Goal: Task Accomplishment & Management: Use online tool/utility

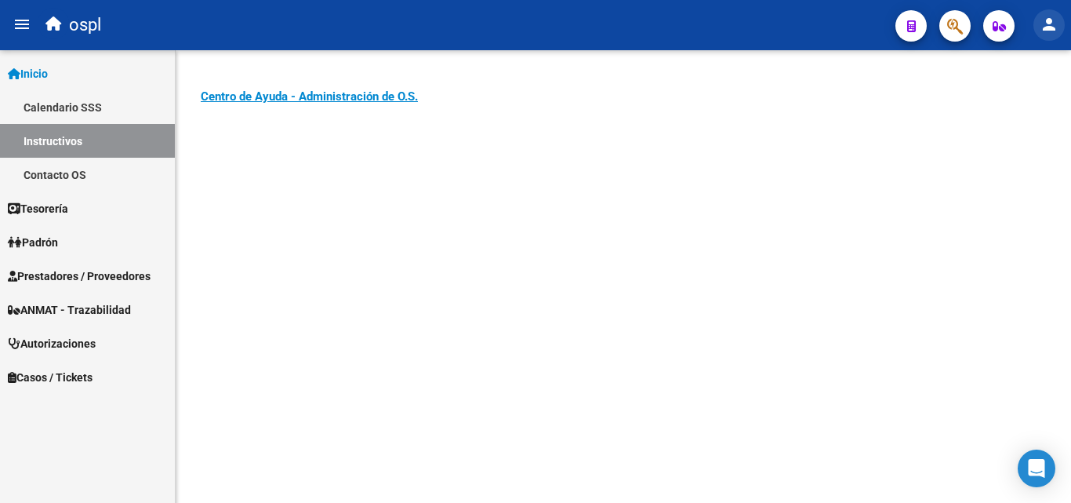
click at [1054, 22] on mat-icon "person" at bounding box center [1049, 24] width 19 height 19
click at [1054, 22] on body "menu ospl person Firma Express Inicio Calendario SSS Instructivos Contacto OS T…" at bounding box center [535, 251] width 1071 height 503
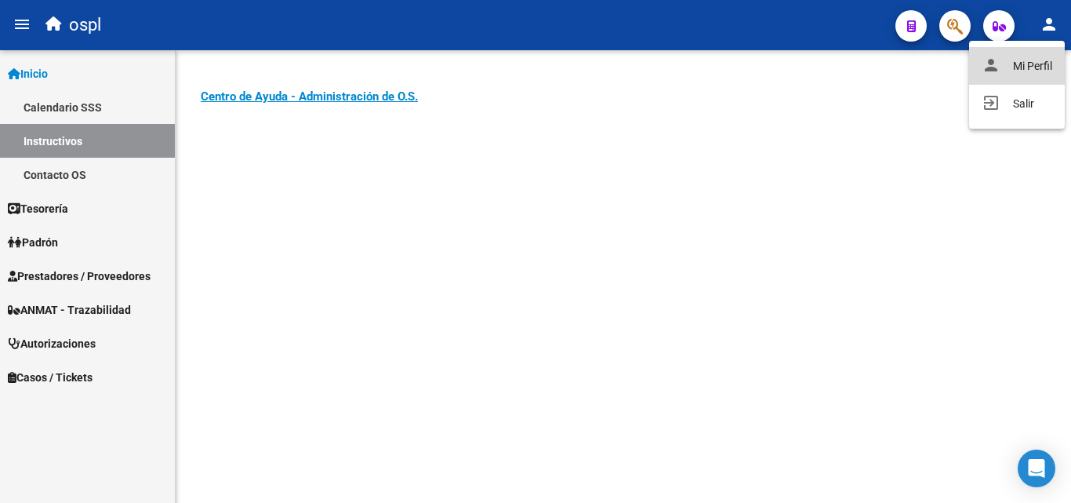
click at [1024, 71] on button "person Mi Perfil" at bounding box center [1017, 66] width 96 height 38
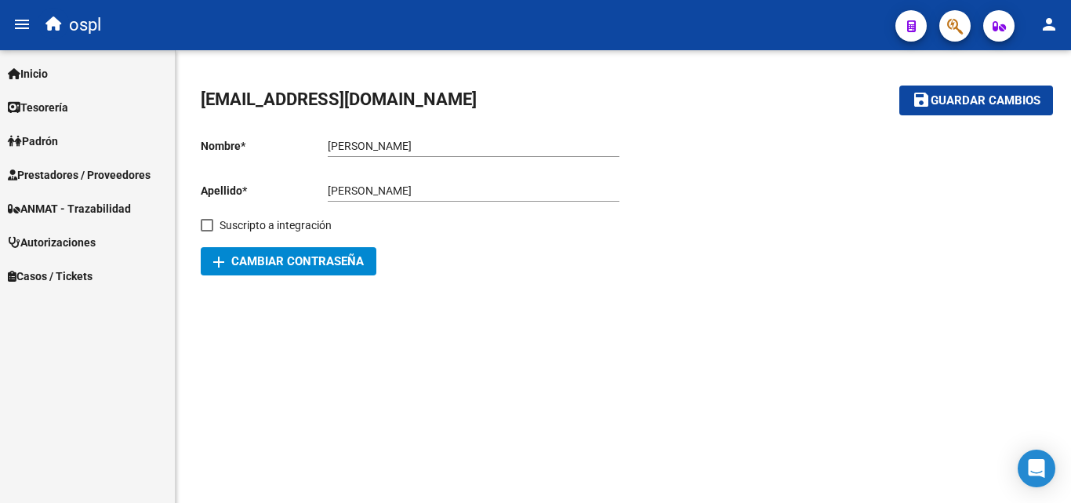
click at [74, 170] on span "Prestadores / Proveedores" at bounding box center [79, 174] width 143 height 17
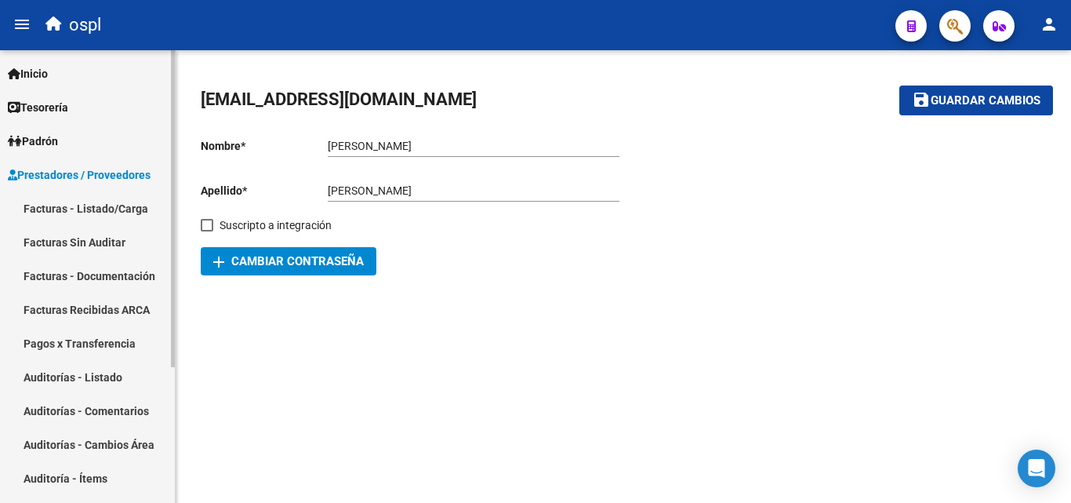
click at [87, 208] on link "Facturas - Listado/Carga" at bounding box center [87, 208] width 175 height 34
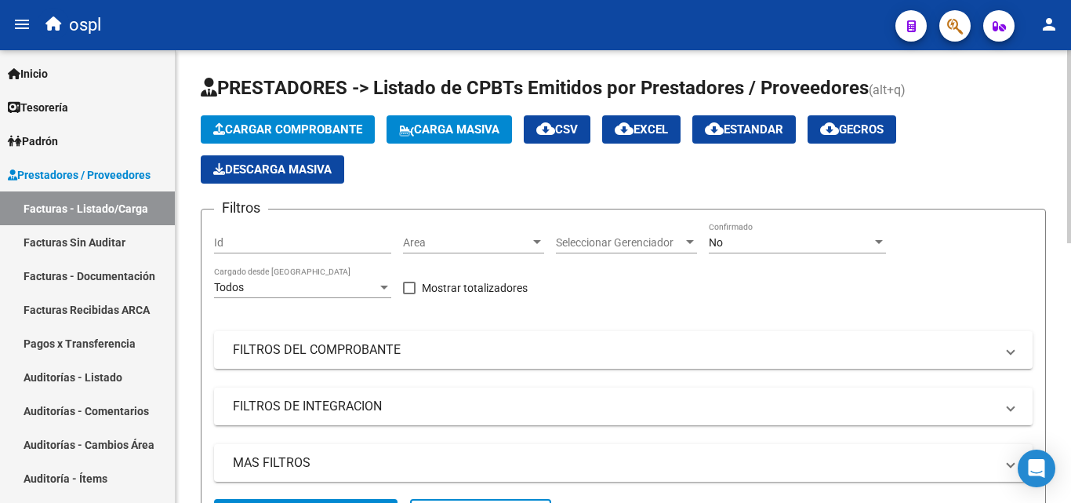
click at [493, 251] on div "Area Area" at bounding box center [473, 237] width 141 height 31
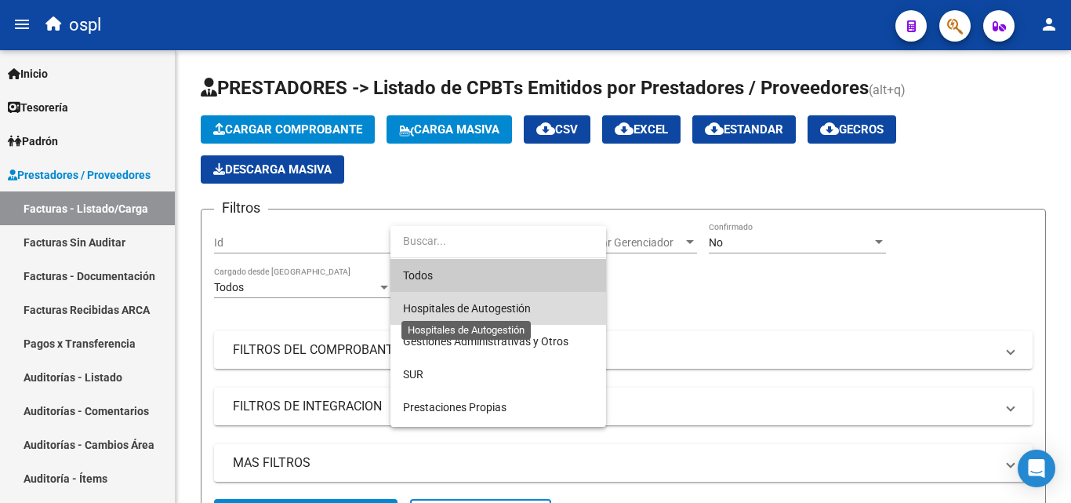
click at [506, 303] on span "Hospitales de Autogestión" at bounding box center [467, 308] width 128 height 13
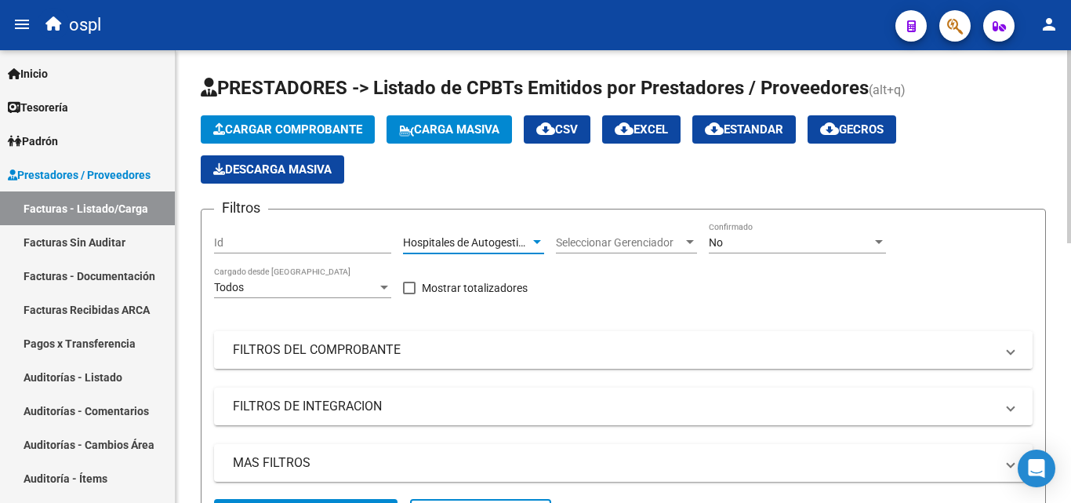
click at [306, 342] on mat-panel-title "FILTROS DEL COMPROBANTE" at bounding box center [614, 349] width 762 height 17
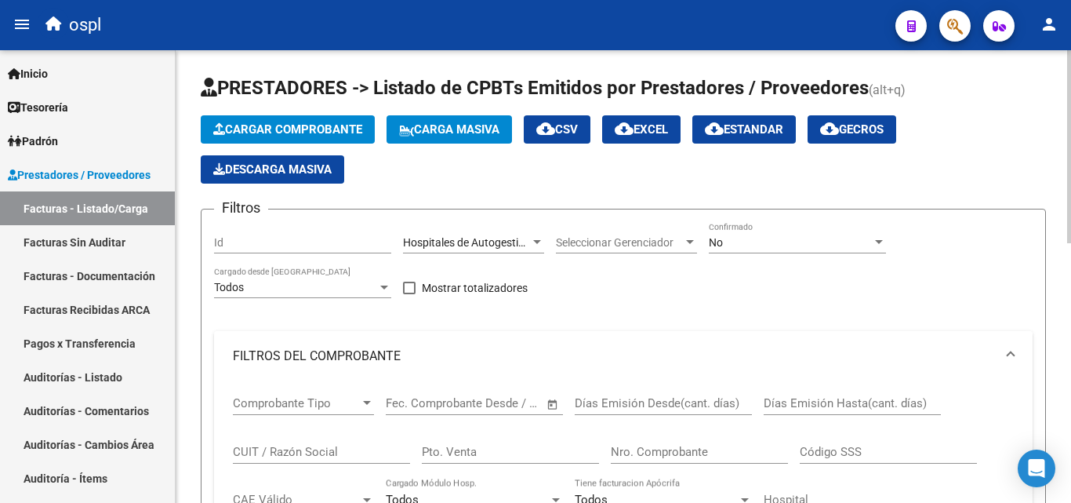
click at [306, 342] on mat-expansion-panel-header "FILTROS DEL COMPROBANTE" at bounding box center [623, 356] width 819 height 50
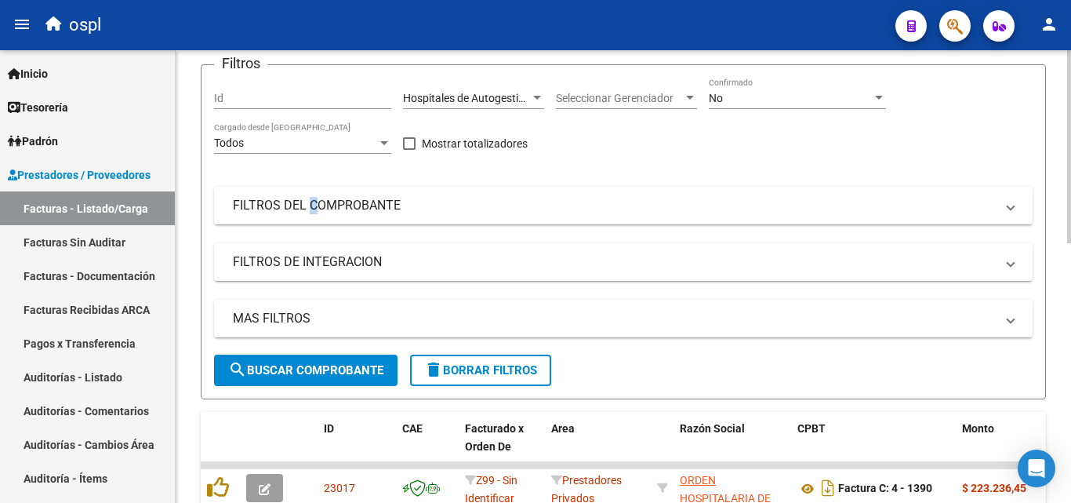
scroll to position [157, 0]
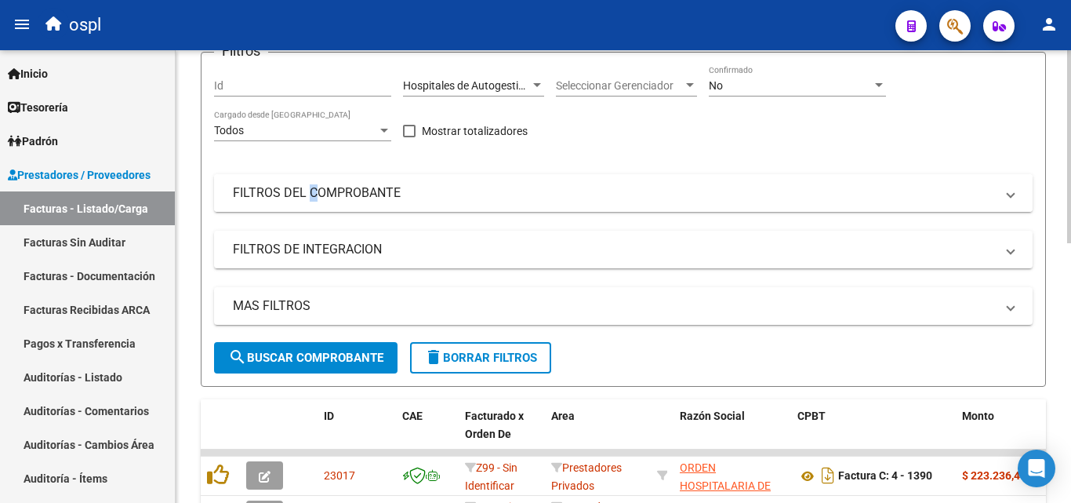
click at [410, 190] on mat-panel-title "FILTROS DEL COMPROBANTE" at bounding box center [614, 192] width 762 height 17
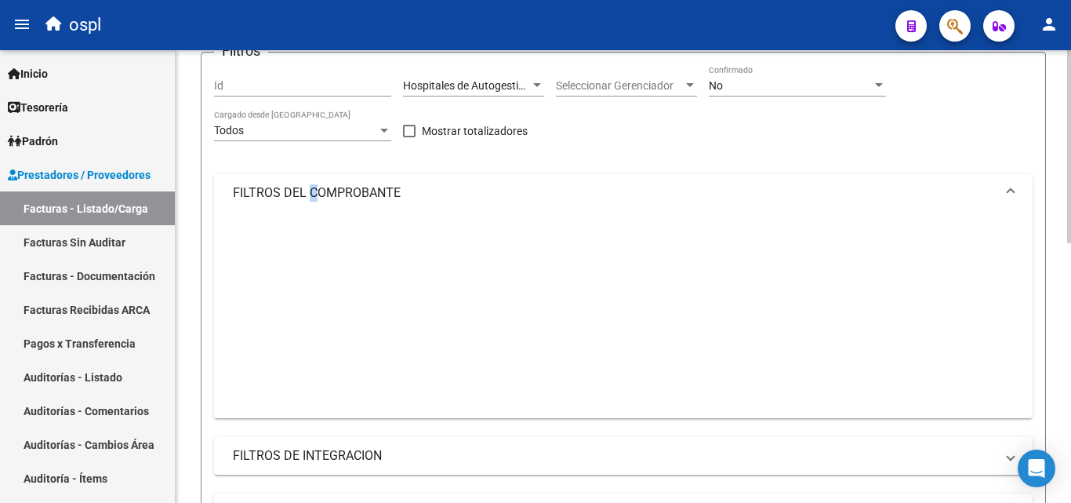
click at [410, 190] on mat-panel-title "FILTROS DEL COMPROBANTE" at bounding box center [614, 192] width 762 height 17
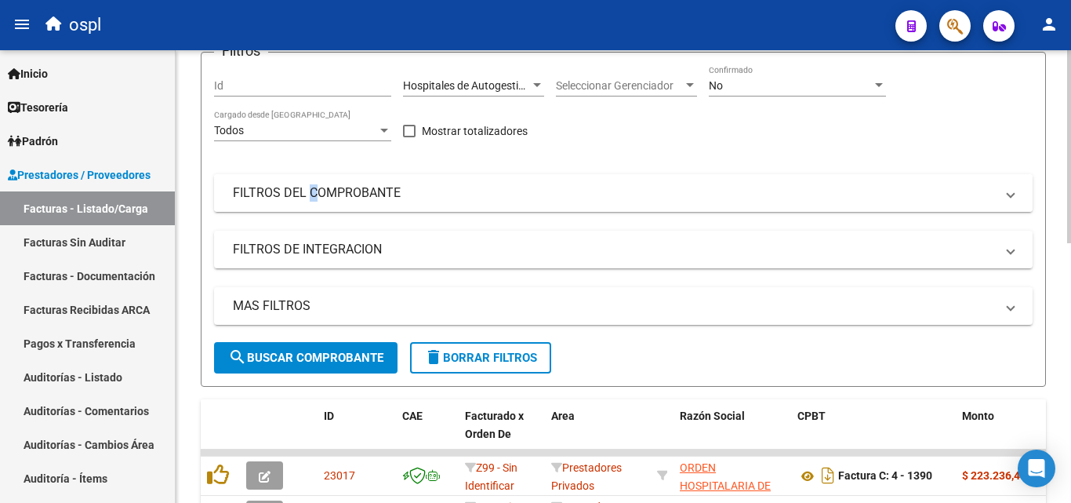
click at [347, 189] on mat-panel-title "FILTROS DEL COMPROBANTE" at bounding box center [614, 192] width 762 height 17
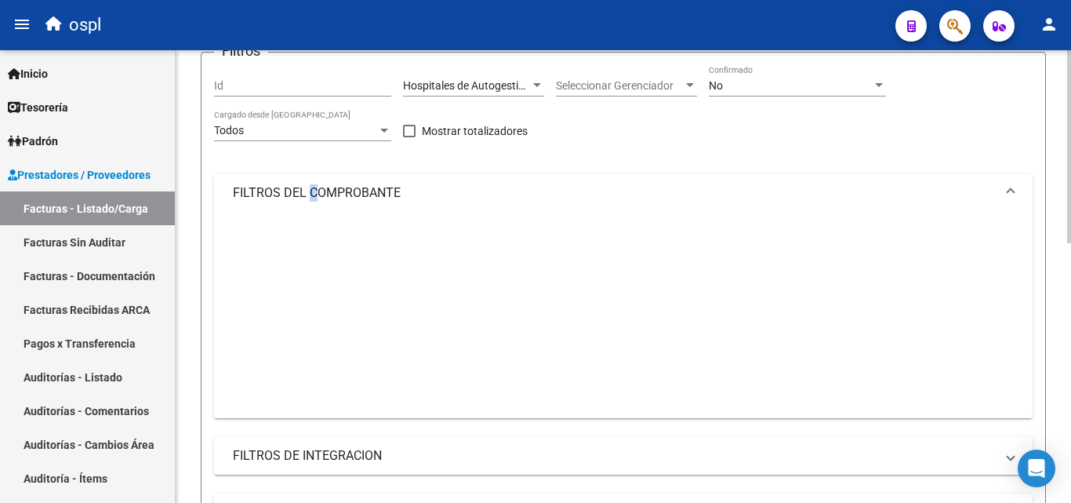
click at [347, 189] on mat-panel-title "FILTROS DEL COMPROBANTE" at bounding box center [614, 192] width 762 height 17
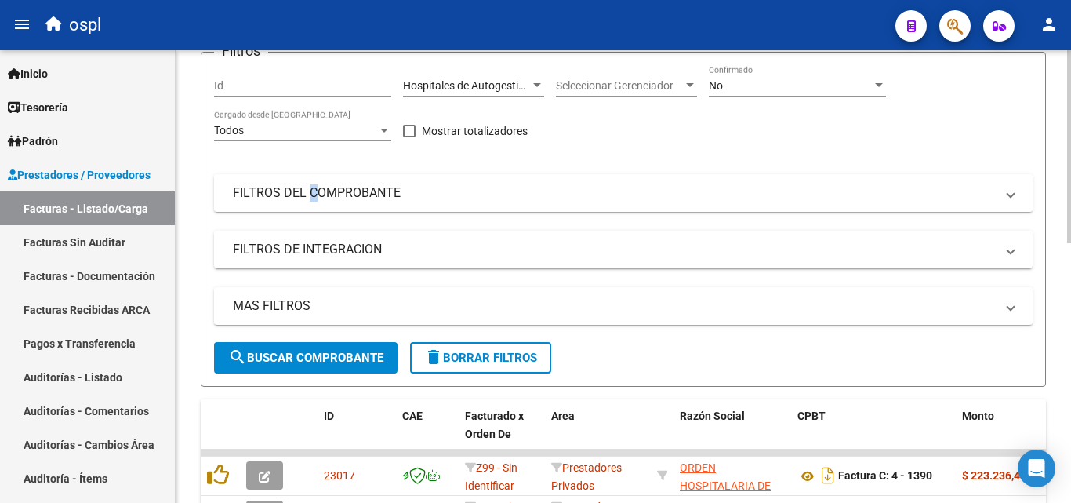
click at [347, 189] on mat-panel-title "FILTROS DEL COMPROBANTE" at bounding box center [614, 192] width 762 height 17
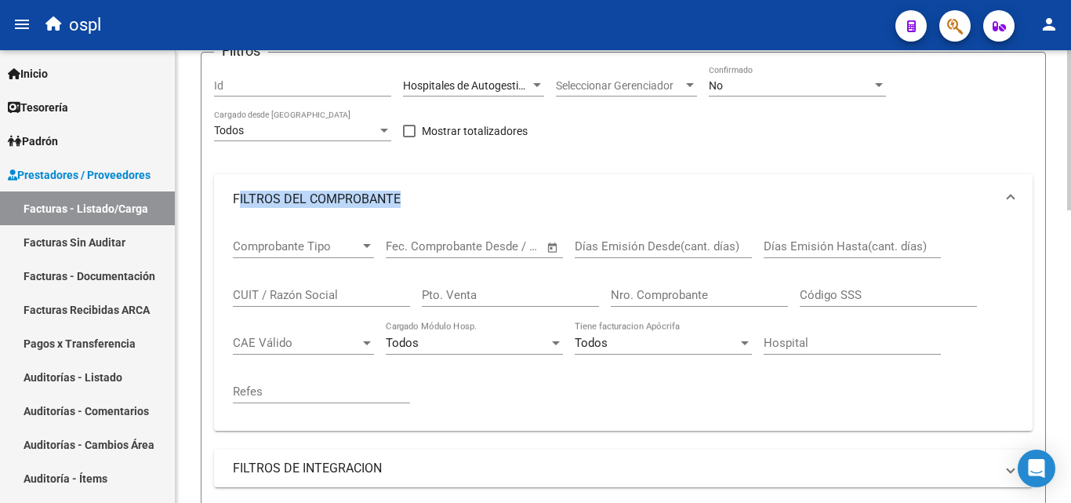
click at [552, 250] on span "Open calendar" at bounding box center [553, 247] width 38 height 38
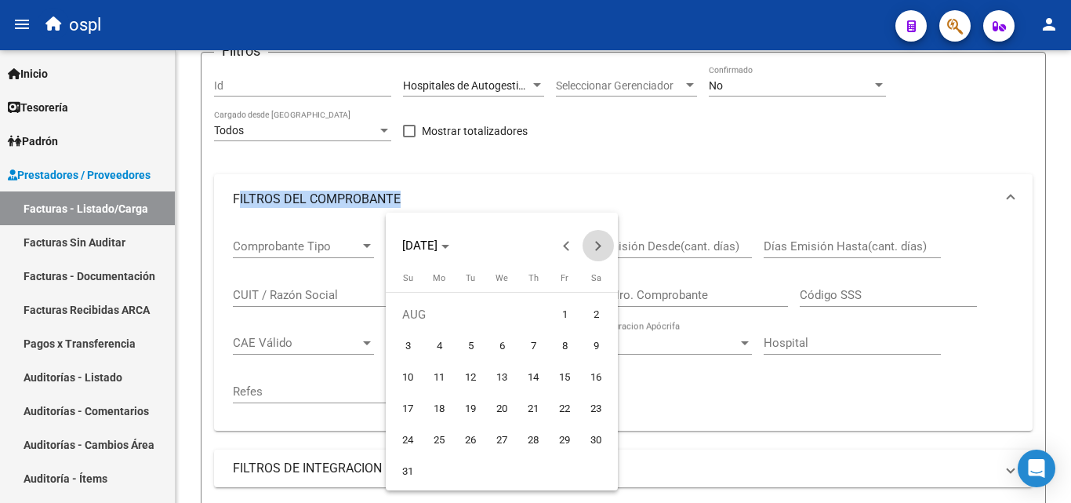
click at [601, 254] on span "Next month" at bounding box center [598, 245] width 31 height 31
click at [431, 348] on span "1" at bounding box center [439, 346] width 28 height 28
type input "[DATE]"
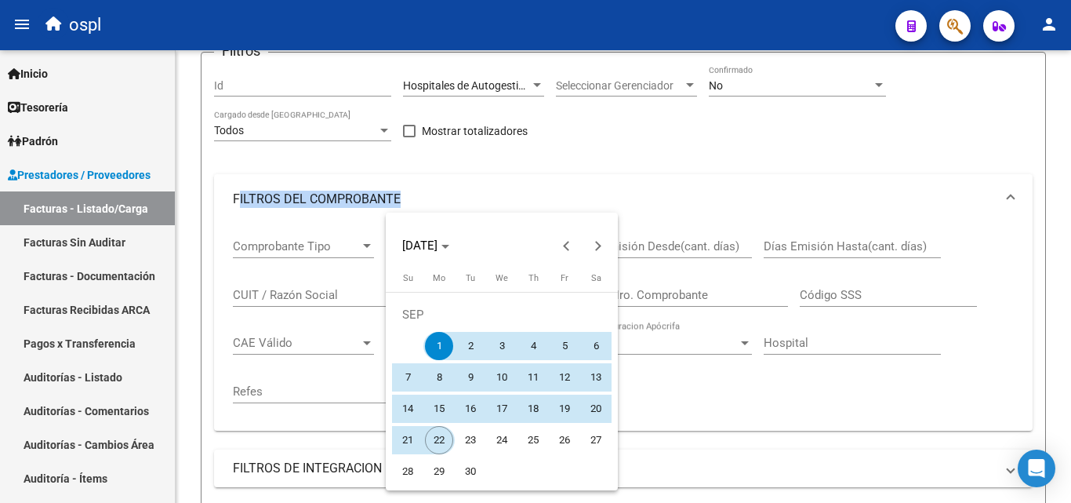
click at [432, 436] on span "22" at bounding box center [439, 440] width 28 height 28
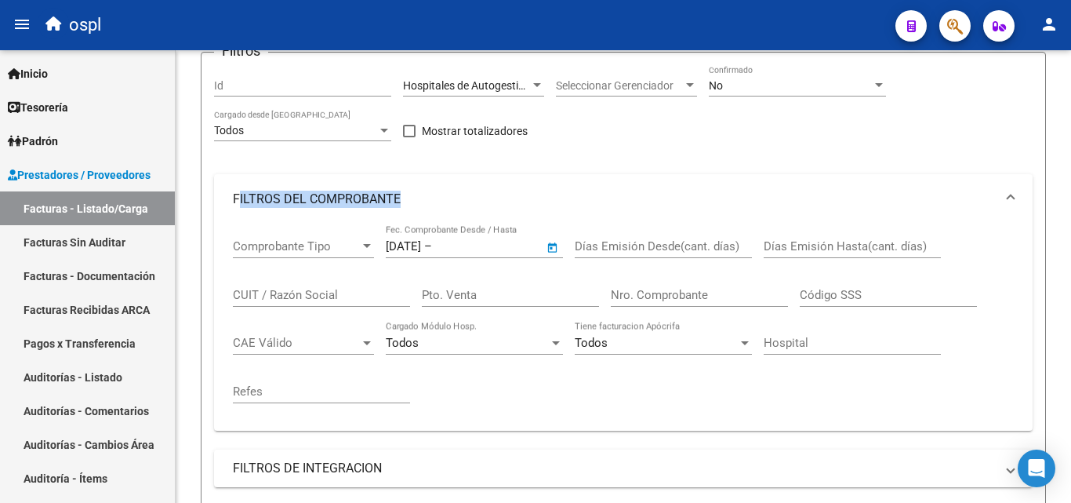
type input "[DATE]"
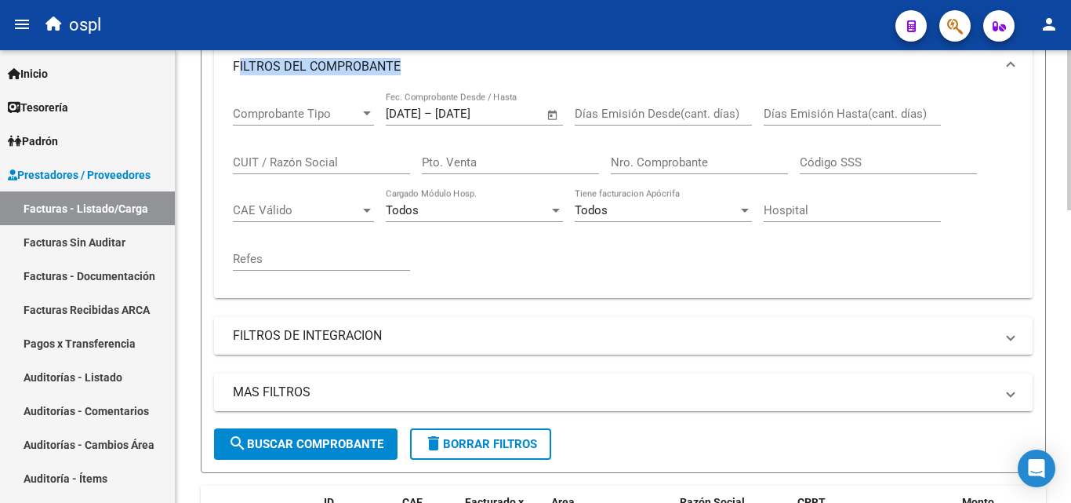
scroll to position [314, 0]
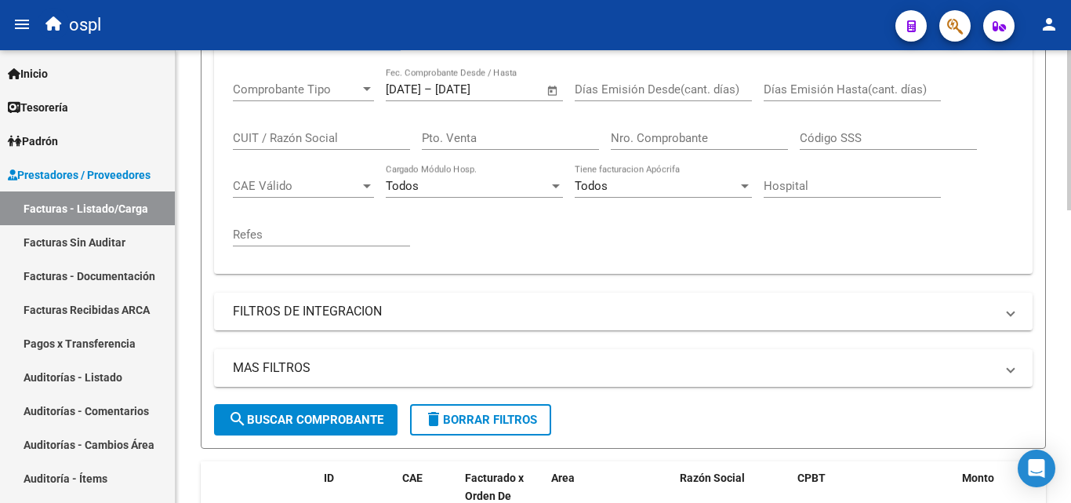
click at [281, 416] on span "search Buscar Comprobante" at bounding box center [305, 419] width 155 height 14
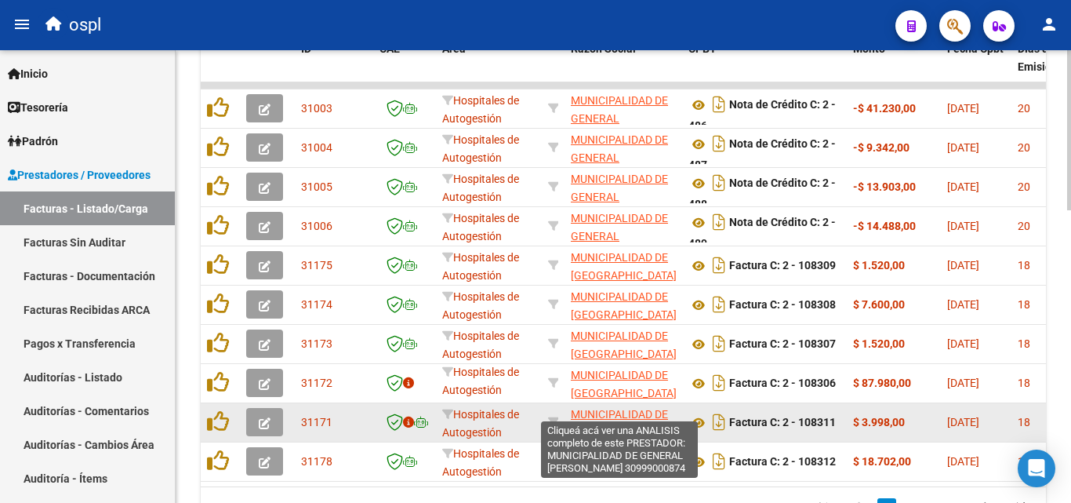
scroll to position [549, 0]
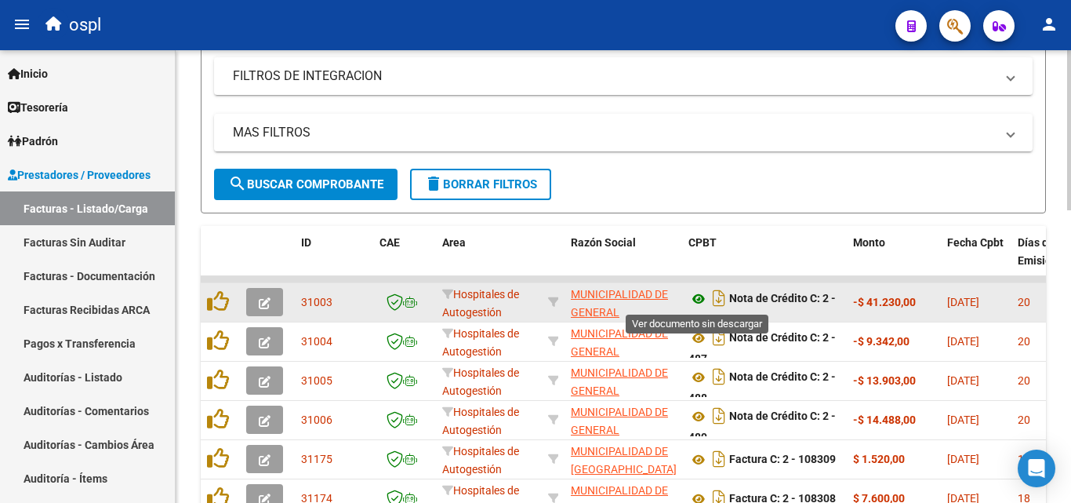
click at [698, 297] on icon at bounding box center [698, 298] width 20 height 19
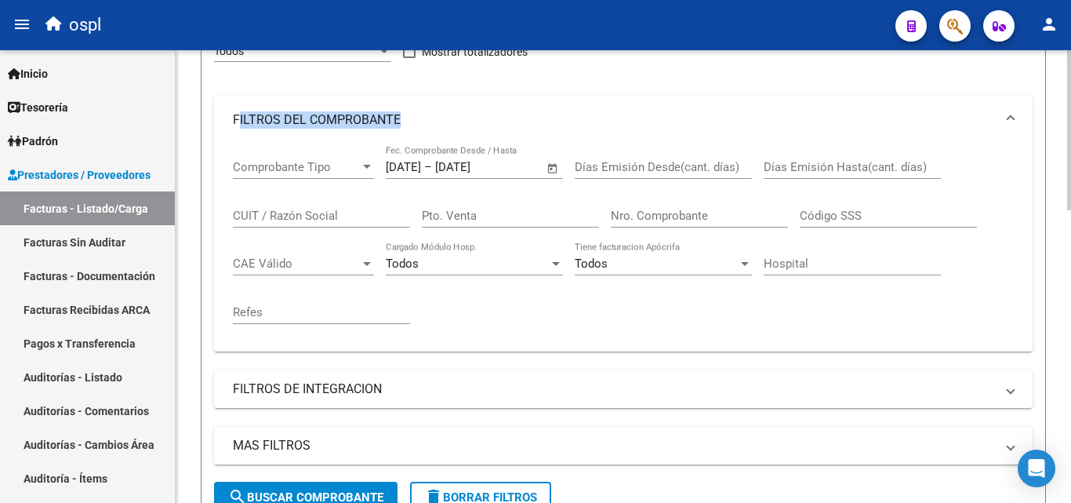
scroll to position [235, 0]
click at [645, 217] on input "Nro. Comprobante" at bounding box center [699, 216] width 177 height 14
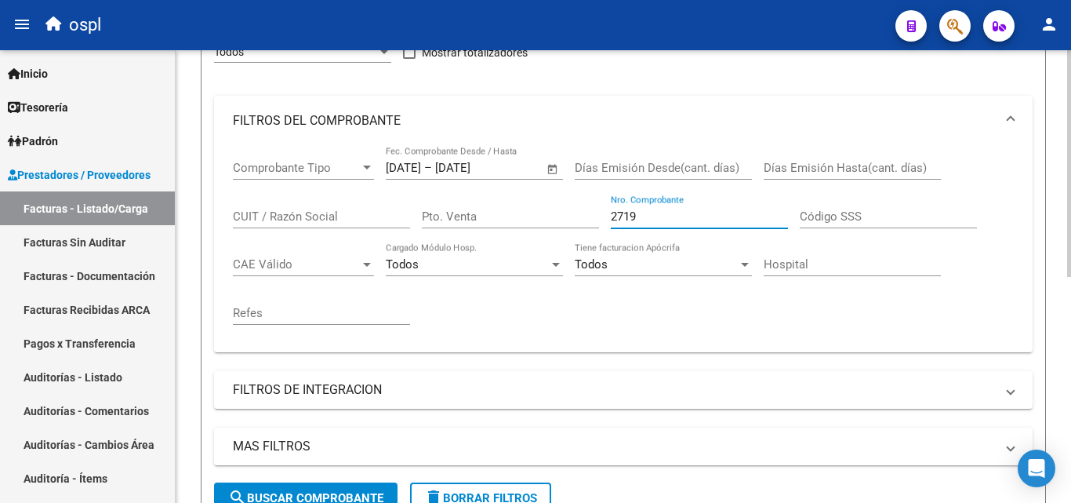
scroll to position [452, 0]
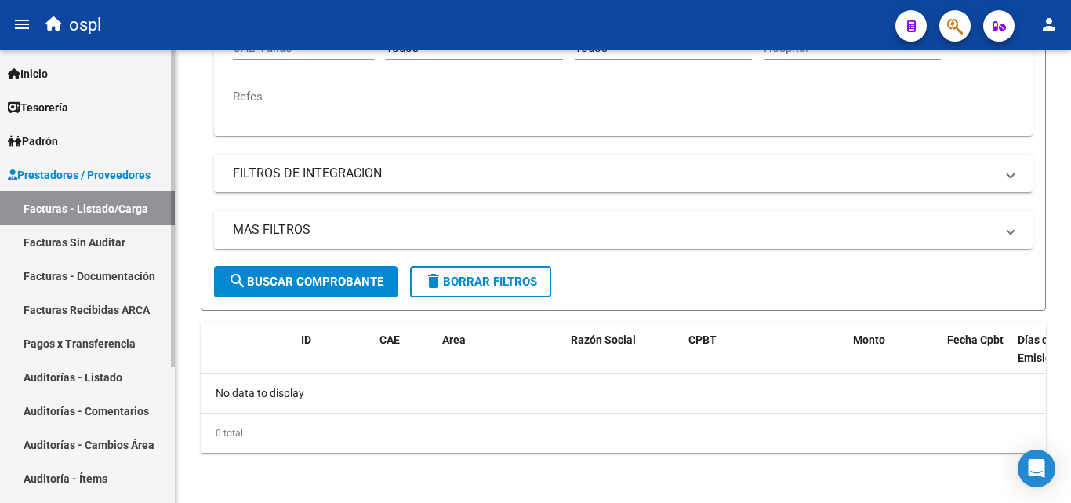
type input "2719"
click at [48, 224] on link "Facturas - Listado/Carga" at bounding box center [87, 208] width 175 height 34
click at [103, 351] on link "Pagos x Transferencia" at bounding box center [87, 343] width 175 height 34
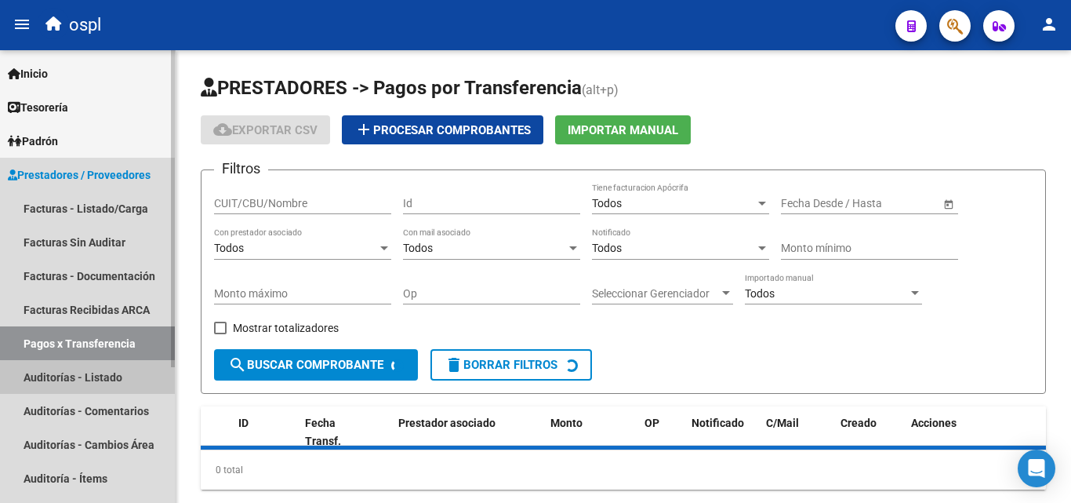
click at [107, 383] on link "Auditorías - Listado" at bounding box center [87, 377] width 175 height 34
drag, startPoint x: 107, startPoint y: 383, endPoint x: 107, endPoint y: 372, distance: 11.0
click at [107, 376] on link "Auditorías - Listado" at bounding box center [87, 377] width 175 height 34
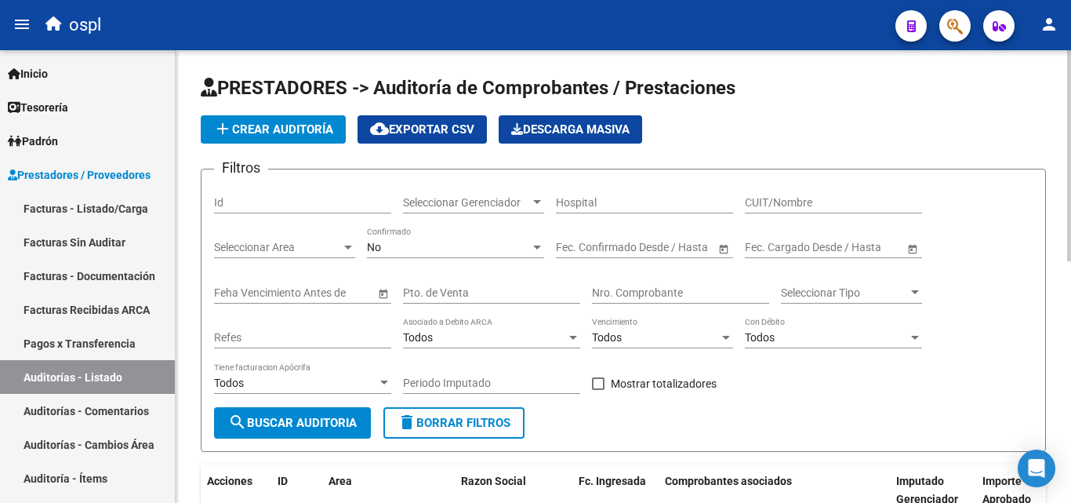
click at [619, 296] on input "Nro. Comprobante" at bounding box center [680, 292] width 177 height 13
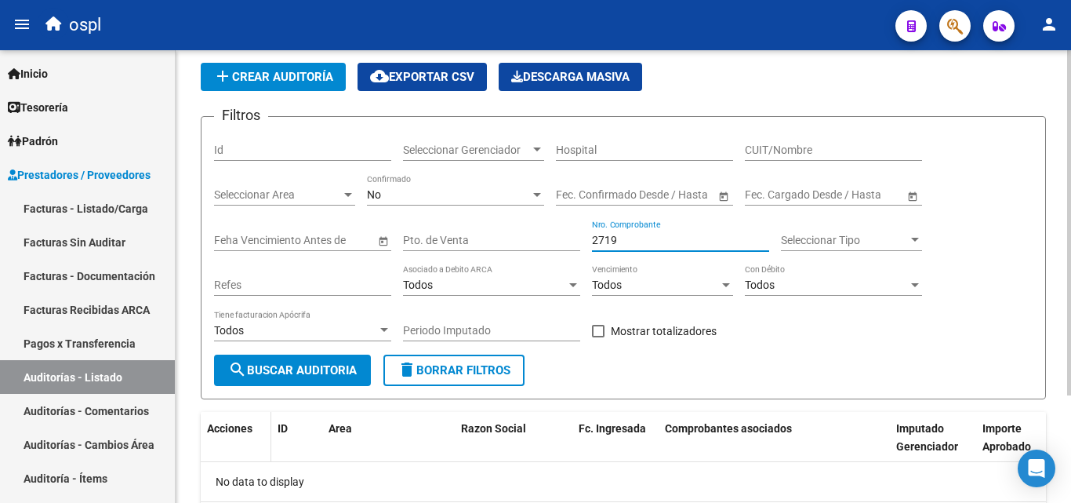
scroll to position [141, 0]
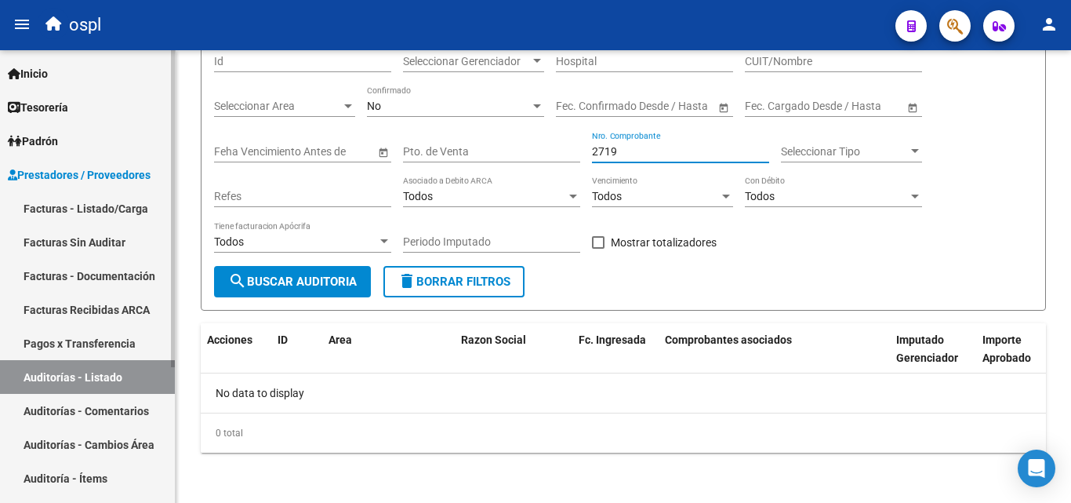
type input "2719"
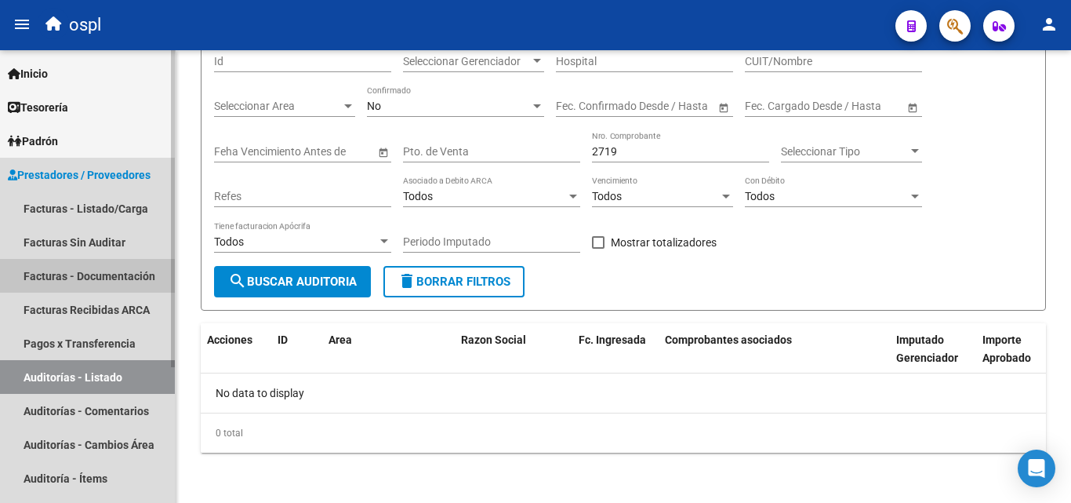
click at [64, 267] on link "Facturas - Documentación" at bounding box center [87, 276] width 175 height 34
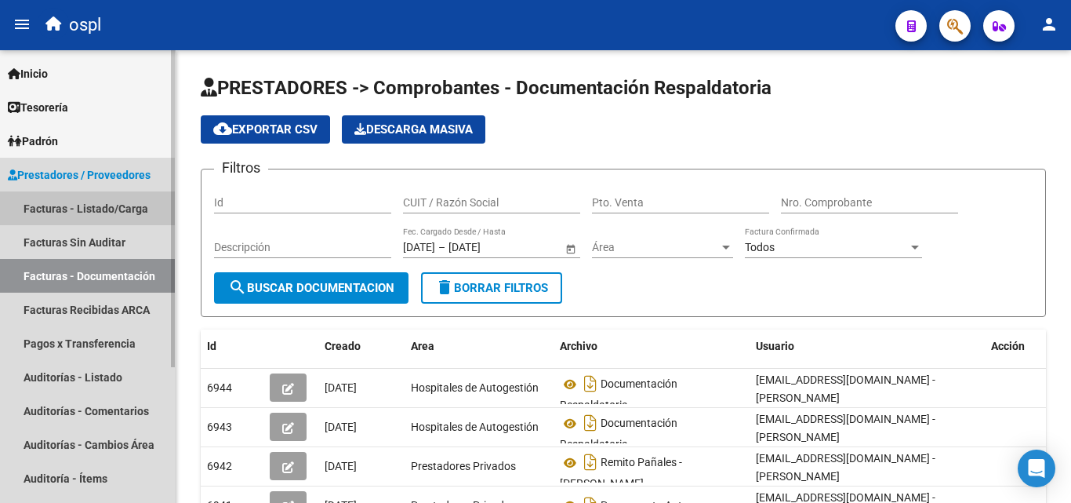
click at [114, 209] on link "Facturas - Listado/Carga" at bounding box center [87, 208] width 175 height 34
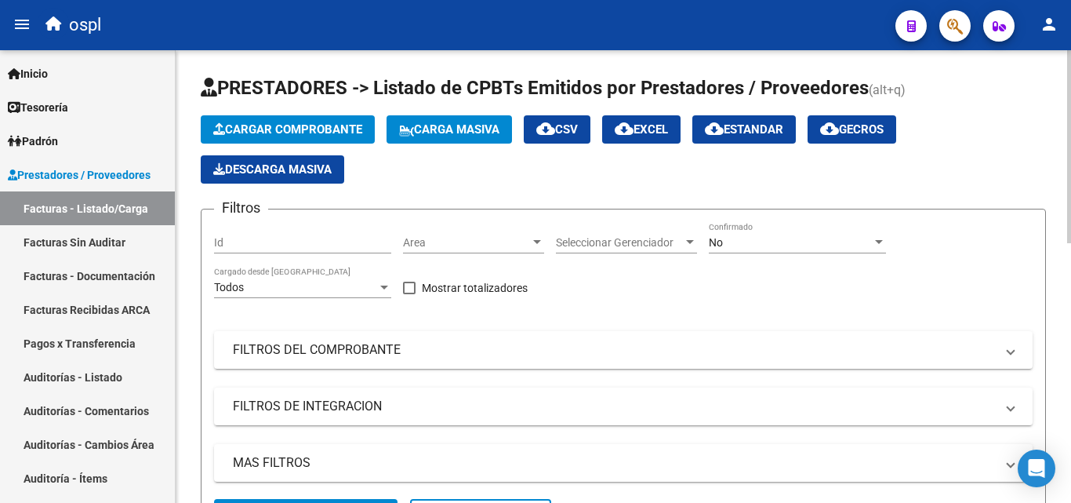
click at [821, 236] on div "No" at bounding box center [790, 242] width 163 height 13
click at [742, 246] on div "No" at bounding box center [790, 242] width 163 height 13
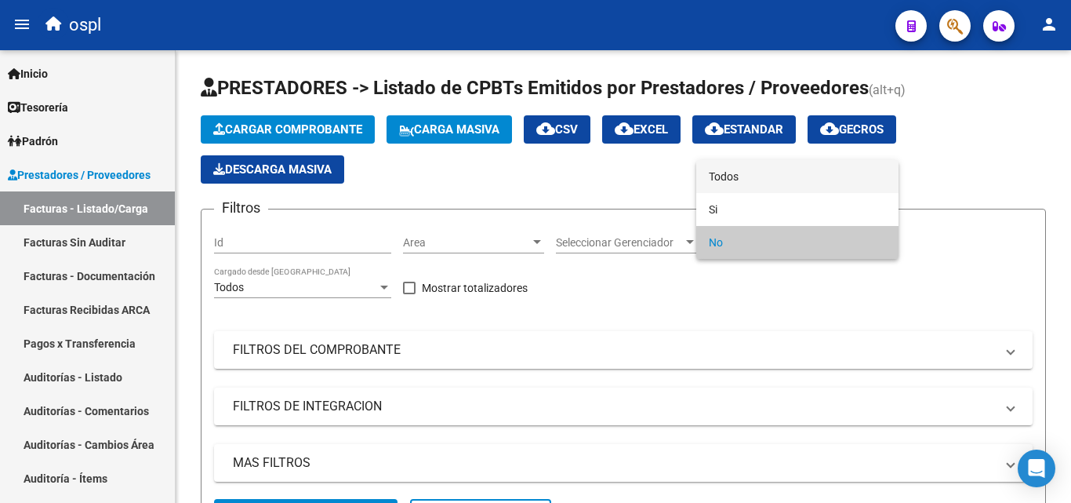
click at [738, 181] on span "Todos" at bounding box center [797, 176] width 177 height 33
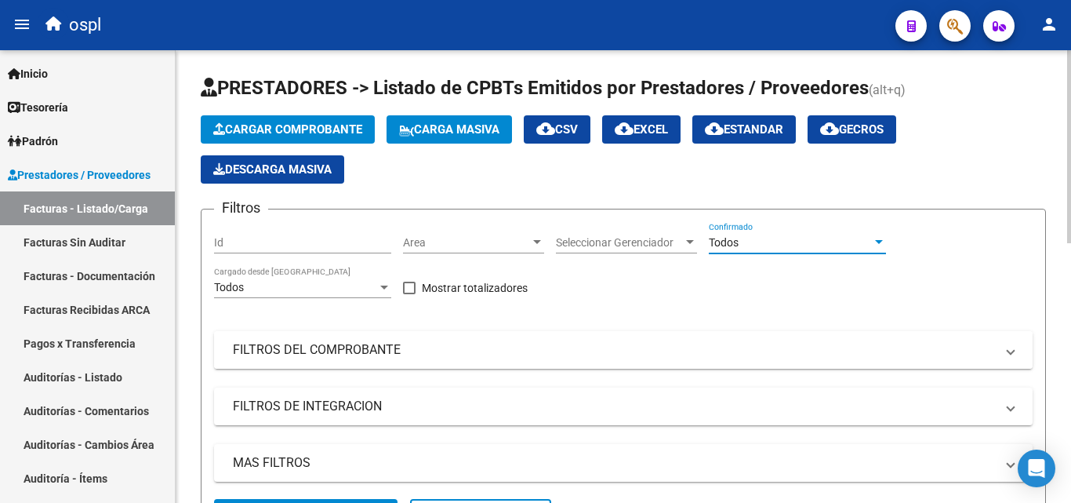
click at [434, 335] on mat-expansion-panel-header "FILTROS DEL COMPROBANTE" at bounding box center [623, 350] width 819 height 38
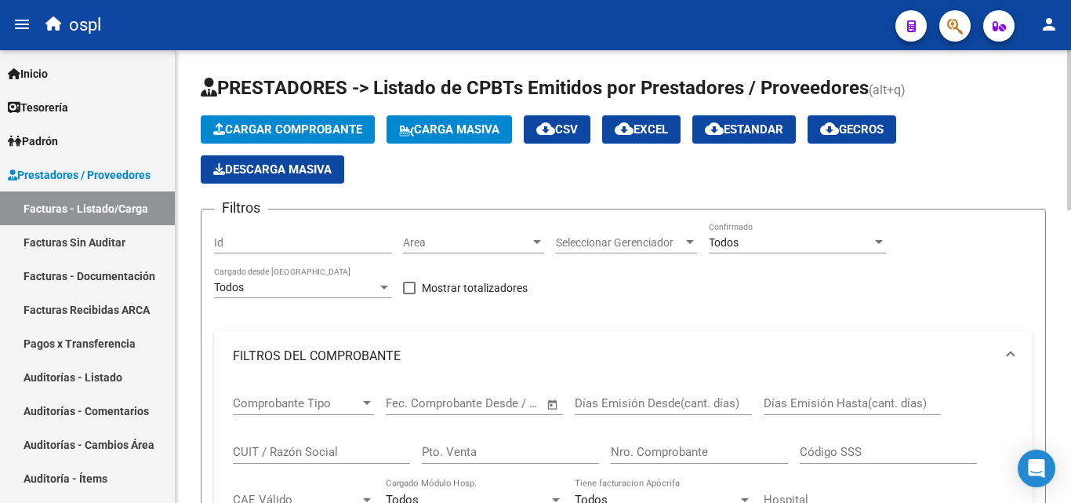
click at [482, 238] on span "Area" at bounding box center [466, 242] width 127 height 13
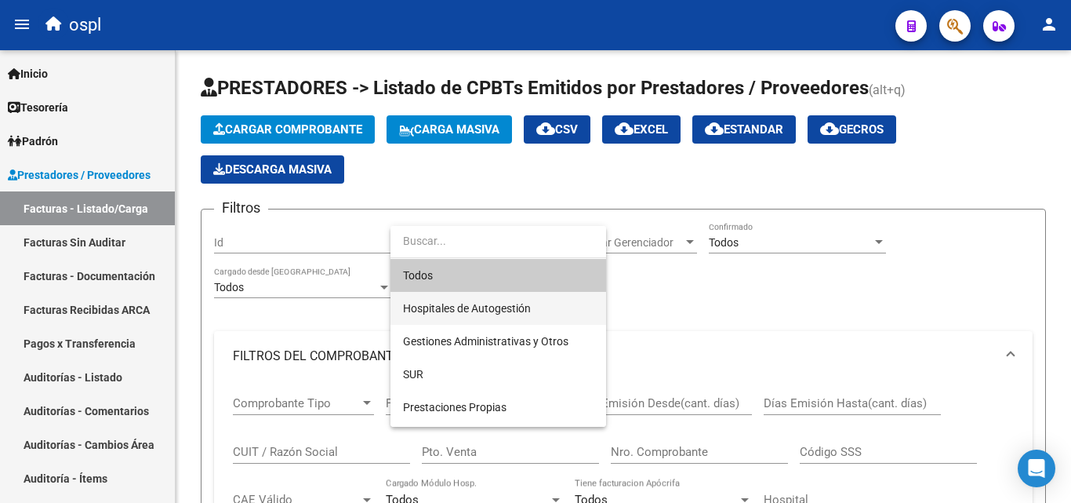
click at [504, 302] on span "Hospitales de Autogestión" at bounding box center [467, 308] width 128 height 13
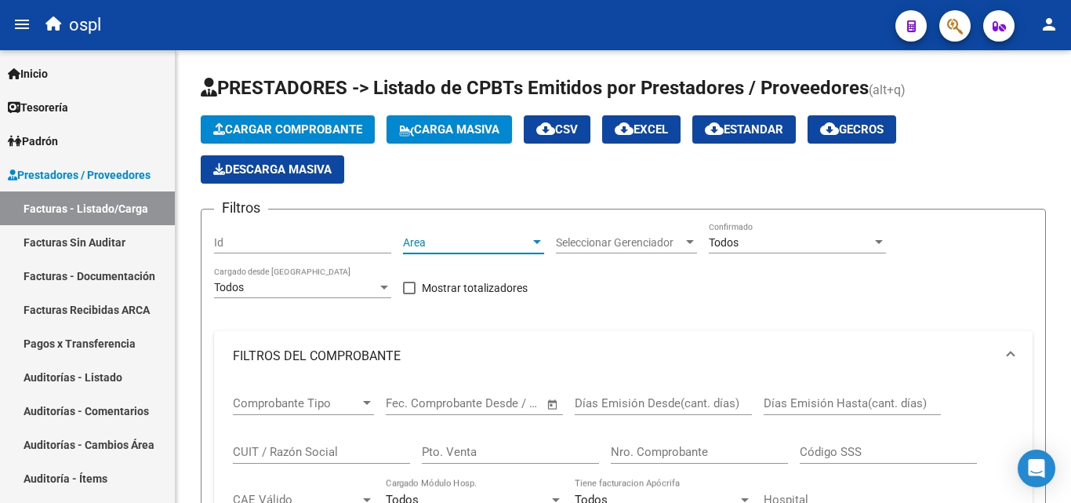
click at [504, 300] on div "Mostrar totalizadores" at bounding box center [471, 293] width 136 height 31
click at [479, 225] on div "Hospitales de Autogestión Area" at bounding box center [473, 237] width 141 height 31
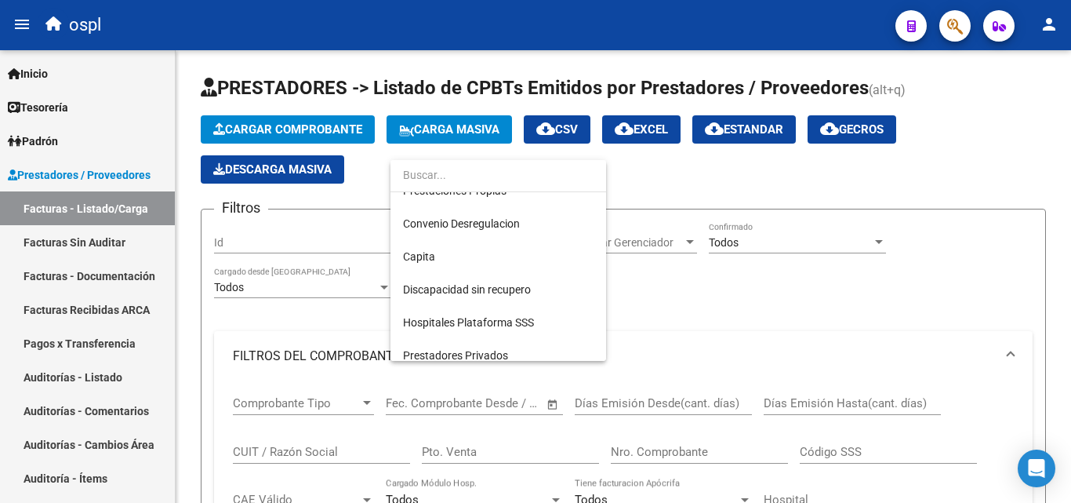
scroll to position [157, 0]
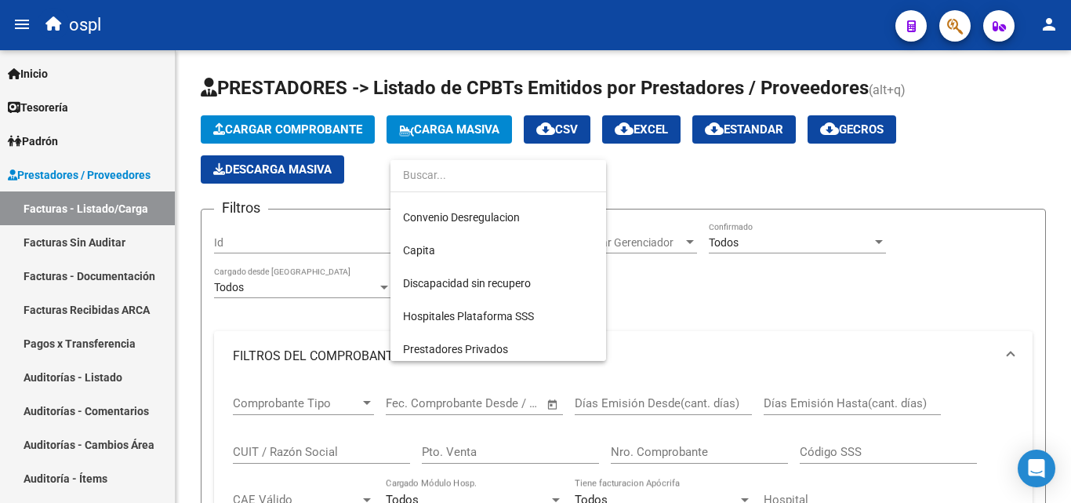
click at [768, 321] on div at bounding box center [535, 251] width 1071 height 503
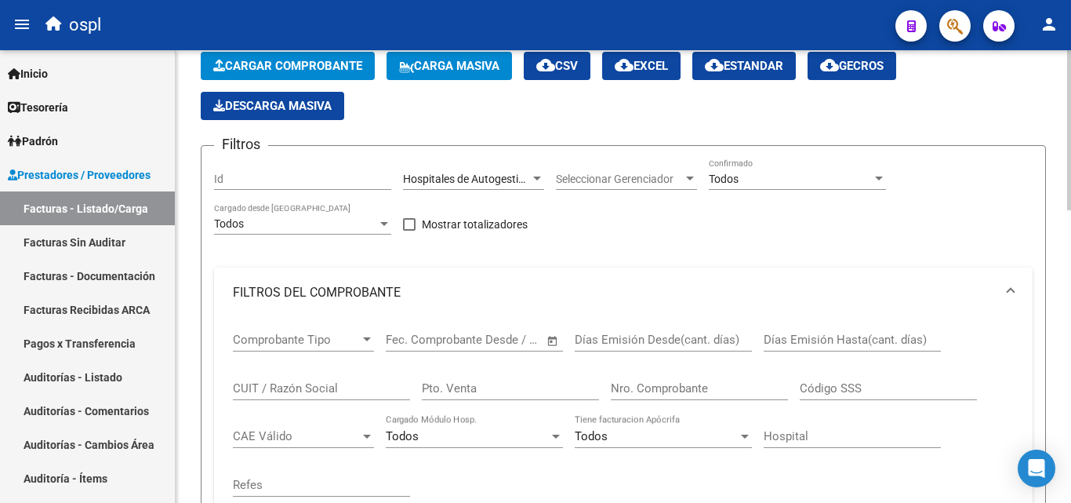
scroll to position [78, 0]
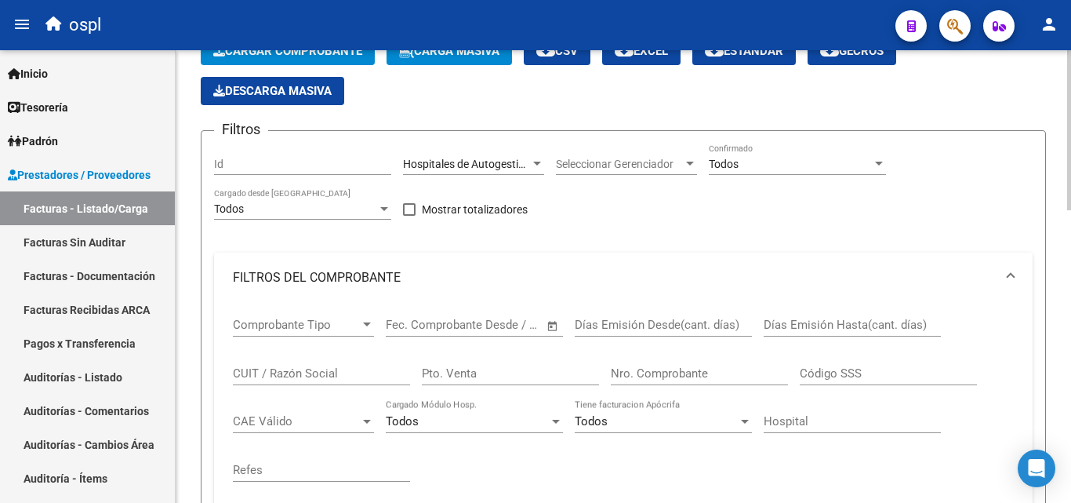
click at [654, 367] on input "Nro. Comprobante" at bounding box center [699, 373] width 177 height 14
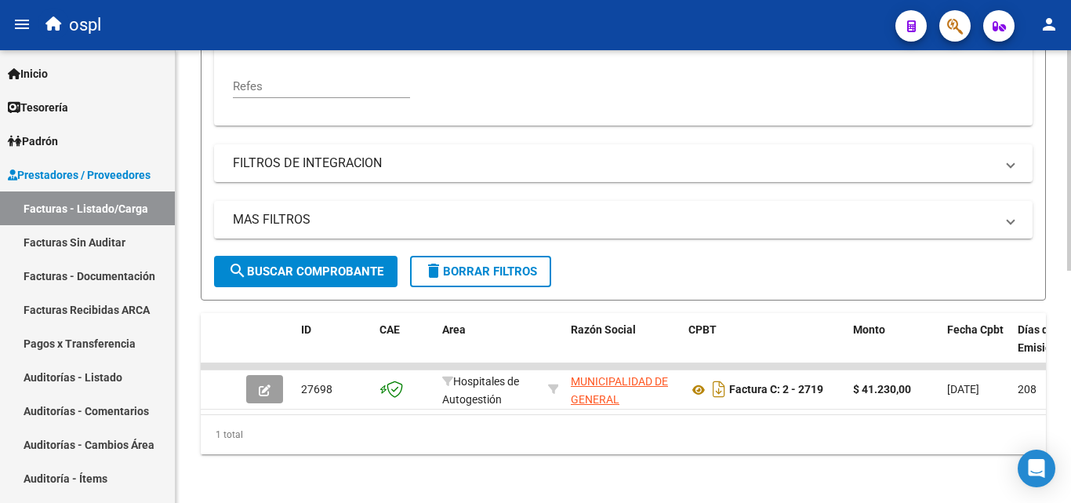
scroll to position [476, 0]
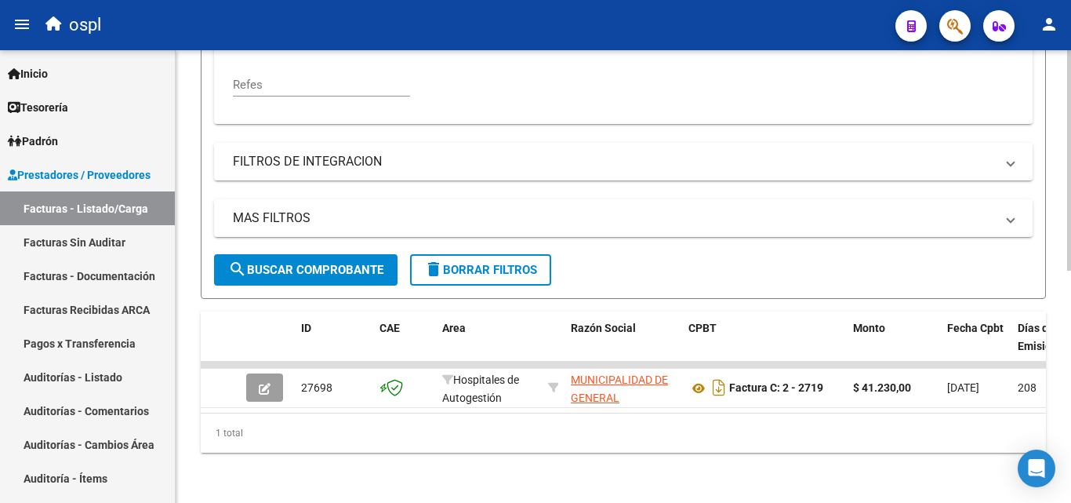
type input "2719"
click at [713, 36] on div "ospl" at bounding box center [460, 25] width 845 height 34
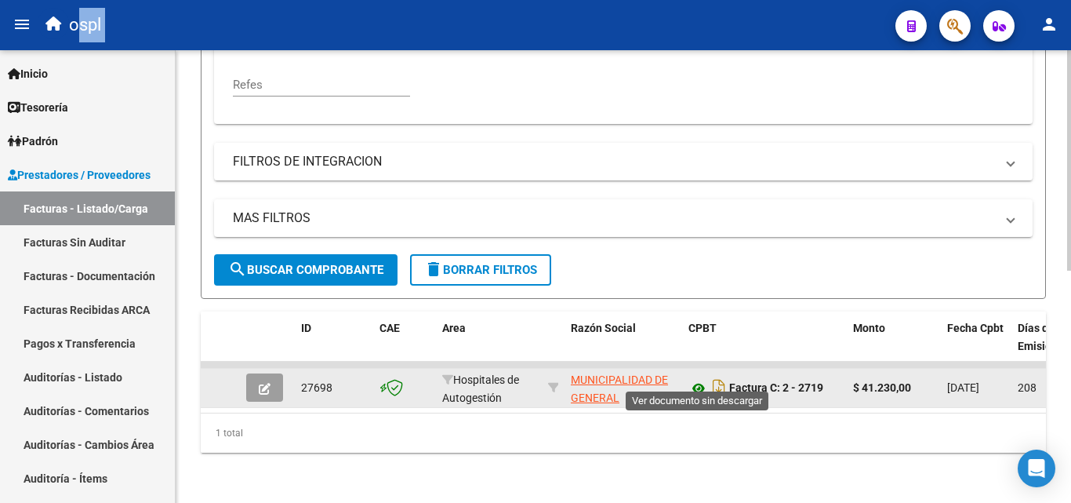
click at [699, 379] on icon at bounding box center [698, 388] width 20 height 19
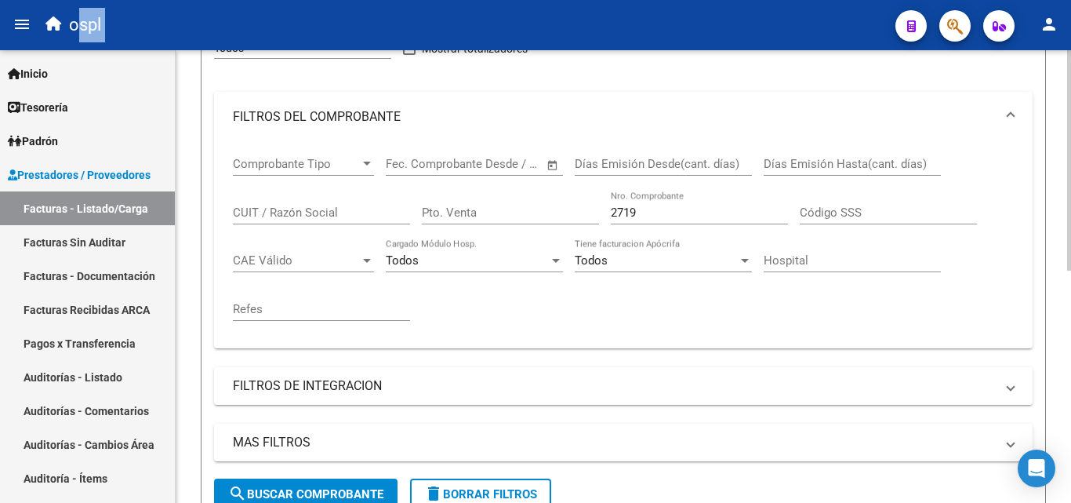
scroll to position [84, 0]
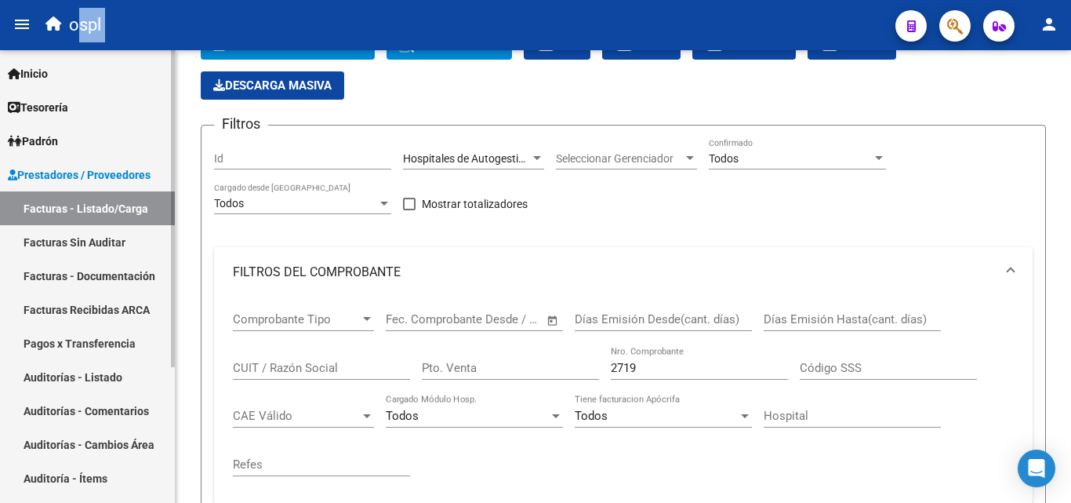
click at [95, 238] on link "Facturas Sin Auditar" at bounding box center [87, 242] width 175 height 34
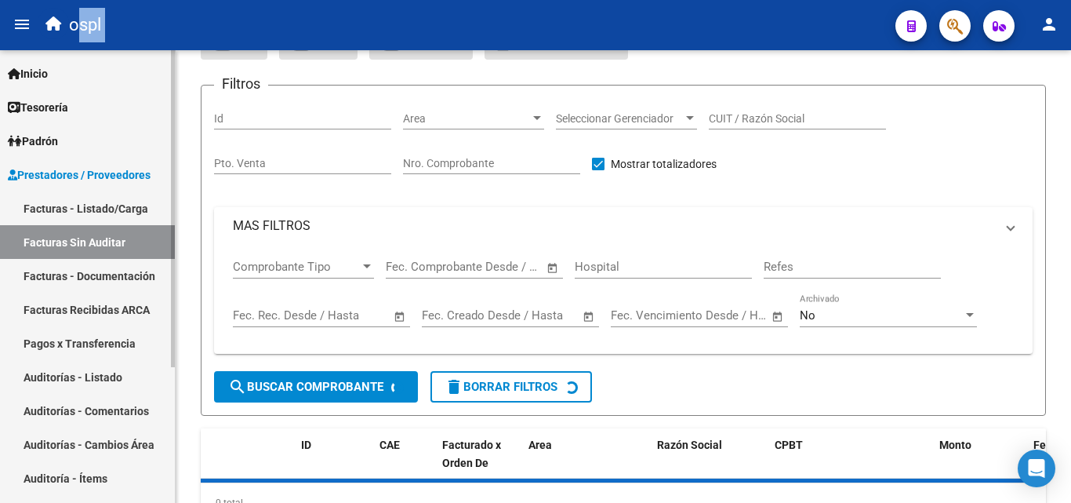
scroll to position [45, 0]
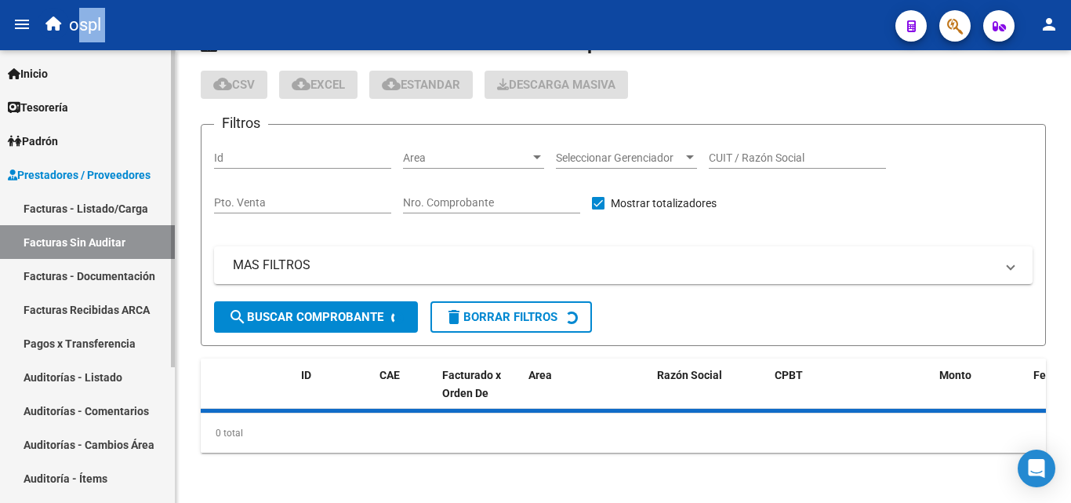
click at [86, 206] on link "Facturas - Listado/Carga" at bounding box center [87, 208] width 175 height 34
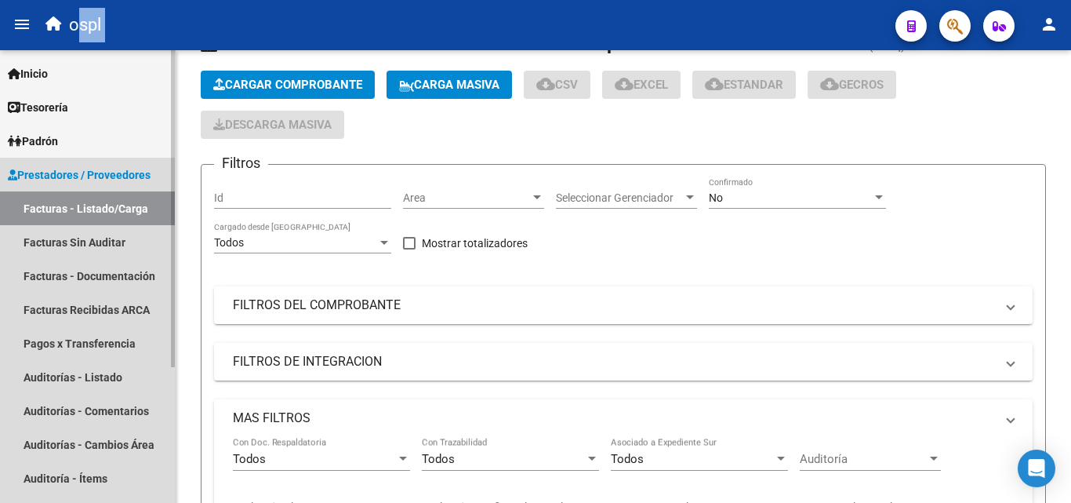
scroll to position [84, 0]
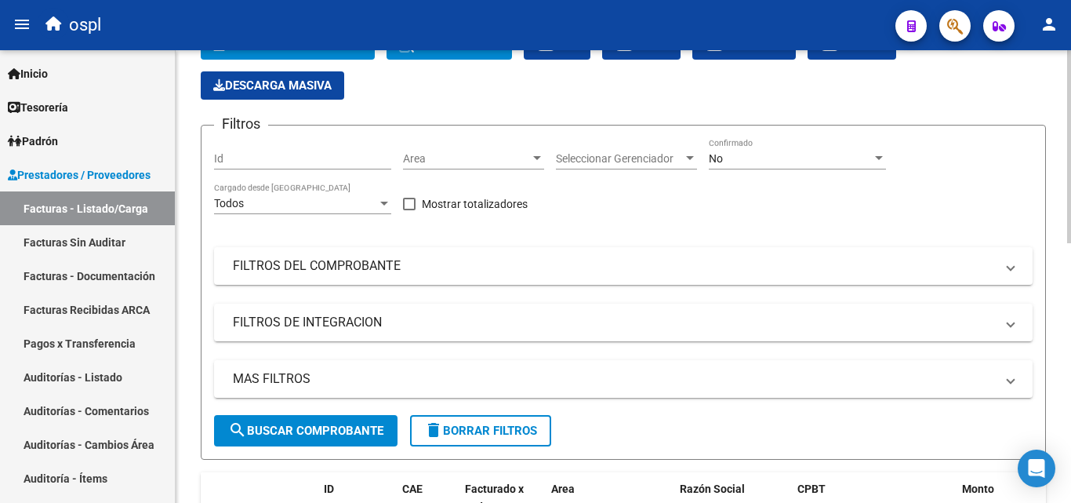
click at [550, 168] on app-drop-down-list "Area Area" at bounding box center [479, 160] width 153 height 45
click at [543, 155] on div at bounding box center [537, 158] width 14 height 13
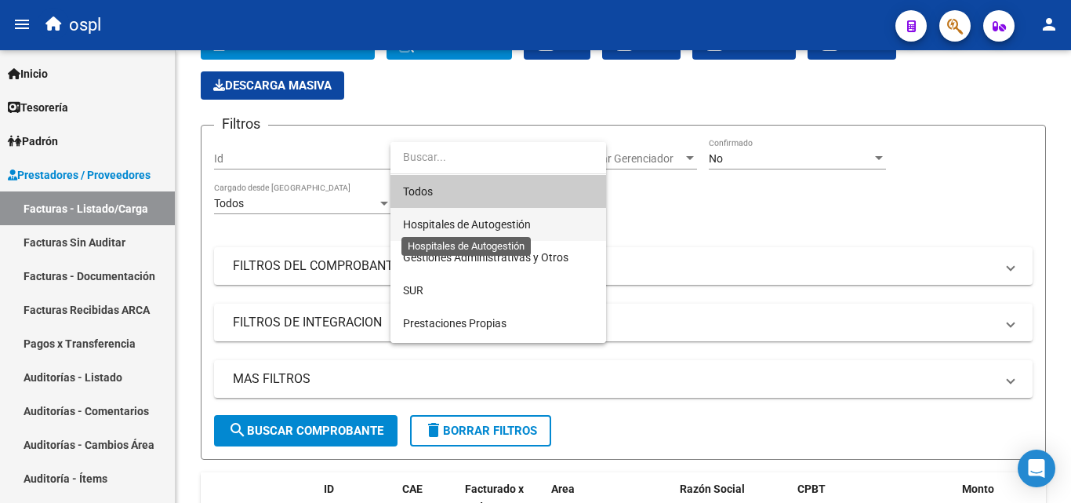
click at [483, 225] on span "Hospitales de Autogestión" at bounding box center [467, 224] width 128 height 13
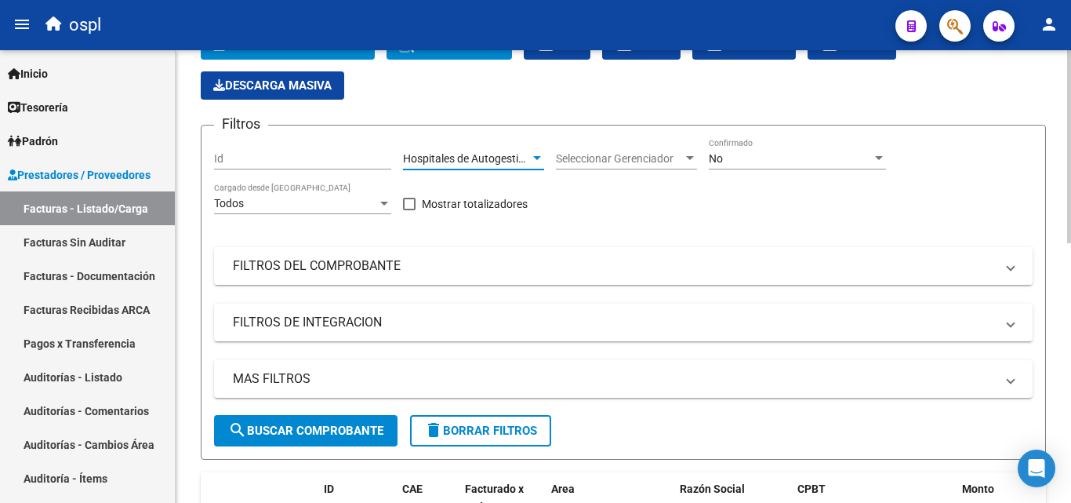
click at [472, 273] on mat-panel-title "FILTROS DEL COMPROBANTE" at bounding box center [614, 265] width 762 height 17
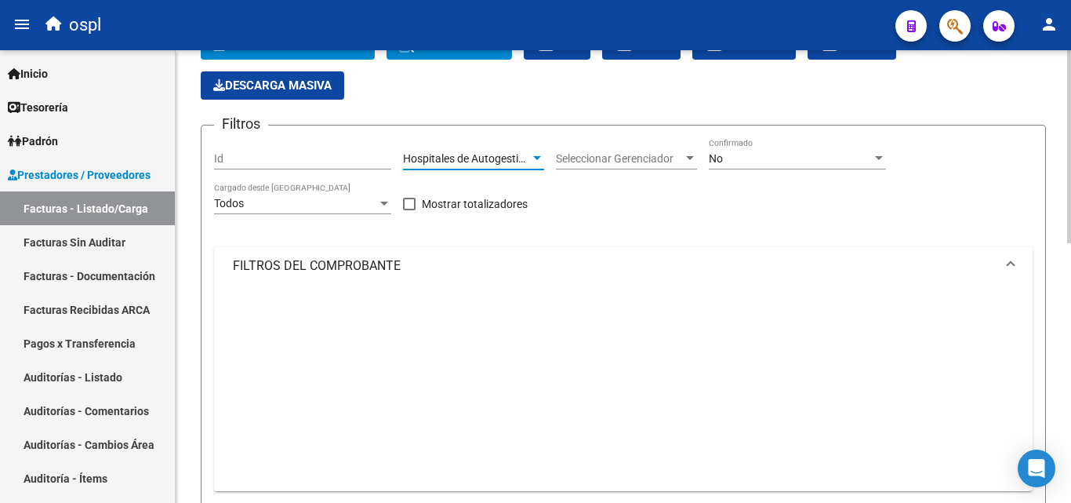
click at [472, 273] on mat-panel-title "FILTROS DEL COMPROBANTE" at bounding box center [614, 265] width 762 height 17
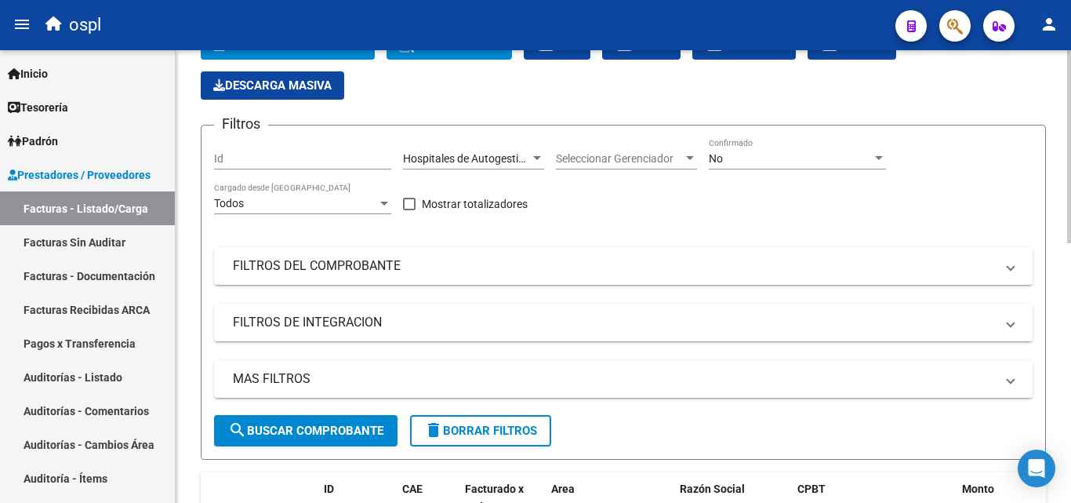
click at [376, 263] on mat-panel-title "FILTROS DEL COMPROBANTE" at bounding box center [614, 265] width 762 height 17
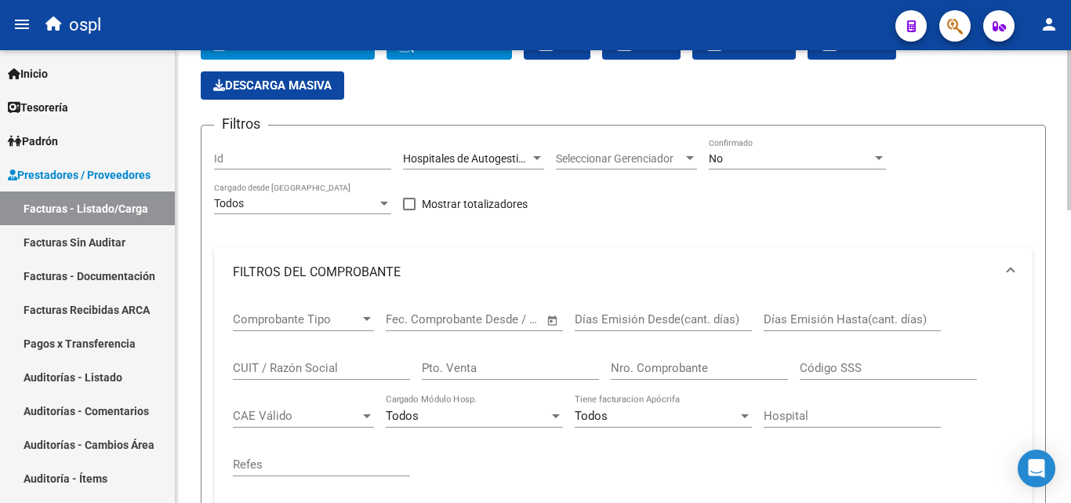
click at [554, 318] on span "Open calendar" at bounding box center [553, 320] width 38 height 38
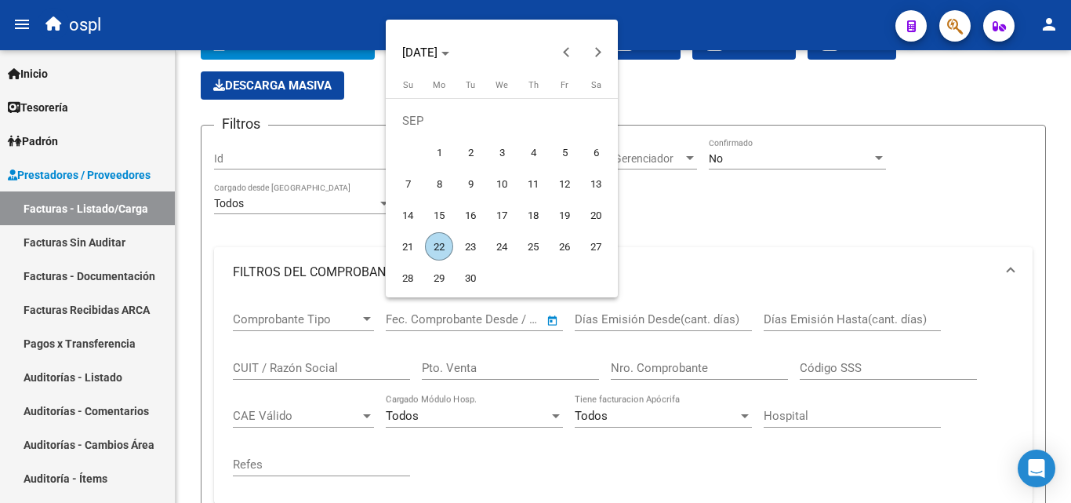
click at [440, 150] on span "1" at bounding box center [439, 152] width 28 height 28
type input "[DATE]"
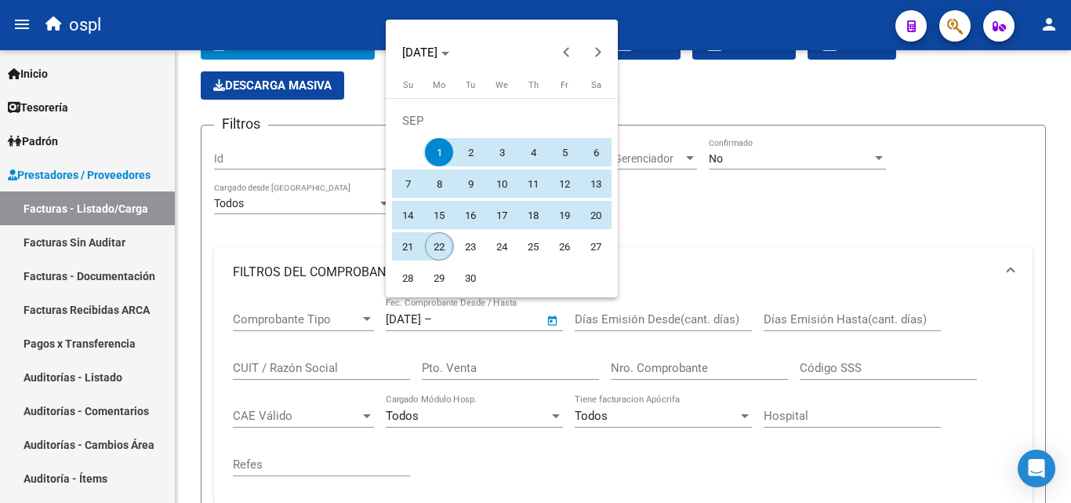
click at [431, 253] on span "22" at bounding box center [439, 246] width 28 height 28
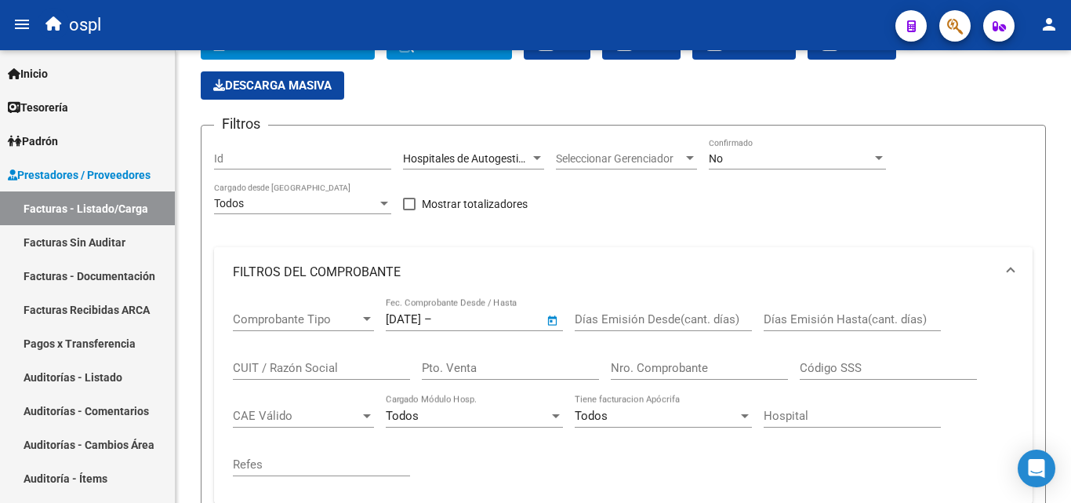
type input "[DATE]"
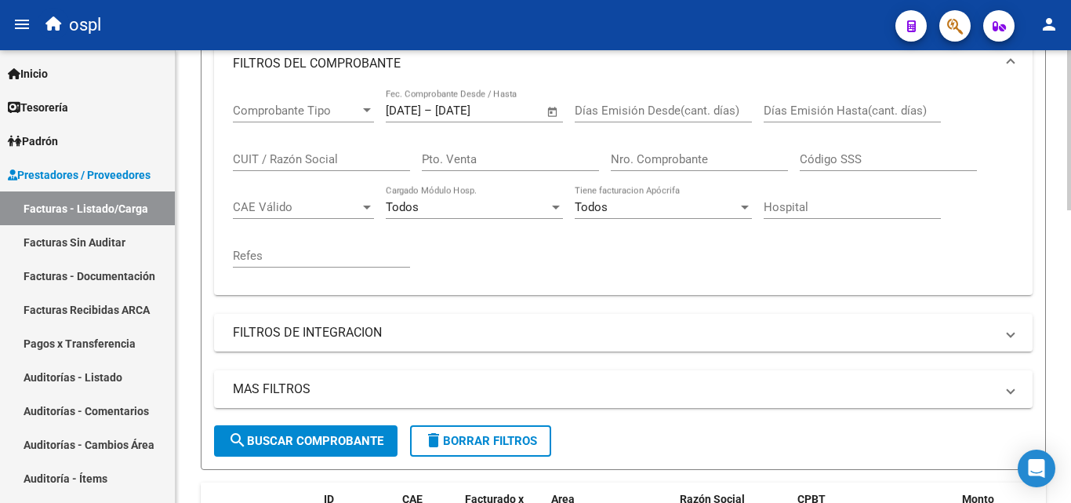
scroll to position [319, 0]
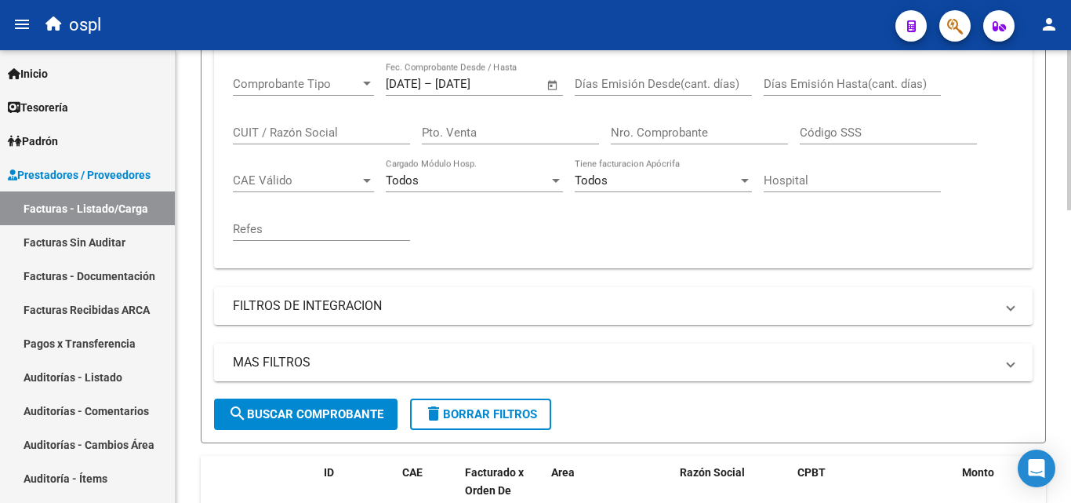
click at [281, 387] on div "MAS FILTROS Todos Con Doc. Respaldatoria Todos Con Trazabilidad Todos Asociado …" at bounding box center [623, 370] width 819 height 55
click at [290, 405] on button "search Buscar Comprobante" at bounding box center [305, 413] width 183 height 31
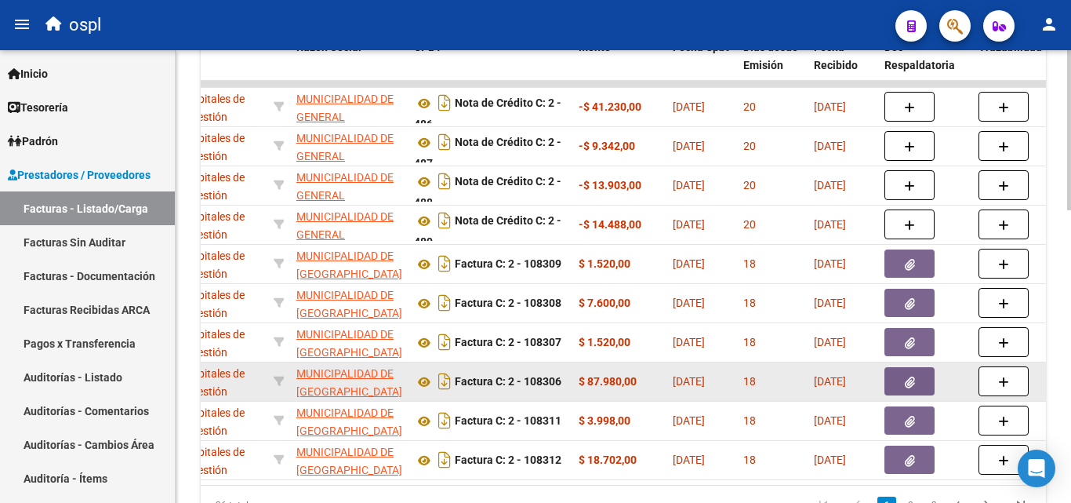
scroll to position [711, 0]
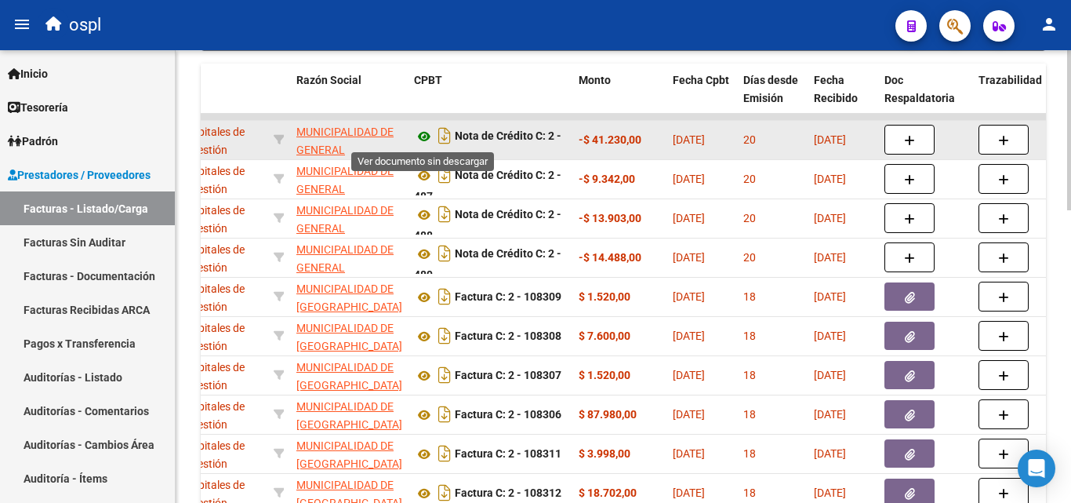
click at [422, 137] on icon at bounding box center [424, 136] width 20 height 19
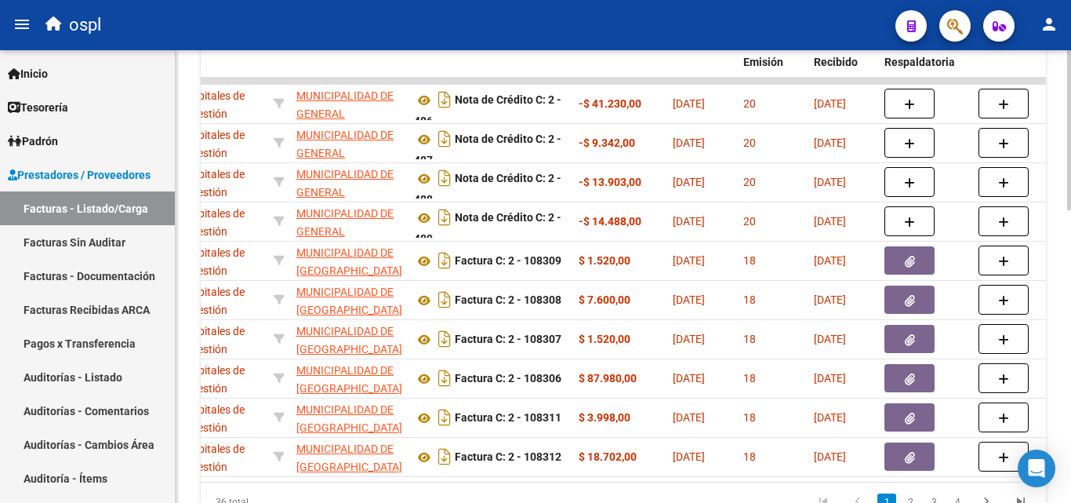
scroll to position [829, 0]
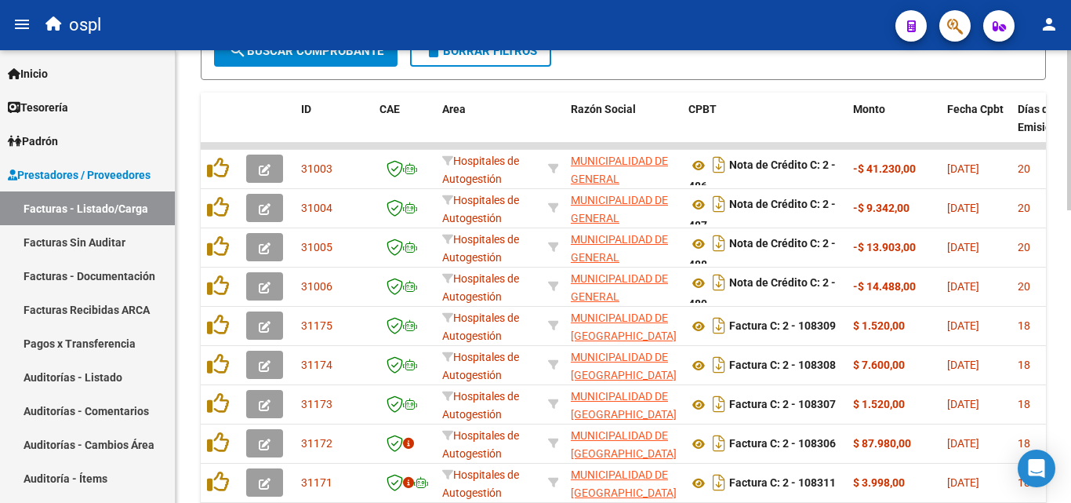
scroll to position [594, 0]
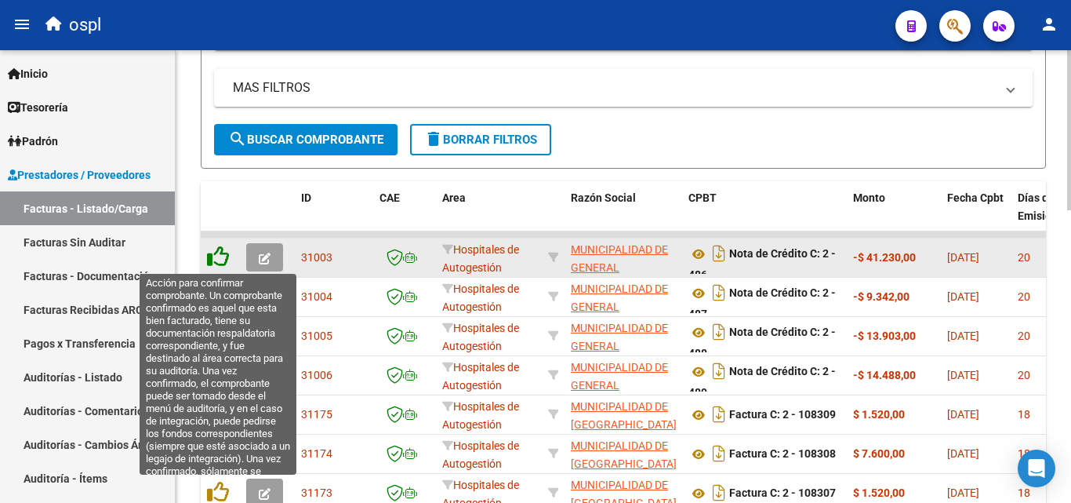
click at [219, 256] on icon at bounding box center [218, 256] width 22 height 22
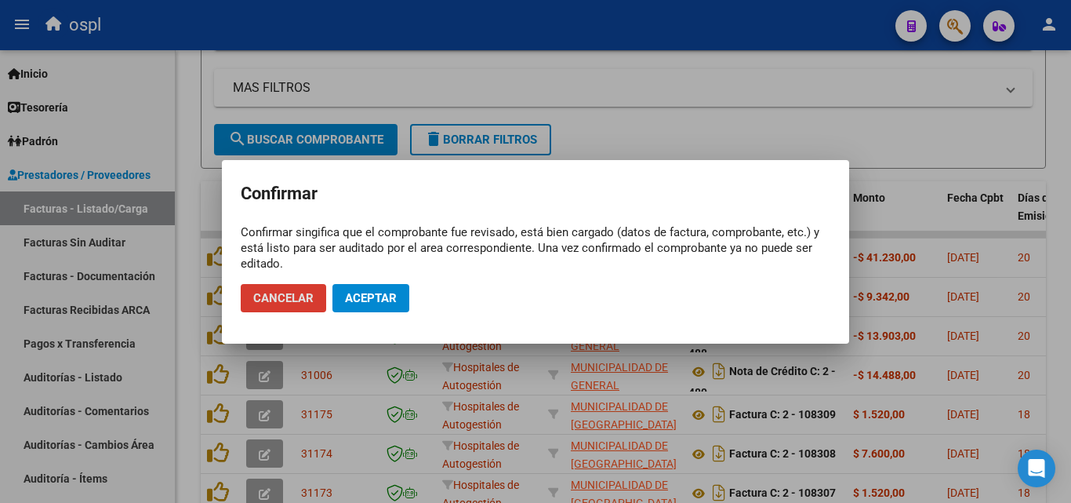
click at [366, 296] on span "Aceptar" at bounding box center [371, 298] width 52 height 14
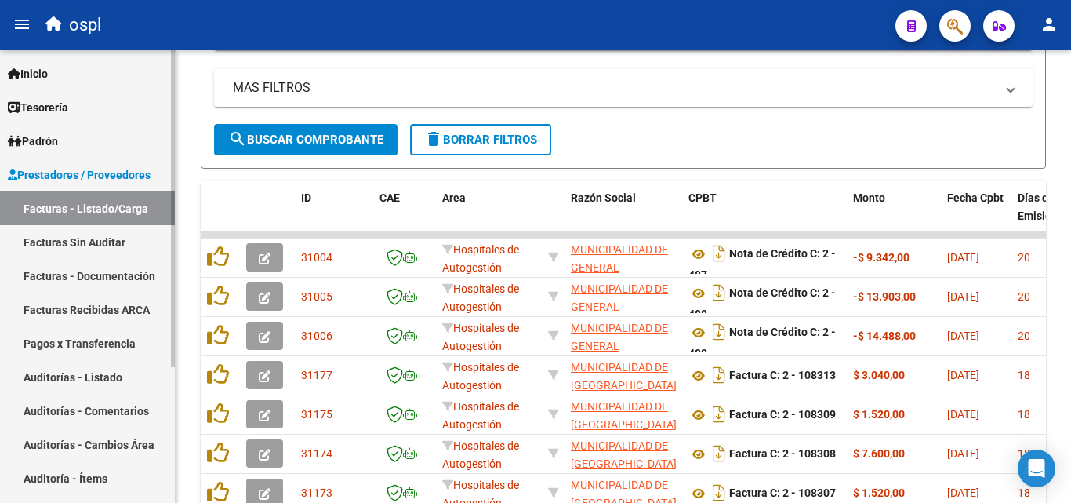
click at [126, 240] on link "Facturas Sin Auditar" at bounding box center [87, 242] width 175 height 34
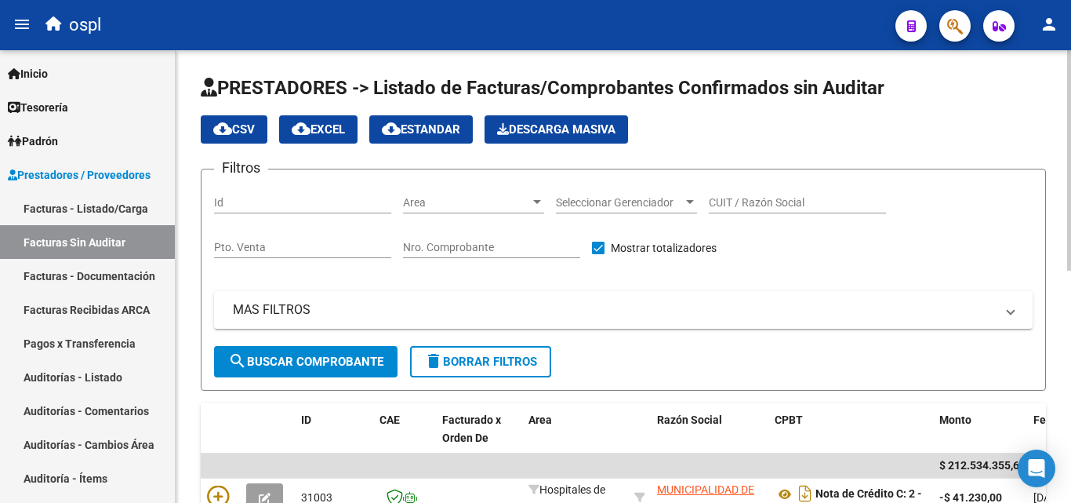
click at [492, 257] on div "Nro. Comprobante" at bounding box center [491, 242] width 177 height 31
click at [486, 249] on input "Nro. Comprobante" at bounding box center [491, 247] width 177 height 13
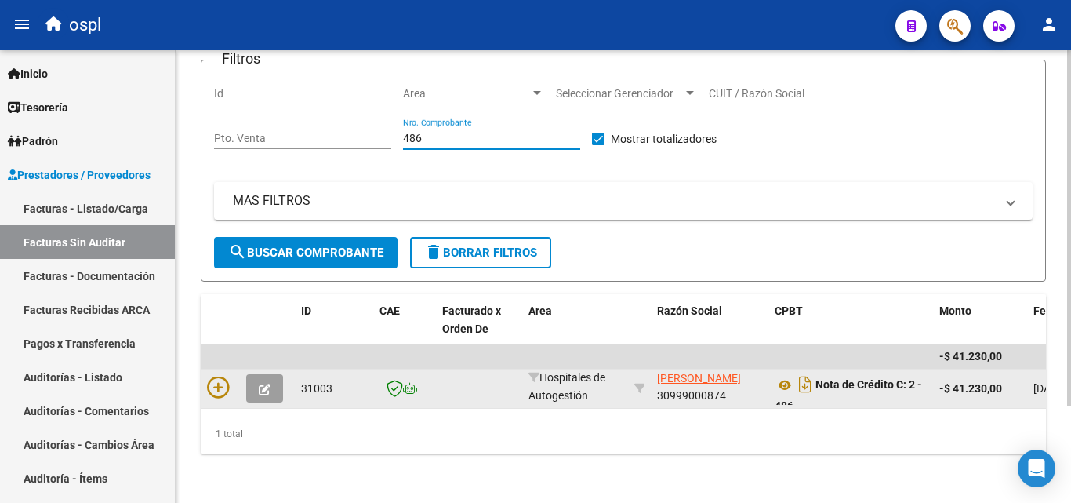
scroll to position [122, 0]
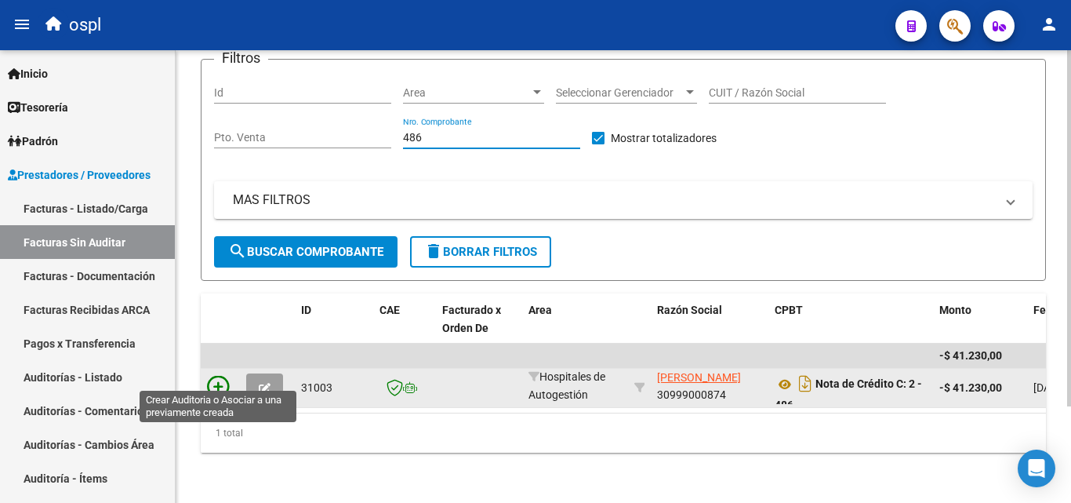
type input "486"
click at [210, 376] on icon at bounding box center [218, 387] width 22 height 22
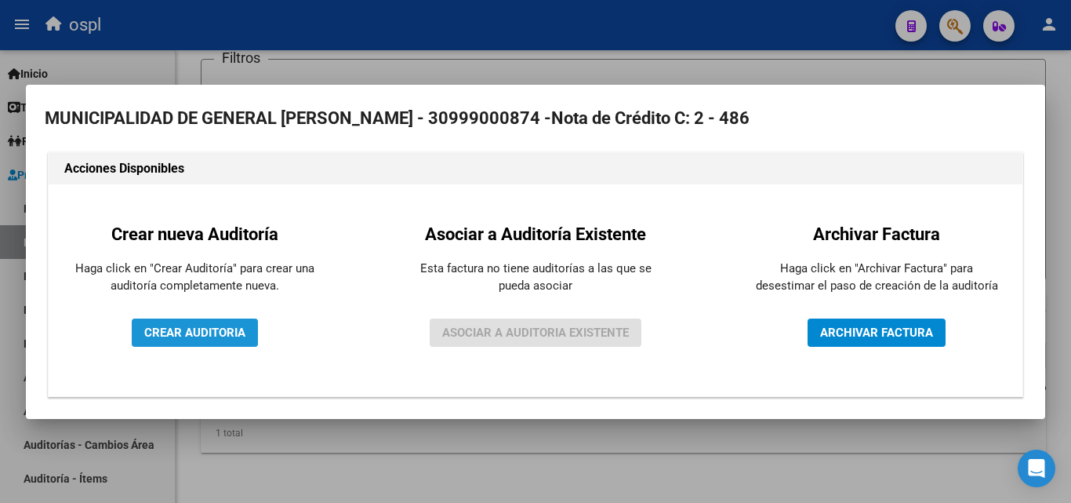
click at [232, 337] on span "CREAR AUDITORIA" at bounding box center [194, 332] width 101 height 14
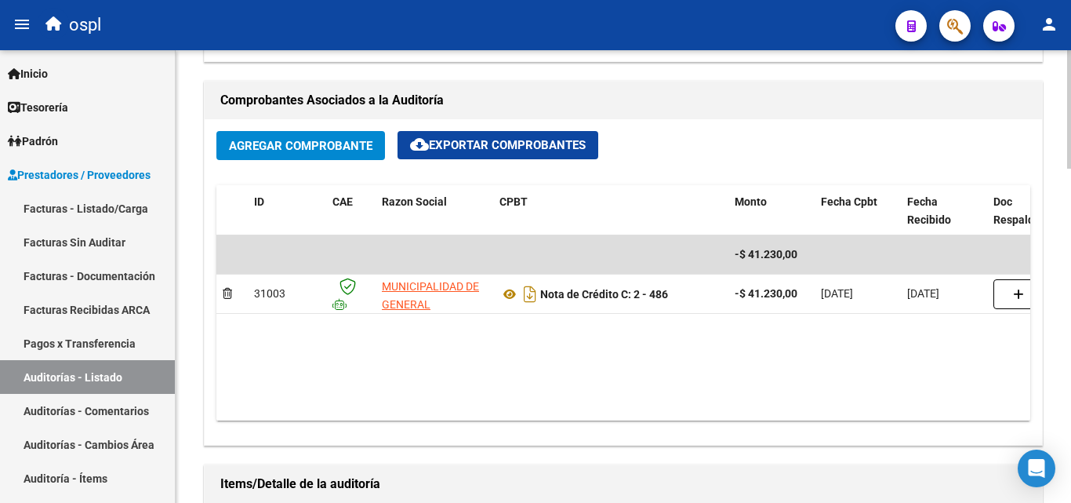
scroll to position [784, 0]
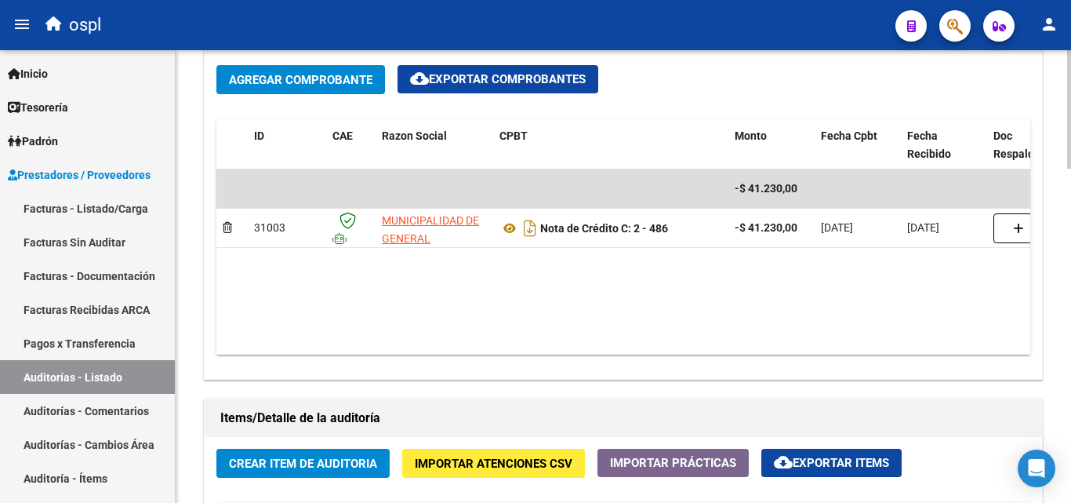
click at [472, 337] on datatable-body "-$ 41.230,00 31003 MUNICIPALIDAD DE GENERAL [PERSON_NAME] Nota de Crédito C: 2 …" at bounding box center [623, 261] width 814 height 185
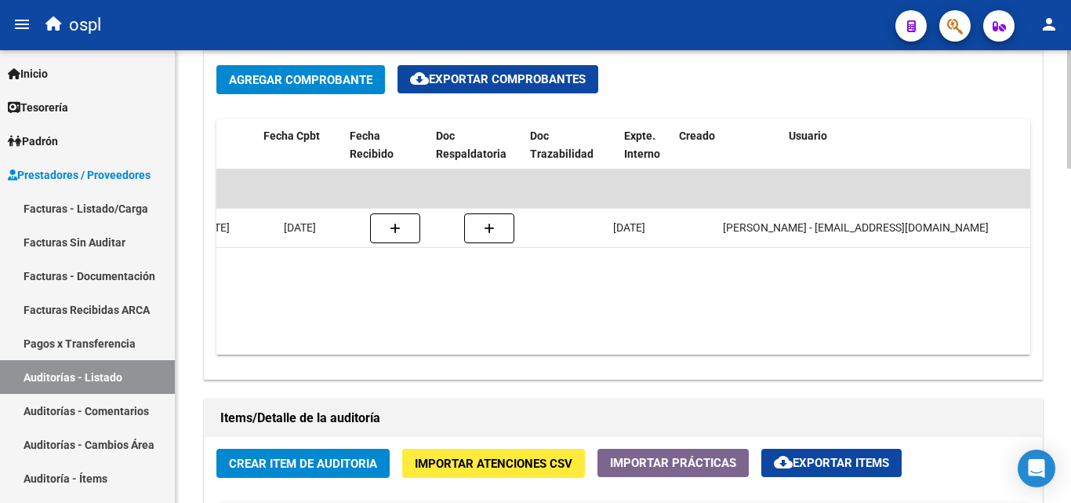
scroll to position [0, 367]
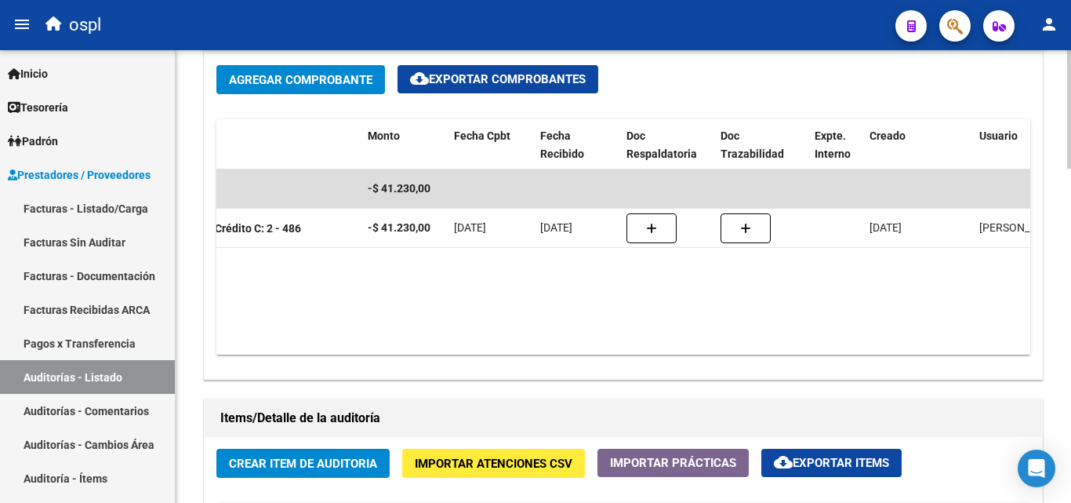
drag, startPoint x: 567, startPoint y: 347, endPoint x: 405, endPoint y: 307, distance: 167.2
click at [417, 324] on div "Agregar Comprobante cloud_download Exportar Comprobantes ID CAE Razon Social CP…" at bounding box center [623, 215] width 837 height 325
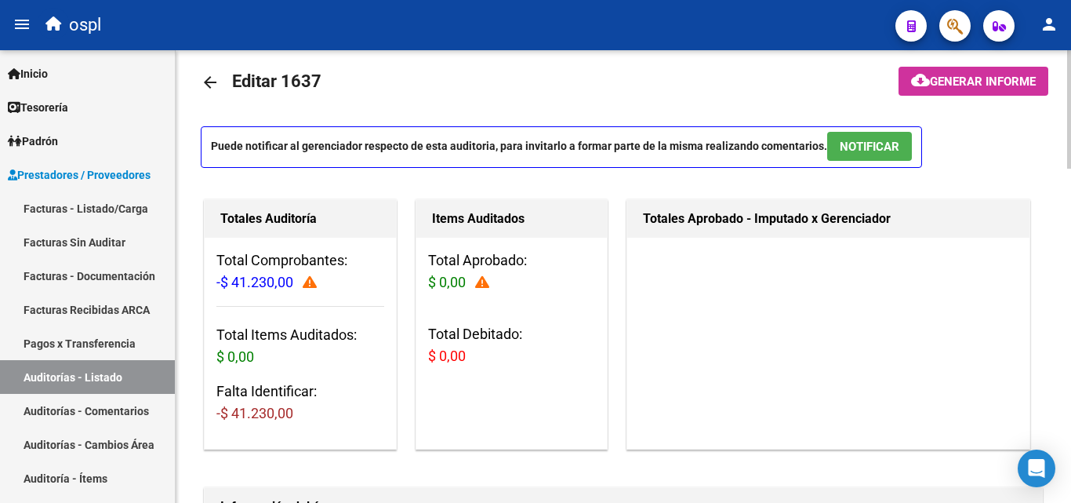
scroll to position [0, 0]
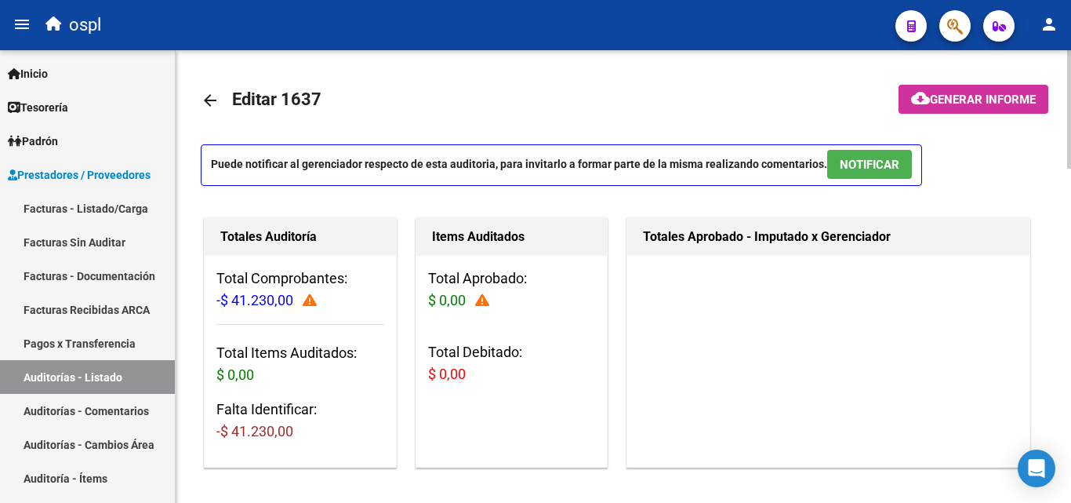
click at [221, 97] on link "arrow_back" at bounding box center [216, 100] width 31 height 37
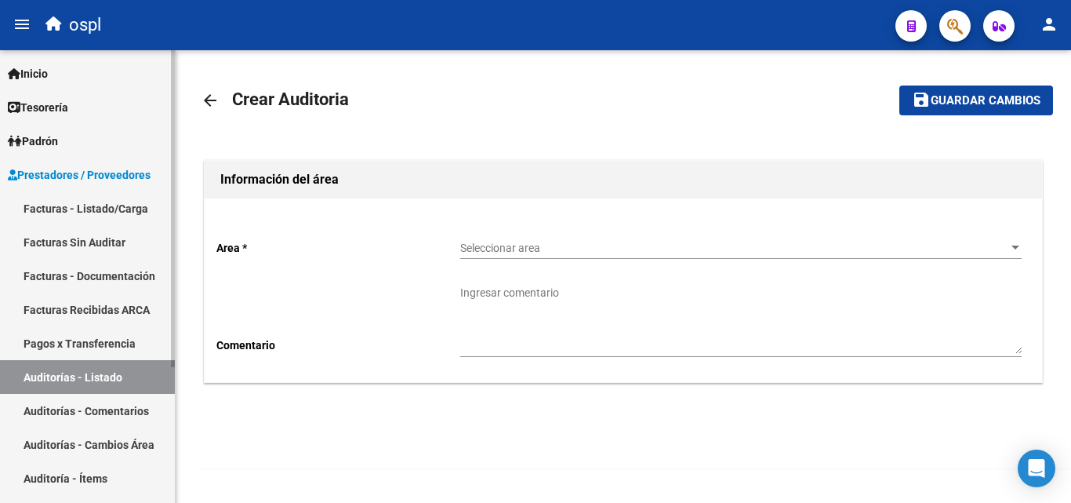
drag, startPoint x: 110, startPoint y: 358, endPoint x: 112, endPoint y: 376, distance: 17.4
click at [110, 358] on link "Pagos x Transferencia" at bounding box center [87, 343] width 175 height 34
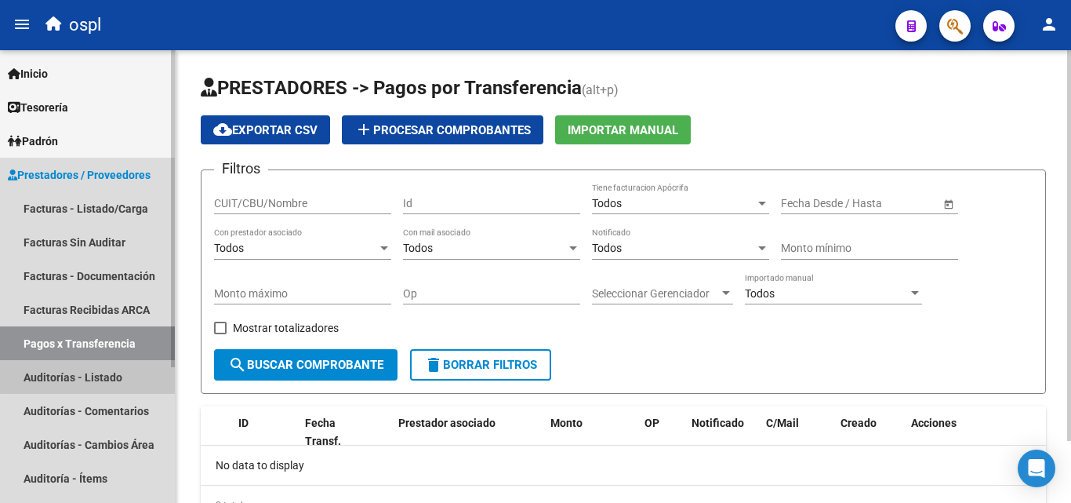
click at [111, 374] on link "Auditorías - Listado" at bounding box center [87, 377] width 175 height 34
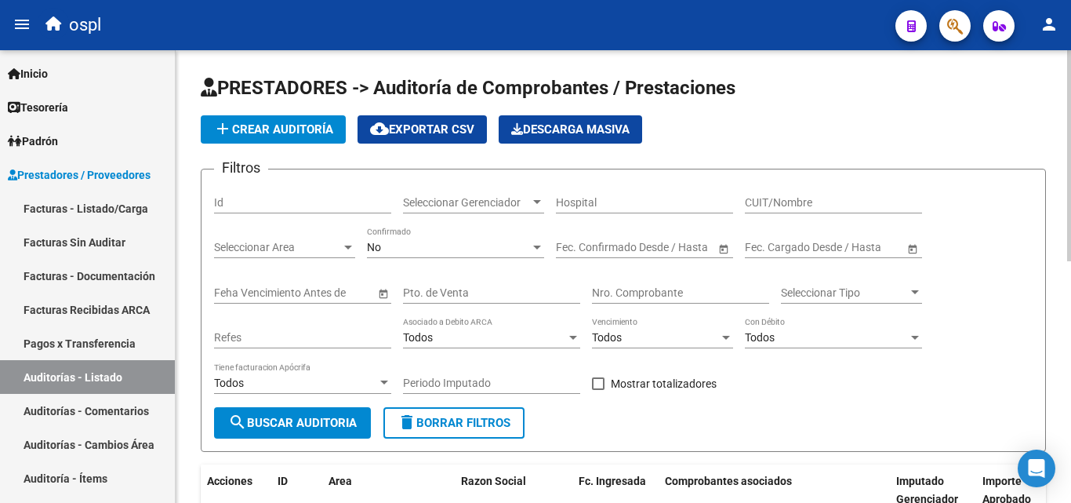
scroll to position [314, 0]
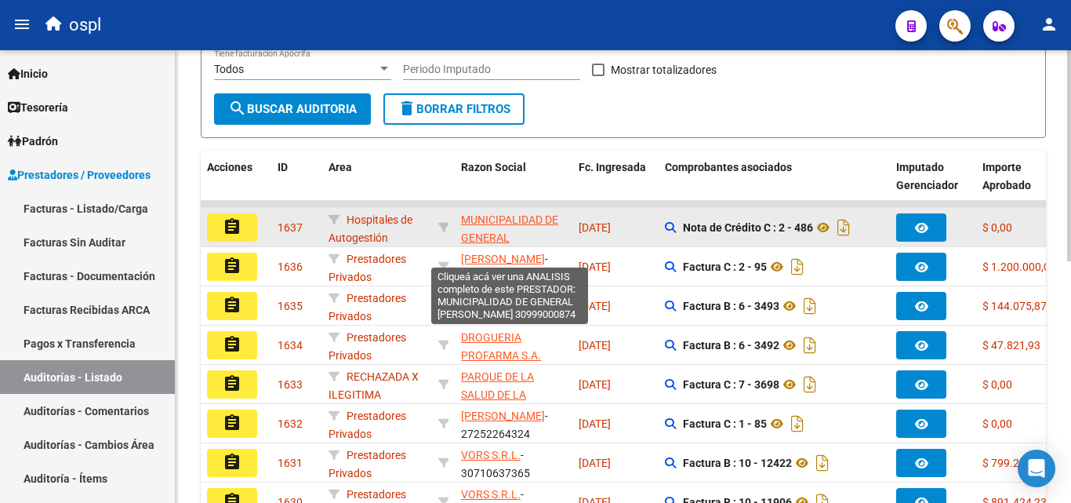
click at [517, 216] on span "MUNICIPALIDAD DE GENERAL [PERSON_NAME]" at bounding box center [509, 237] width 97 height 49
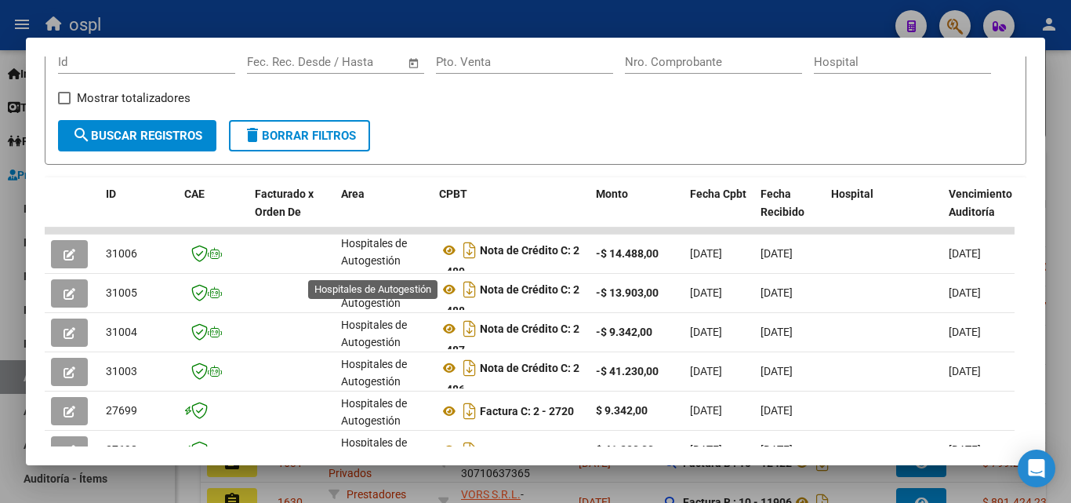
scroll to position [10, 0]
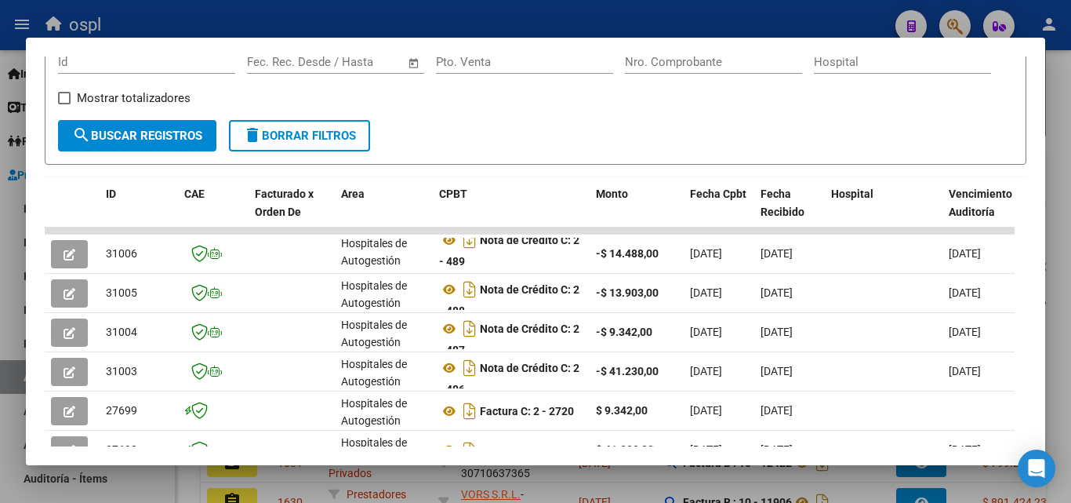
click at [2, 232] on div at bounding box center [535, 251] width 1071 height 503
click at [2, 232] on link "Facturas Sin Auditar" at bounding box center [87, 242] width 175 height 34
drag, startPoint x: 2, startPoint y: 232, endPoint x: 122, endPoint y: 212, distance: 122.5
click at [2, 232] on link "Facturas Sin Auditar" at bounding box center [87, 242] width 175 height 34
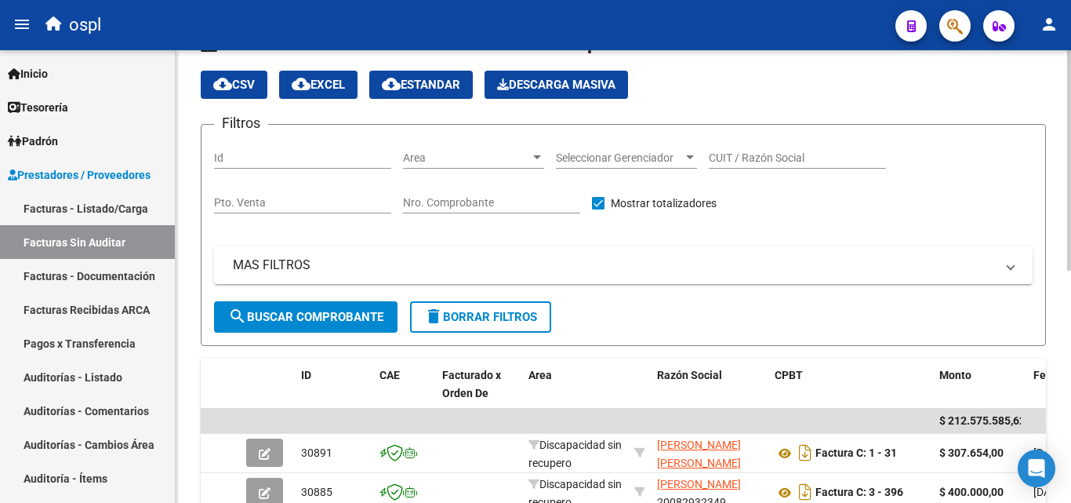
scroll to position [314, 0]
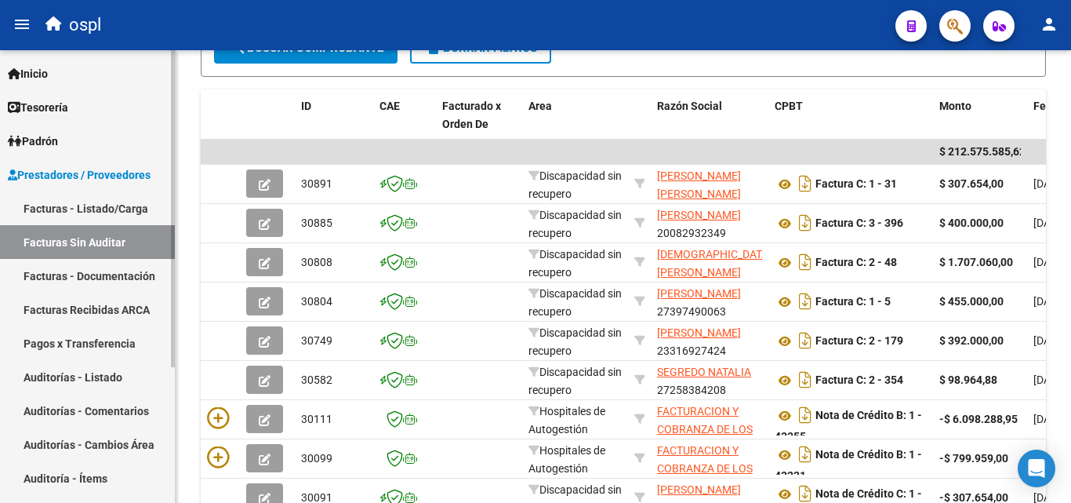
click at [132, 212] on link "Facturas - Listado/Carga" at bounding box center [87, 208] width 175 height 34
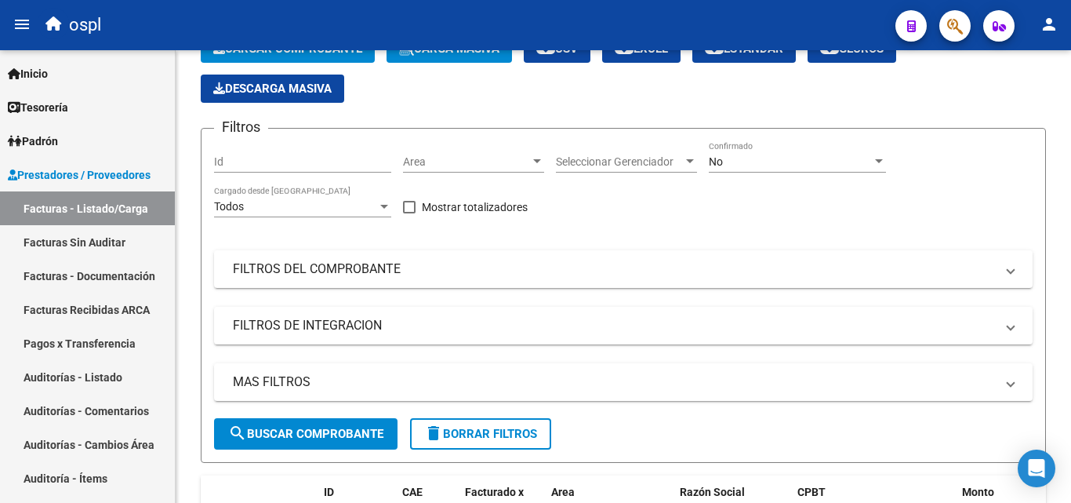
scroll to position [78, 0]
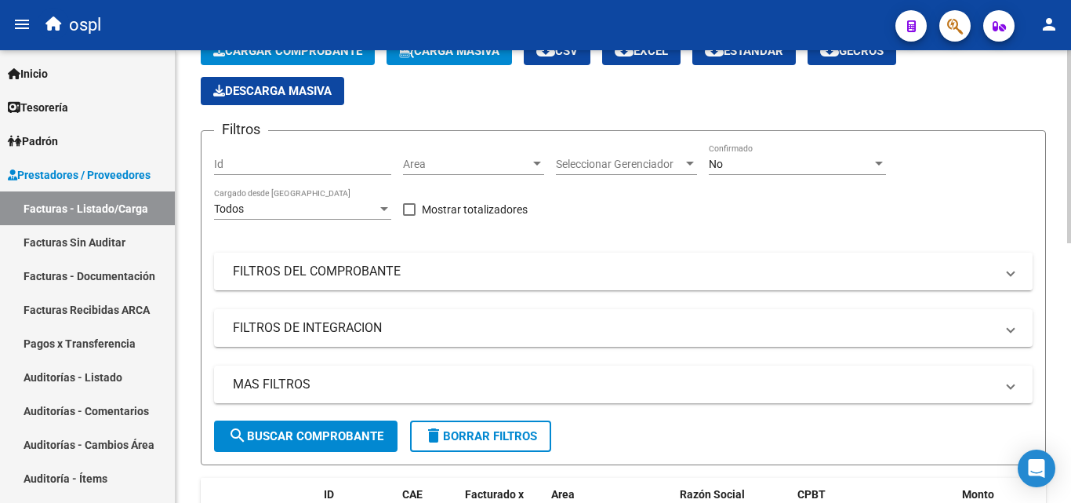
click at [390, 274] on mat-panel-title "FILTROS DEL COMPROBANTE" at bounding box center [614, 271] width 762 height 17
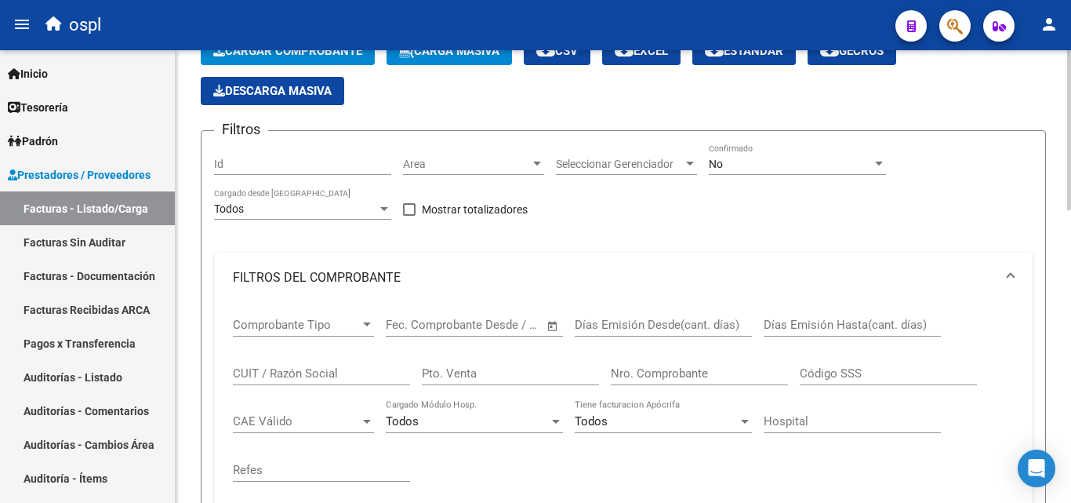
click at [666, 374] on input "Nro. Comprobante" at bounding box center [699, 373] width 177 height 14
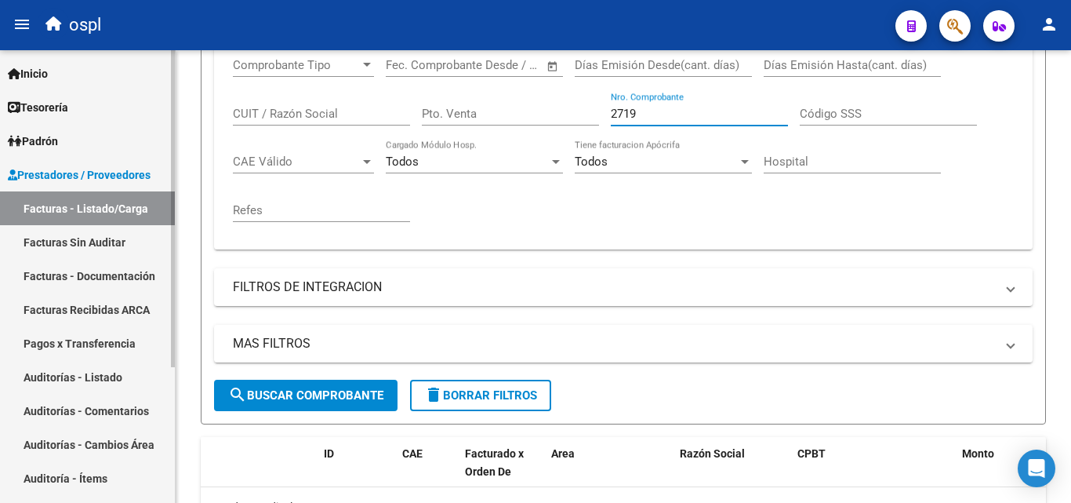
scroll to position [216, 0]
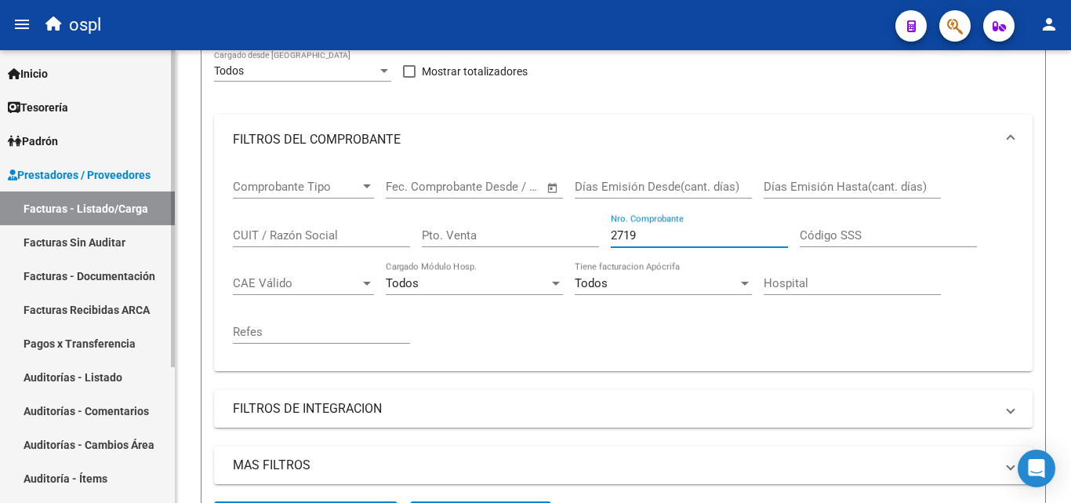
type input "2719"
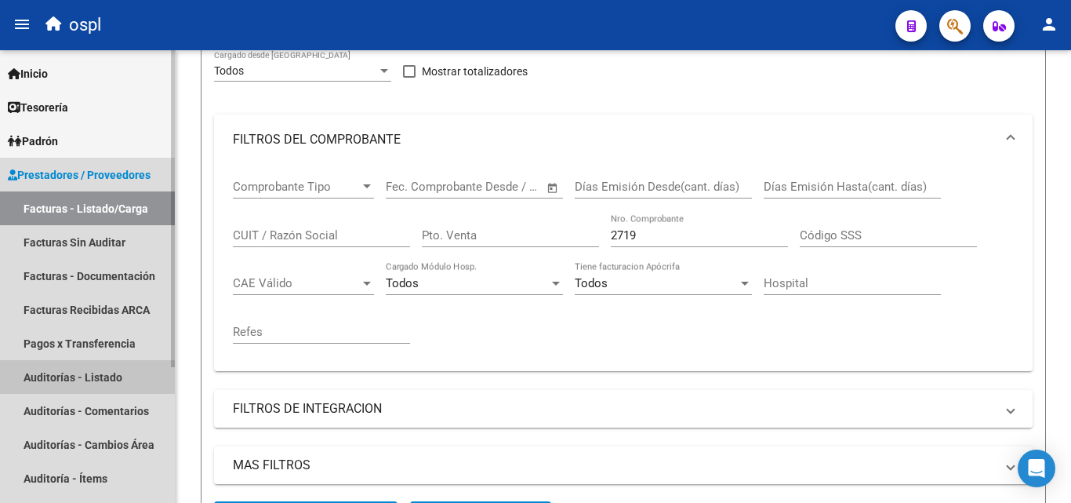
click at [89, 365] on link "Auditorías - Listado" at bounding box center [87, 377] width 175 height 34
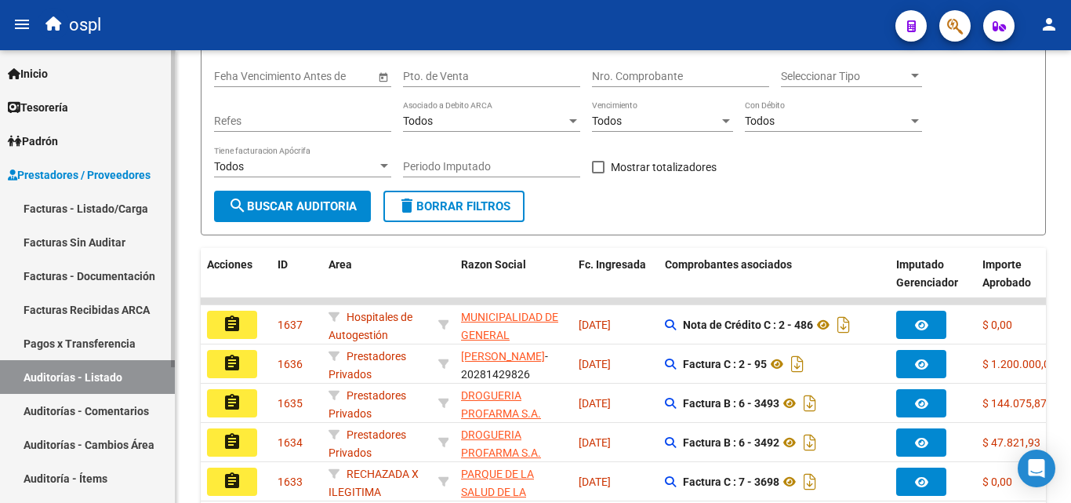
click at [99, 213] on link "Facturas - Listado/Carga" at bounding box center [87, 208] width 175 height 34
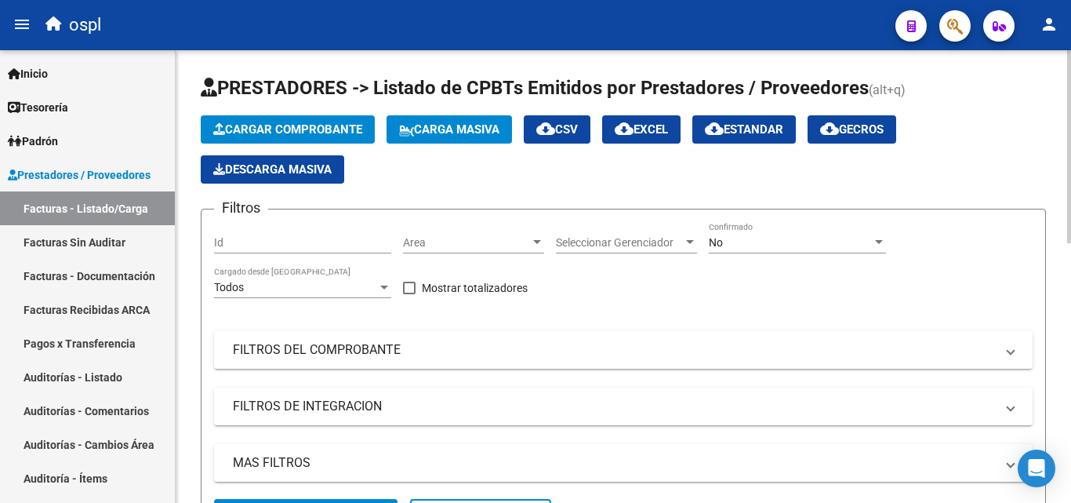
click at [787, 229] on div "No Confirmado" at bounding box center [797, 237] width 177 height 31
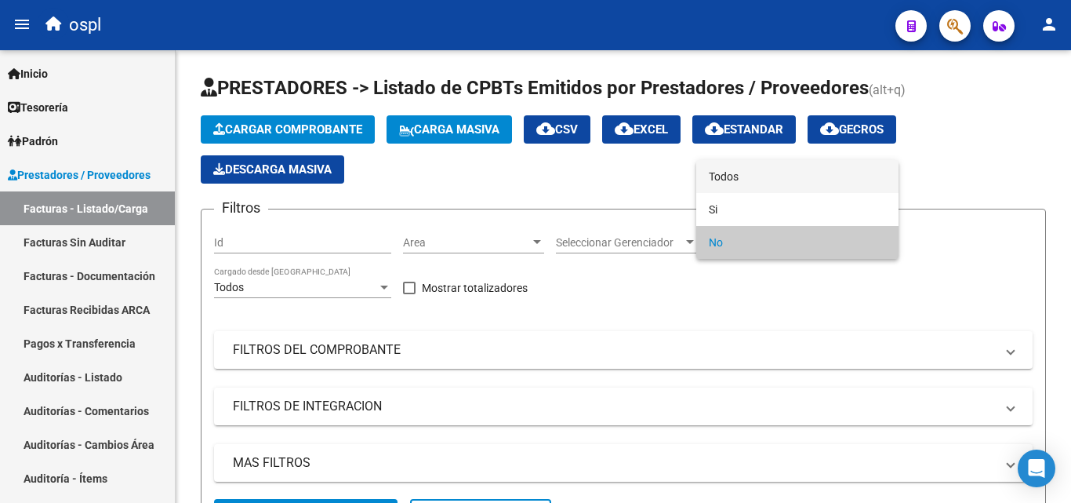
click at [765, 170] on span "Todos" at bounding box center [797, 176] width 177 height 33
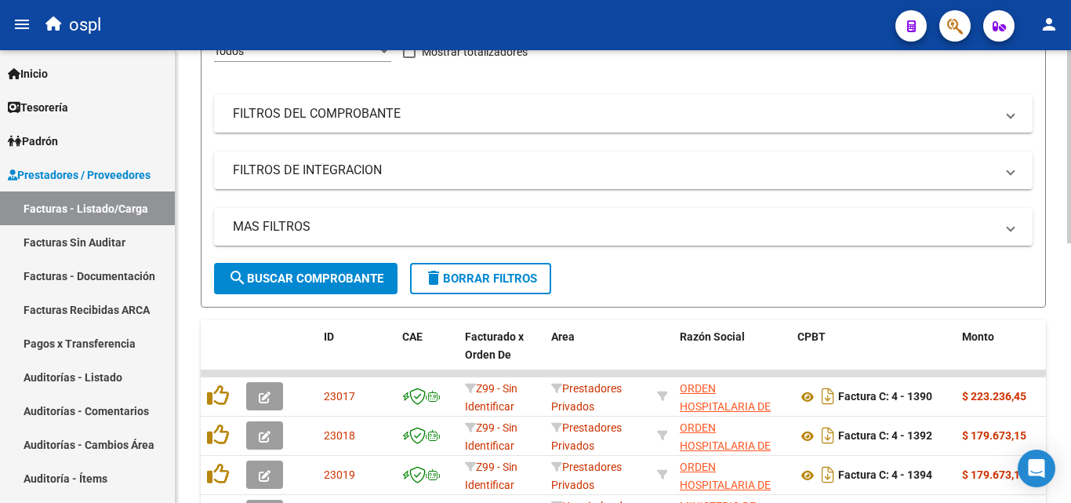
scroll to position [235, 0]
click at [411, 107] on mat-panel-title "FILTROS DEL COMPROBANTE" at bounding box center [614, 114] width 762 height 17
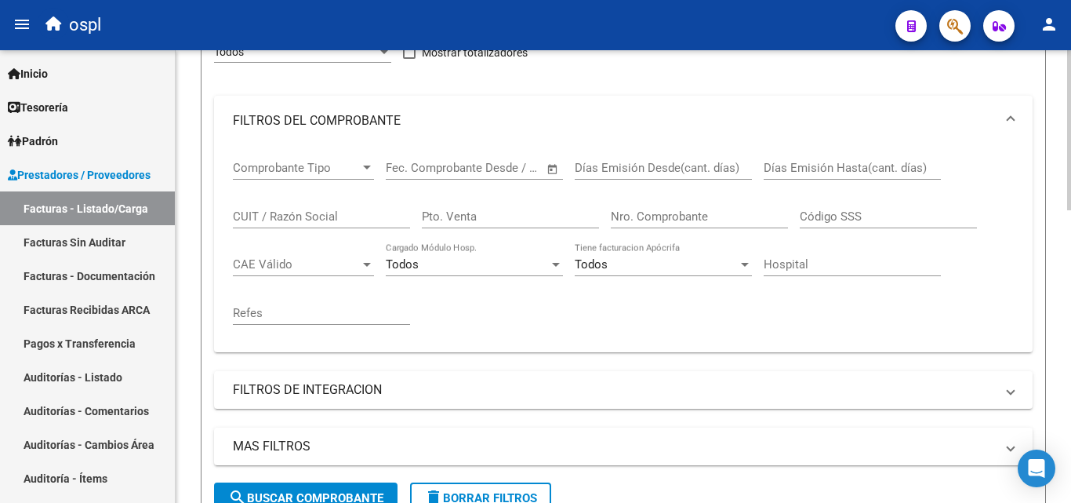
click at [685, 219] on input "Nro. Comprobante" at bounding box center [699, 216] width 177 height 14
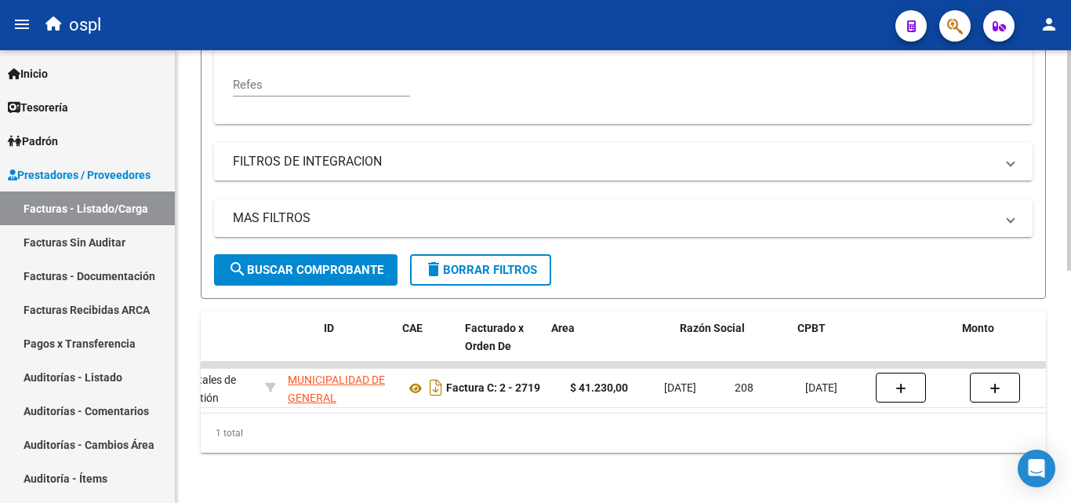
scroll to position [0, 0]
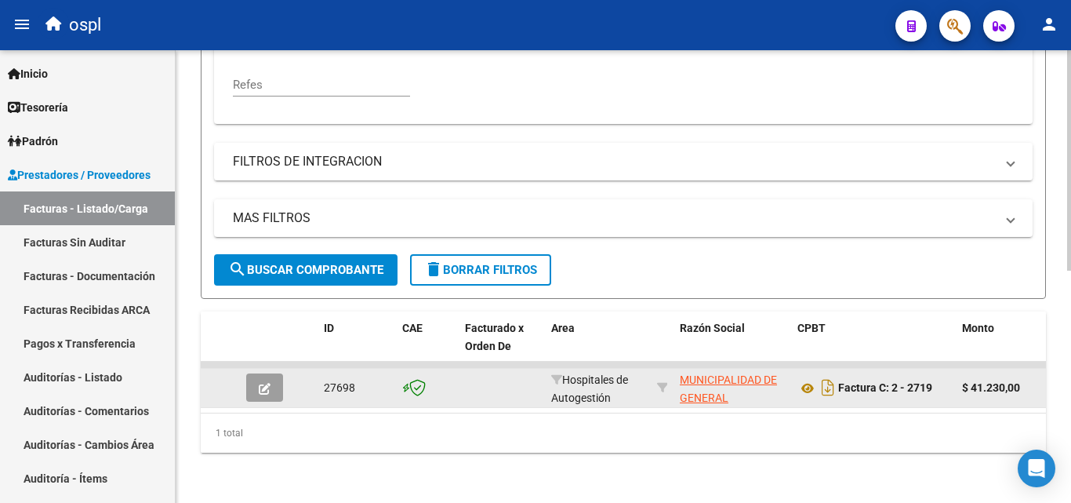
type input "2719"
click at [261, 383] on icon "button" at bounding box center [265, 389] width 12 height 12
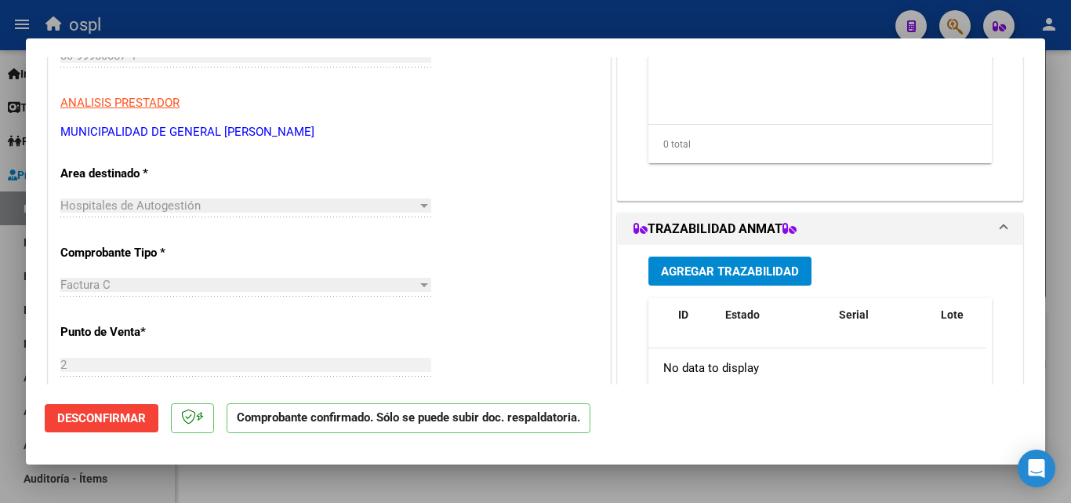
scroll to position [392, 0]
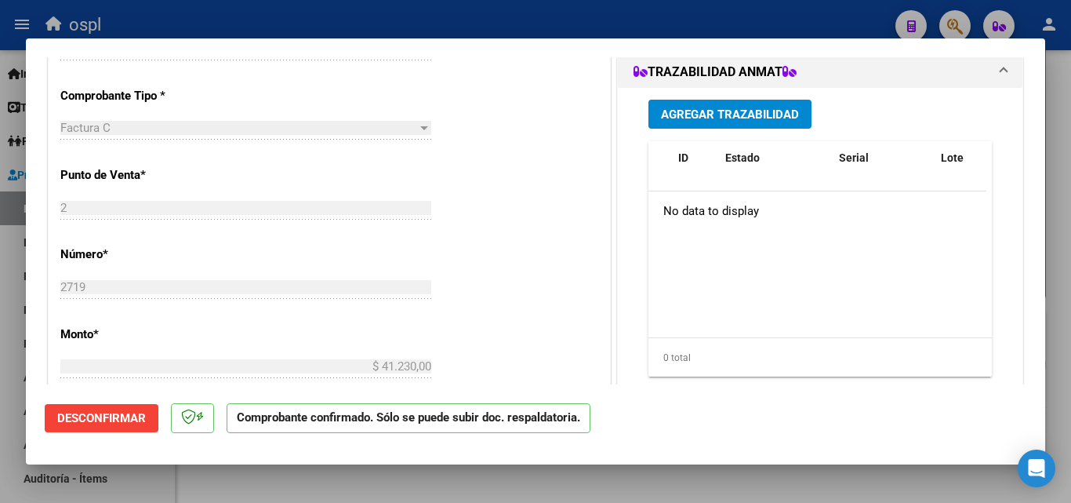
click at [0, 298] on div at bounding box center [535, 251] width 1071 height 503
type input "$ 0,00"
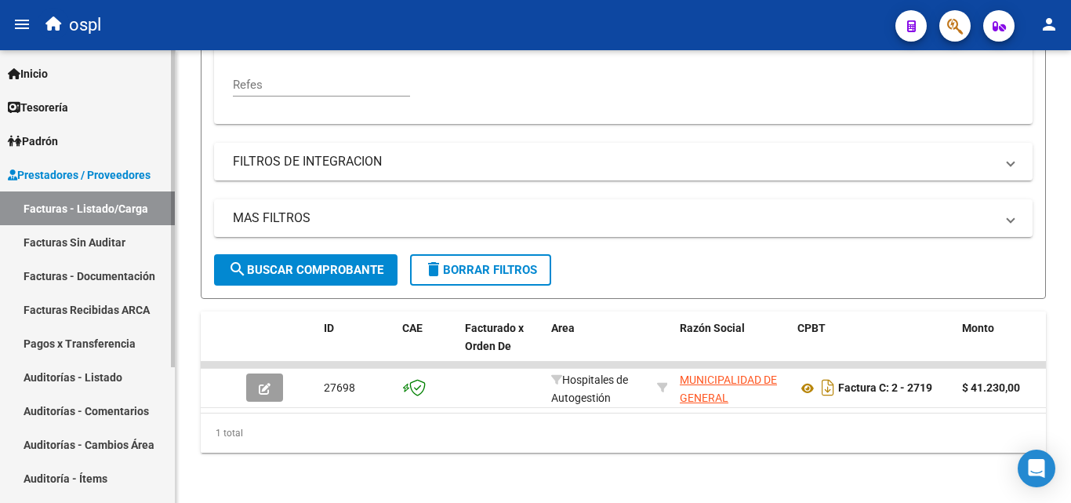
scroll to position [476, 0]
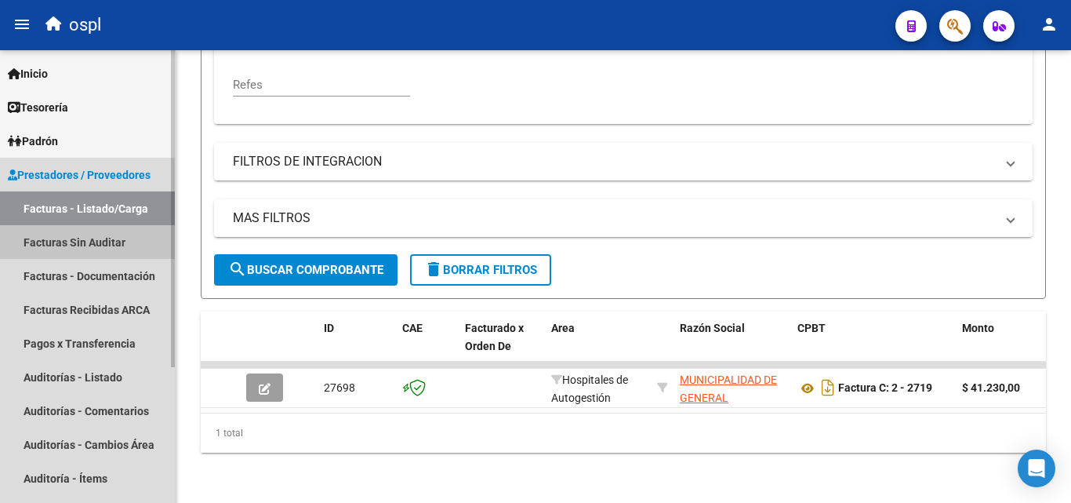
click at [94, 238] on link "Facturas Sin Auditar" at bounding box center [87, 242] width 175 height 34
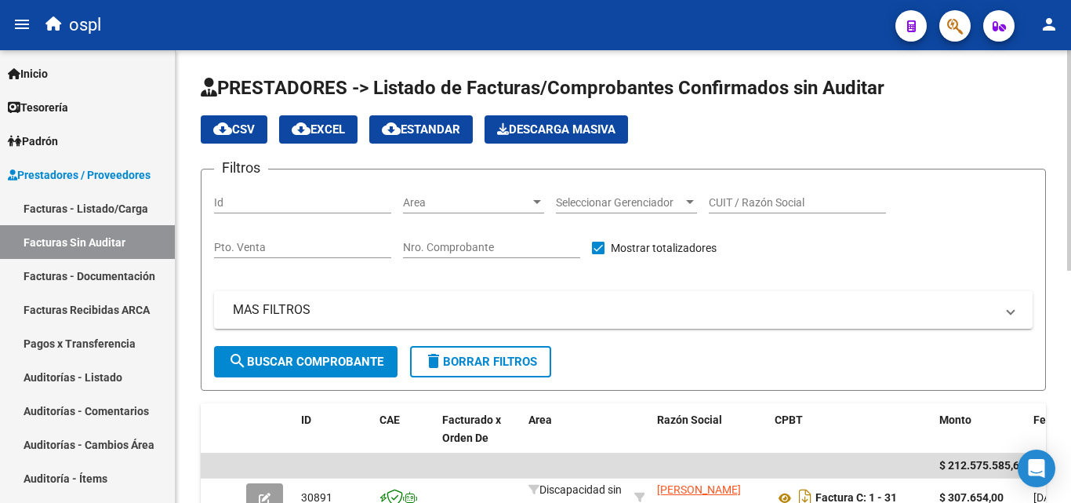
click at [430, 242] on input "Nro. Comprobante" at bounding box center [491, 247] width 177 height 13
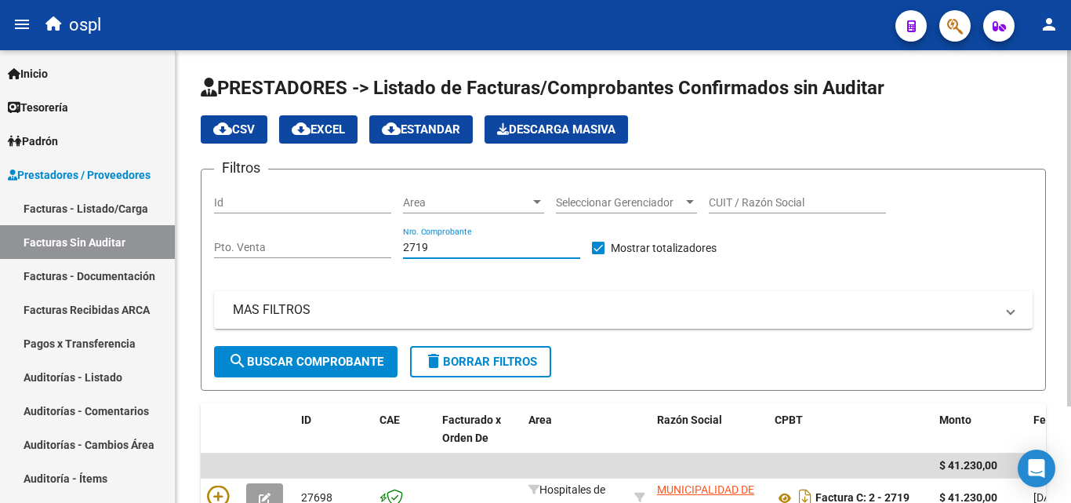
scroll to position [122, 0]
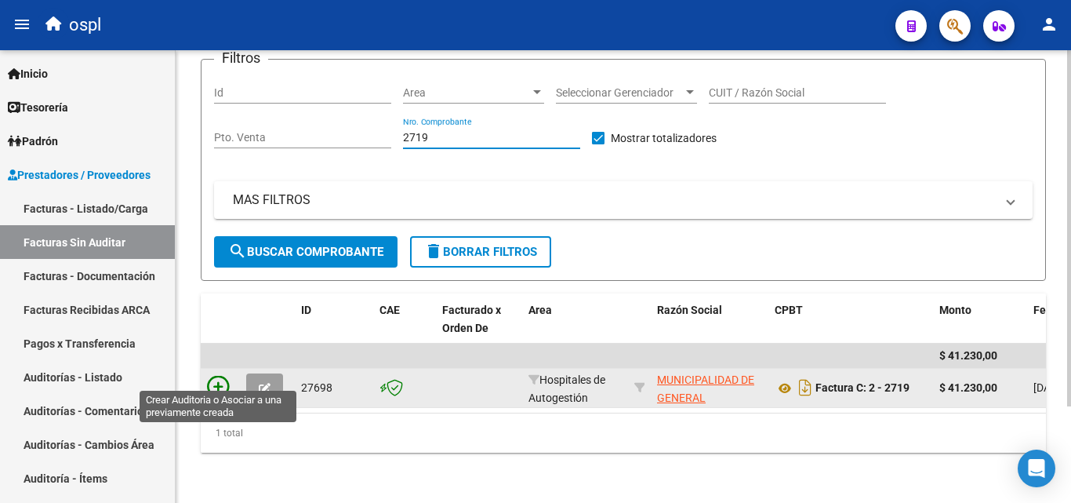
type input "2719"
click at [216, 376] on icon at bounding box center [218, 387] width 22 height 22
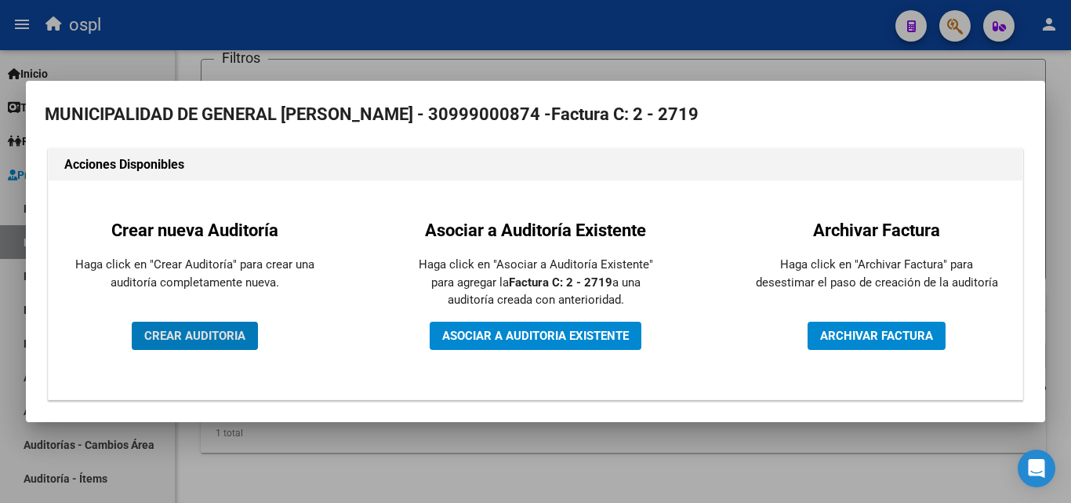
click at [511, 338] on span "ASOCIAR A AUDITORIA EXISTENTE" at bounding box center [535, 336] width 187 height 14
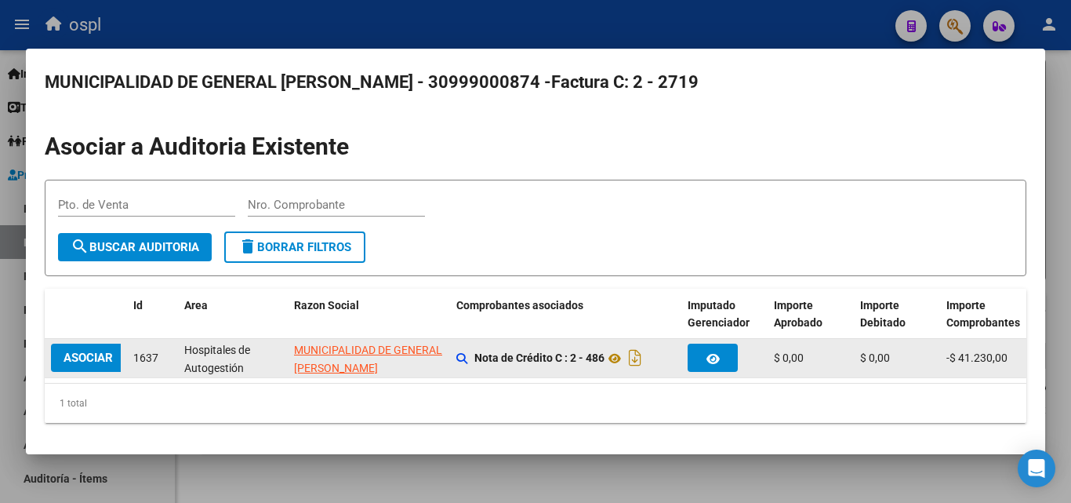
click at [100, 353] on span "ASOCIAR" at bounding box center [88, 357] width 49 height 14
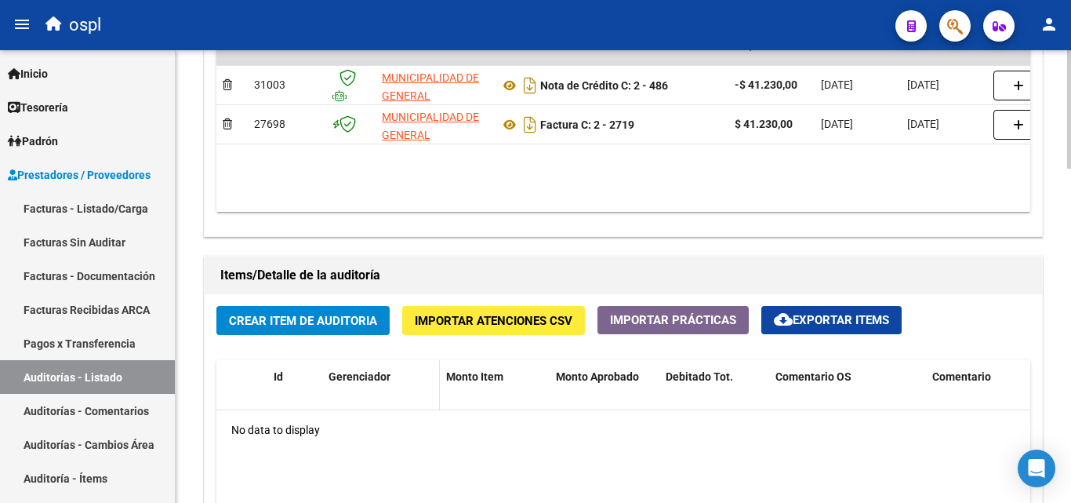
scroll to position [1019, 0]
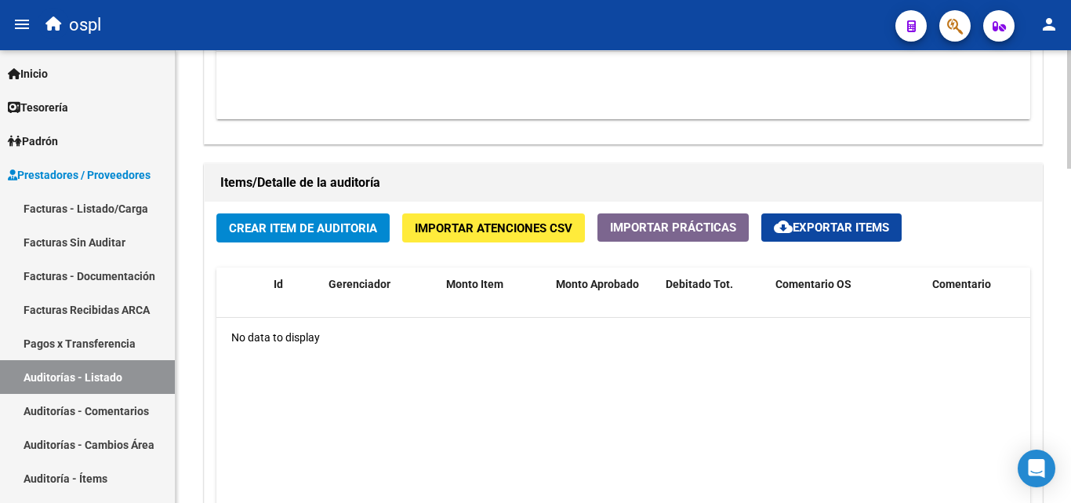
click at [260, 223] on span "Crear Item de Auditoria" at bounding box center [303, 228] width 148 height 14
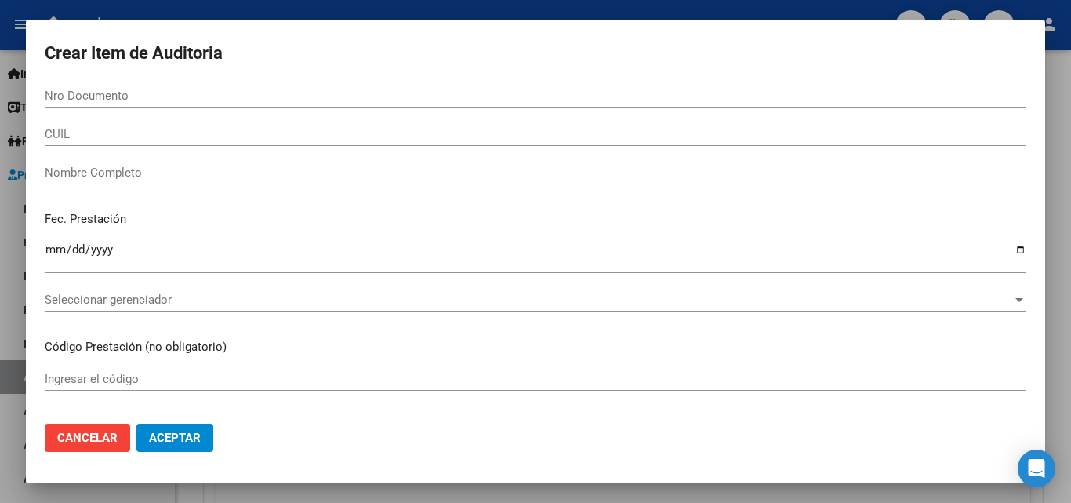
click at [102, 187] on div "Nombre Completo" at bounding box center [536, 180] width 982 height 38
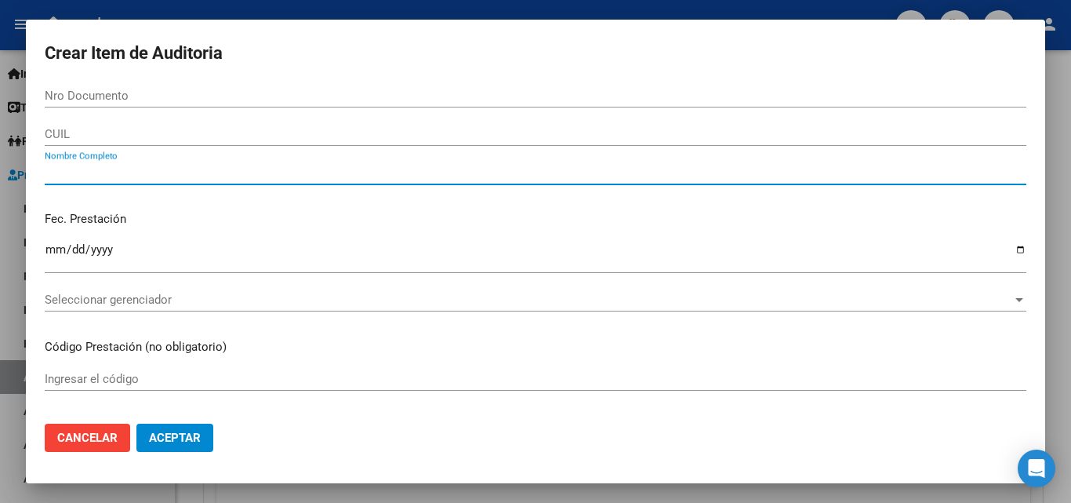
click at [102, 175] on input "Nombre Completo" at bounding box center [536, 172] width 982 height 14
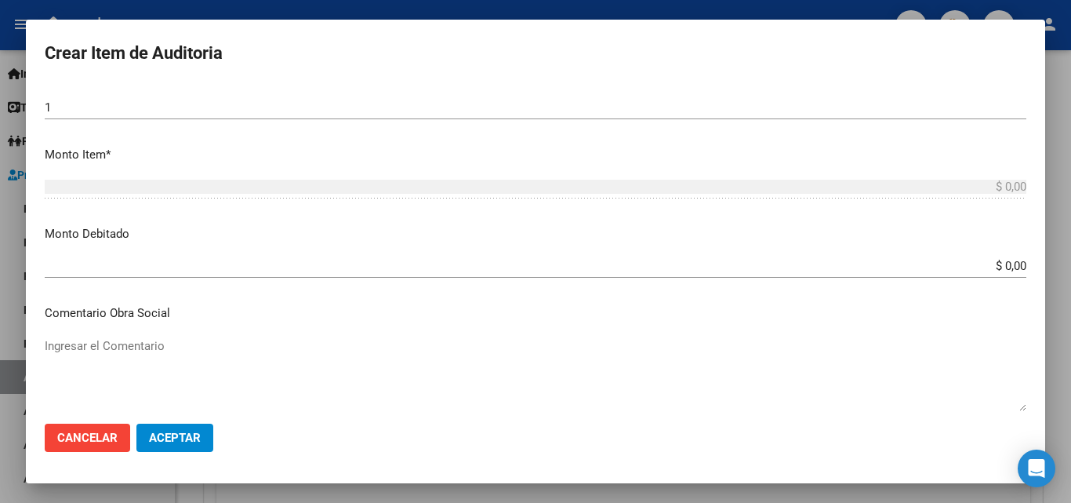
scroll to position [549, 0]
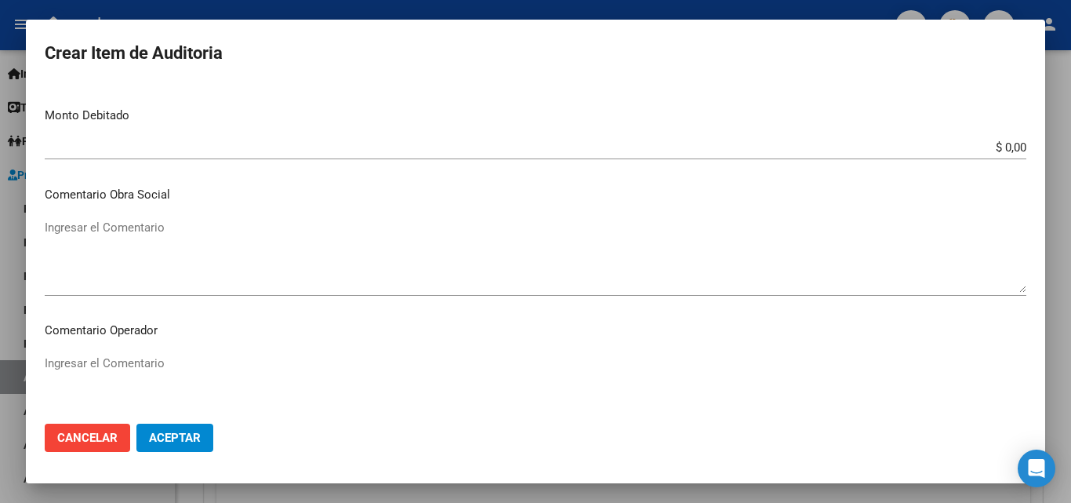
type input "todos"
click at [136, 361] on textarea "Ingresar el Comentario" at bounding box center [536, 391] width 982 height 74
type textarea "Débito total por afiliacion informado el [DATE]"
click at [152, 437] on span "Aceptar" at bounding box center [175, 437] width 52 height 14
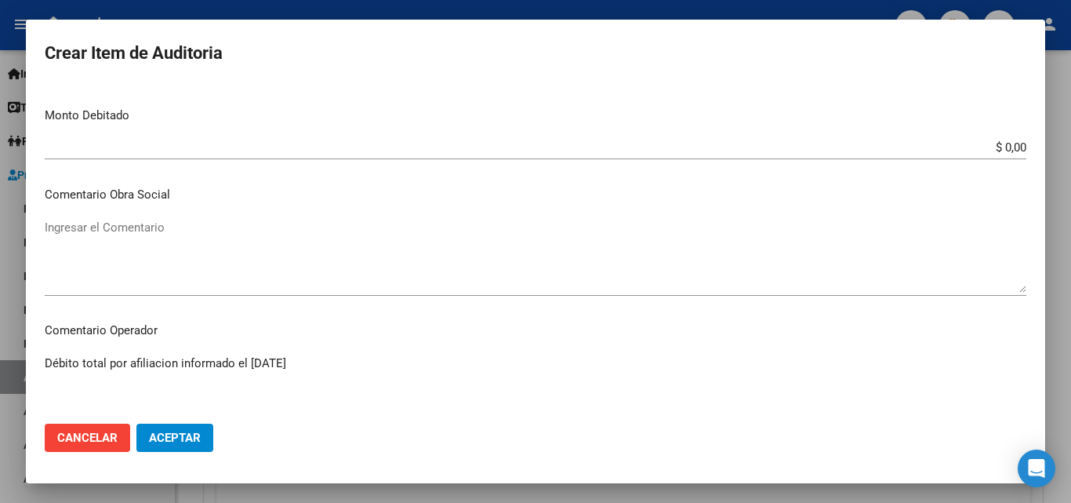
click at [190, 430] on span "Aceptar" at bounding box center [175, 437] width 52 height 14
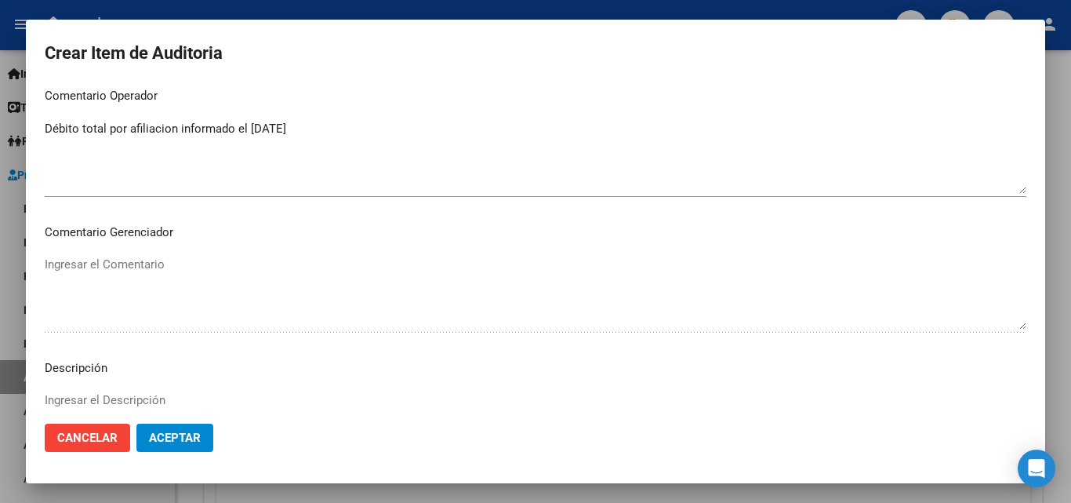
scroll to position [784, 0]
click at [173, 434] on span "Aceptar" at bounding box center [175, 437] width 52 height 14
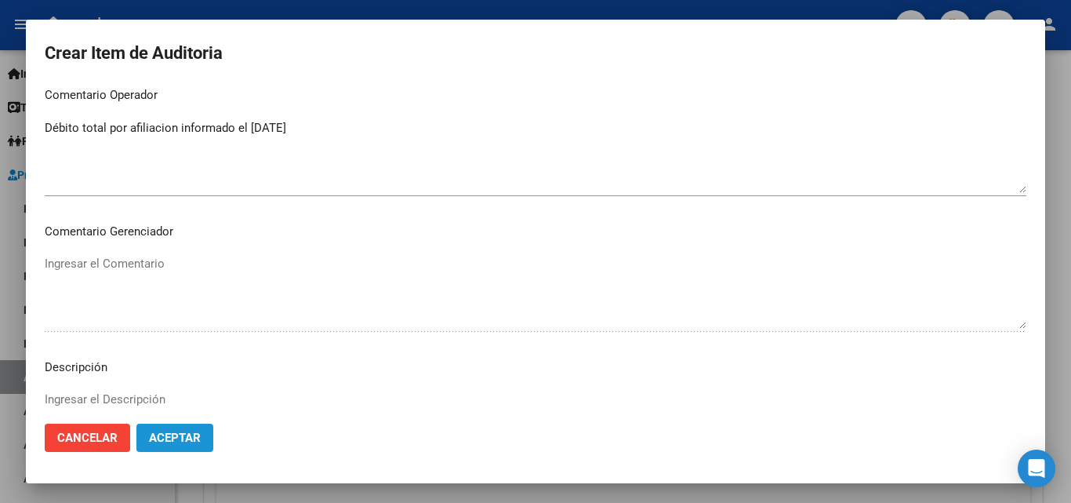
click at [173, 434] on span "Aceptar" at bounding box center [175, 437] width 52 height 14
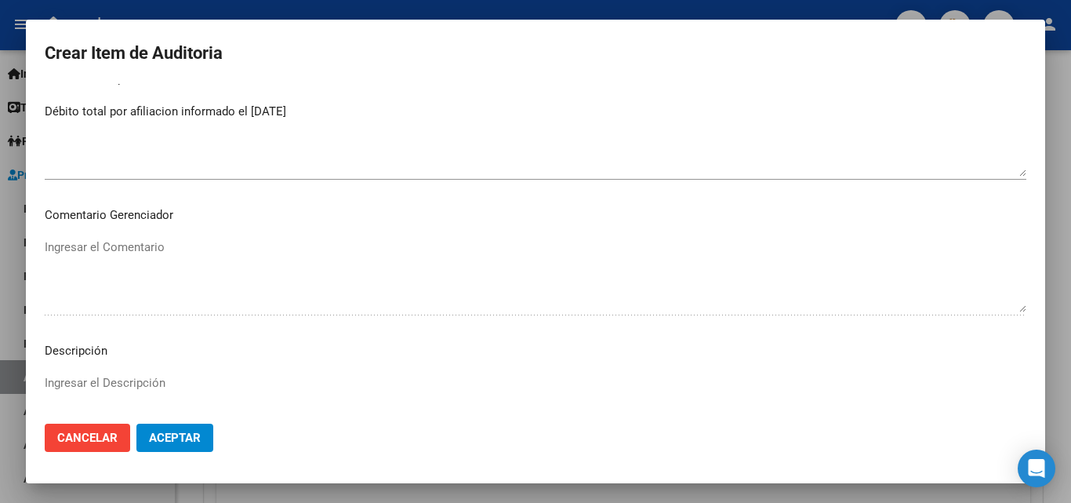
scroll to position [1015, 0]
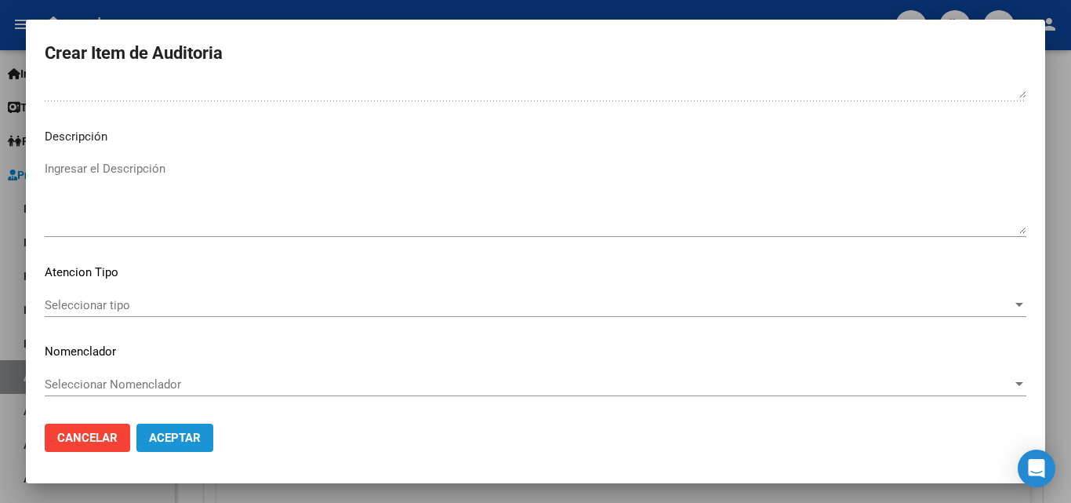
click at [169, 444] on span "Aceptar" at bounding box center [175, 437] width 52 height 14
click at [180, 430] on span "Aceptar" at bounding box center [175, 437] width 52 height 14
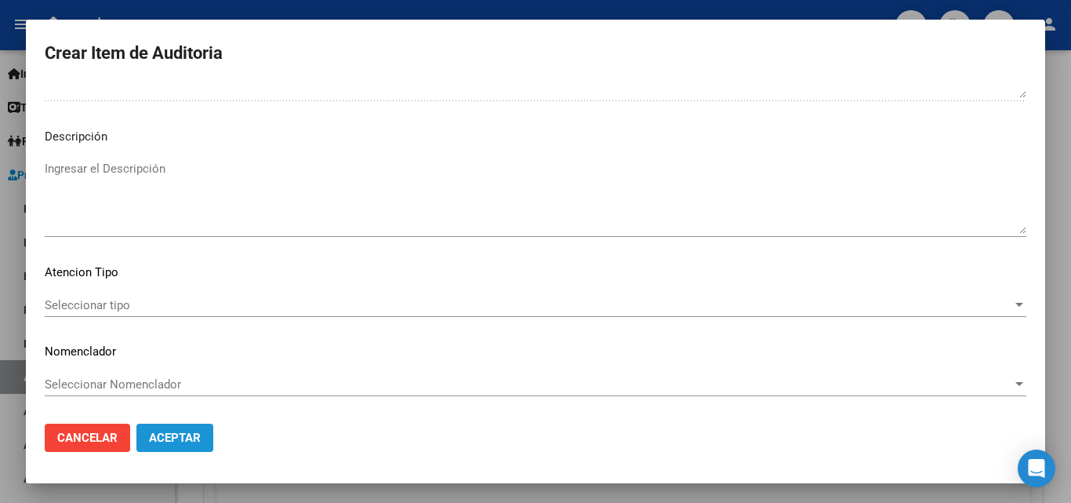
click at [180, 430] on span "Aceptar" at bounding box center [175, 437] width 52 height 14
click at [105, 425] on button "Cancelar" at bounding box center [87, 437] width 85 height 28
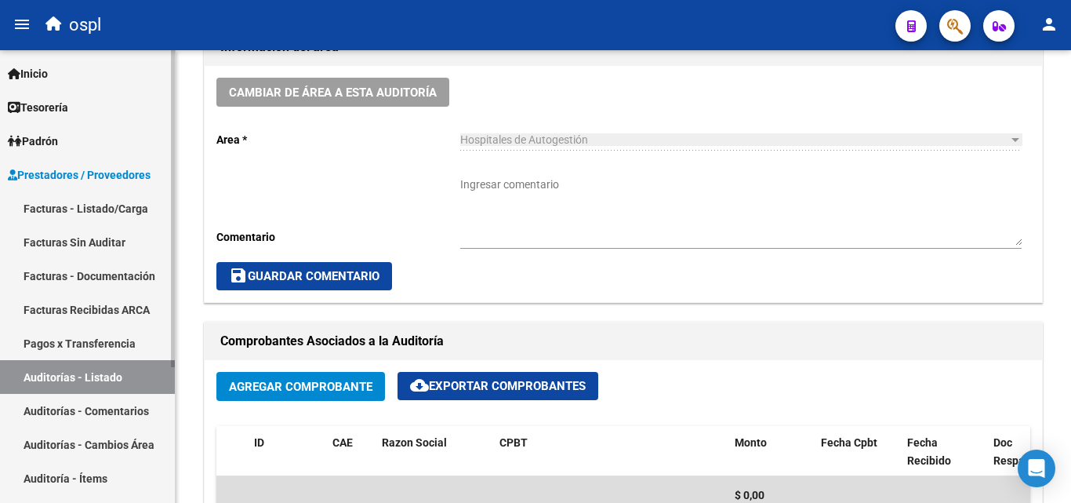
scroll to position [470, 0]
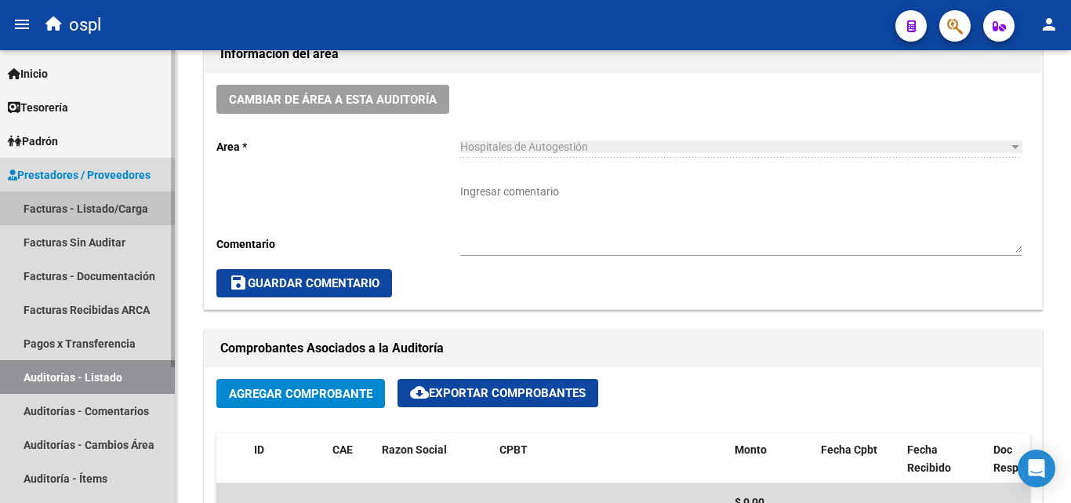
click at [80, 209] on link "Facturas - Listado/Carga" at bounding box center [87, 208] width 175 height 34
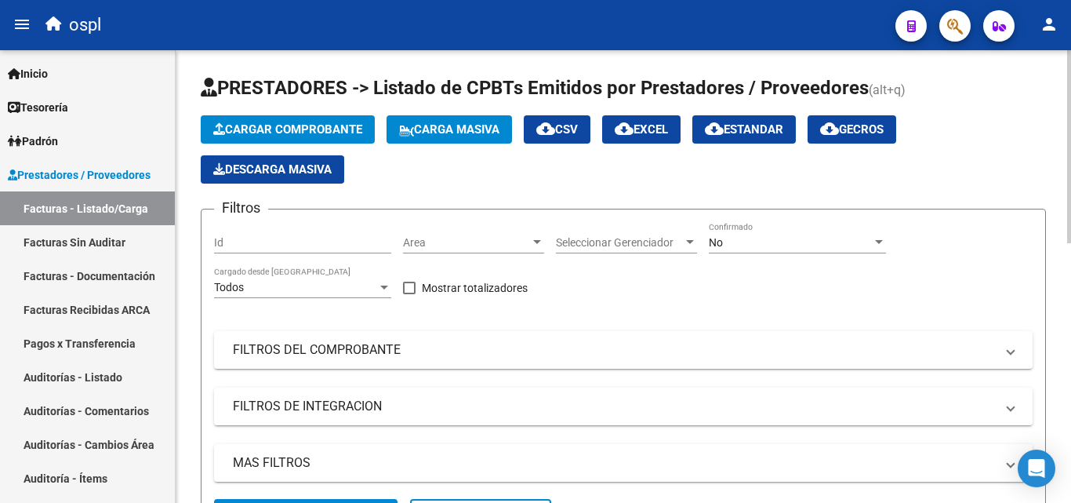
click at [535, 248] on div at bounding box center [537, 242] width 14 height 13
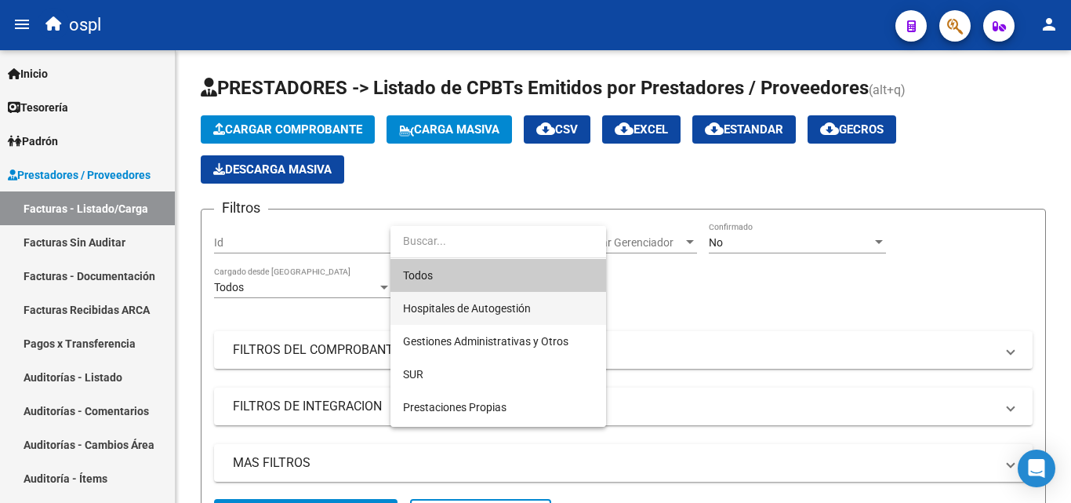
click at [536, 305] on span "Hospitales de Autogestión" at bounding box center [498, 308] width 191 height 33
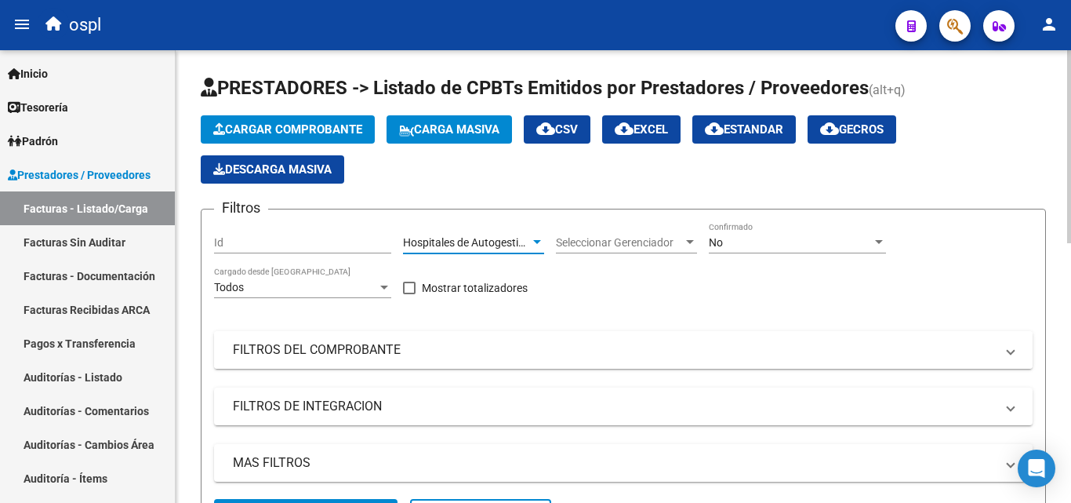
click at [459, 358] on mat-panel-title "FILTROS DEL COMPROBANTE" at bounding box center [614, 349] width 762 height 17
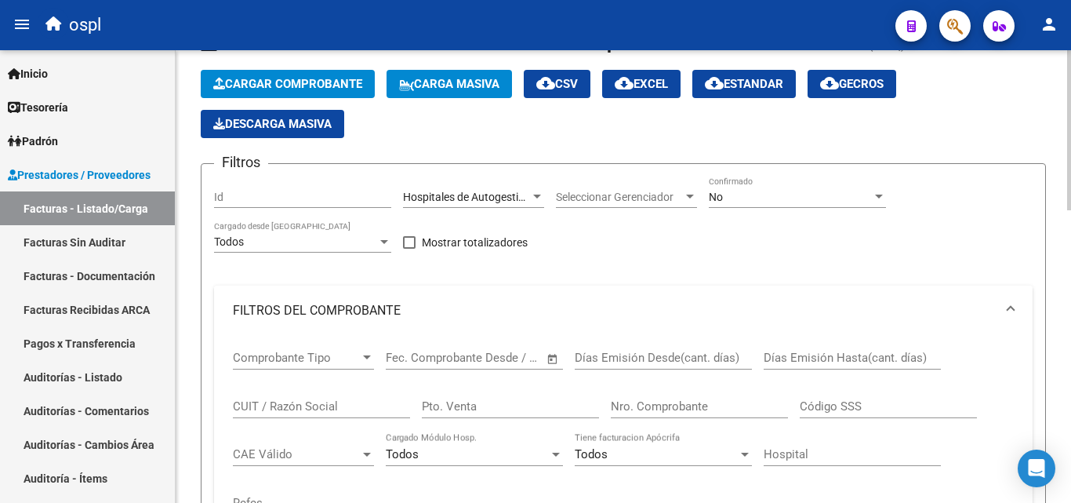
scroll to position [78, 0]
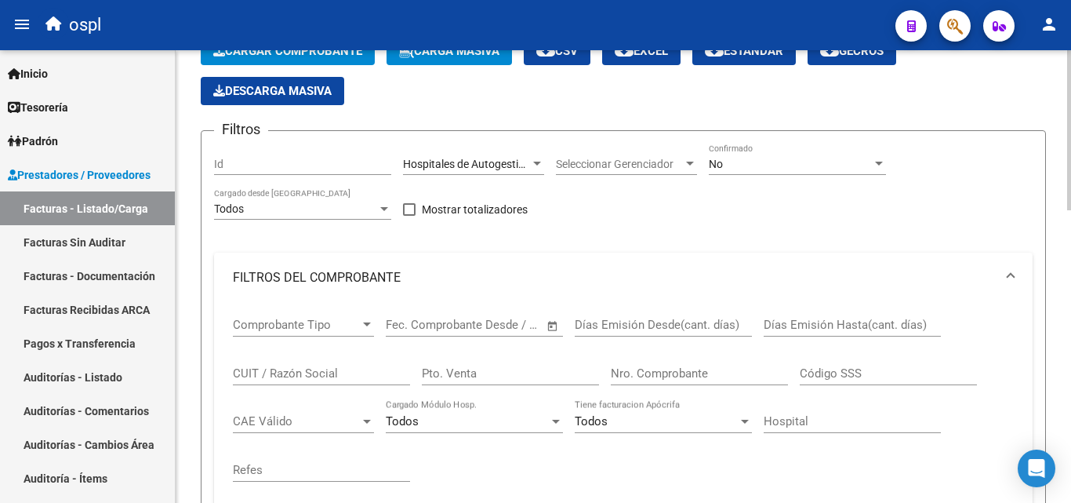
click at [553, 324] on span "Open calendar" at bounding box center [553, 326] width 38 height 38
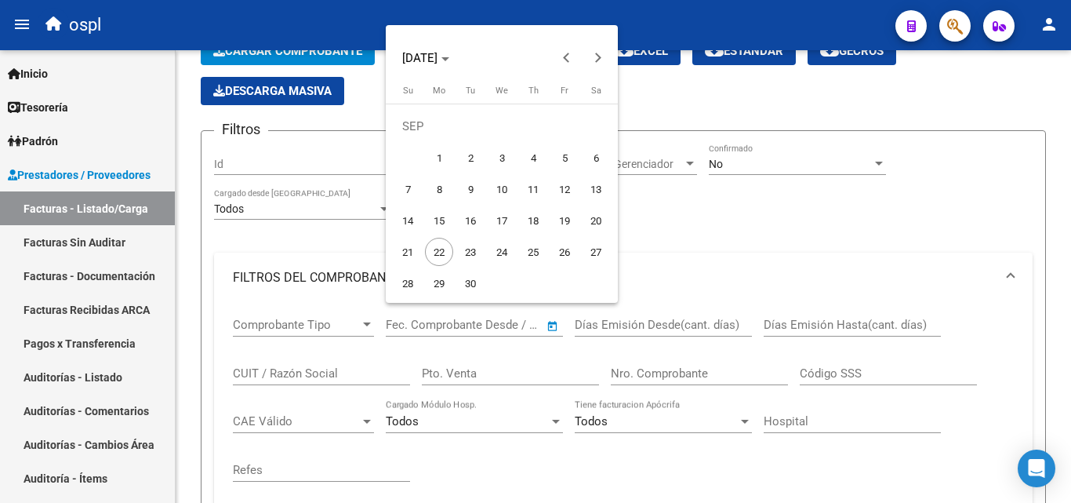
click at [445, 149] on span "1" at bounding box center [439, 157] width 28 height 28
type input "[DATE]"
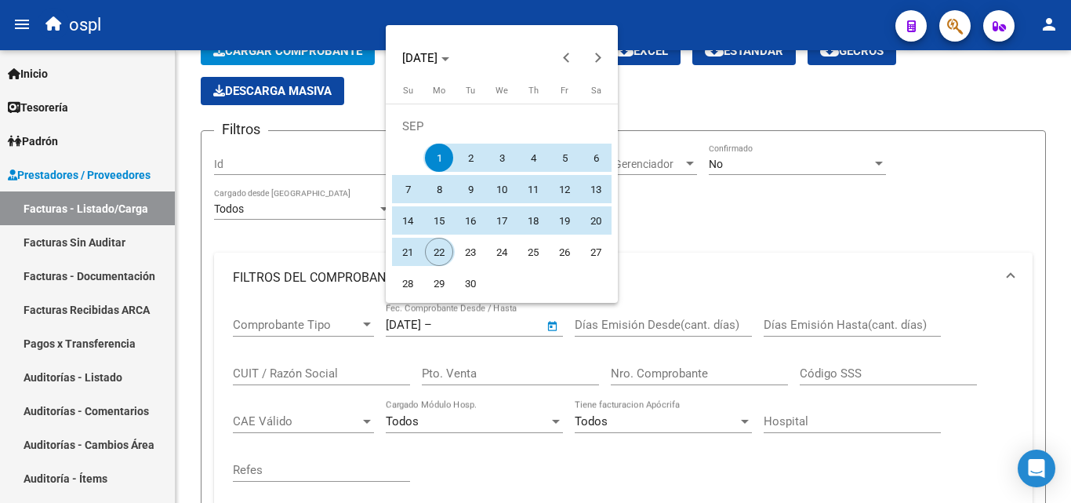
click at [441, 252] on span "22" at bounding box center [439, 252] width 28 height 28
type input "[DATE]"
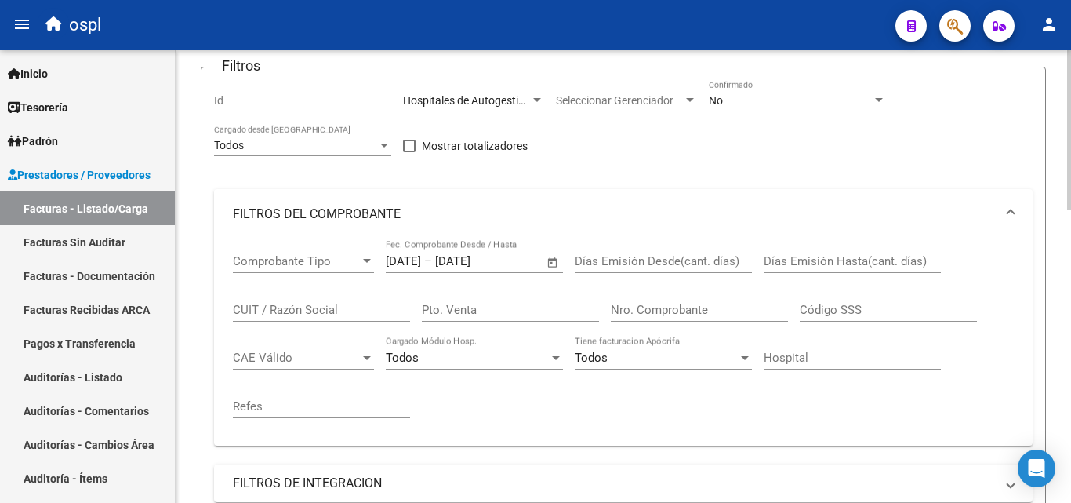
scroll to position [314, 0]
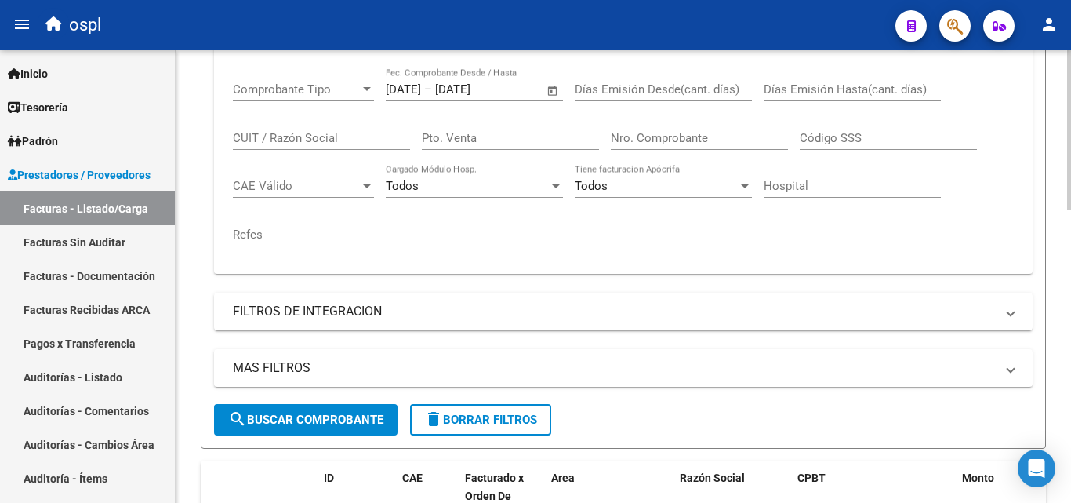
click at [271, 413] on span "search Buscar Comprobante" at bounding box center [305, 419] width 155 height 14
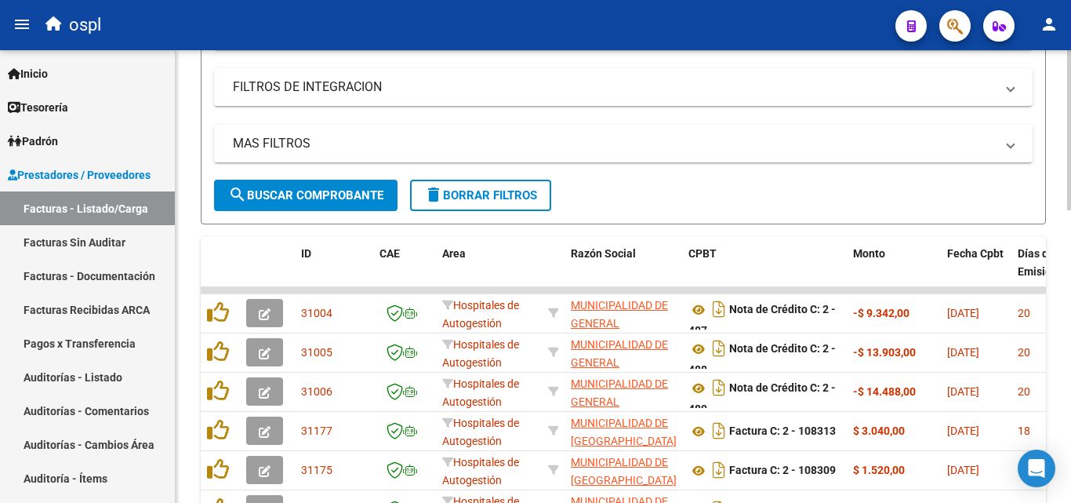
scroll to position [549, 0]
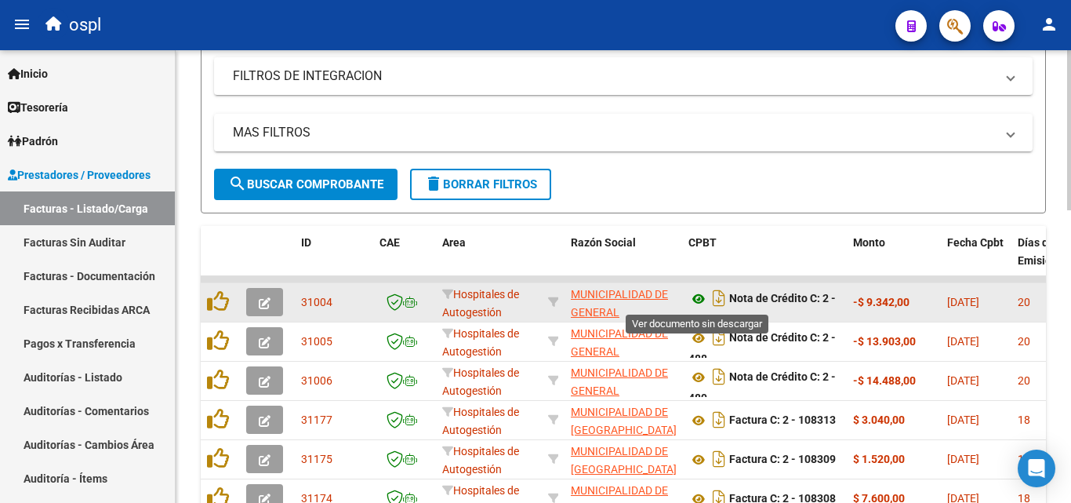
click at [702, 296] on icon at bounding box center [698, 298] width 20 height 19
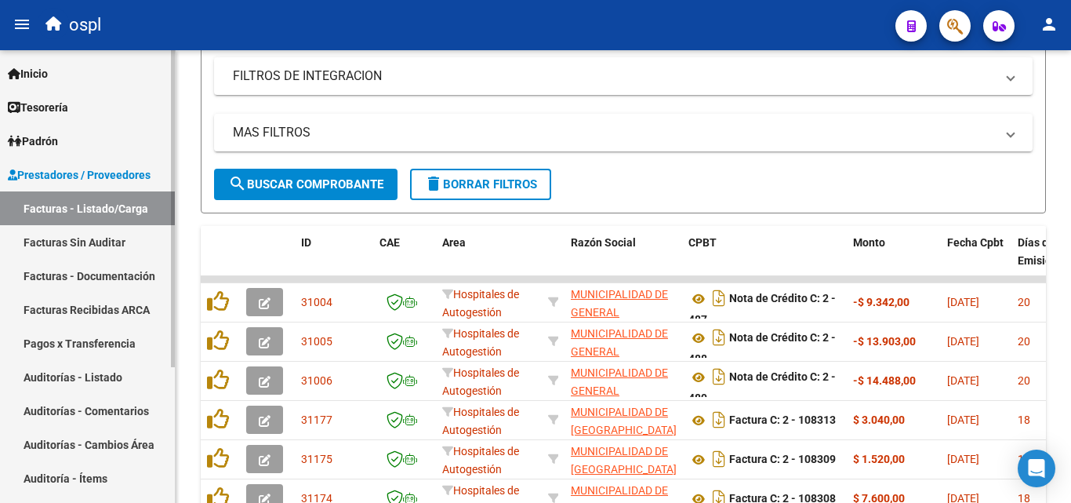
click at [69, 238] on link "Facturas Sin Auditar" at bounding box center [87, 242] width 175 height 34
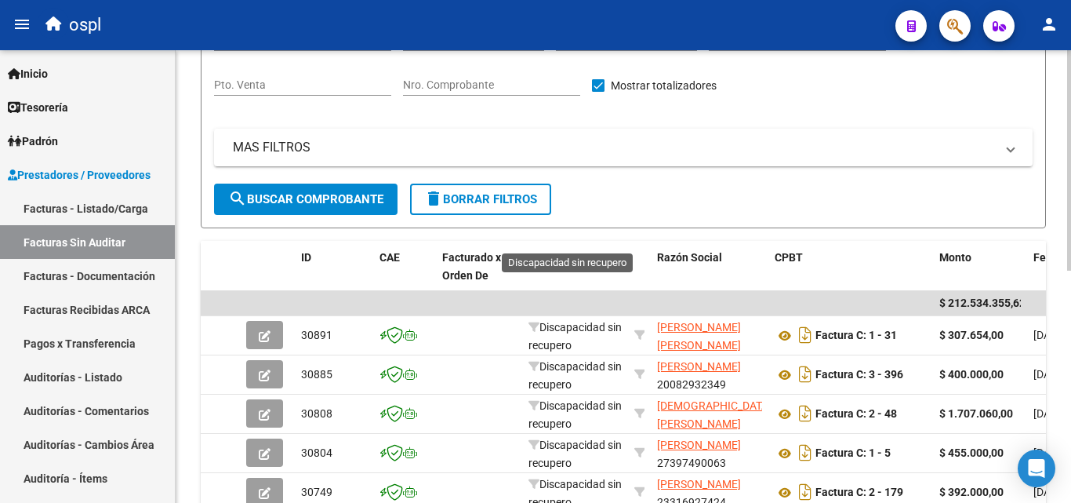
scroll to position [162, 0]
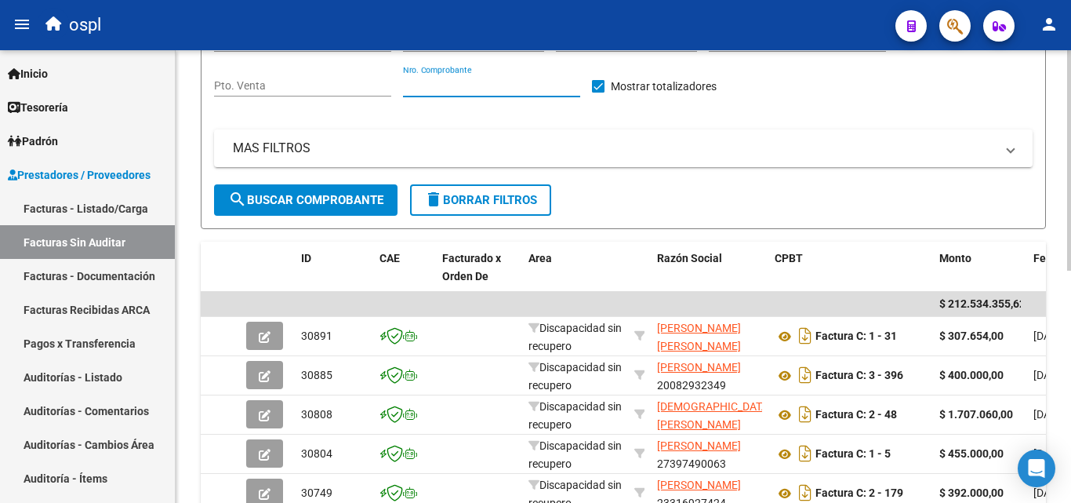
click at [494, 89] on input "Nro. Comprobante" at bounding box center [491, 85] width 177 height 13
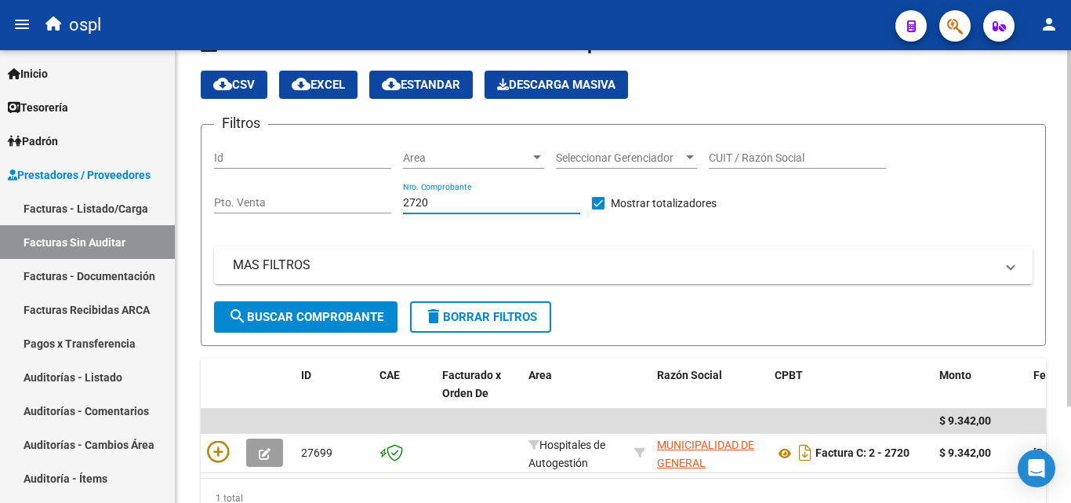
scroll to position [122, 0]
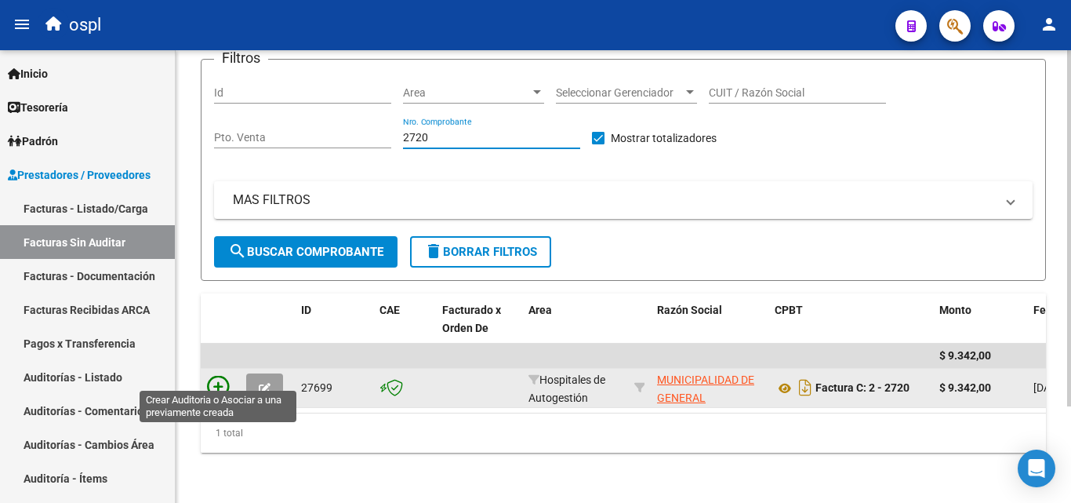
type input "2720"
click at [213, 376] on icon at bounding box center [218, 387] width 22 height 22
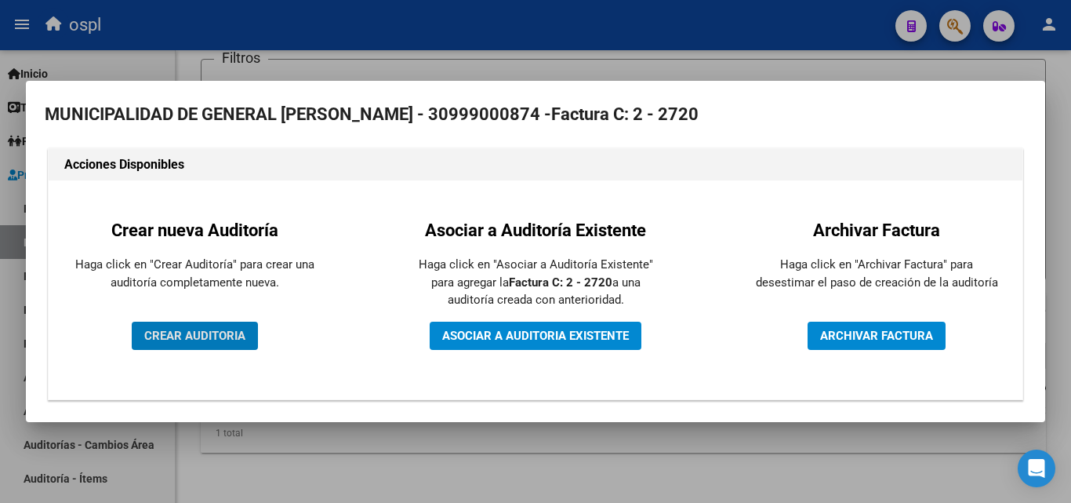
click at [607, 335] on span "ASOCIAR A AUDITORIA EXISTENTE" at bounding box center [535, 336] width 187 height 14
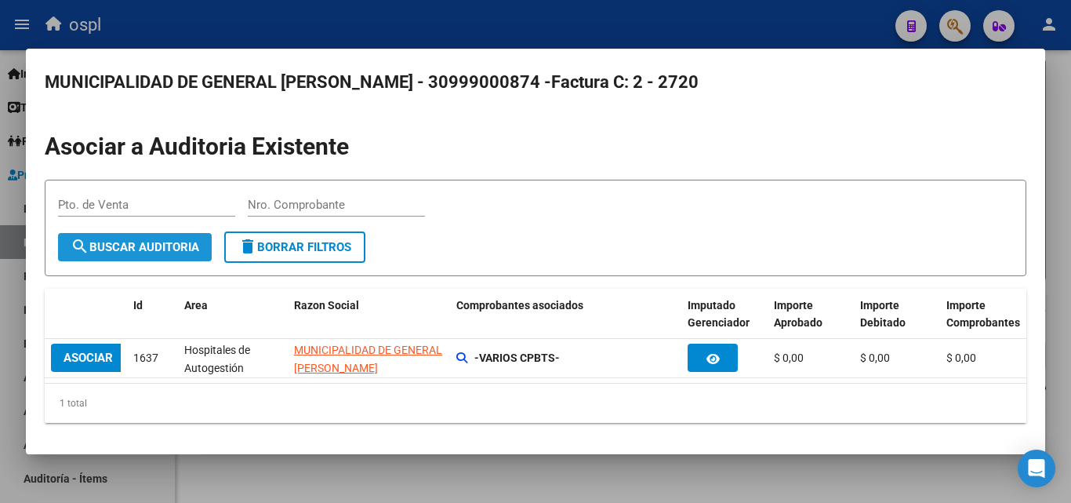
click at [109, 247] on span "search Buscar Auditoria" at bounding box center [135, 247] width 129 height 14
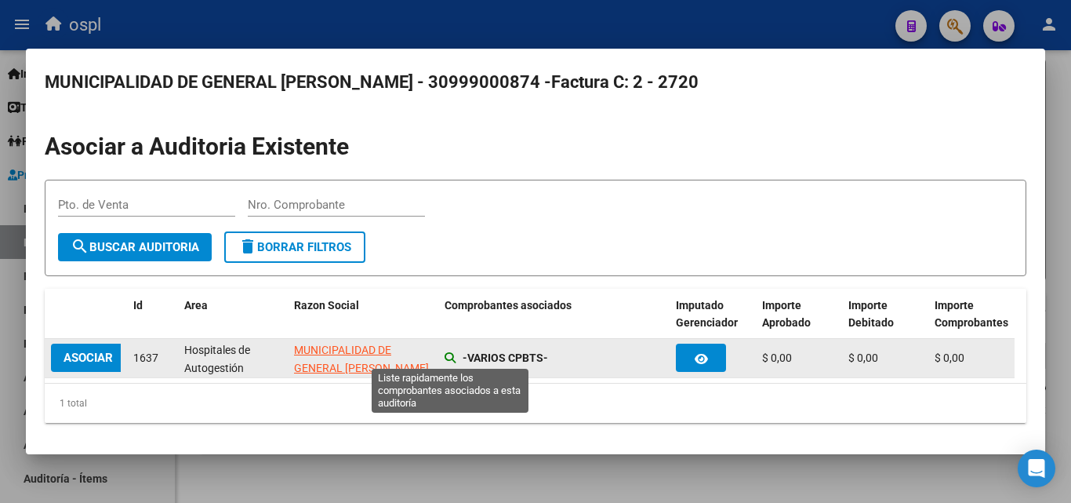
click at [452, 357] on icon at bounding box center [450, 357] width 11 height 11
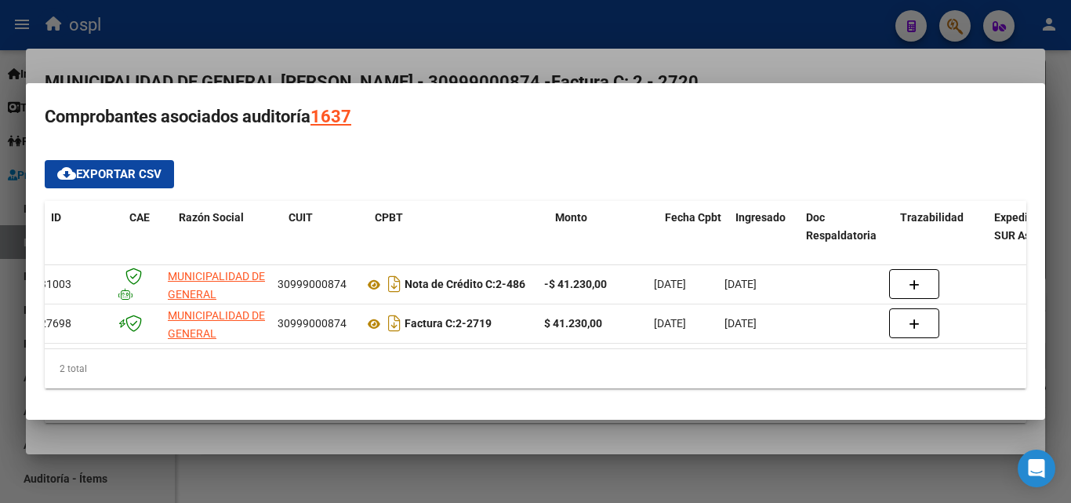
scroll to position [0, 0]
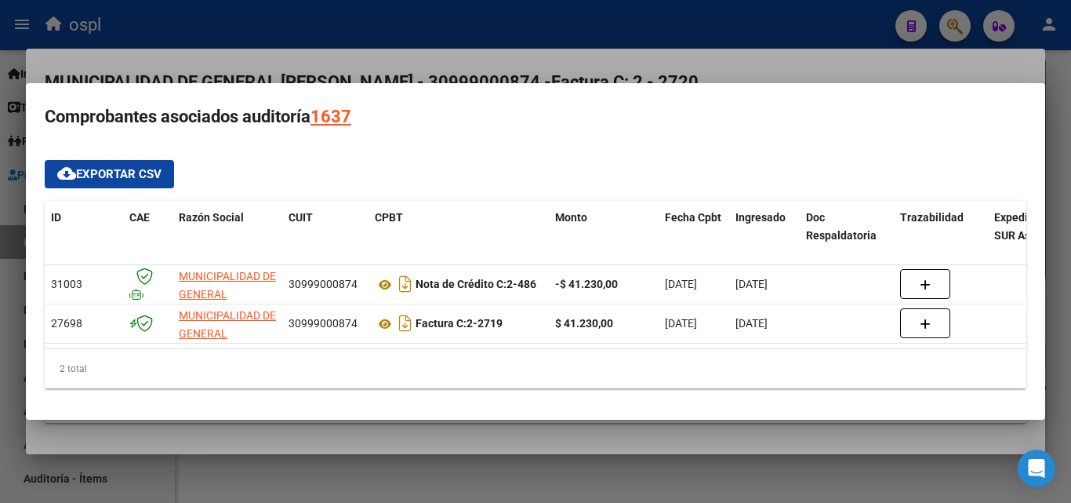
click at [0, 368] on div at bounding box center [535, 251] width 1071 height 503
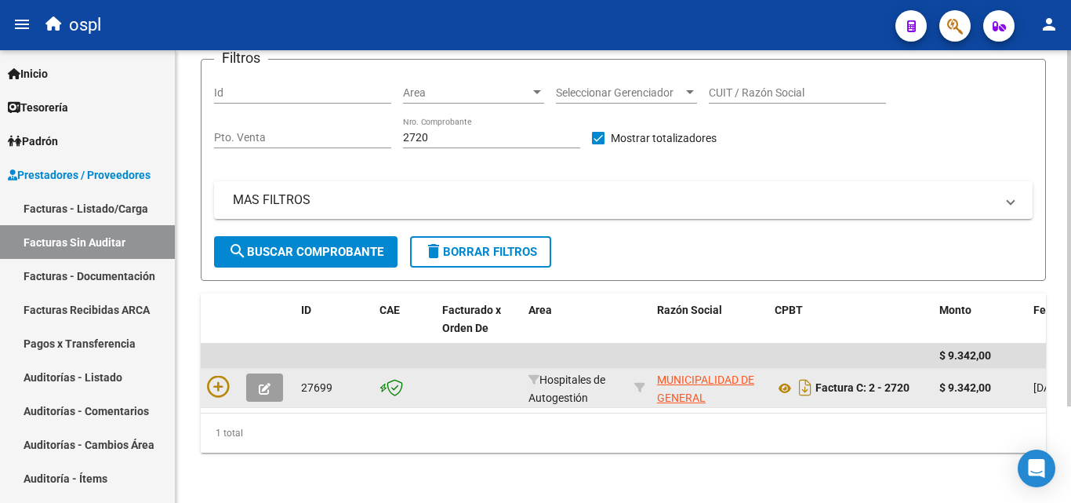
scroll to position [122, 0]
click at [790, 381] on icon at bounding box center [785, 388] width 20 height 19
click at [220, 376] on icon at bounding box center [218, 387] width 22 height 22
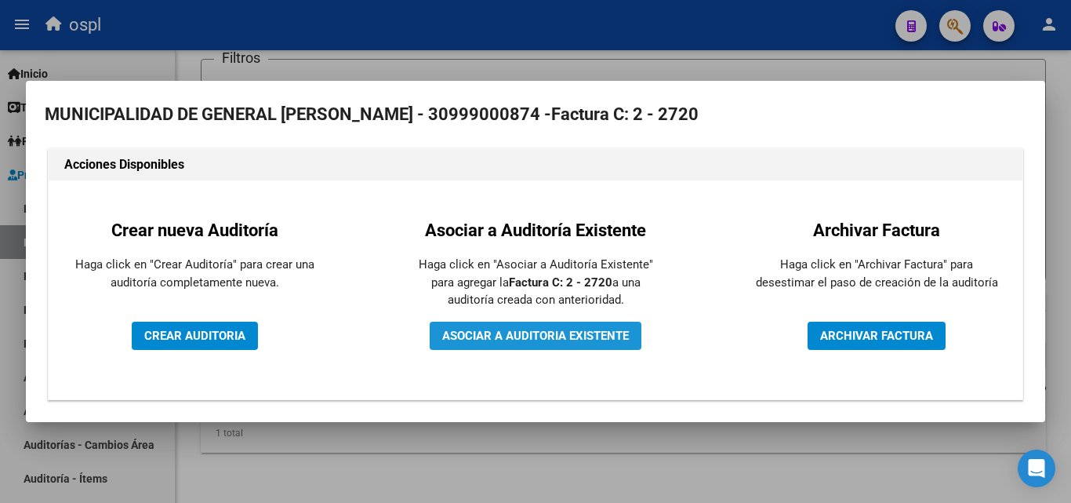
click at [515, 336] on span "ASOCIAR A AUDITORIA EXISTENTE" at bounding box center [535, 336] width 187 height 14
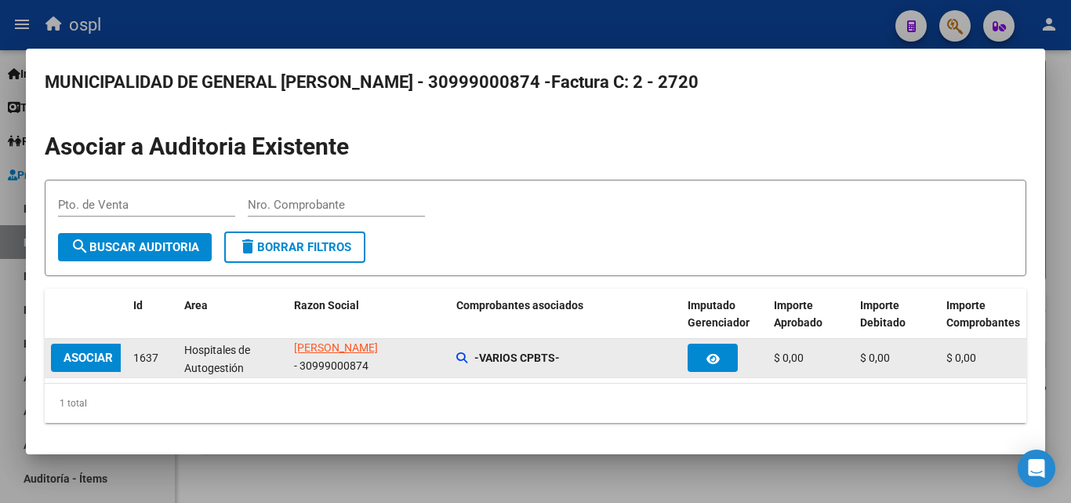
scroll to position [0, 0]
click at [505, 362] on strong "-VARIOS CPBTS-" at bounding box center [516, 357] width 85 height 13
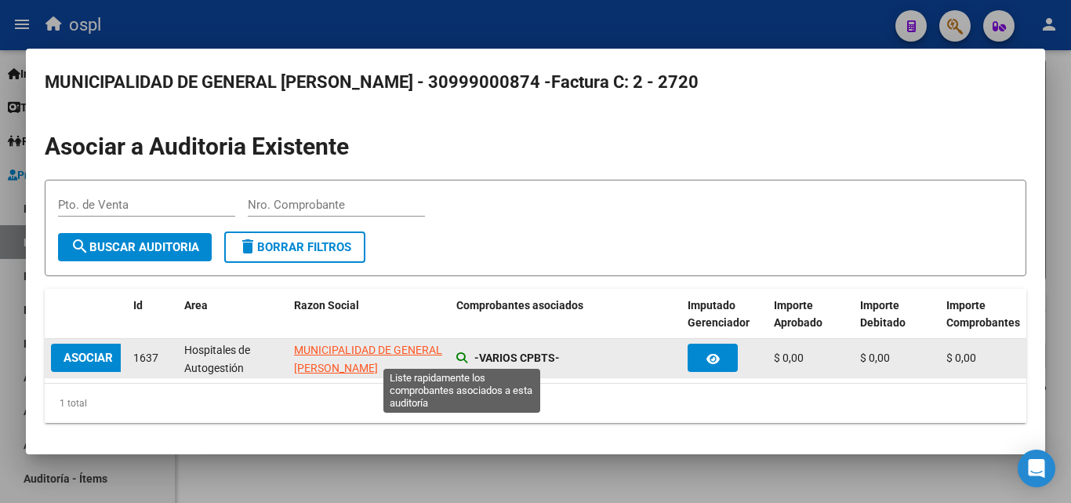
click at [458, 355] on icon at bounding box center [461, 357] width 11 height 11
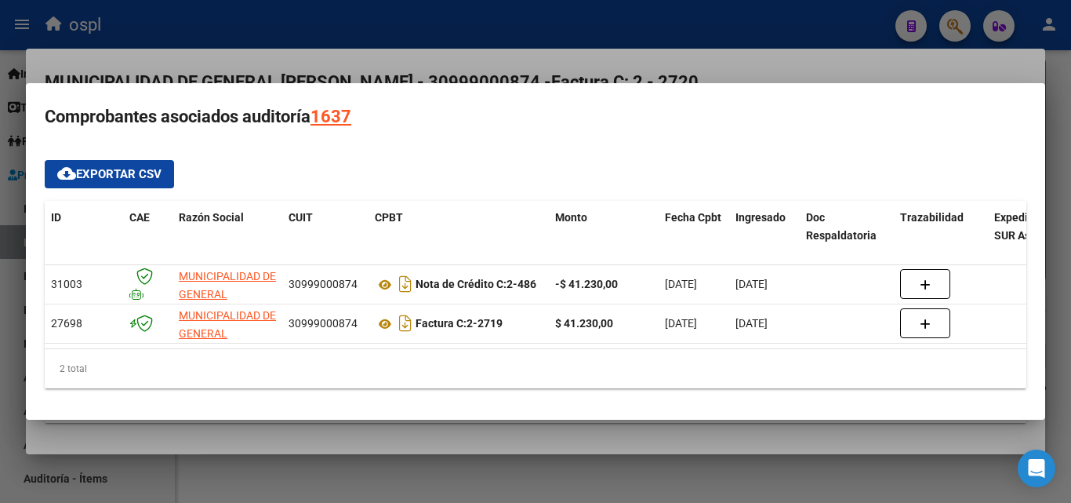
click at [512, 13] on div at bounding box center [535, 251] width 1071 height 503
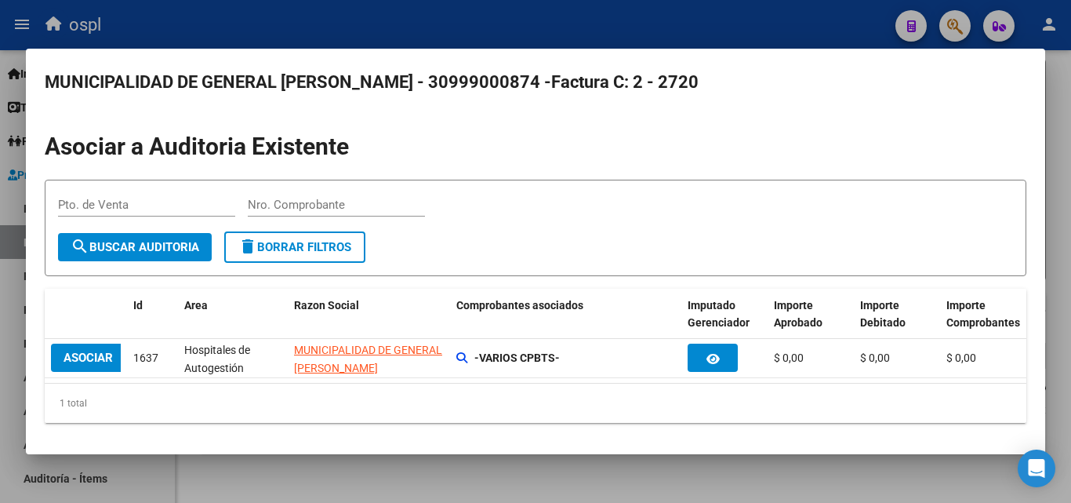
click at [515, 34] on div at bounding box center [535, 251] width 1071 height 503
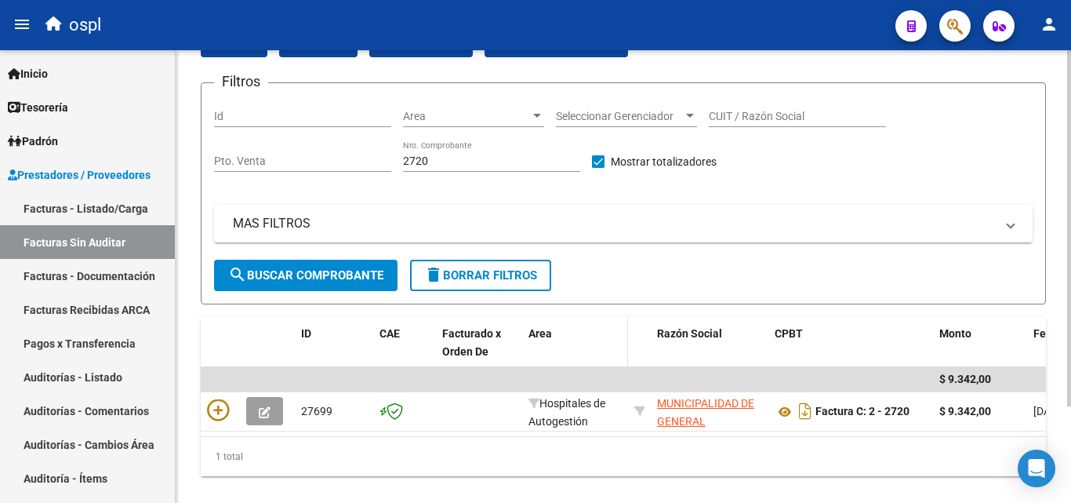
scroll to position [122, 0]
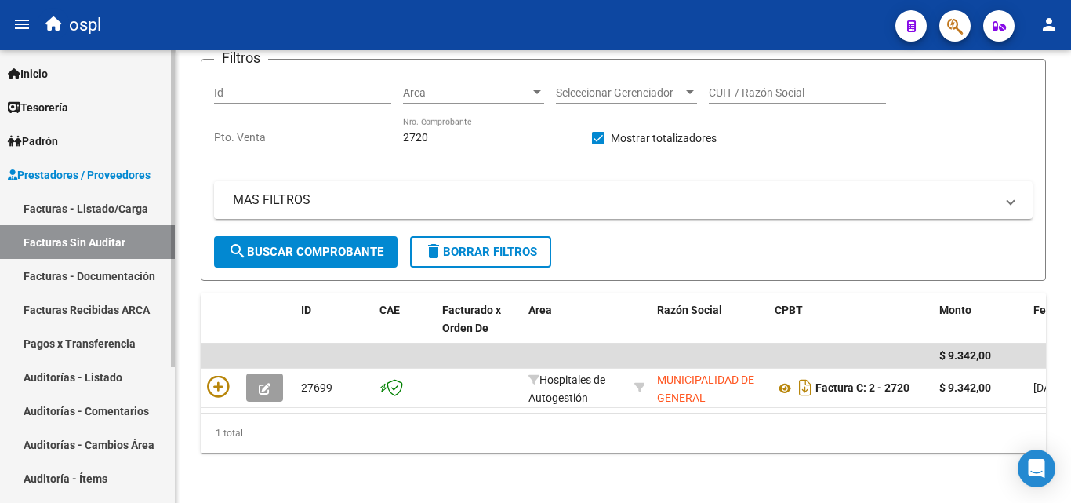
click at [105, 241] on link "Facturas Sin Auditar" at bounding box center [87, 242] width 175 height 34
click at [126, 208] on link "Facturas - Listado/Carga" at bounding box center [87, 208] width 175 height 34
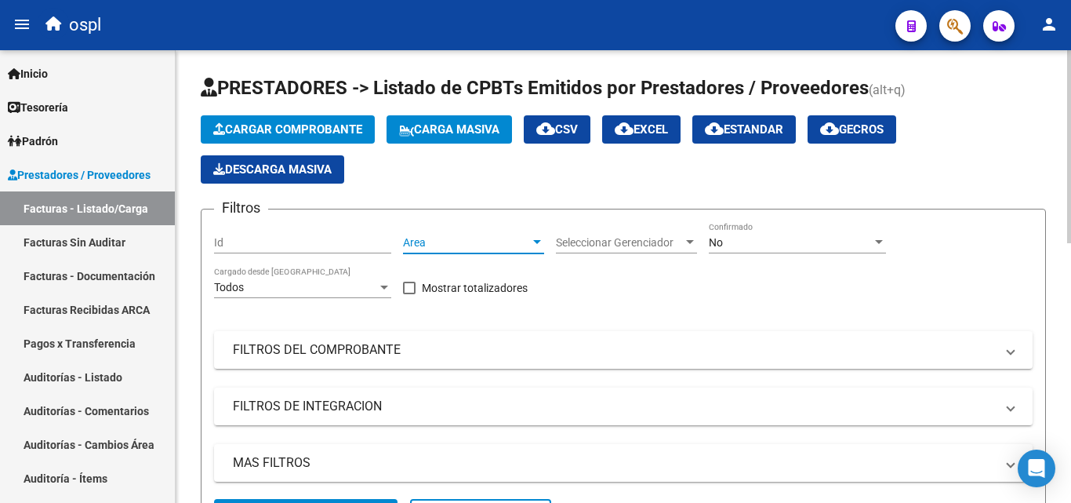
click at [500, 238] on span "Area" at bounding box center [466, 242] width 127 height 13
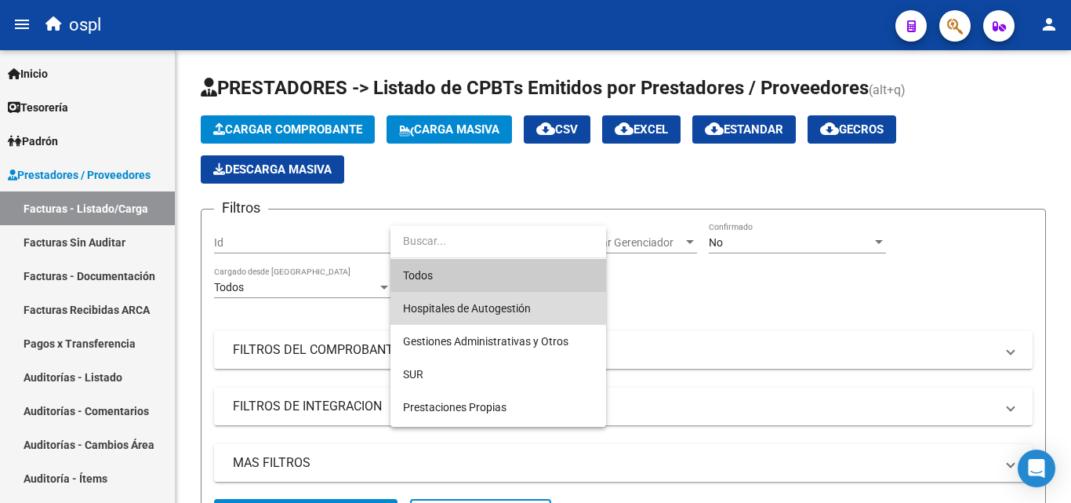
click at [496, 299] on span "Hospitales de Autogestión" at bounding box center [498, 308] width 191 height 33
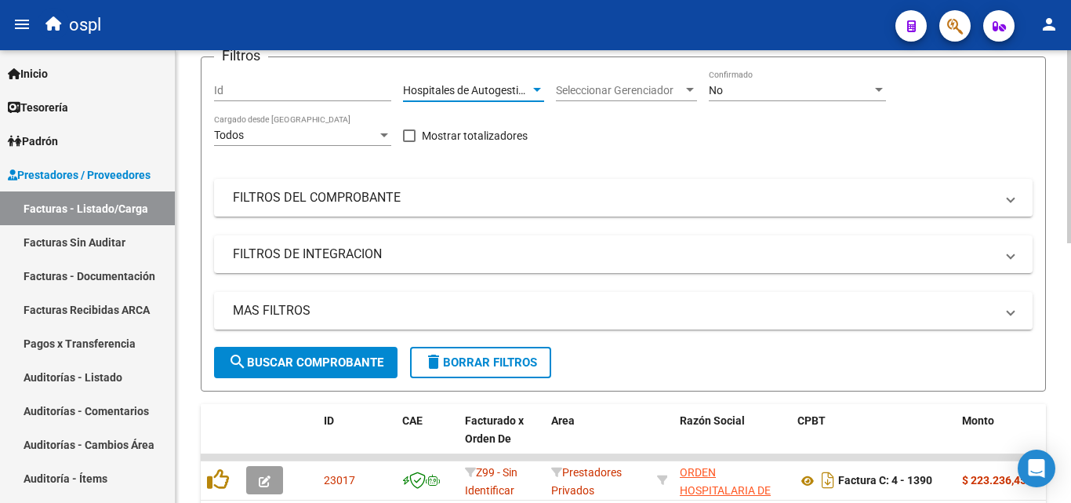
scroll to position [157, 0]
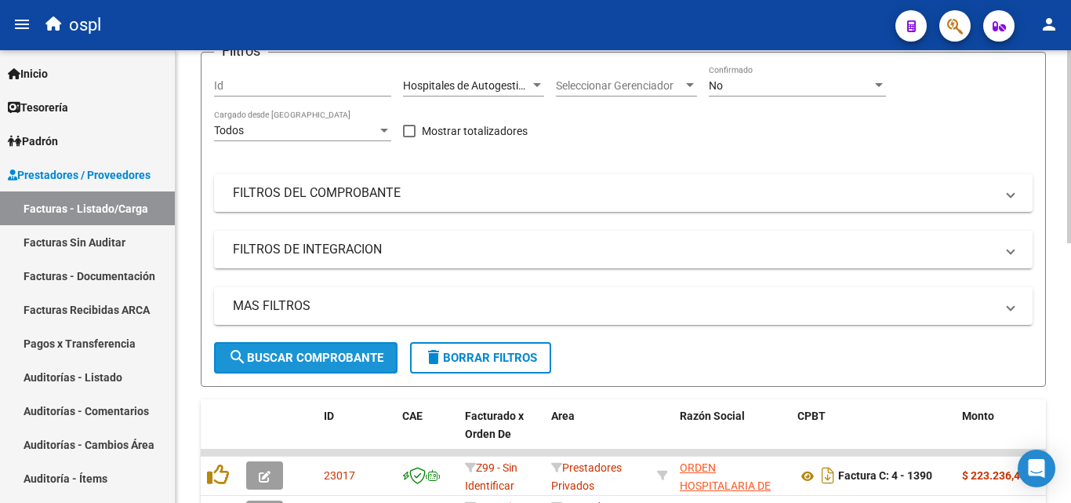
click at [324, 364] on span "search Buscar Comprobante" at bounding box center [305, 357] width 155 height 14
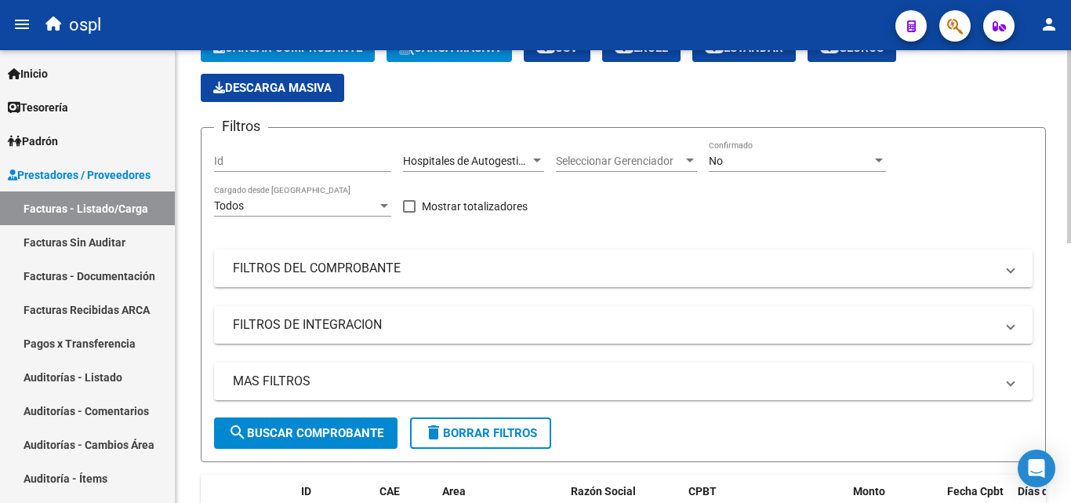
scroll to position [78, 0]
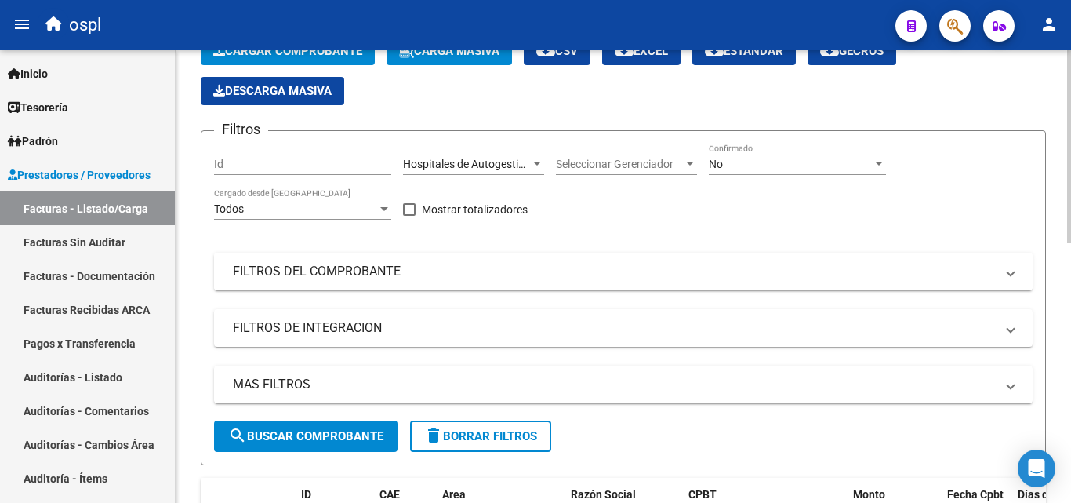
click at [396, 278] on mat-panel-title "FILTROS DEL COMPROBANTE" at bounding box center [614, 271] width 762 height 17
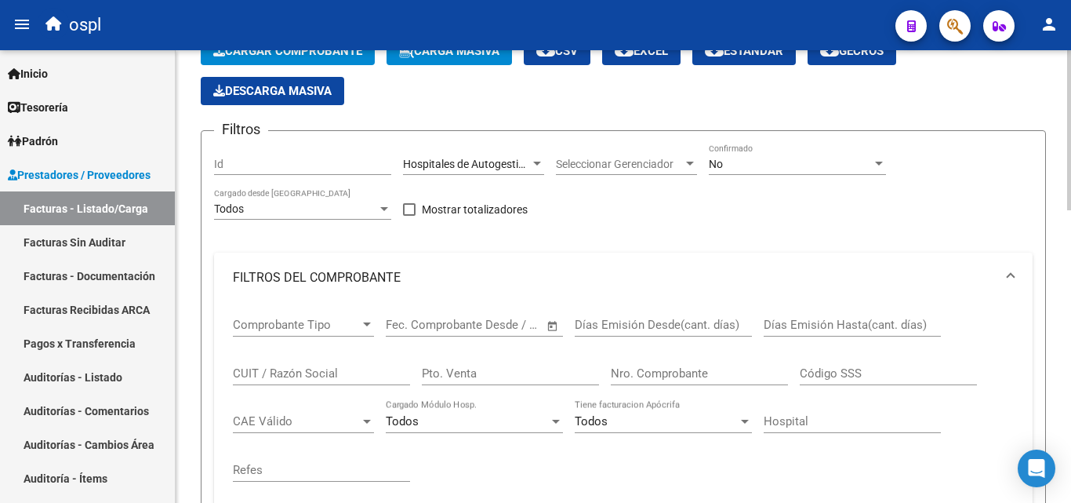
click at [646, 374] on input "Nro. Comprobante" at bounding box center [699, 373] width 177 height 14
type input "4873"
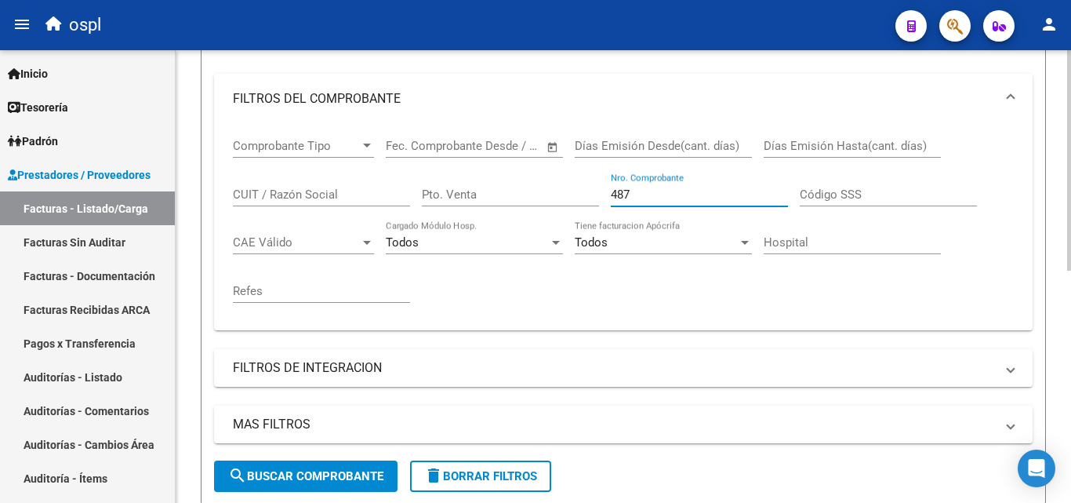
scroll to position [470, 0]
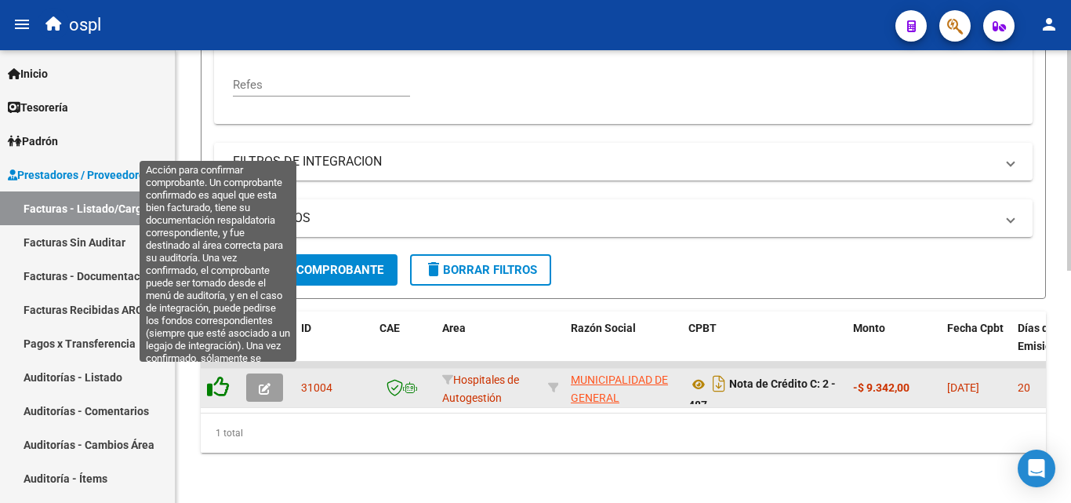
type input "487"
click at [224, 380] on icon at bounding box center [218, 387] width 22 height 22
click at [223, 383] on icon at bounding box center [218, 387] width 22 height 22
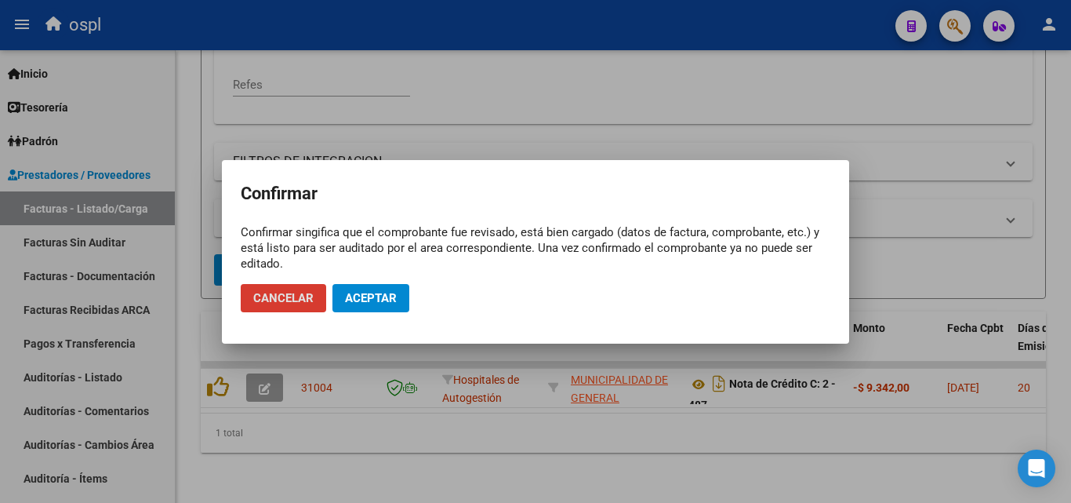
click at [392, 299] on span "Aceptar" at bounding box center [371, 298] width 52 height 14
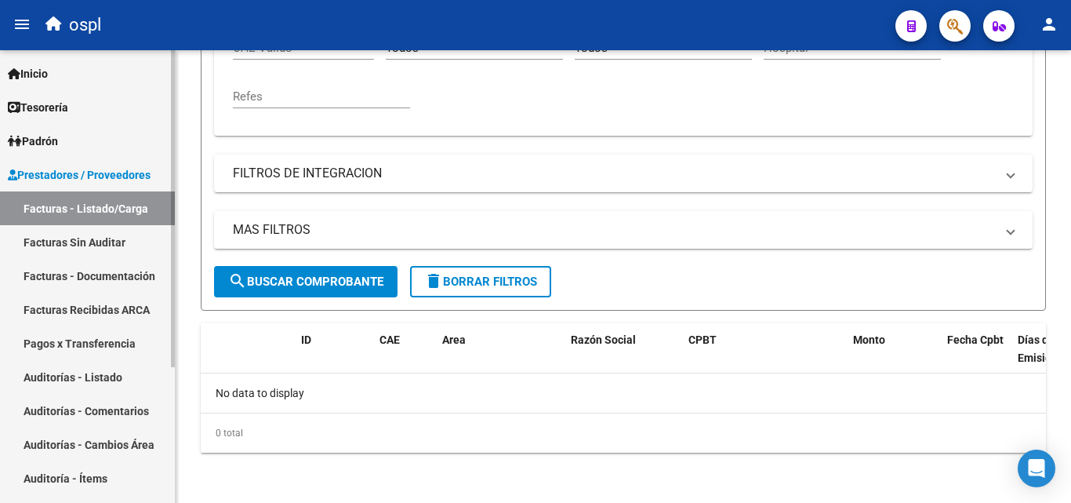
scroll to position [452, 0]
click at [56, 238] on link "Facturas Sin Auditar" at bounding box center [87, 242] width 175 height 34
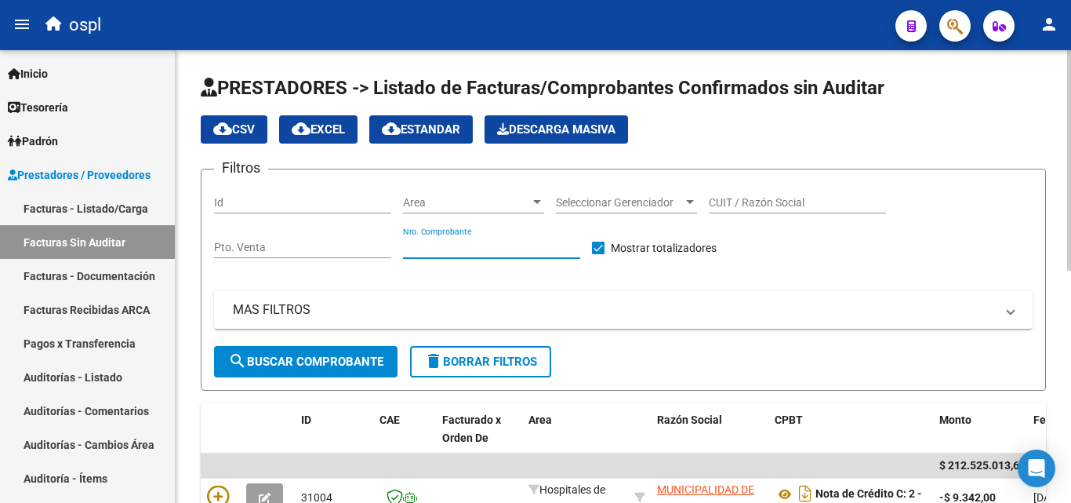
click at [459, 248] on input "Nro. Comprobante" at bounding box center [491, 247] width 177 height 13
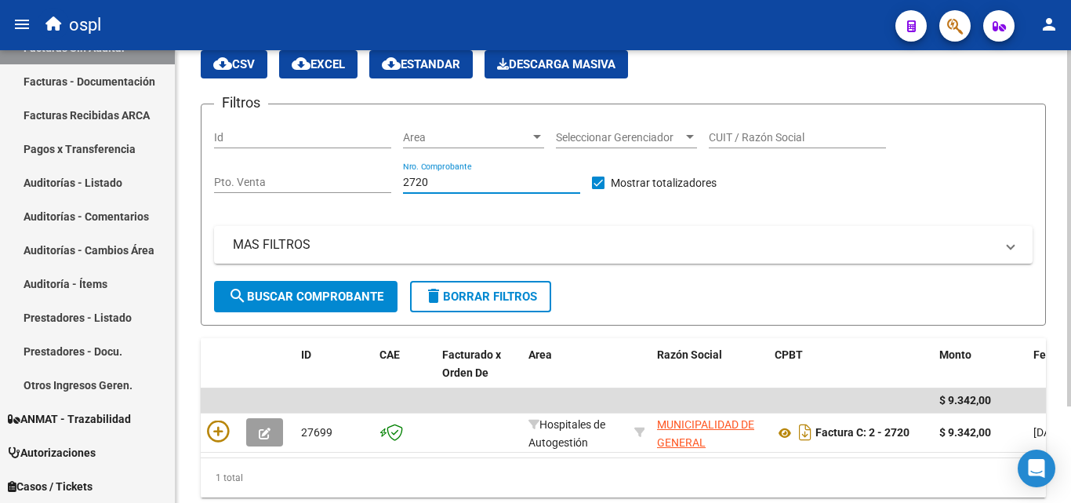
scroll to position [122, 0]
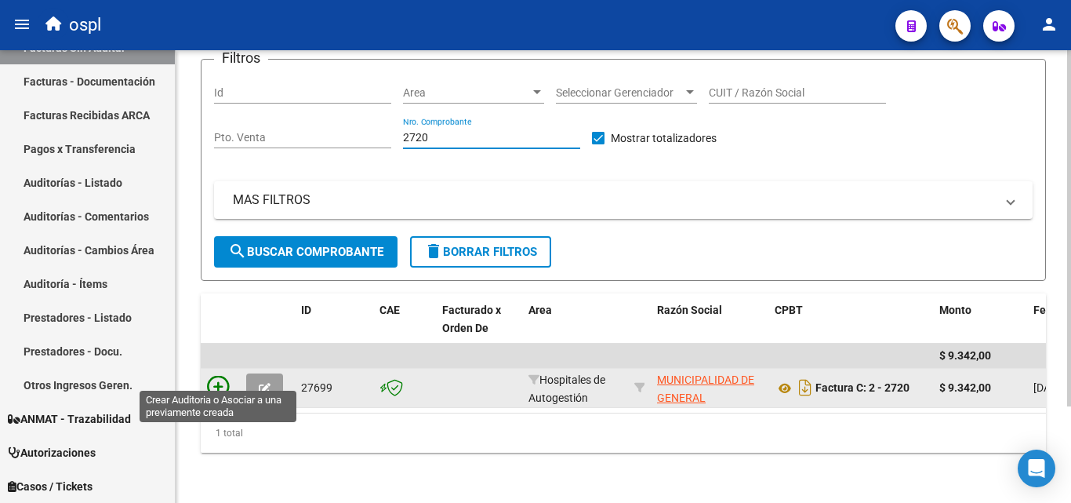
type input "2720"
click at [226, 376] on icon at bounding box center [218, 387] width 22 height 22
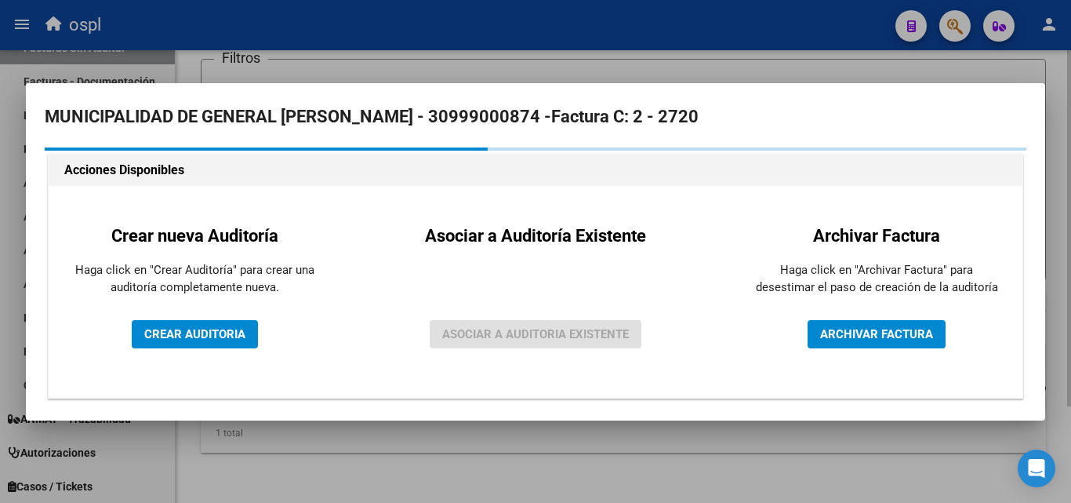
click at [226, 373] on div "MUNICIPALIDAD DE GENERAL [PERSON_NAME] - 30999000874 - Factura C: 2 - 2720 Acci…" at bounding box center [535, 251] width 1019 height 337
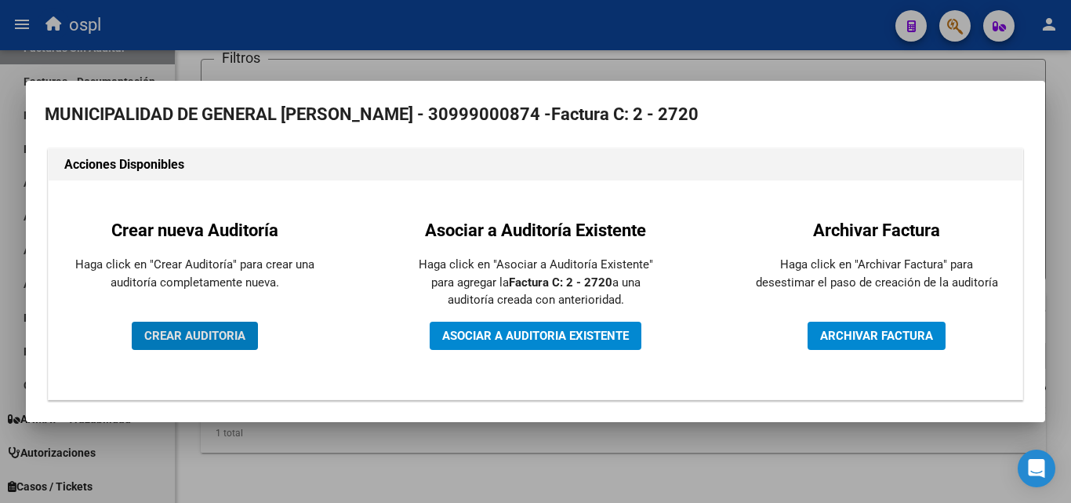
click at [536, 332] on span "ASOCIAR A AUDITORIA EXISTENTE" at bounding box center [535, 336] width 187 height 14
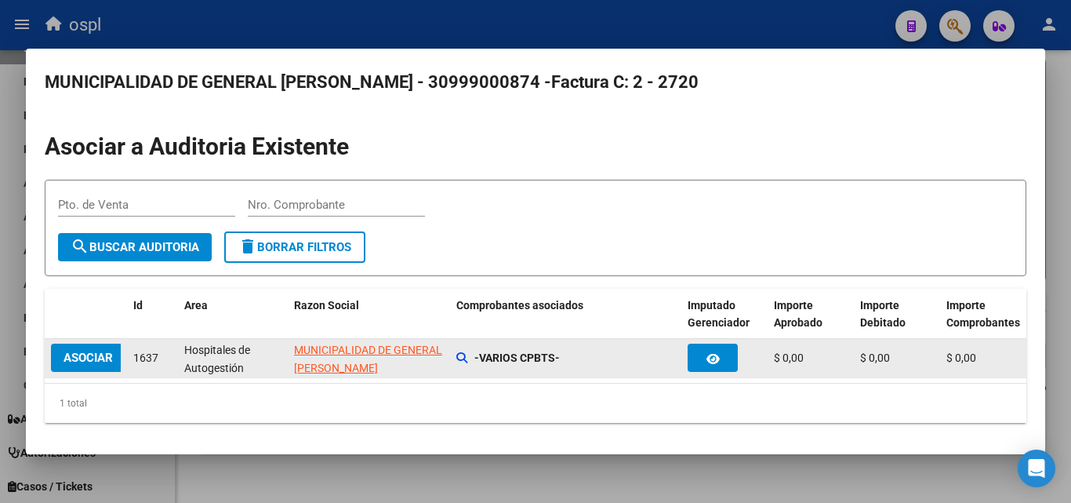
click at [491, 363] on strong "-VARIOS CPBTS-" at bounding box center [516, 357] width 85 height 13
click at [468, 351] on div "-VARIOS CPBTS-" at bounding box center [565, 358] width 219 height 18
click at [468, 361] on div "-VARIOS CPBTS-" at bounding box center [565, 358] width 219 height 18
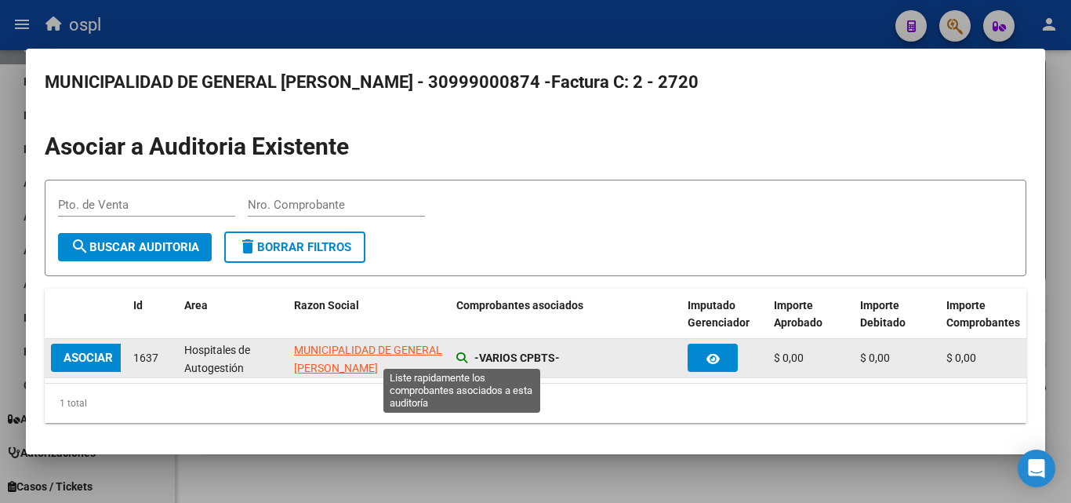
click at [459, 354] on icon at bounding box center [461, 357] width 11 height 11
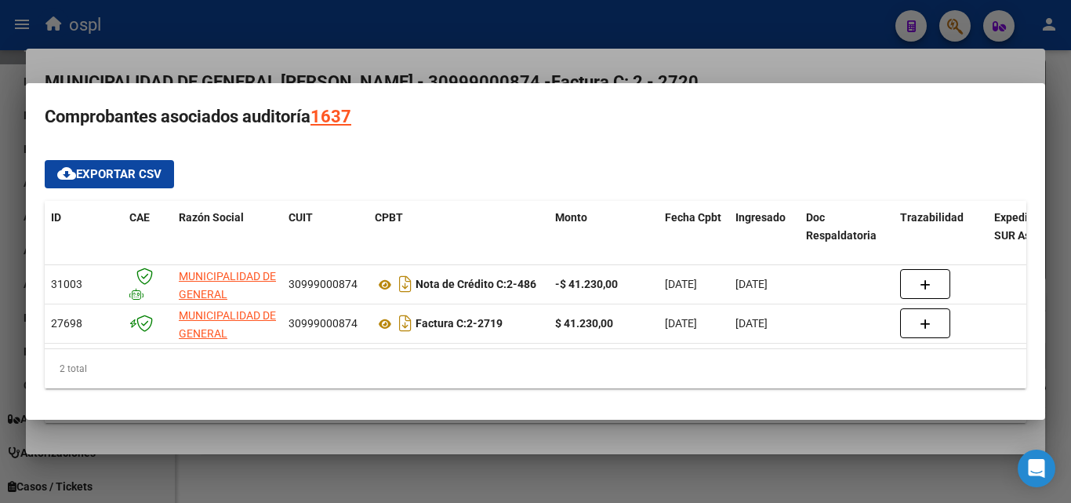
drag, startPoint x: 269, startPoint y: 342, endPoint x: 372, endPoint y: 346, distance: 103.6
click at [365, 346] on datatable-body "31003 MUNICIPALIDAD DE GENERAL [PERSON_NAME] 30999000874 Nota de Crédito C: 2-4…" at bounding box center [536, 307] width 982 height 84
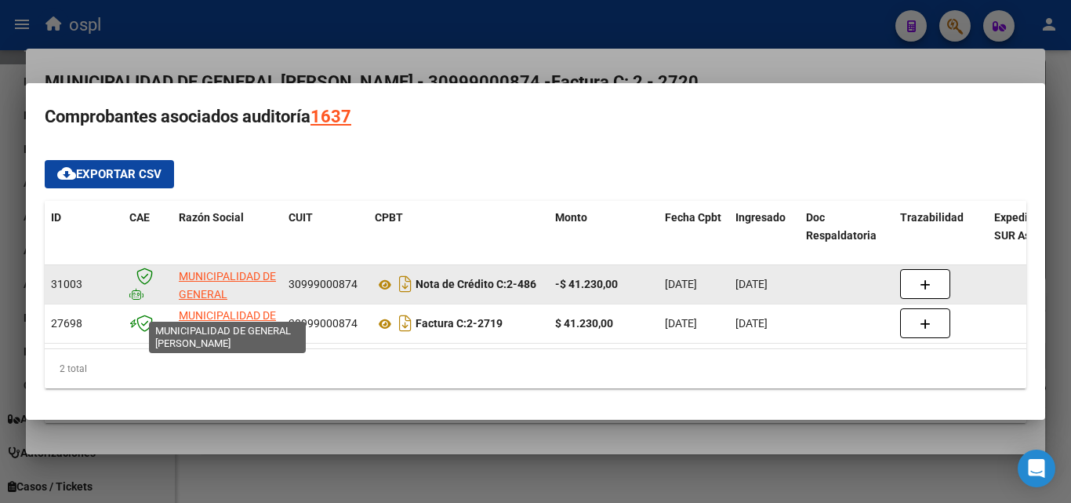
scroll to position [20, 0]
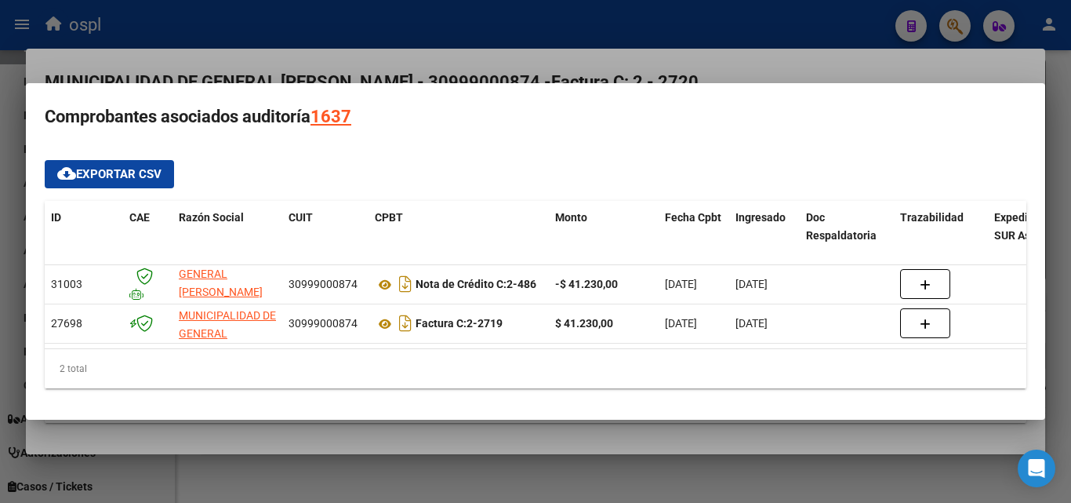
click at [3, 281] on div at bounding box center [535, 251] width 1071 height 503
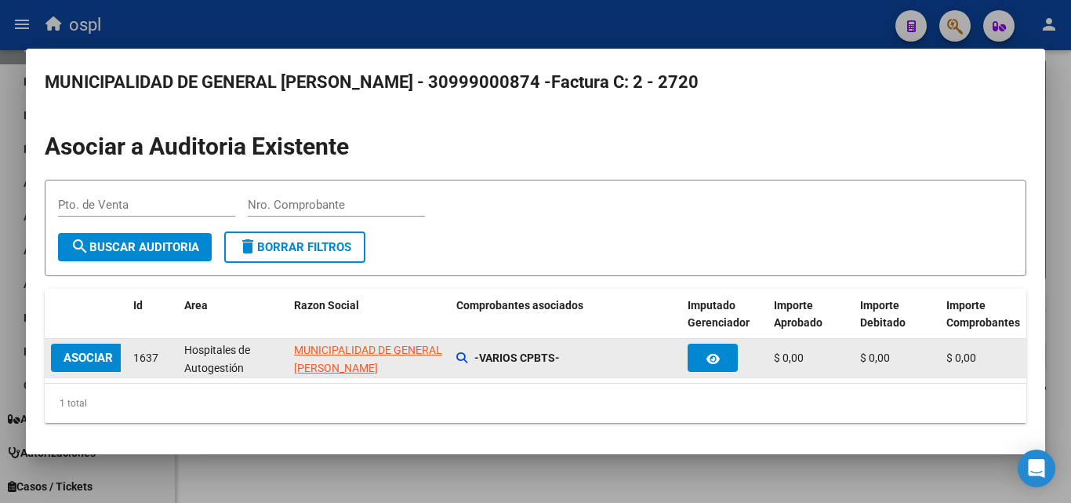
click at [97, 353] on span "ASOCIAR" at bounding box center [88, 357] width 49 height 14
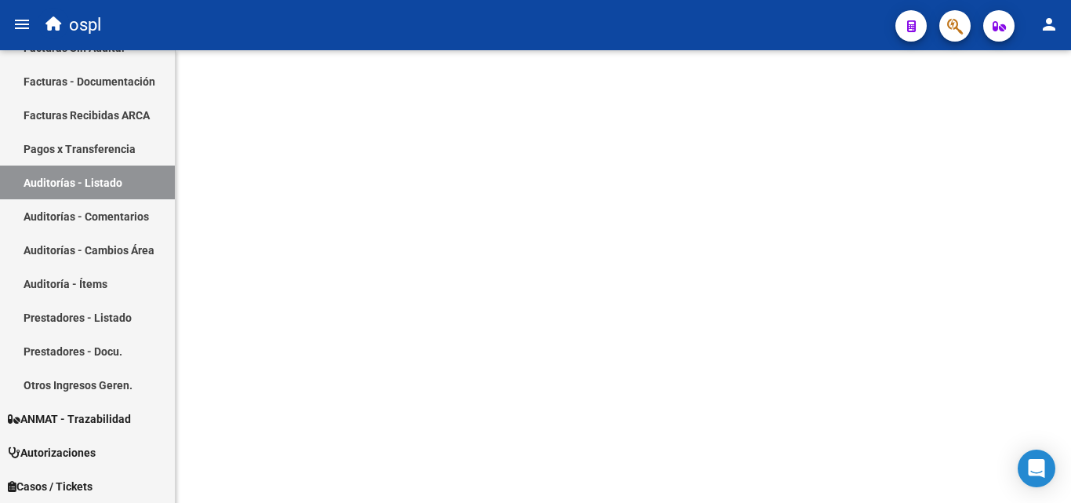
drag, startPoint x: 97, startPoint y: 353, endPoint x: 674, endPoint y: 420, distance: 580.2
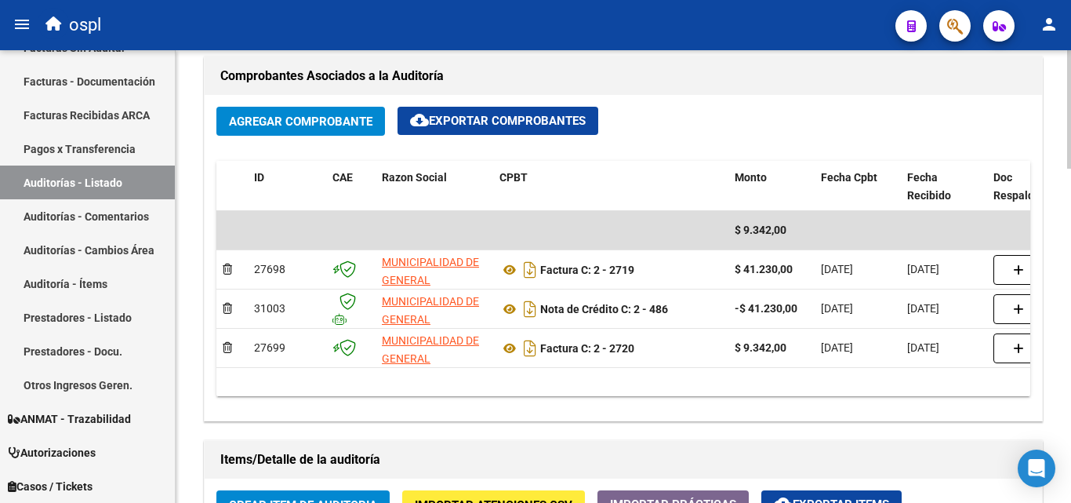
scroll to position [784, 0]
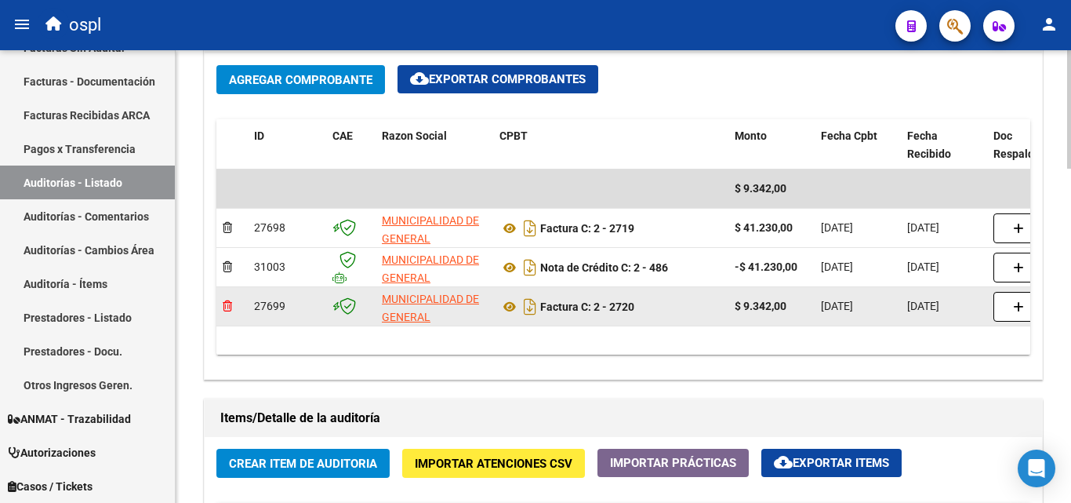
click at [231, 304] on icon at bounding box center [227, 305] width 9 height 11
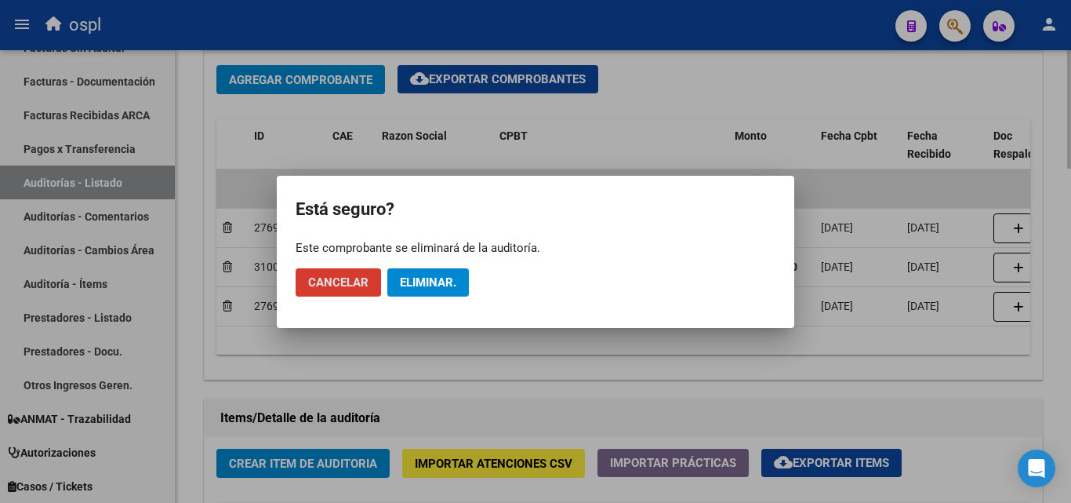
click at [474, 367] on div at bounding box center [535, 251] width 1071 height 503
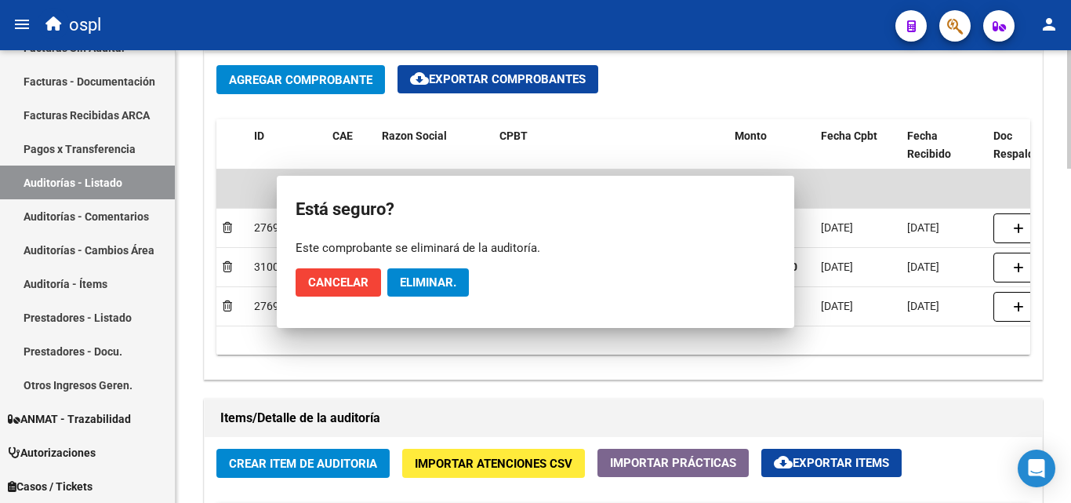
click at [474, 368] on div "Agregar Comprobante cloud_download Exportar Comprobantes ID CAE Razon Social CP…" at bounding box center [623, 215] width 837 height 325
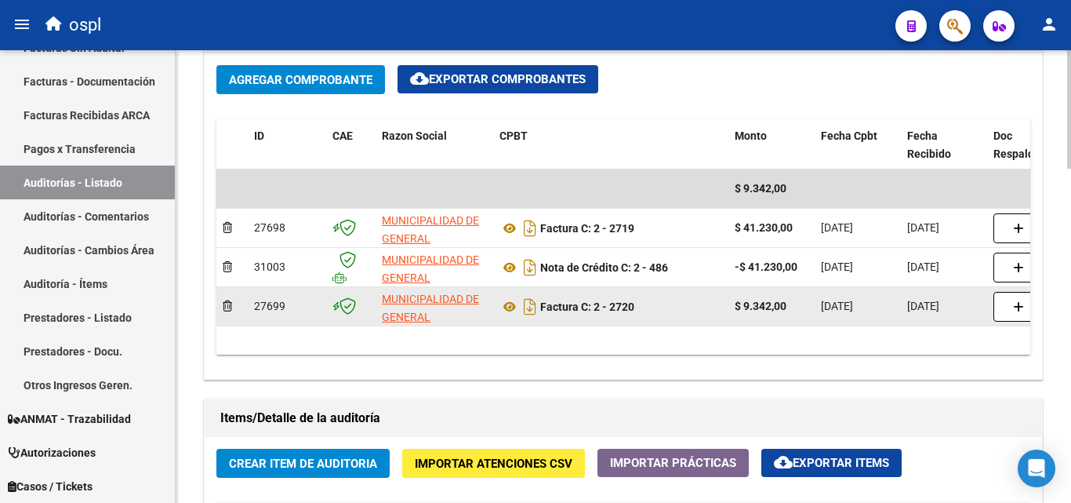
click at [228, 312] on div at bounding box center [232, 306] width 19 height 18
click at [229, 304] on icon at bounding box center [227, 305] width 9 height 11
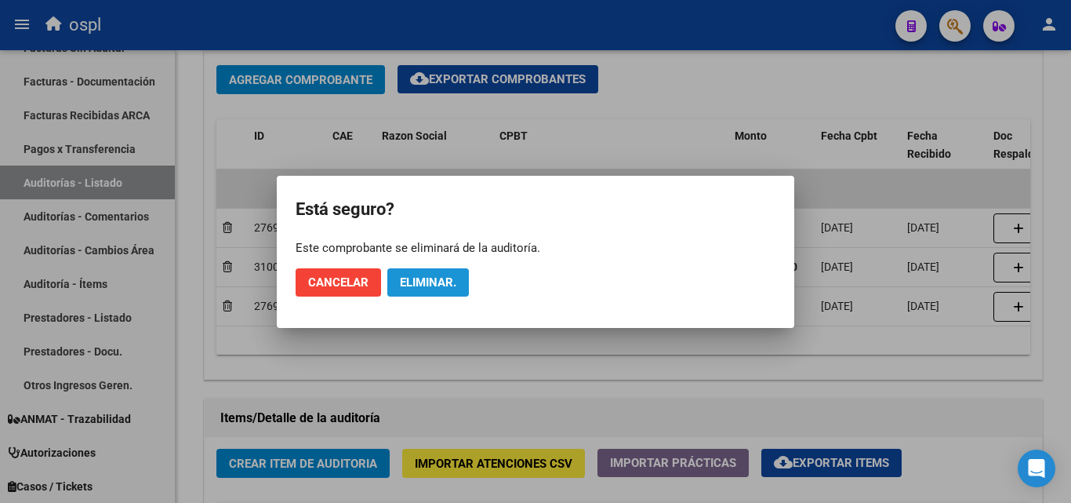
click at [425, 282] on span "Eliminar." at bounding box center [428, 282] width 56 height 14
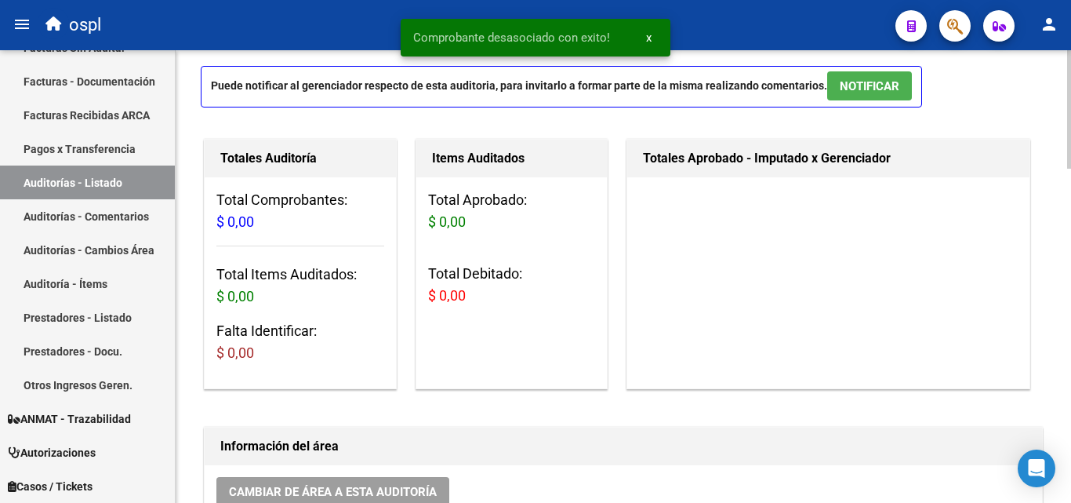
scroll to position [0, 0]
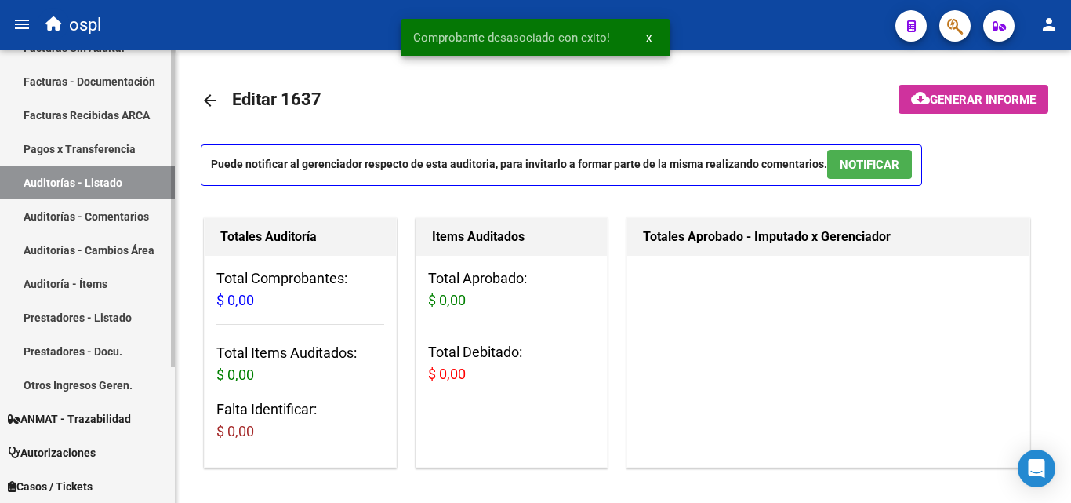
click at [97, 207] on link "Auditorías - Comentarios" at bounding box center [87, 216] width 175 height 34
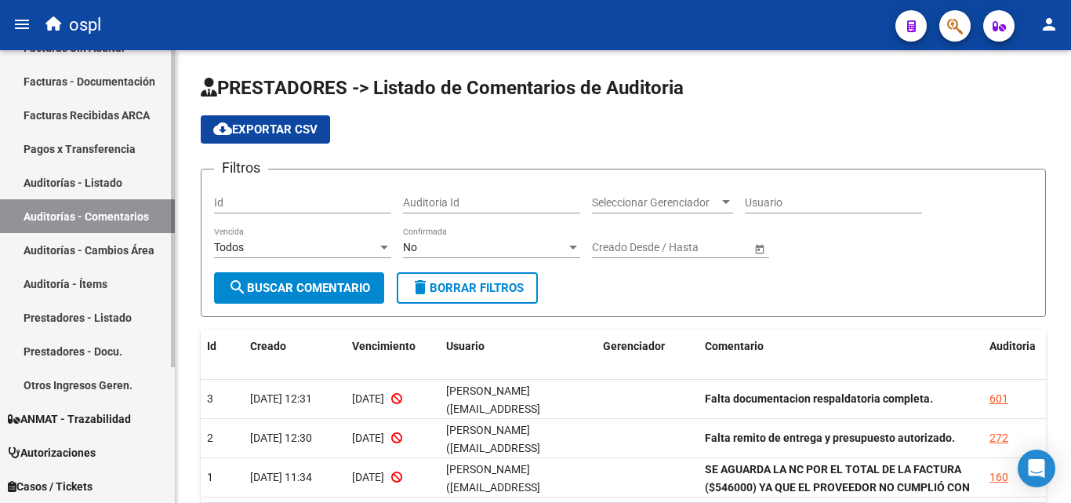
click at [61, 252] on link "Auditorías - Cambios Área" at bounding box center [87, 250] width 175 height 34
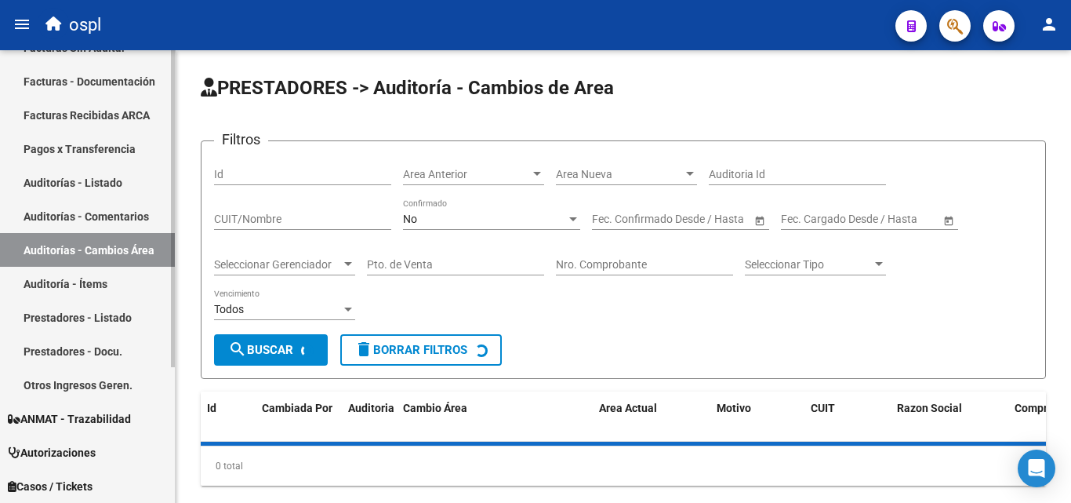
click at [75, 194] on link "Auditorías - Listado" at bounding box center [87, 182] width 175 height 34
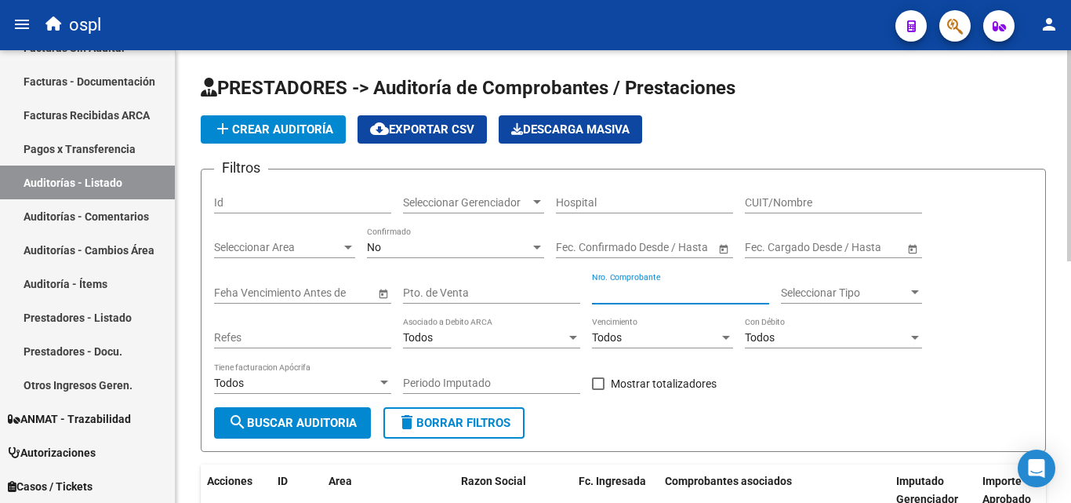
click at [666, 290] on input "Nro. Comprobante" at bounding box center [680, 292] width 177 height 13
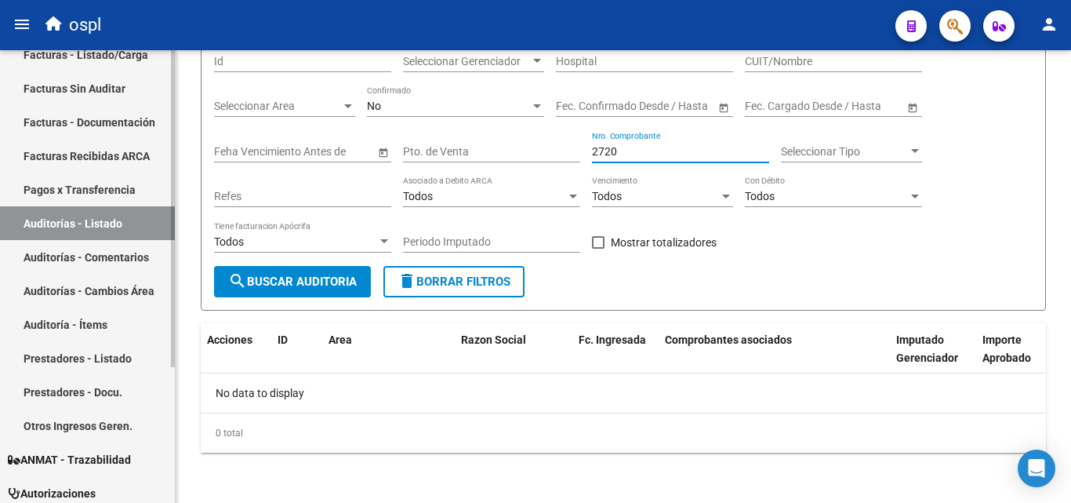
scroll to position [116, 0]
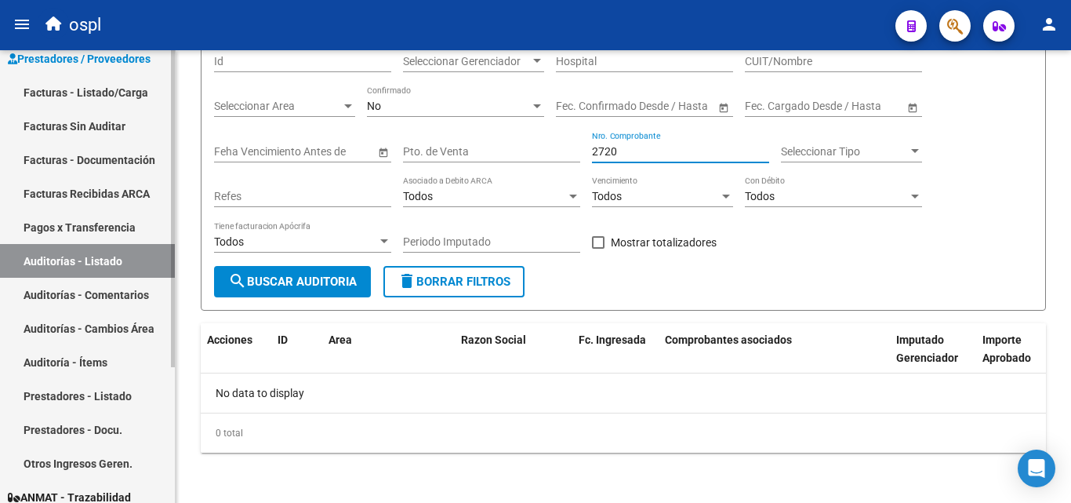
type input "2720"
click at [67, 129] on link "Facturas Sin Auditar" at bounding box center [87, 126] width 175 height 34
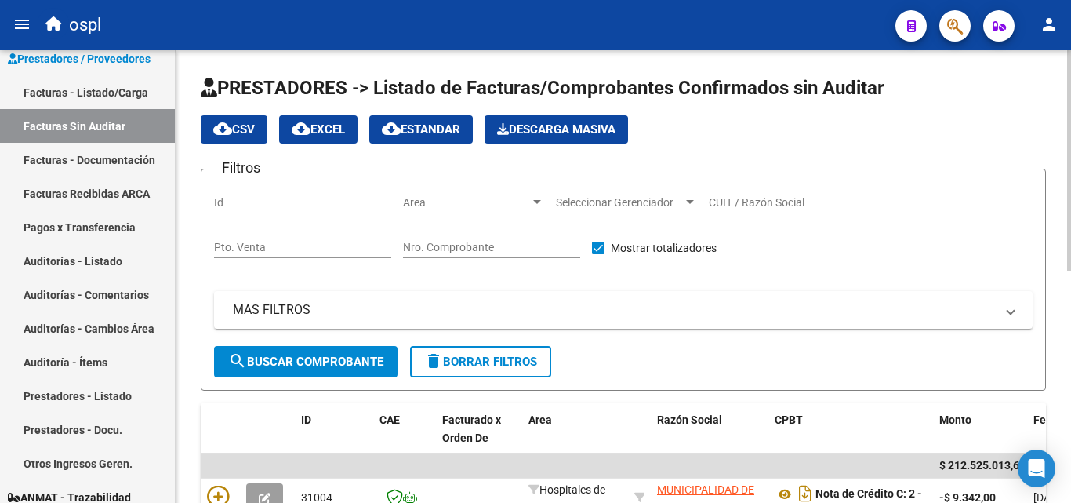
click at [443, 244] on input "Nro. Comprobante" at bounding box center [491, 247] width 177 height 13
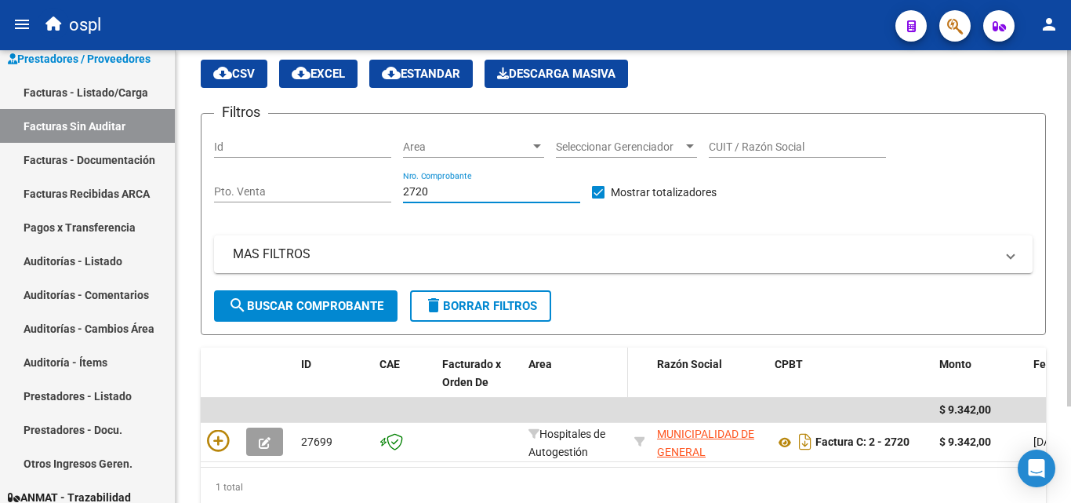
scroll to position [78, 0]
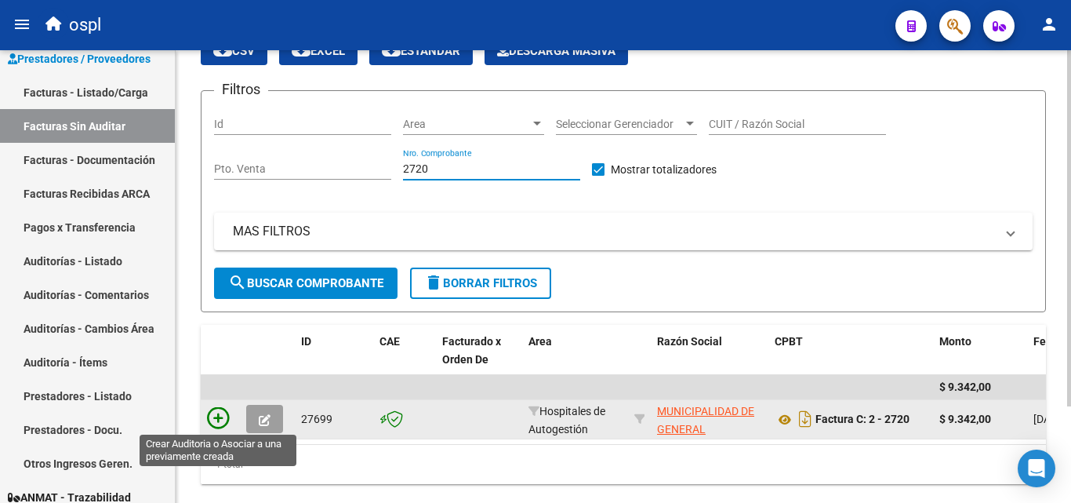
type input "2720"
click at [223, 418] on icon at bounding box center [218, 418] width 22 height 22
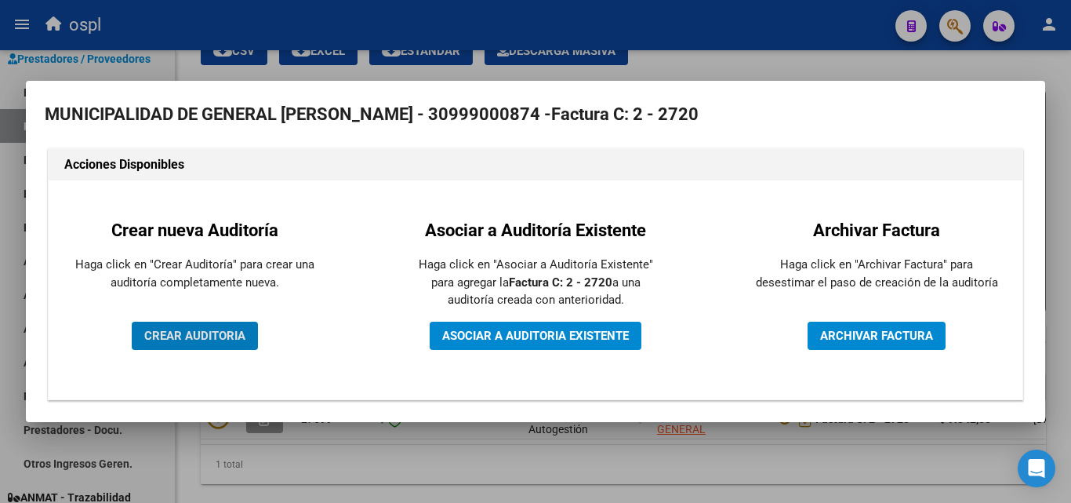
click at [607, 336] on span "ASOCIAR A AUDITORIA EXISTENTE" at bounding box center [535, 336] width 187 height 14
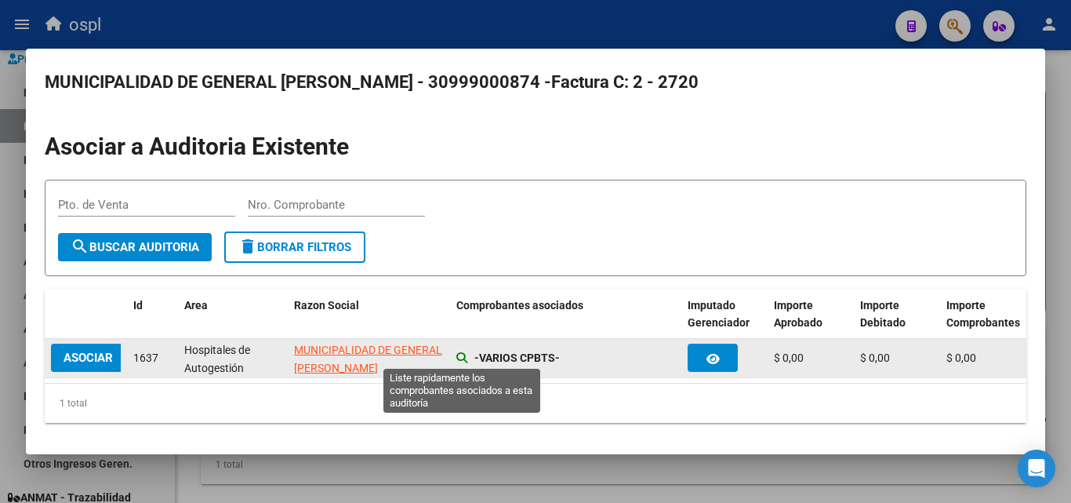
click at [466, 353] on icon at bounding box center [461, 357] width 11 height 11
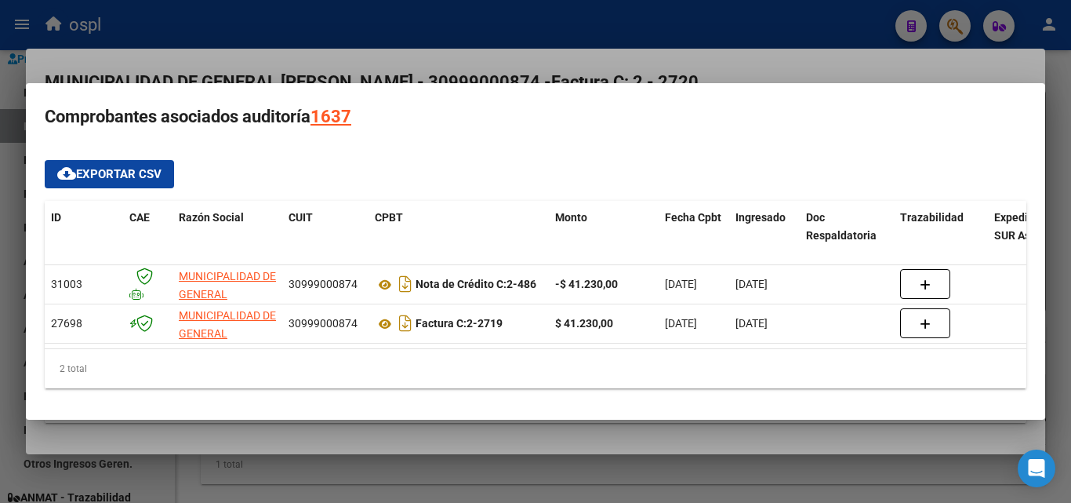
click at [503, 39] on div at bounding box center [535, 251] width 1071 height 503
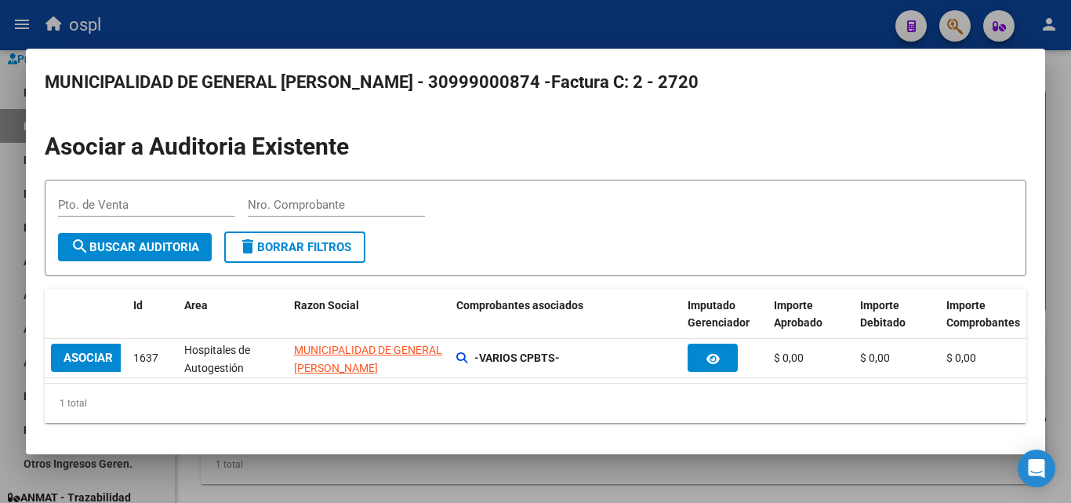
click at [242, 203] on div "Pto. de Venta Nro. Comprobante" at bounding box center [535, 212] width 955 height 38
click at [287, 205] on input "Nro. Comprobante" at bounding box center [336, 205] width 177 height 14
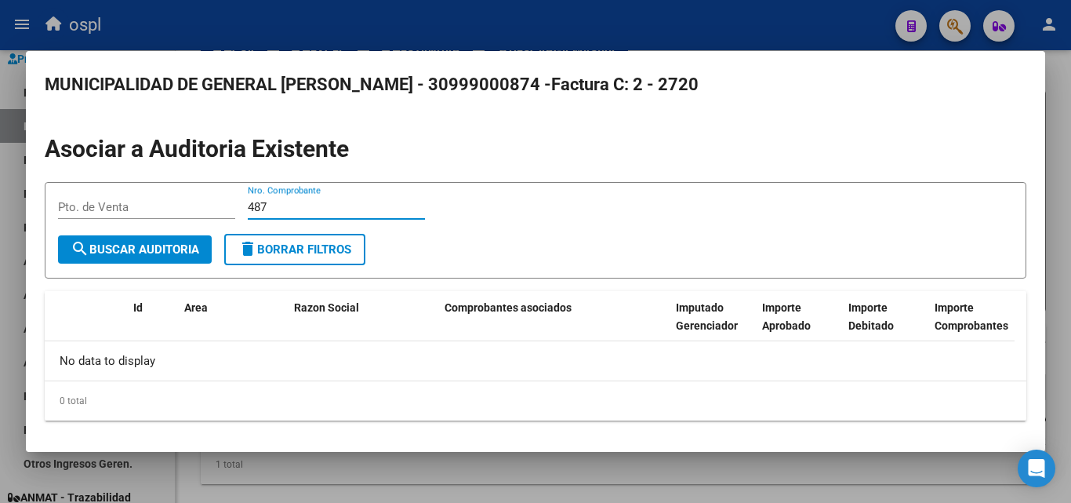
type input "487"
click at [0, 154] on div at bounding box center [535, 251] width 1071 height 503
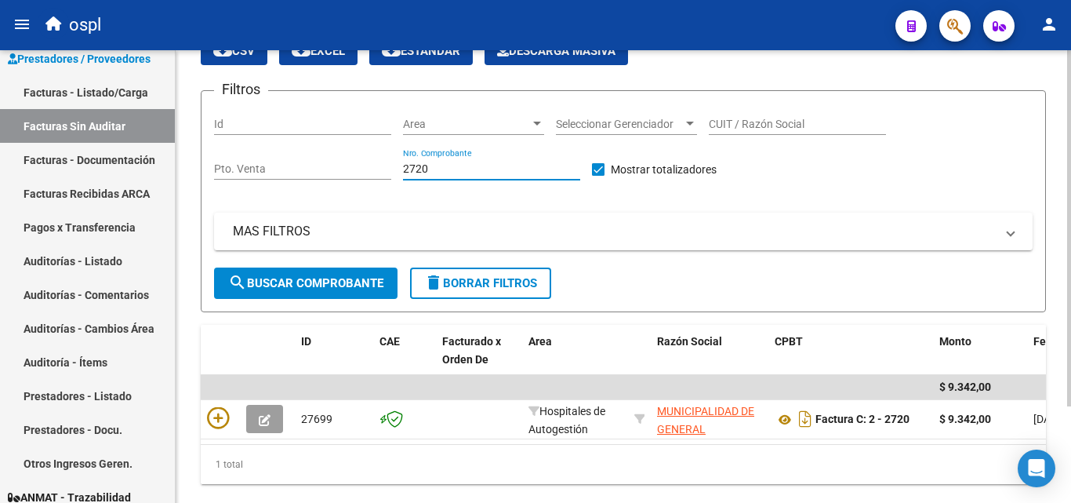
click at [423, 166] on input "2720" at bounding box center [491, 168] width 177 height 13
type input "272"
type input "0"
drag, startPoint x: 434, startPoint y: 170, endPoint x: 386, endPoint y: 168, distance: 48.7
click at [387, 168] on div "Filtros Id Area Area Seleccionar Gerenciador Seleccionar Gerenciador CUIT / Raz…" at bounding box center [623, 185] width 819 height 164
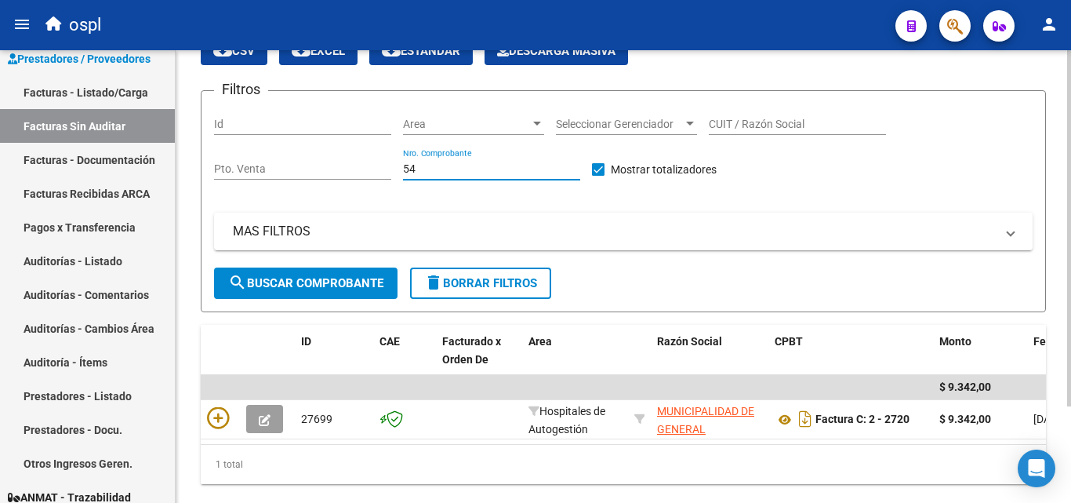
type input "5"
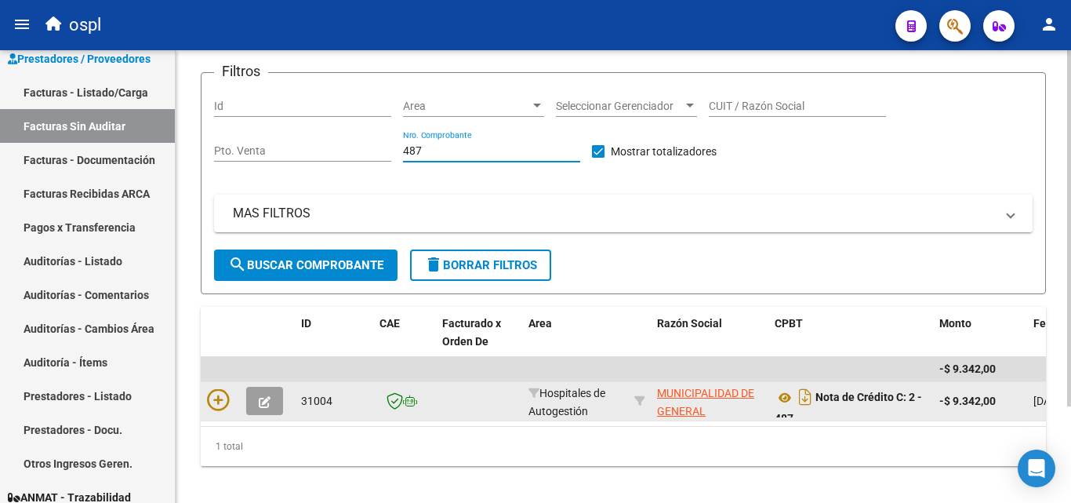
scroll to position [122, 0]
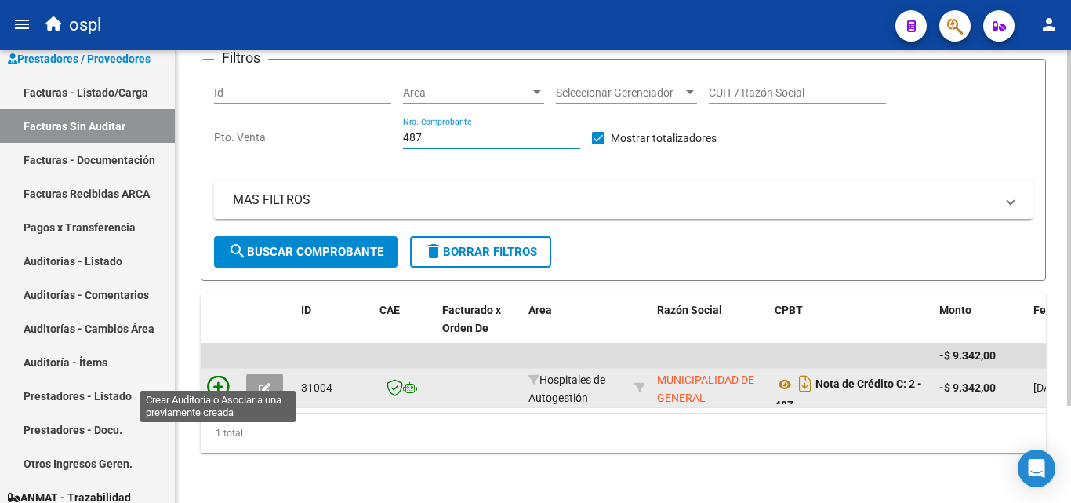
type input "487"
click at [223, 376] on icon at bounding box center [218, 387] width 22 height 22
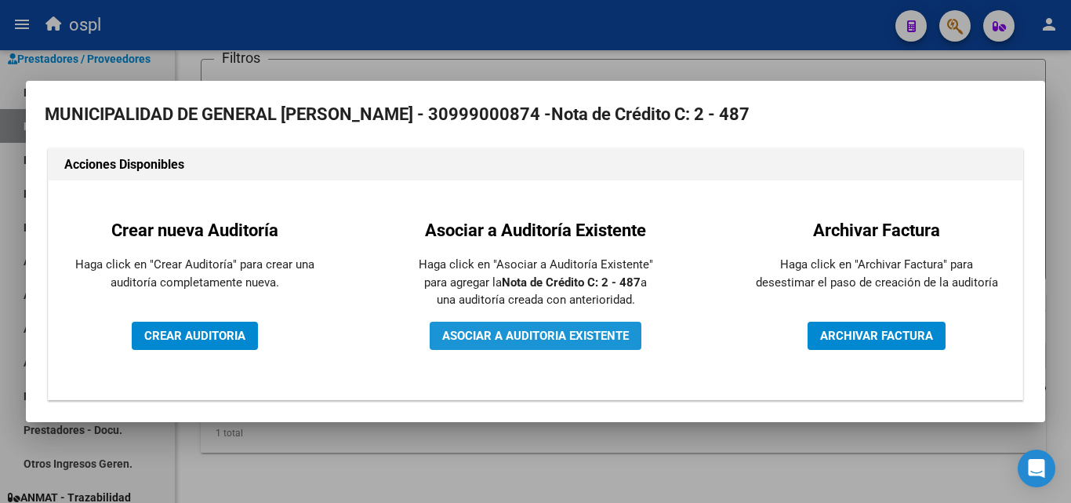
click at [575, 332] on span "ASOCIAR A AUDITORIA EXISTENTE" at bounding box center [535, 336] width 187 height 14
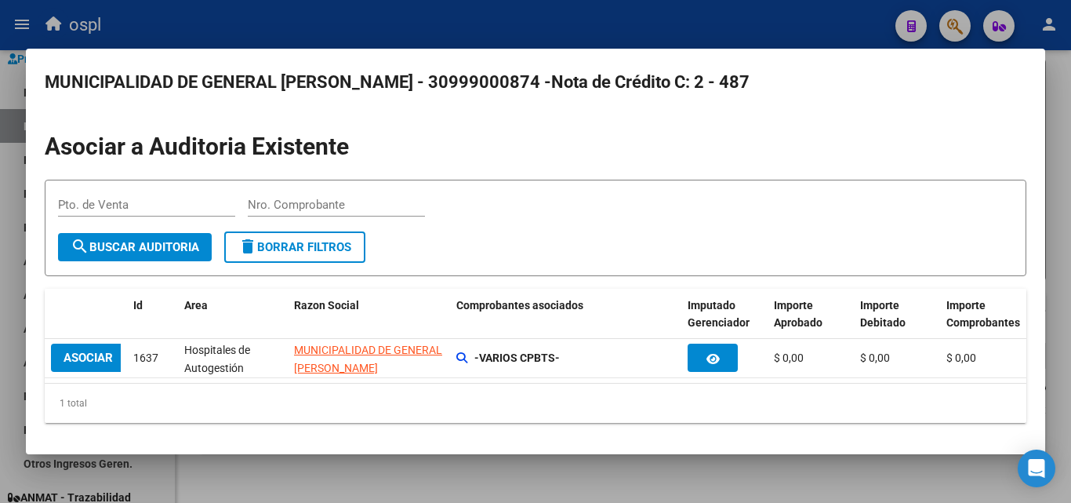
click at [320, 204] on input "Nro. Comprobante" at bounding box center [336, 205] width 177 height 14
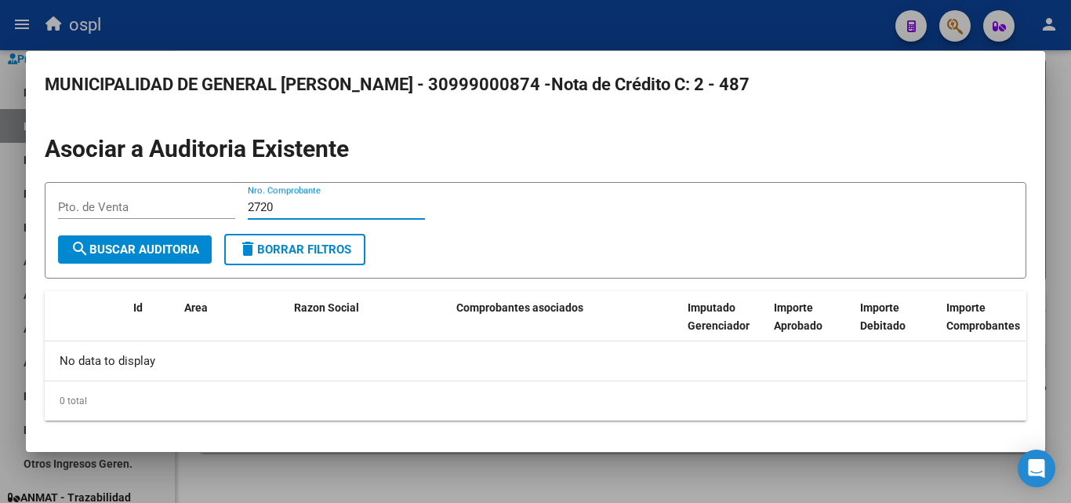
type input "2720"
click at [0, 208] on div at bounding box center [535, 251] width 1071 height 503
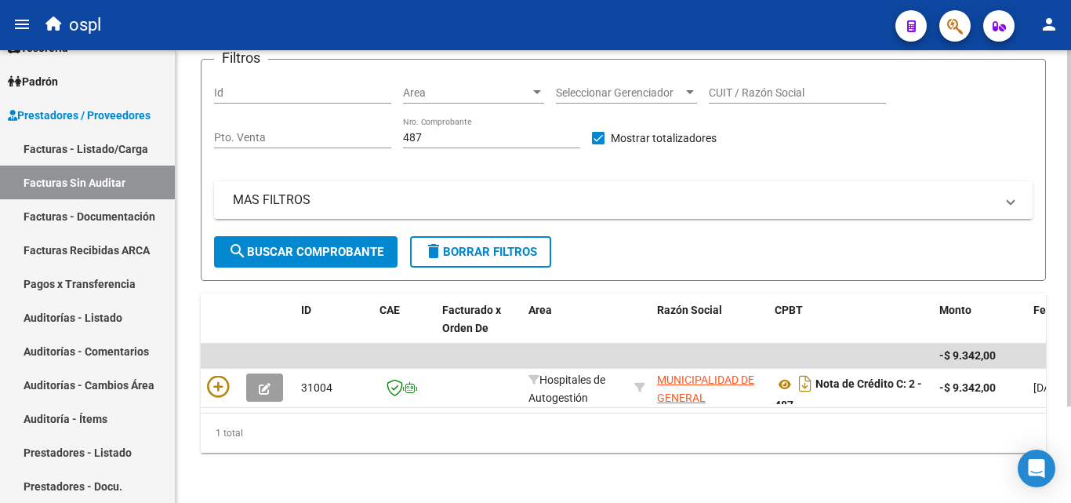
scroll to position [38, 0]
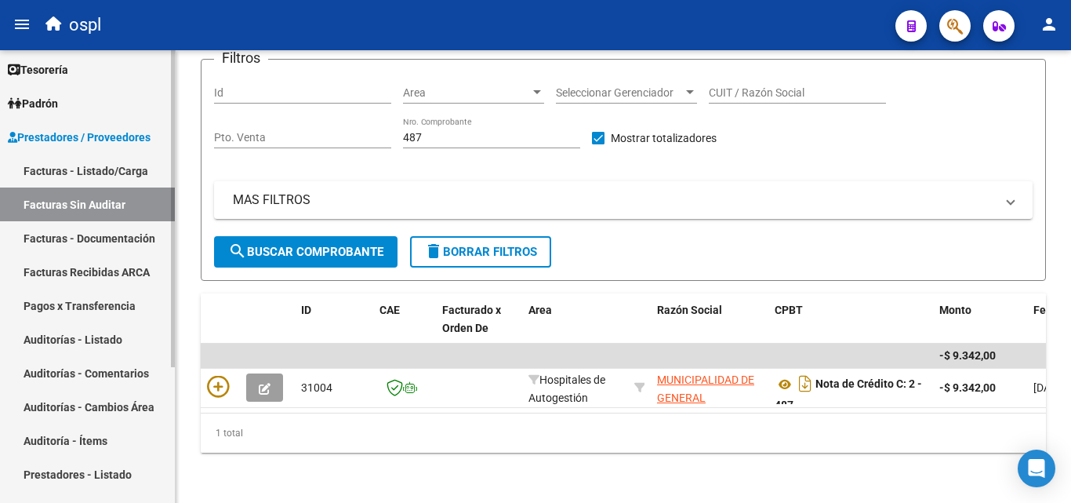
click at [111, 178] on link "Facturas - Listado/Carga" at bounding box center [87, 171] width 175 height 34
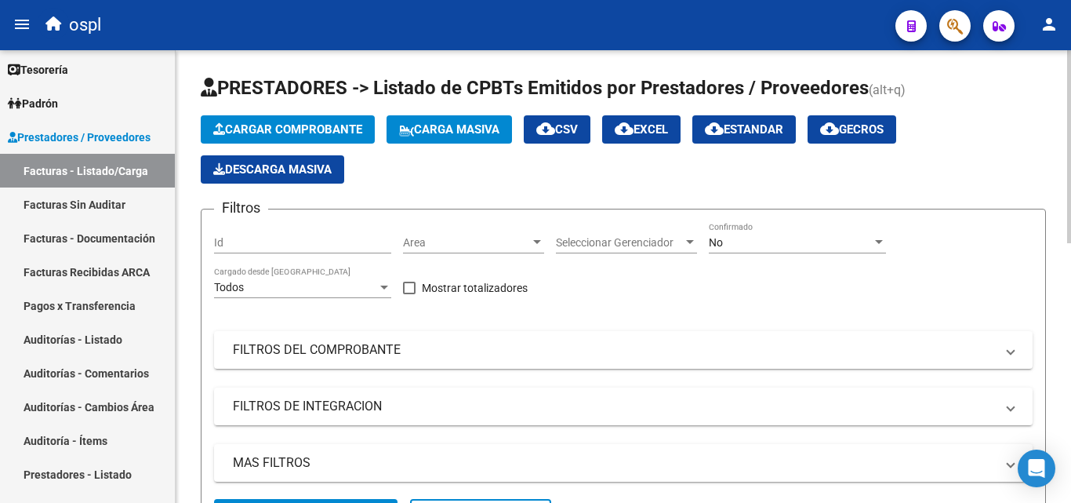
click at [485, 247] on span "Area" at bounding box center [466, 242] width 127 height 13
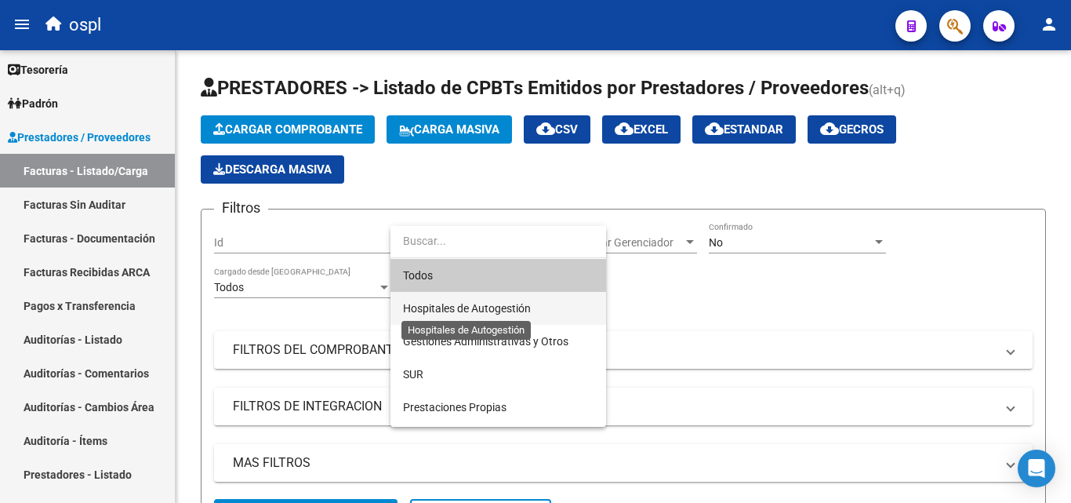
click at [505, 313] on span "Hospitales de Autogestión" at bounding box center [467, 308] width 128 height 13
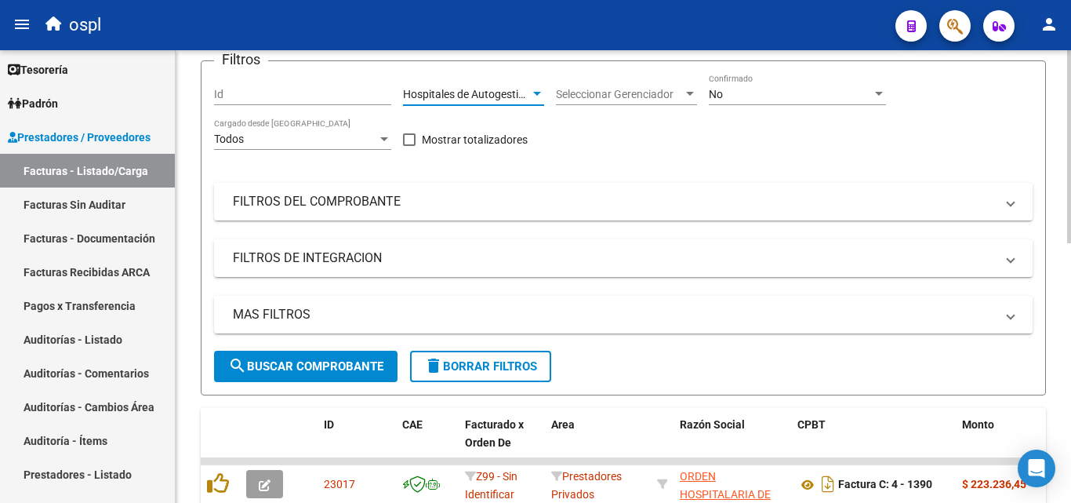
scroll to position [235, 0]
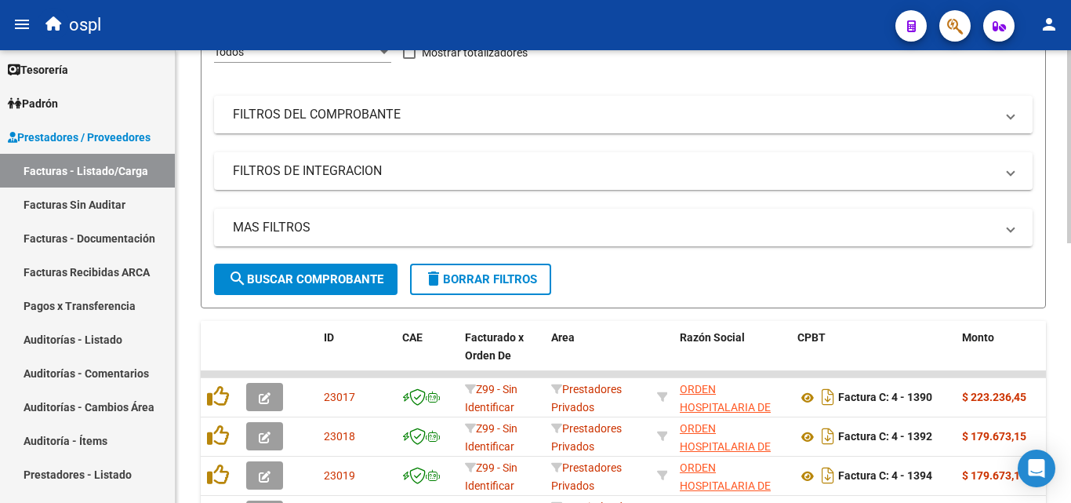
click at [321, 114] on mat-panel-title "FILTROS DEL COMPROBANTE" at bounding box center [614, 114] width 762 height 17
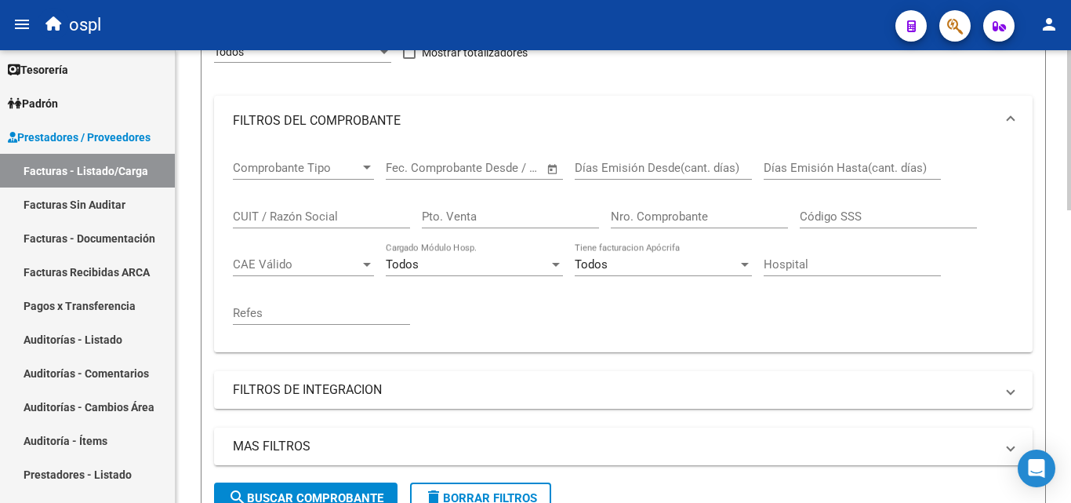
click at [554, 160] on span "Open calendar" at bounding box center [553, 169] width 38 height 38
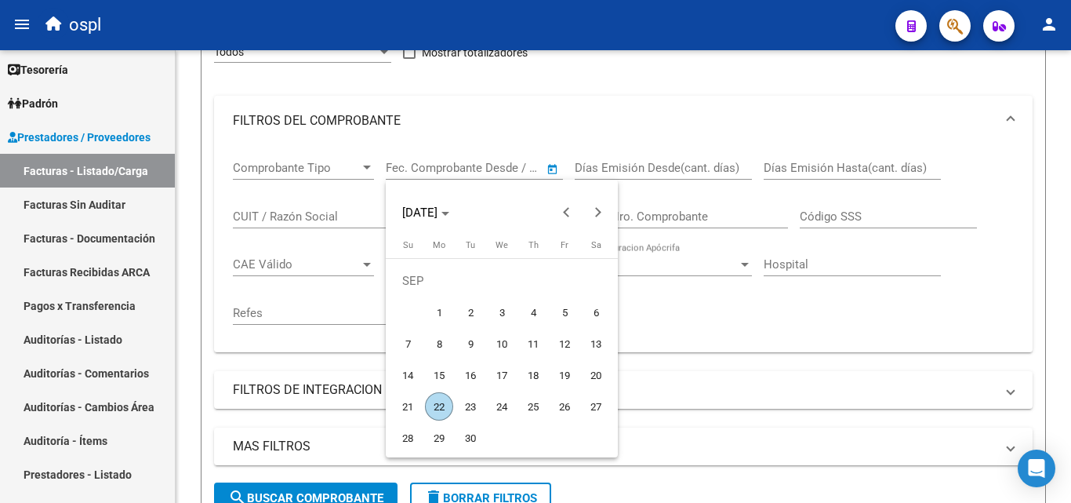
click at [441, 313] on span "1" at bounding box center [439, 312] width 28 height 28
type input "[DATE]"
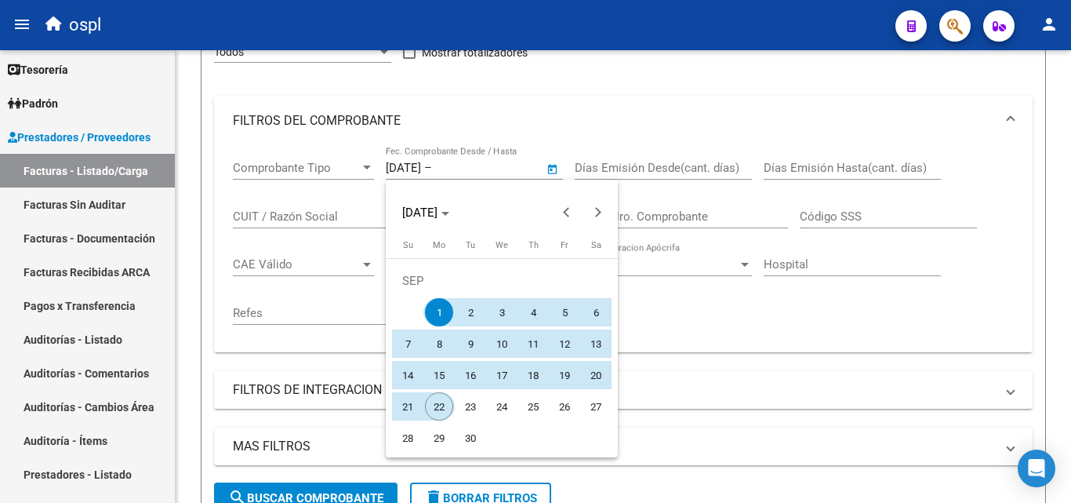
click at [436, 404] on span "22" at bounding box center [439, 406] width 28 height 28
type input "[DATE]"
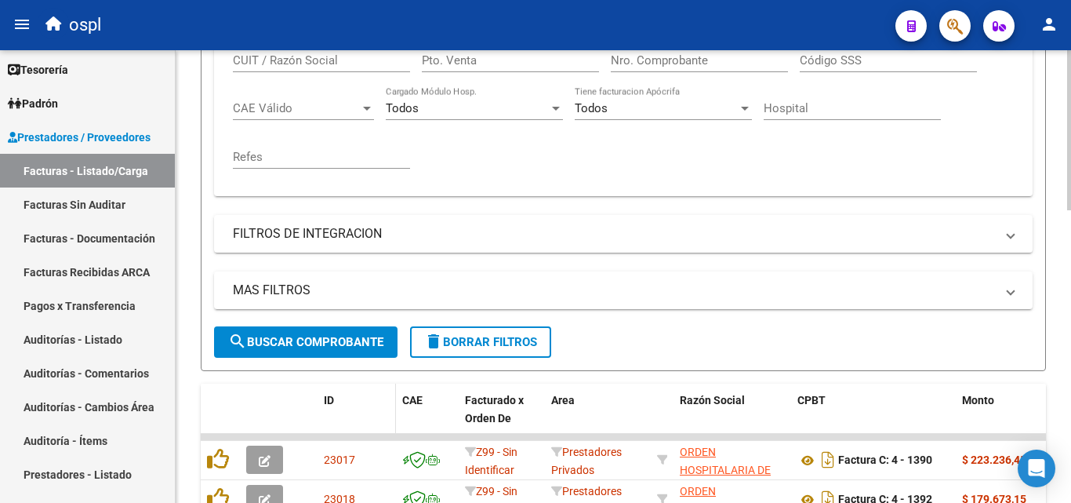
scroll to position [392, 0]
click at [350, 352] on button "search Buscar Comprobante" at bounding box center [305, 340] width 183 height 31
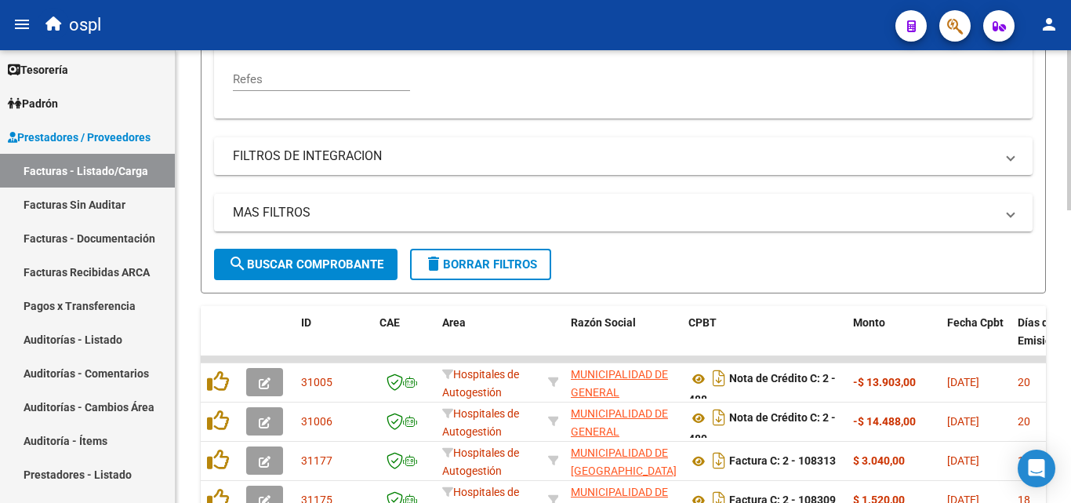
scroll to position [549, 0]
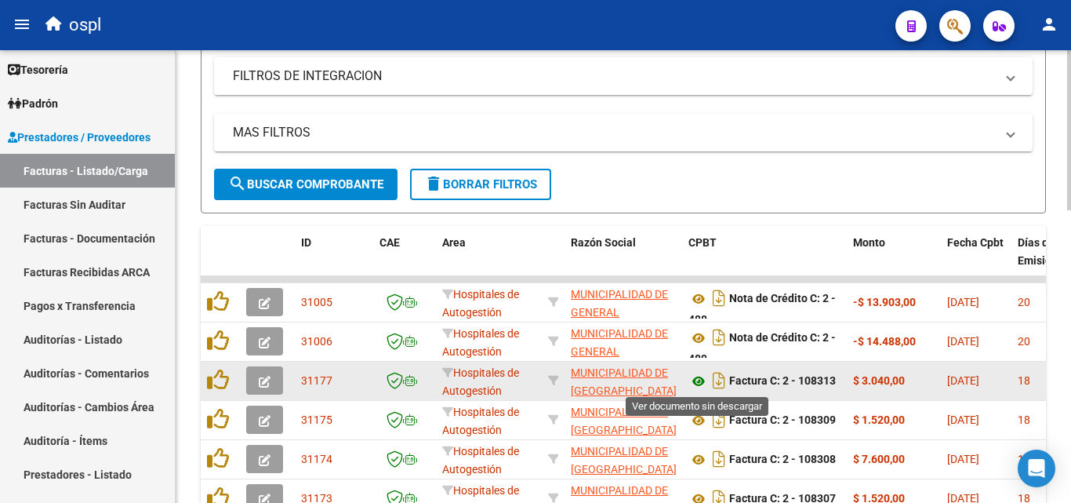
click at [692, 381] on icon at bounding box center [698, 381] width 20 height 19
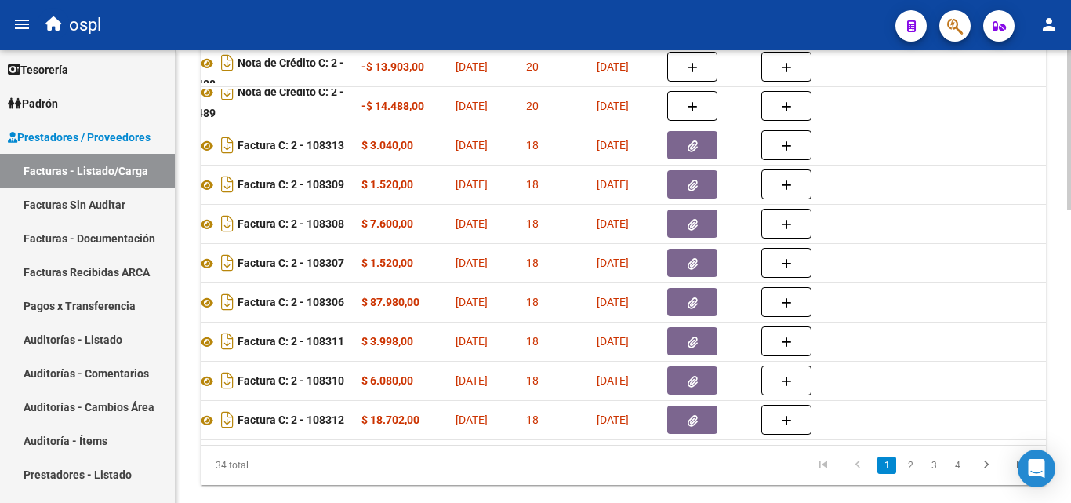
scroll to position [706, 0]
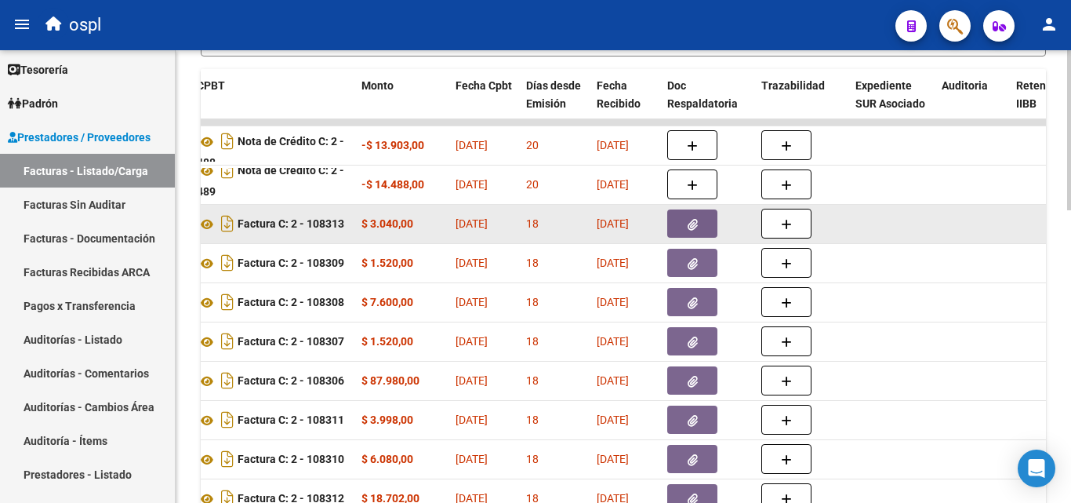
click at [694, 227] on icon "button" at bounding box center [693, 225] width 10 height 12
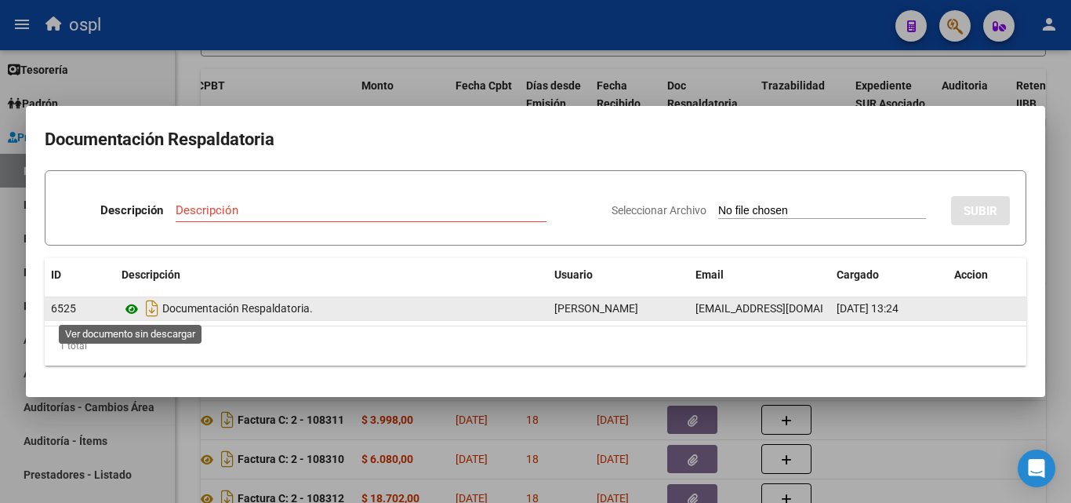
click at [139, 310] on icon at bounding box center [132, 309] width 20 height 19
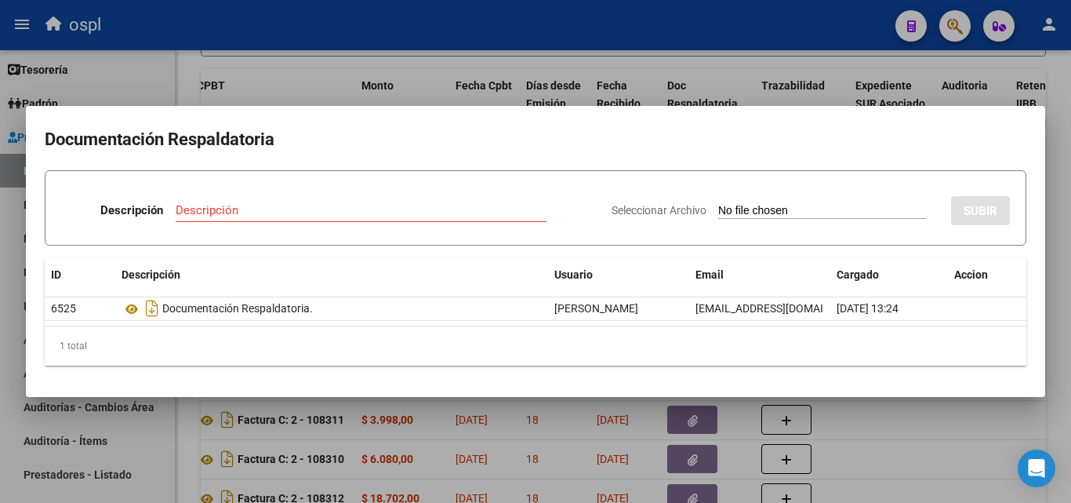
click at [0, 286] on div at bounding box center [535, 251] width 1071 height 503
drag, startPoint x: 0, startPoint y: 286, endPoint x: 677, endPoint y: 318, distance: 677.4
click at [0, 286] on link "Facturas Recibidas ARCA" at bounding box center [87, 272] width 175 height 34
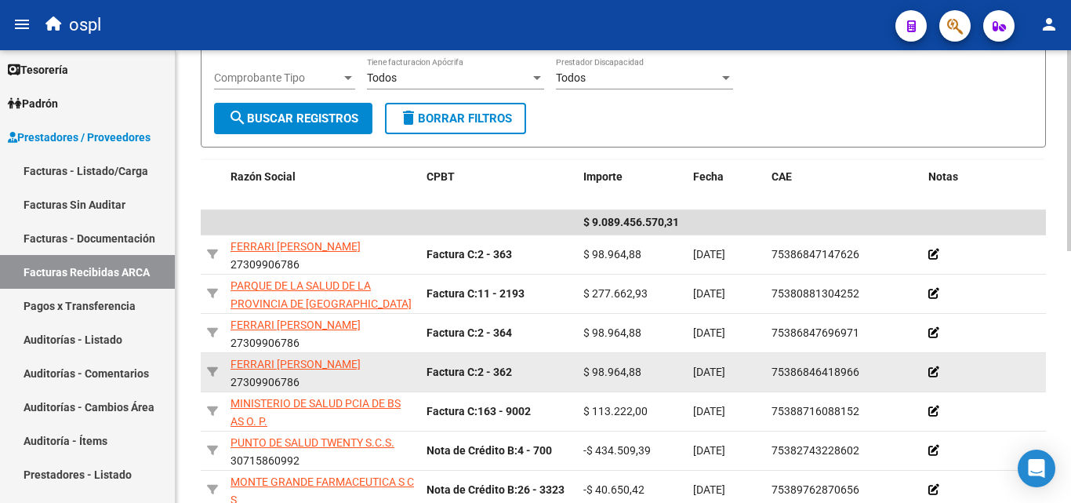
scroll to position [332, 0]
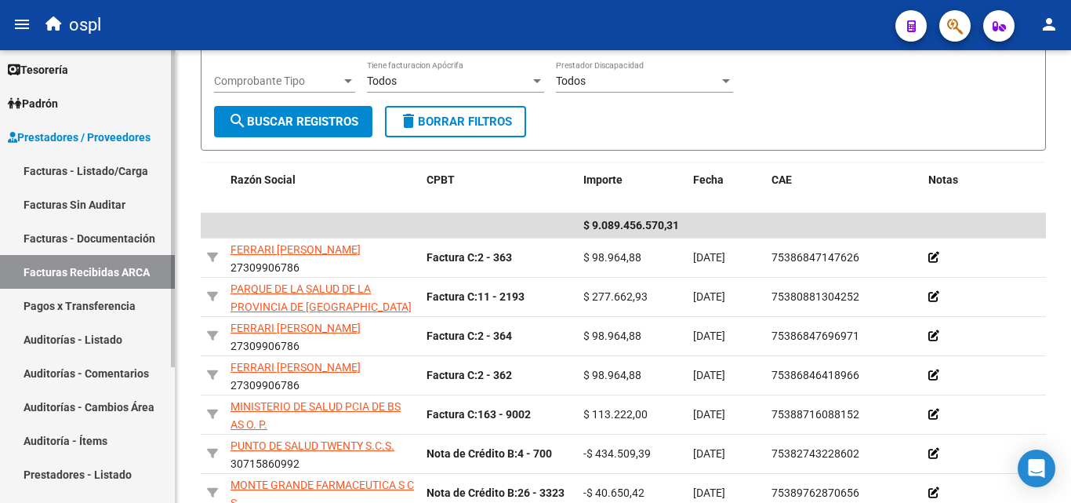
click at [78, 178] on link "Facturas - Listado/Carga" at bounding box center [87, 171] width 175 height 34
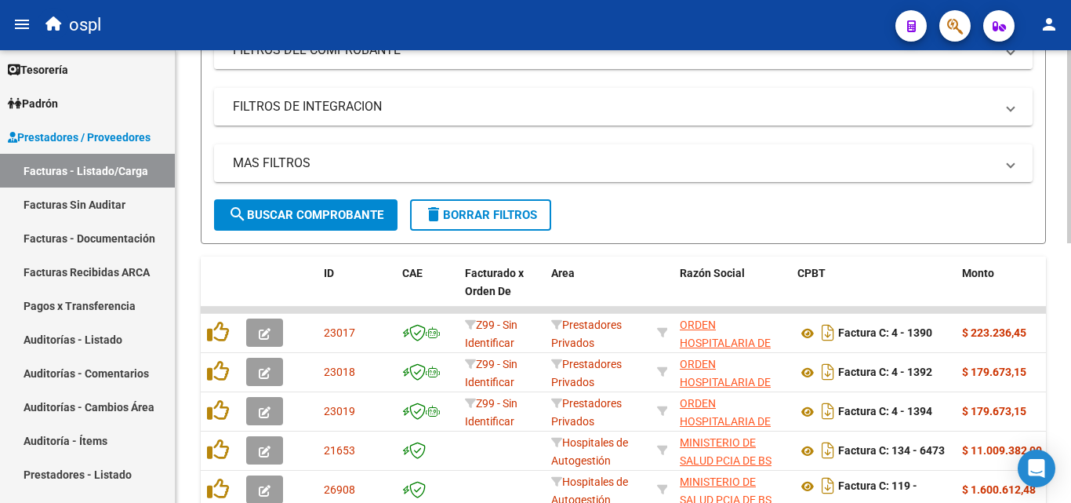
scroll to position [96, 0]
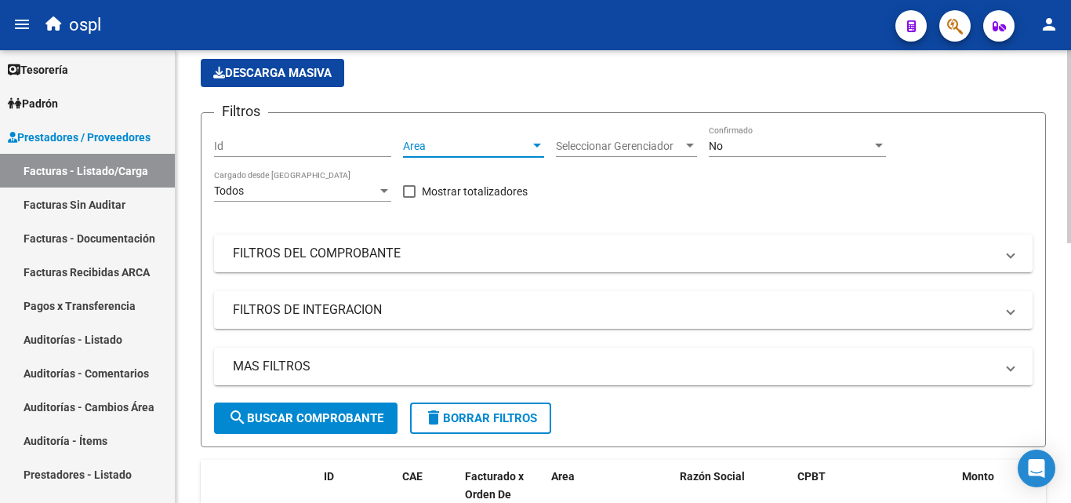
click at [460, 142] on span "Area" at bounding box center [466, 146] width 127 height 13
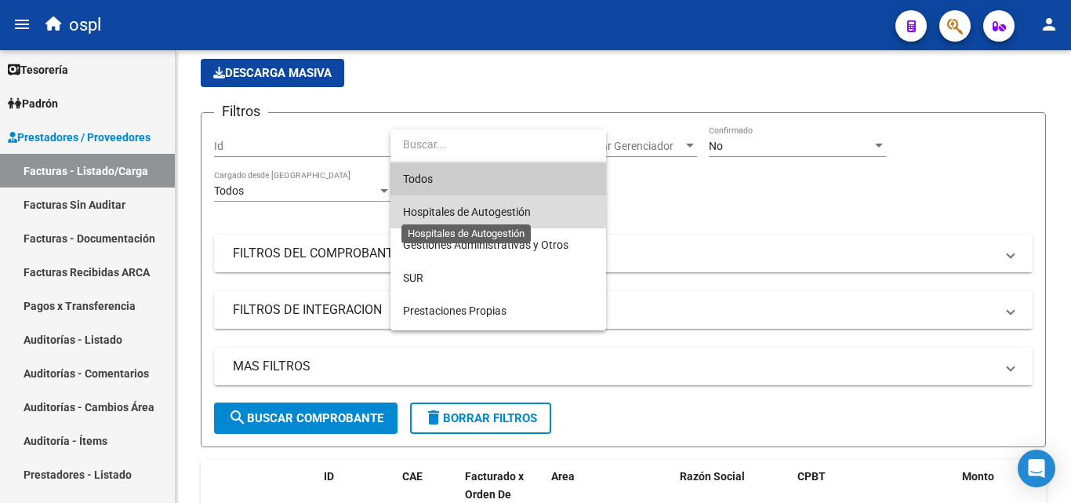
click at [487, 212] on span "Hospitales de Autogestión" at bounding box center [467, 211] width 128 height 13
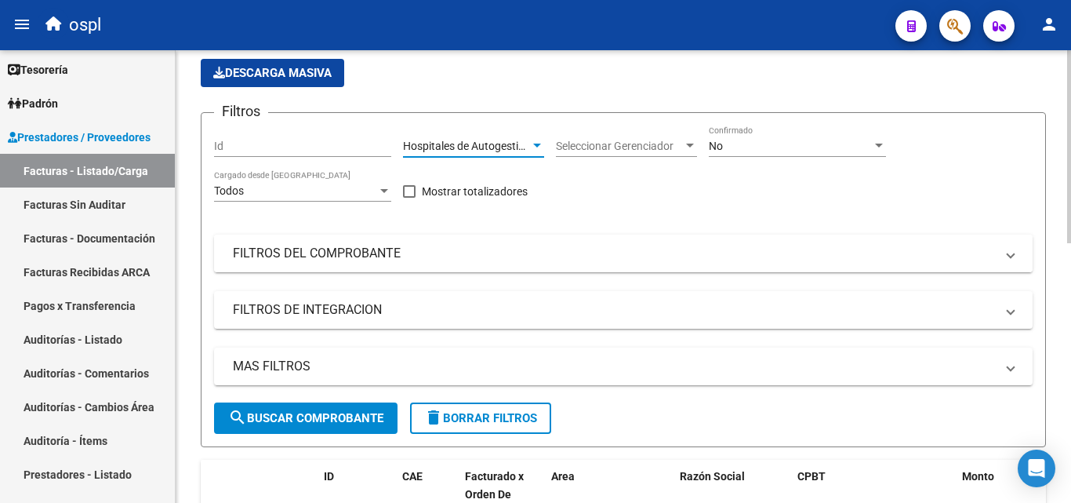
click at [419, 262] on mat-expansion-panel-header "FILTROS DEL COMPROBANTE" at bounding box center [623, 253] width 819 height 38
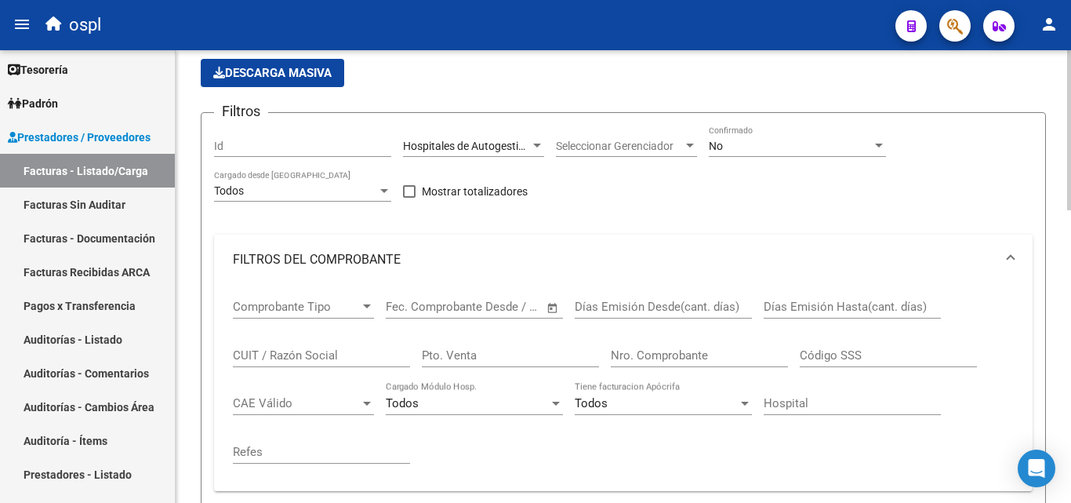
click at [555, 301] on span "Open calendar" at bounding box center [553, 308] width 38 height 38
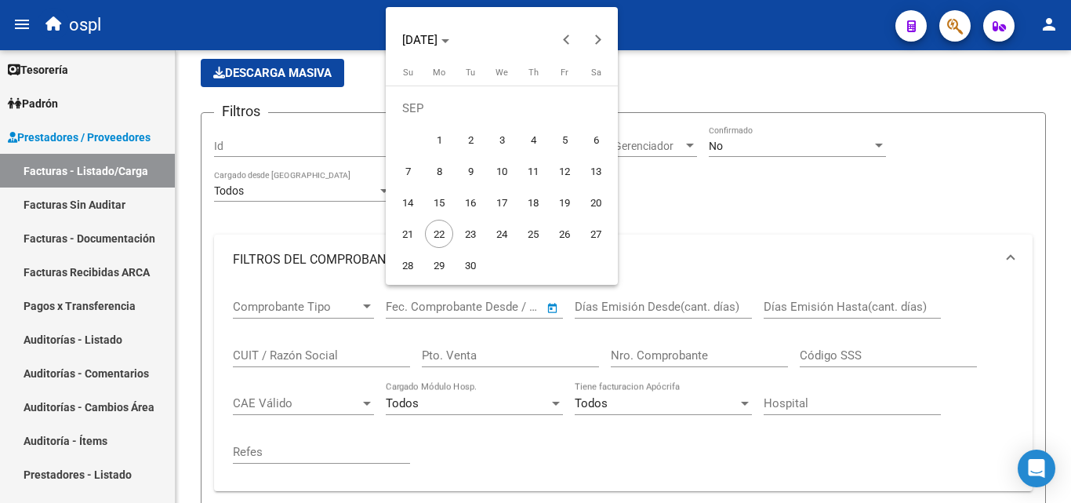
click at [438, 140] on span "1" at bounding box center [439, 139] width 28 height 28
type input "[DATE]"
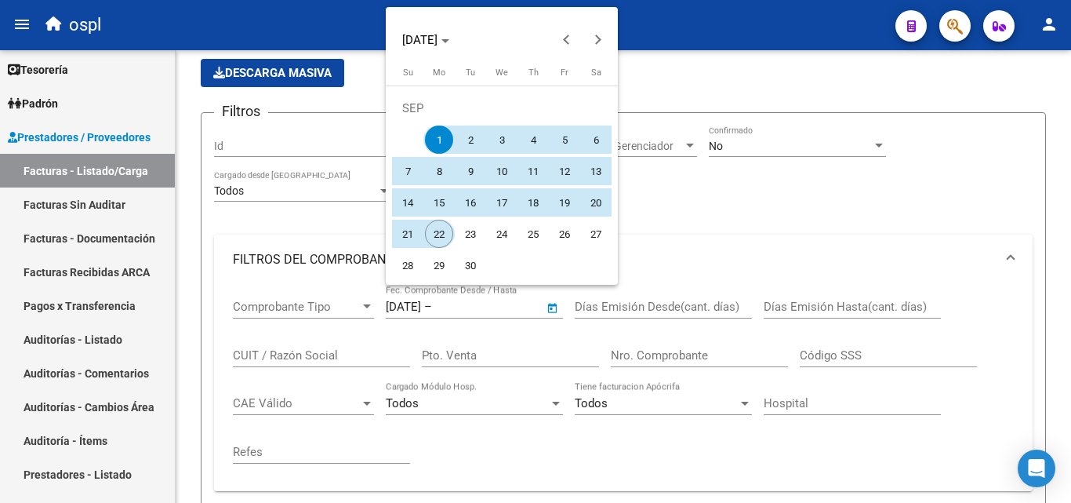
click at [434, 235] on span "22" at bounding box center [439, 234] width 28 height 28
type input "[DATE]"
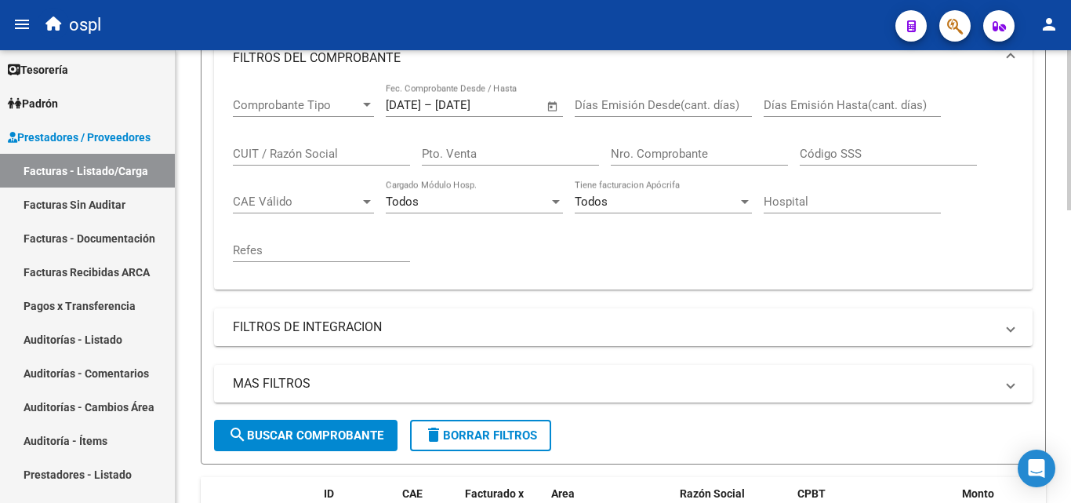
scroll to position [410, 0]
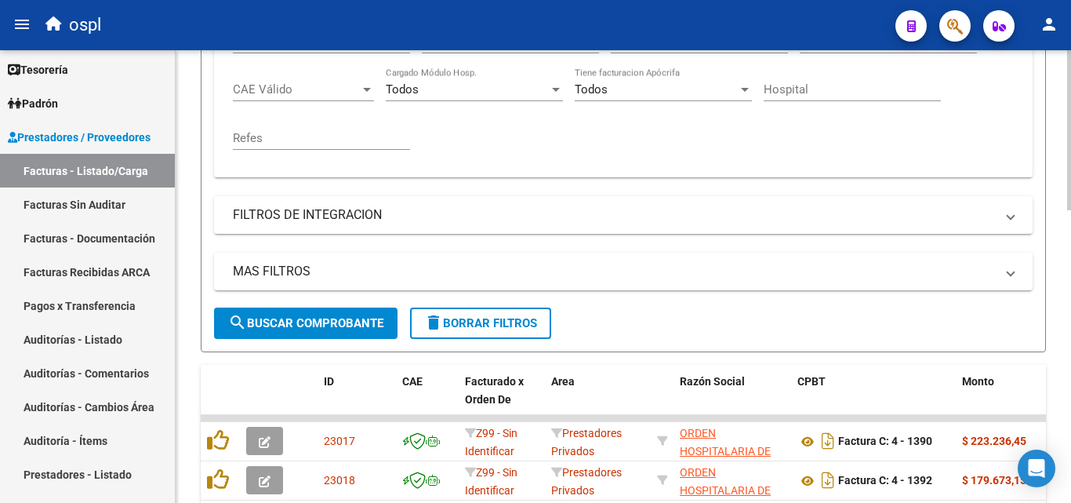
click at [331, 325] on span "search Buscar Comprobante" at bounding box center [305, 323] width 155 height 14
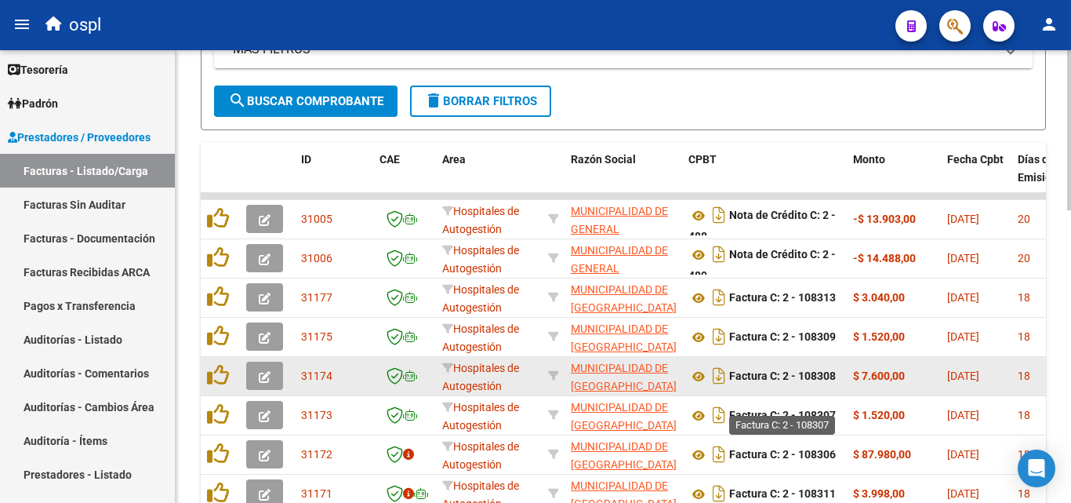
scroll to position [645, 0]
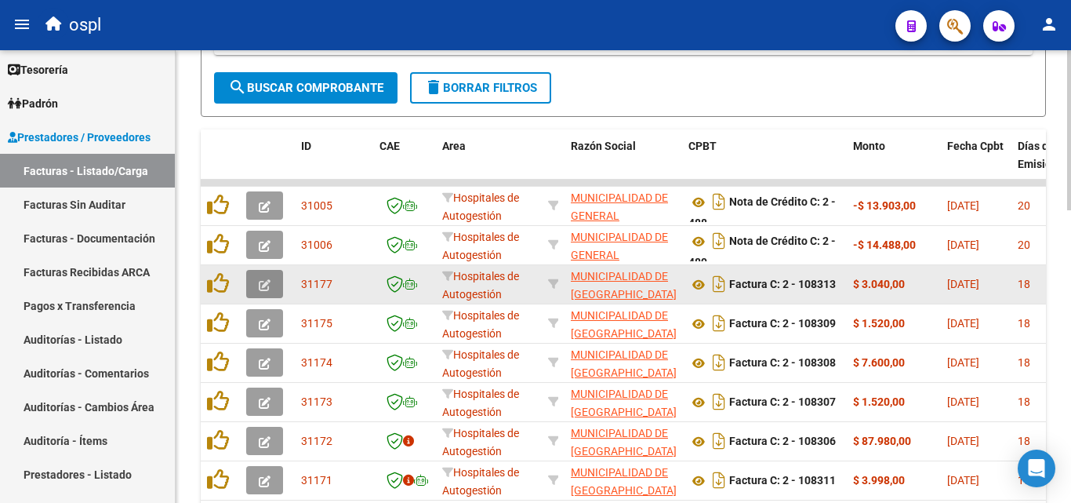
click at [262, 286] on icon "button" at bounding box center [265, 285] width 12 height 12
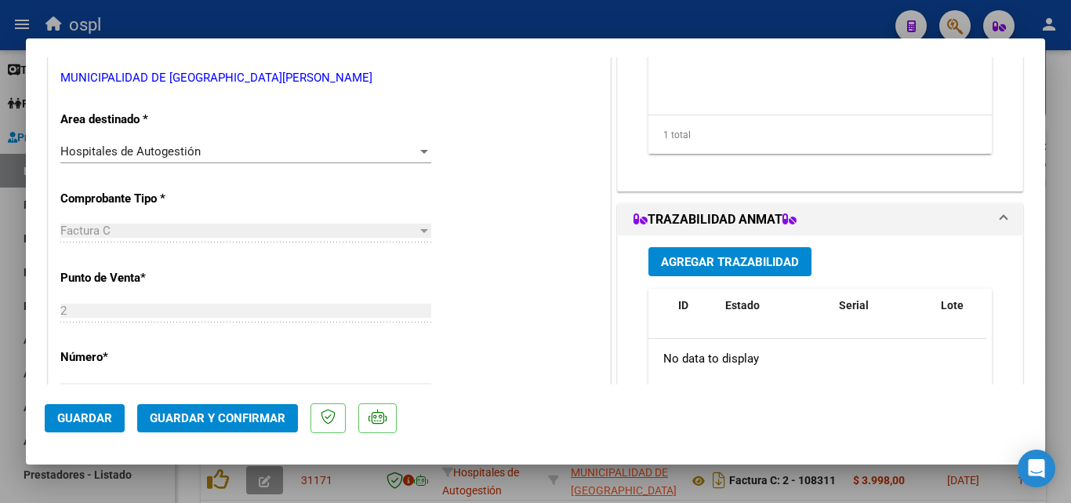
scroll to position [314, 0]
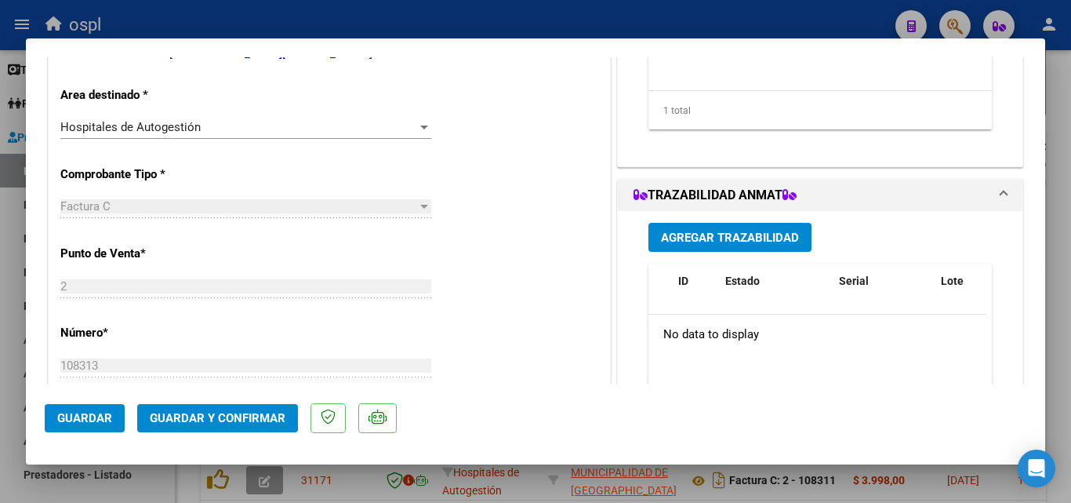
click at [285, 123] on div "Hospitales de Autogestión" at bounding box center [238, 127] width 357 height 14
click at [259, 128] on div "Hospitales de Autogestión" at bounding box center [238, 127] width 357 height 14
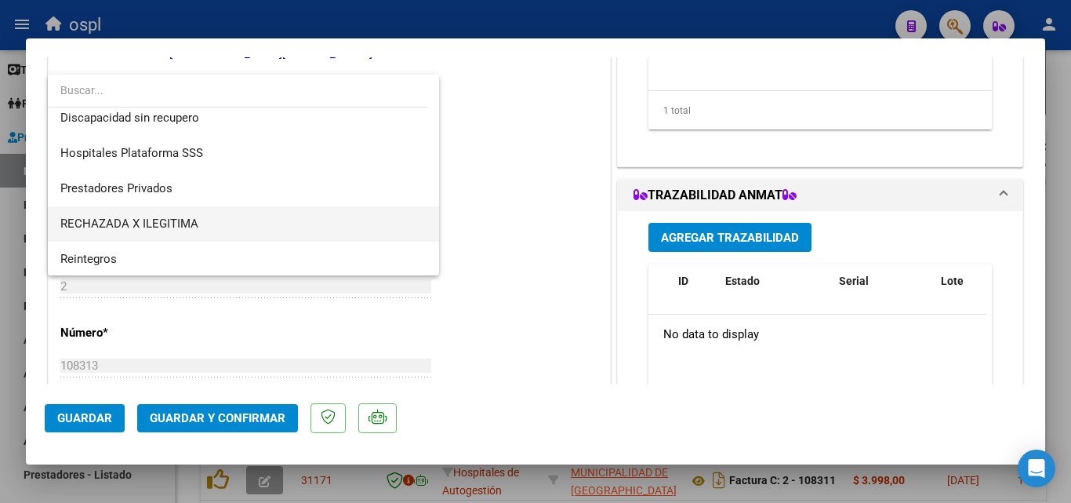
scroll to position [223, 0]
click at [169, 218] on span "RECHAZADA X ILEGITIMA" at bounding box center [129, 222] width 138 height 14
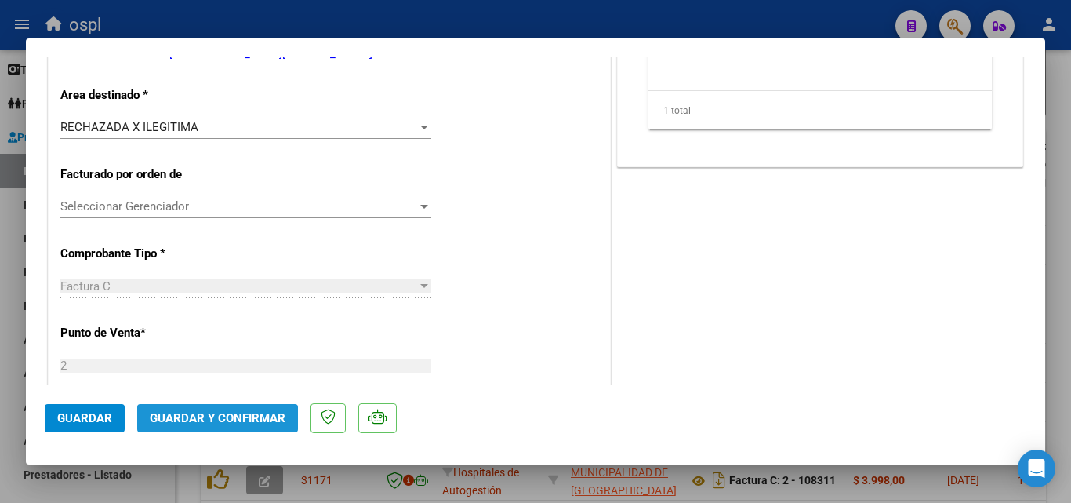
click at [247, 417] on span "Guardar y Confirmar" at bounding box center [218, 418] width 136 height 14
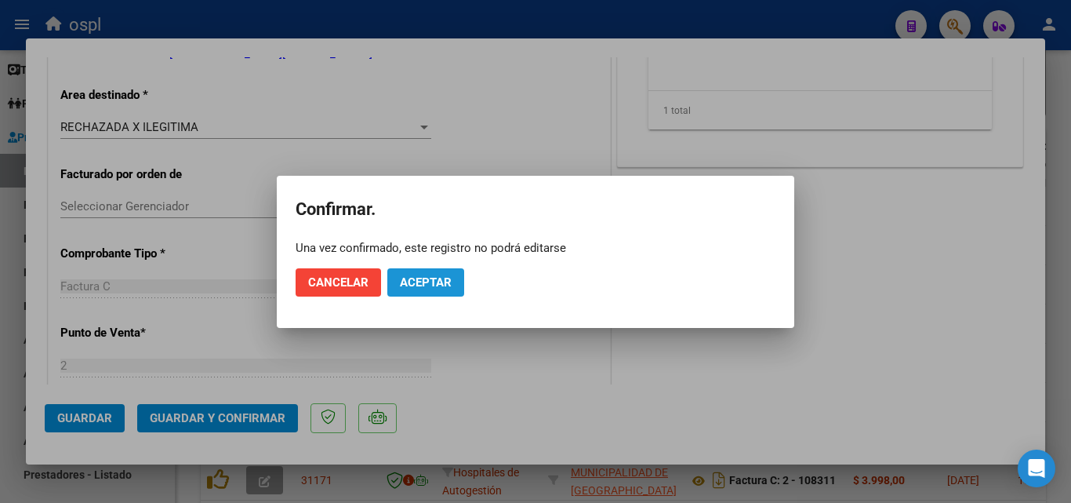
click at [448, 289] on button "Aceptar" at bounding box center [425, 282] width 77 height 28
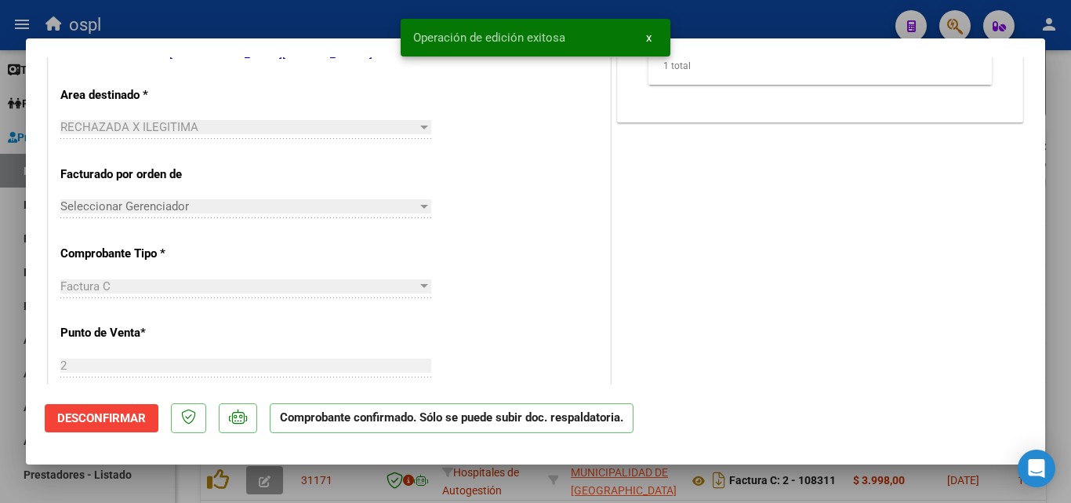
click at [0, 227] on div at bounding box center [535, 251] width 1071 height 503
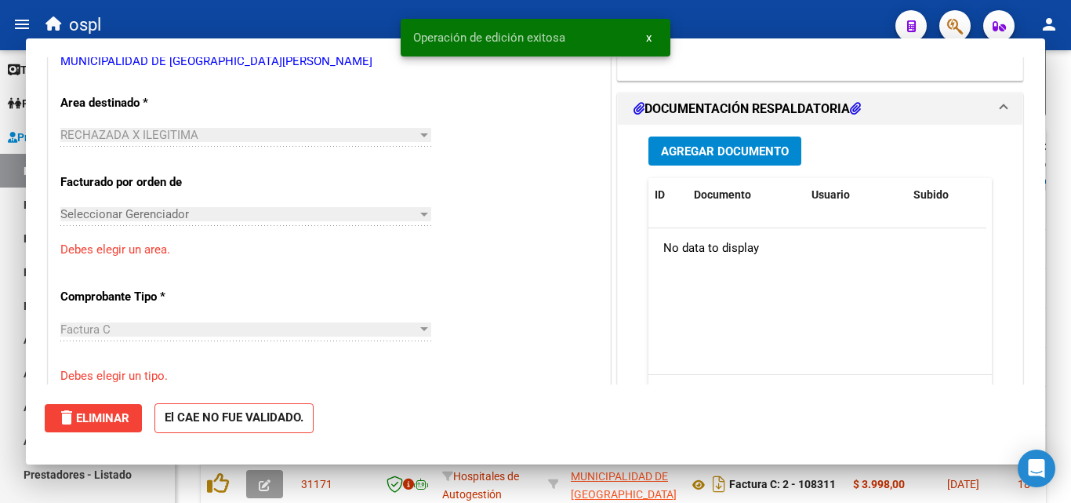
scroll to position [0, 0]
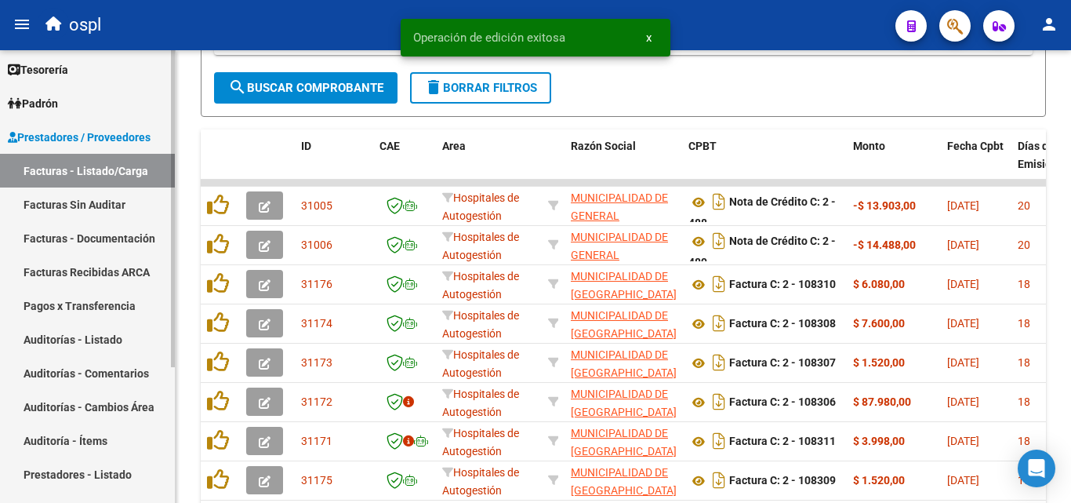
click at [64, 207] on link "Facturas Sin Auditar" at bounding box center [87, 204] width 175 height 34
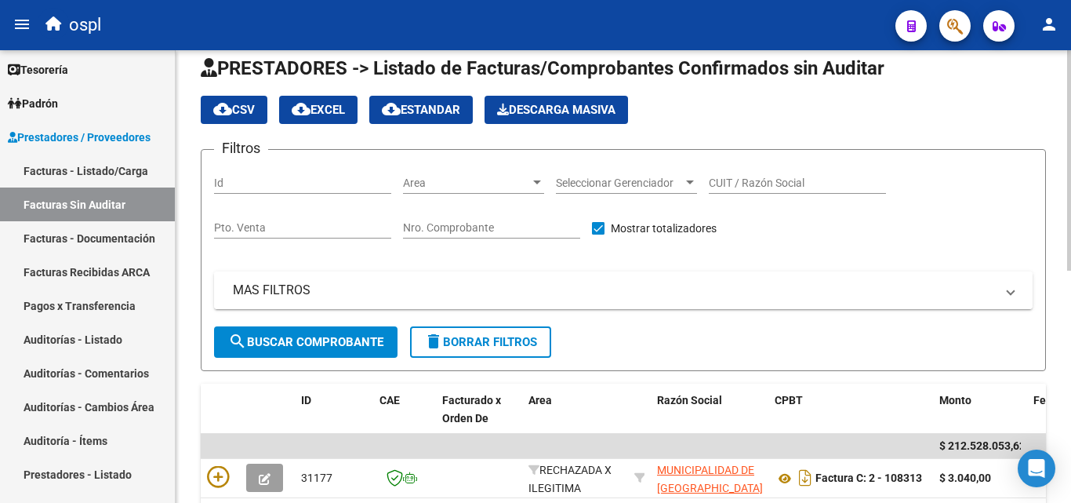
scroll to position [5, 0]
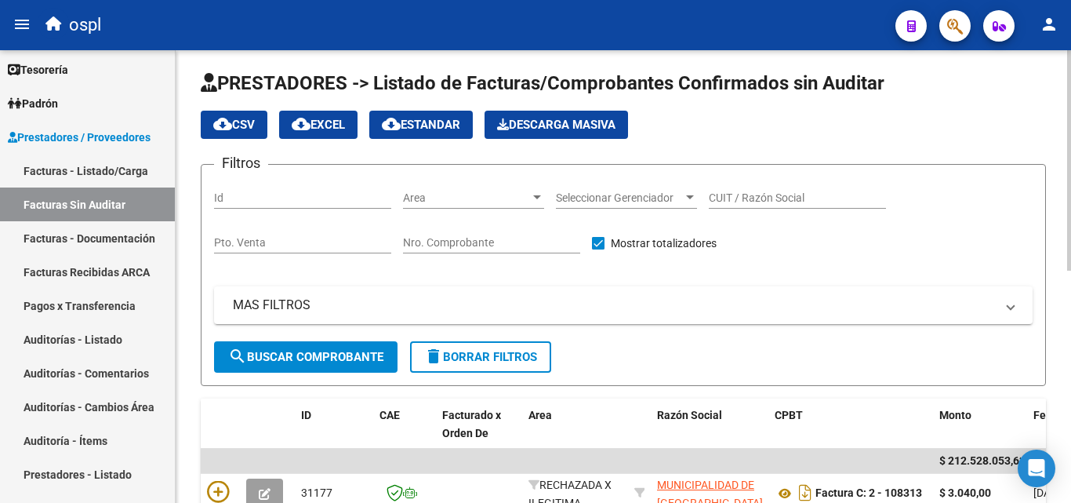
click at [481, 243] on input "Nro. Comprobante" at bounding box center [491, 242] width 177 height 13
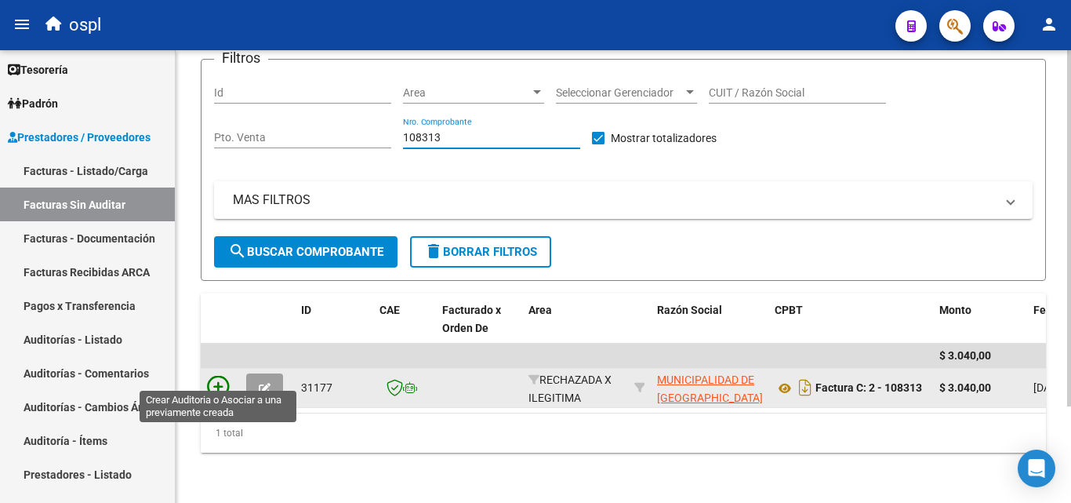
type input "108313"
click at [219, 376] on icon at bounding box center [218, 387] width 22 height 22
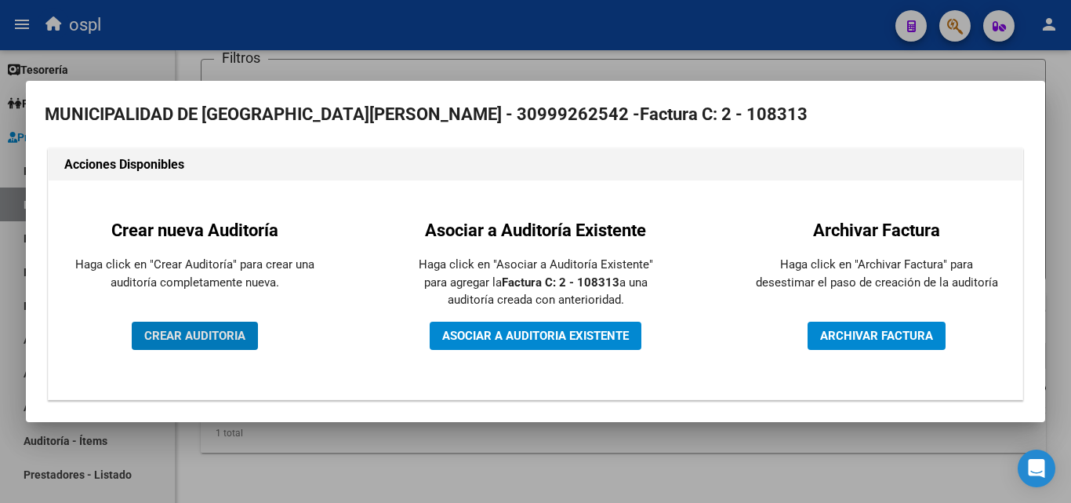
click at [230, 339] on span "CREAR AUDITORIA" at bounding box center [194, 336] width 101 height 14
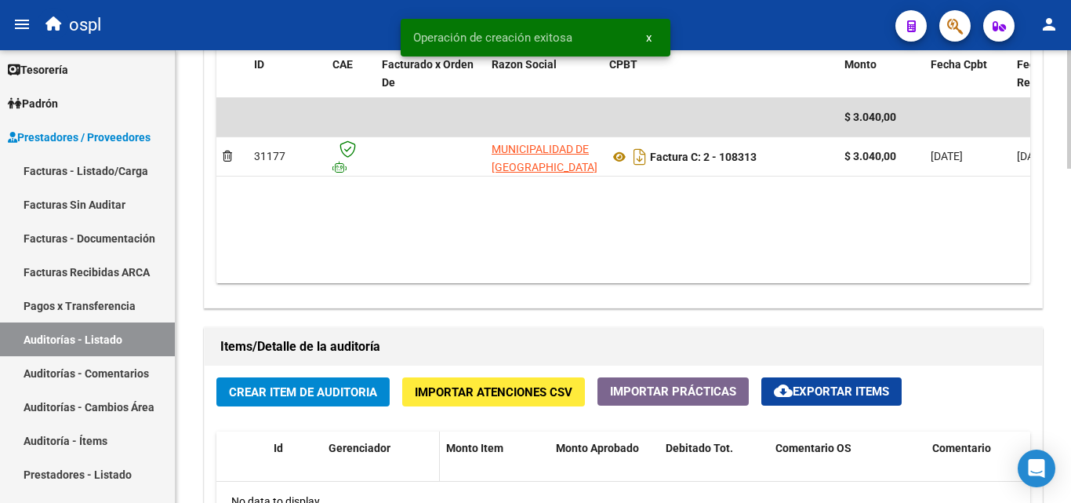
scroll to position [941, 0]
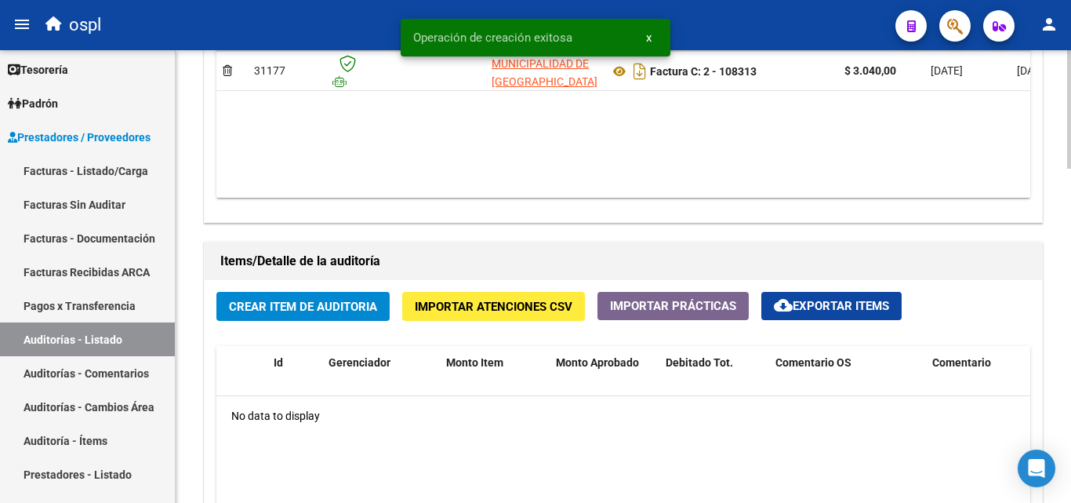
click at [317, 312] on span "Crear Item de Auditoria" at bounding box center [303, 307] width 148 height 14
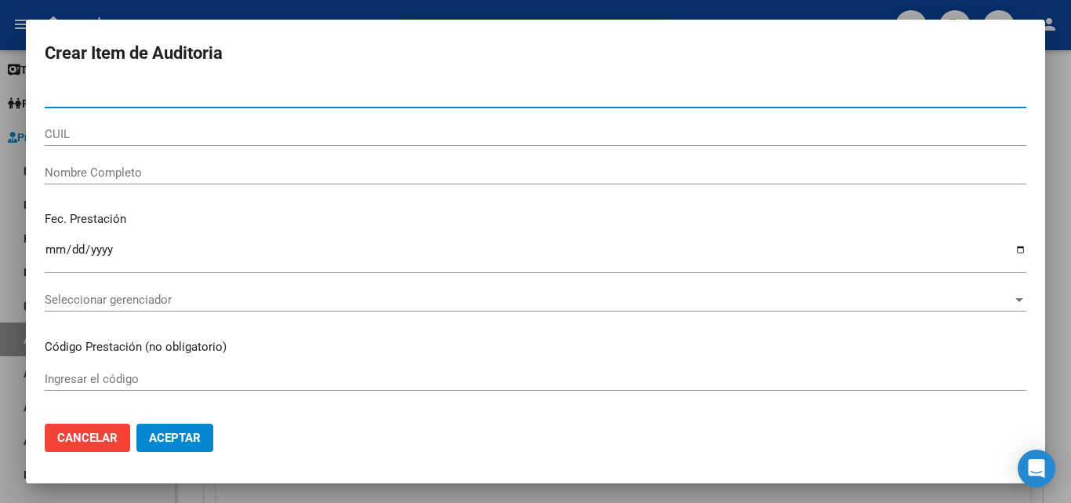
click at [166, 178] on input "Nombre Completo" at bounding box center [536, 172] width 982 height 14
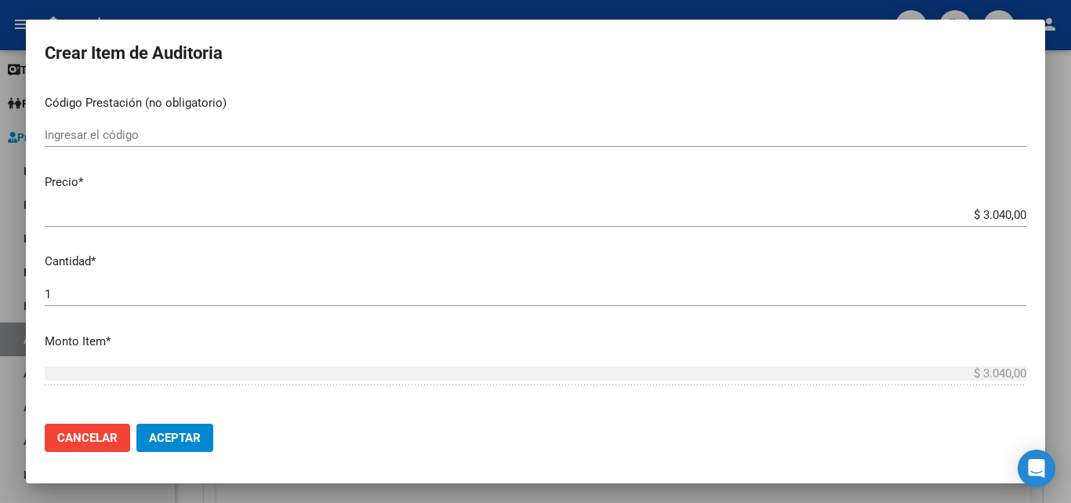
scroll to position [392, 0]
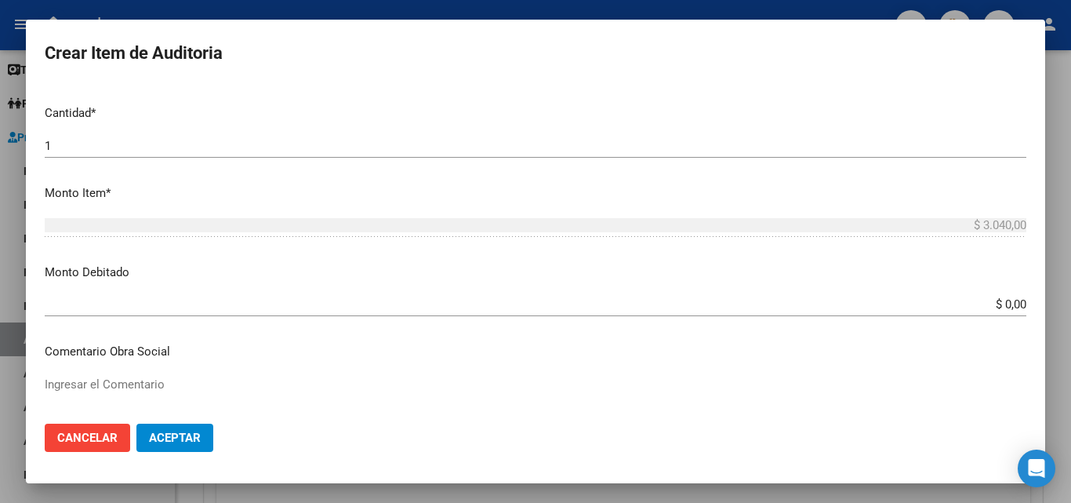
type input "todos"
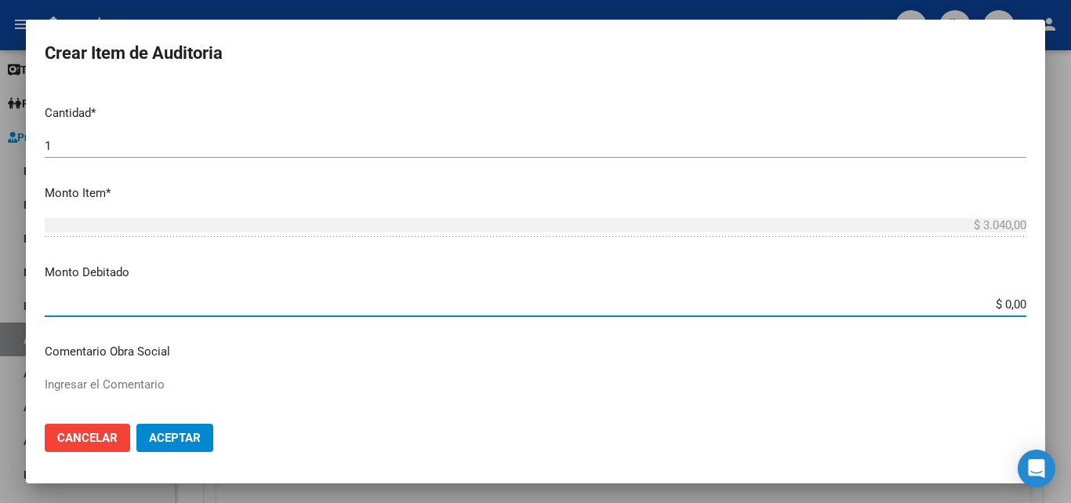
drag, startPoint x: 978, startPoint y: 304, endPoint x: 1062, endPoint y: 316, distance: 84.7
click at [1062, 316] on div "Crear Item de Auditoria Nro Documento CUIL todos Nombre Completo Fec. Prestació…" at bounding box center [535, 251] width 1071 height 503
type input "$ 3.040,00"
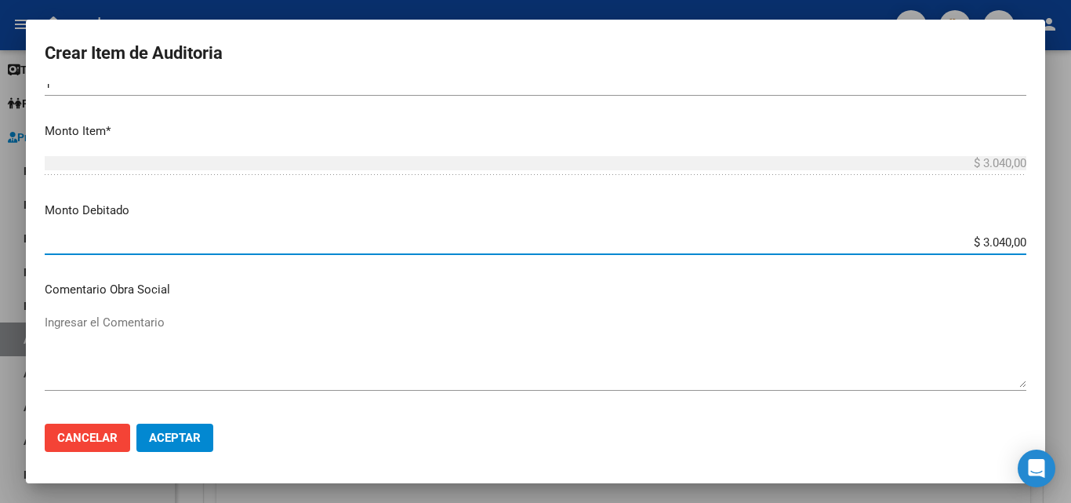
scroll to position [549, 0]
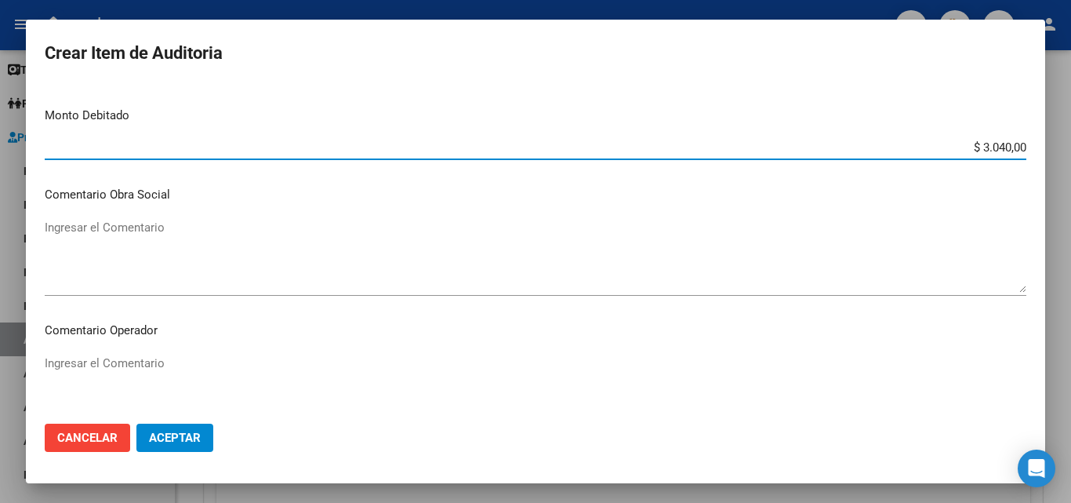
click at [234, 351] on div "Ingresar el Comentario" at bounding box center [536, 391] width 982 height 80
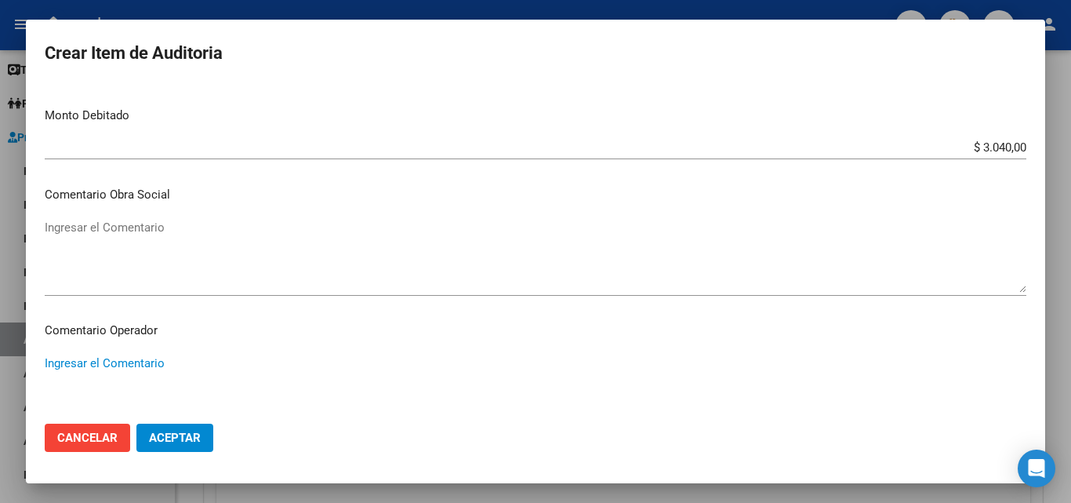
click at [206, 366] on textarea "Ingresar el Comentario" at bounding box center [536, 391] width 982 height 74
click at [81, 365] on textarea "rechazda por no presentar copia de dni que acredite atencion medica brindada" at bounding box center [536, 391] width 982 height 74
type textarea "rechazada por no presentar copia de dni que acredite atencion medica brindada"
click at [189, 435] on span "Aceptar" at bounding box center [175, 437] width 52 height 14
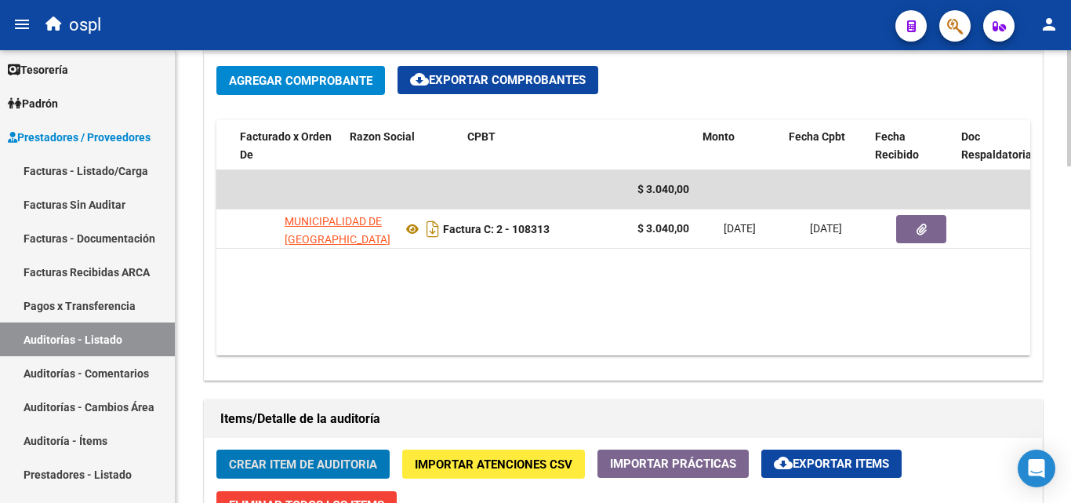
scroll to position [0, 223]
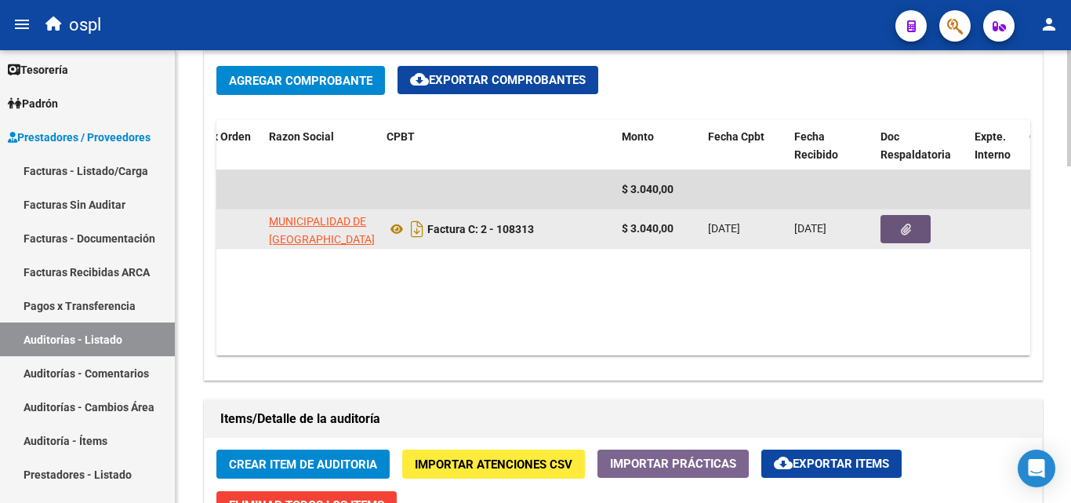
click at [912, 221] on button "button" at bounding box center [905, 229] width 50 height 28
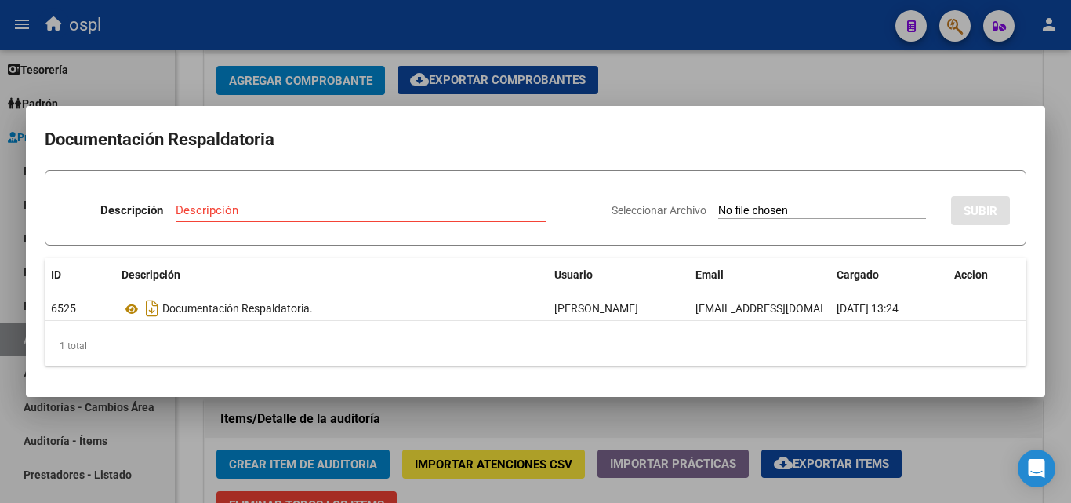
click at [780, 208] on input "Seleccionar Archivo" at bounding box center [822, 211] width 208 height 15
type input "C:\fakepath\RECHAZO X ILEGITIMA - FC 108313.pdf"
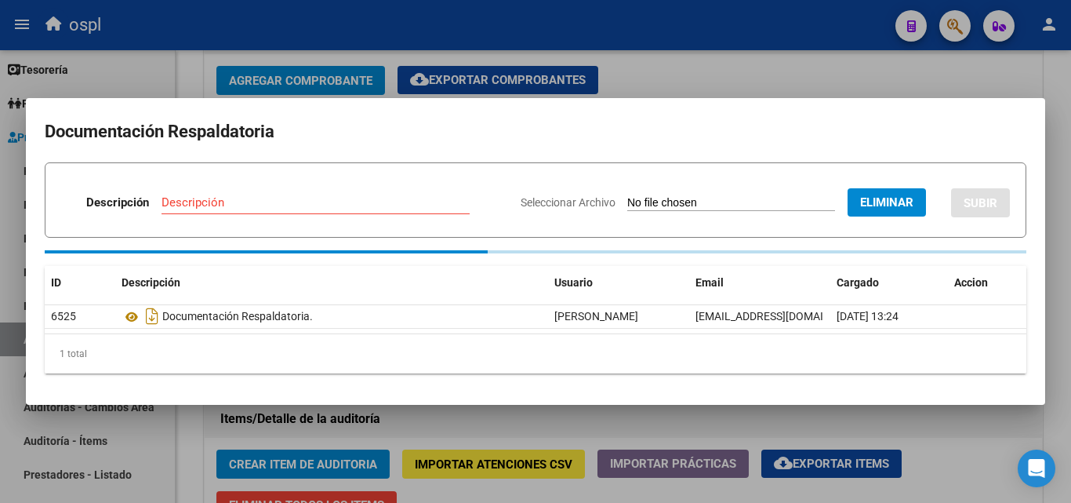
click at [272, 203] on input "Descripción" at bounding box center [316, 202] width 308 height 14
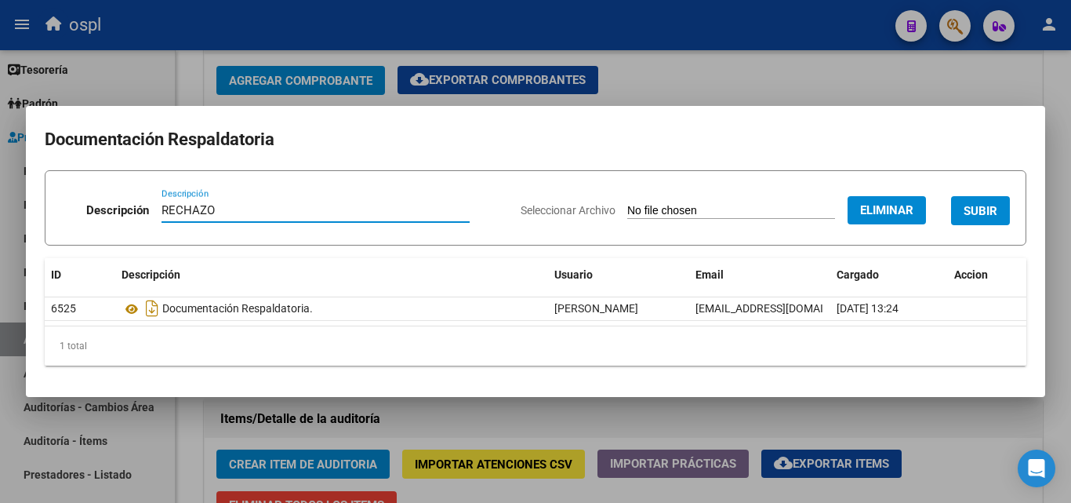
type input "RECHAZO"
click at [1000, 205] on button "SUBIR" at bounding box center [980, 210] width 59 height 29
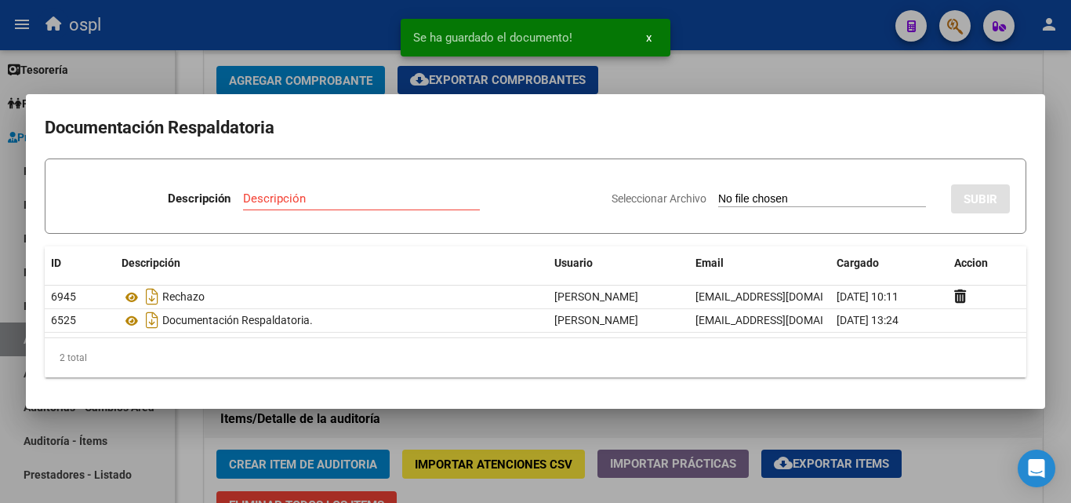
click at [798, 71] on div at bounding box center [535, 251] width 1071 height 503
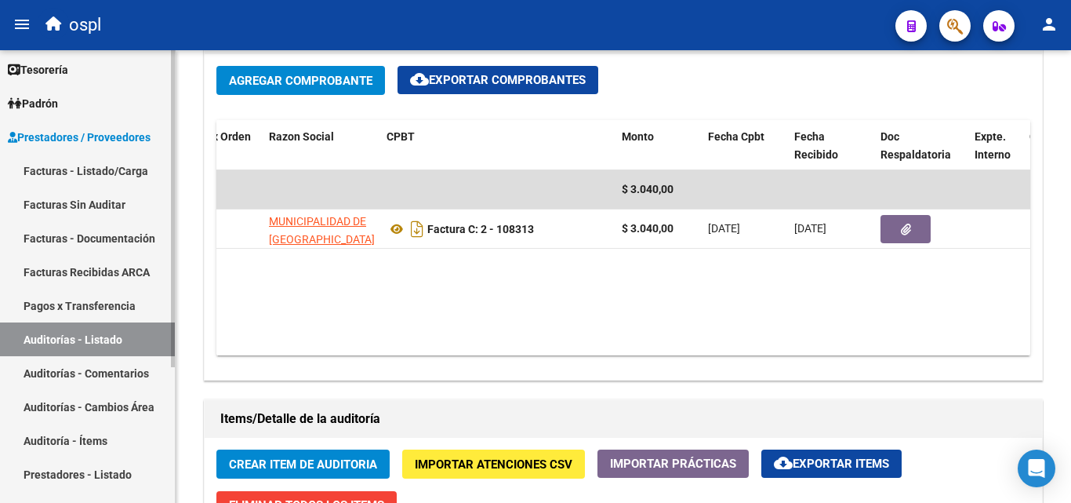
click at [103, 172] on link "Facturas - Listado/Carga" at bounding box center [87, 171] width 175 height 34
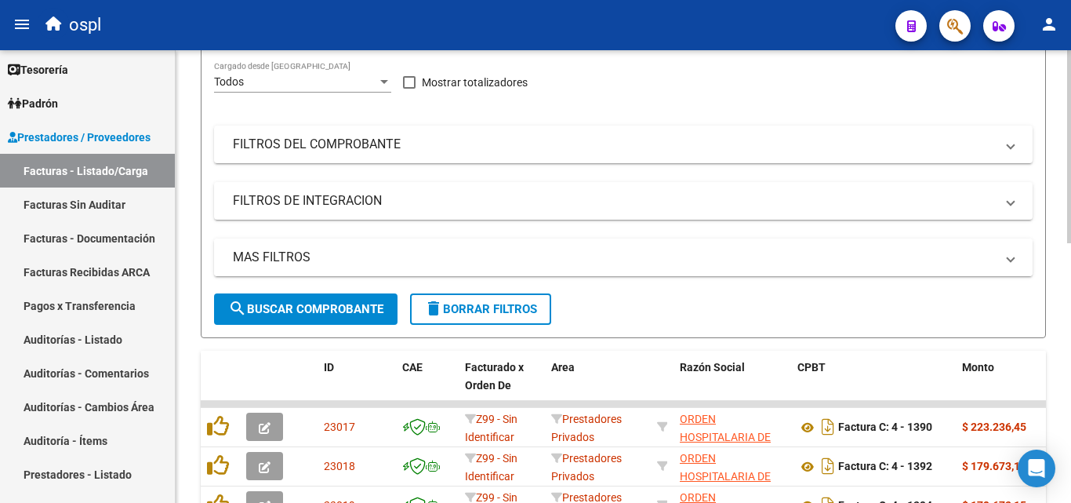
scroll to position [140, 0]
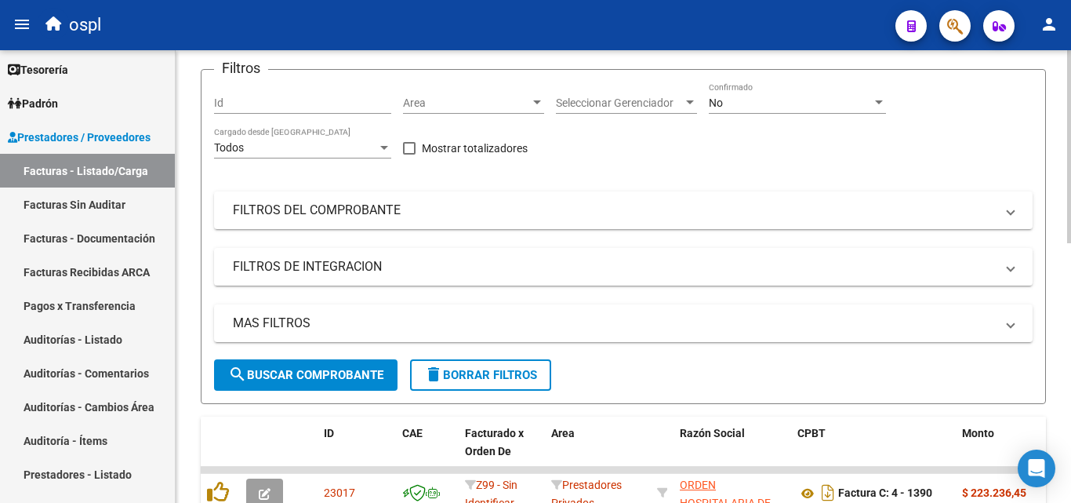
click at [489, 110] on div "Area Area" at bounding box center [473, 97] width 141 height 31
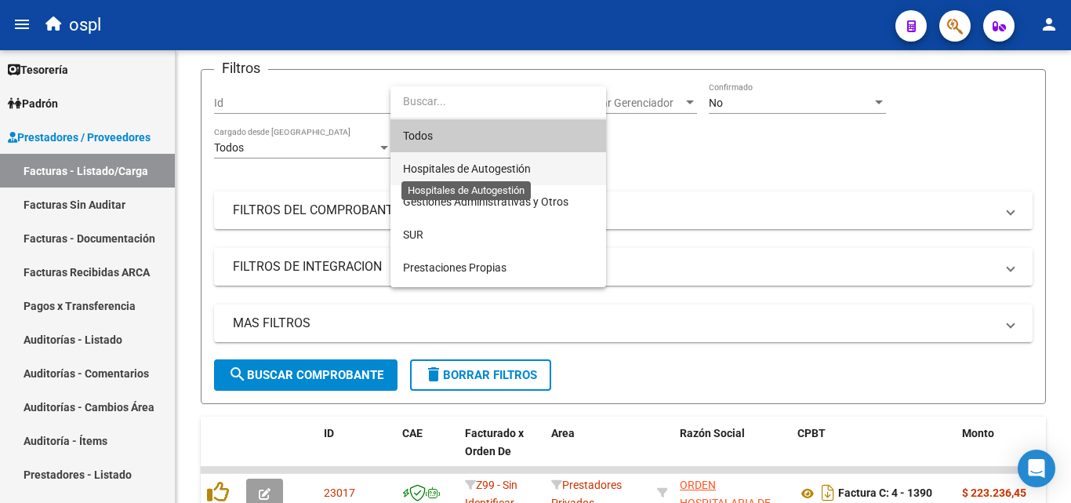
click at [499, 165] on span "Hospitales de Autogestión" at bounding box center [467, 168] width 128 height 13
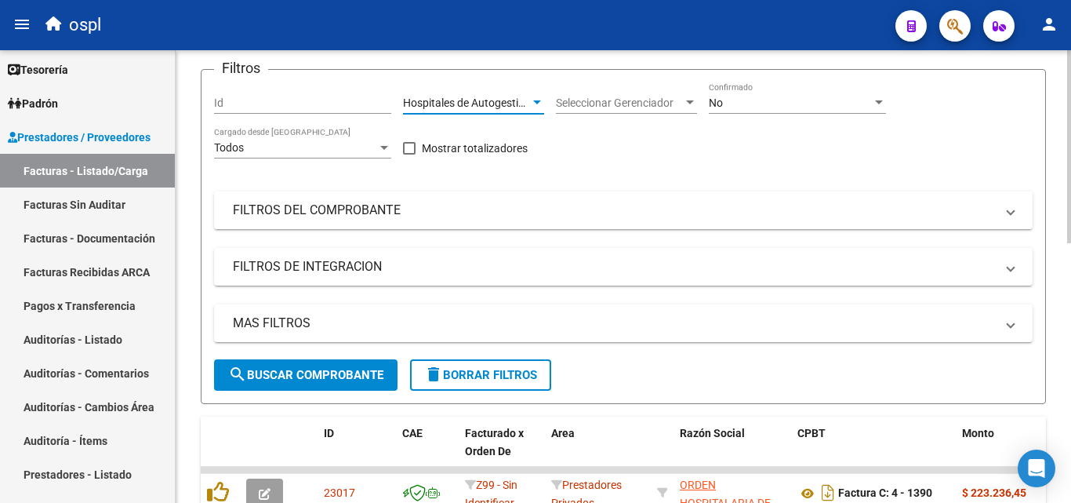
click at [360, 209] on mat-panel-title "FILTROS DEL COMPROBANTE" at bounding box center [614, 210] width 762 height 17
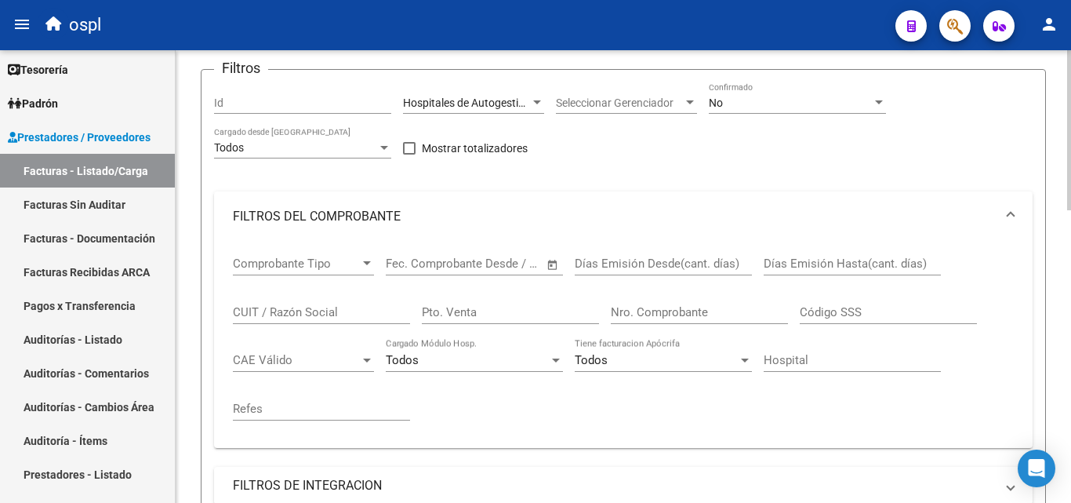
click at [551, 264] on span "Open calendar" at bounding box center [553, 264] width 38 height 38
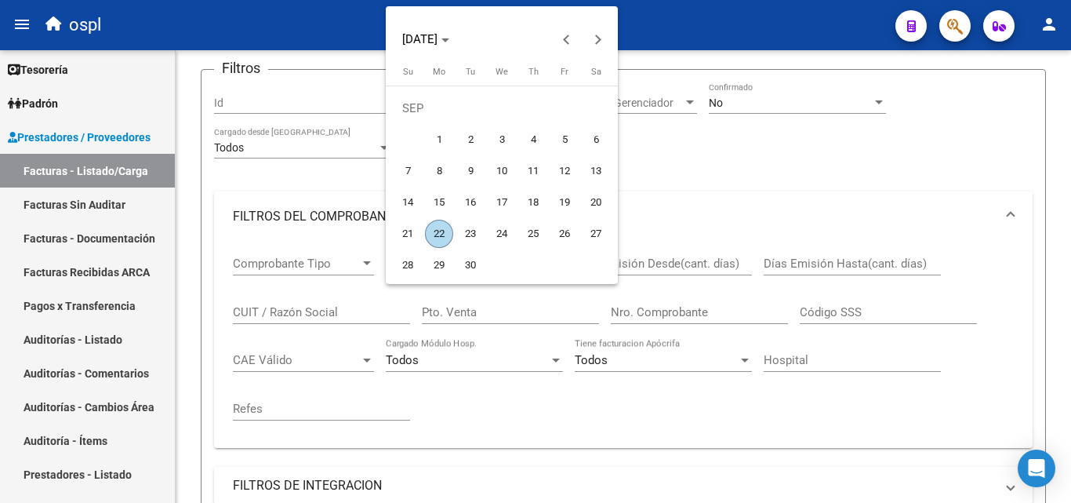
drag, startPoint x: 436, startPoint y: 145, endPoint x: 465, endPoint y: 230, distance: 89.5
click at [439, 145] on span "1" at bounding box center [439, 139] width 28 height 28
type input "[DATE]"
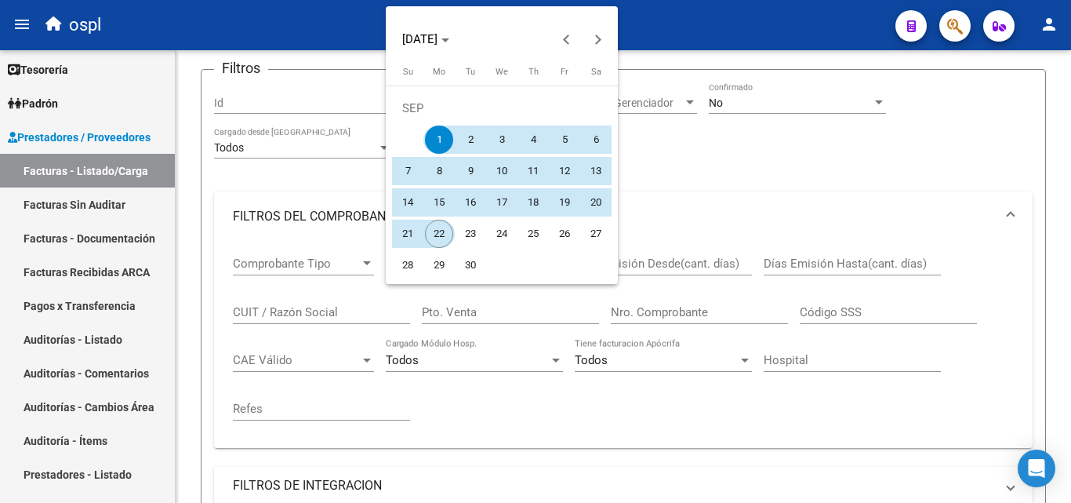
click at [423, 231] on button "22" at bounding box center [438, 233] width 31 height 31
type input "[DATE]"
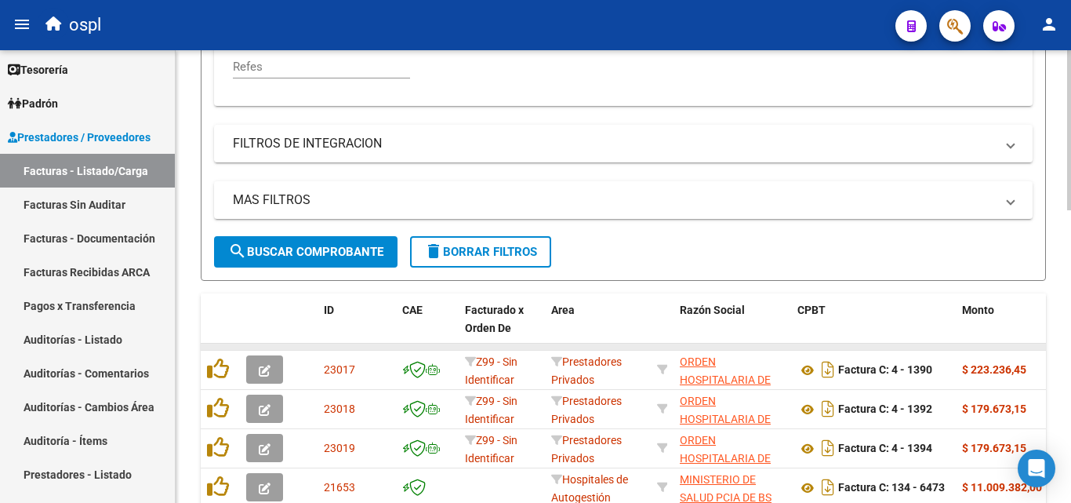
scroll to position [532, 0]
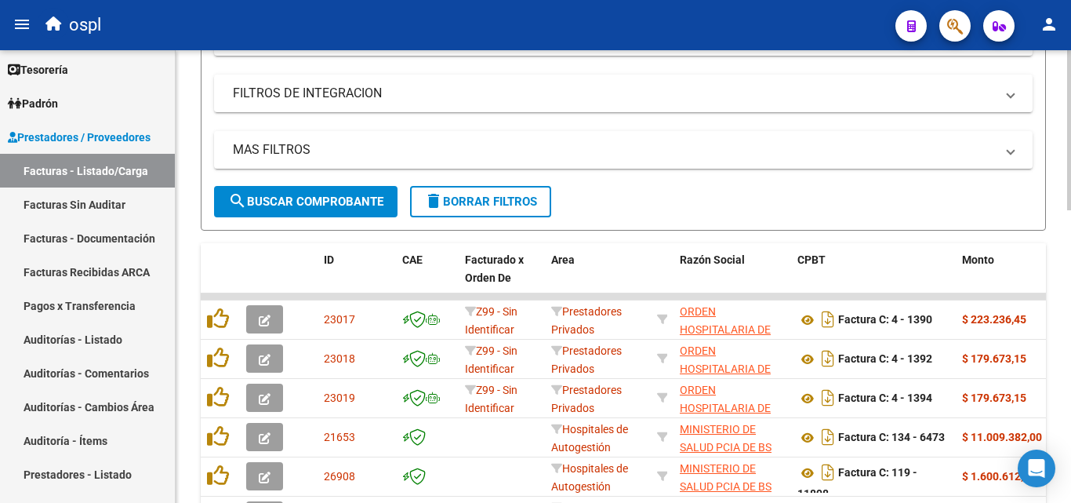
click at [338, 209] on button "search Buscar Comprobante" at bounding box center [305, 201] width 183 height 31
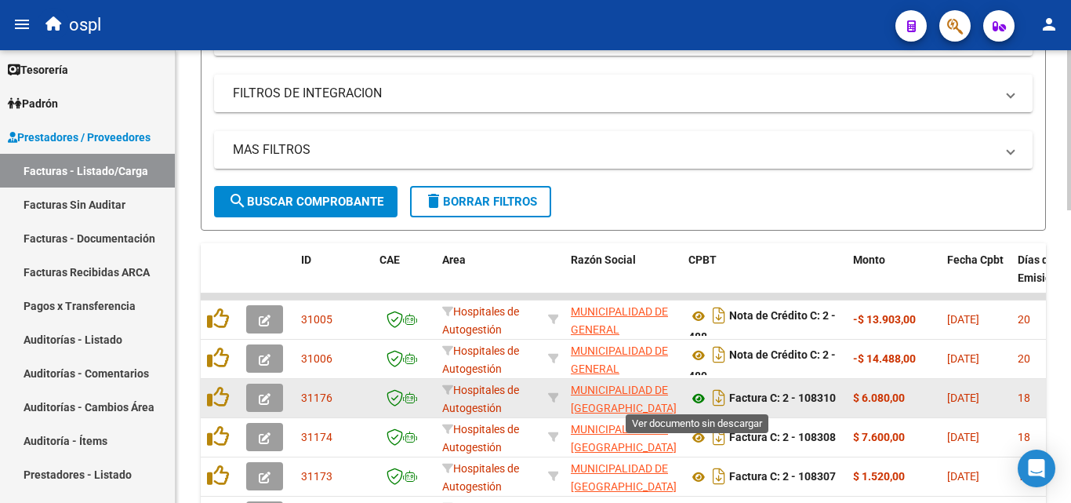
click at [700, 399] on icon at bounding box center [698, 398] width 20 height 19
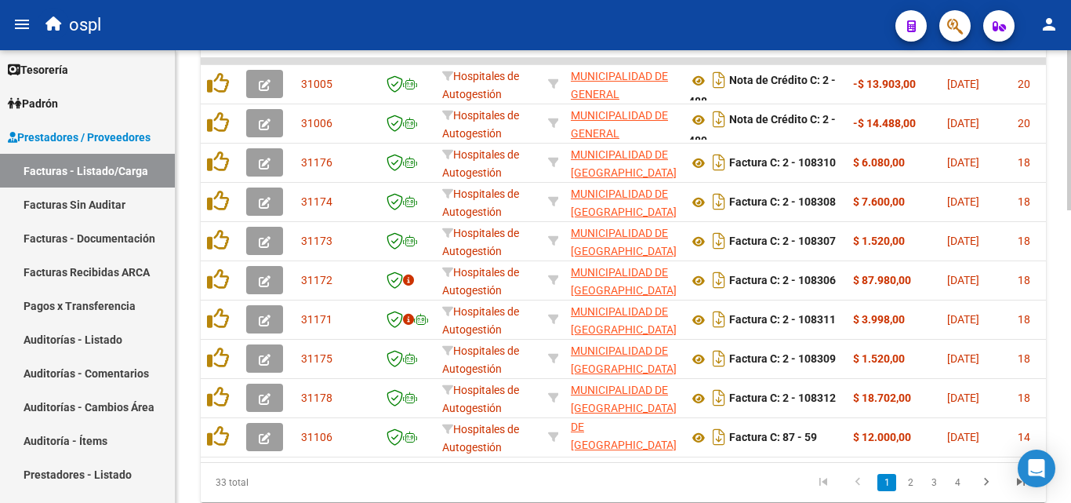
scroll to position [0, 364]
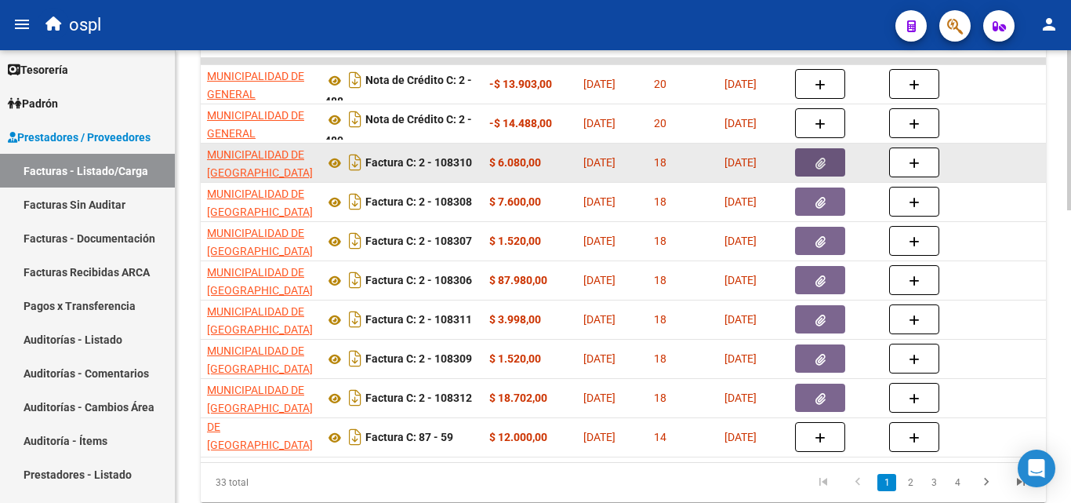
click at [826, 169] on button "button" at bounding box center [820, 162] width 50 height 28
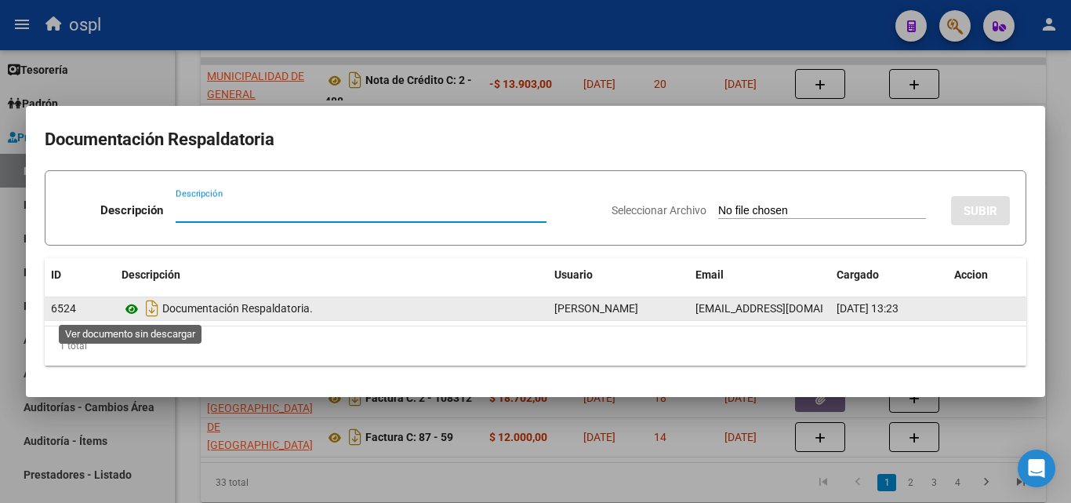
click at [132, 305] on icon at bounding box center [132, 309] width 20 height 19
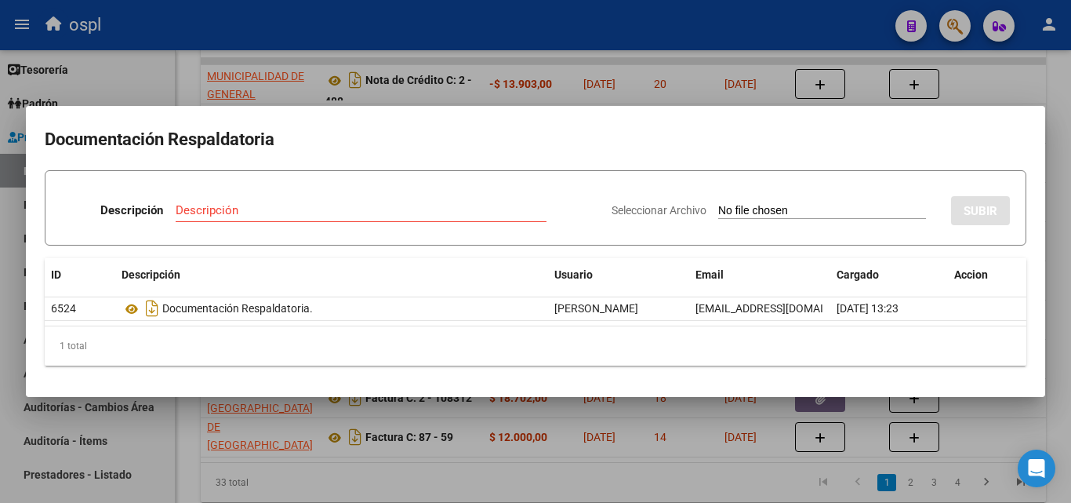
click at [19, 296] on div at bounding box center [535, 251] width 1071 height 503
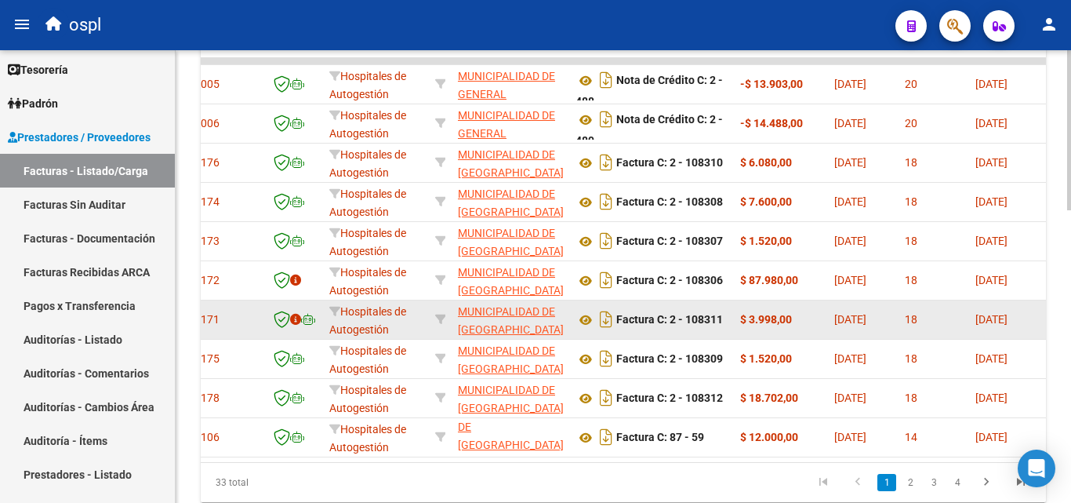
scroll to position [0, 38]
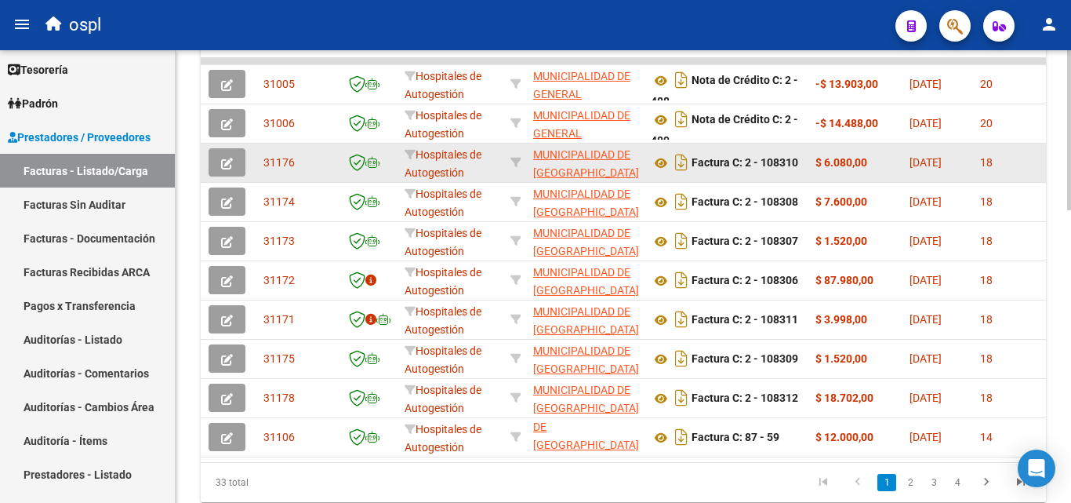
click at [229, 162] on icon "button" at bounding box center [227, 164] width 12 height 12
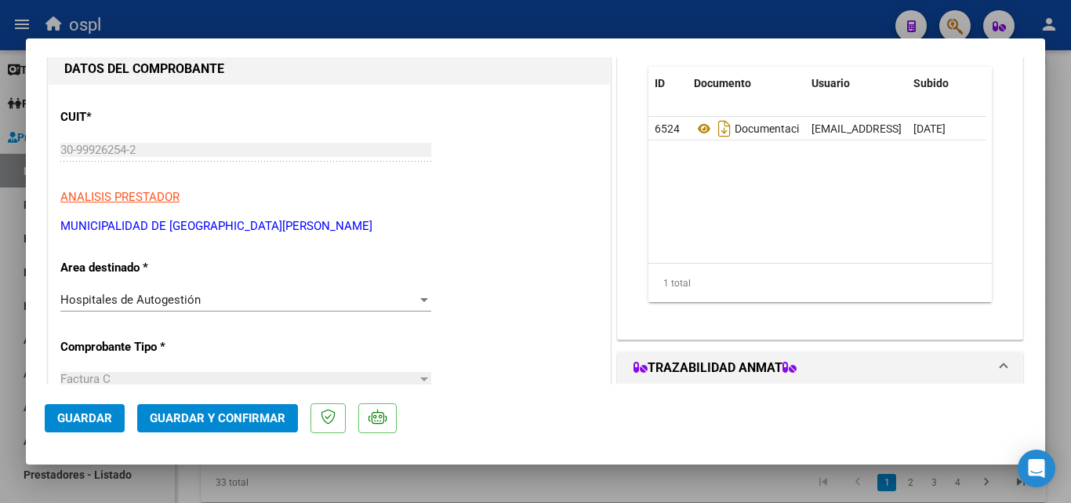
scroll to position [157, 0]
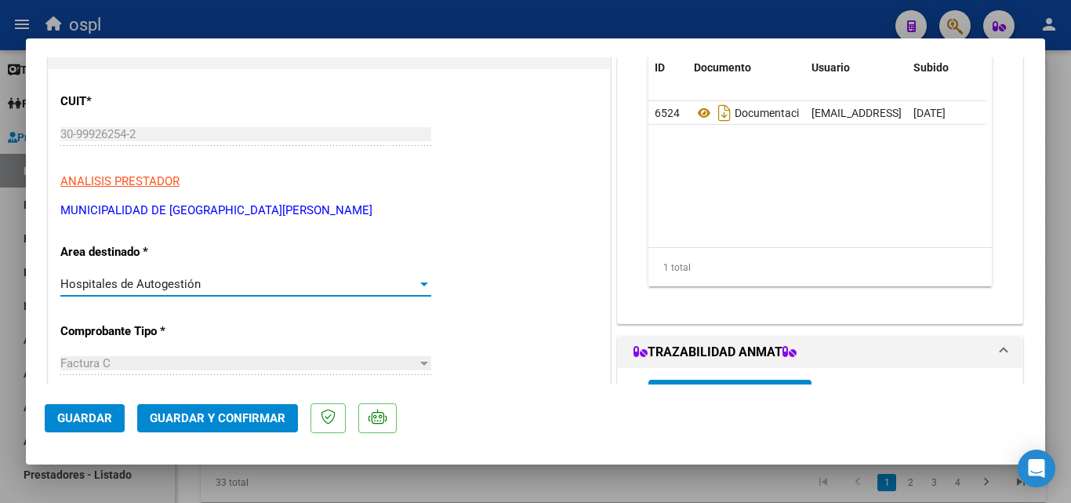
click at [226, 284] on div "Hospitales de Autogestión" at bounding box center [238, 284] width 357 height 14
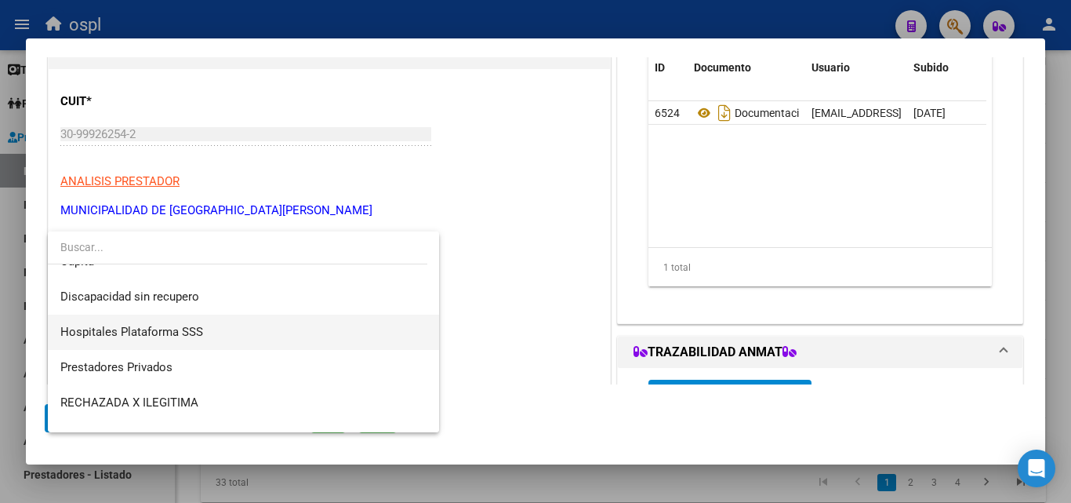
scroll to position [223, 0]
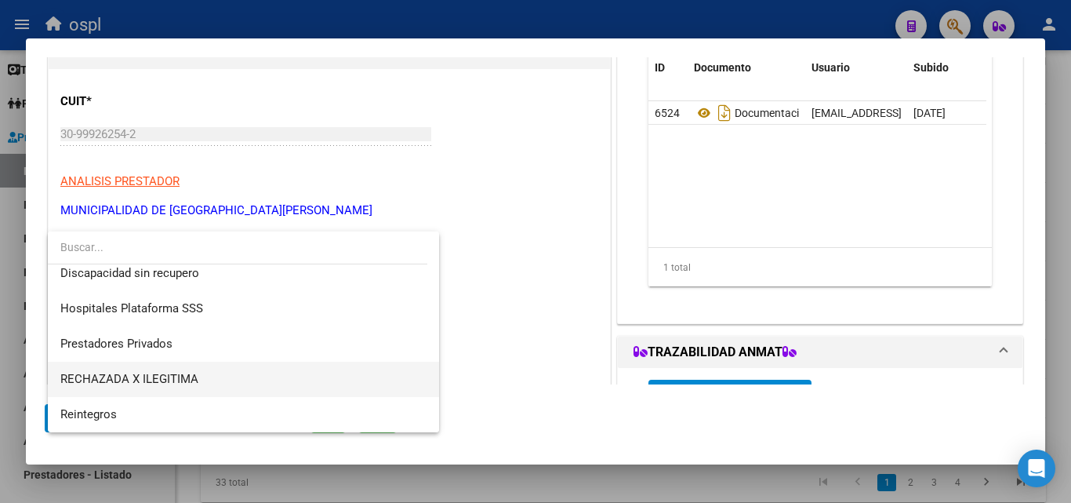
click at [206, 373] on span "RECHAZADA X ILEGITIMA" at bounding box center [243, 378] width 366 height 35
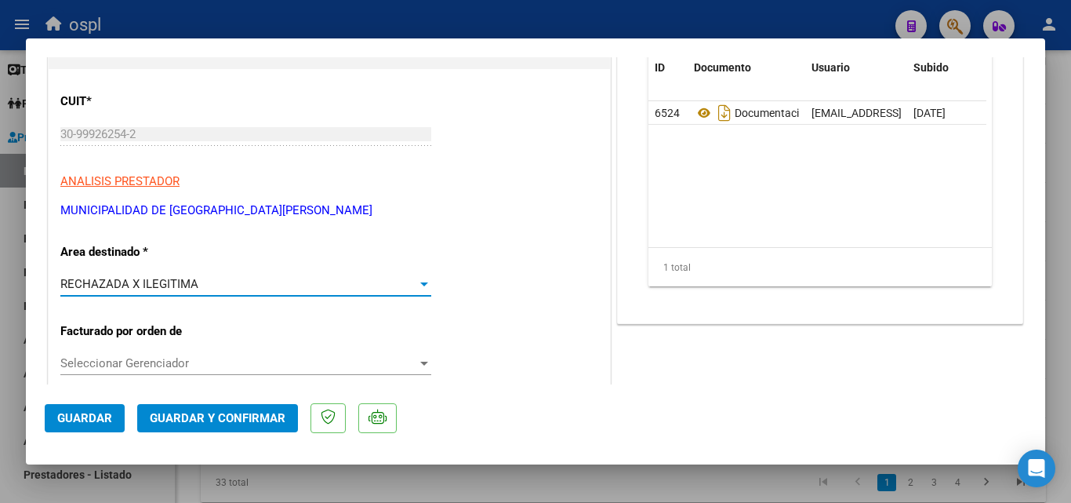
click at [271, 413] on span "Guardar y Confirmar" at bounding box center [218, 418] width 136 height 14
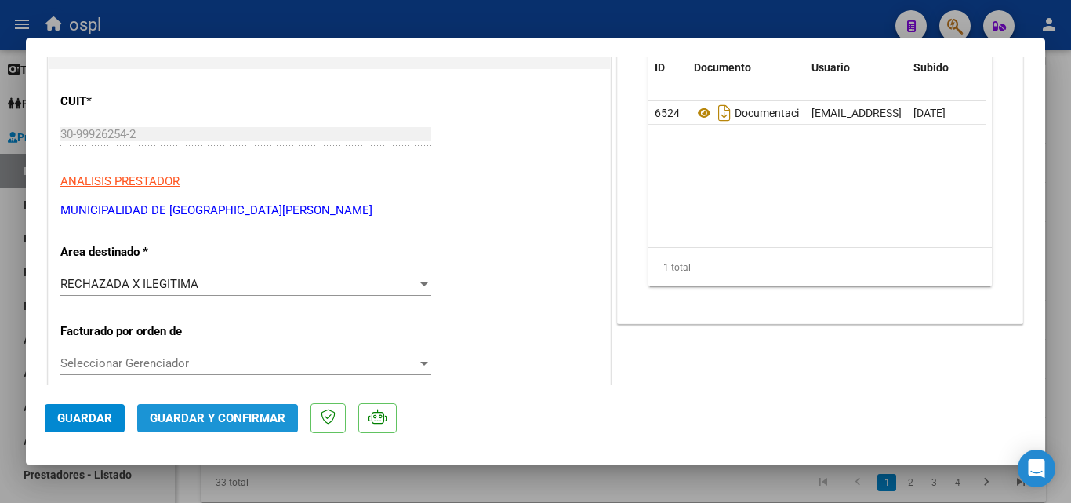
click at [246, 420] on span "Guardar y Confirmar" at bounding box center [218, 418] width 136 height 14
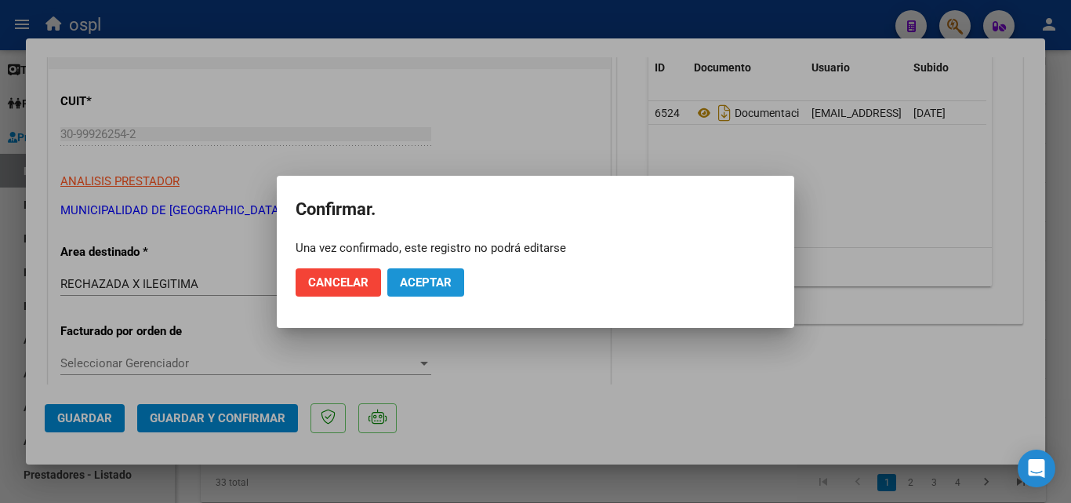
click at [429, 277] on span "Aceptar" at bounding box center [426, 282] width 52 height 14
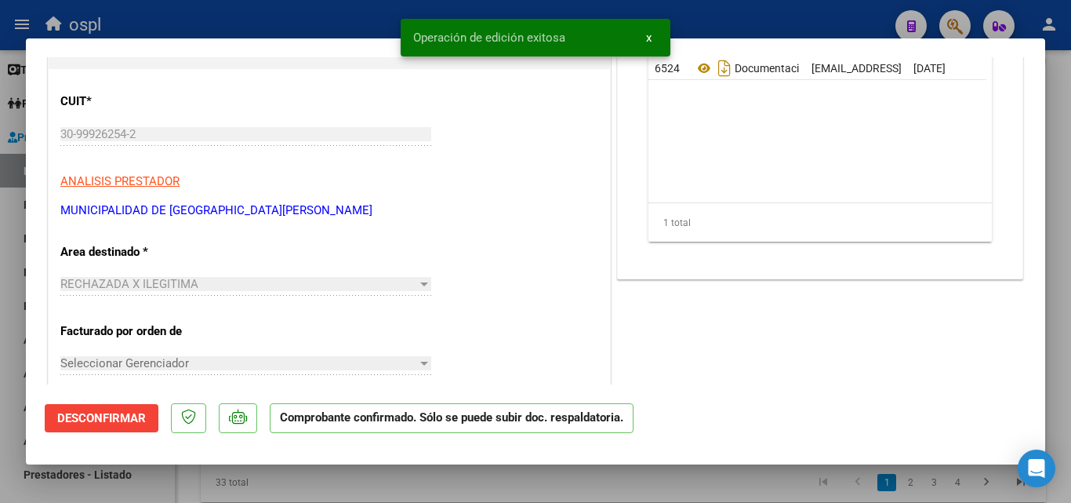
click at [1, 270] on div at bounding box center [535, 251] width 1071 height 503
click at [1, 270] on link "Facturas Recibidas ARCA" at bounding box center [87, 272] width 175 height 34
type input "$ 0,00"
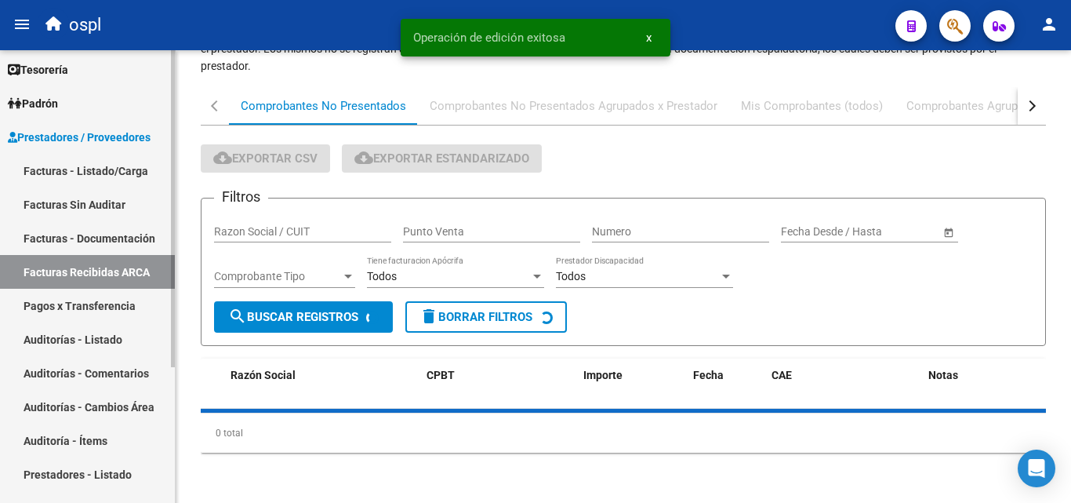
click at [78, 203] on link "Facturas Sin Auditar" at bounding box center [87, 204] width 175 height 34
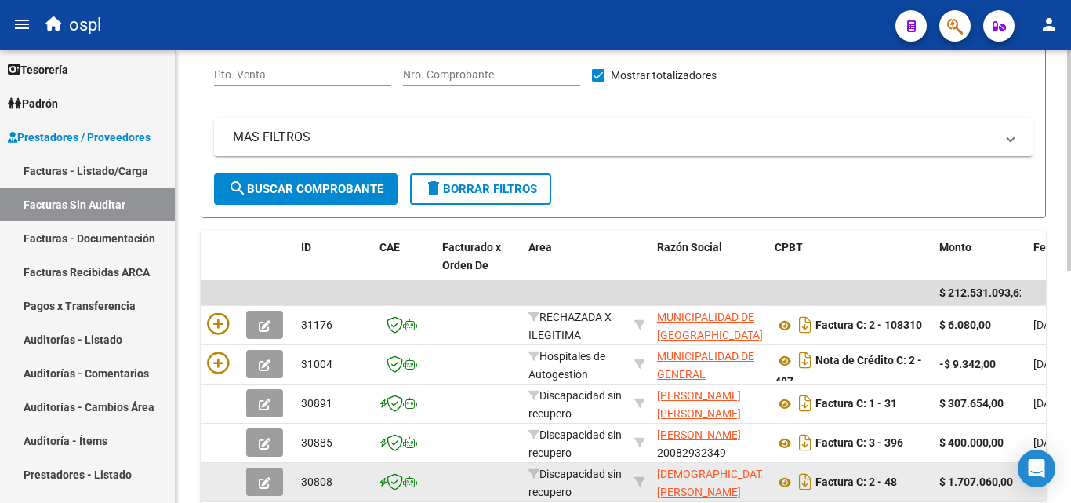
scroll to position [5, 0]
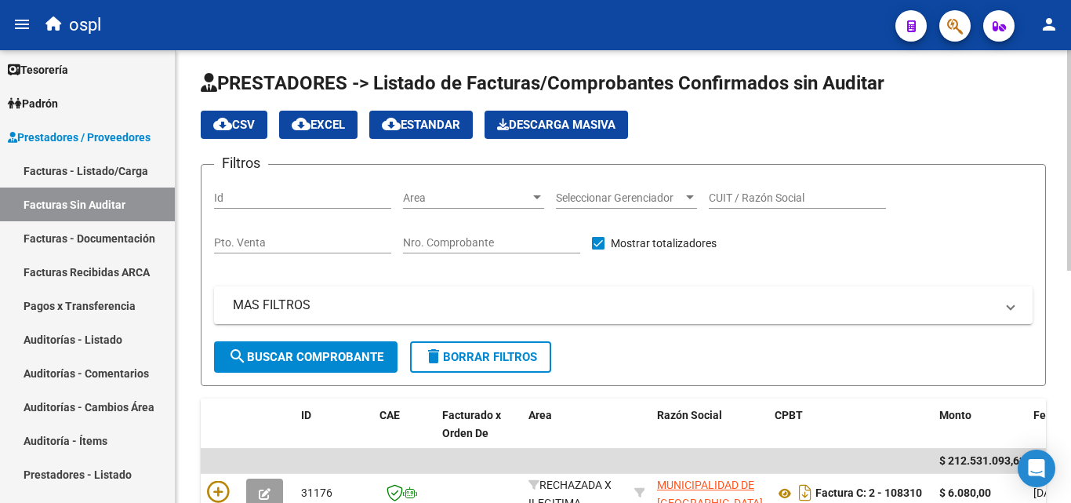
click at [461, 236] on div "Nro. Comprobante" at bounding box center [491, 237] width 177 height 31
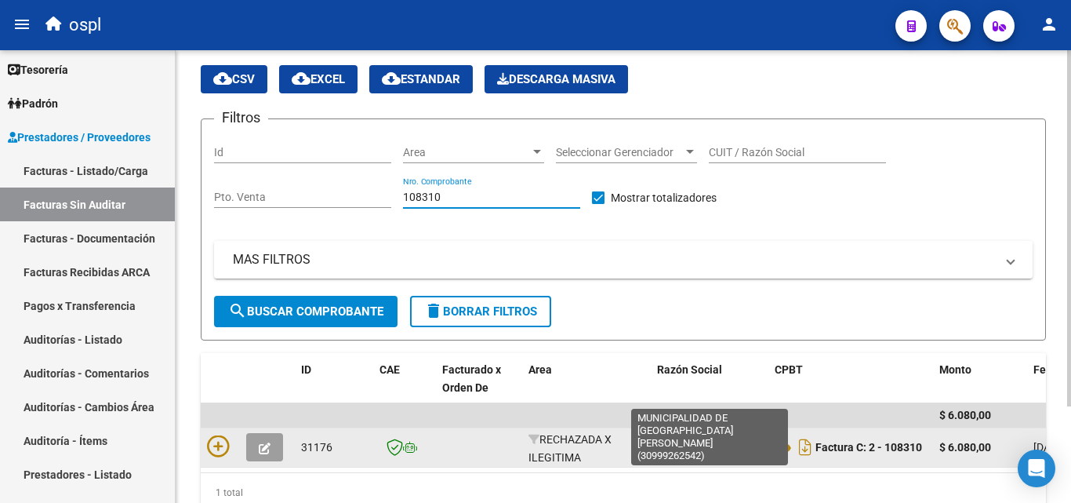
scroll to position [122, 0]
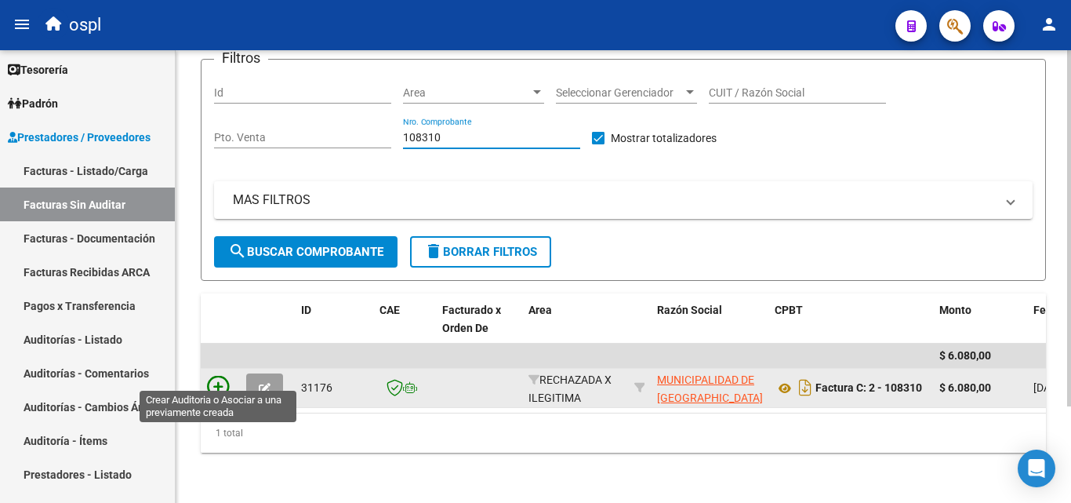
type input "108310"
click at [220, 379] on icon at bounding box center [218, 387] width 22 height 22
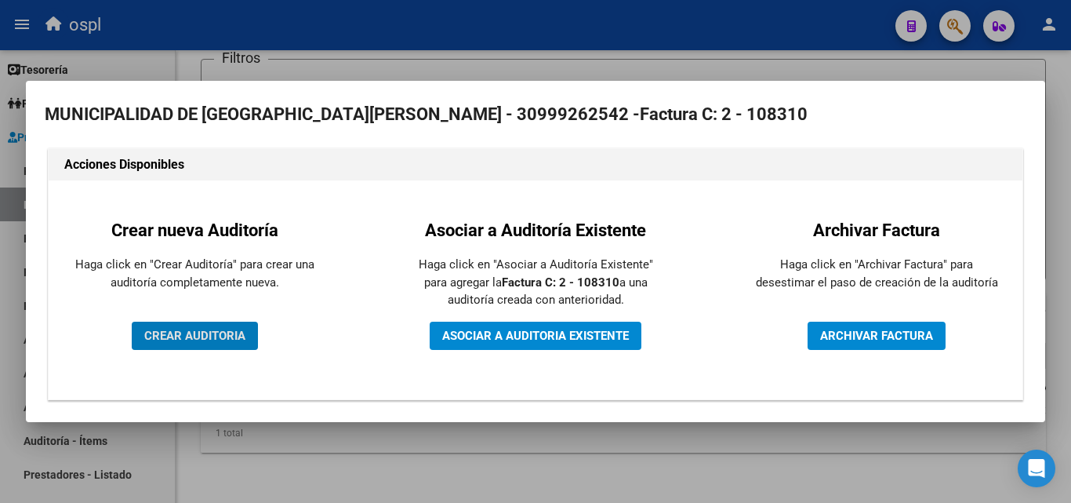
click at [164, 325] on button "CREAR AUDITORIA" at bounding box center [195, 335] width 126 height 28
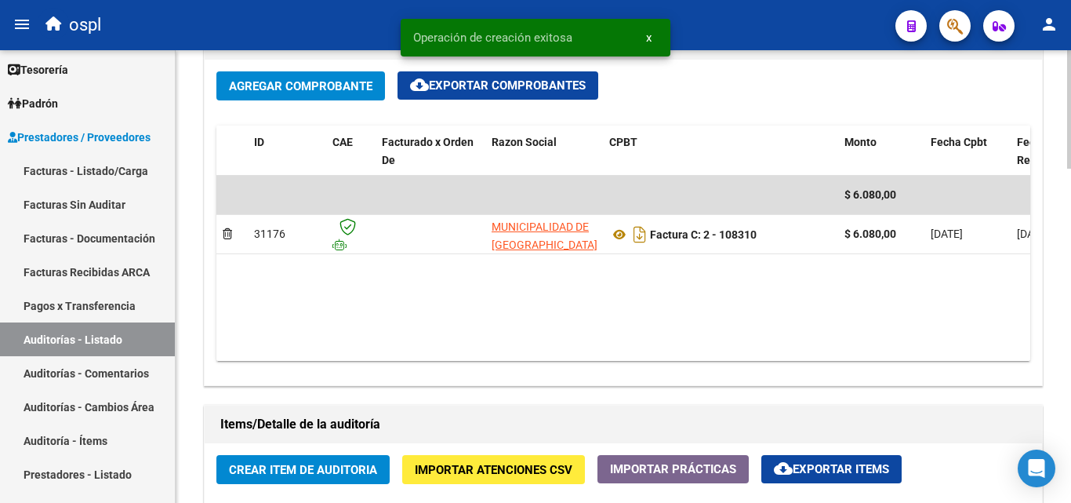
scroll to position [862, 0]
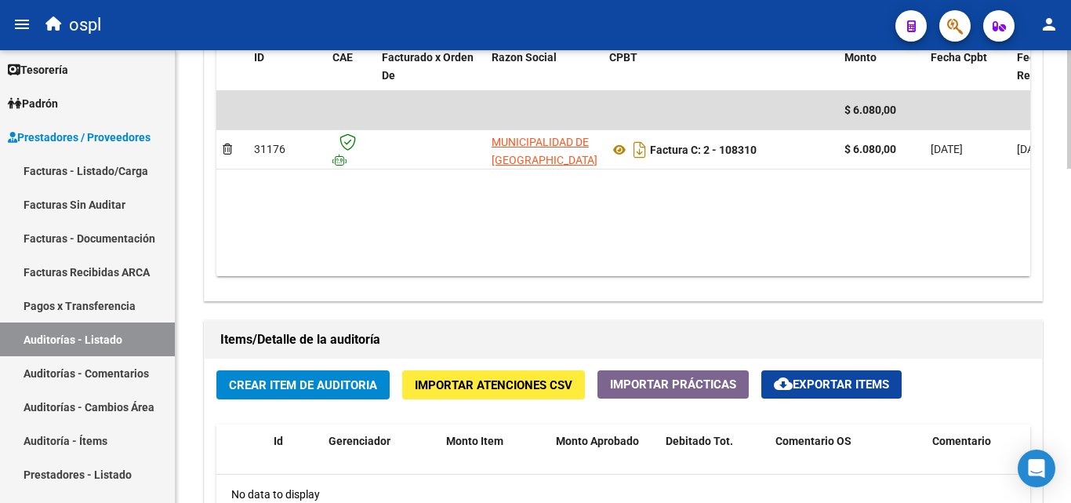
click at [316, 383] on span "Crear Item de Auditoria" at bounding box center [303, 385] width 148 height 14
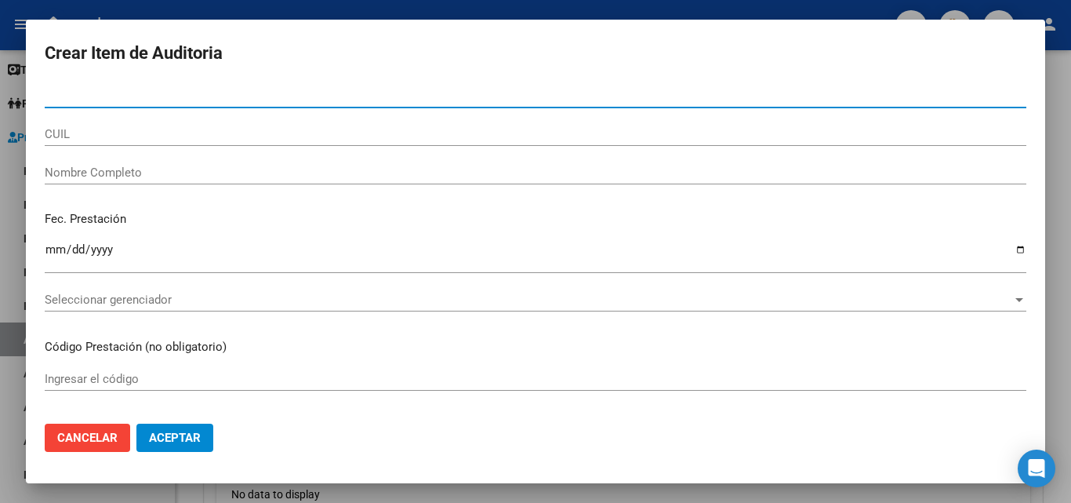
click at [84, 172] on input "Nombre Completo" at bounding box center [536, 172] width 982 height 14
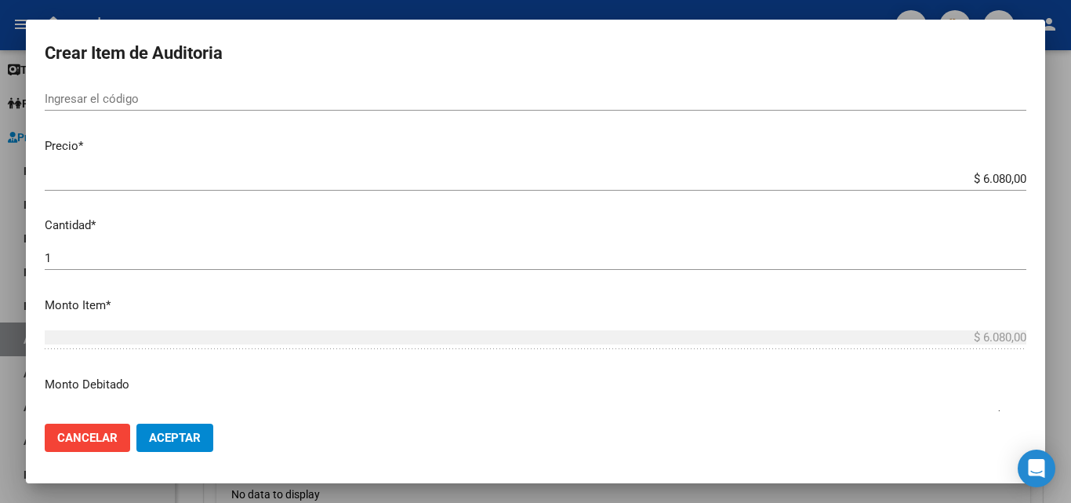
scroll to position [392, 0]
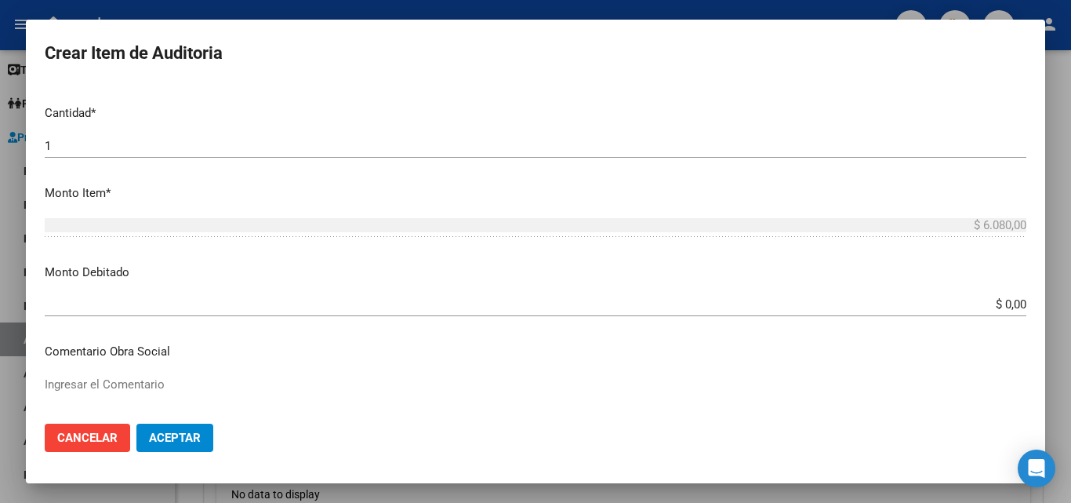
type input "TODOS"
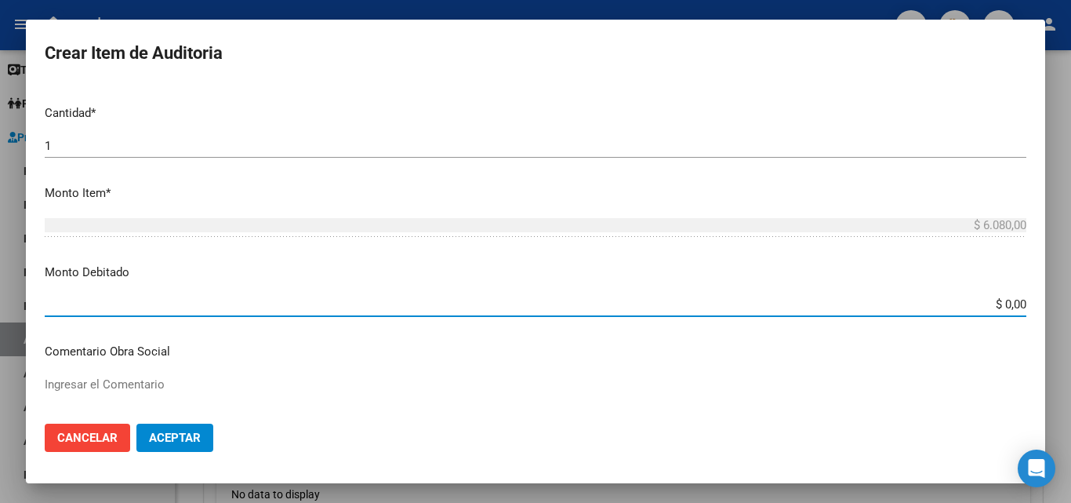
drag, startPoint x: 972, startPoint y: 305, endPoint x: 1066, endPoint y: 310, distance: 94.2
click at [1066, 310] on div "Crear Item de Auditoria Nro Documento CUIL TODOS Nombre Completo Fec. Prestació…" at bounding box center [535, 251] width 1071 height 503
type input "$ 6.080,00"
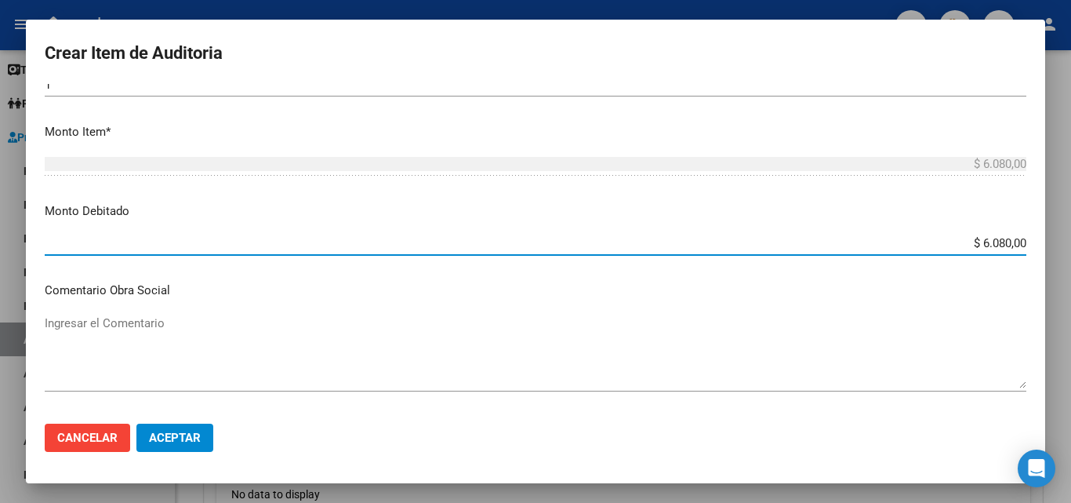
scroll to position [549, 0]
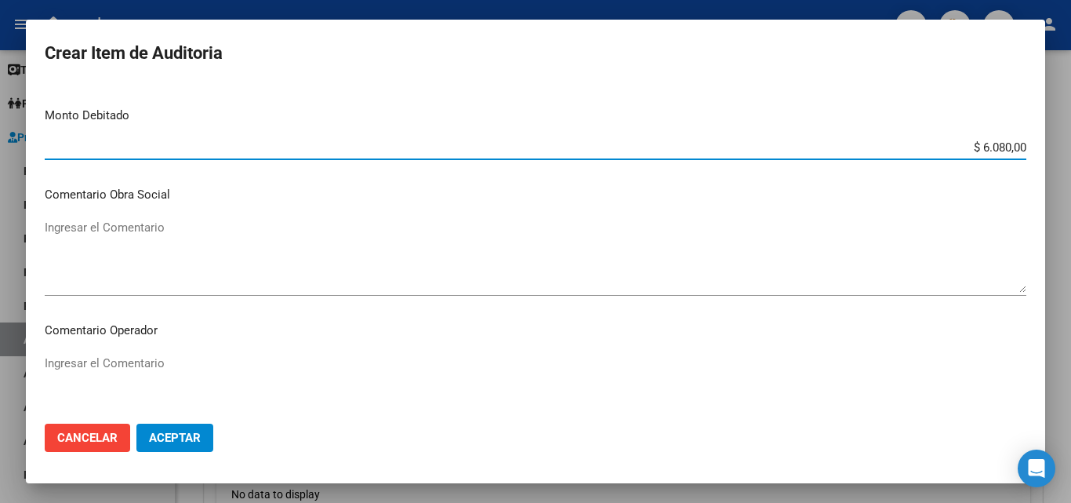
drag, startPoint x: 140, startPoint y: 347, endPoint x: 146, endPoint y: 375, distance: 28.9
click at [143, 368] on app-form-text-field "Comentario Operador Ingresar el Comentario" at bounding box center [542, 373] width 994 height 105
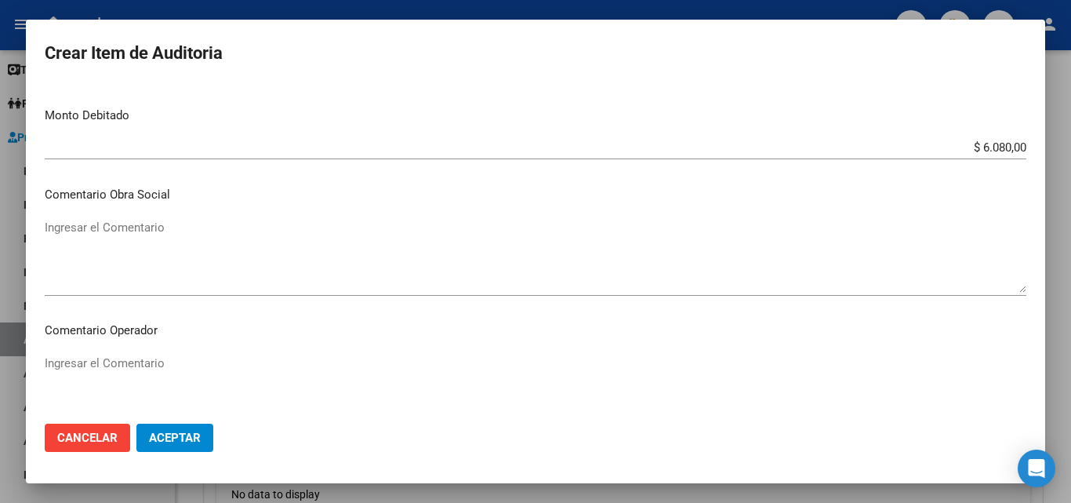
click at [147, 376] on textarea "Ingresar el Comentario" at bounding box center [536, 391] width 982 height 74
click at [429, 361] on textarea "RECHAZADA POR PRESENTAR COMPROBANTES DE ATENCION SIN FRIRMA DE CONFORMIDAD Y FA…" at bounding box center [536, 391] width 982 height 74
click at [415, 363] on textarea "RECHAZADA POR PRESENTAR COMPROBANTES DE ATENCION SIN FRIRMA DE CONFORMIDAD Y FA…" at bounding box center [536, 391] width 982 height 74
click at [544, 369] on textarea "RECHAZADA POR PRESENTAR COMPROBANTES DE ATENCION SIN FIRMA DE CONFORMIDAD Y FAL…" at bounding box center [536, 391] width 982 height 74
click at [549, 358] on textarea "RECHAZADA POR PRESENTAR COMPROBANTES DE ATENCION SIN FIRMA DE CONFORMIDAD Y FAL…" at bounding box center [536, 391] width 982 height 74
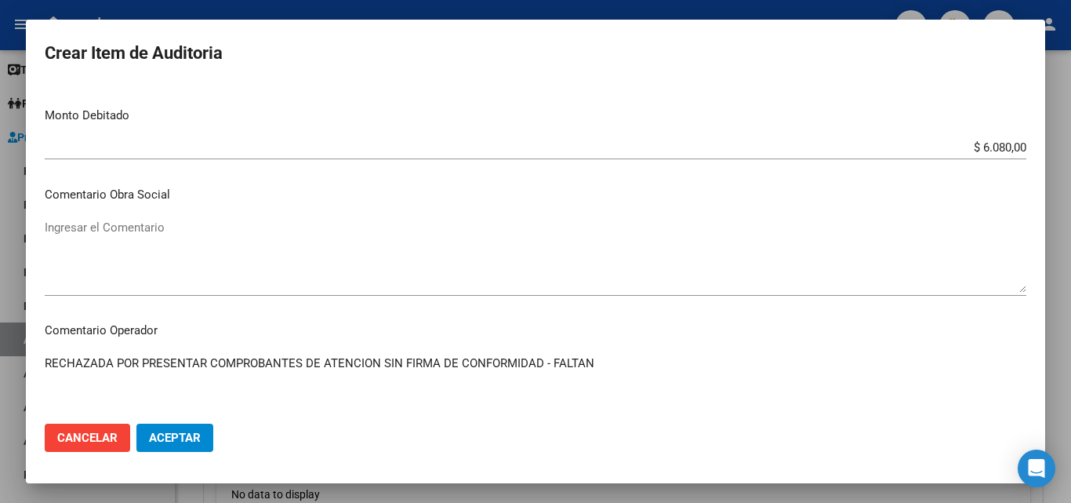
drag, startPoint x: 605, startPoint y: 333, endPoint x: 600, endPoint y: 372, distance: 38.8
click at [605, 342] on mat-dialog-content "Nro Documento CUIL TODOS Nombre Completo Fec. Prestación Ingresar la fecha Sele…" at bounding box center [535, 247] width 1019 height 327
click at [599, 377] on textarea "RECHAZADA POR PRESENTAR COMPROBANTES DE ATENCION SIN FIRMA DE CONFORMIDAD - FAL…" at bounding box center [536, 391] width 982 height 74
click at [597, 361] on textarea "RECHAZADA POR PRESENTAR COMPROBANTES DE ATENCION SIN FIRMA DE CONFORMIDAD - FAL…" at bounding box center [536, 391] width 982 height 74
type textarea "RECHAZADA POR PRESENTAR COMPROBANTES DE ATENCION SIN FIRMA DE CONFORMIDAD - FAL…"
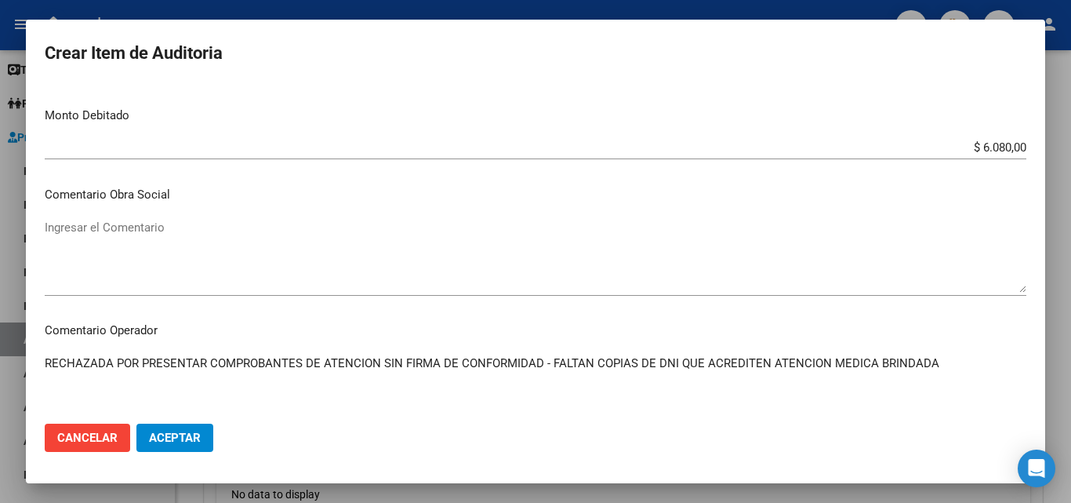
click at [166, 441] on span "Aceptar" at bounding box center [175, 437] width 52 height 14
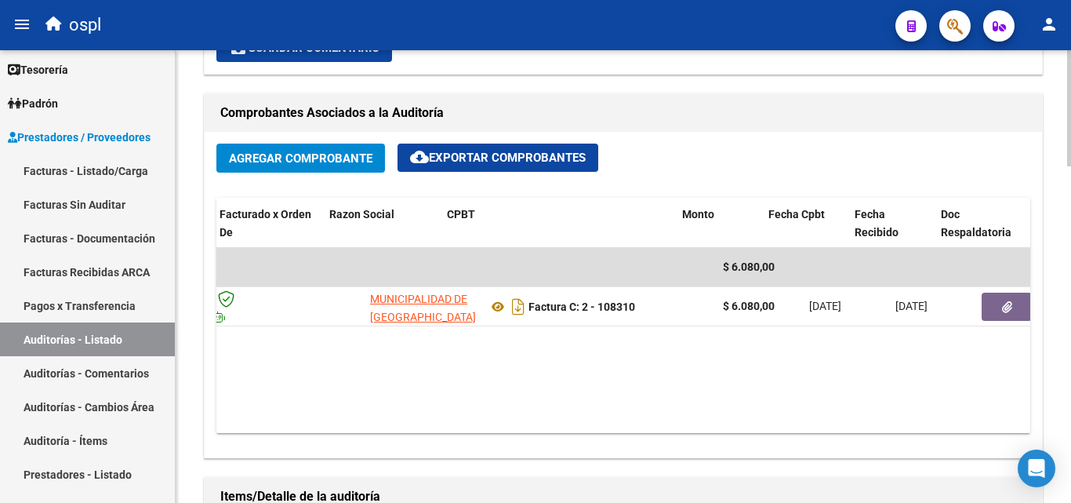
scroll to position [0, 176]
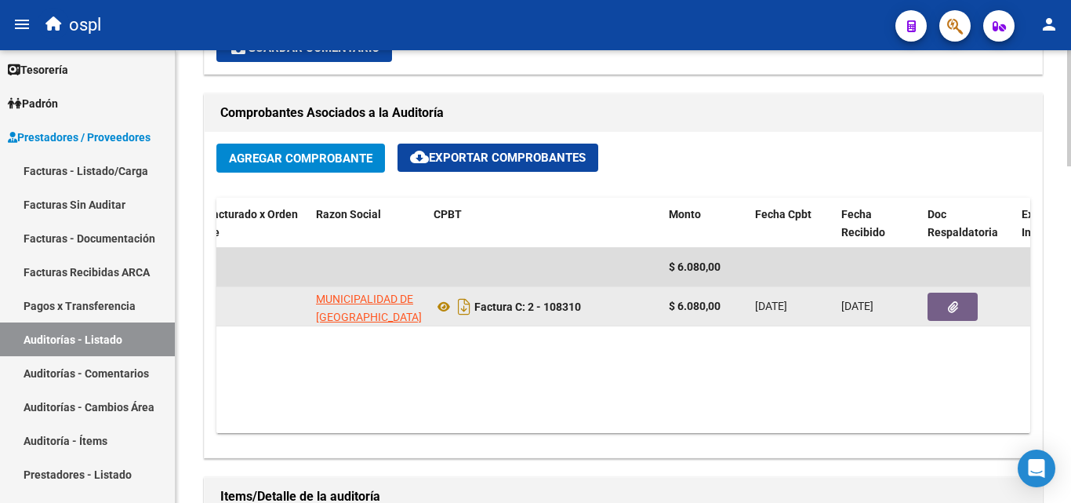
click at [962, 314] on button "button" at bounding box center [953, 306] width 50 height 28
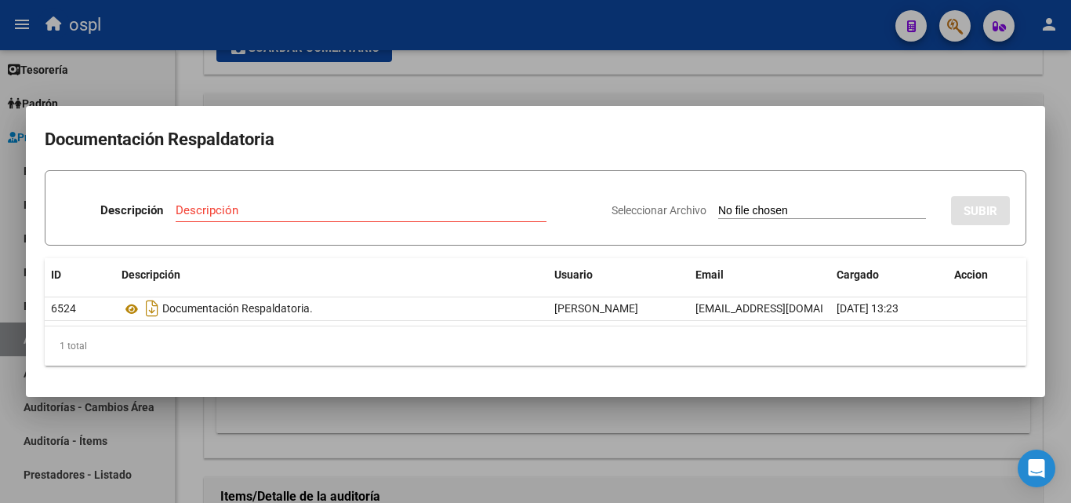
click at [778, 209] on input "Seleccionar Archivo" at bounding box center [822, 211] width 208 height 15
type input "C:\fakepath\RECHAZO X ILEGITIMA - FC 108310.pdf"
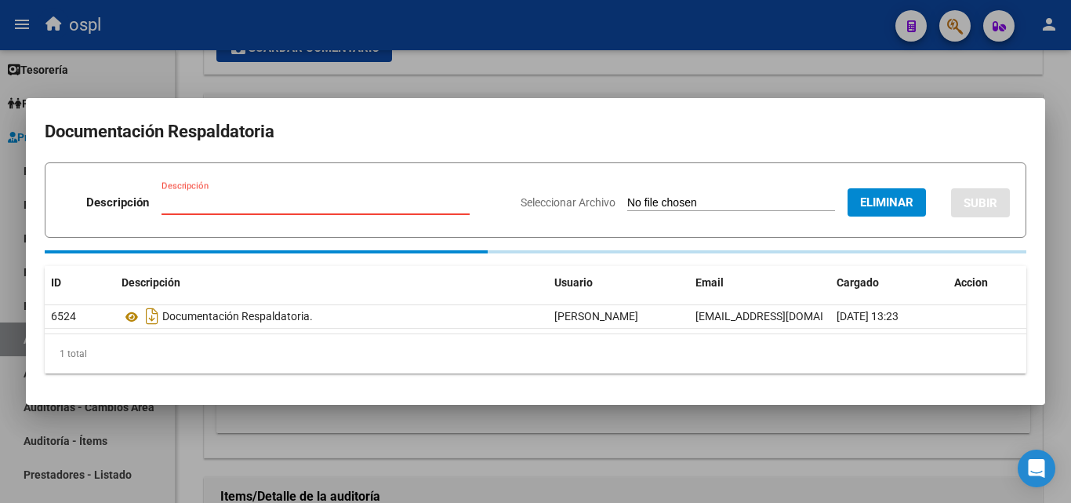
click at [379, 204] on input "Descripción" at bounding box center [316, 202] width 308 height 14
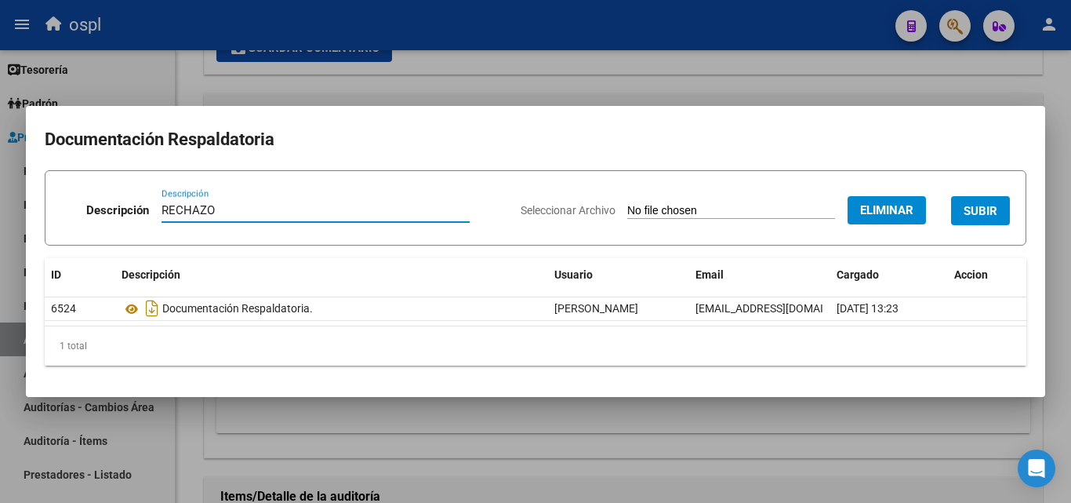
type input "RECHAZO"
click at [984, 219] on button "SUBIR" at bounding box center [980, 210] width 59 height 29
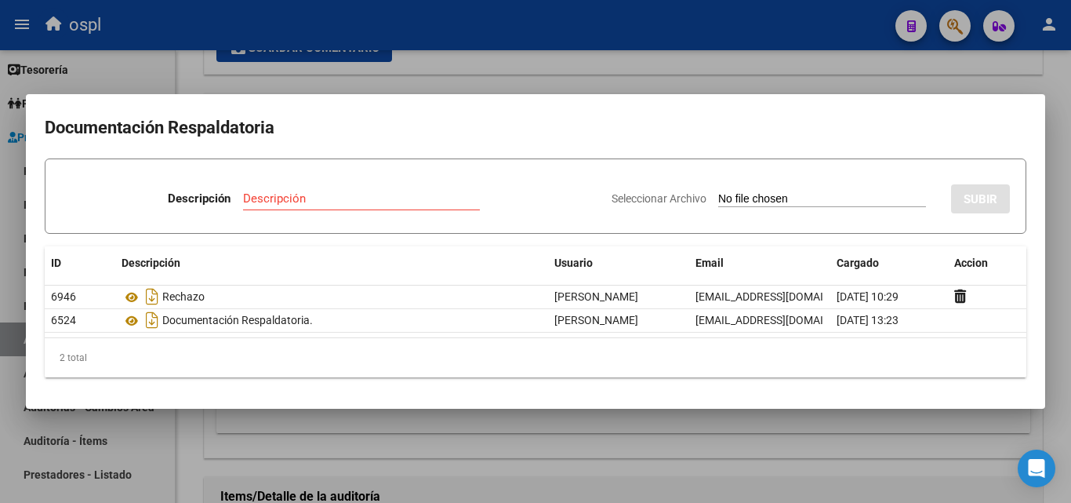
click at [695, 129] on h2 "Documentación Respaldatoria" at bounding box center [536, 128] width 982 height 30
click at [703, 93] on div at bounding box center [535, 251] width 1071 height 503
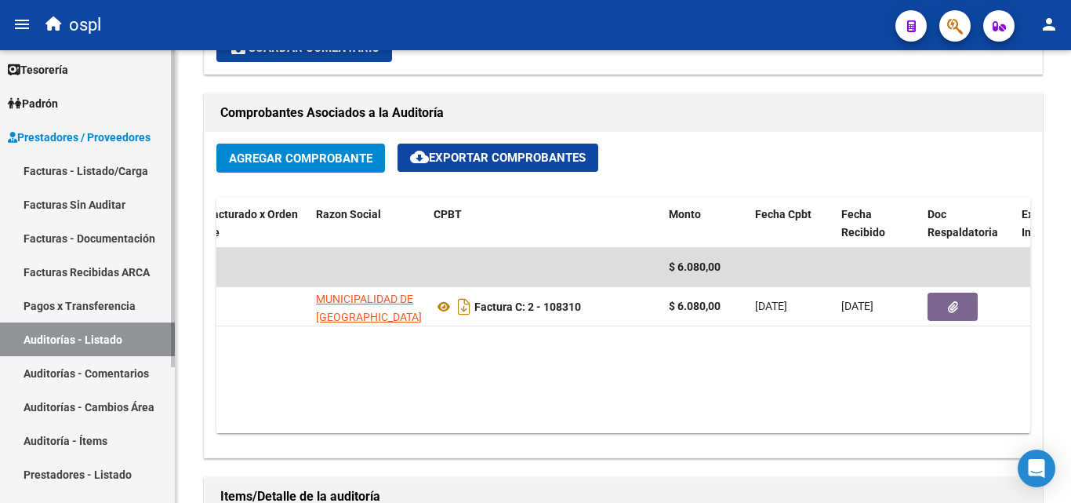
click at [133, 168] on link "Facturas - Listado/Carga" at bounding box center [87, 171] width 175 height 34
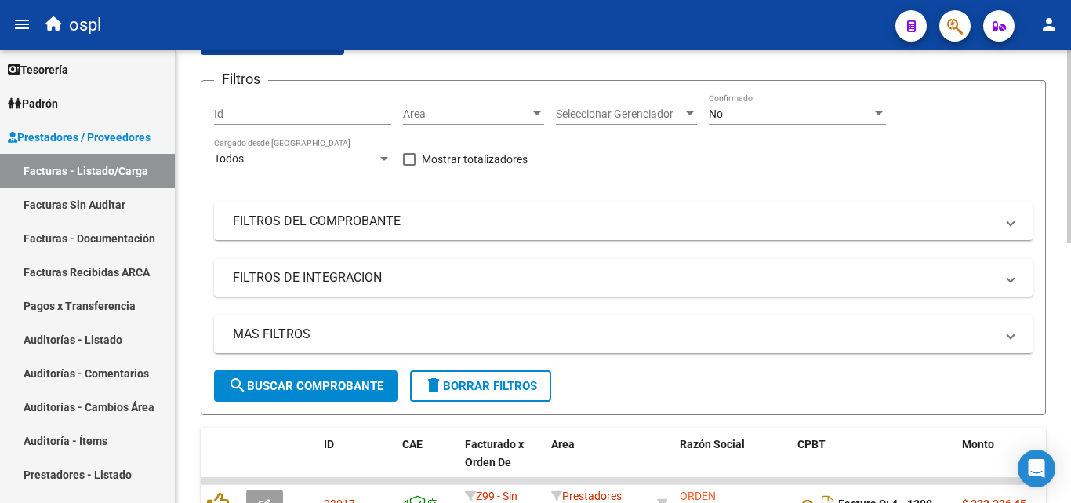
scroll to position [61, 0]
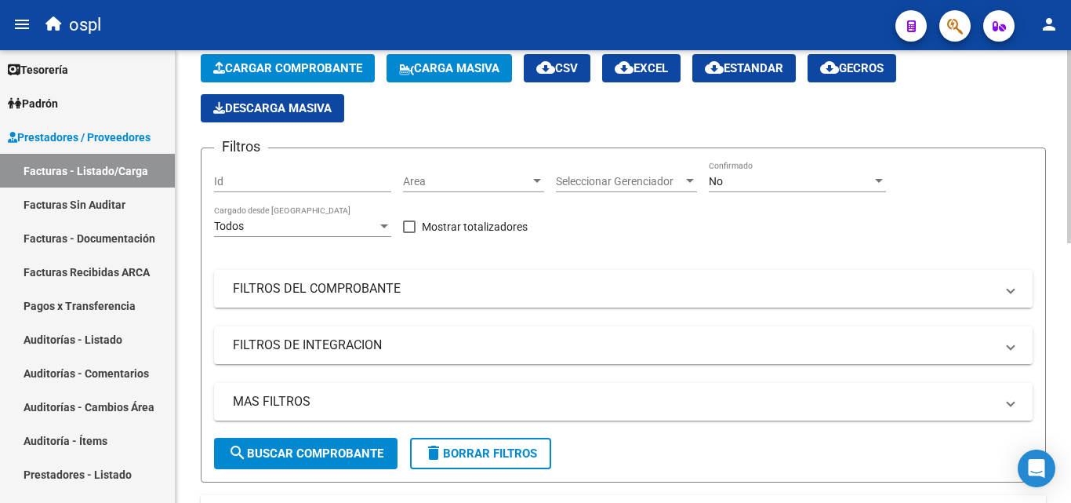
click at [389, 296] on mat-panel-title "FILTROS DEL COMPROBANTE" at bounding box center [614, 288] width 762 height 17
click at [358, 285] on mat-panel-title "FILTROS DEL COMPROBANTE" at bounding box center [614, 288] width 762 height 17
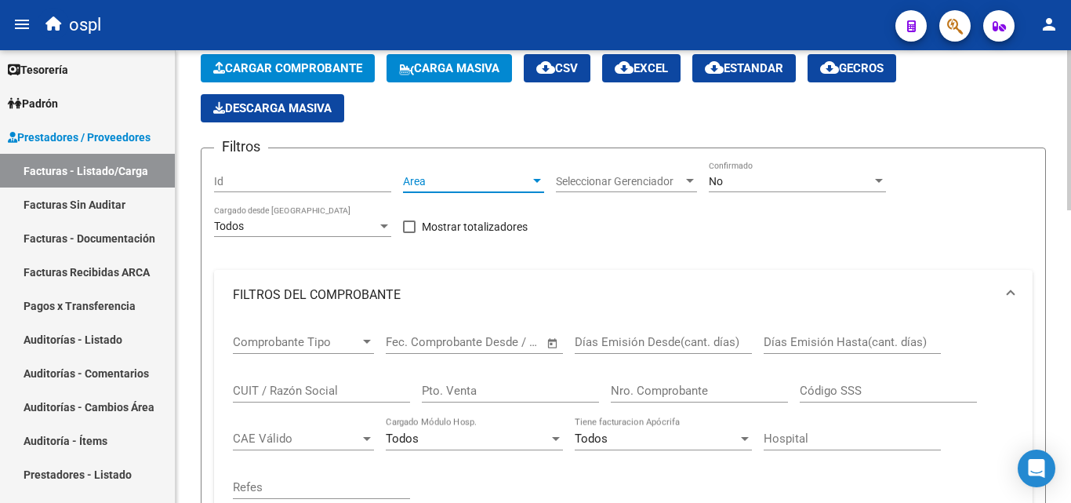
click at [435, 181] on span "Area" at bounding box center [466, 181] width 127 height 13
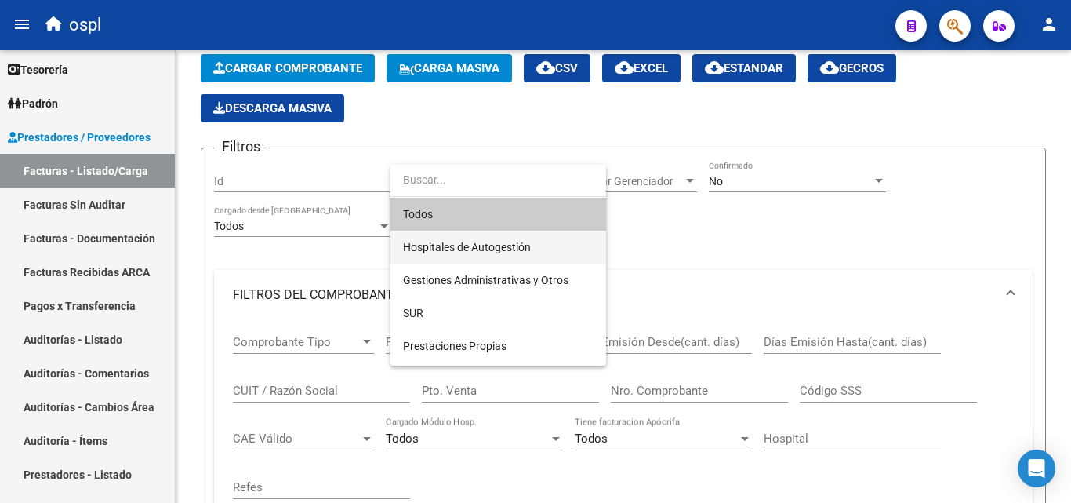
click at [441, 238] on span "Hospitales de Autogestión" at bounding box center [498, 247] width 191 height 33
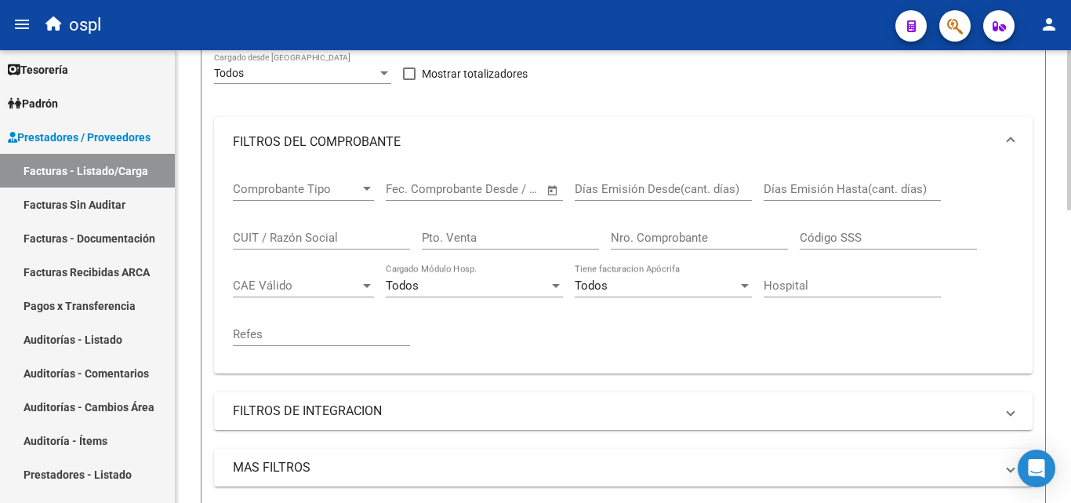
scroll to position [218, 0]
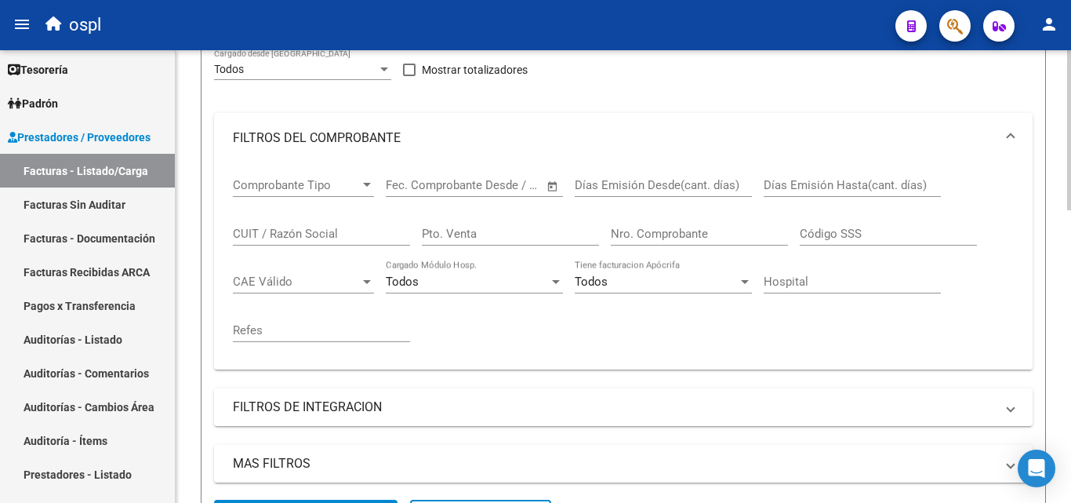
click at [550, 184] on span "Open calendar" at bounding box center [553, 186] width 38 height 38
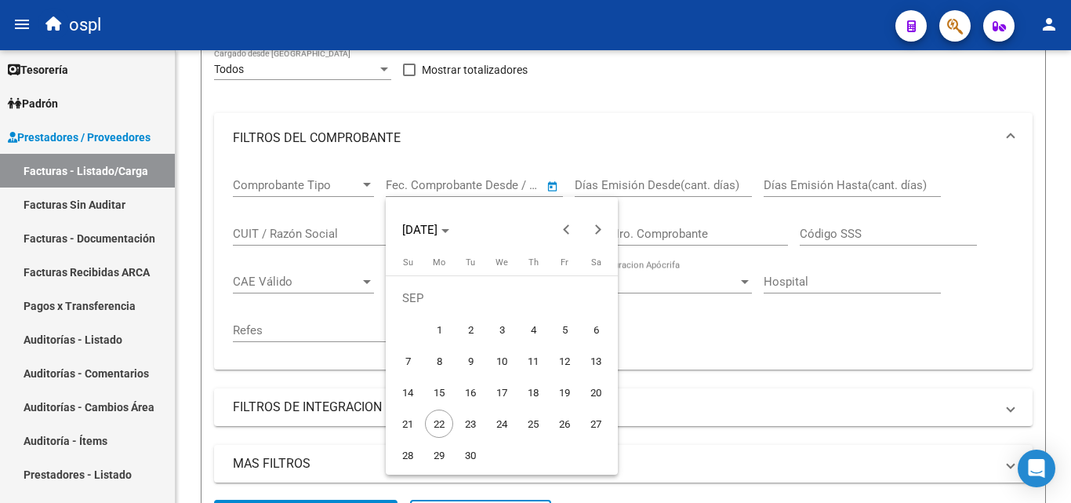
click at [442, 321] on span "1" at bounding box center [439, 329] width 28 height 28
type input "[DATE]"
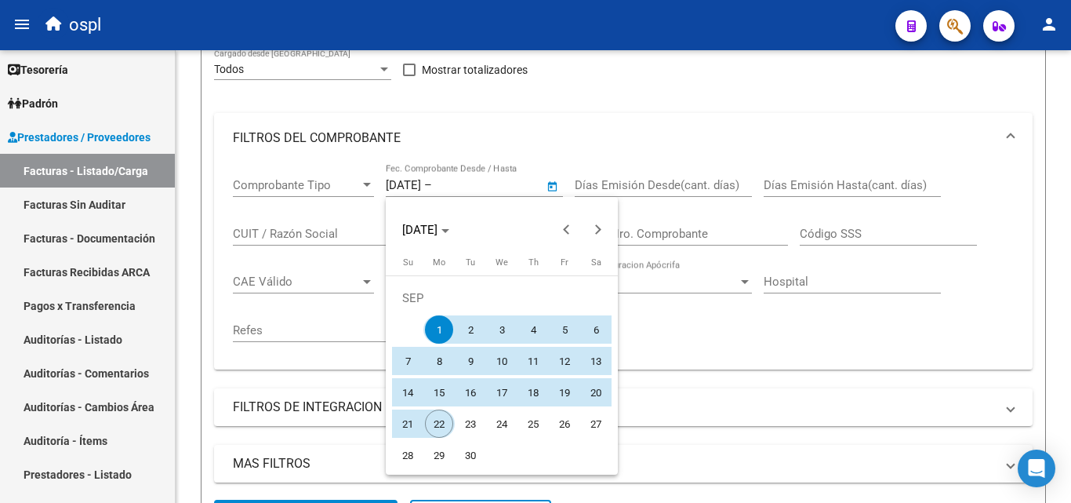
click at [445, 428] on span "22" at bounding box center [439, 423] width 28 height 28
type input "[DATE]"
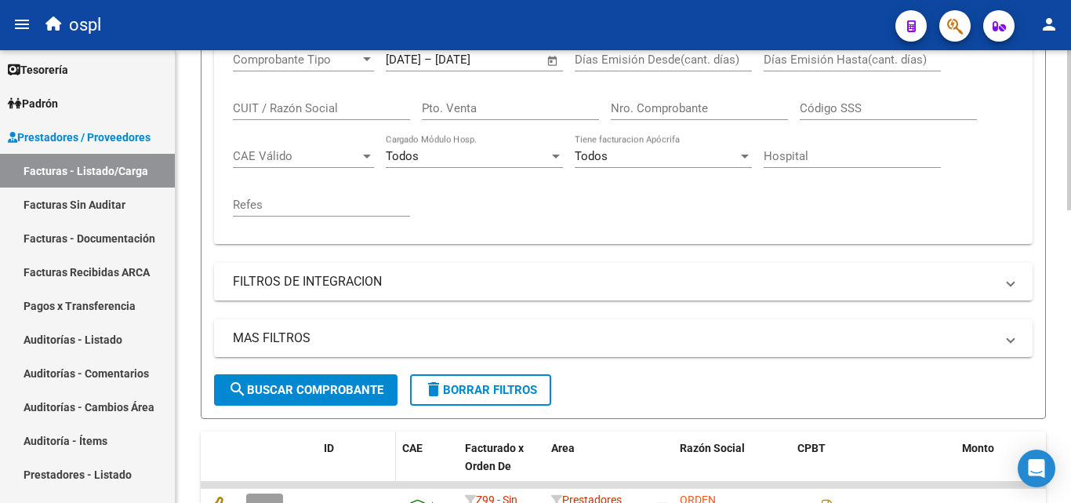
scroll to position [375, 0]
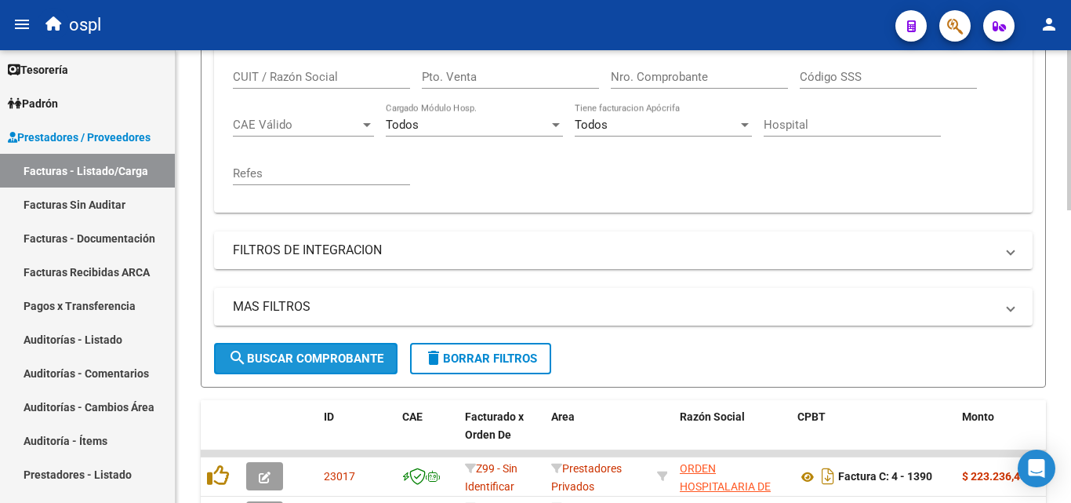
click at [316, 356] on span "search Buscar Comprobante" at bounding box center [305, 358] width 155 height 14
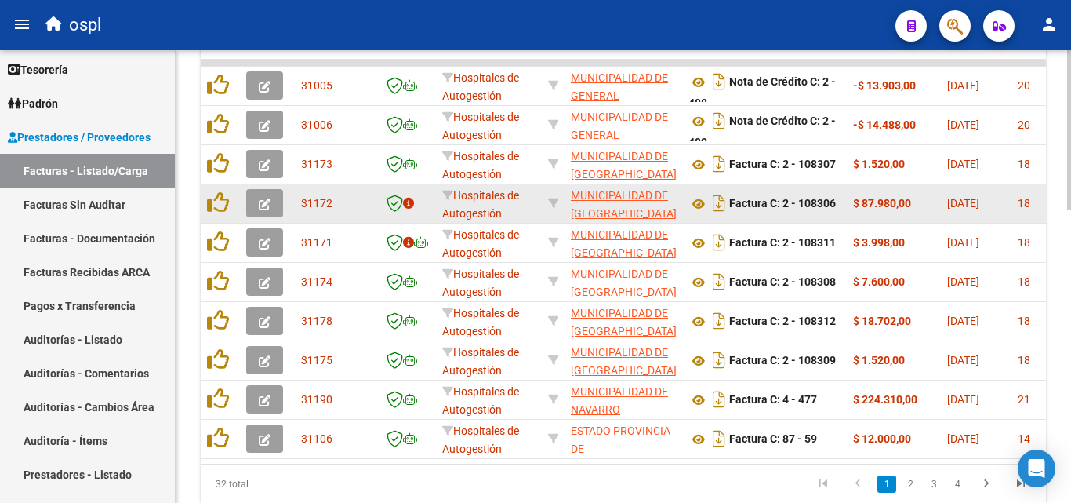
scroll to position [767, 0]
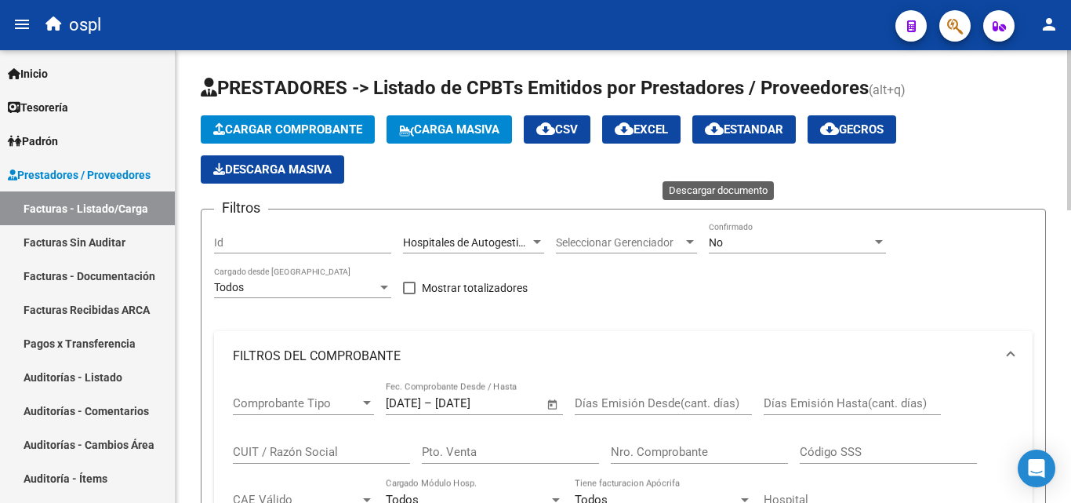
scroll to position [767, 0]
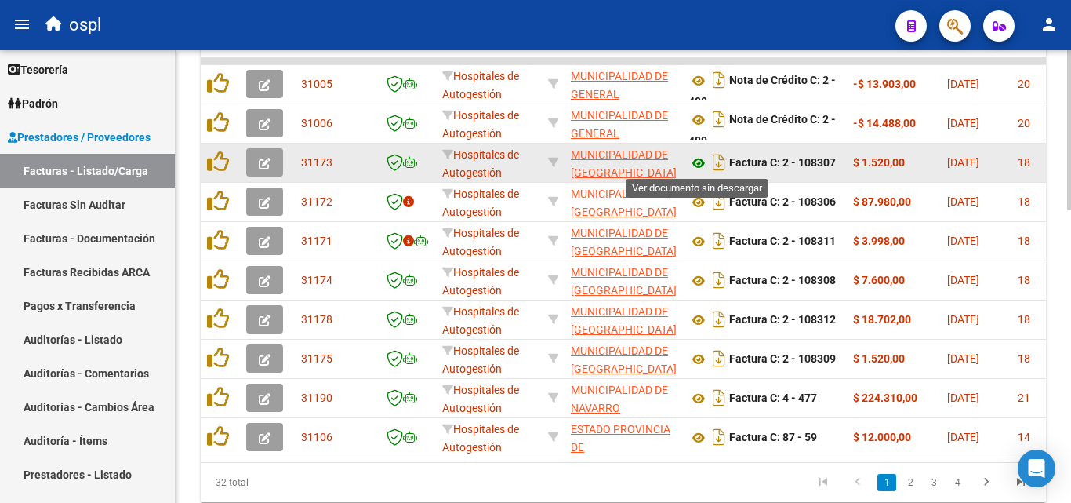
click at [699, 171] on icon at bounding box center [698, 163] width 20 height 19
drag, startPoint x: 859, startPoint y: 157, endPoint x: 889, endPoint y: 157, distance: 29.8
click at [889, 157] on strong "$ 1.520,00" at bounding box center [879, 162] width 52 height 13
click at [893, 161] on strong "$ 1.520,00" at bounding box center [879, 162] width 52 height 13
drag, startPoint x: 886, startPoint y: 162, endPoint x: 875, endPoint y: 162, distance: 11.0
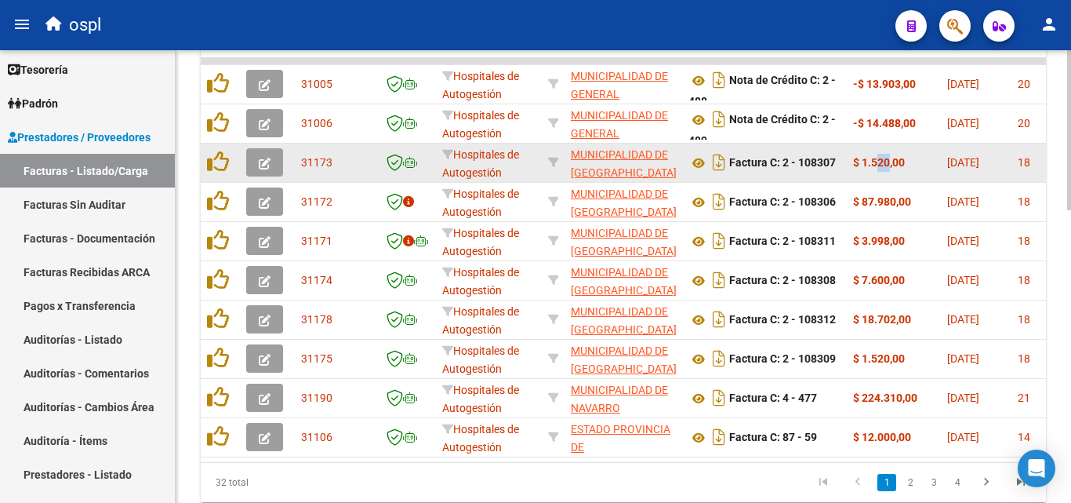
click at [877, 162] on strong "$ 1.520,00" at bounding box center [879, 162] width 52 height 13
click at [874, 162] on strong "$ 1.520,00" at bounding box center [879, 162] width 52 height 13
drag, startPoint x: 804, startPoint y: 161, endPoint x: 845, endPoint y: 159, distance: 40.8
click at [845, 159] on datatable-body-cell "Factura C: 2 - 108307" at bounding box center [764, 162] width 165 height 38
click at [839, 159] on div "Factura C: 2 - 108307" at bounding box center [764, 162] width 152 height 25
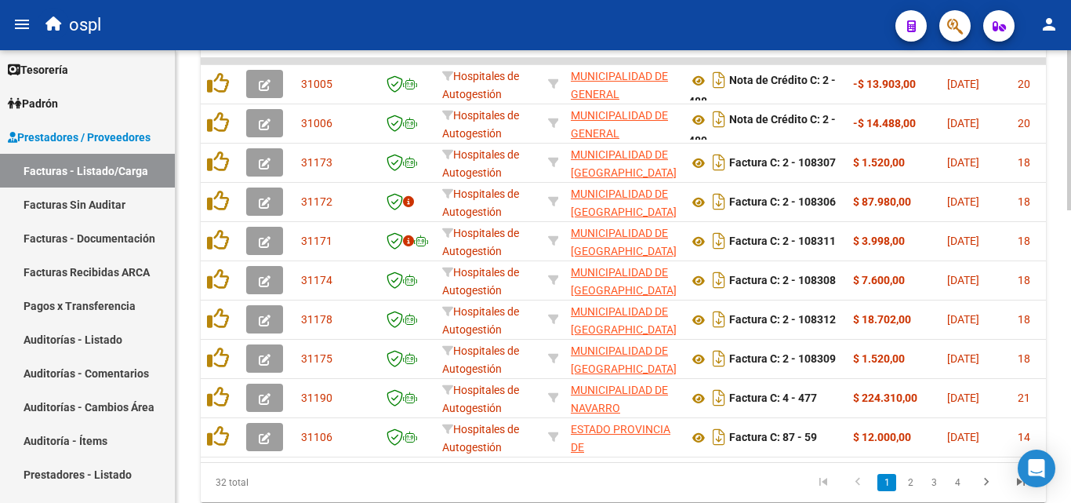
scroll to position [0, 211]
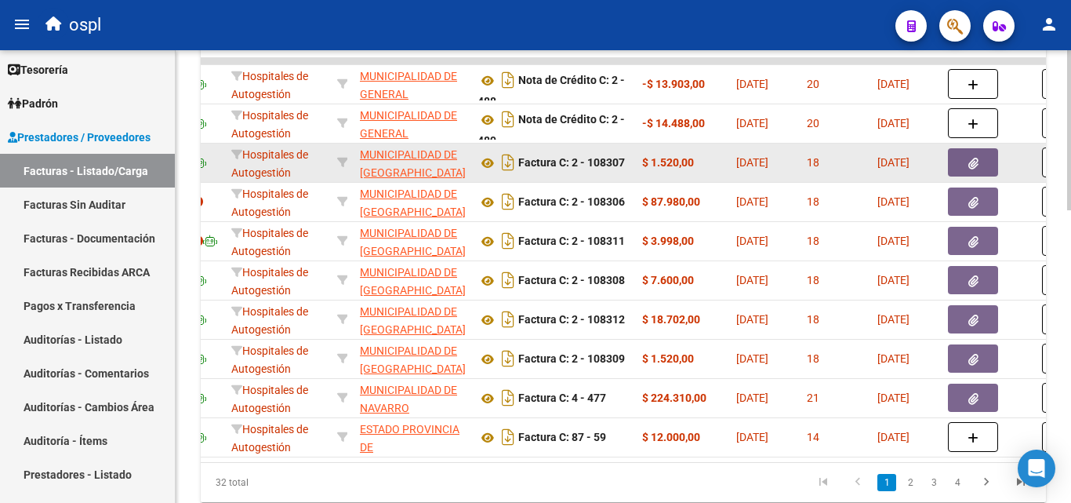
click at [975, 163] on icon "button" at bounding box center [973, 164] width 10 height 12
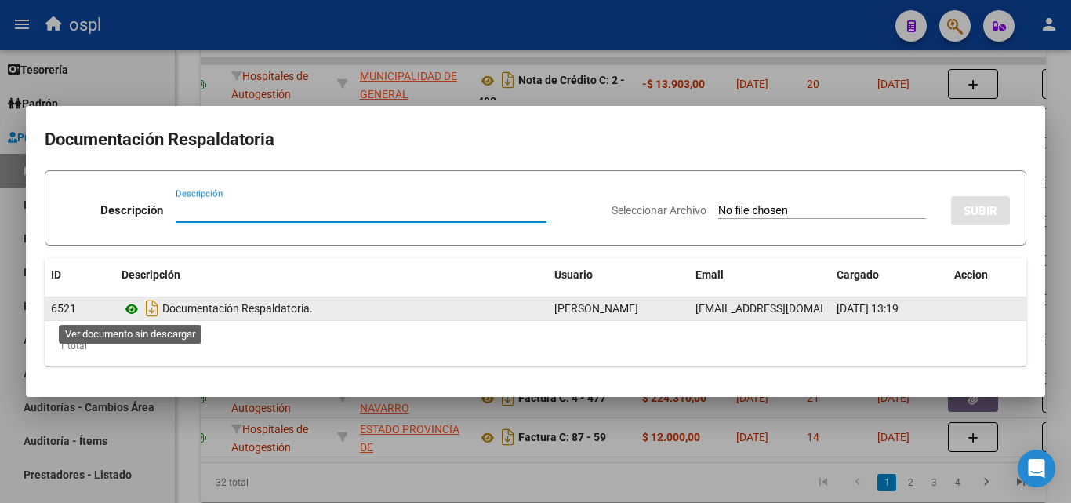
click at [128, 311] on icon at bounding box center [132, 309] width 20 height 19
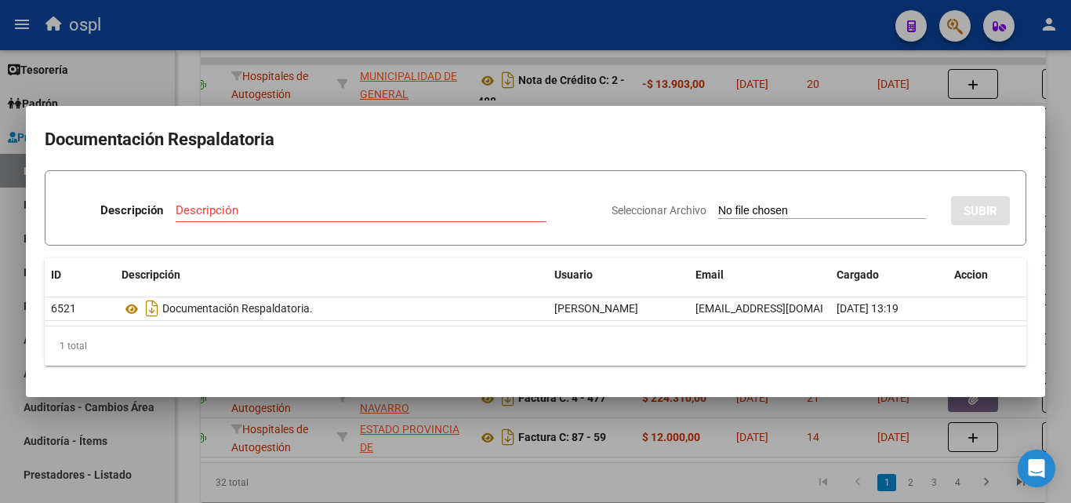
click at [641, 96] on div at bounding box center [535, 251] width 1071 height 503
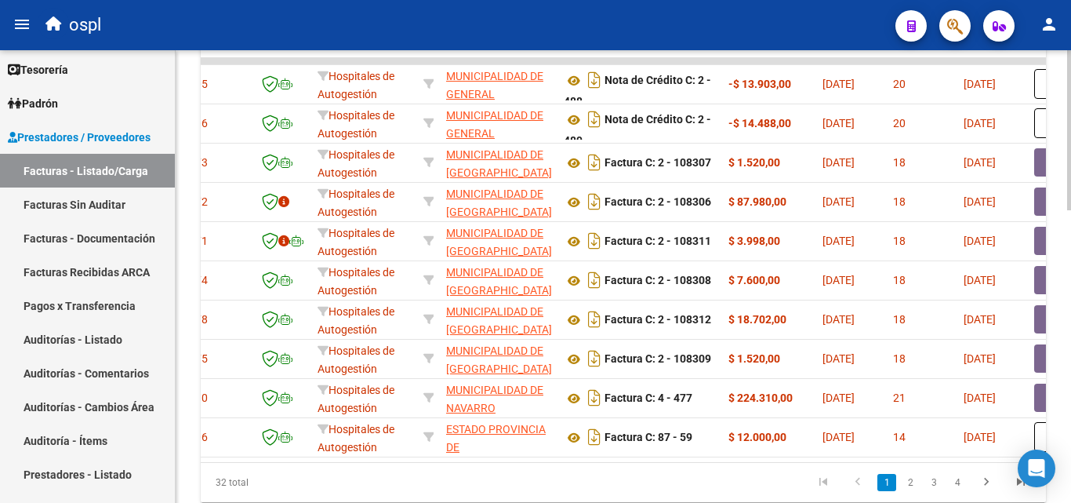
scroll to position [0, 0]
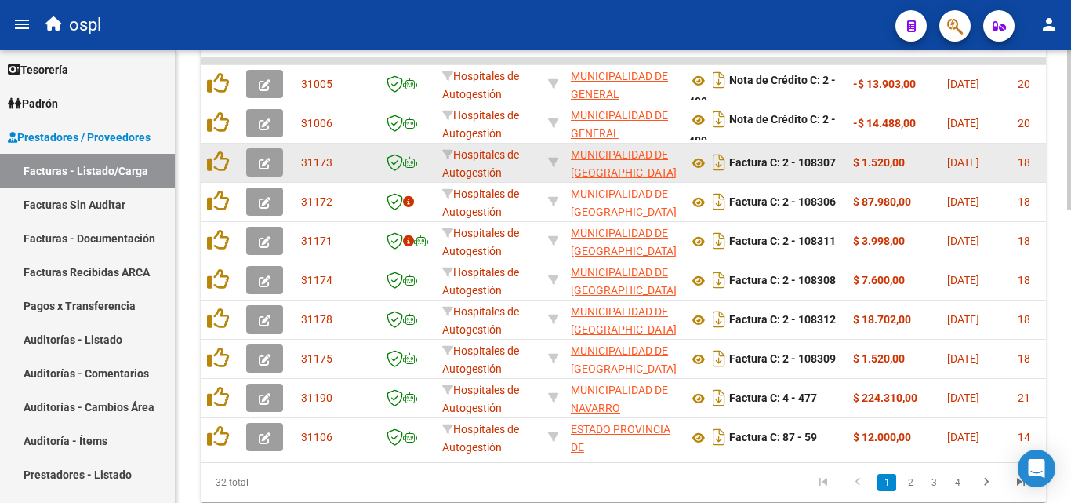
click at [261, 158] on icon "button" at bounding box center [265, 164] width 12 height 12
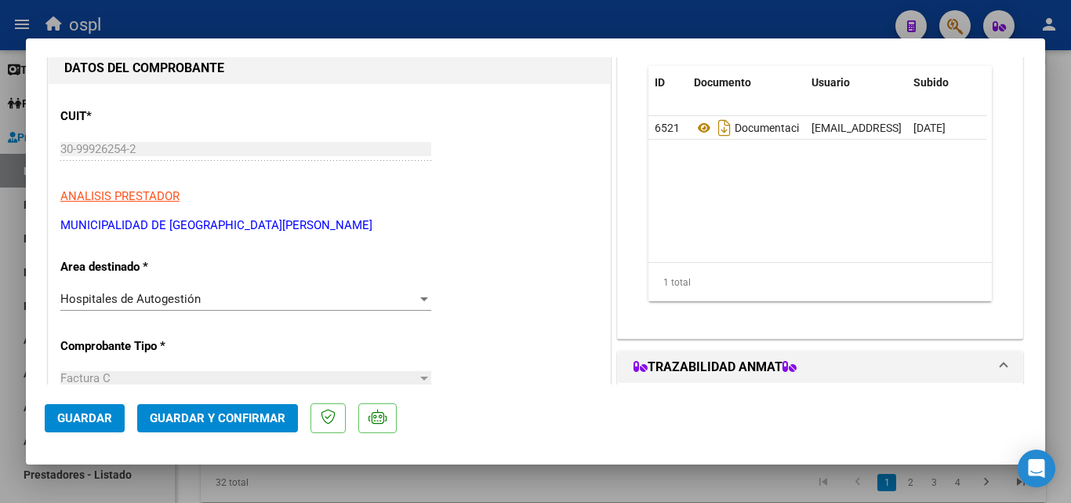
scroll to position [157, 0]
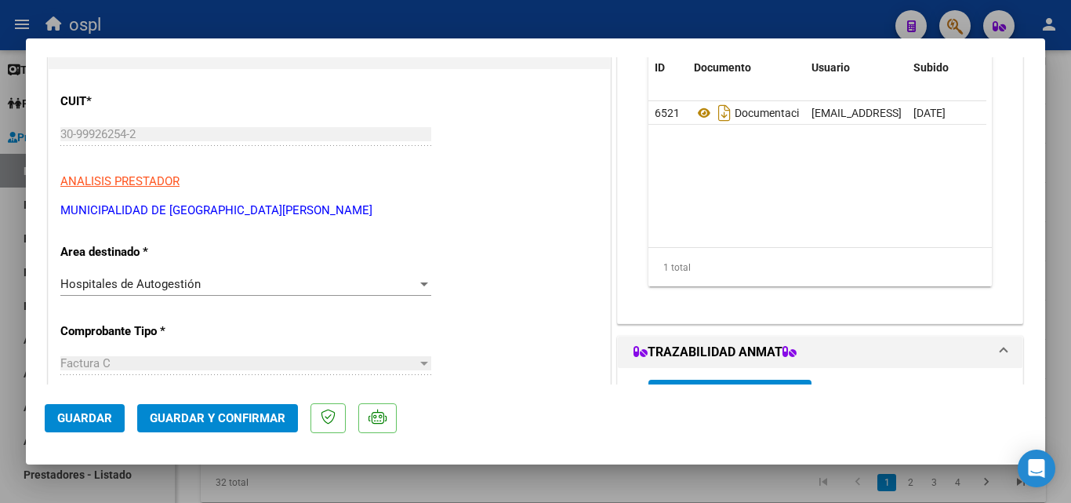
click at [329, 299] on div "Hospitales de Autogestión Seleccionar Area" at bounding box center [245, 291] width 371 height 38
click at [320, 283] on div "Hospitales de Autogestión" at bounding box center [238, 284] width 357 height 14
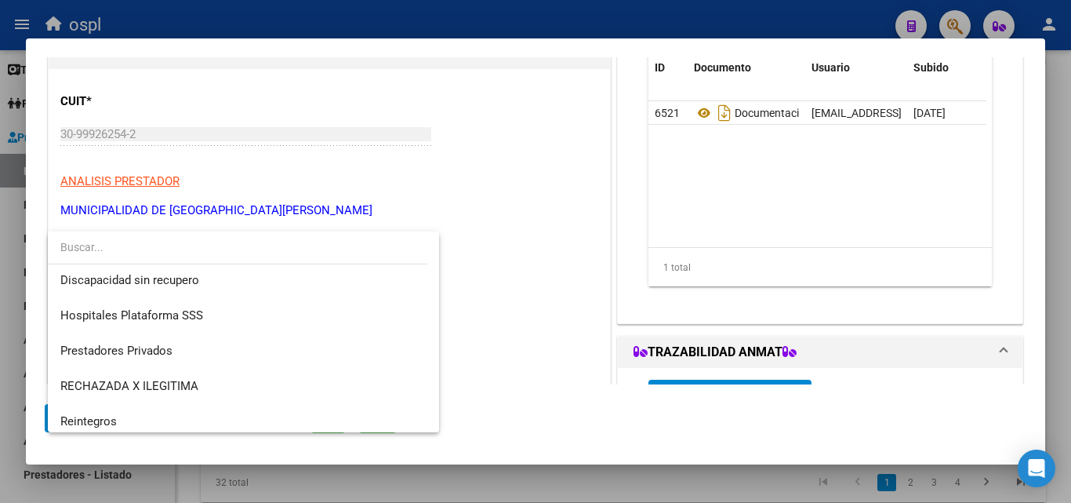
scroll to position [223, 0]
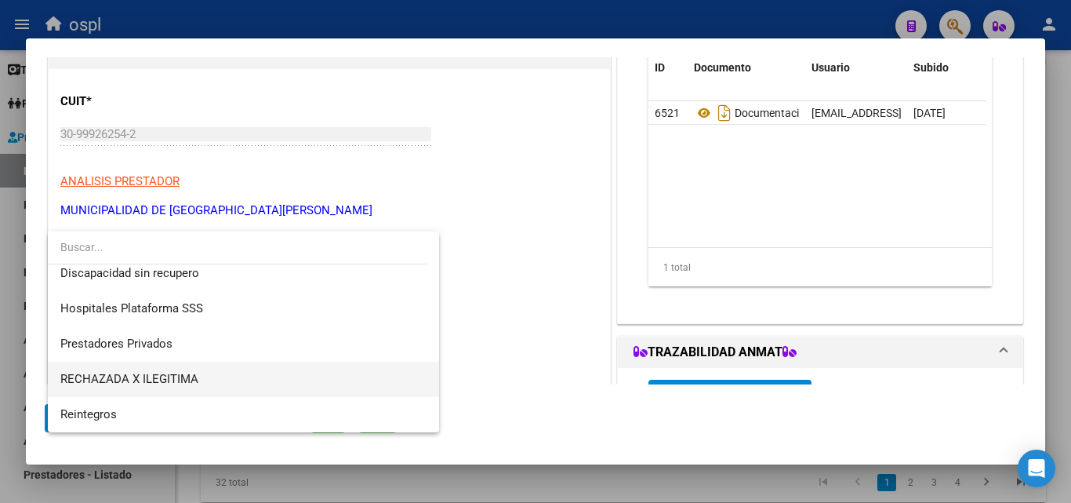
click at [205, 365] on span "RECHAZADA X ILEGITIMA" at bounding box center [243, 378] width 366 height 35
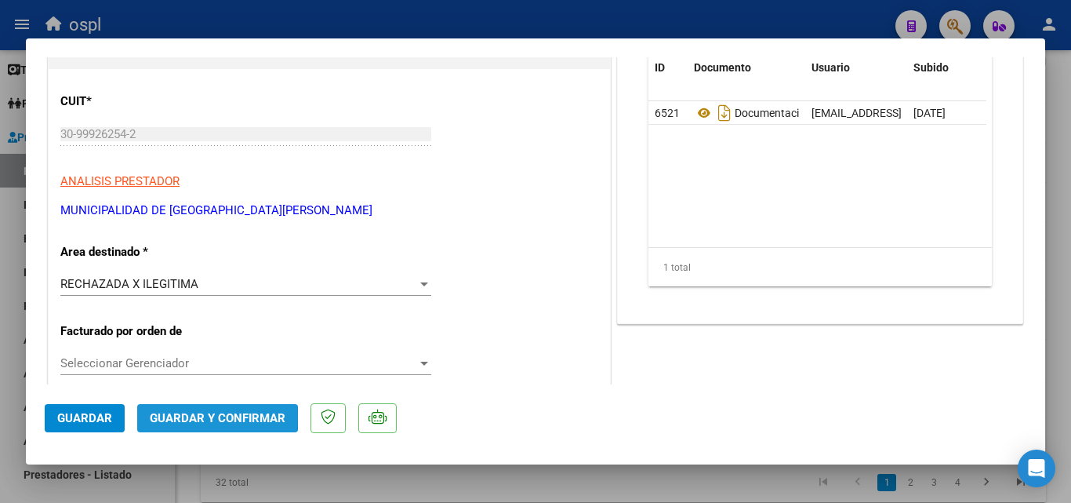
click at [182, 416] on span "Guardar y Confirmar" at bounding box center [218, 418] width 136 height 14
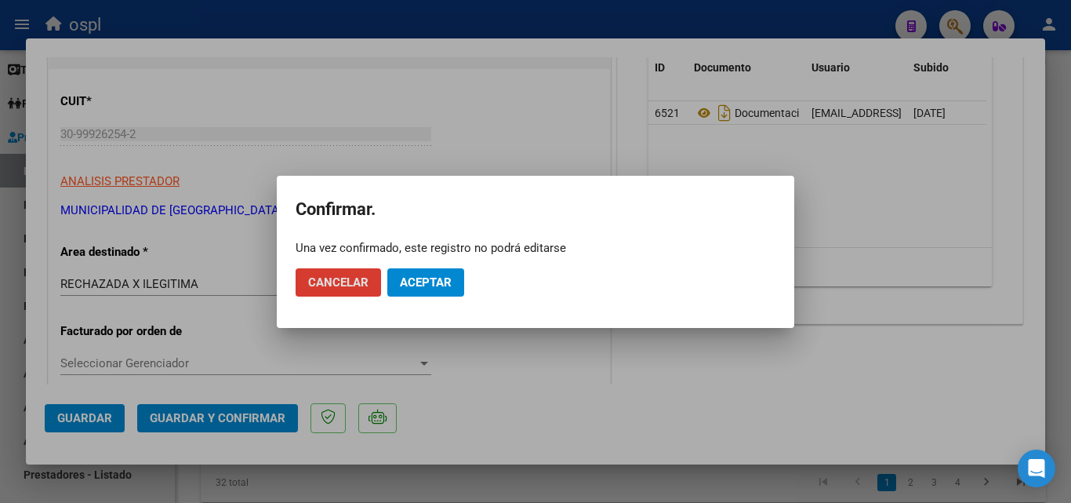
click at [432, 289] on span "Aceptar" at bounding box center [426, 282] width 52 height 14
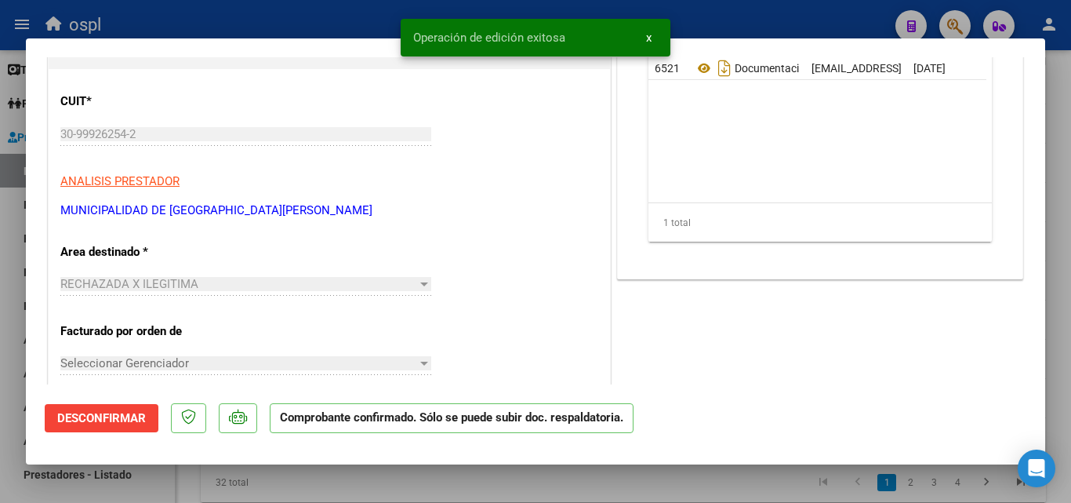
click at [13, 317] on div at bounding box center [535, 251] width 1071 height 503
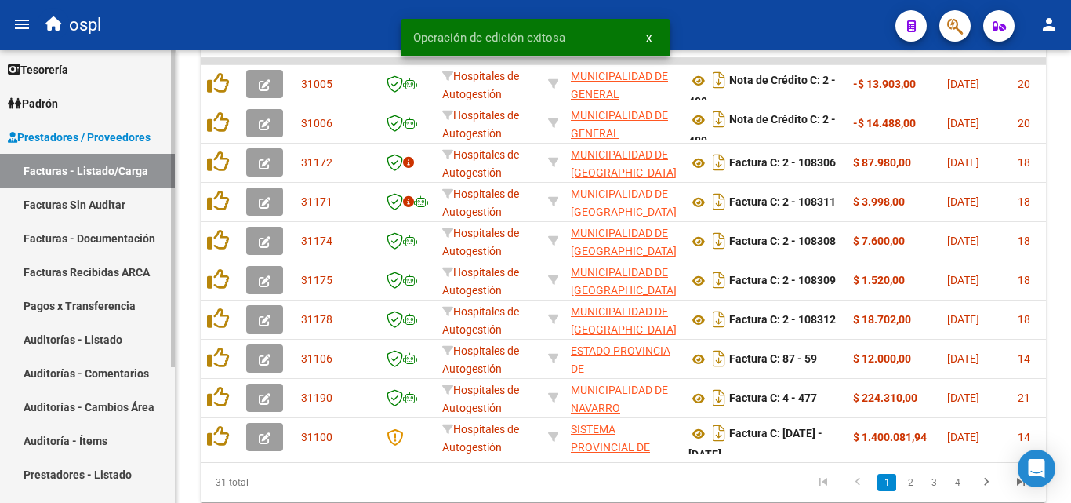
scroll to position [803, 0]
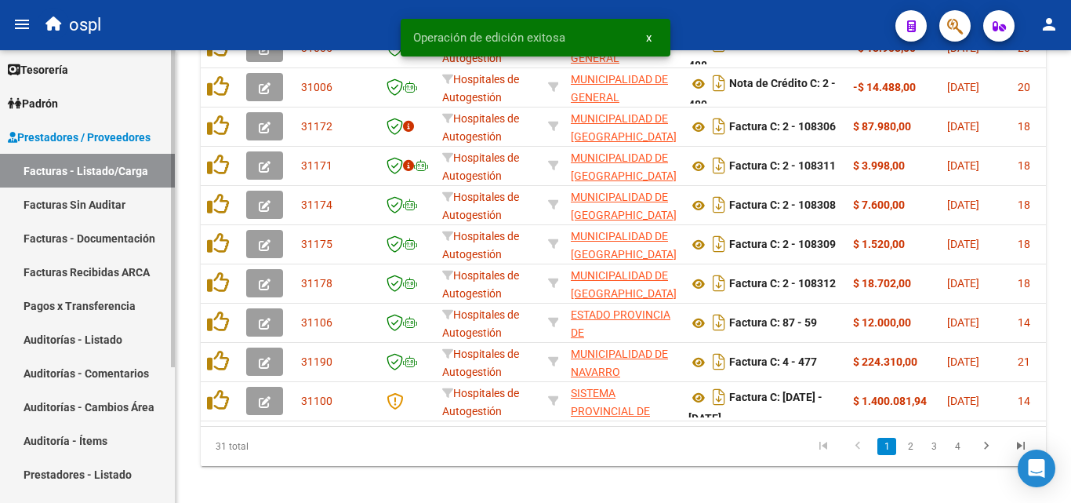
click at [69, 206] on link "Facturas Sin Auditar" at bounding box center [87, 204] width 175 height 34
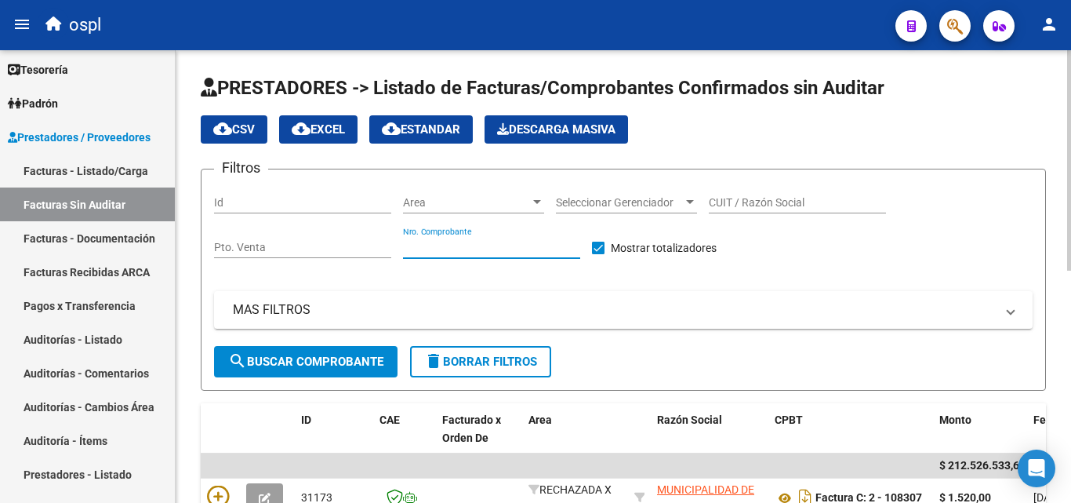
click at [474, 245] on input "Nro. Comprobante" at bounding box center [491, 247] width 177 height 13
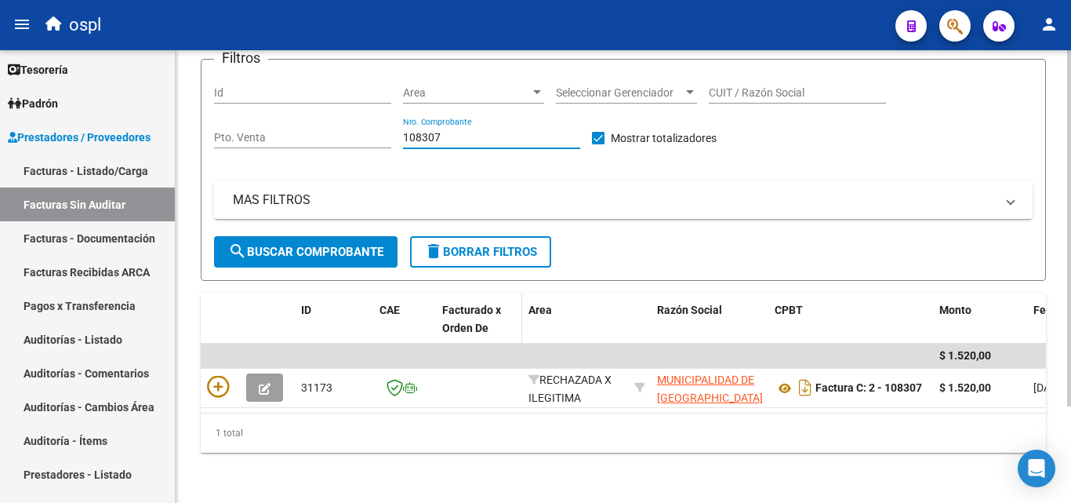
scroll to position [122, 0]
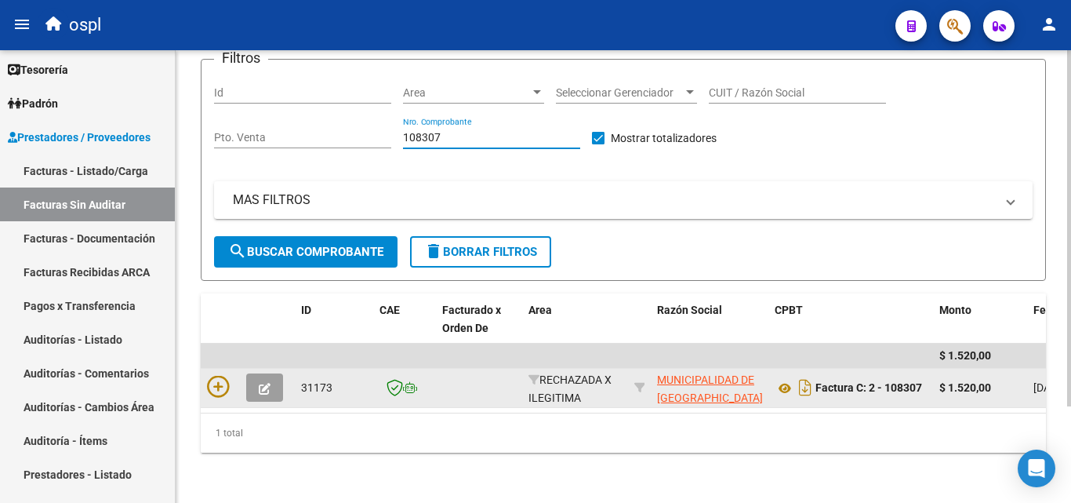
type input "108307"
click at [205, 383] on datatable-body-cell at bounding box center [220, 388] width 39 height 38
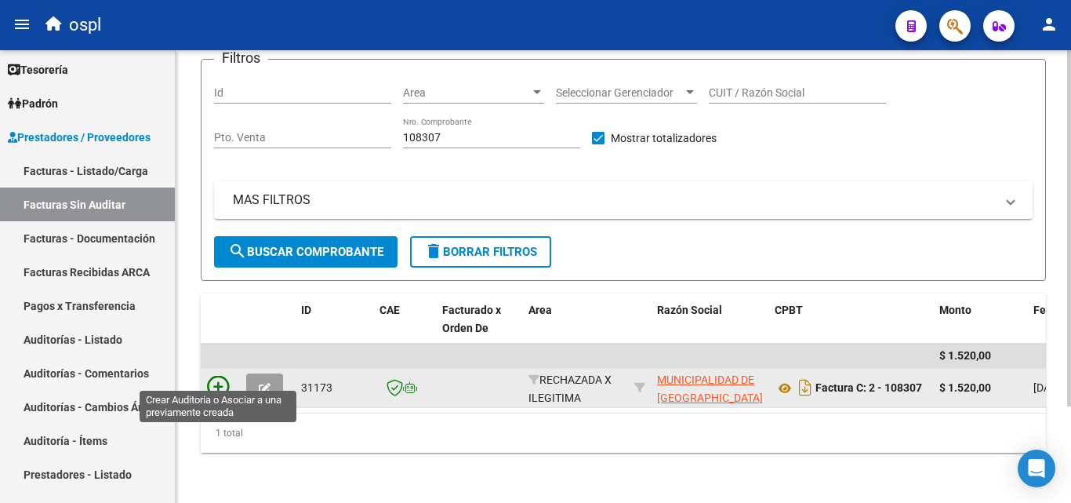
click at [215, 379] on icon at bounding box center [218, 387] width 22 height 22
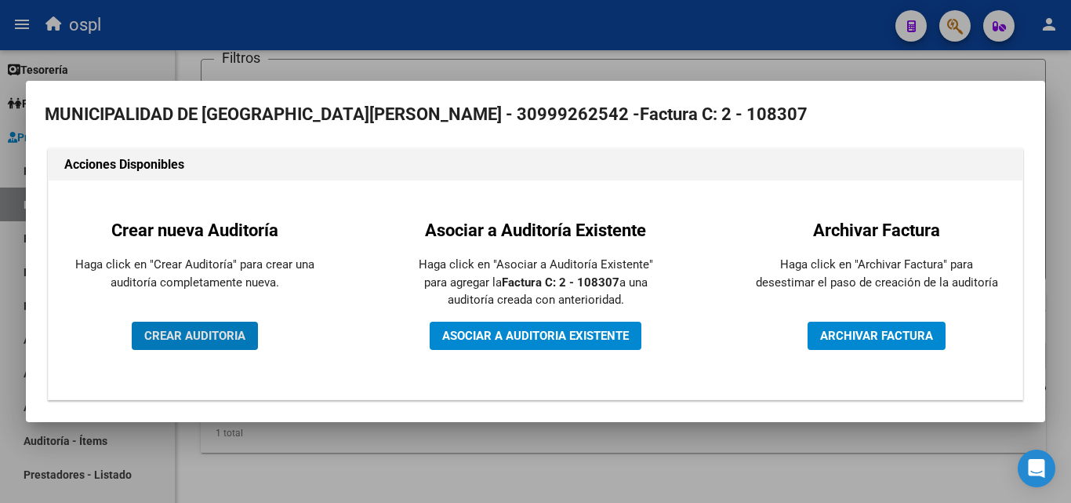
click at [175, 341] on span "CREAR AUDITORIA" at bounding box center [194, 336] width 101 height 14
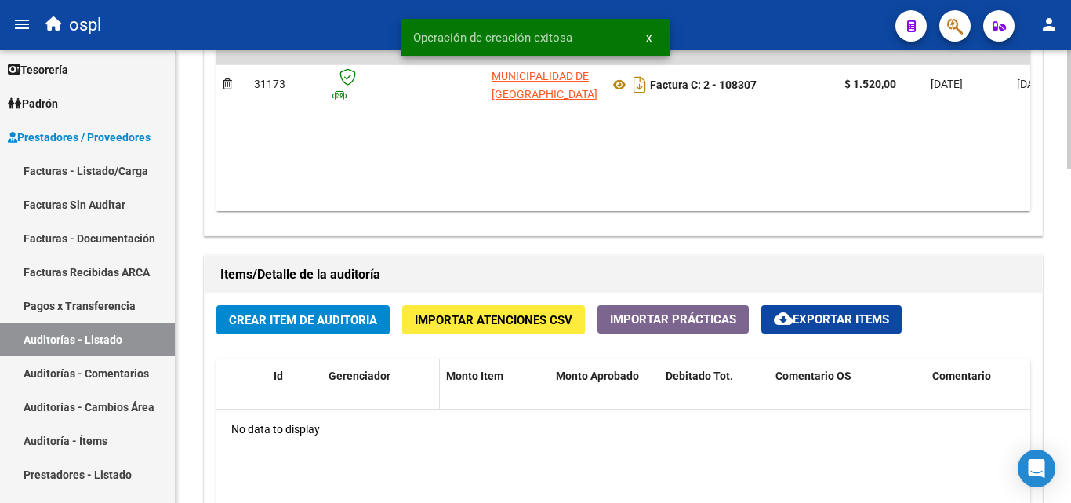
scroll to position [941, 0]
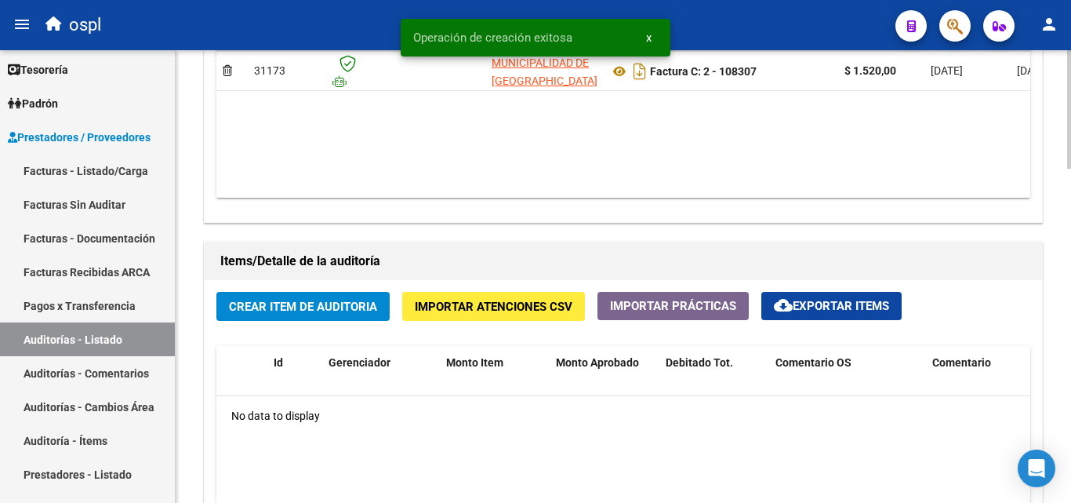
click at [308, 310] on span "Crear Item de Auditoria" at bounding box center [303, 307] width 148 height 14
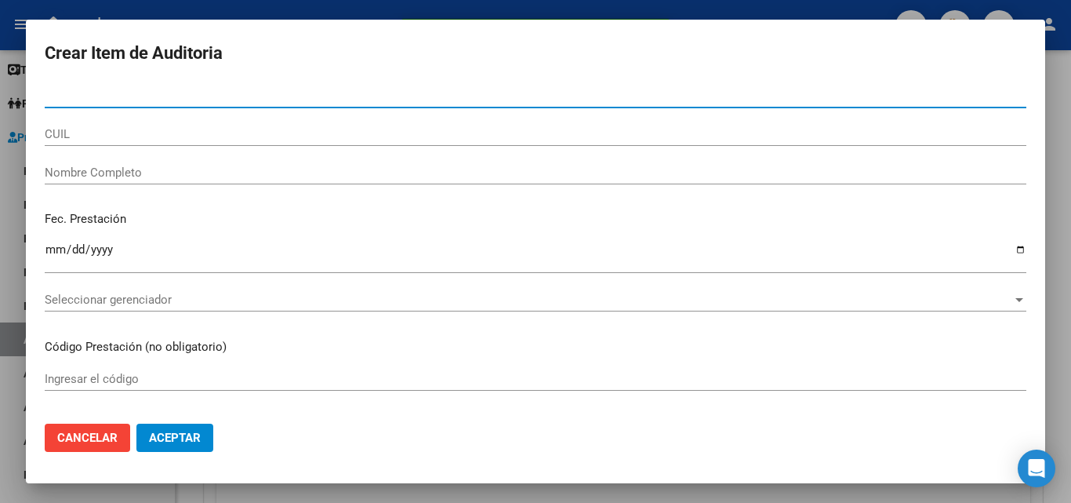
click at [127, 174] on input "Nombre Completo" at bounding box center [536, 172] width 982 height 14
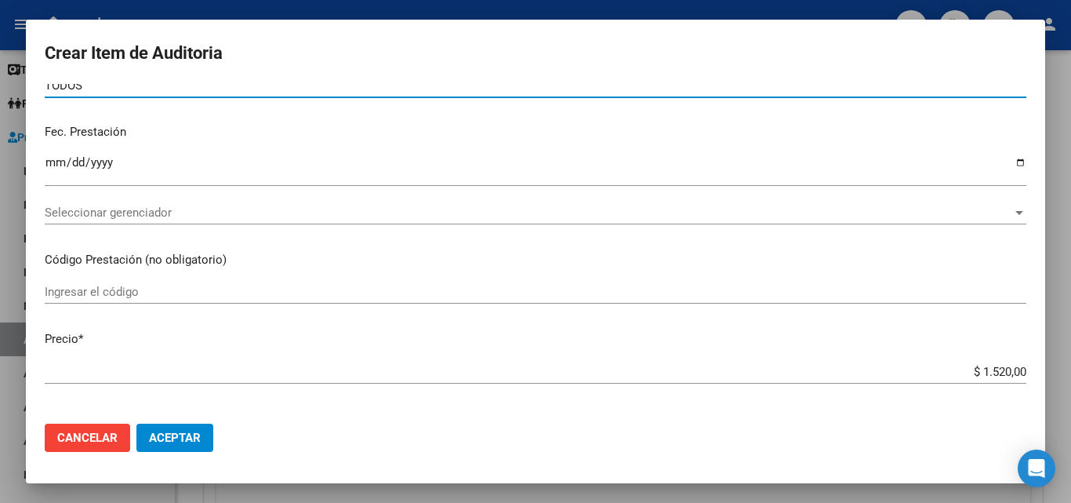
scroll to position [392, 0]
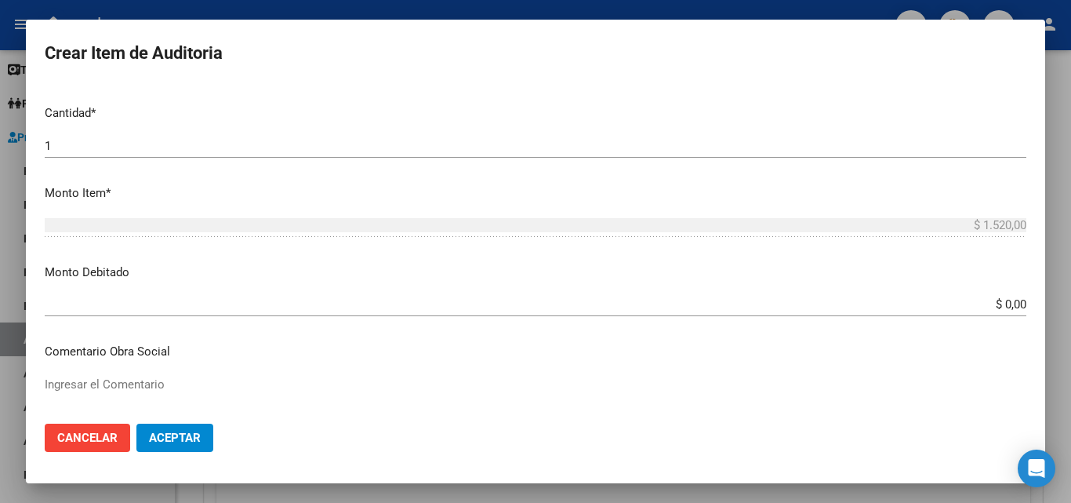
type input "TODOS"
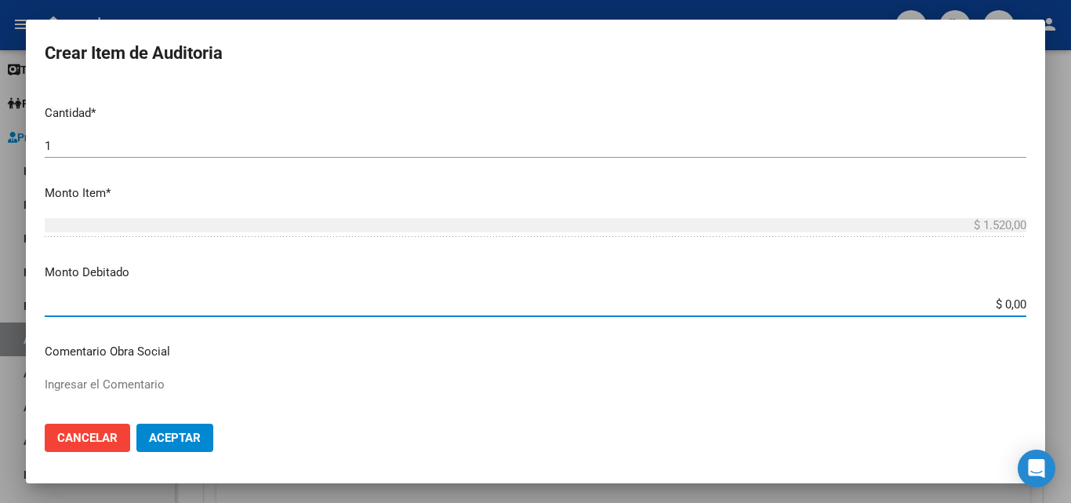
drag, startPoint x: 983, startPoint y: 312, endPoint x: 1012, endPoint y: 307, distance: 29.5
click at [1012, 307] on div "$ 0,00 Ingresar el monto" at bounding box center [536, 304] width 982 height 24
type input "$ 1.520,00"
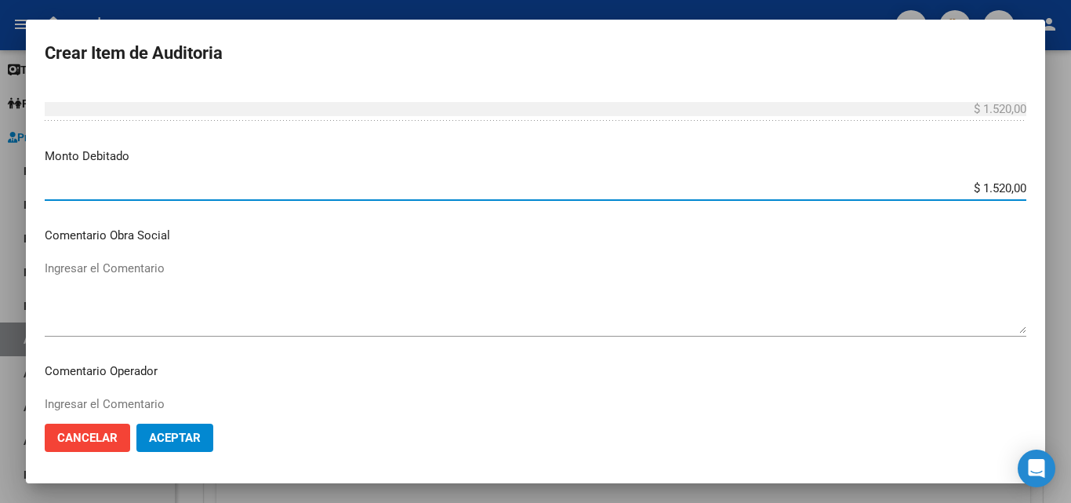
scroll to position [706, 0]
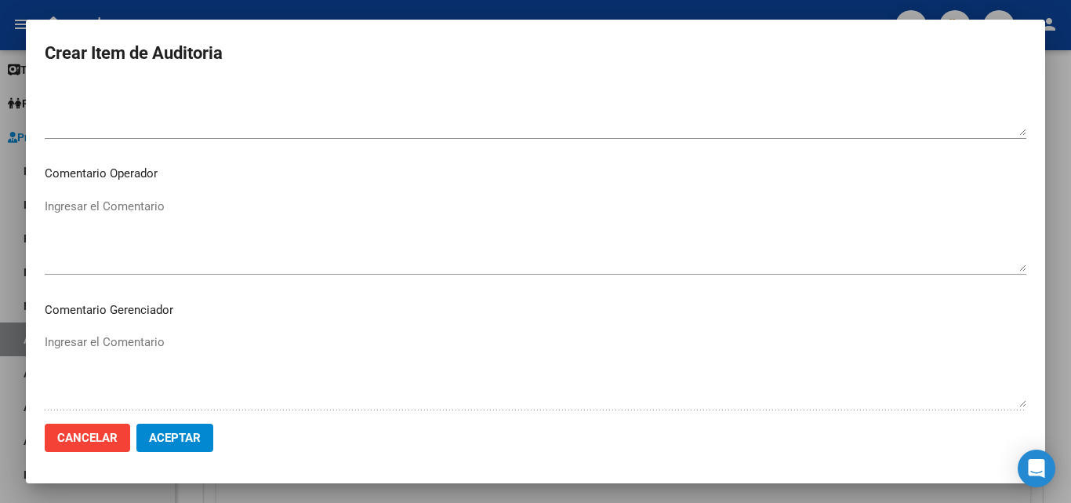
click at [59, 217] on textarea "Ingresar el Comentario" at bounding box center [536, 235] width 982 height 74
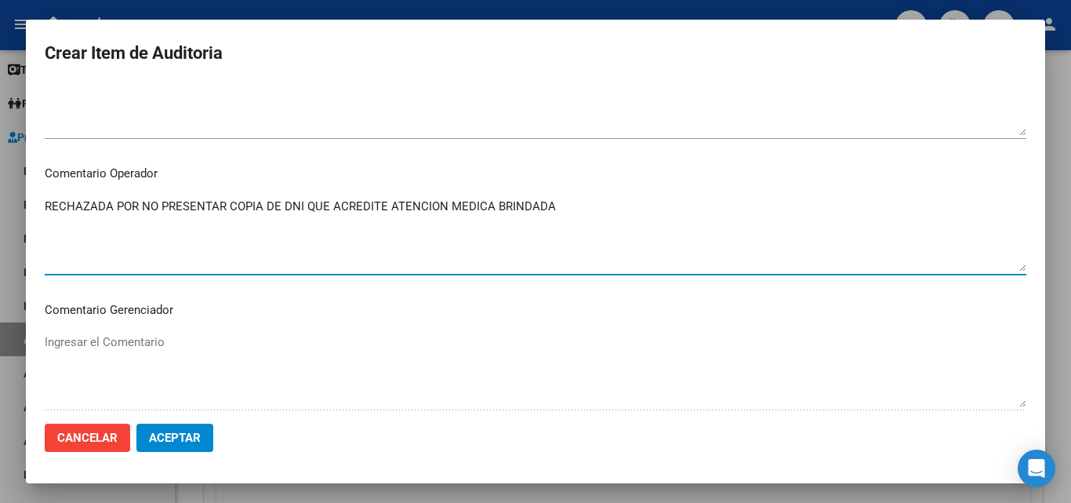
type textarea "RECHAZADA POR NO PRESENTAR COPIA DE DNI QUE ACREDITE ATENCION MEDICA BRINDADA"
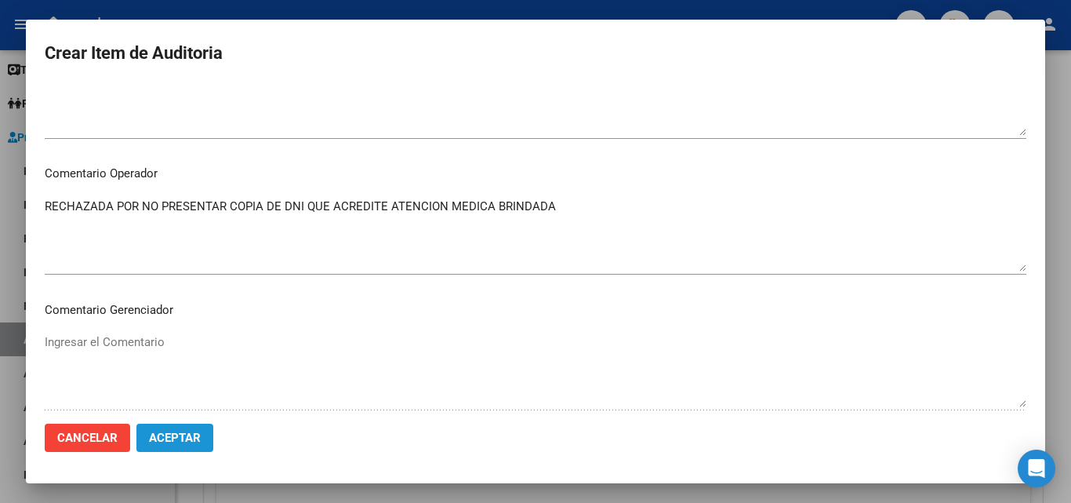
click at [176, 428] on button "Aceptar" at bounding box center [174, 437] width 77 height 28
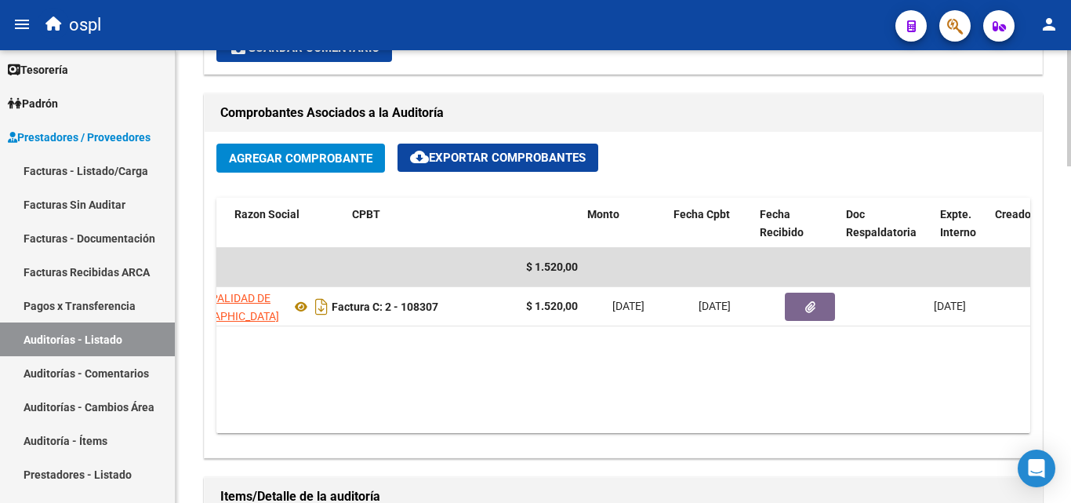
scroll to position [0, 430]
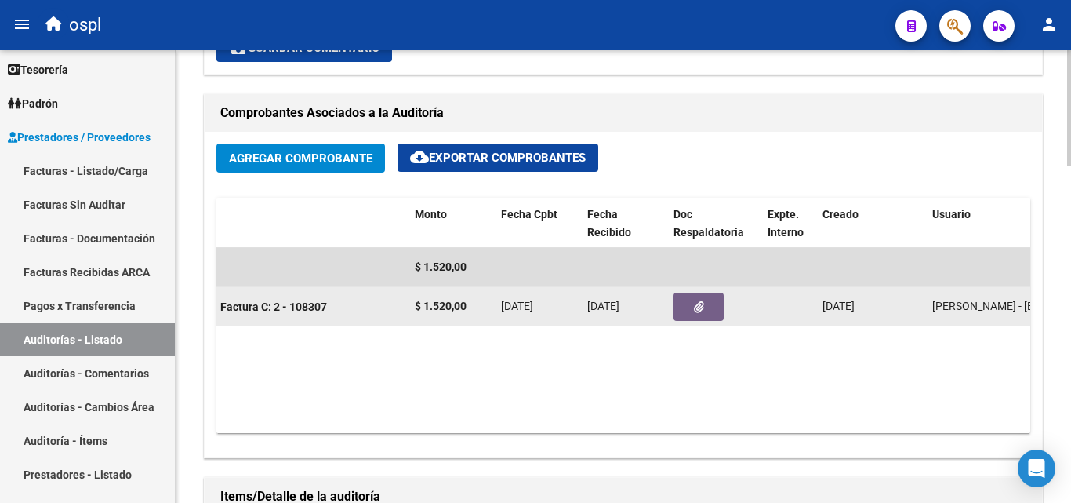
click at [701, 303] on icon "button" at bounding box center [699, 307] width 10 height 12
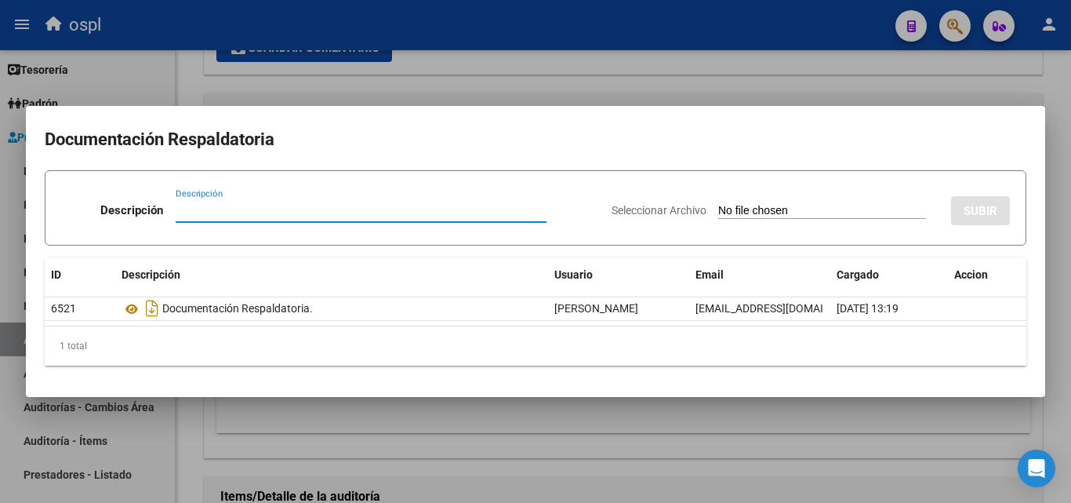
click at [771, 210] on input "Seleccionar Archivo" at bounding box center [822, 211] width 208 height 15
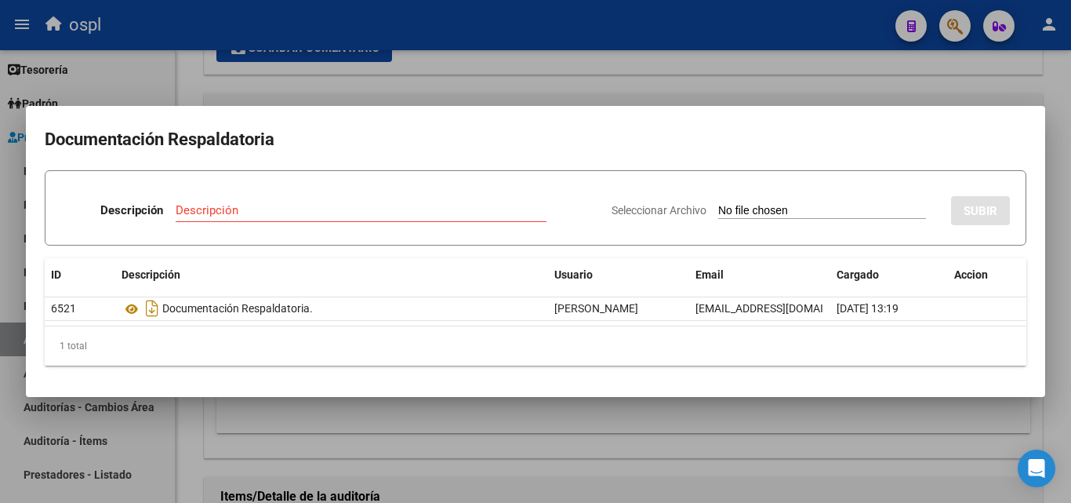
type input "C:\fakepath\RECHAZO X ILEGITIMA - FC 108307.pdf"
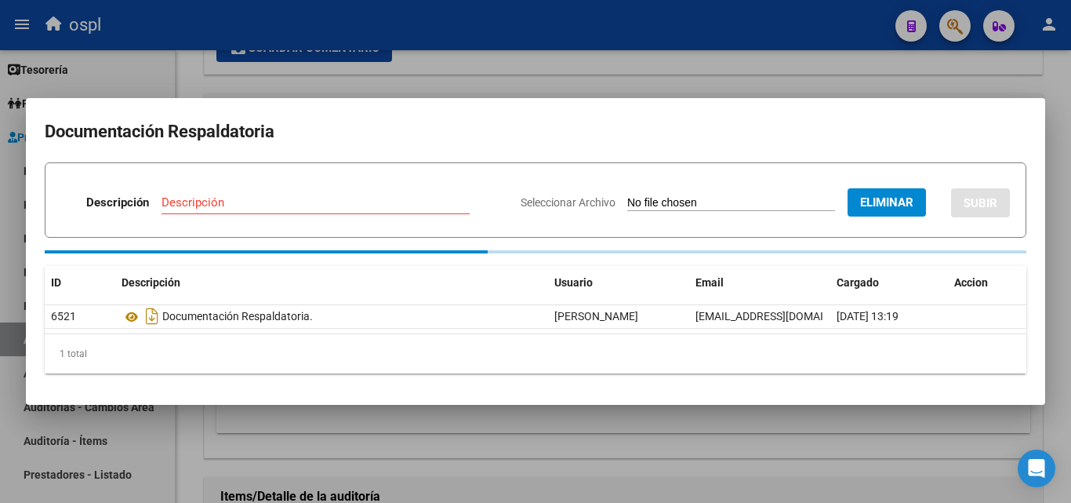
click at [253, 198] on div "Descripción" at bounding box center [316, 203] width 308 height 24
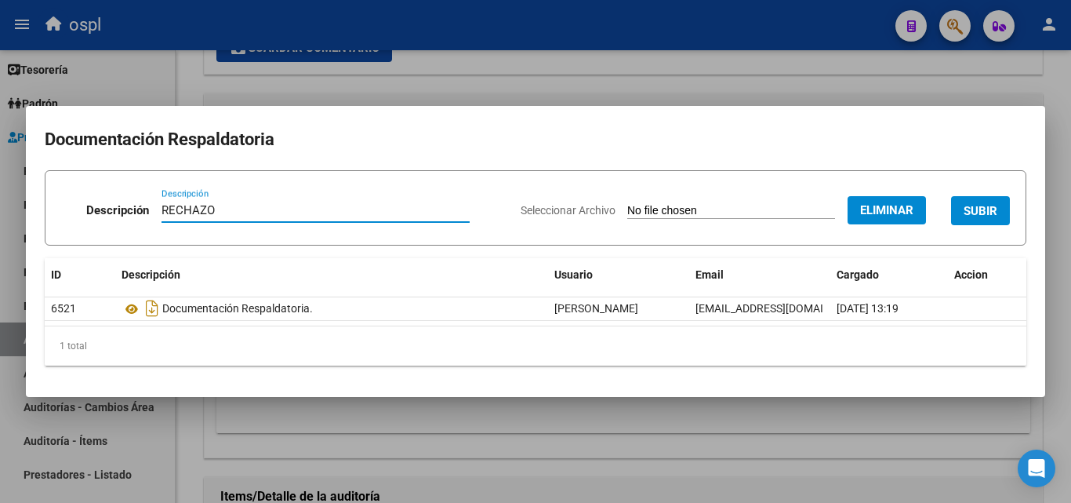
type input "RECHAZO"
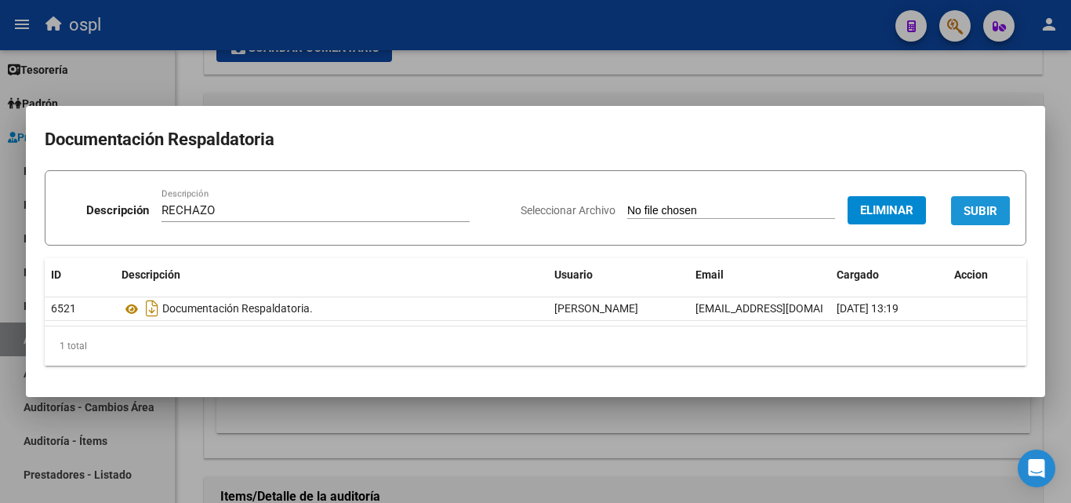
click at [991, 207] on span "SUBIR" at bounding box center [981, 211] width 34 height 14
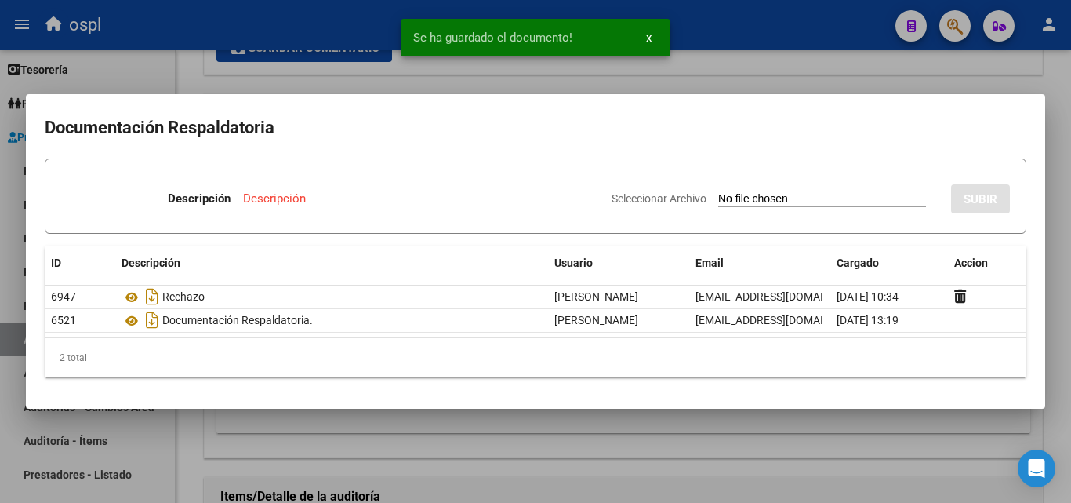
click at [739, 44] on div at bounding box center [535, 251] width 1071 height 503
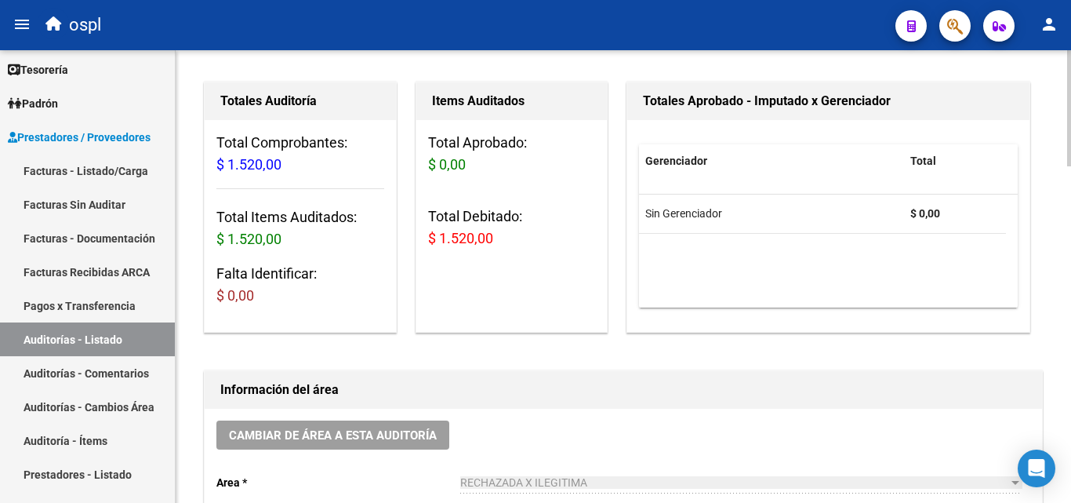
scroll to position [1, 0]
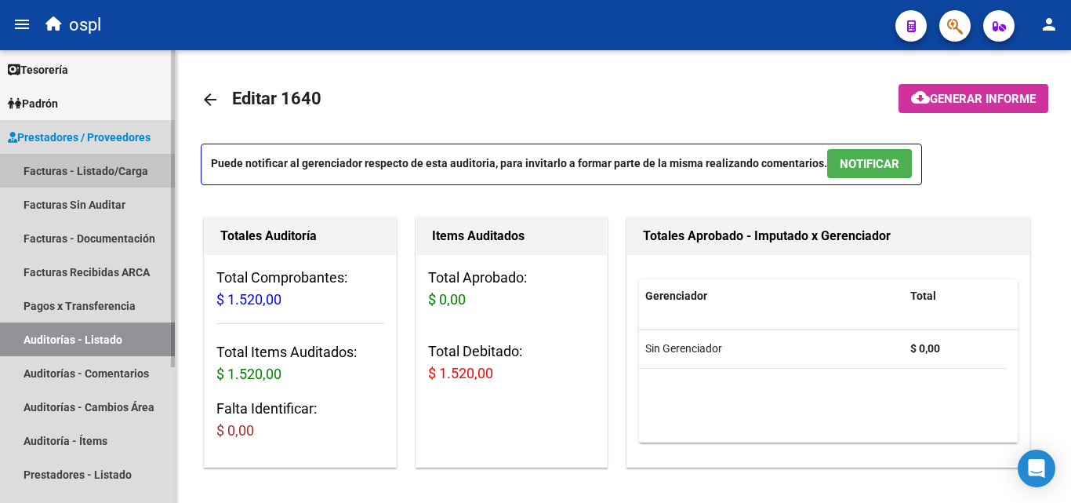
click at [131, 172] on link "Facturas - Listado/Carga" at bounding box center [87, 171] width 175 height 34
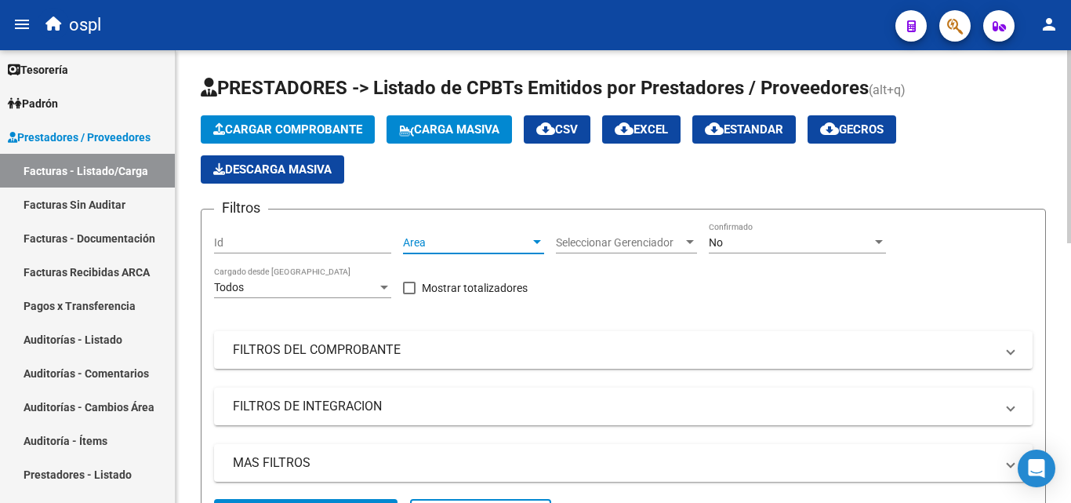
click at [492, 242] on span "Area" at bounding box center [466, 242] width 127 height 13
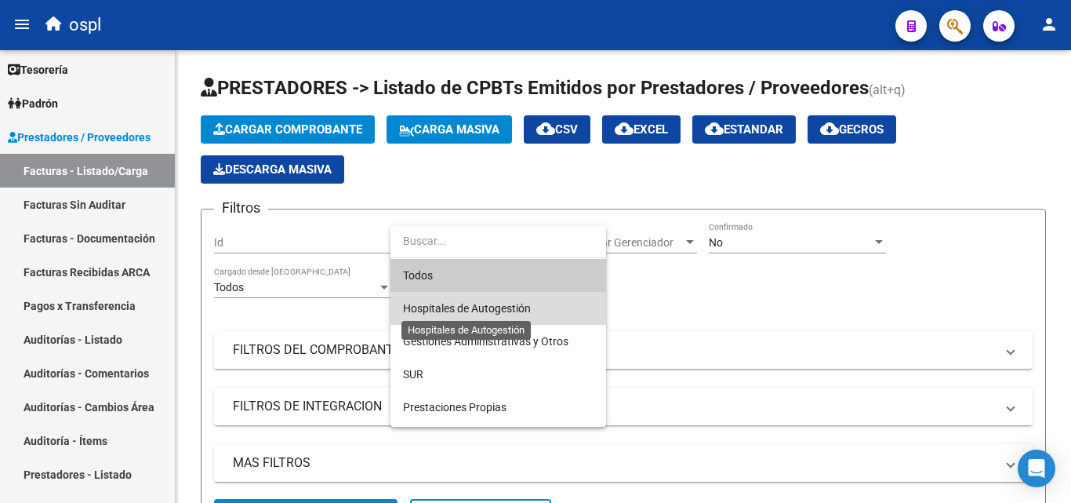
click at [510, 303] on span "Hospitales de Autogestión" at bounding box center [467, 308] width 128 height 13
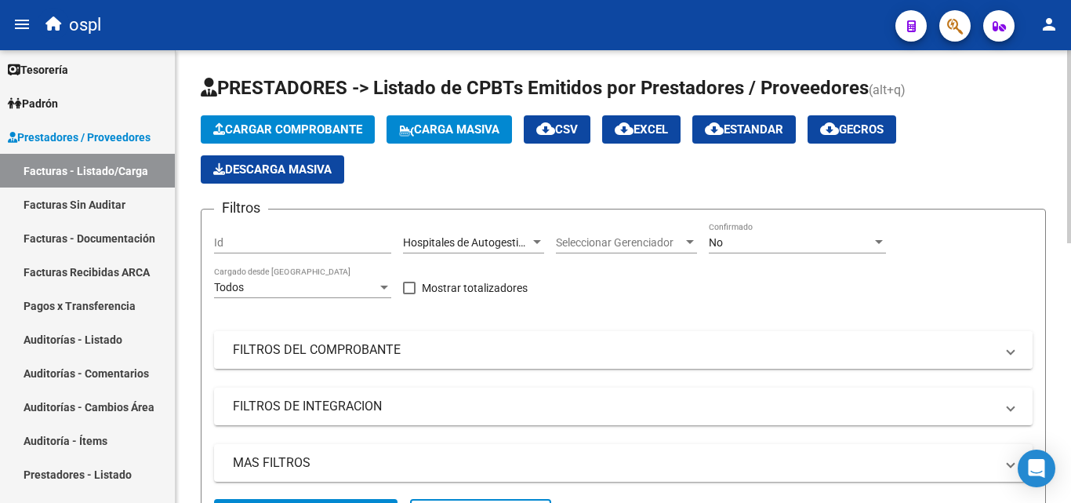
click at [312, 351] on mat-panel-title "FILTROS DEL COMPROBANTE" at bounding box center [614, 349] width 762 height 17
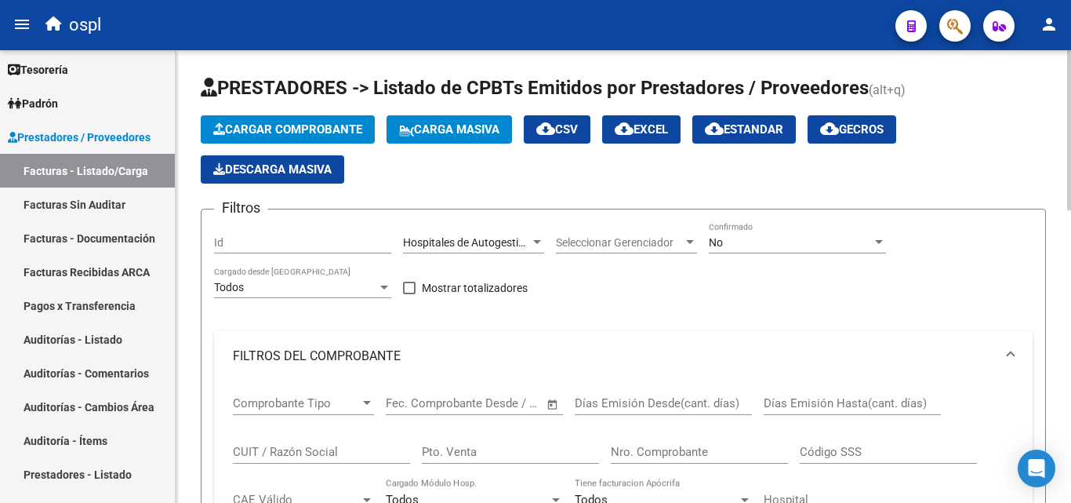
click at [899, 90] on span "(alt+q)" at bounding box center [887, 89] width 37 height 15
click at [519, 245] on span "Hospitales de Autogestión" at bounding box center [467, 242] width 128 height 13
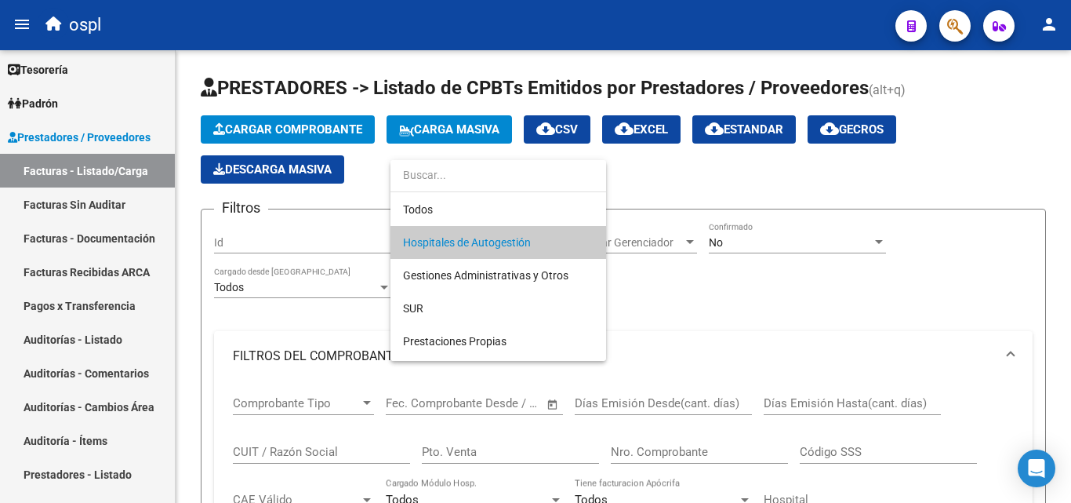
click at [539, 237] on span "Hospitales de Autogestión" at bounding box center [498, 242] width 191 height 33
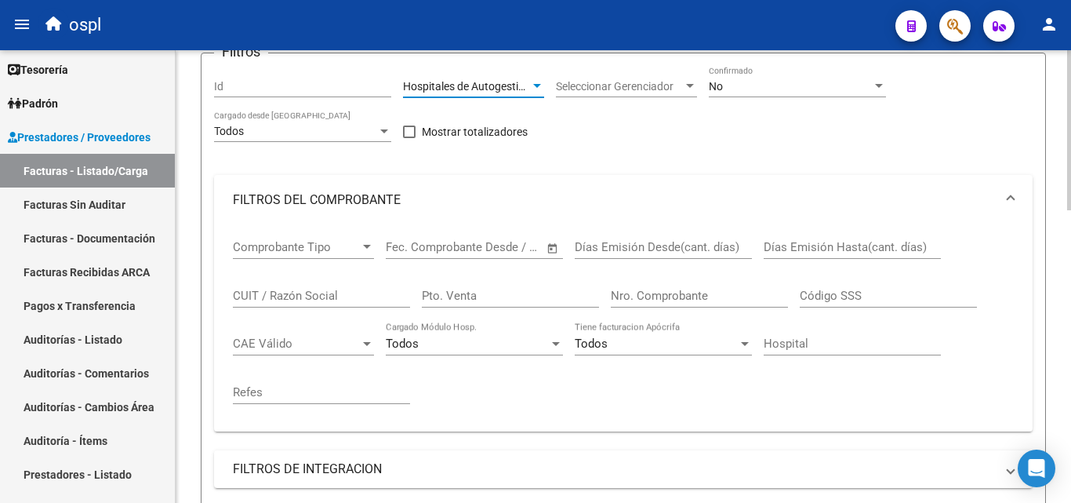
scroll to position [157, 0]
click at [550, 239] on span "Open calendar" at bounding box center [553, 247] width 38 height 38
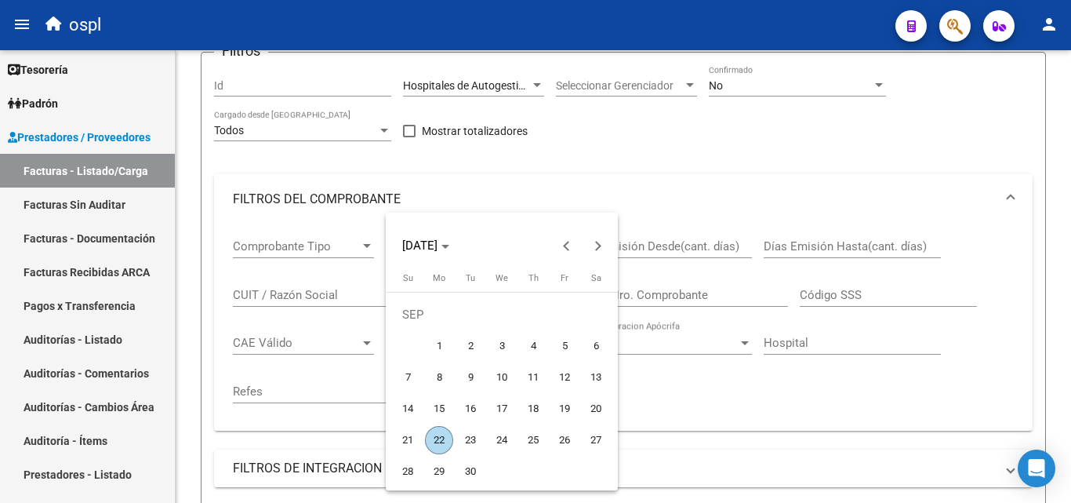
click at [443, 342] on span "1" at bounding box center [439, 346] width 28 height 28
type input "[DATE]"
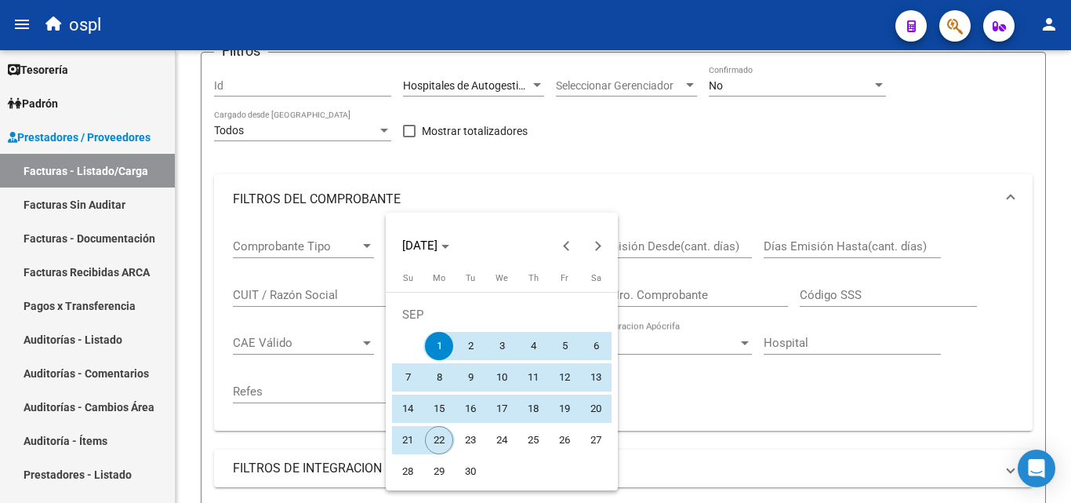
click at [441, 442] on span "22" at bounding box center [439, 440] width 28 height 28
type input "[DATE]"
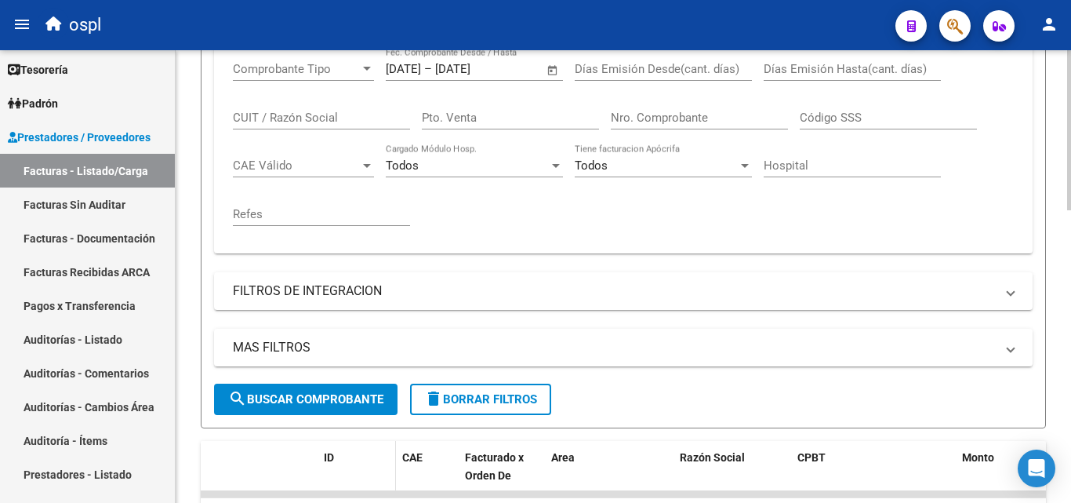
scroll to position [392, 0]
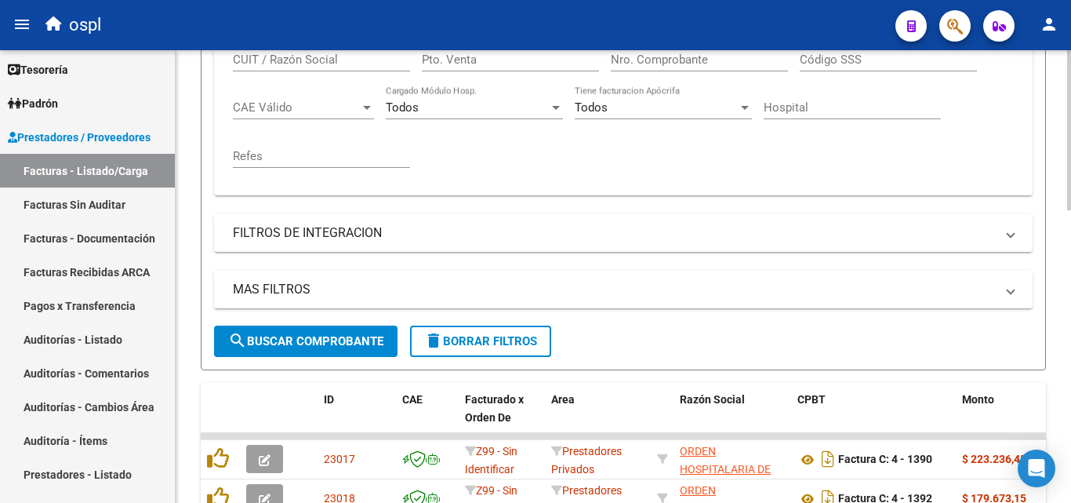
click at [329, 335] on span "search Buscar Comprobante" at bounding box center [305, 341] width 155 height 14
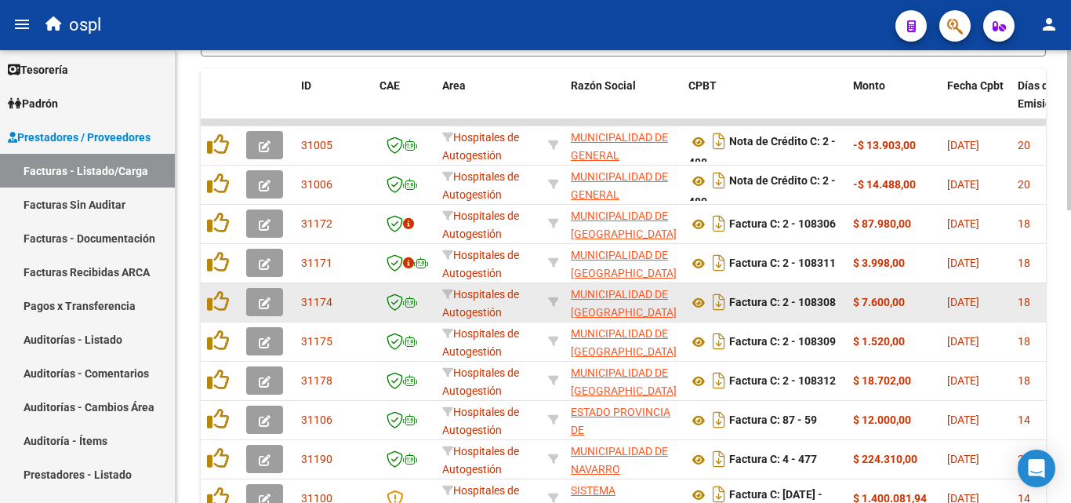
scroll to position [784, 0]
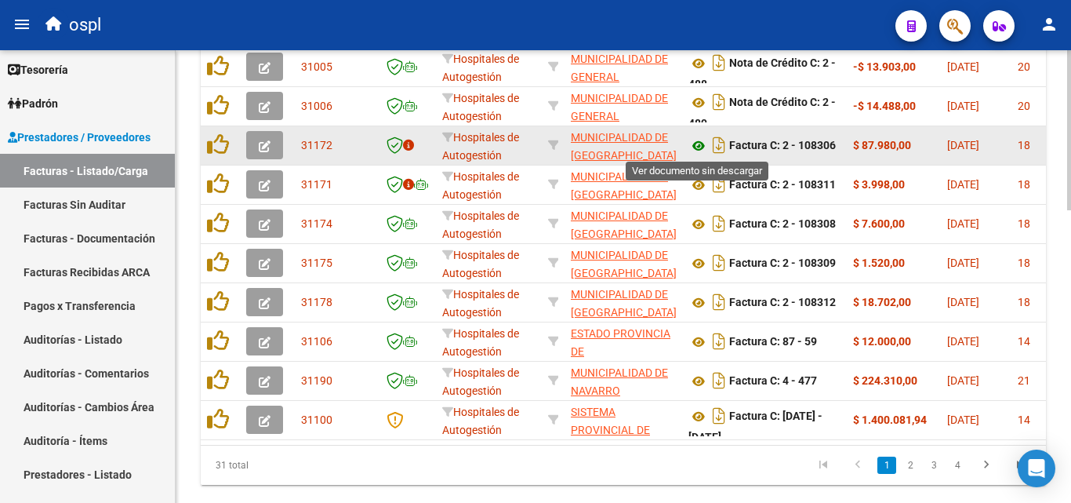
click at [702, 144] on icon at bounding box center [698, 145] width 20 height 19
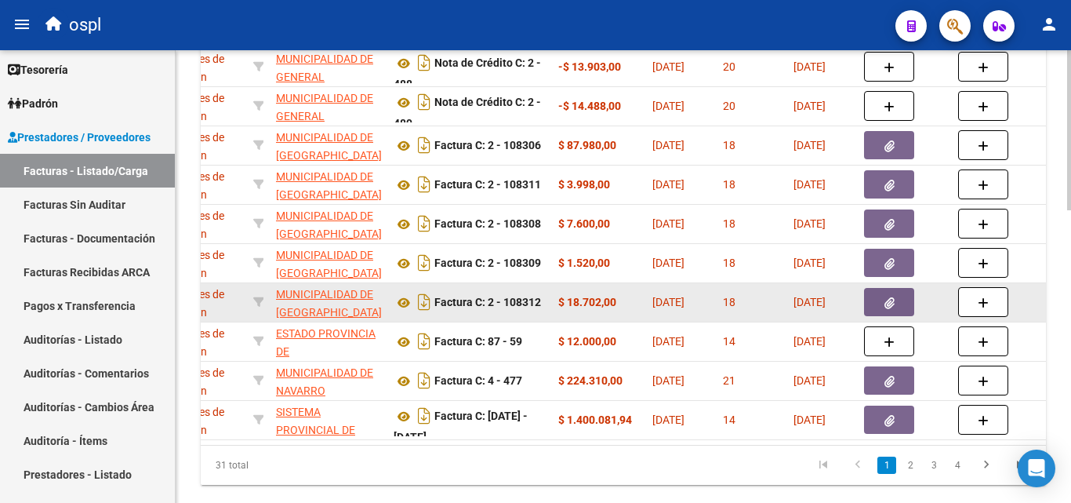
scroll to position [0, 327]
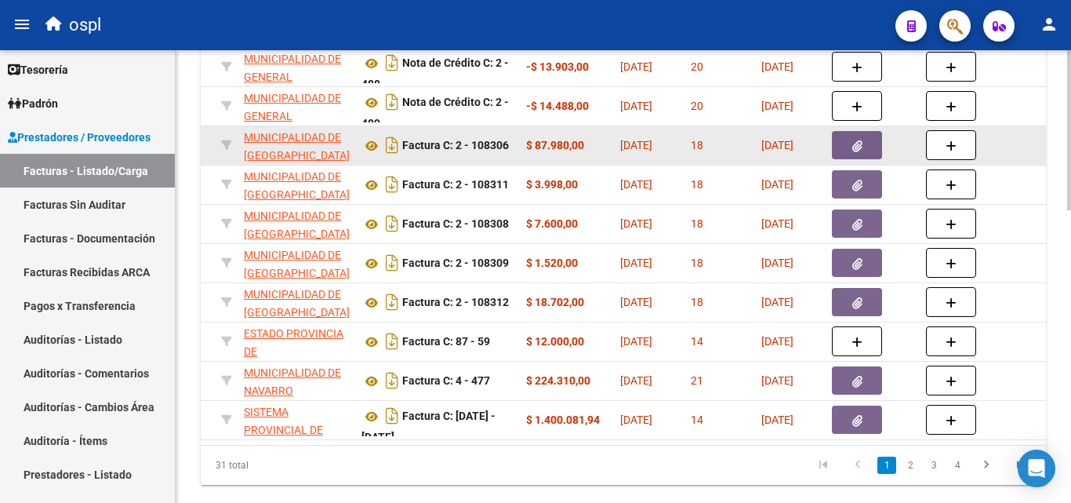
click at [845, 134] on button "button" at bounding box center [857, 145] width 50 height 28
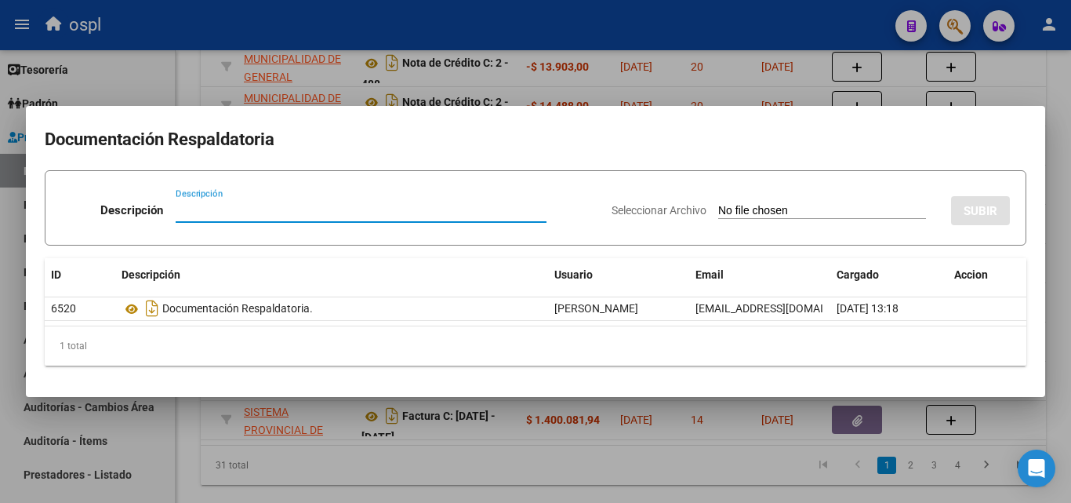
click at [608, 462] on div at bounding box center [535, 251] width 1071 height 503
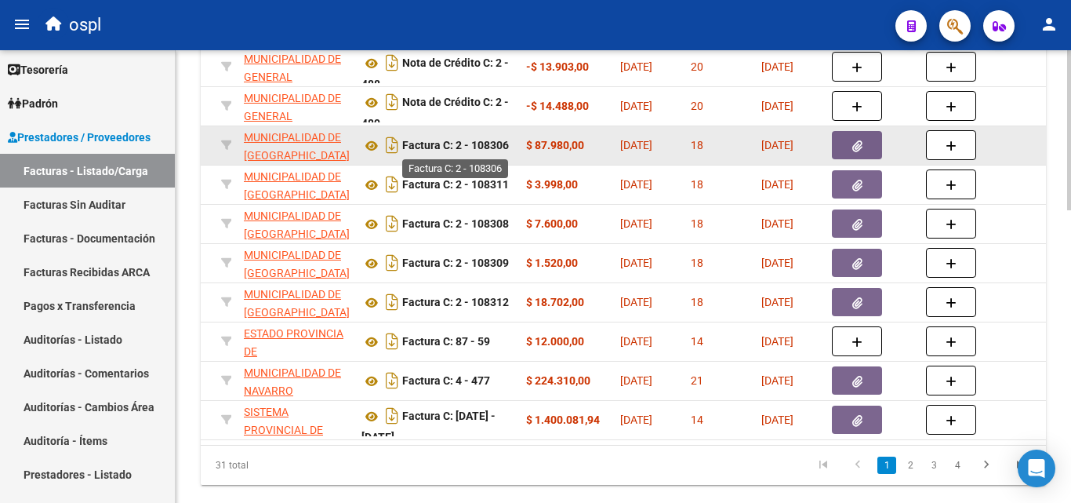
drag, startPoint x: 485, startPoint y: 144, endPoint x: 497, endPoint y: 143, distance: 11.9
click at [496, 143] on strong "Factura C: 2 - 108306" at bounding box center [455, 146] width 107 height 13
click at [511, 147] on div "Factura C: 2 - 108306" at bounding box center [437, 145] width 152 height 25
click at [507, 147] on strong "Factura C: 2 - 108306" at bounding box center [455, 146] width 107 height 13
click at [848, 138] on button "button" at bounding box center [857, 145] width 50 height 28
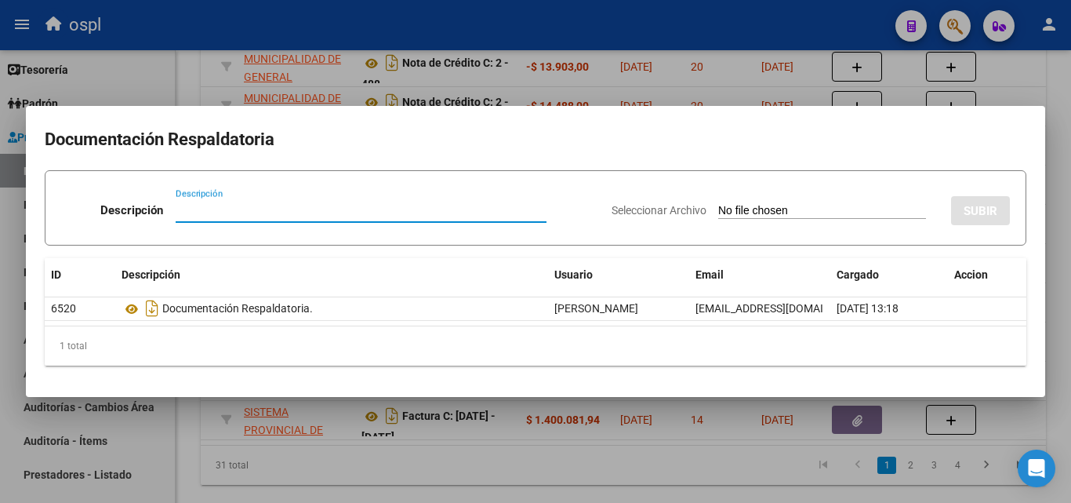
click at [772, 212] on input "Seleccionar Archivo" at bounding box center [822, 211] width 208 height 15
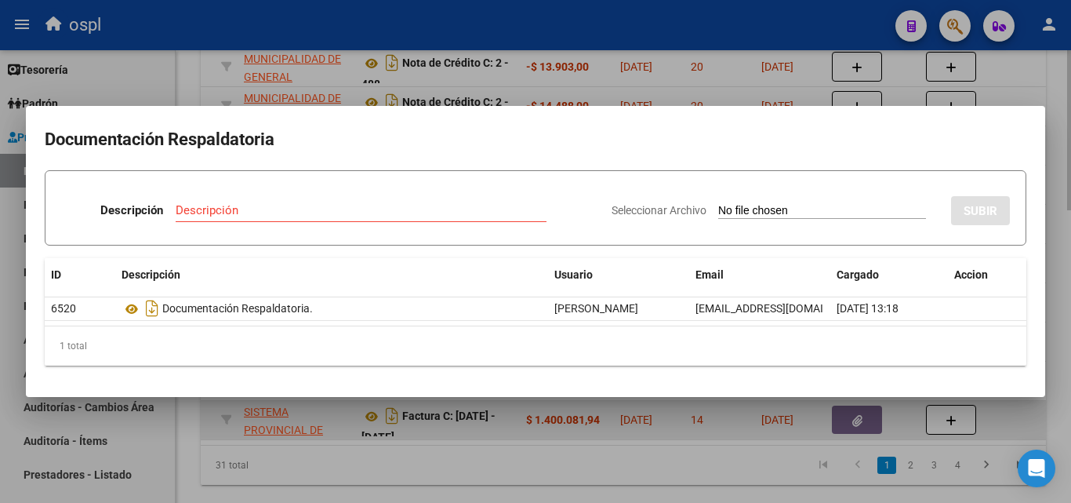
drag, startPoint x: 612, startPoint y: 444, endPoint x: 633, endPoint y: 438, distance: 21.1
click at [614, 447] on div at bounding box center [535, 251] width 1071 height 503
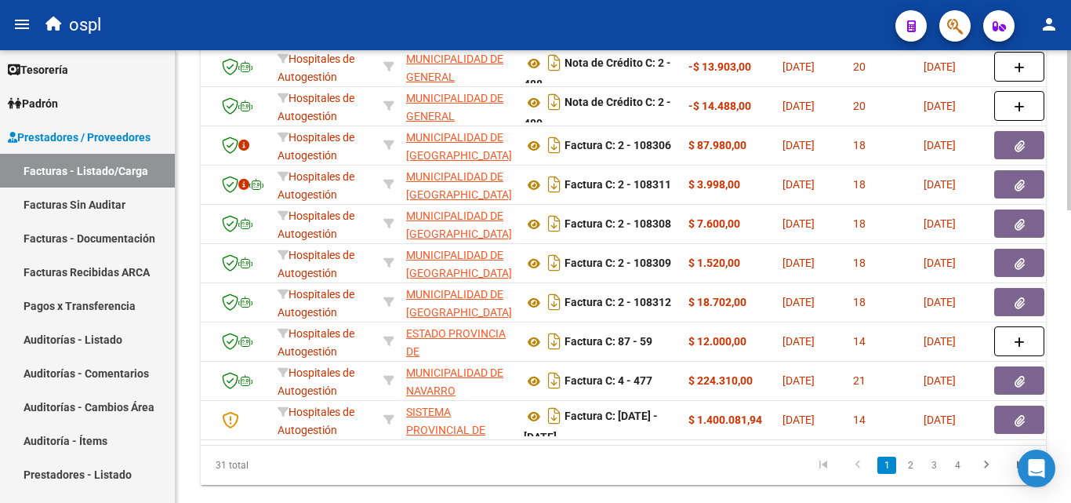
scroll to position [0, 205]
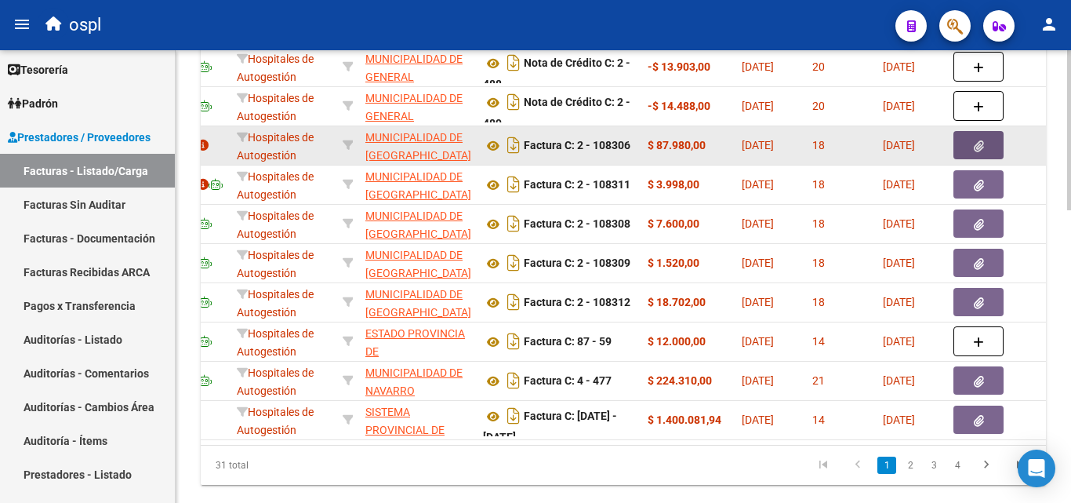
click at [974, 142] on icon "button" at bounding box center [979, 146] width 10 height 12
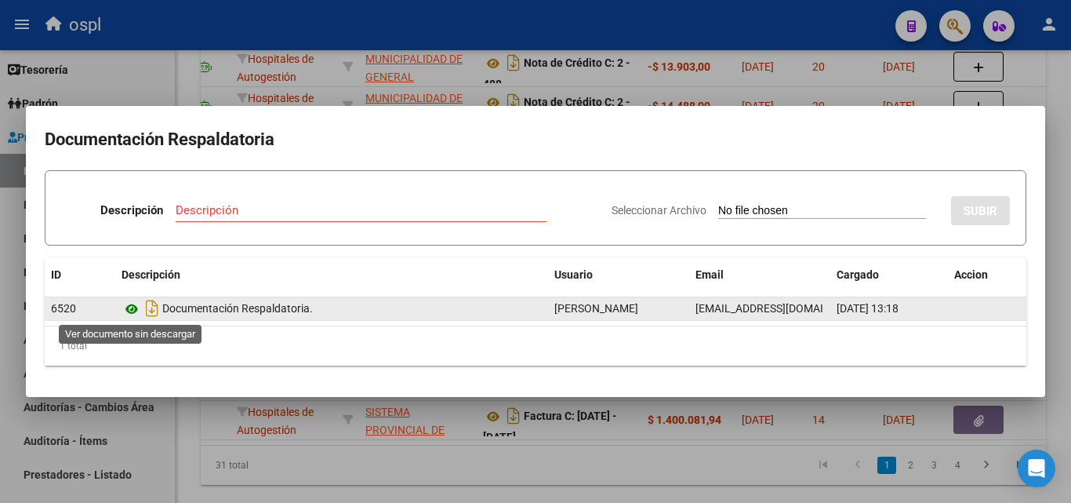
click at [134, 304] on icon at bounding box center [132, 309] width 20 height 19
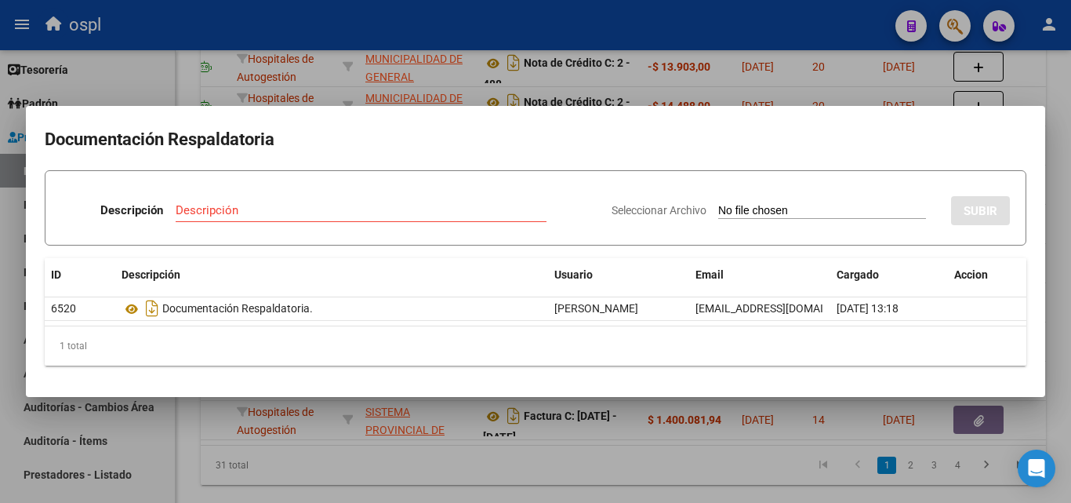
click at [831, 482] on div at bounding box center [535, 251] width 1071 height 503
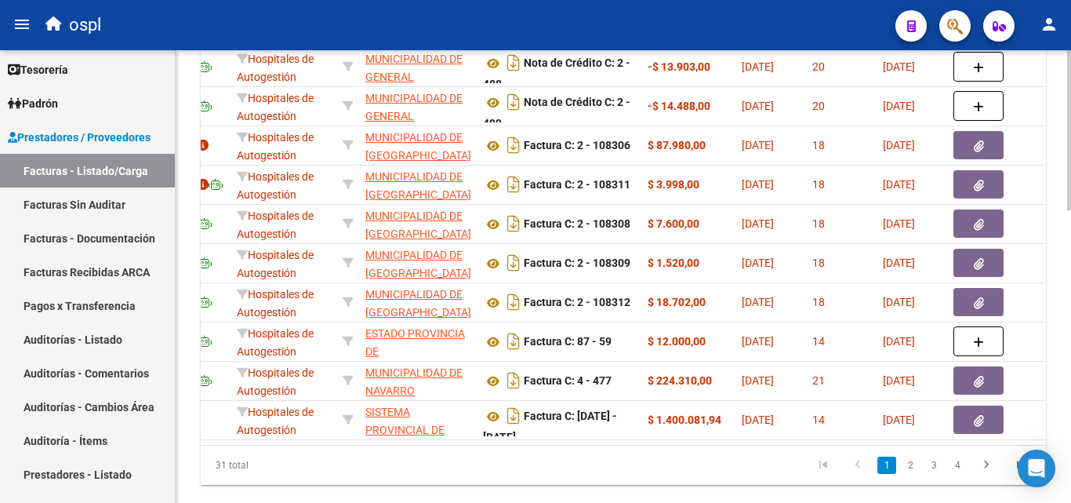
scroll to position [0, 0]
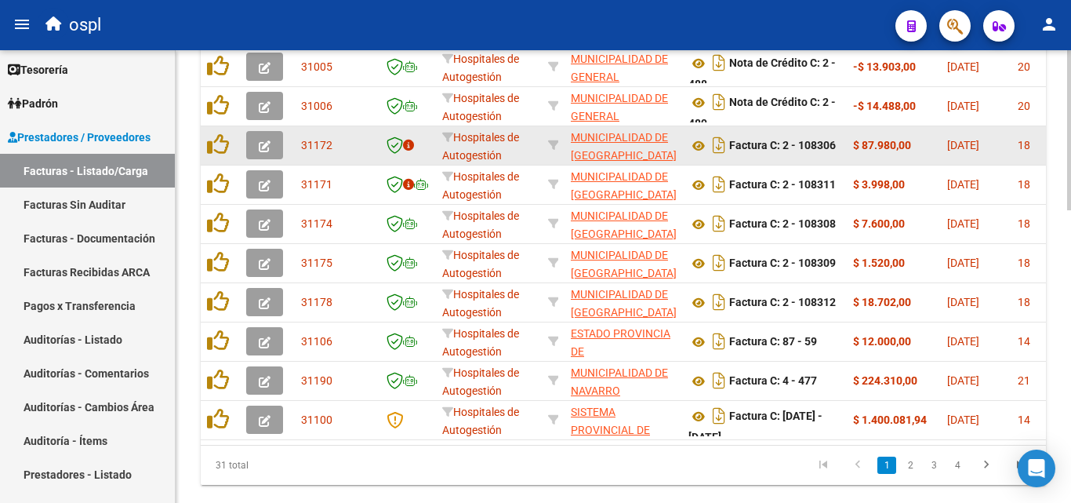
click at [265, 145] on icon "button" at bounding box center [265, 146] width 12 height 12
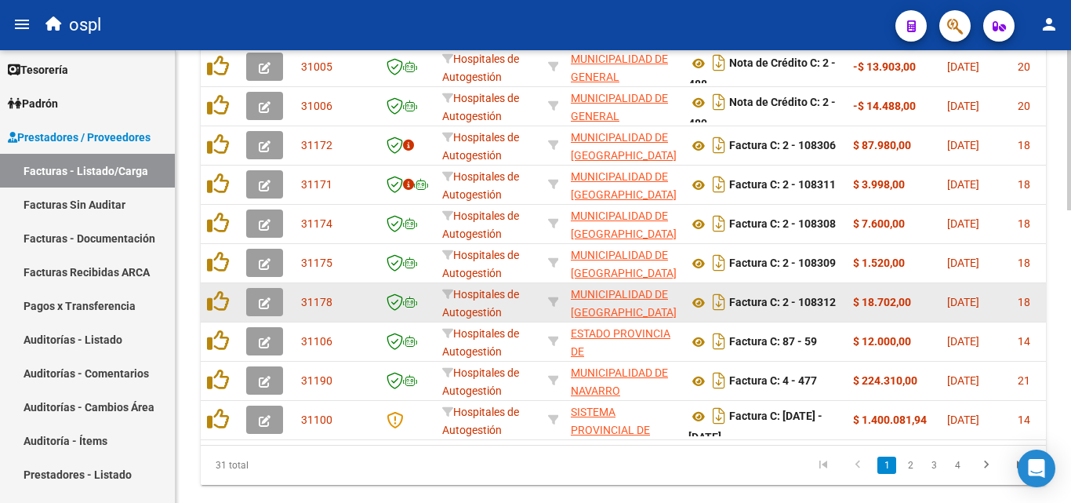
scroll to position [784, 0]
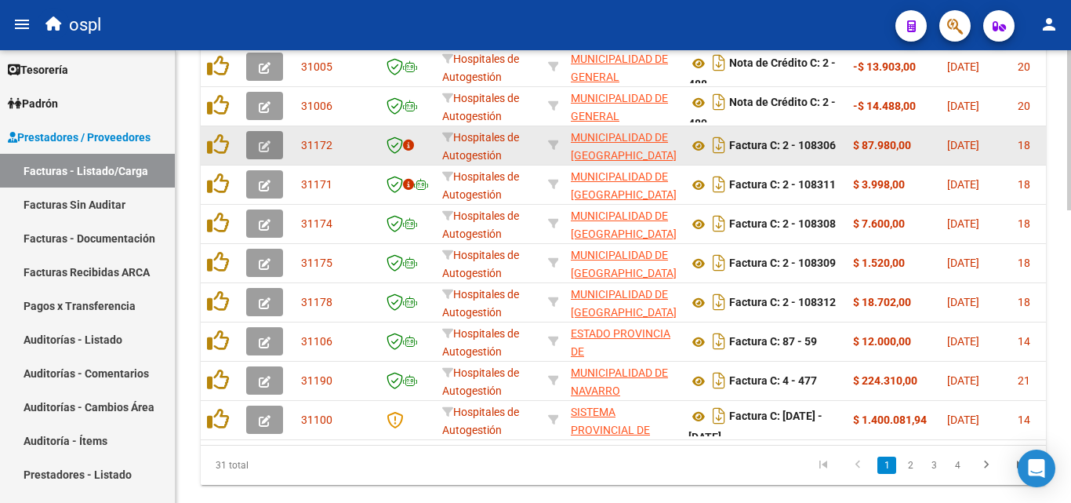
click at [252, 145] on button "button" at bounding box center [264, 145] width 37 height 28
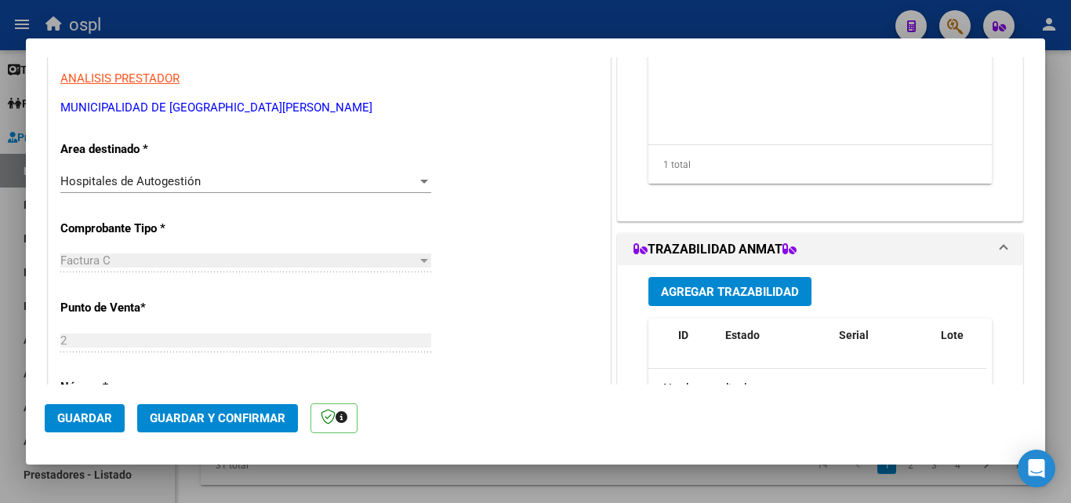
scroll to position [314, 0]
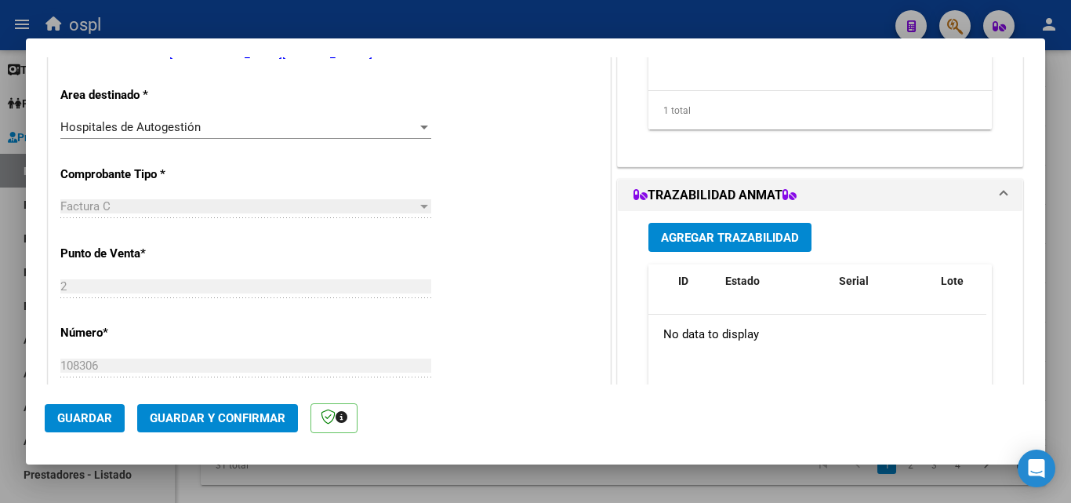
click at [411, 118] on div "Hospitales de Autogestión Seleccionar Area" at bounding box center [245, 127] width 371 height 24
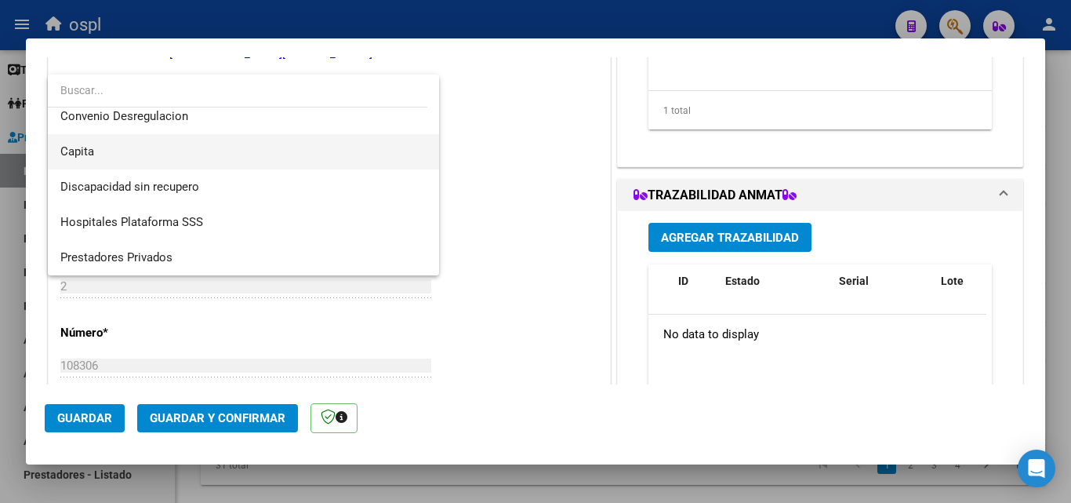
scroll to position [223, 0]
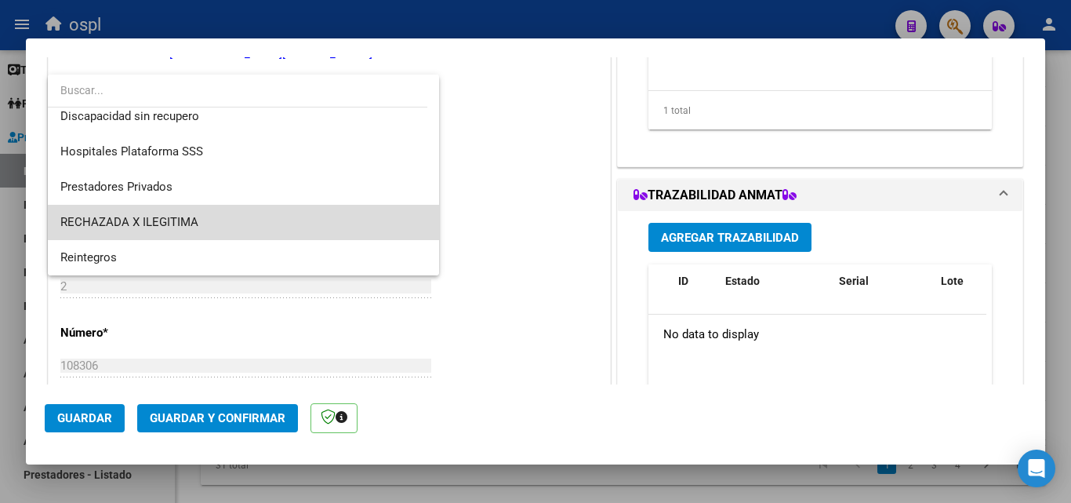
click at [293, 221] on span "RECHAZADA X ILEGITIMA" at bounding box center [243, 222] width 366 height 35
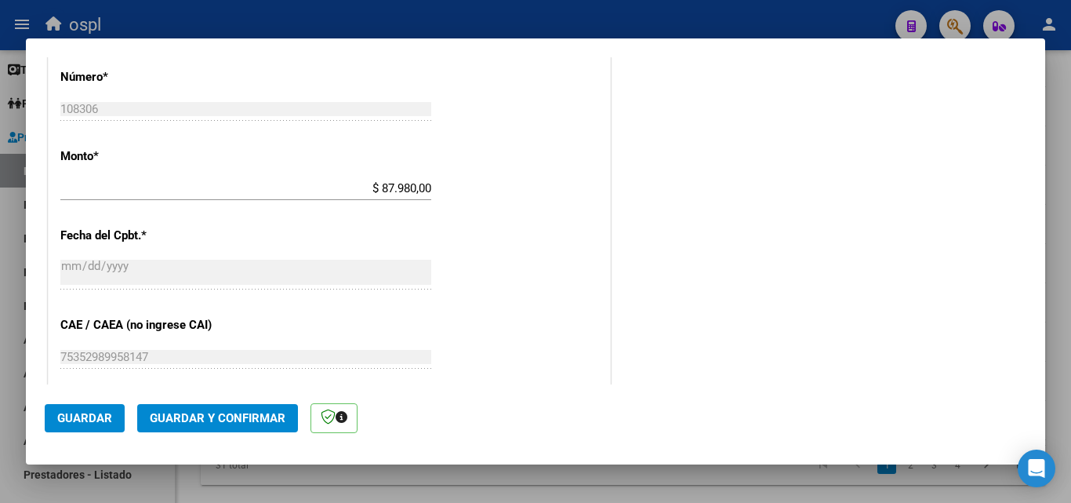
scroll to position [862, 0]
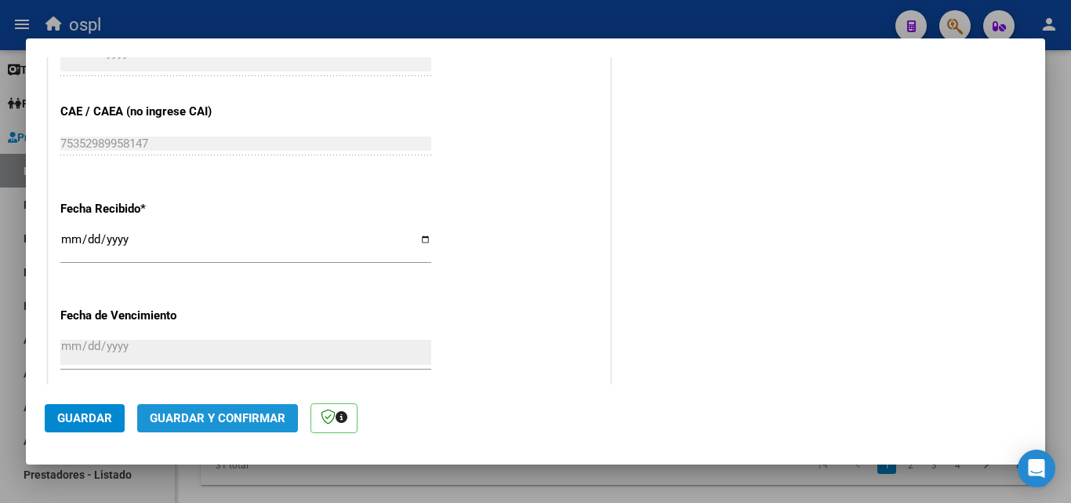
click at [245, 412] on span "Guardar y Confirmar" at bounding box center [218, 418] width 136 height 14
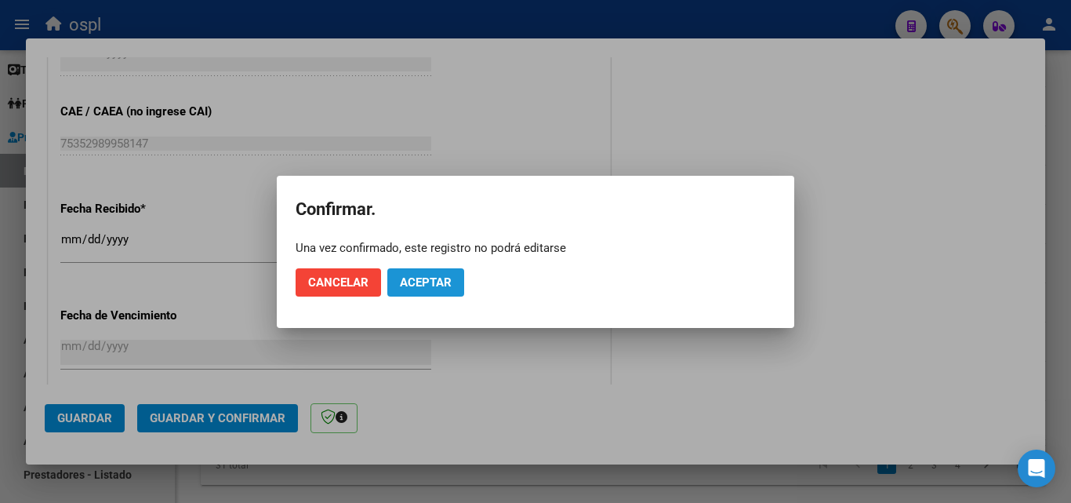
click at [438, 288] on span "Aceptar" at bounding box center [426, 282] width 52 height 14
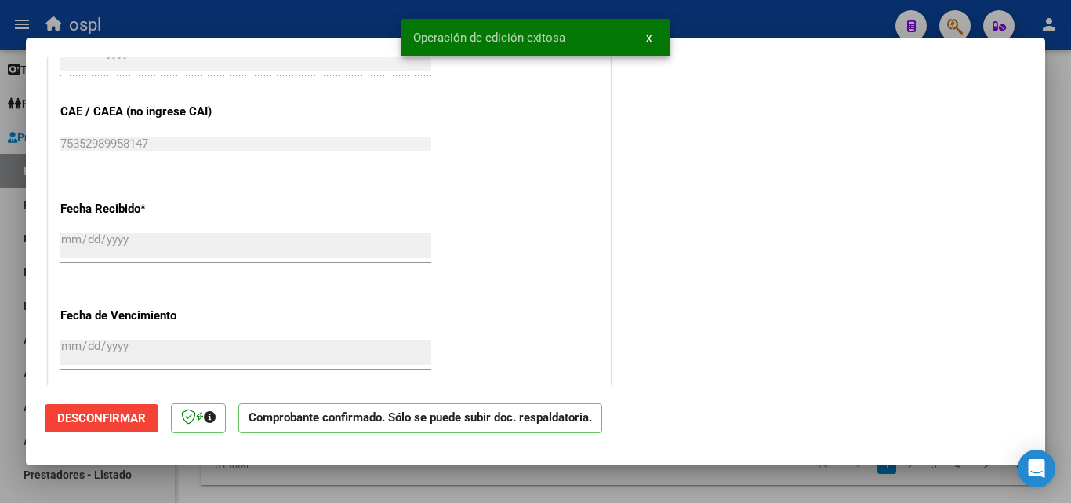
click at [0, 260] on div at bounding box center [535, 251] width 1071 height 503
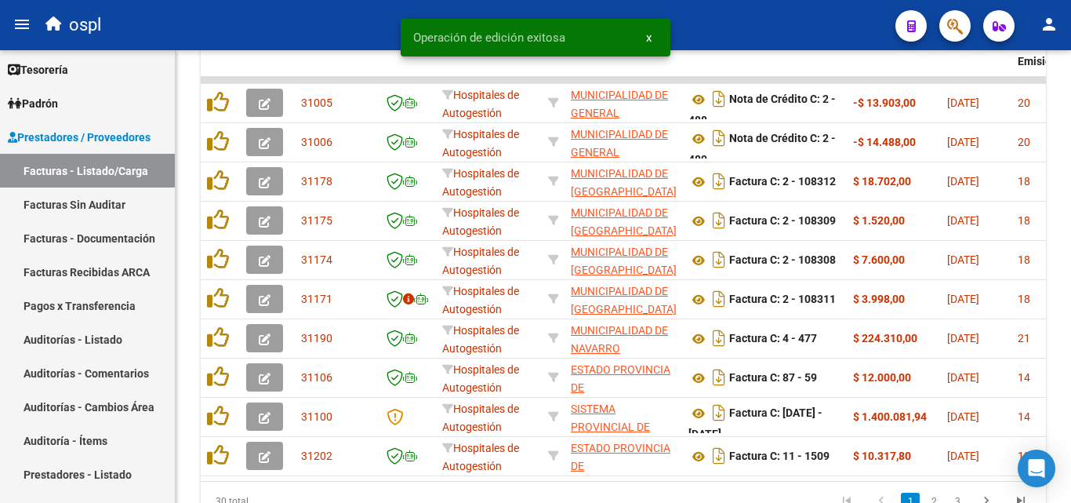
scroll to position [784, 0]
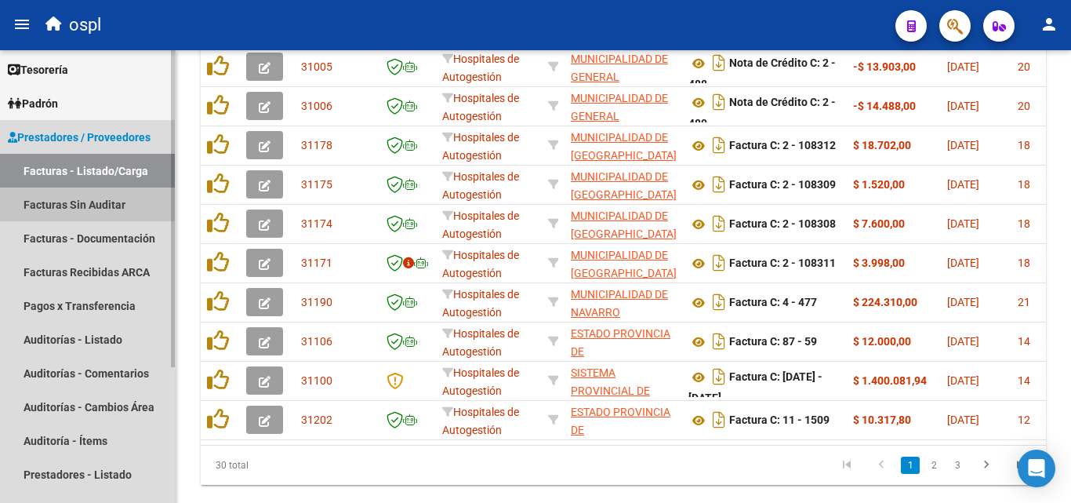
click at [96, 203] on link "Facturas Sin Auditar" at bounding box center [87, 204] width 175 height 34
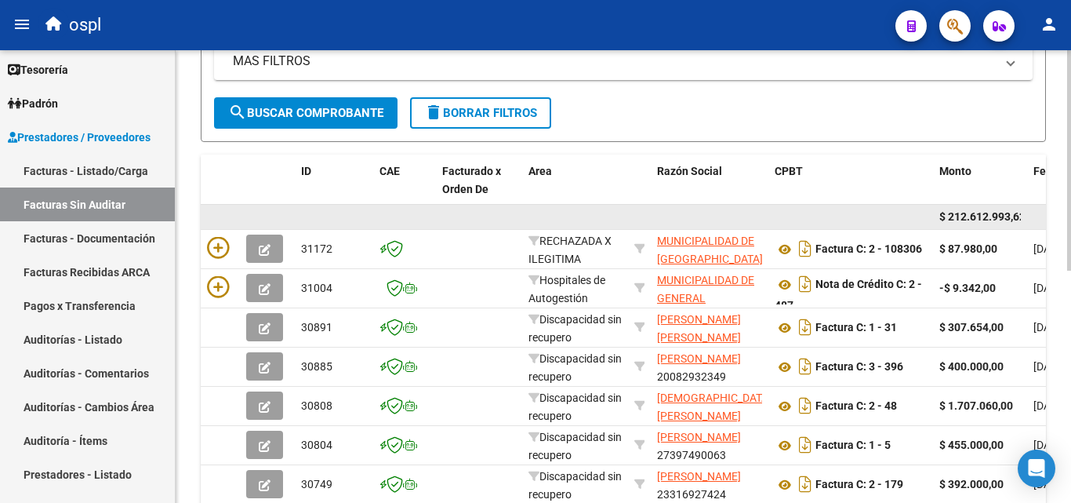
scroll to position [240, 0]
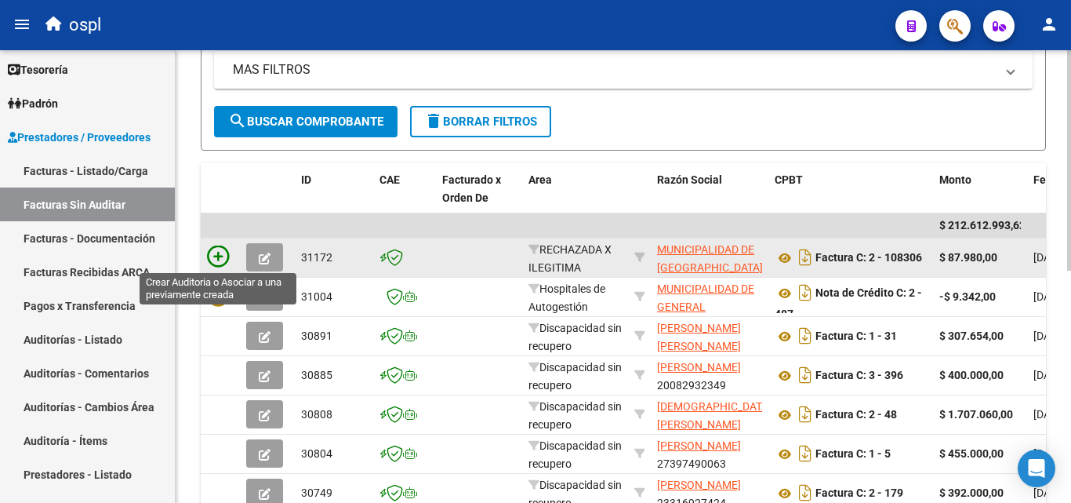
click at [215, 263] on icon at bounding box center [218, 256] width 22 height 22
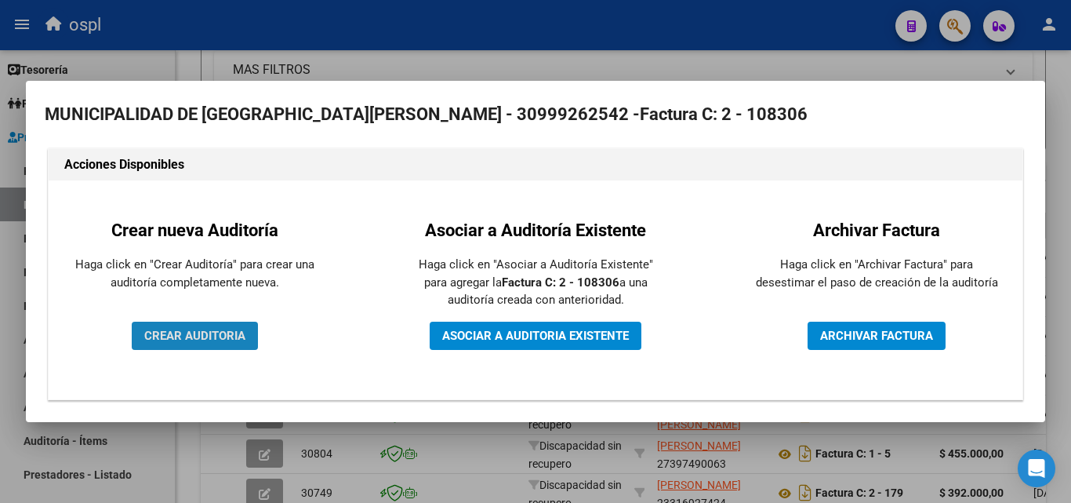
click at [232, 325] on button "CREAR AUDITORIA" at bounding box center [195, 335] width 126 height 28
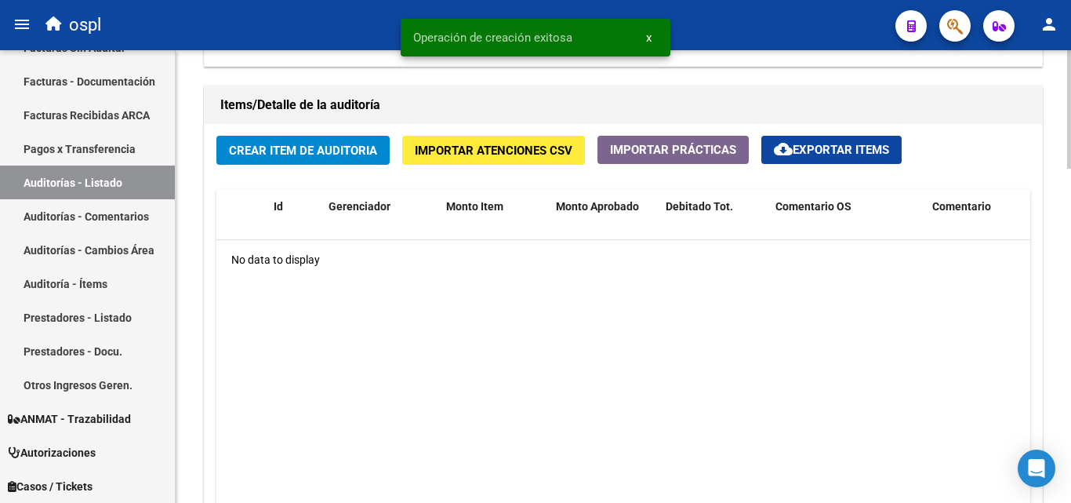
scroll to position [1098, 0]
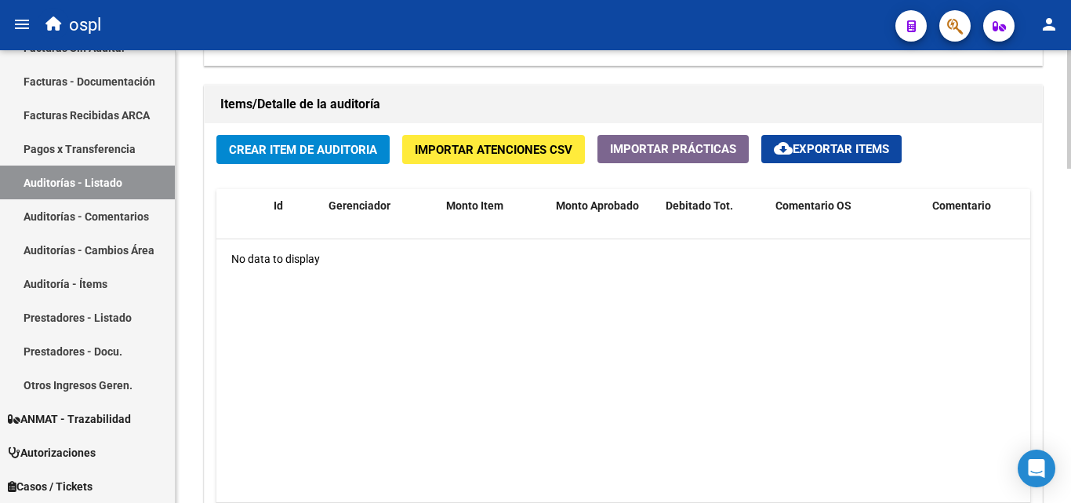
click at [260, 156] on span "Crear Item de Auditoria" at bounding box center [303, 150] width 148 height 14
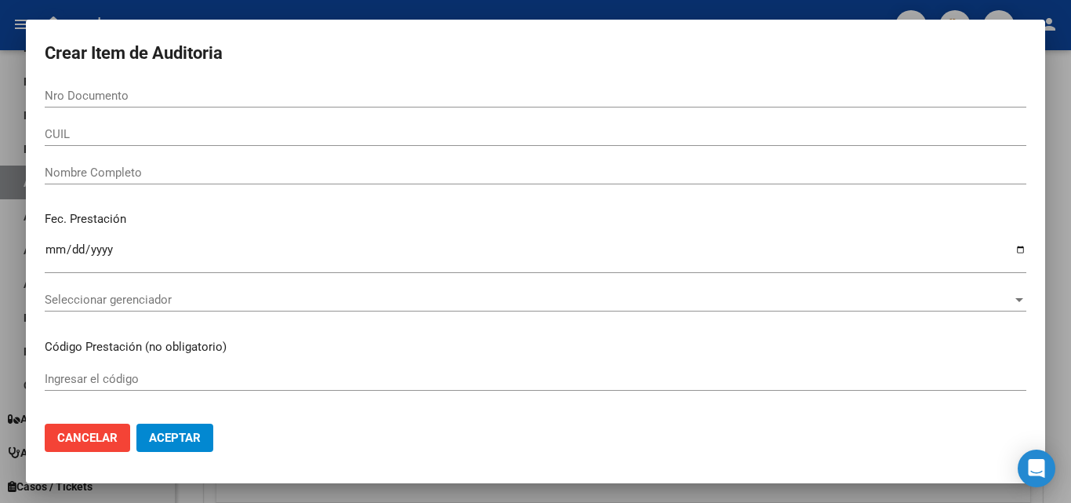
drag, startPoint x: 80, startPoint y: 161, endPoint x: 89, endPoint y: 170, distance: 12.8
click at [81, 164] on div "Nombre Completo" at bounding box center [536, 173] width 982 height 24
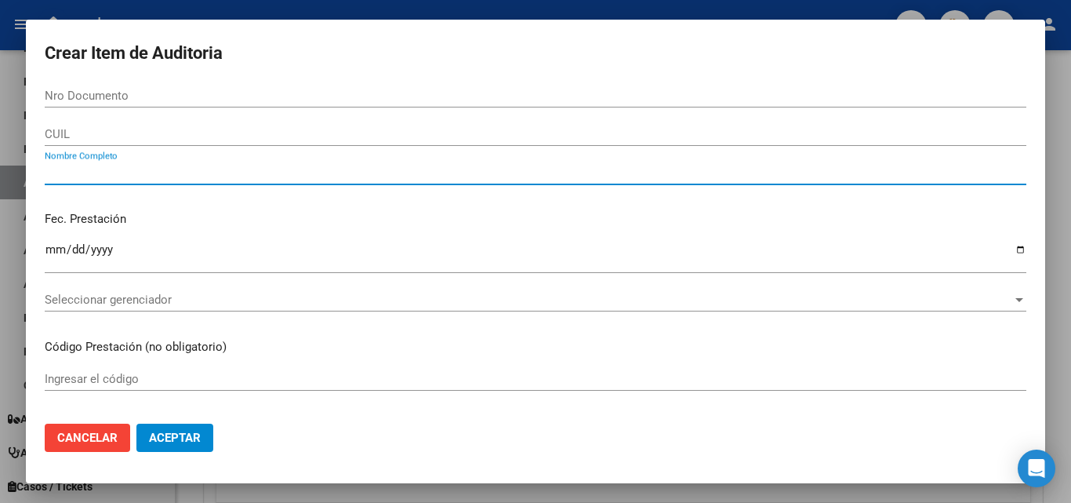
click at [102, 176] on input "Nombre Completo" at bounding box center [536, 172] width 982 height 14
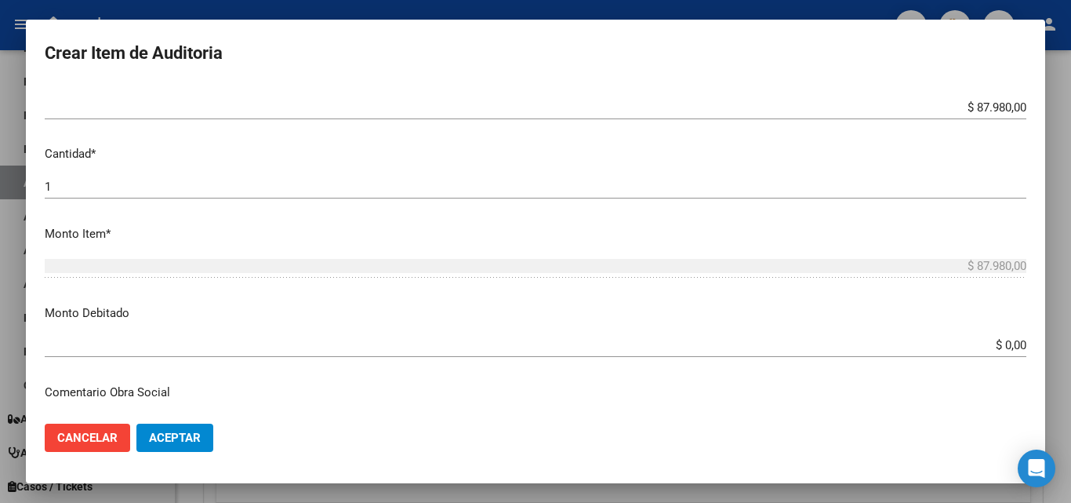
scroll to position [470, 0]
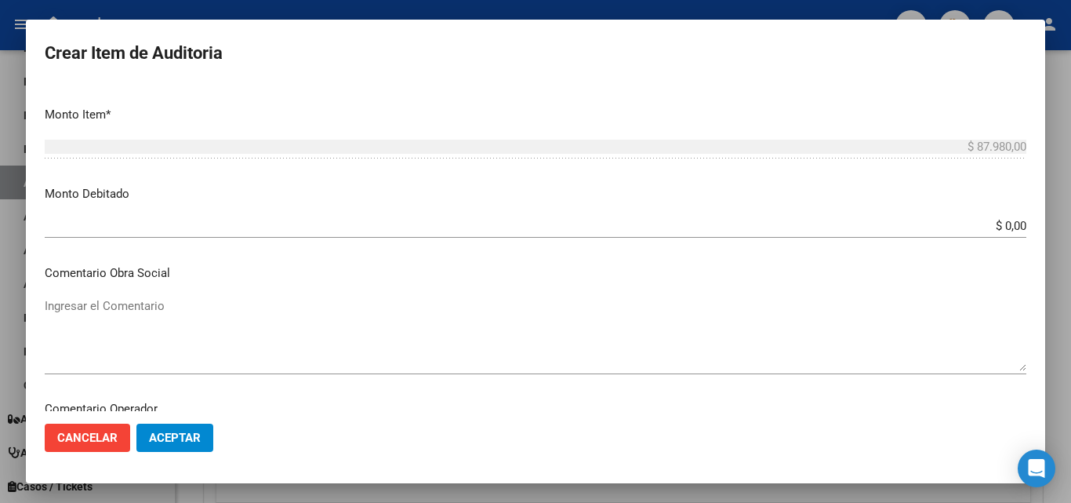
type input "TODOS"
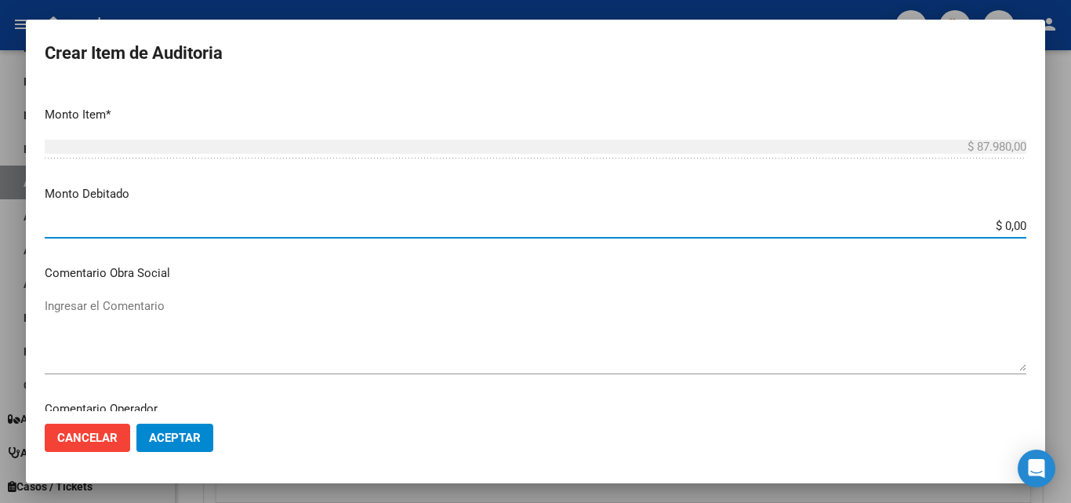
drag, startPoint x: 983, startPoint y: 226, endPoint x: 1062, endPoint y: 209, distance: 80.3
click at [1062, 209] on div "Crear Item de Auditoria Nro Documento CUIL TODOS Nombre Completo Fec. Prestació…" at bounding box center [535, 251] width 1071 height 503
type input "$ 87.980,00"
click at [85, 281] on p "Comentario Obra Social" at bounding box center [536, 273] width 982 height 18
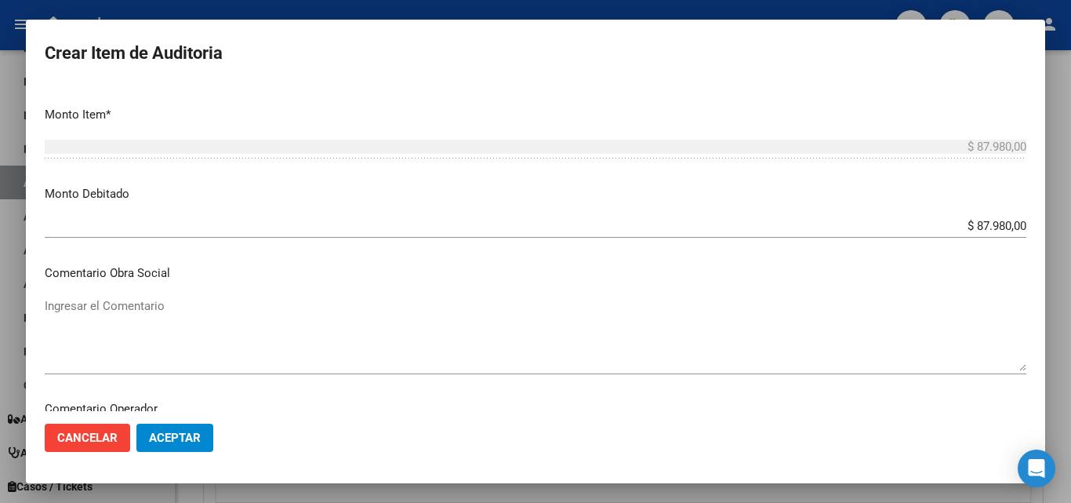
click at [187, 328] on textarea "Ingresar el Comentario" at bounding box center [536, 334] width 982 height 74
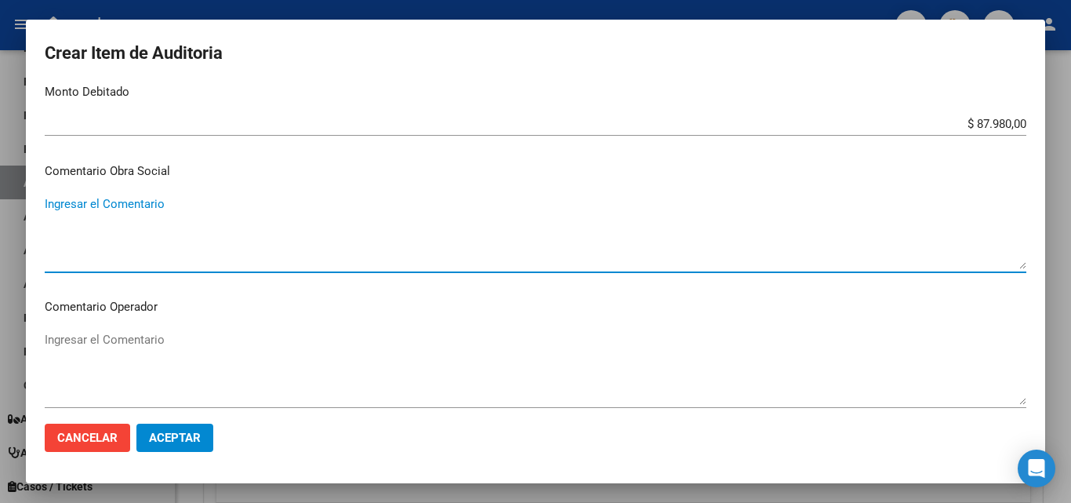
scroll to position [706, 0]
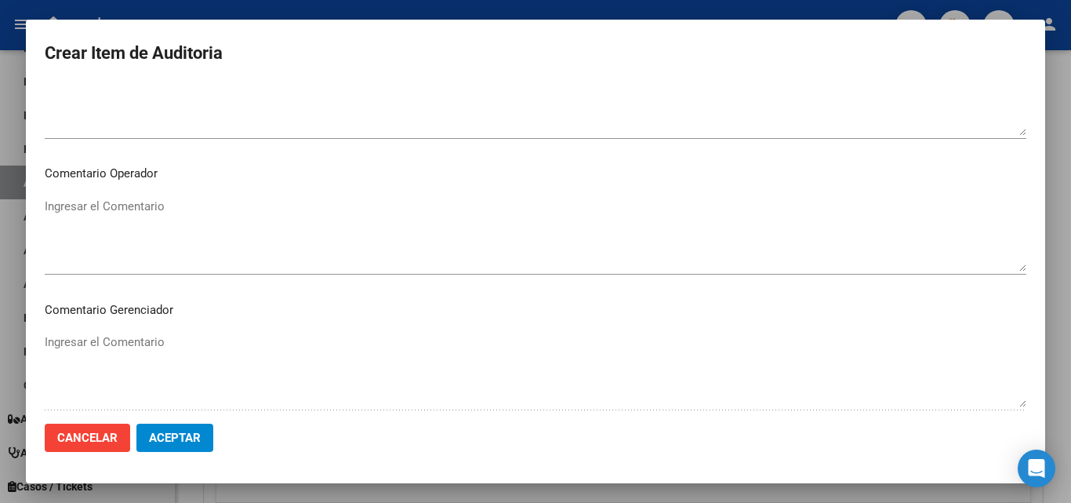
click at [128, 157] on mat-dialog-content "Nro Documento CUIL TODOS Nombre Completo Fec. Prestación Ingresar la fecha Sele…" at bounding box center [535, 247] width 1019 height 327
click at [224, 205] on textarea "Ingresar el Comentario" at bounding box center [536, 235] width 982 height 74
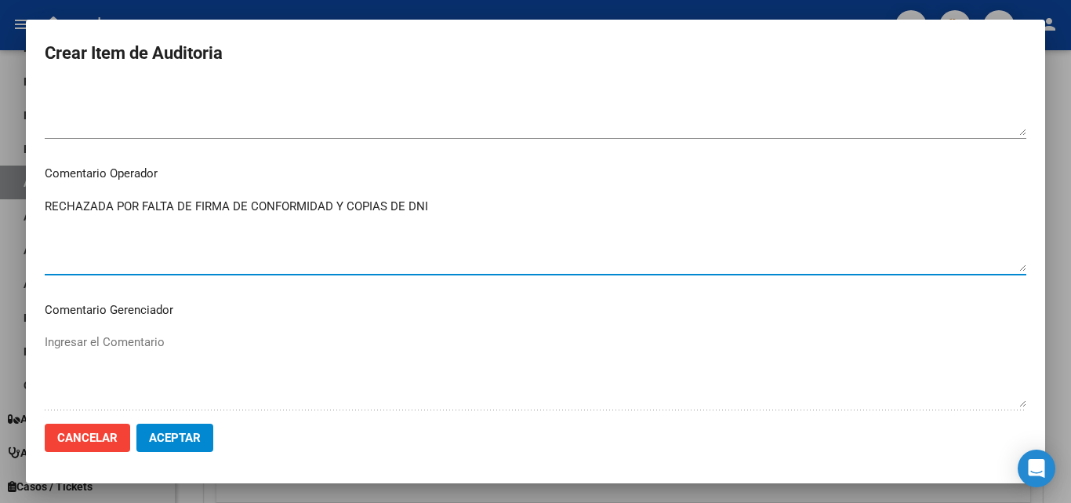
type textarea "RECHAZADA POR FALTA DE FIRMA DE CONFORMIDAD Y COPIAS DE DNI"
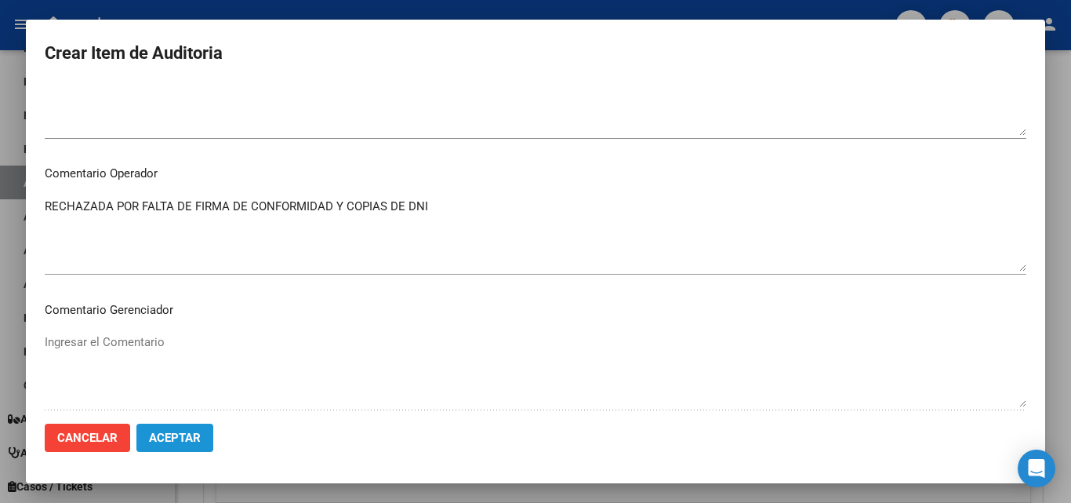
click at [159, 437] on span "Aceptar" at bounding box center [175, 437] width 52 height 14
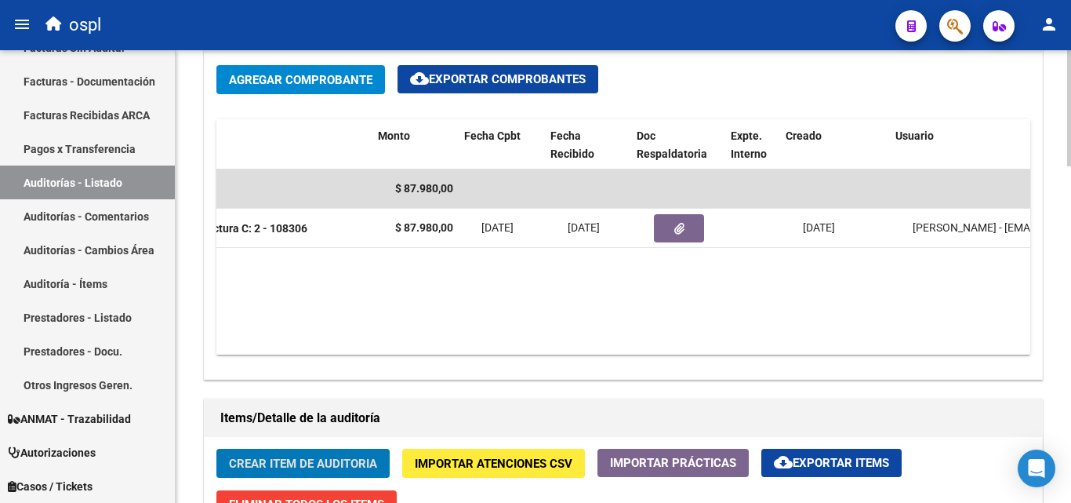
scroll to position [0, 485]
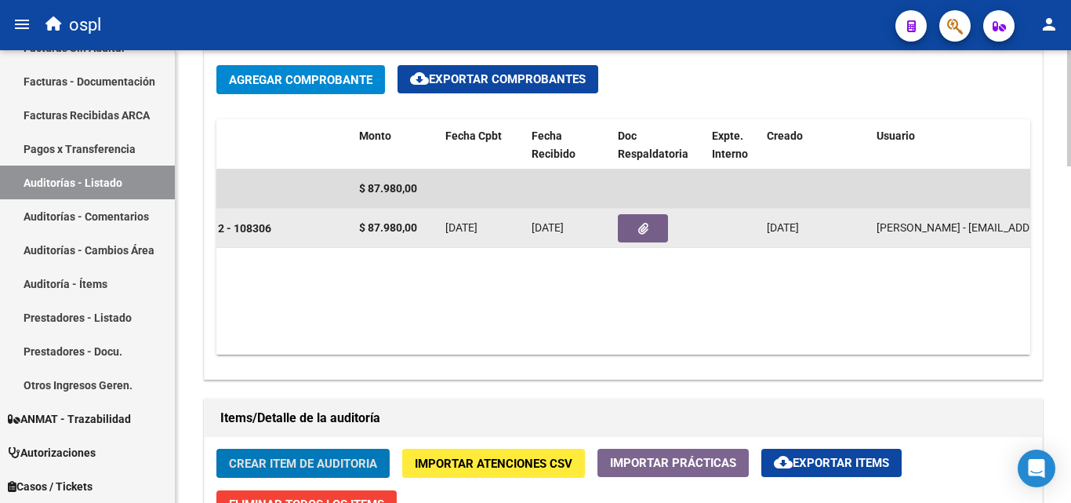
click at [660, 234] on button "button" at bounding box center [643, 228] width 50 height 28
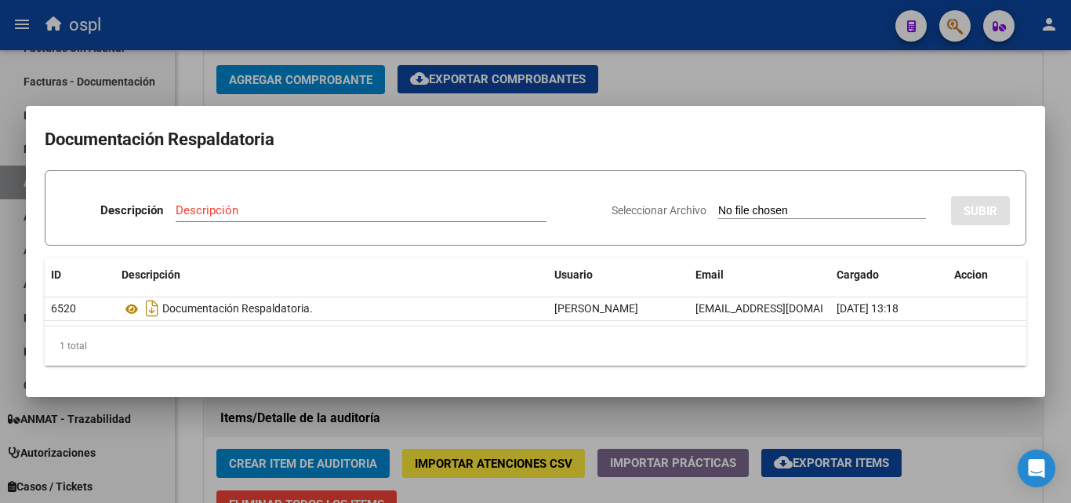
click at [798, 207] on input "Seleccionar Archivo" at bounding box center [822, 211] width 208 height 15
type input "C:\fakepath\RECHAZO X ILEGITIMA - FC 108306.pdf"
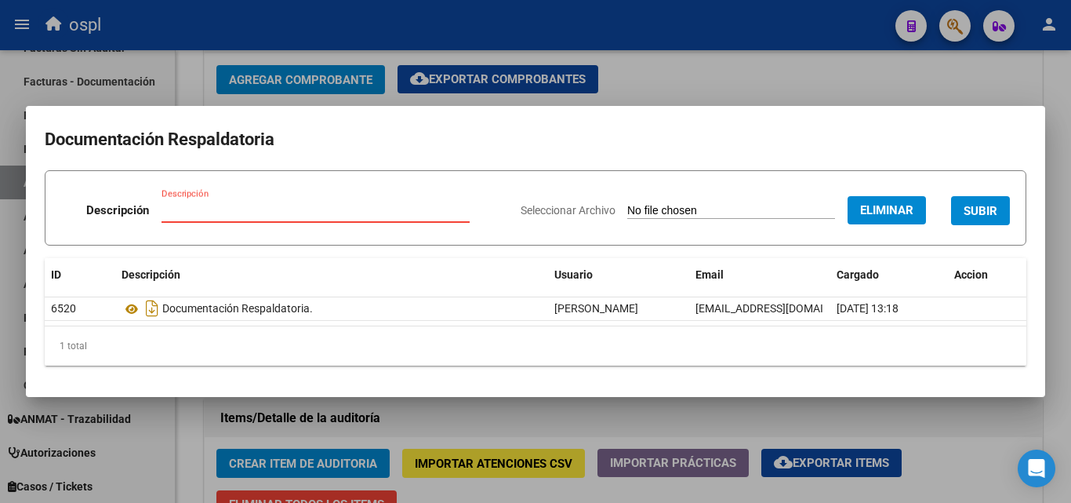
click at [346, 207] on input "Descripción" at bounding box center [316, 210] width 308 height 14
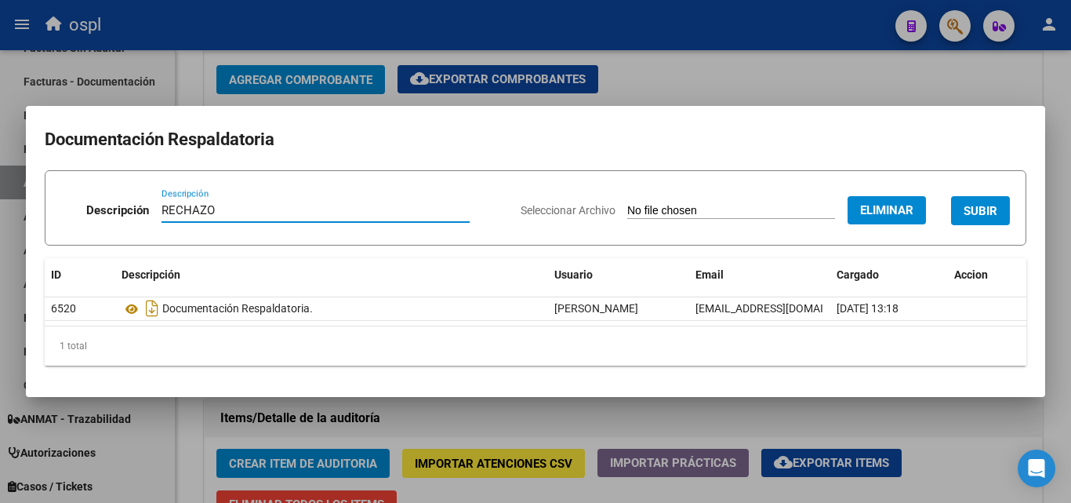
type input "RECHAZO"
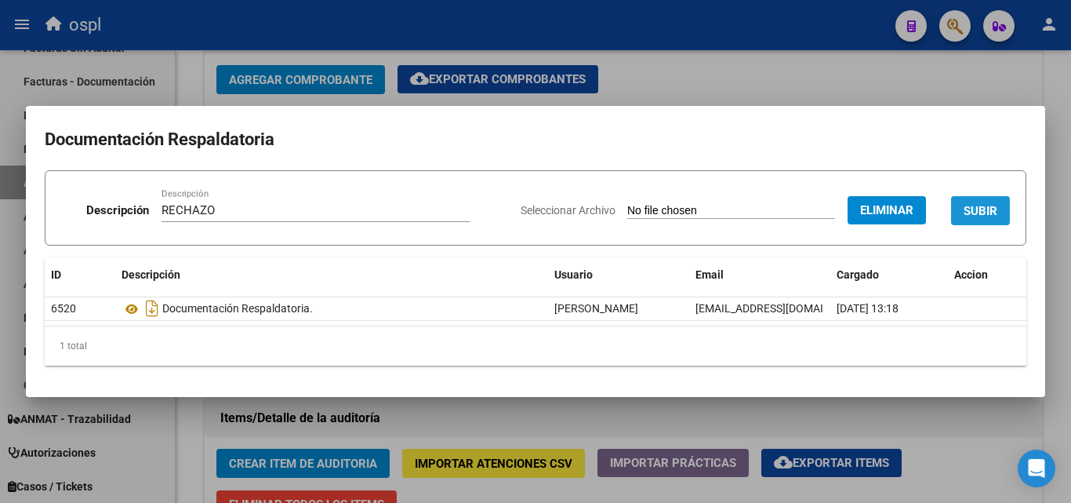
click at [997, 207] on span "SUBIR" at bounding box center [981, 211] width 34 height 14
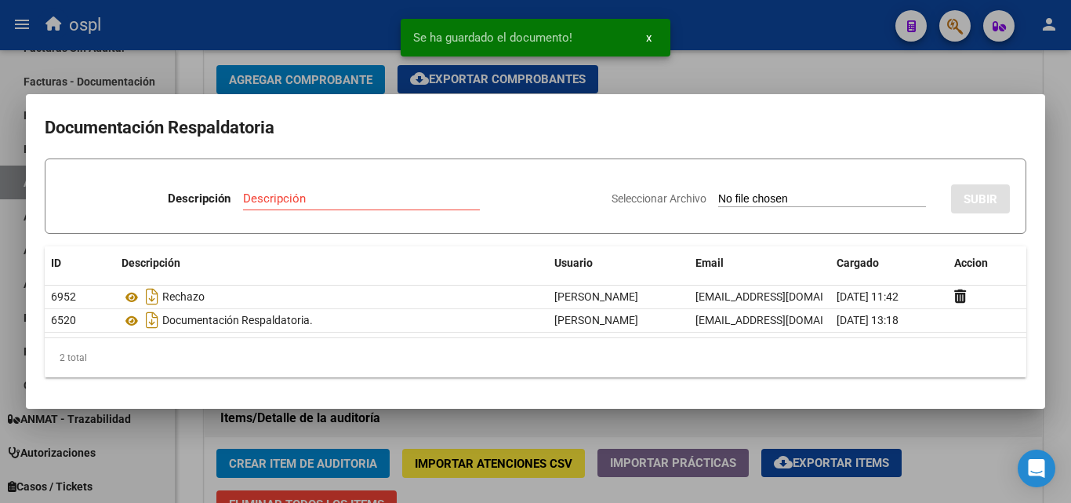
click at [772, 61] on div at bounding box center [535, 251] width 1071 height 503
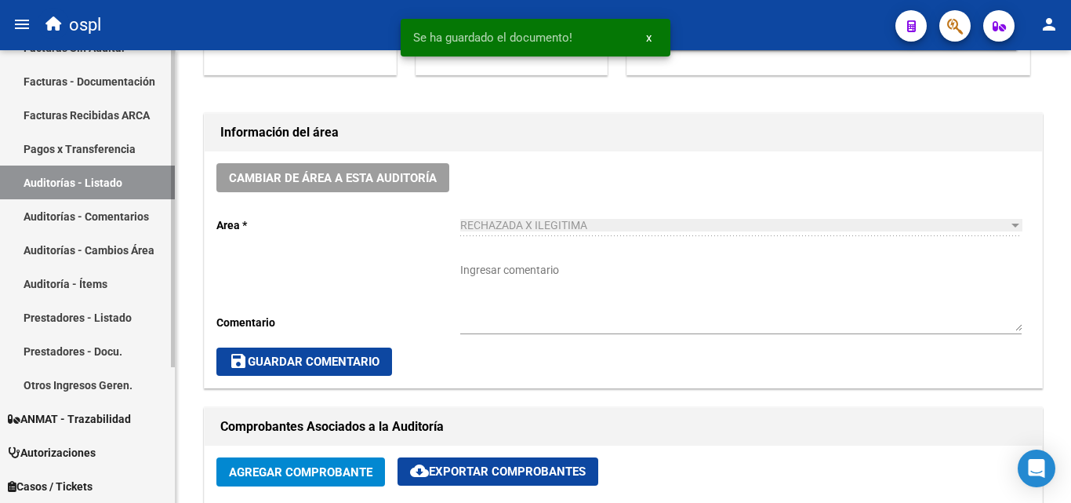
scroll to position [38, 0]
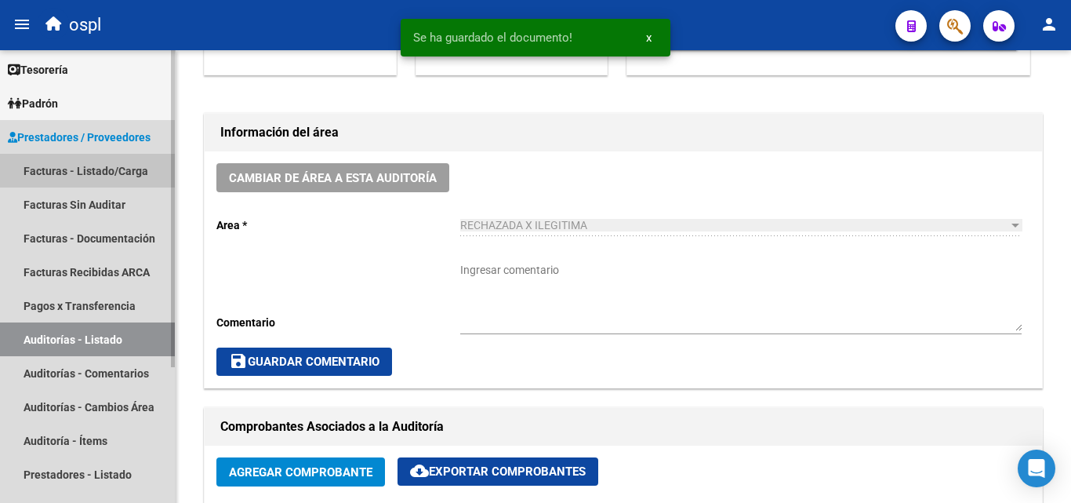
click at [78, 173] on link "Facturas - Listado/Carga" at bounding box center [87, 171] width 175 height 34
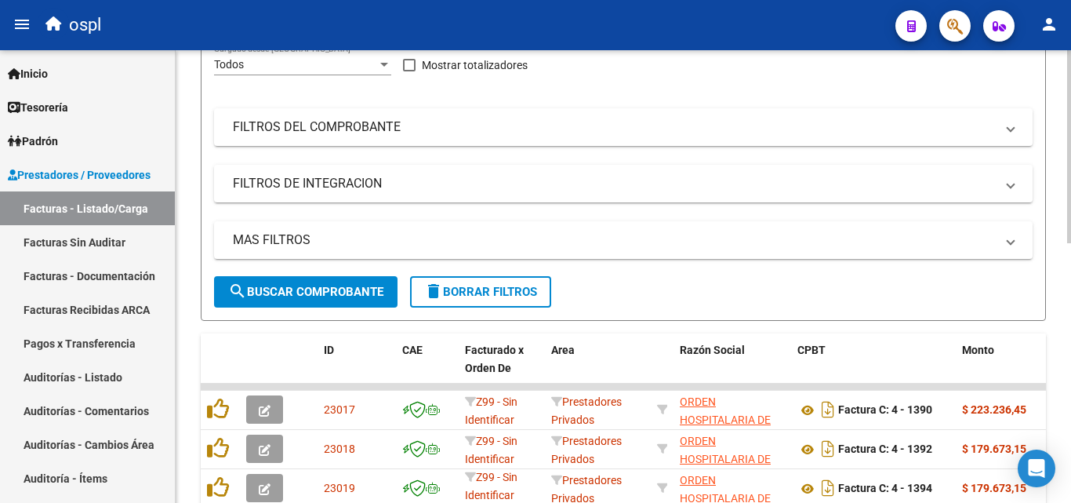
scroll to position [79, 0]
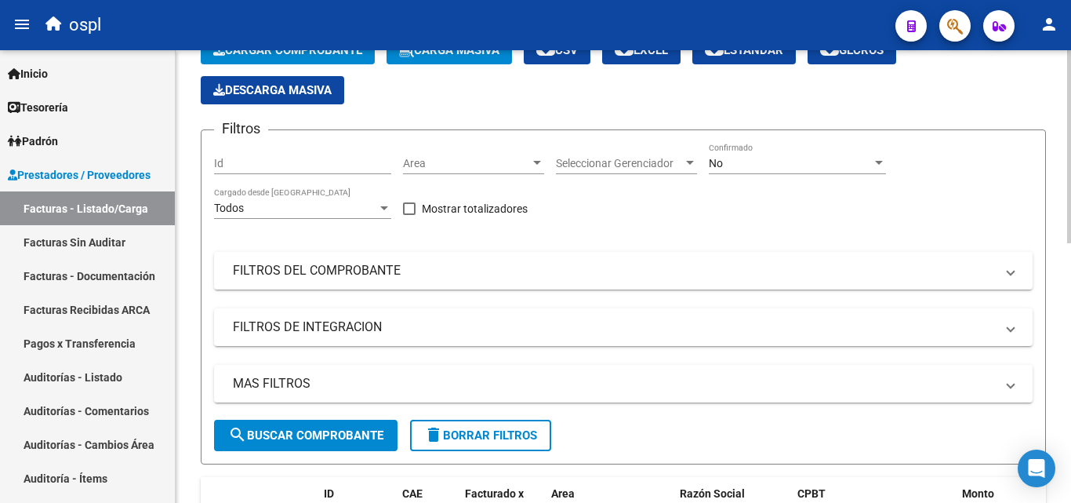
click at [419, 154] on div "Area Area" at bounding box center [473, 158] width 141 height 31
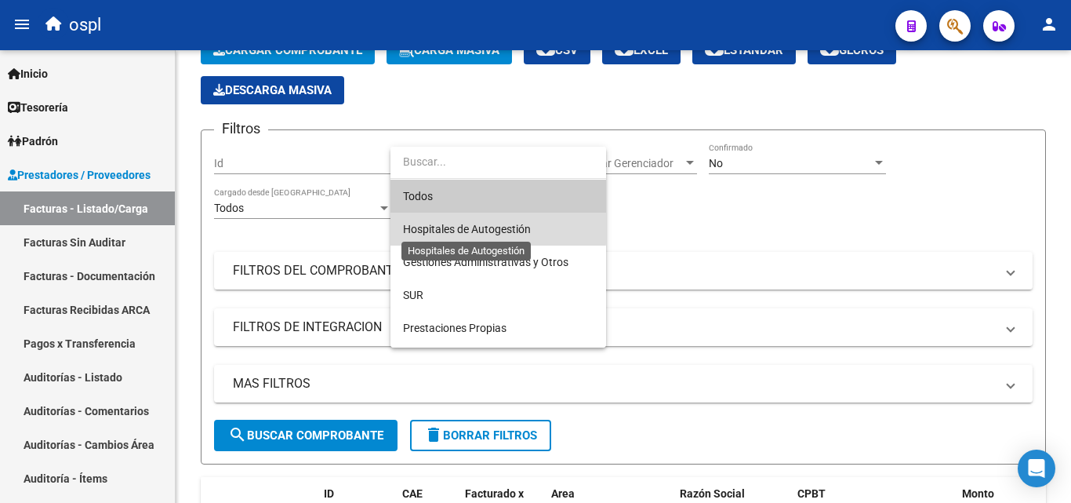
click at [439, 226] on span "Hospitales de Autogestión" at bounding box center [467, 229] width 128 height 13
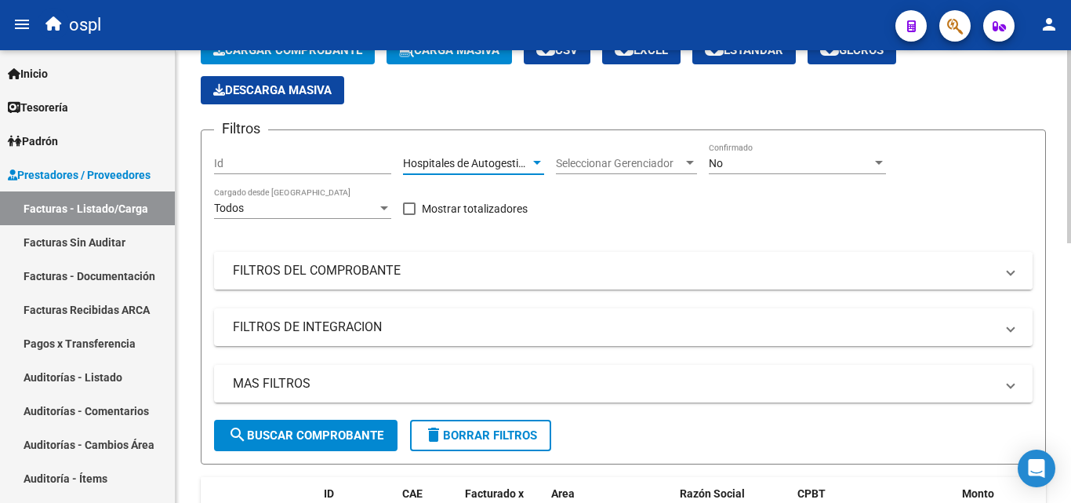
click at [347, 269] on mat-panel-title "FILTROS DEL COMPROBANTE" at bounding box center [614, 270] width 762 height 17
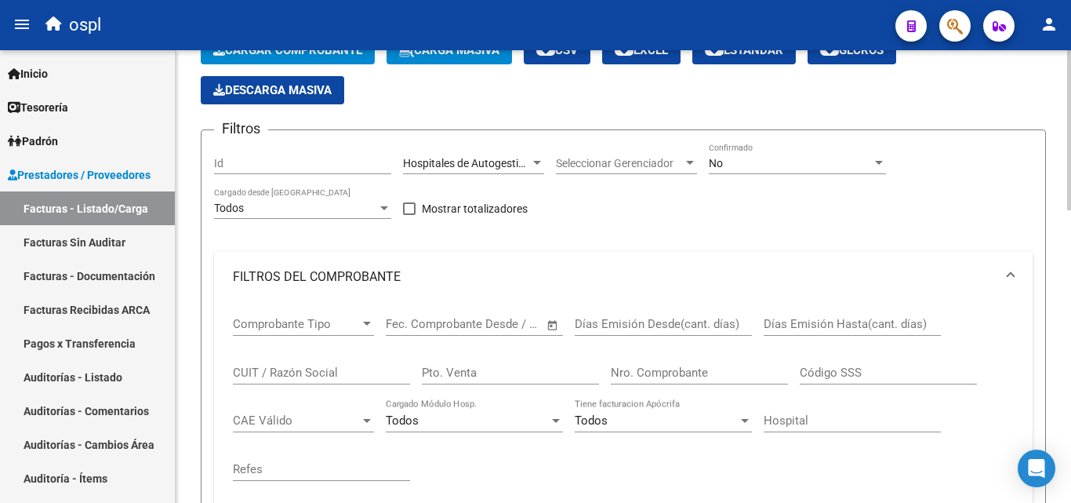
click at [552, 331] on span "Open calendar" at bounding box center [553, 325] width 38 height 38
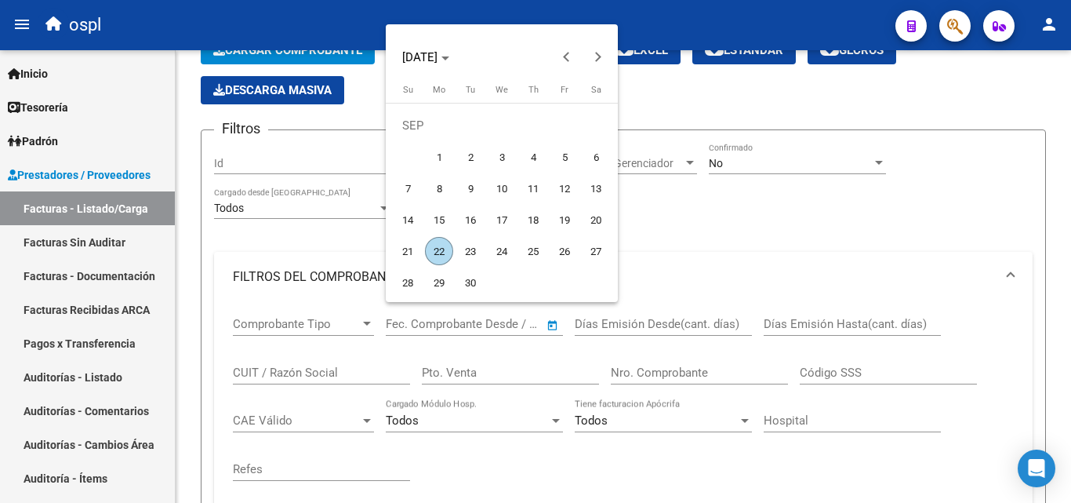
click at [438, 151] on span "1" at bounding box center [439, 157] width 28 height 28
type input "[DATE]"
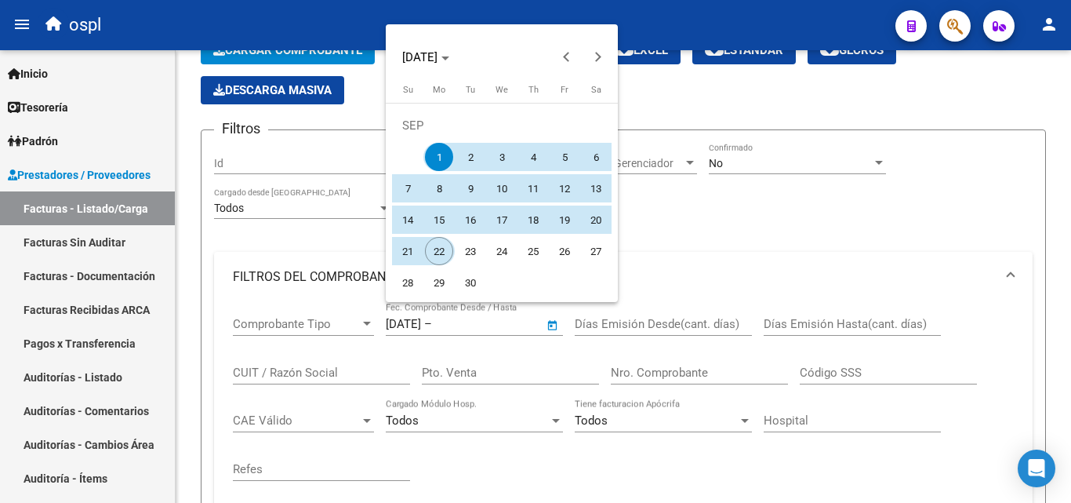
click at [436, 253] on span "22" at bounding box center [439, 251] width 28 height 28
type input "[DATE]"
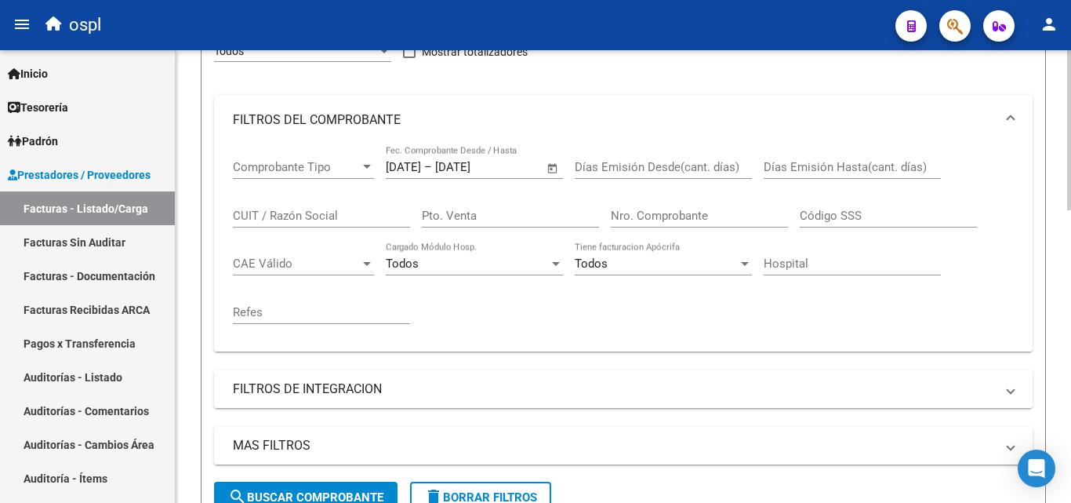
scroll to position [393, 0]
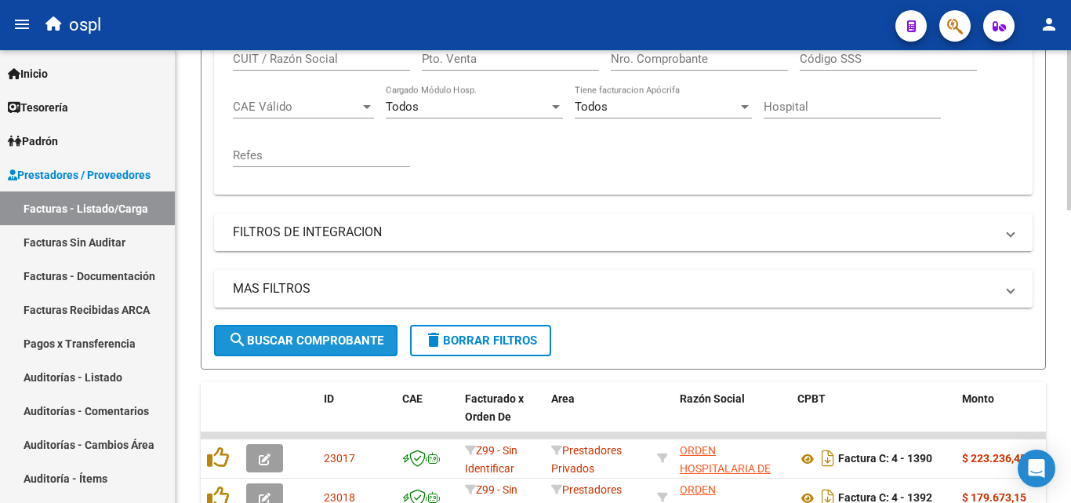
click at [356, 351] on button "search Buscar Comprobante" at bounding box center [305, 340] width 183 height 31
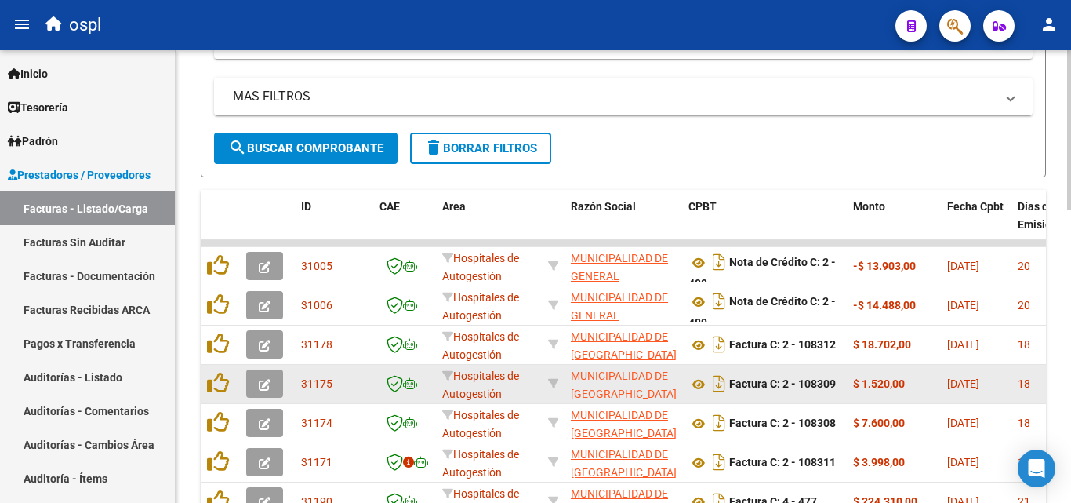
scroll to position [706, 0]
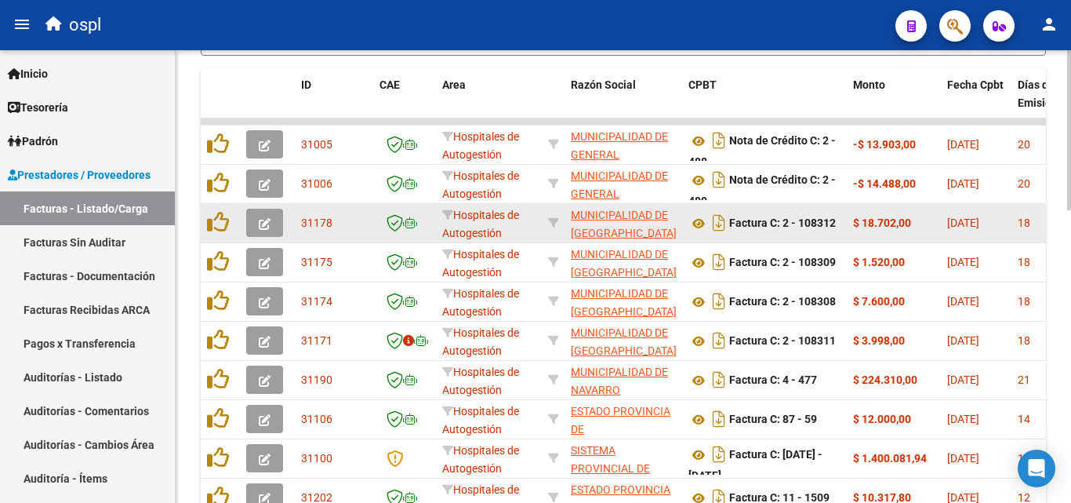
drag, startPoint x: 865, startPoint y: 225, endPoint x: 897, endPoint y: 223, distance: 32.2
click at [894, 225] on strong "$ 18.702,00" at bounding box center [882, 222] width 58 height 13
click at [908, 223] on strong "$ 18.702,00" at bounding box center [882, 222] width 58 height 13
click at [909, 223] on strong "$ 18.702,00" at bounding box center [882, 222] width 58 height 13
drag, startPoint x: 909, startPoint y: 223, endPoint x: 870, endPoint y: 223, distance: 38.4
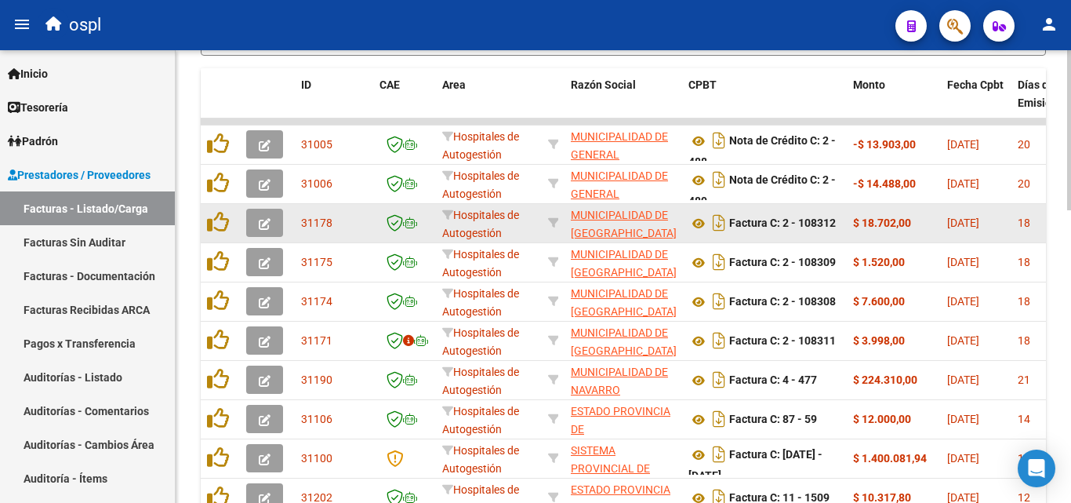
click at [870, 223] on strong "$ 18.702,00" at bounding box center [882, 222] width 58 height 13
drag, startPoint x: 870, startPoint y: 223, endPoint x: 905, endPoint y: 224, distance: 34.5
click at [904, 224] on strong "$ 18.702,00" at bounding box center [882, 222] width 58 height 13
click at [906, 224] on strong "$ 18.702,00" at bounding box center [882, 222] width 58 height 13
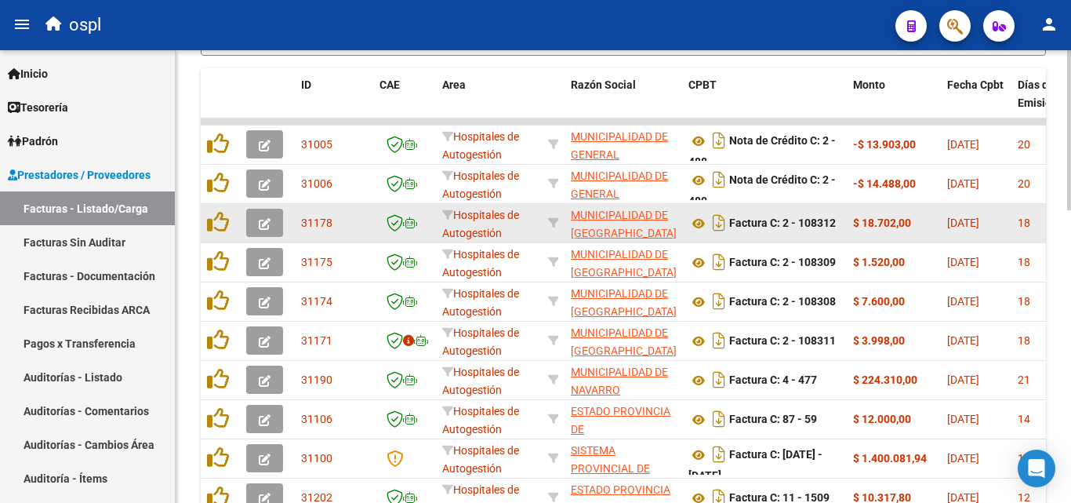
click at [906, 224] on strong "$ 18.702,00" at bounding box center [882, 222] width 58 height 13
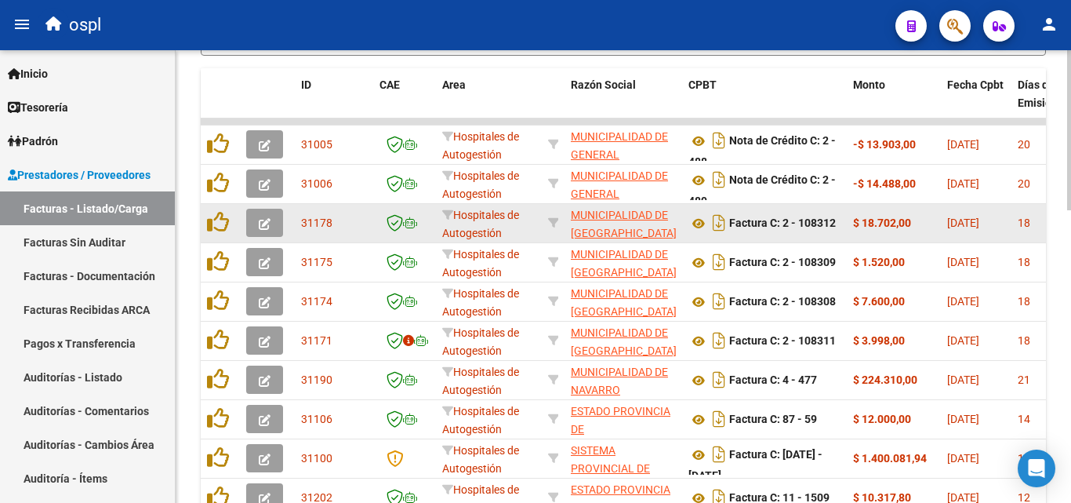
click at [906, 224] on strong "$ 18.702,00" at bounding box center [882, 222] width 58 height 13
click at [897, 230] on div "$ 18.702,00" at bounding box center [894, 223] width 82 height 18
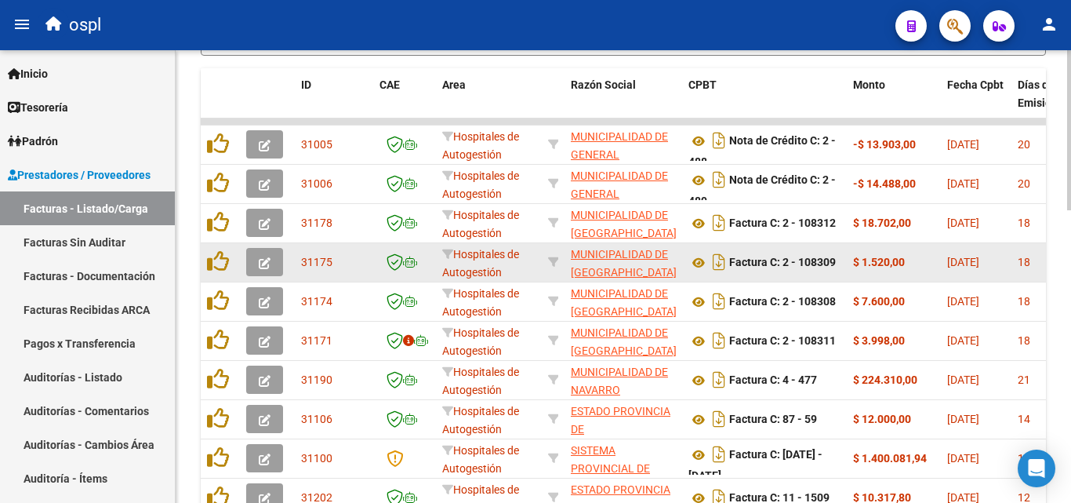
click at [906, 249] on datatable-body-cell "$ 1.520,00" at bounding box center [894, 262] width 94 height 38
click at [902, 272] on datatable-body-cell "$ 1.520,00" at bounding box center [894, 262] width 94 height 38
click at [897, 263] on strong "$ 1.520,00" at bounding box center [879, 262] width 52 height 13
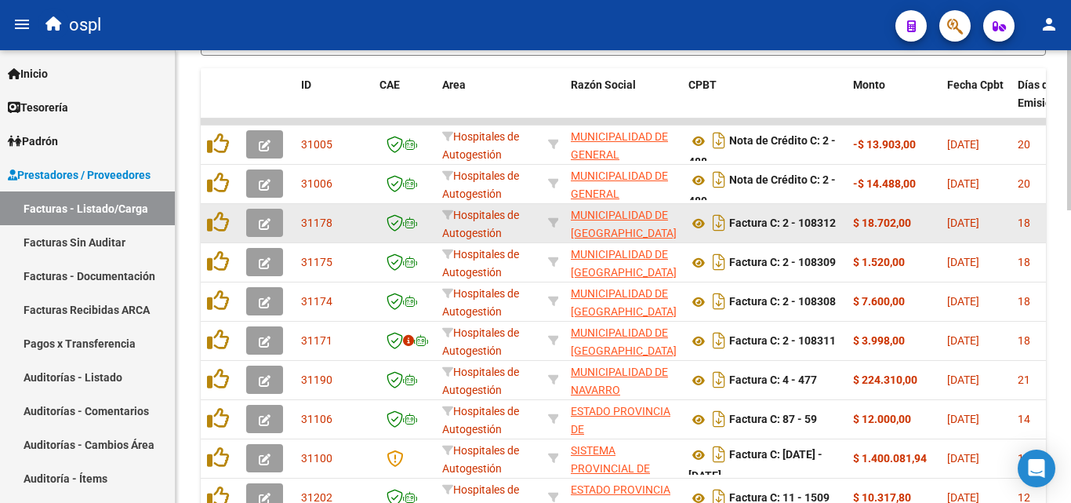
click at [884, 226] on strong "$ 18.702,00" at bounding box center [882, 222] width 58 height 13
drag, startPoint x: 875, startPoint y: 223, endPoint x: 904, endPoint y: 222, distance: 29.0
click at [895, 222] on strong "$ 18.702,00" at bounding box center [882, 222] width 58 height 13
click at [904, 222] on strong "$ 18.702,00" at bounding box center [882, 222] width 58 height 13
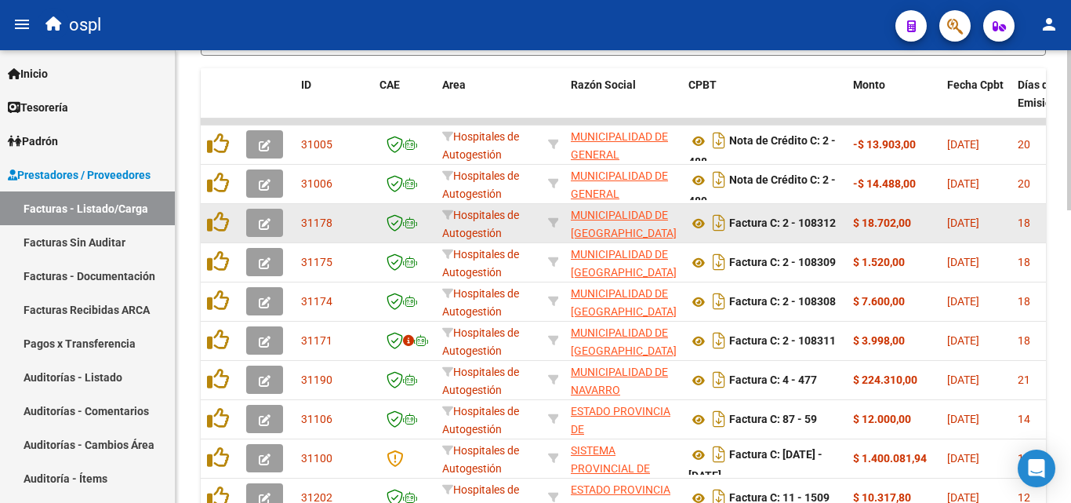
click at [904, 222] on strong "$ 18.702,00" at bounding box center [882, 222] width 58 height 13
click at [899, 223] on strong "$ 18.702,00" at bounding box center [882, 222] width 58 height 13
click at [870, 223] on strong "$ 18.702,00" at bounding box center [882, 222] width 58 height 13
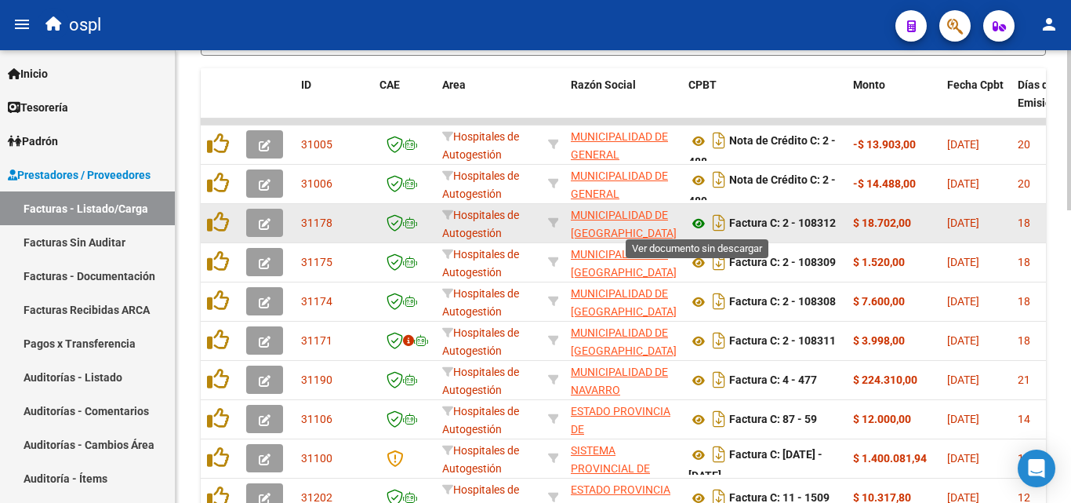
click at [704, 219] on icon at bounding box center [698, 223] width 20 height 19
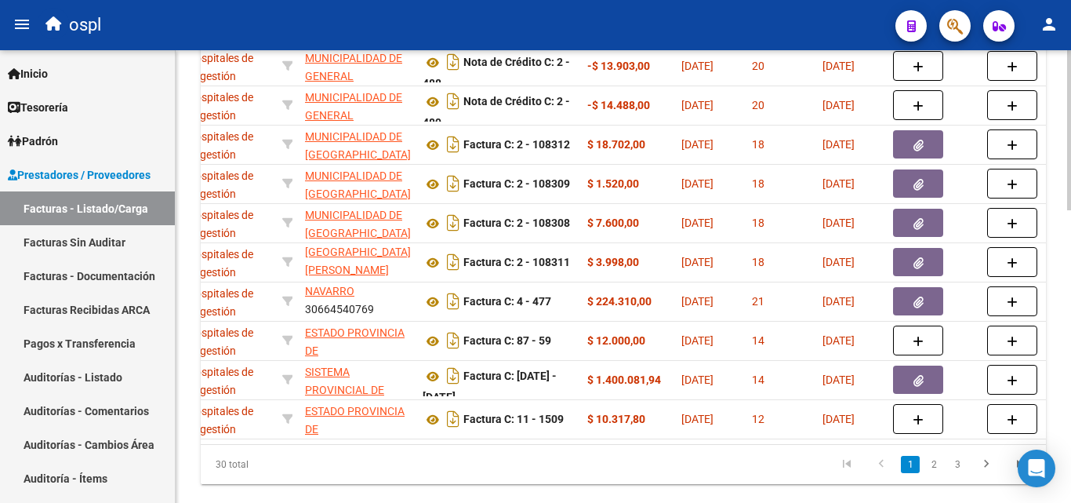
scroll to position [0, 274]
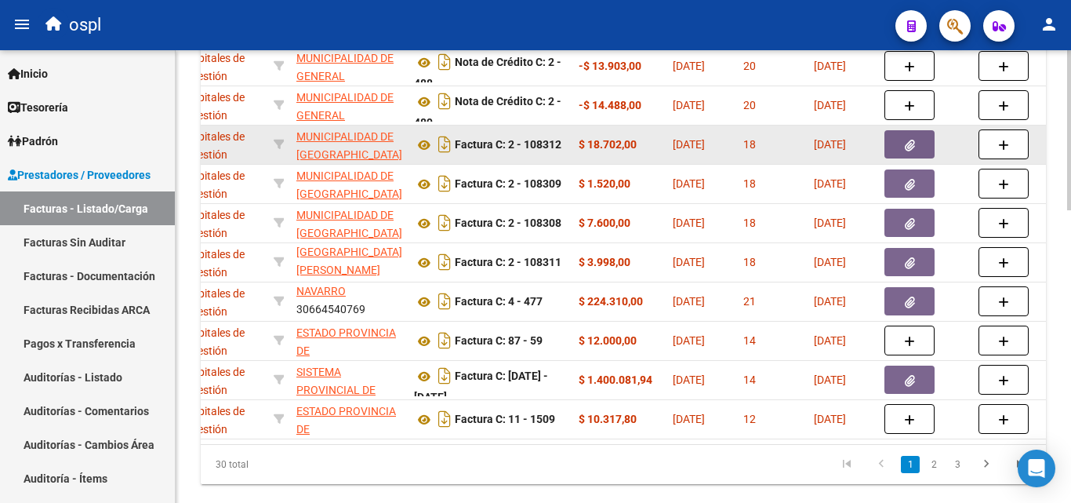
click at [920, 147] on button "button" at bounding box center [909, 144] width 50 height 28
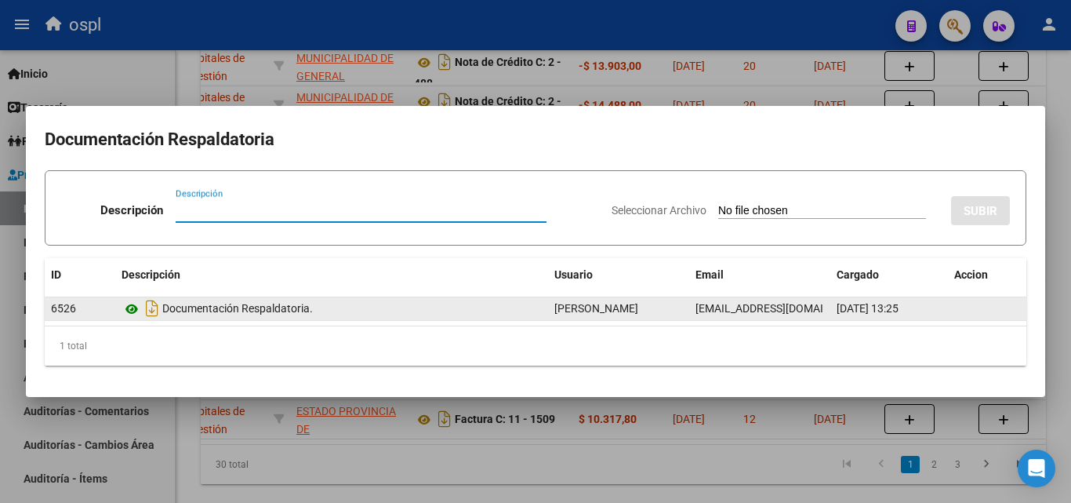
click at [130, 306] on icon at bounding box center [132, 309] width 20 height 19
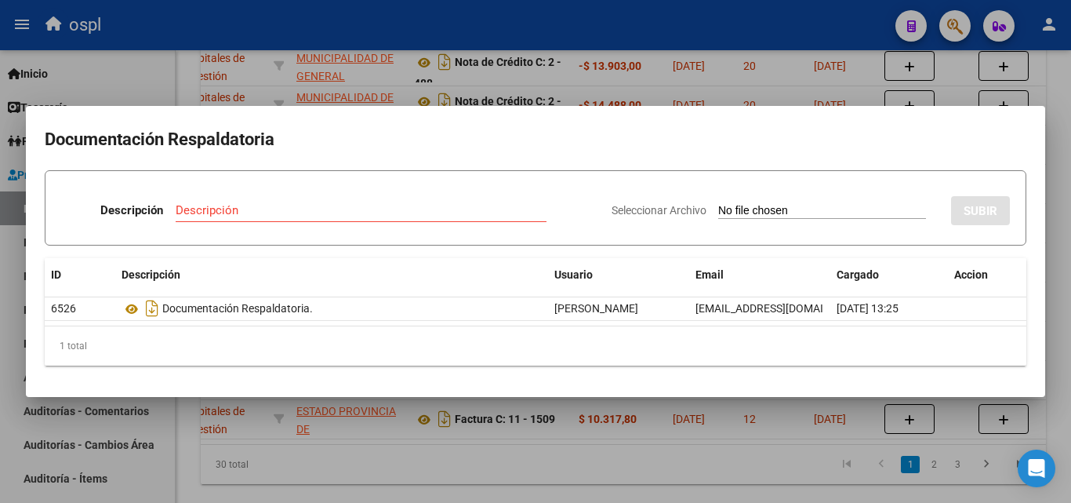
click at [760, 386] on mat-dialog-container "Documentación Respaldatoria Descripción Descripción Seleccionar Archivo SUBIR I…" at bounding box center [535, 251] width 1019 height 291
drag, startPoint x: 500, startPoint y: 430, endPoint x: 490, endPoint y: 441, distance: 15.0
click at [499, 430] on div at bounding box center [535, 251] width 1071 height 503
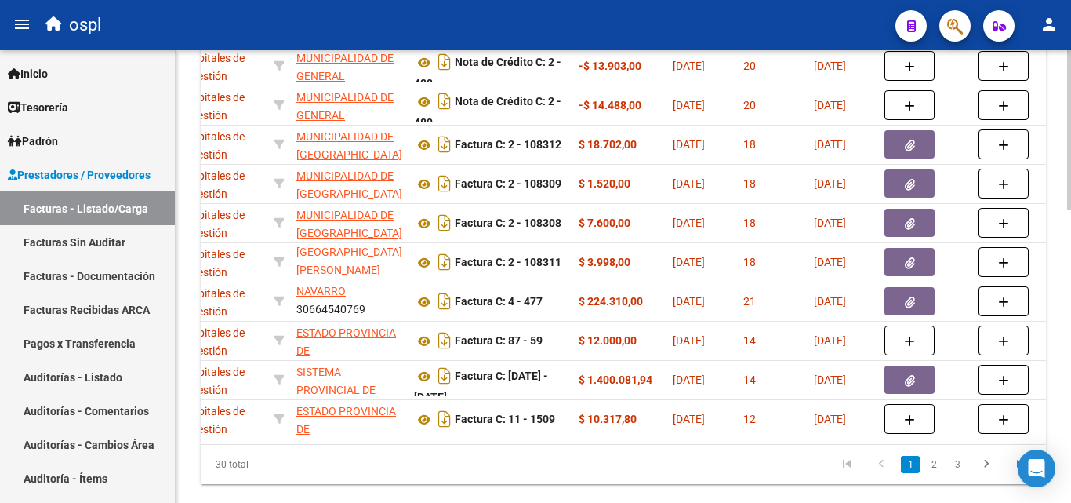
scroll to position [0, 0]
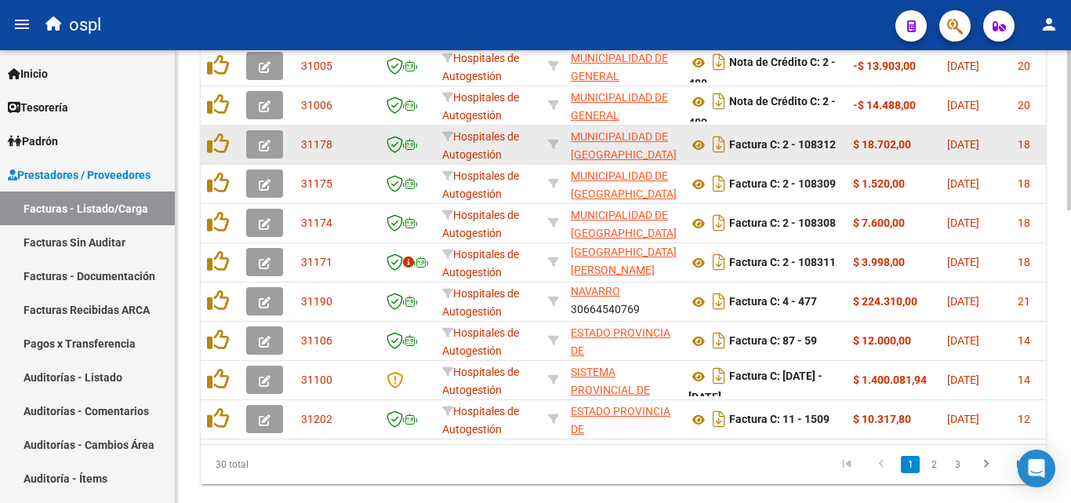
click at [261, 142] on icon "button" at bounding box center [265, 146] width 12 height 12
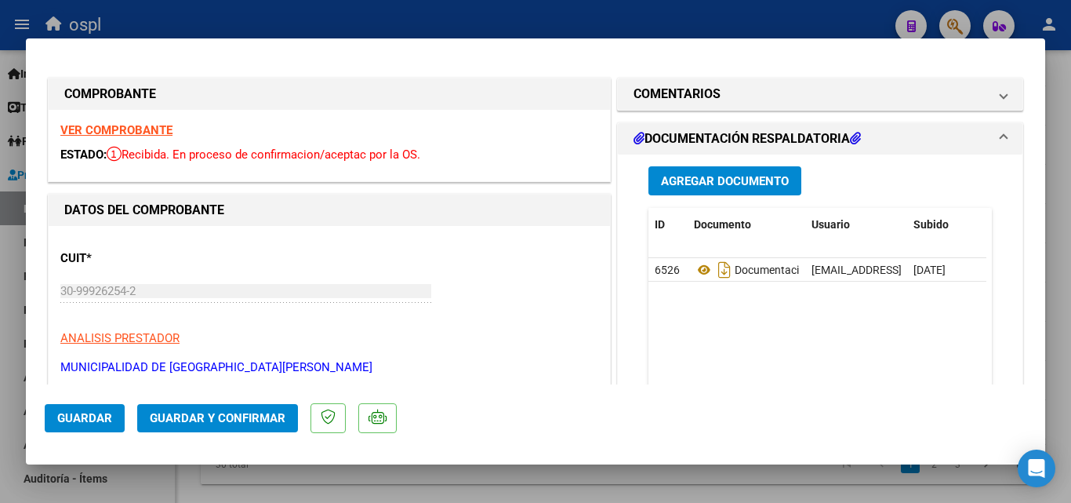
scroll to position [157, 0]
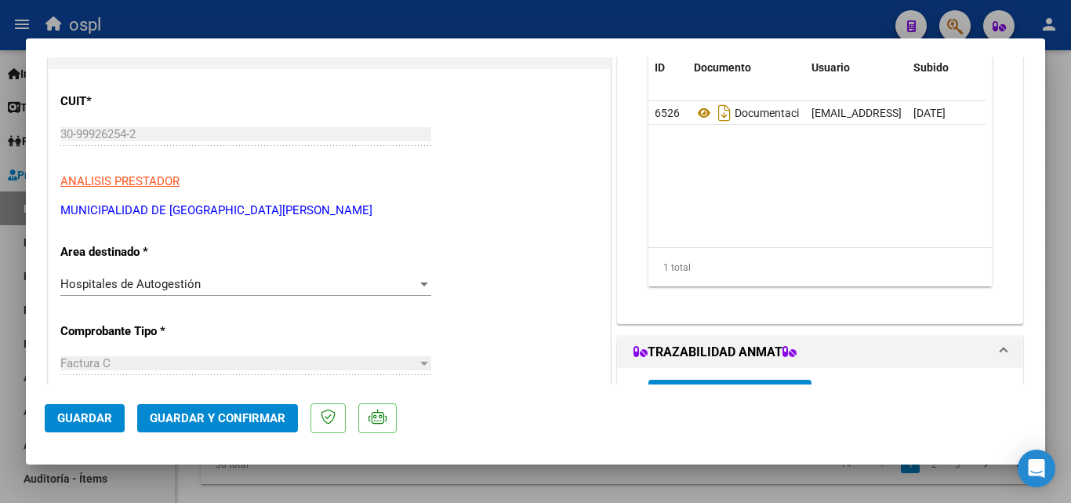
click at [351, 286] on div "Hospitales de Autogestión" at bounding box center [238, 284] width 357 height 14
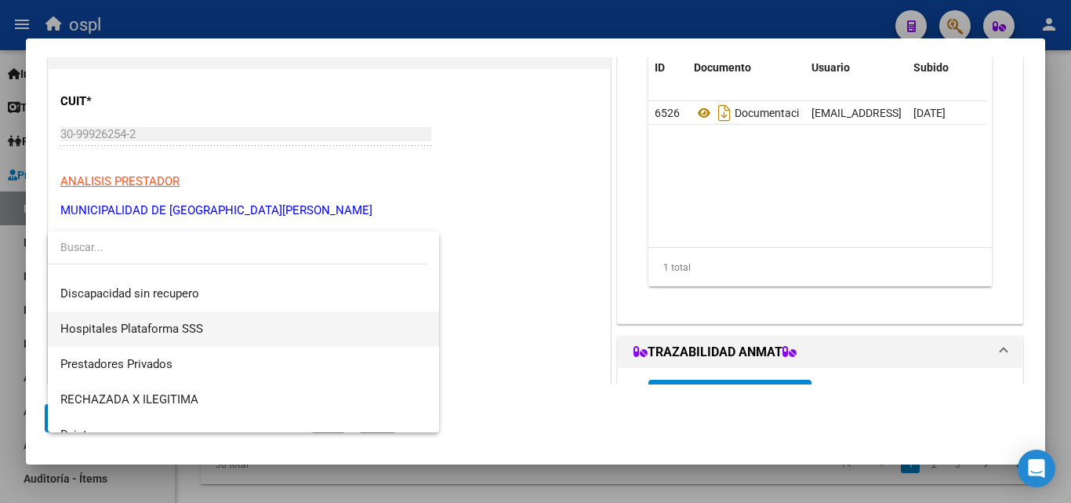
scroll to position [223, 0]
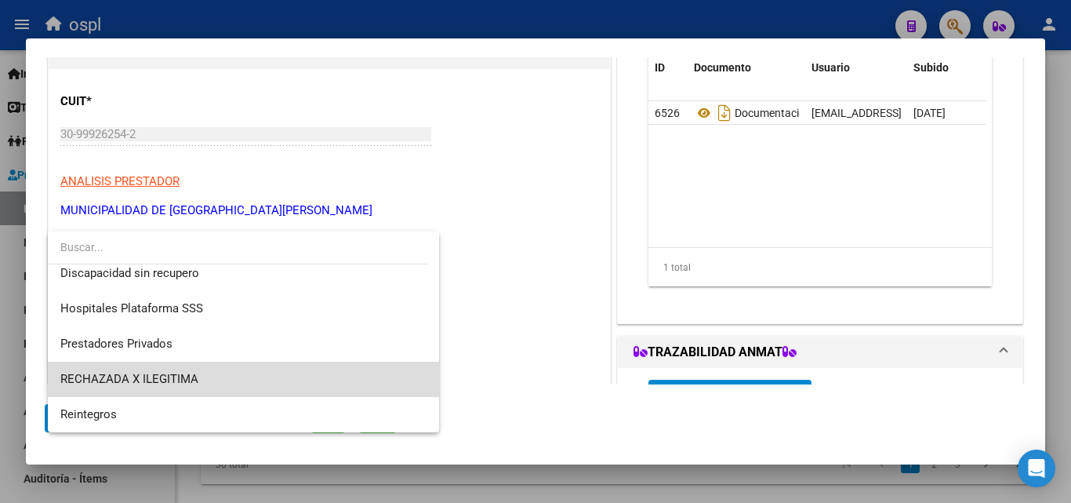
click at [330, 380] on span "RECHAZADA X ILEGITIMA" at bounding box center [243, 378] width 366 height 35
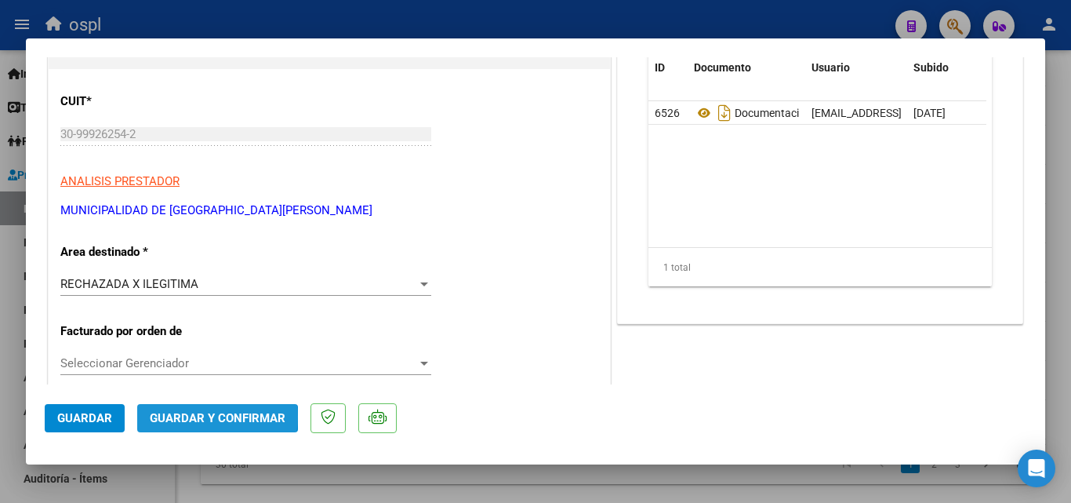
click at [214, 416] on span "Guardar y Confirmar" at bounding box center [218, 418] width 136 height 14
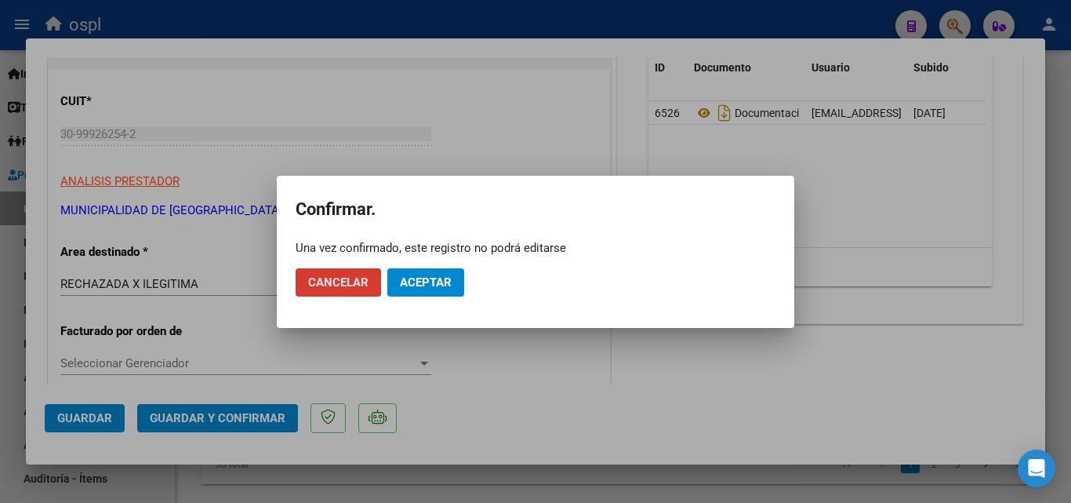
click at [449, 284] on span "Aceptar" at bounding box center [426, 282] width 52 height 14
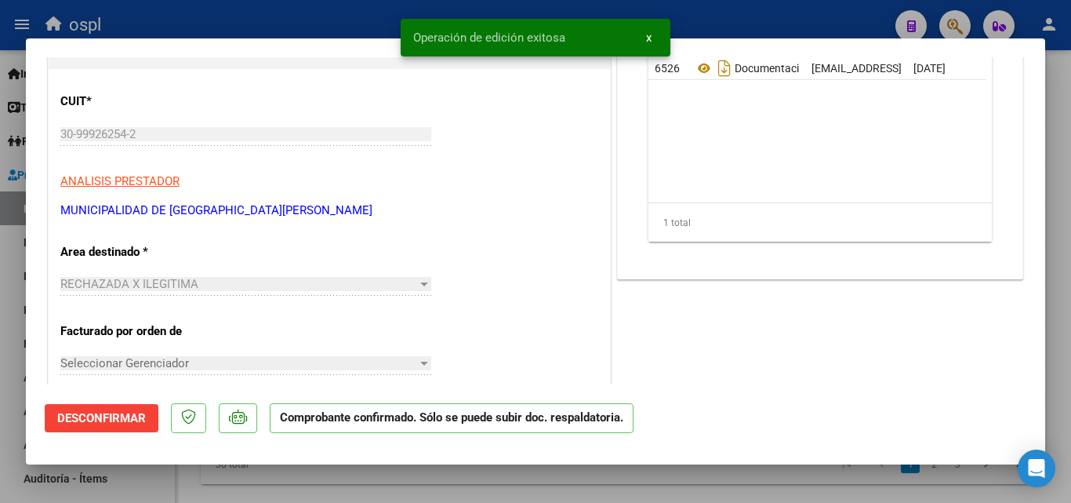
click at [0, 260] on div at bounding box center [535, 251] width 1071 height 503
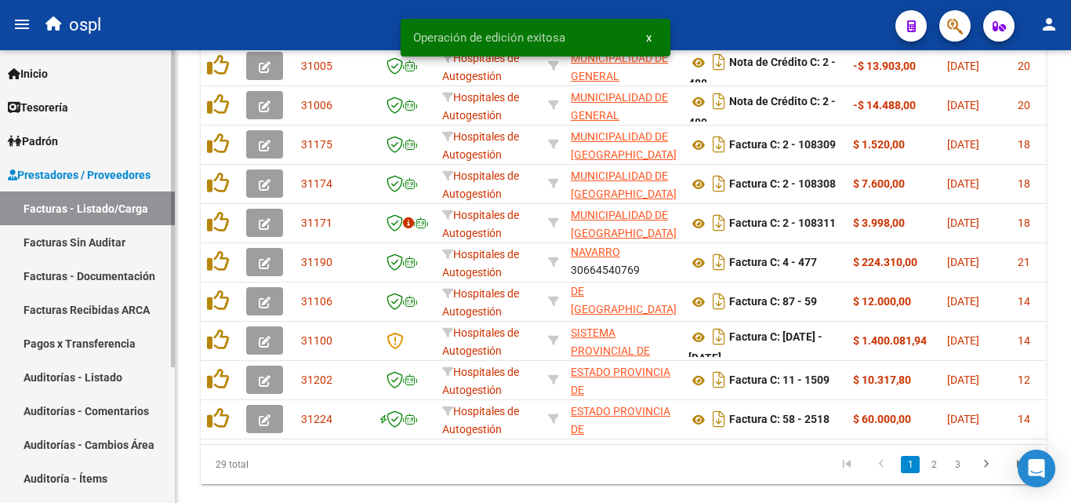
click at [72, 244] on link "Facturas Sin Auditar" at bounding box center [87, 242] width 175 height 34
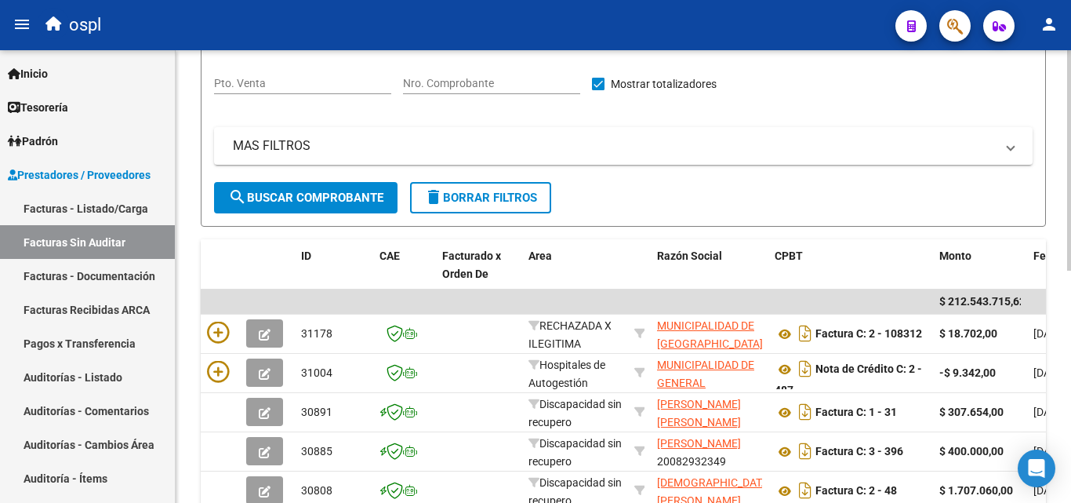
scroll to position [83, 0]
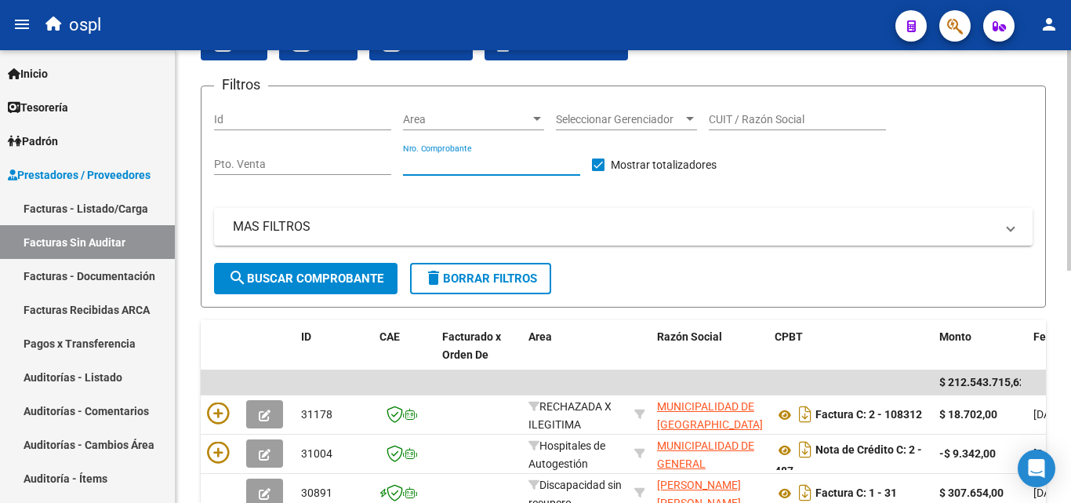
click at [481, 166] on input "Nro. Comprobante" at bounding box center [491, 164] width 177 height 13
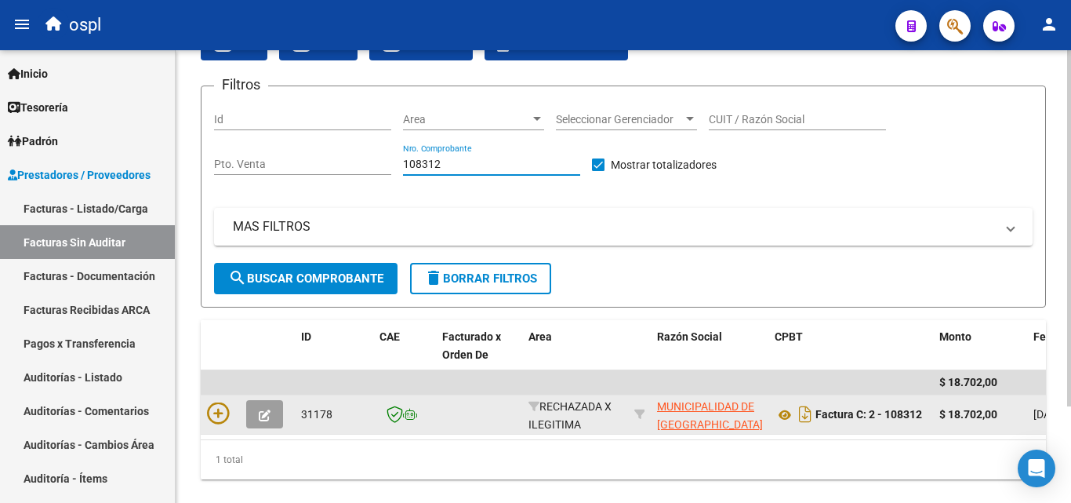
type input "108312"
click at [230, 422] on div at bounding box center [220, 414] width 27 height 24
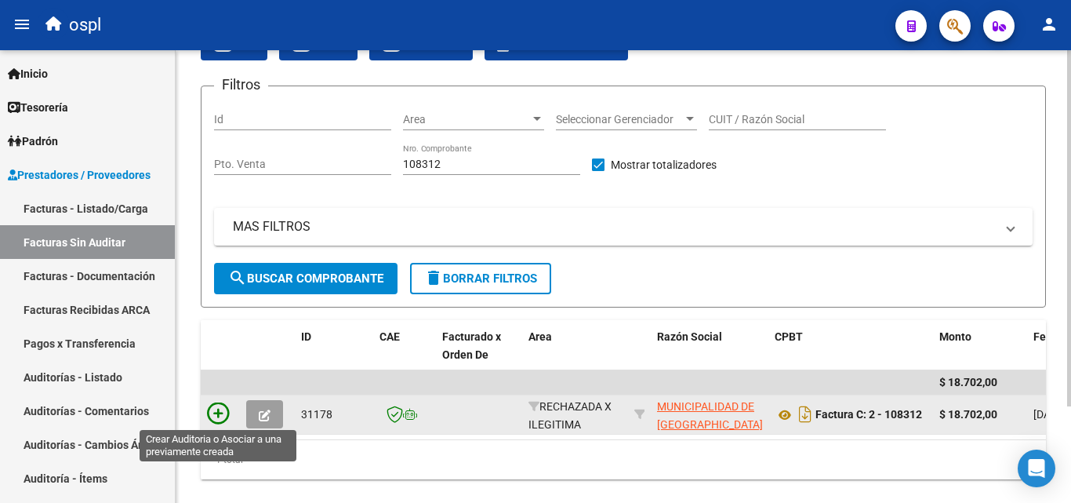
click at [218, 412] on icon at bounding box center [218, 413] width 22 height 22
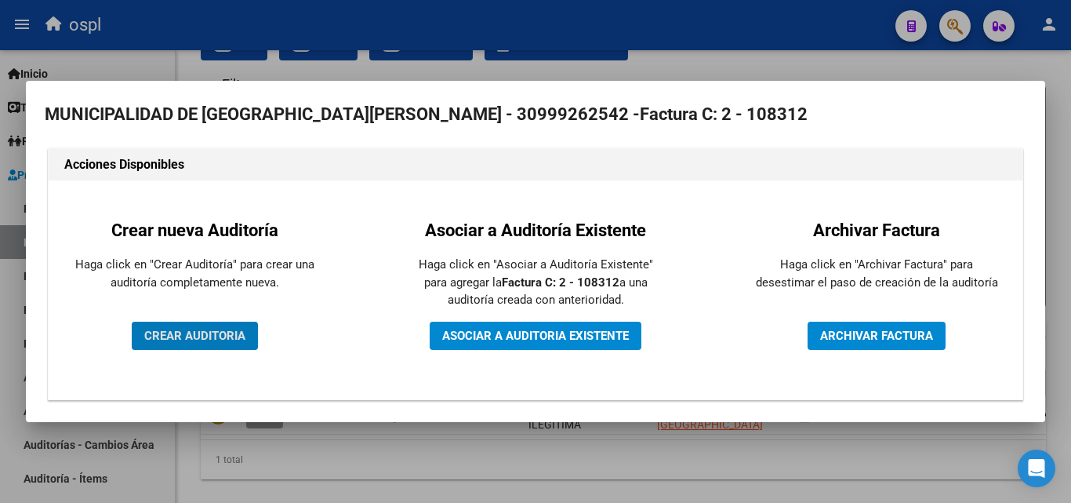
click at [252, 328] on button "CREAR AUDITORIA" at bounding box center [195, 335] width 126 height 28
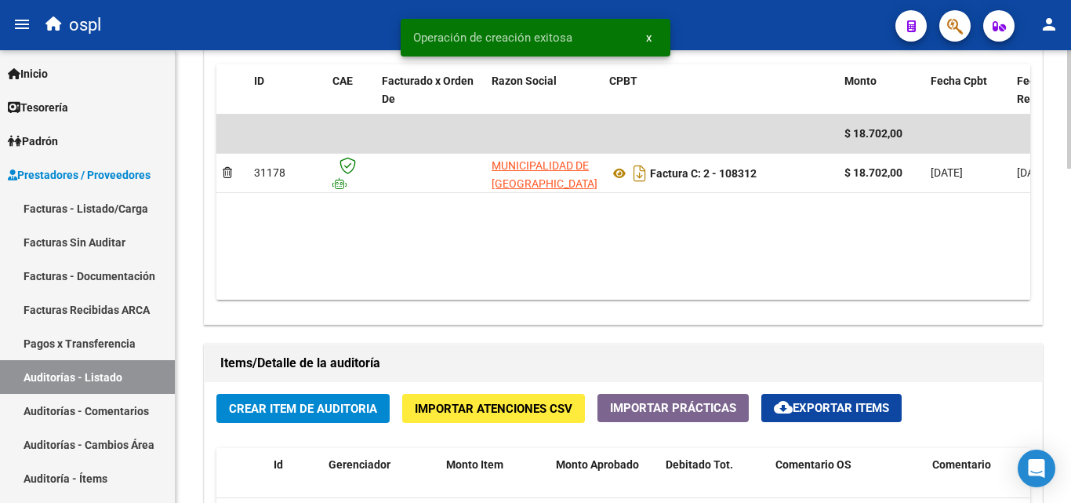
scroll to position [941, 0]
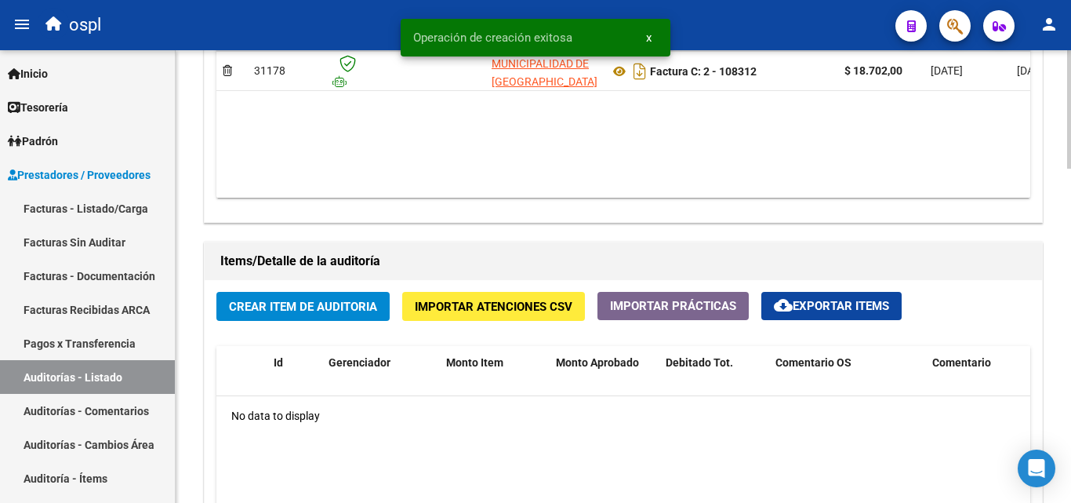
click at [335, 300] on span "Crear Item de Auditoria" at bounding box center [303, 307] width 148 height 14
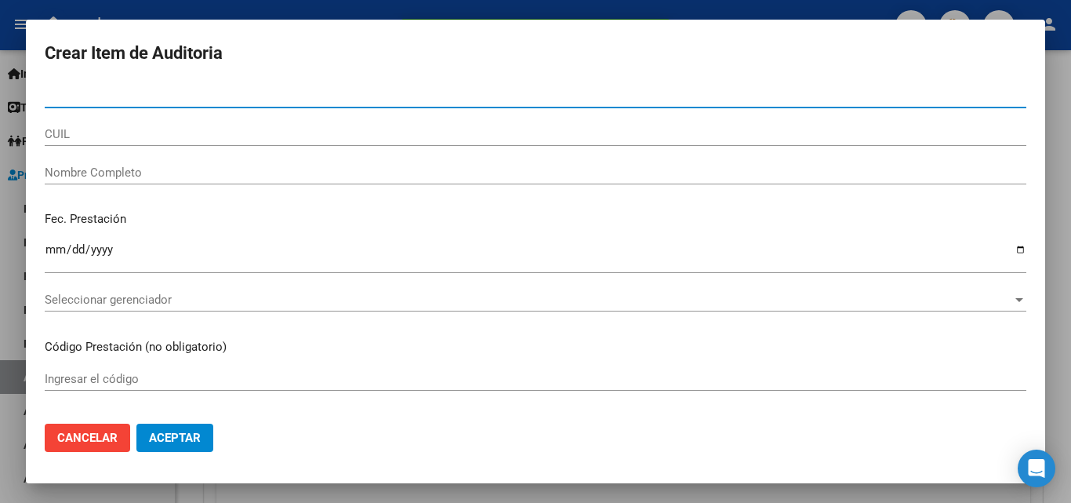
click at [237, 146] on div "CUIL" at bounding box center [536, 141] width 982 height 38
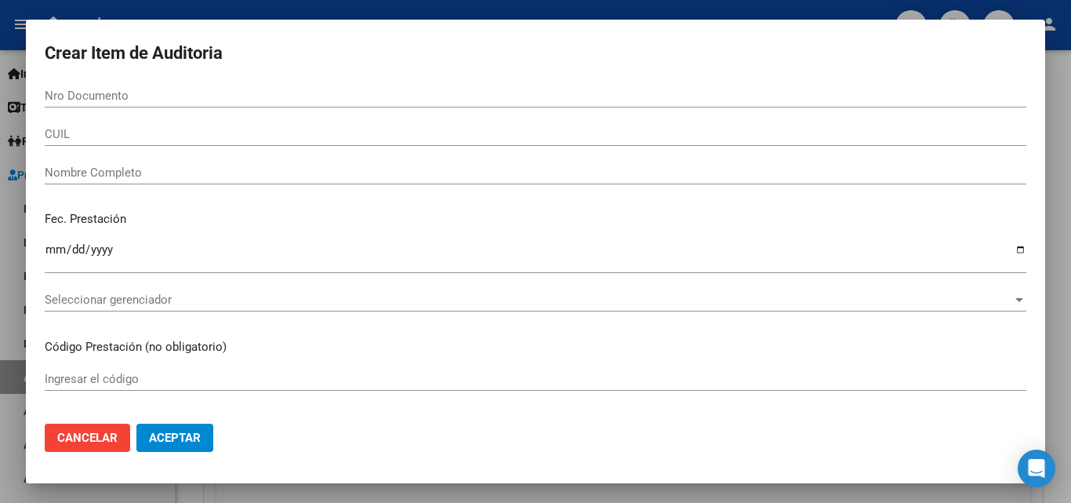
click at [251, 188] on div "Nombre Completo" at bounding box center [536, 180] width 982 height 38
click at [252, 181] on div "Nombre Completo" at bounding box center [536, 173] width 982 height 24
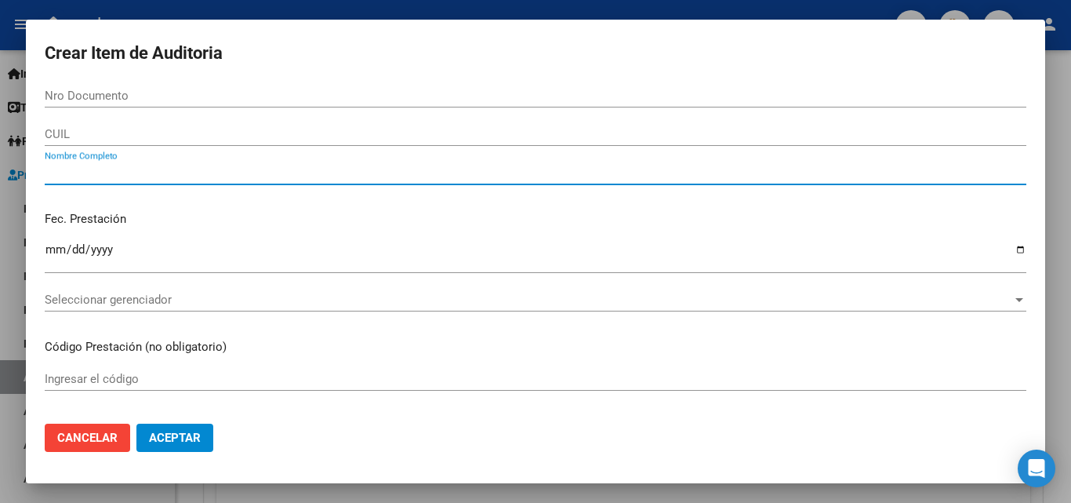
click at [252, 175] on input "Nombre Completo" at bounding box center [536, 172] width 982 height 14
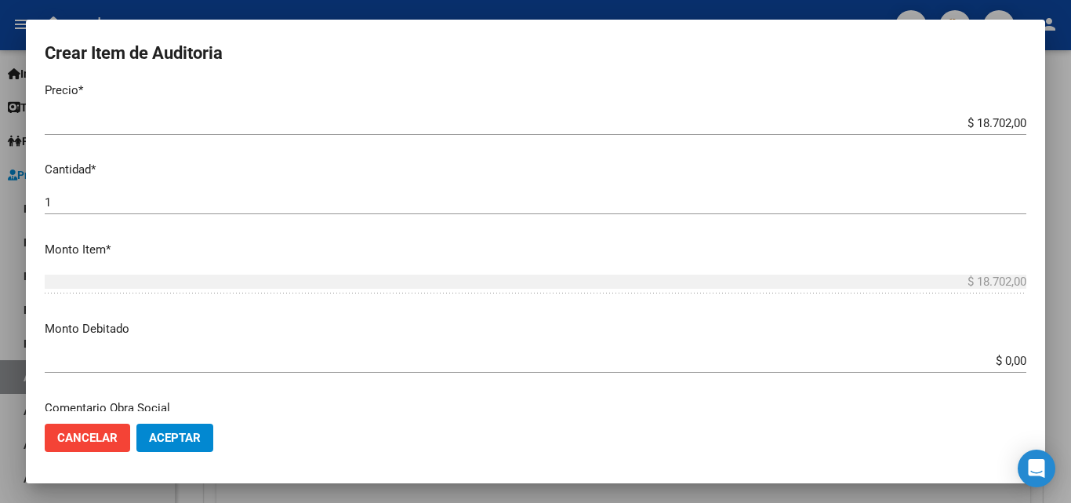
scroll to position [470, 0]
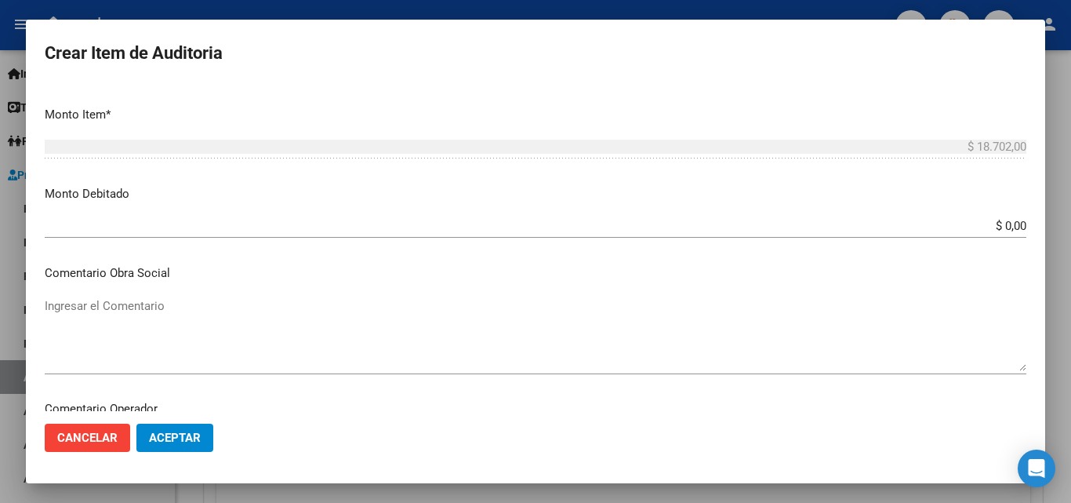
type input "TODOS"
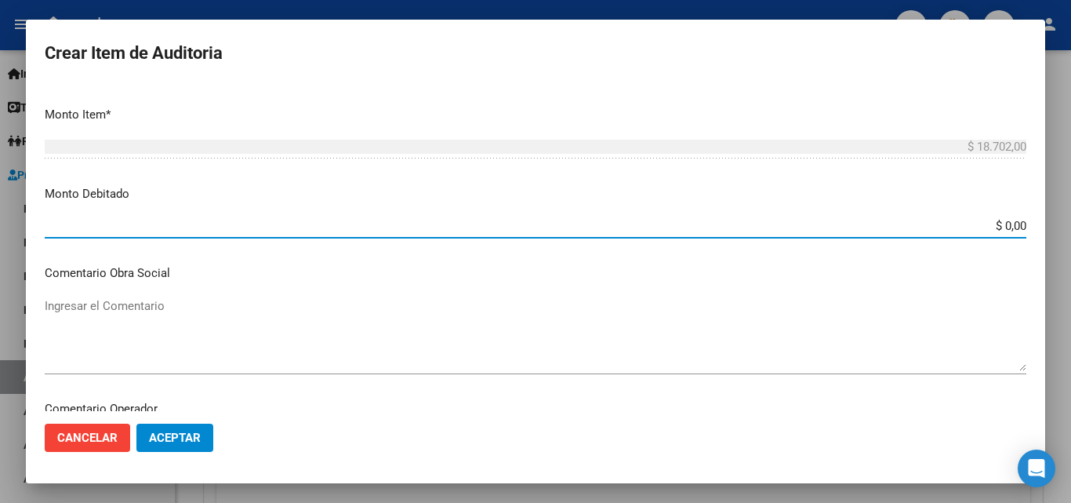
drag, startPoint x: 976, startPoint y: 230, endPoint x: 1070, endPoint y: 232, distance: 94.1
click at [1070, 232] on div "Crear Item de Auditoria Nro Documento CUIL TODOS Nombre Completo Fec. Prestació…" at bounding box center [535, 251] width 1071 height 503
type input "$ 18.702,00"
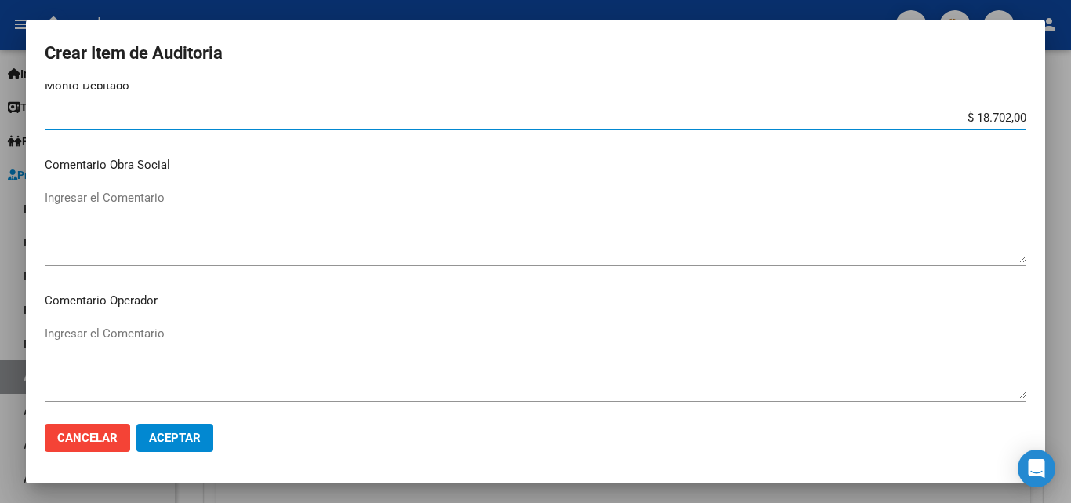
scroll to position [706, 0]
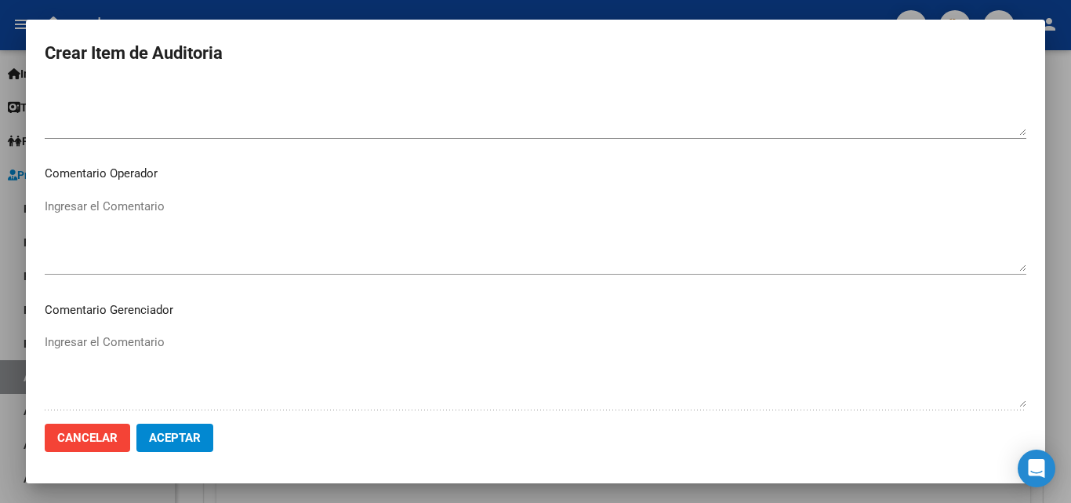
click at [391, 181] on p "Comentario Operador" at bounding box center [536, 174] width 982 height 18
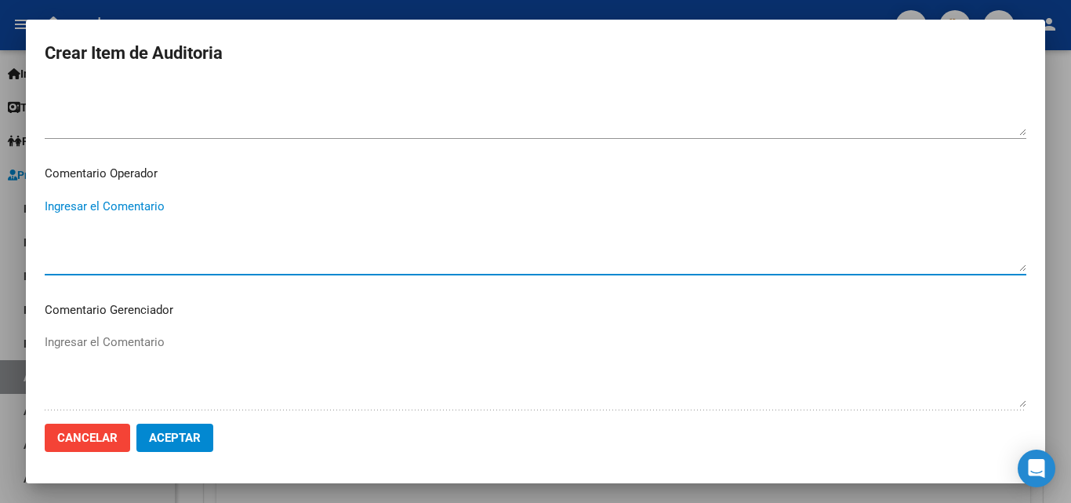
click at [397, 212] on textarea "Ingresar el Comentario" at bounding box center [536, 235] width 982 height 74
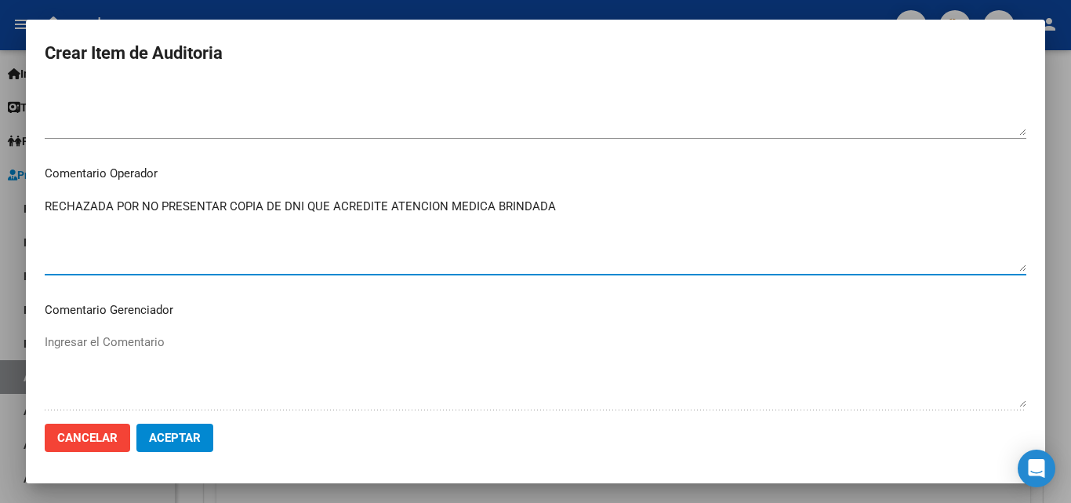
type textarea "RECHAZADA POR NO PRESENTAR COPIA DE DNI QUE ACREDITE ATENCION MEDICA BRINDADA"
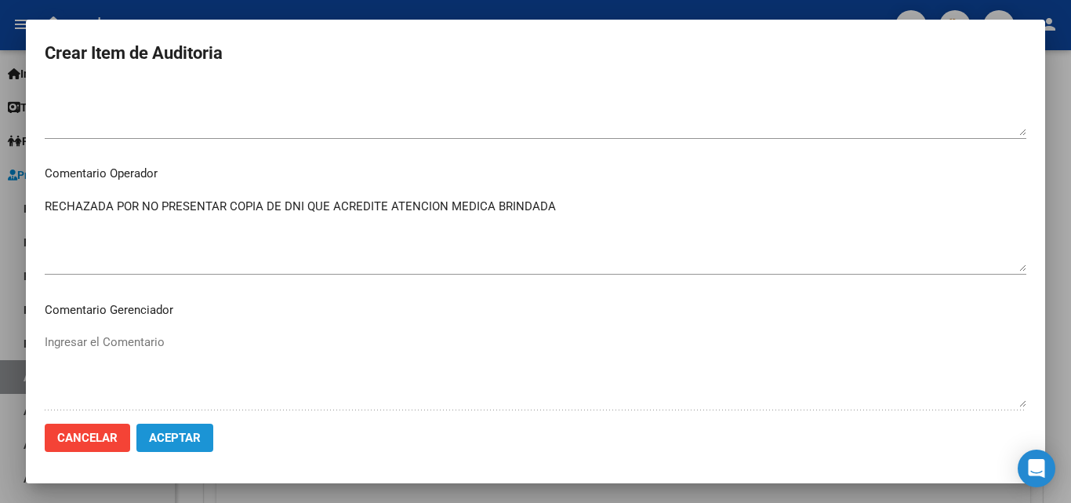
click at [166, 448] on button "Aceptar" at bounding box center [174, 437] width 77 height 28
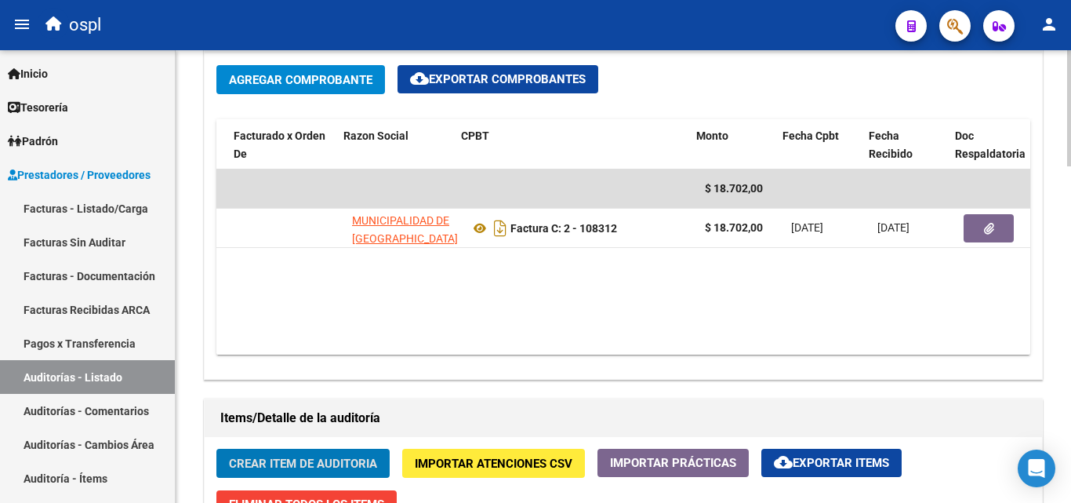
scroll to position [0, 198]
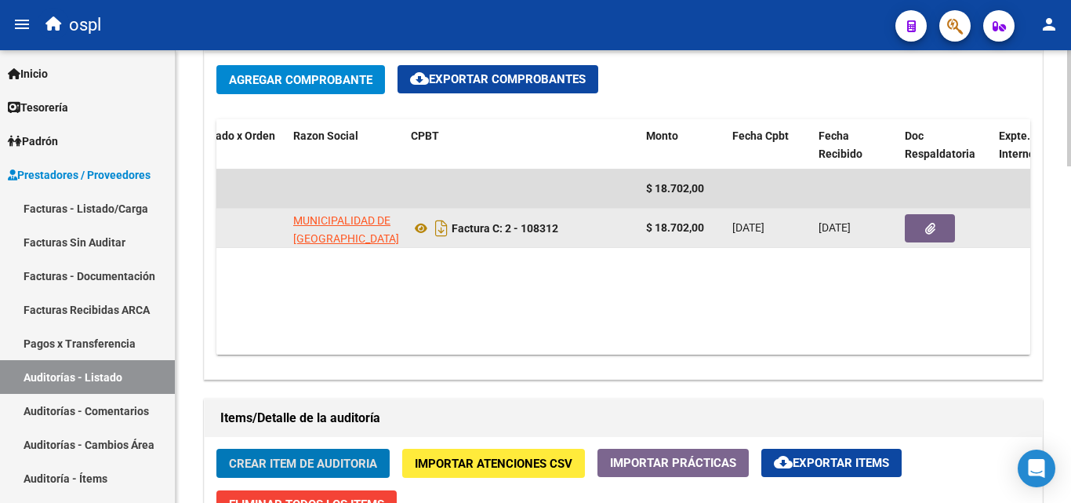
click at [920, 218] on button "button" at bounding box center [930, 228] width 50 height 28
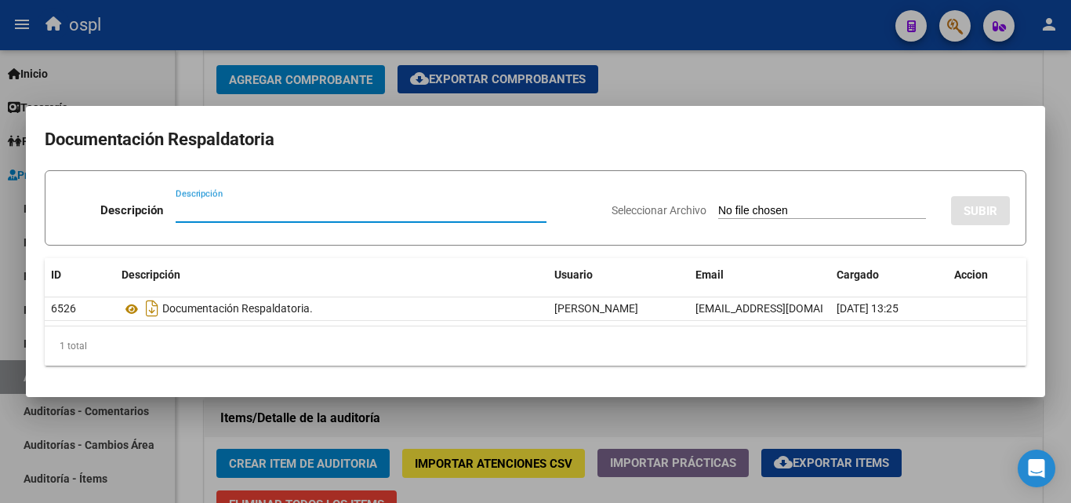
click at [718, 205] on input "Seleccionar Archivo" at bounding box center [822, 211] width 208 height 15
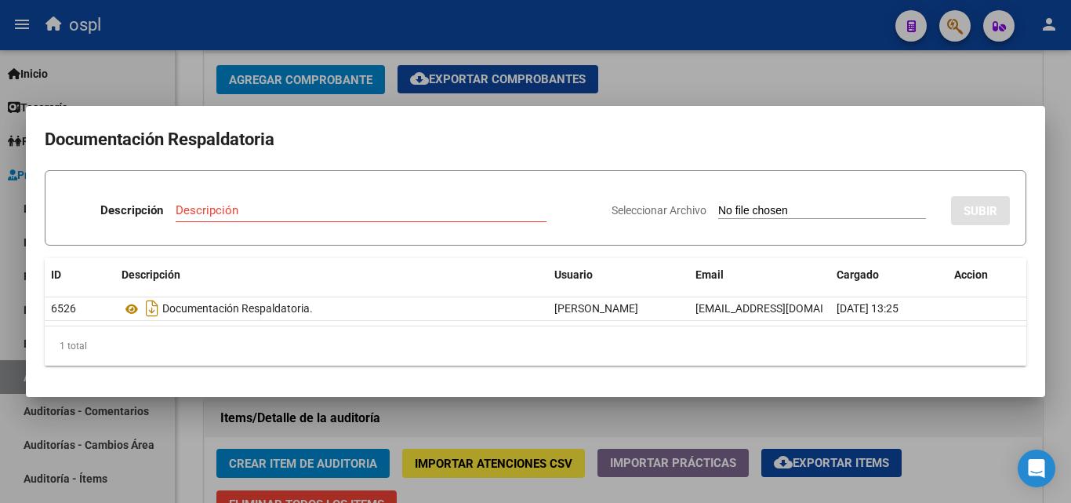
type input "C:\fakepath\RECHAZO X ILEGITIMA - FC 108312.pdf"
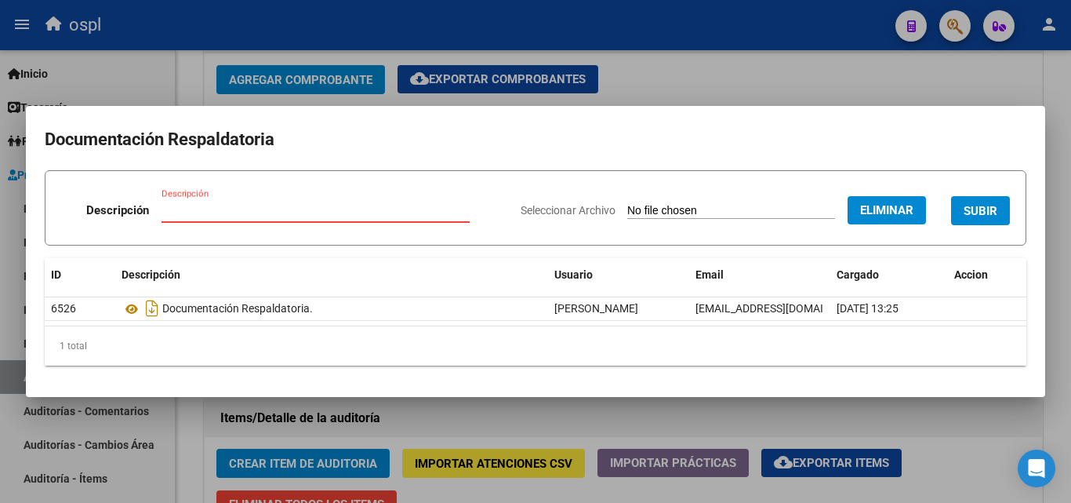
click at [267, 206] on input "Descripción" at bounding box center [316, 210] width 308 height 14
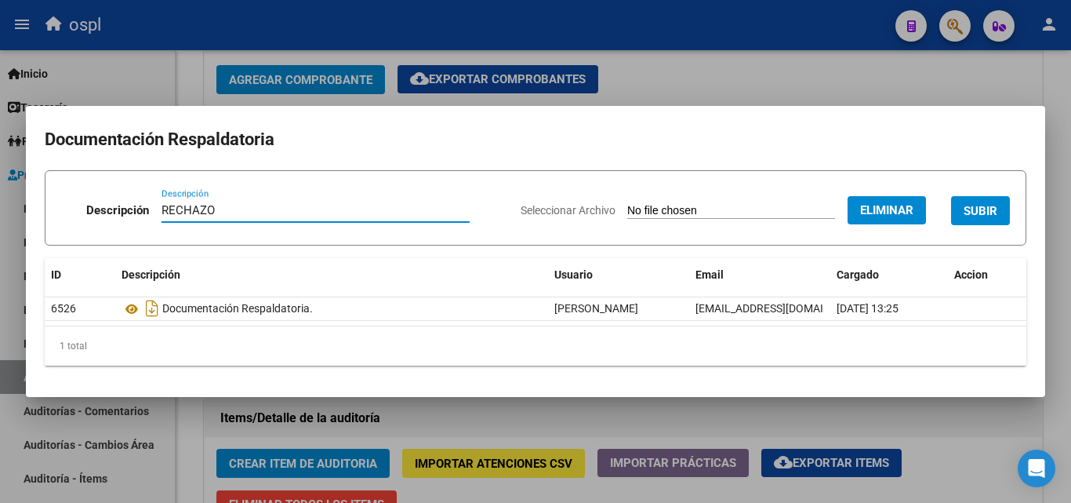
type input "RECHAZO"
click at [979, 210] on span "SUBIR" at bounding box center [981, 211] width 34 height 14
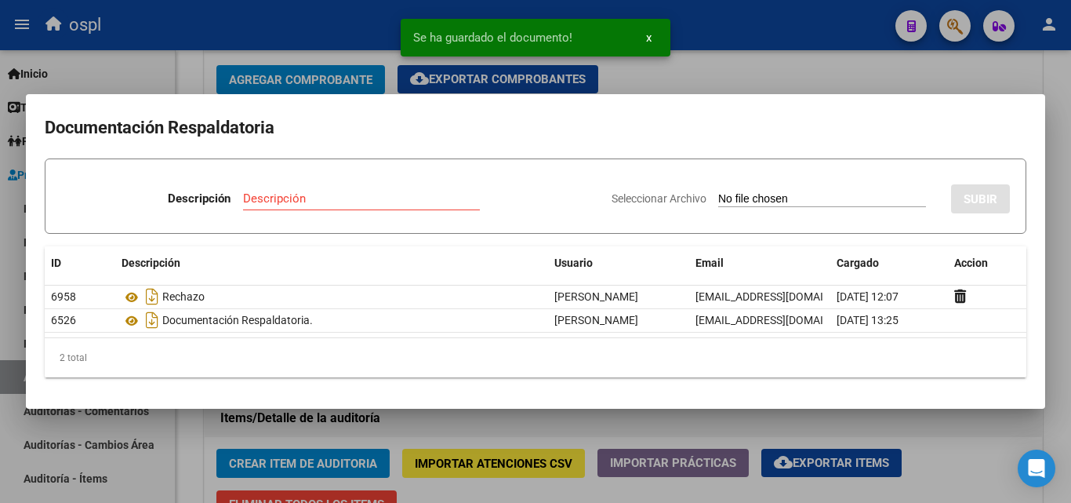
click at [732, 69] on div at bounding box center [535, 251] width 1071 height 503
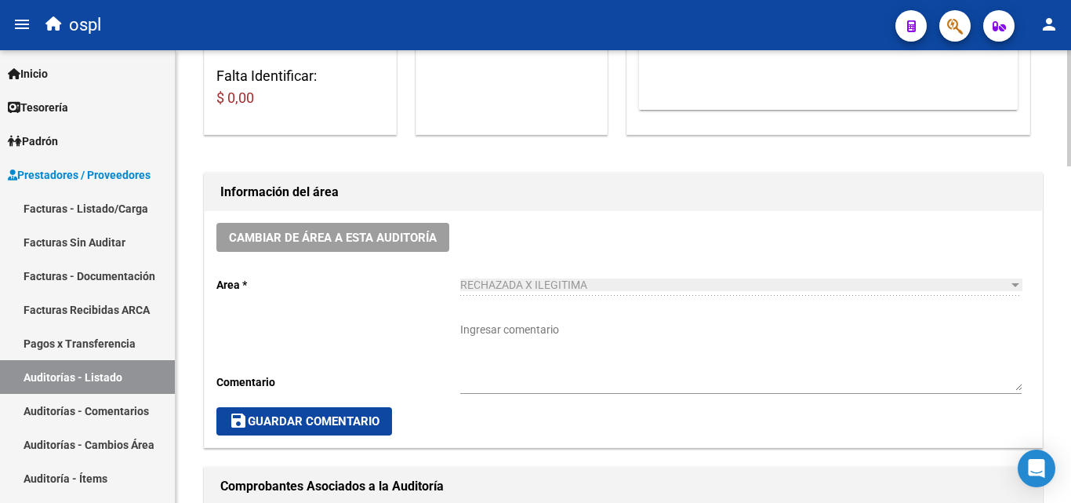
scroll to position [158, 0]
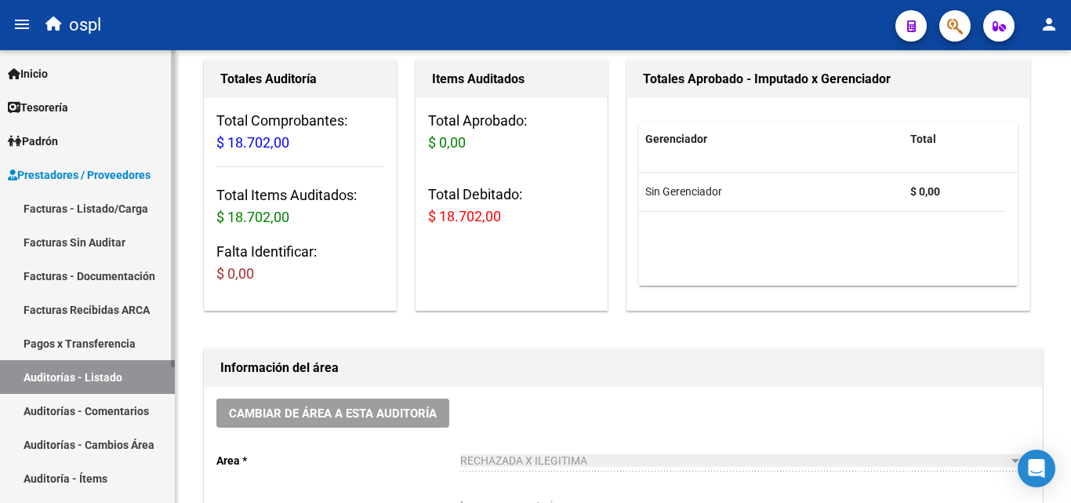
click at [60, 198] on link "Facturas - Listado/Carga" at bounding box center [87, 208] width 175 height 34
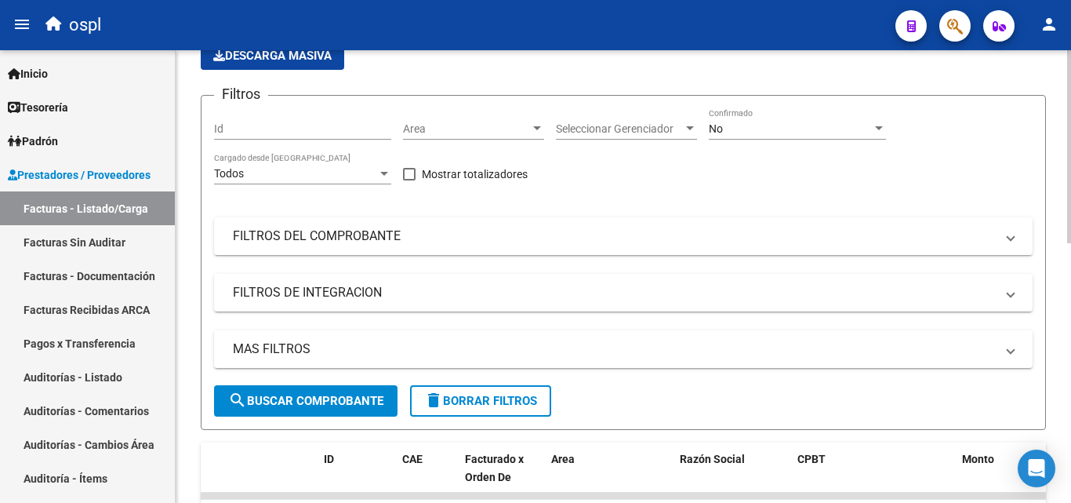
scroll to position [79, 0]
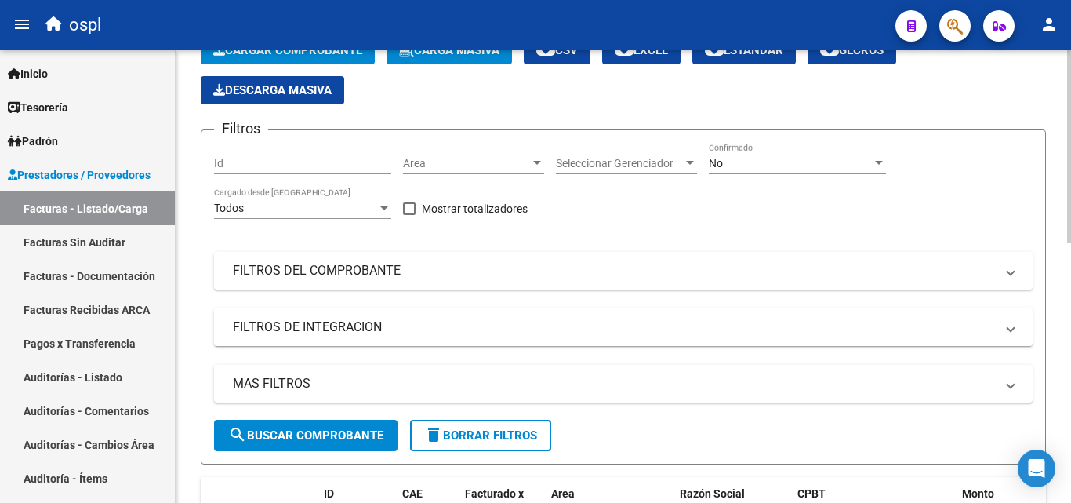
click at [419, 260] on mat-expansion-panel-header "FILTROS DEL COMPROBANTE" at bounding box center [623, 271] width 819 height 38
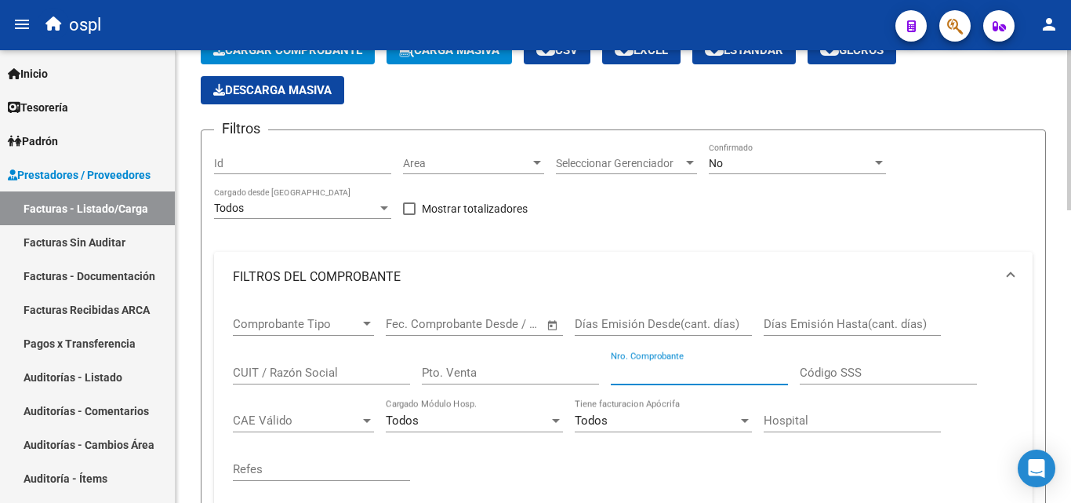
click at [667, 367] on input "Nro. Comprobante" at bounding box center [699, 372] width 177 height 14
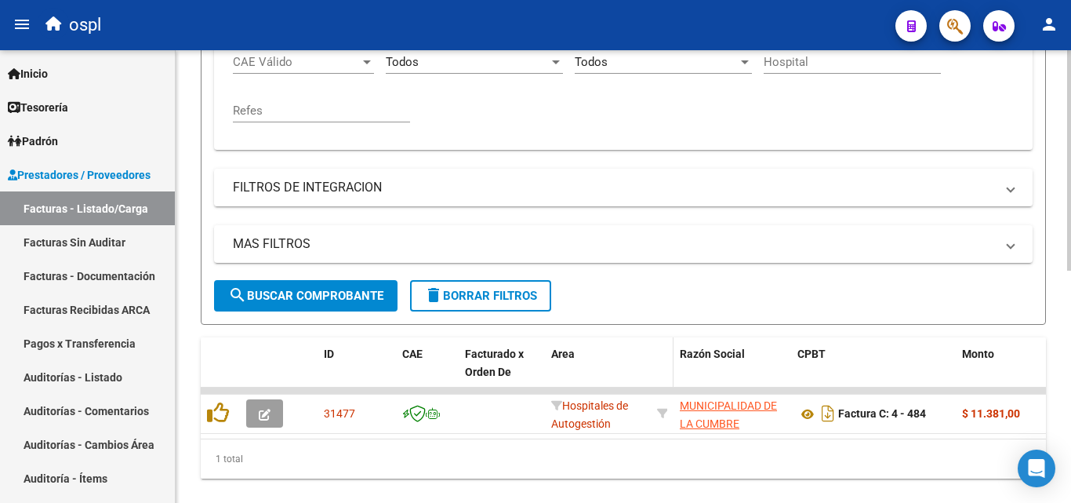
scroll to position [476, 0]
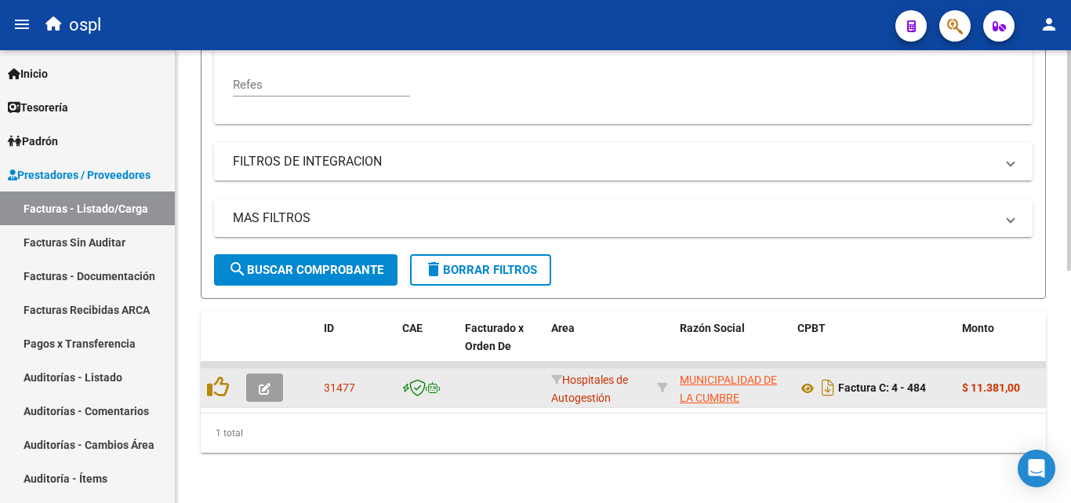
type input "482"
click at [261, 383] on icon "button" at bounding box center [265, 389] width 12 height 12
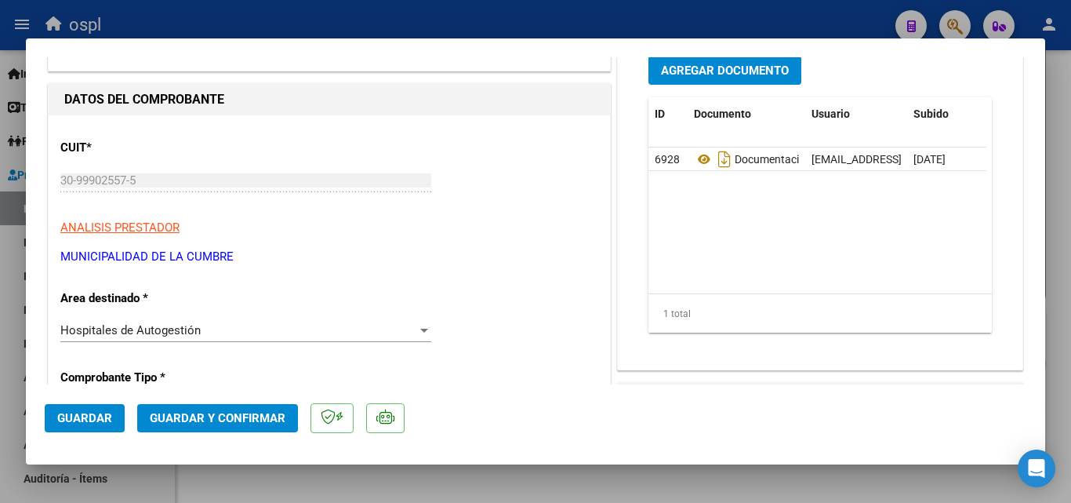
scroll to position [235, 0]
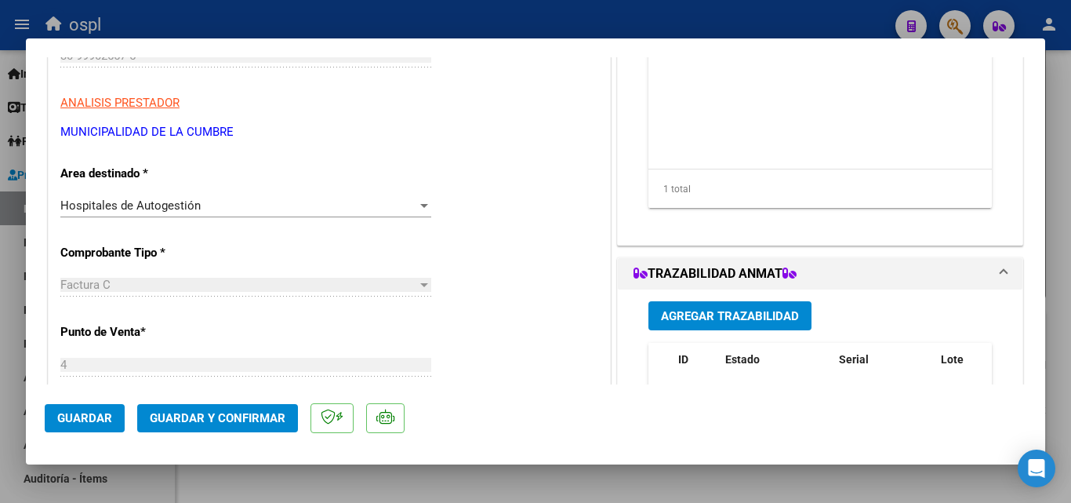
click at [372, 205] on div "Hospitales de Autogestión" at bounding box center [238, 205] width 357 height 14
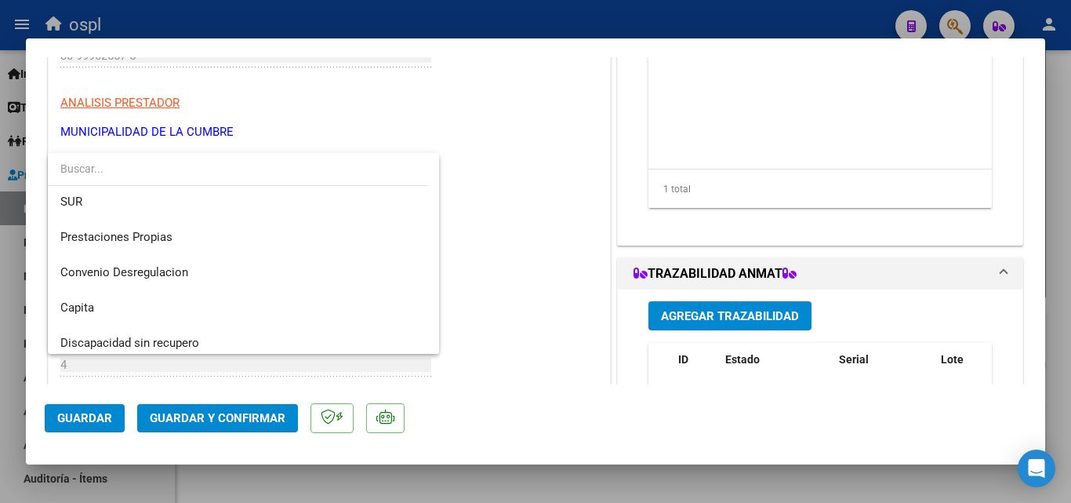
scroll to position [223, 0]
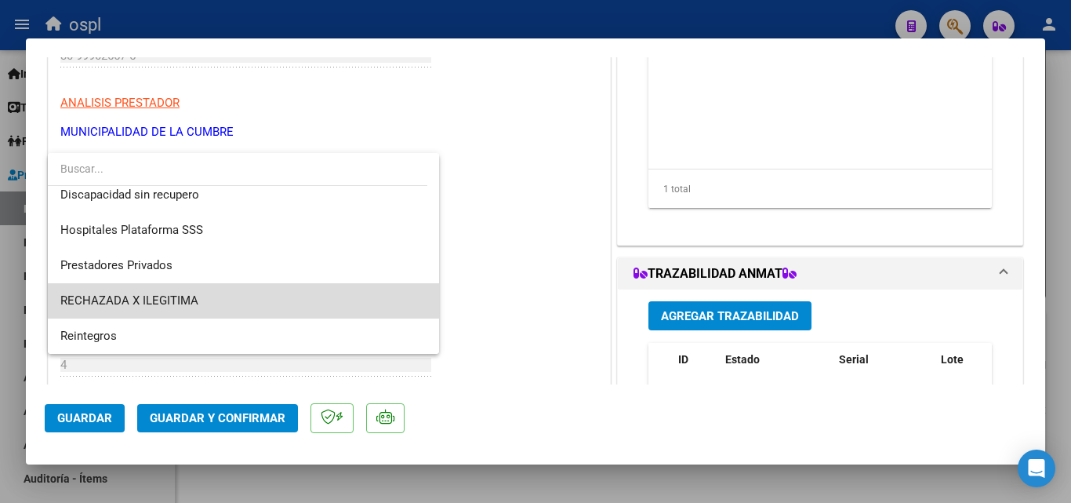
click at [359, 300] on span "RECHAZADA X ILEGITIMA" at bounding box center [243, 300] width 366 height 35
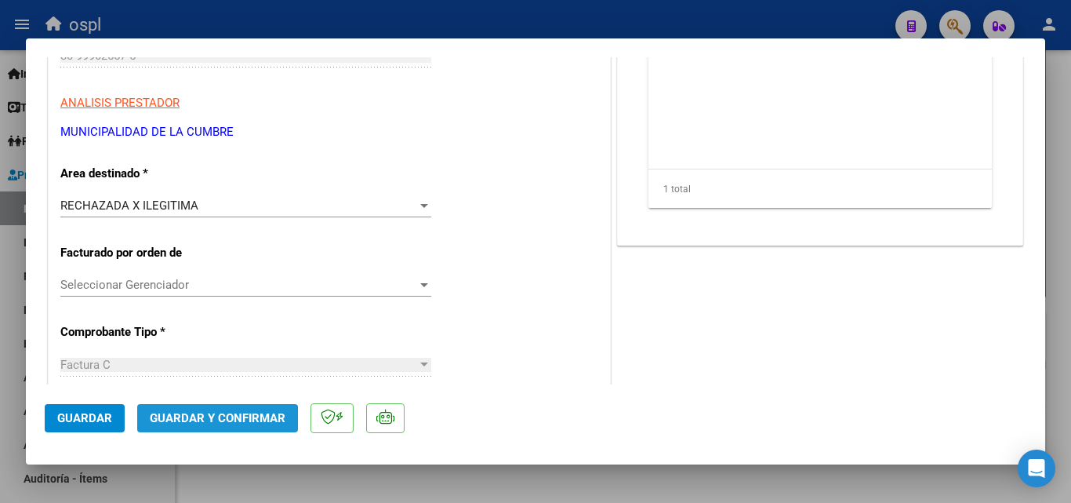
click at [202, 423] on span "Guardar y Confirmar" at bounding box center [218, 418] width 136 height 14
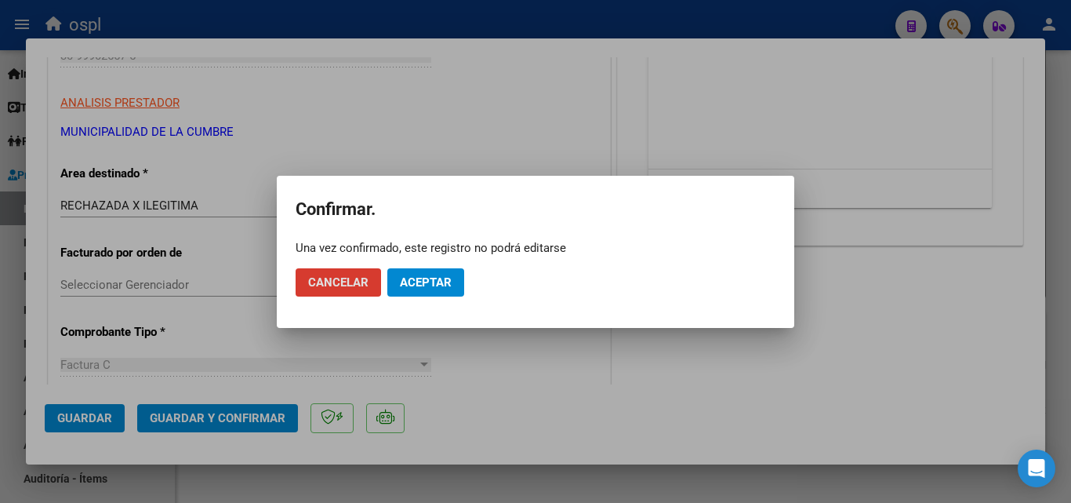
click at [420, 278] on span "Aceptar" at bounding box center [426, 282] width 52 height 14
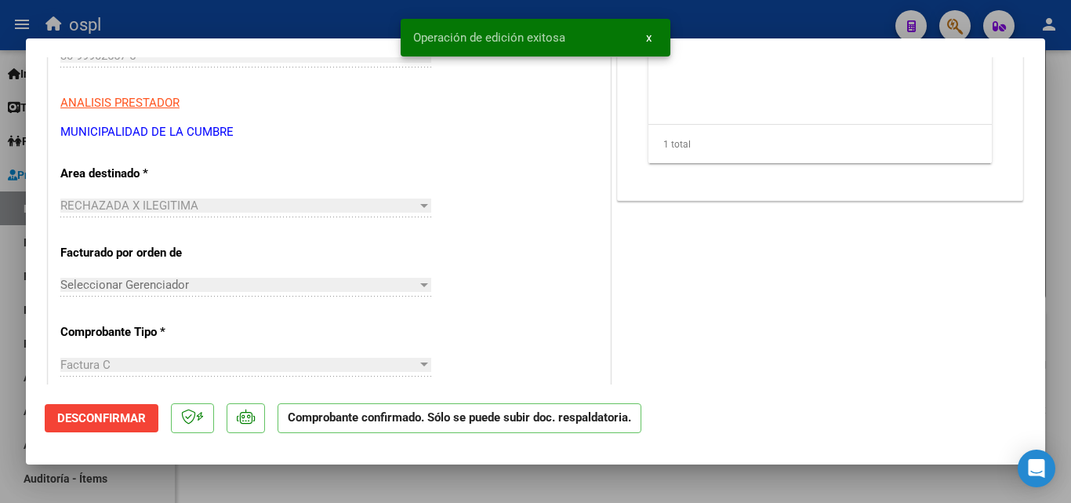
click at [0, 337] on div at bounding box center [535, 251] width 1071 height 503
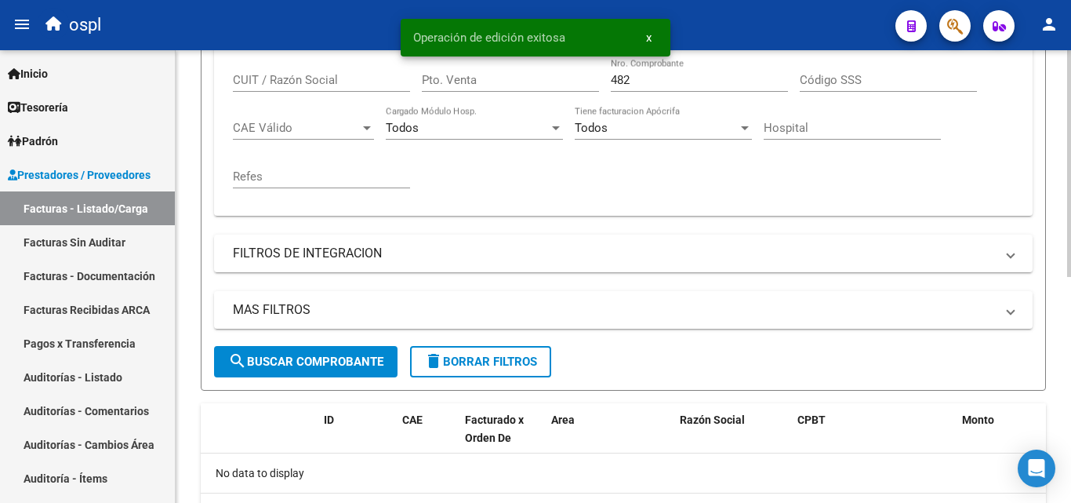
scroll to position [295, 0]
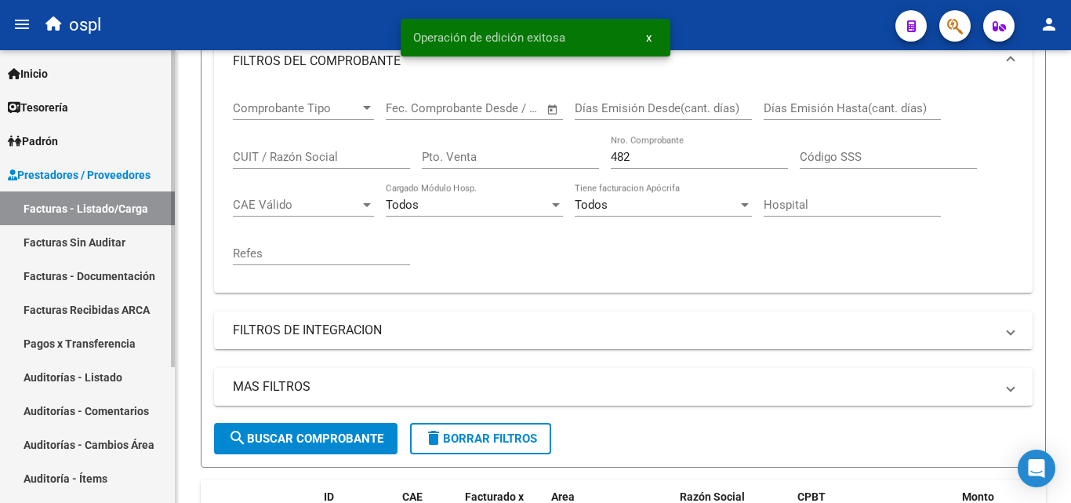
click at [102, 237] on link "Facturas Sin Auditar" at bounding box center [87, 242] width 175 height 34
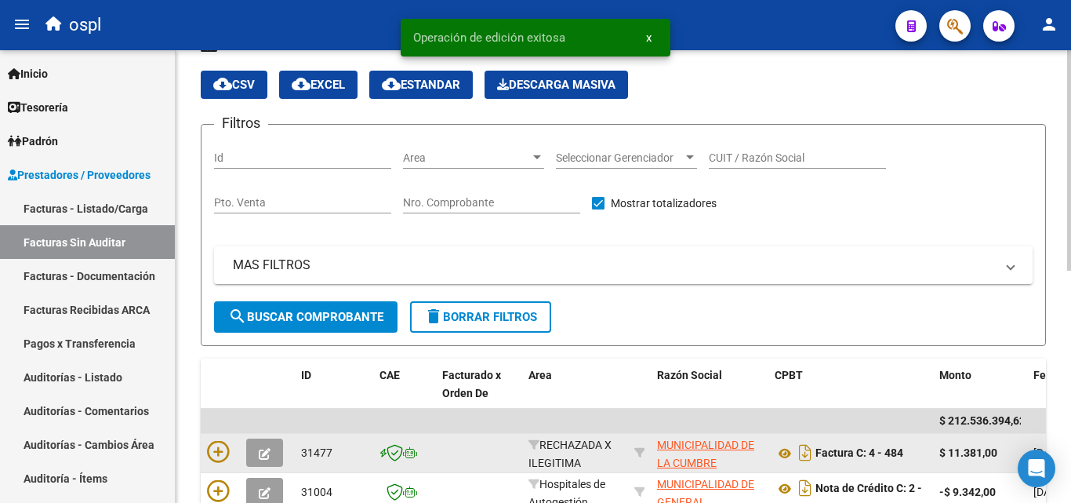
scroll to position [295, 0]
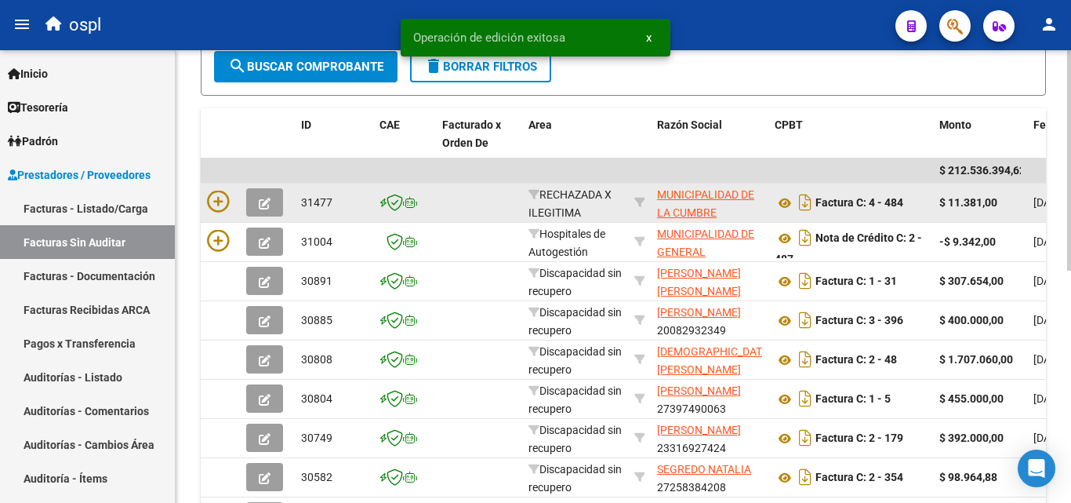
click at [483, 198] on datatable-body-cell at bounding box center [479, 202] width 86 height 38
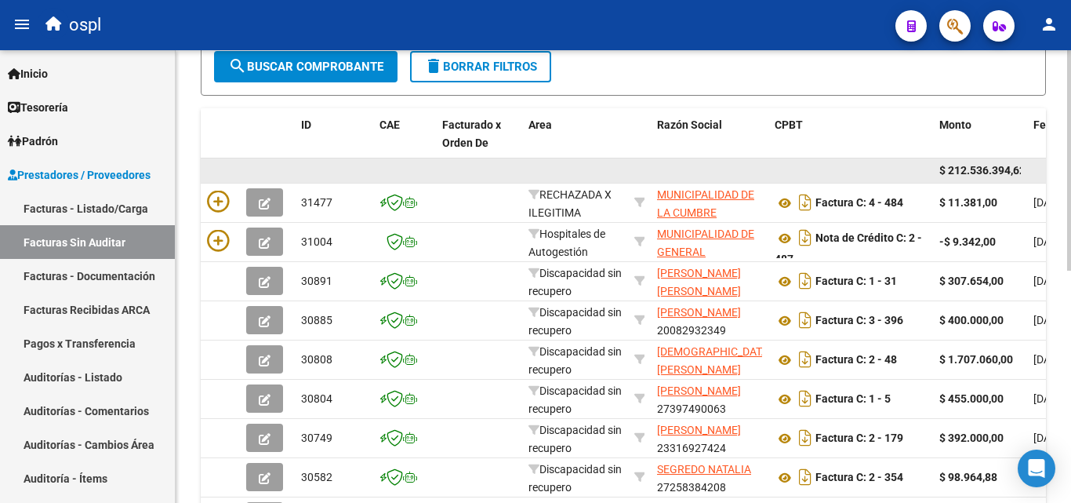
scroll to position [0, 0]
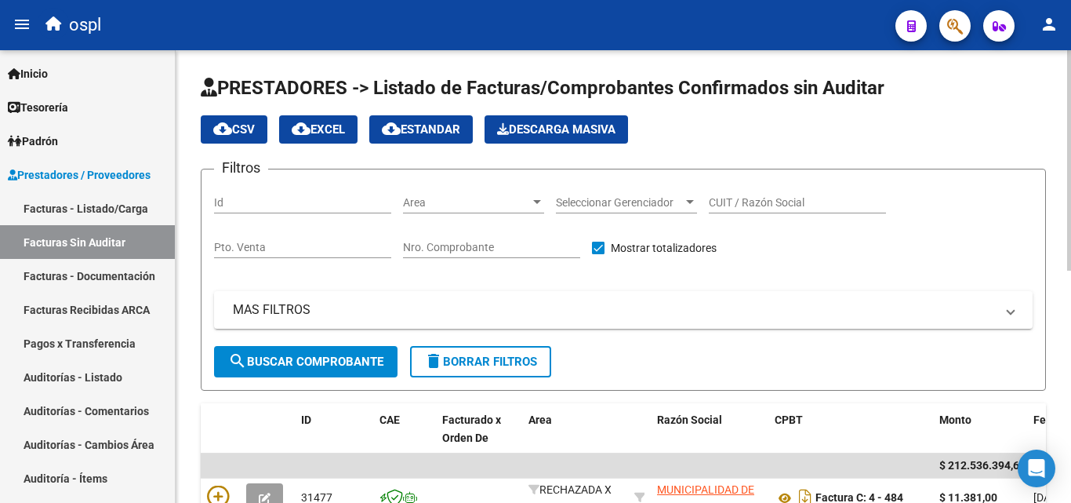
click at [467, 240] on div "Nro. Comprobante" at bounding box center [491, 242] width 177 height 31
click at [467, 243] on input "Nro. Comprobante" at bounding box center [491, 247] width 177 height 13
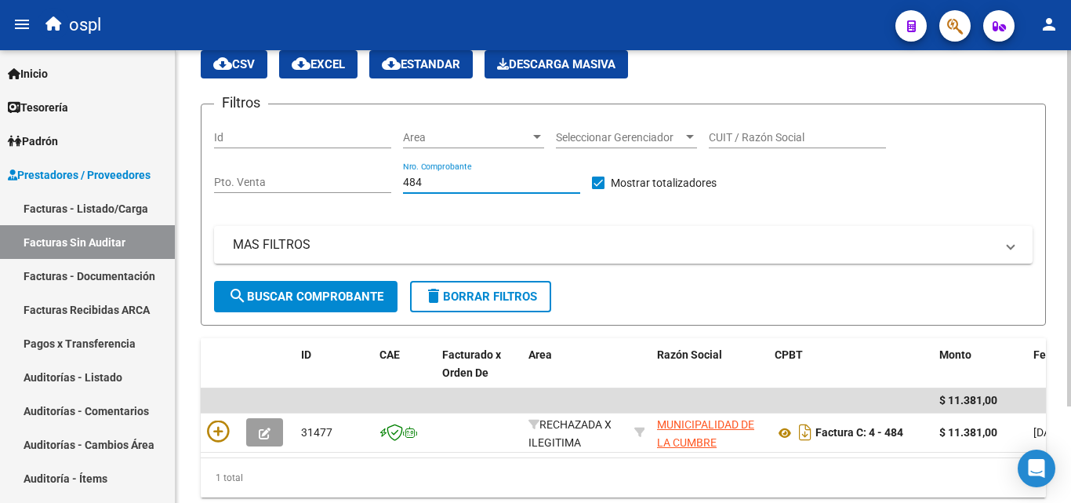
scroll to position [122, 0]
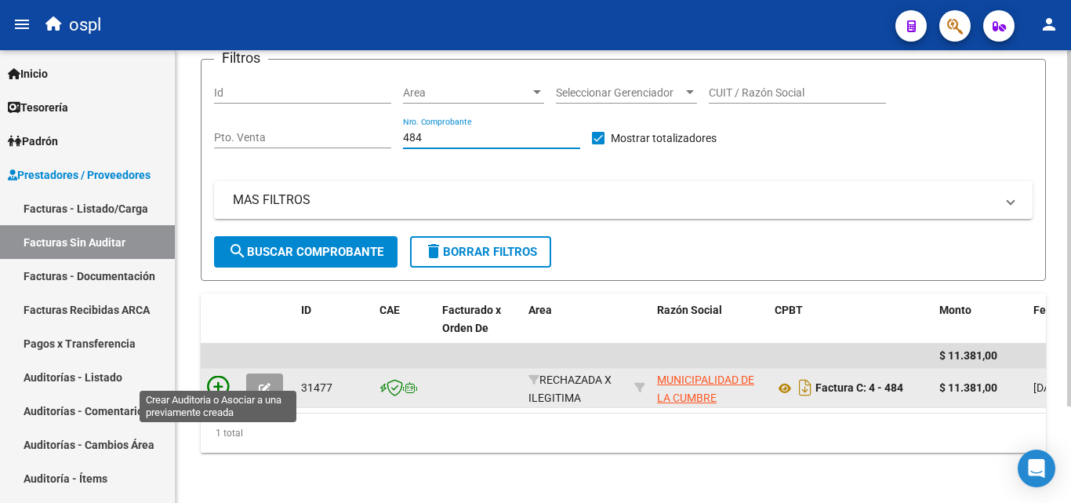
type input "484"
click at [218, 376] on icon at bounding box center [218, 387] width 22 height 22
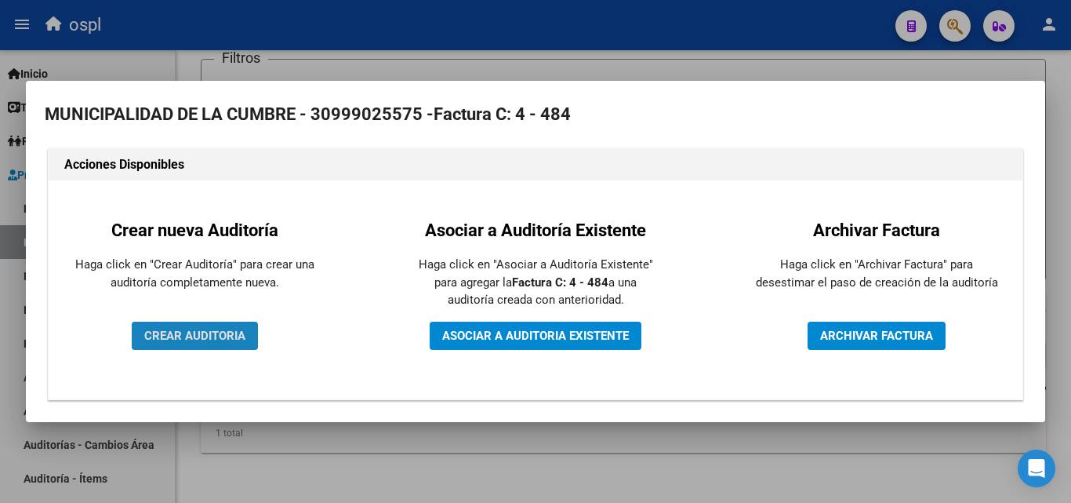
click at [209, 337] on span "CREAR AUDITORIA" at bounding box center [194, 336] width 101 height 14
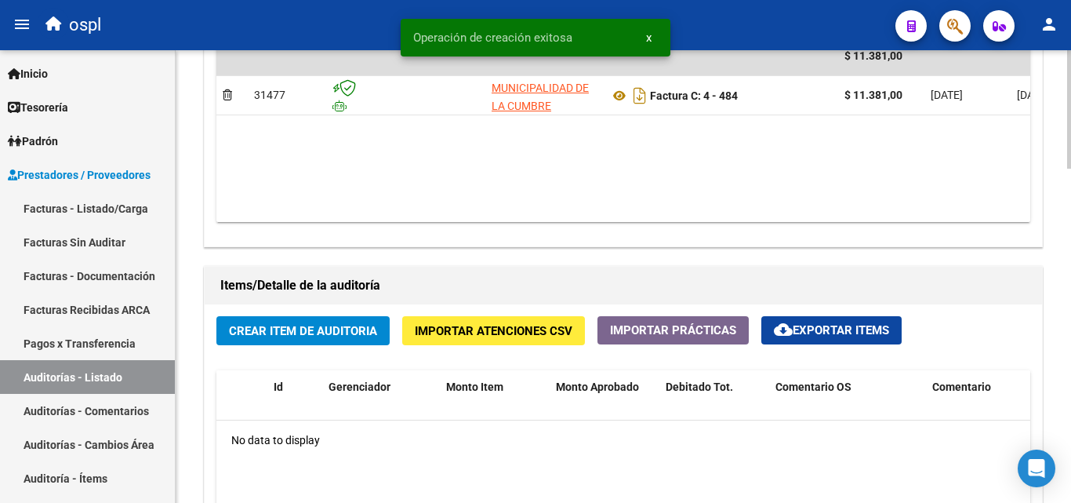
scroll to position [941, 0]
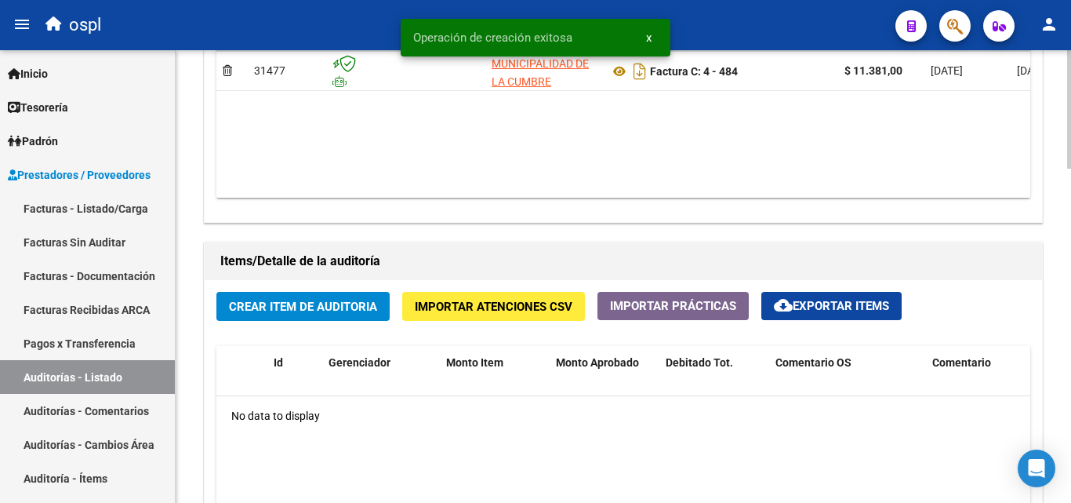
click at [306, 300] on span "Crear Item de Auditoria" at bounding box center [303, 307] width 148 height 14
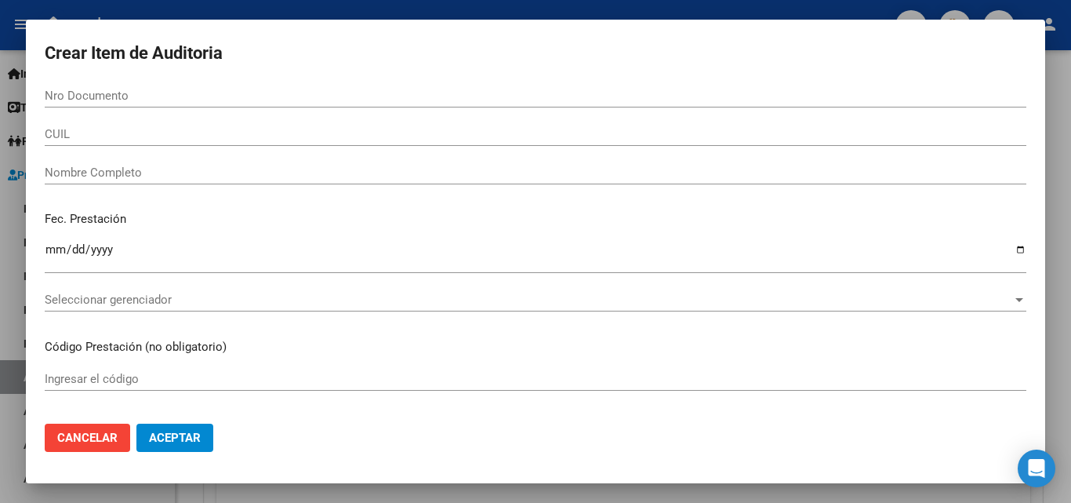
click at [125, 180] on div "Nombre Completo" at bounding box center [536, 173] width 982 height 24
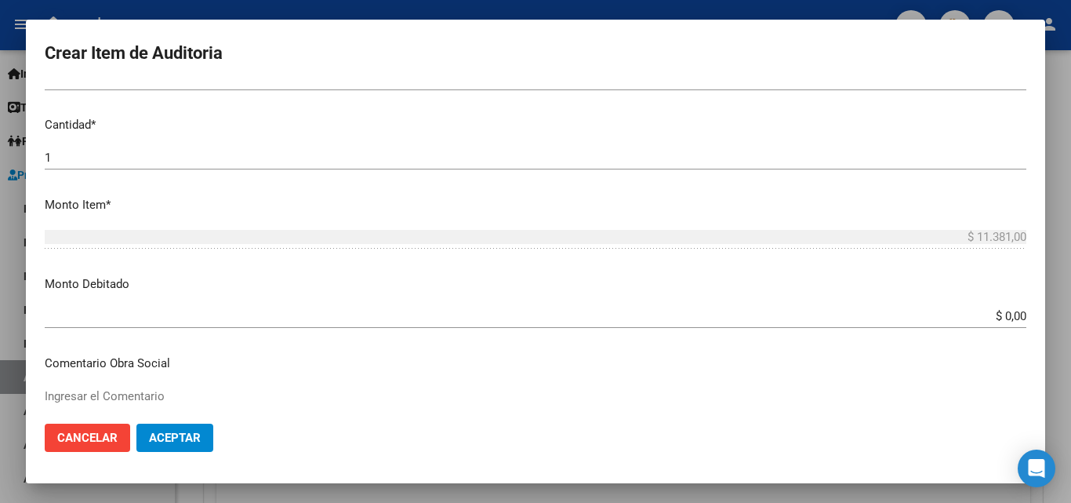
scroll to position [392, 0]
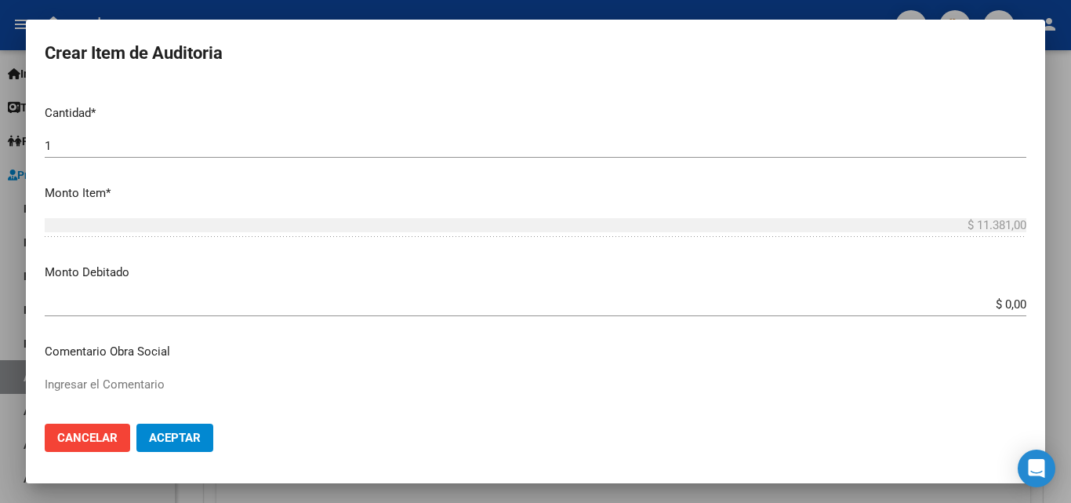
type input "TODOS"
drag, startPoint x: 966, startPoint y: 296, endPoint x: 1070, endPoint y: 296, distance: 104.3
click at [1061, 297] on div "Crear Item de Auditoria Nro Documento CUIL TODOS Nombre Completo Fec. Prestació…" at bounding box center [535, 251] width 1071 height 503
click at [935, 372] on div "Ingresar el Comentario" at bounding box center [536, 412] width 982 height 80
drag, startPoint x: 955, startPoint y: 313, endPoint x: 1024, endPoint y: 312, distance: 69.0
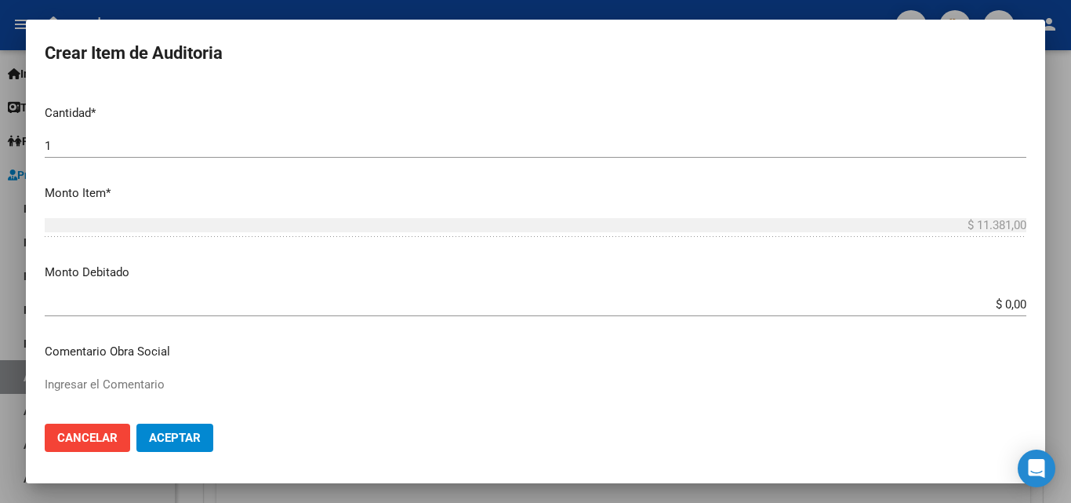
click at [1024, 312] on mat-dialog-content "Nro Documento CUIL TODOS Nombre Completo Fec. Prestación Ingresar la fecha Sele…" at bounding box center [535, 247] width 1019 height 327
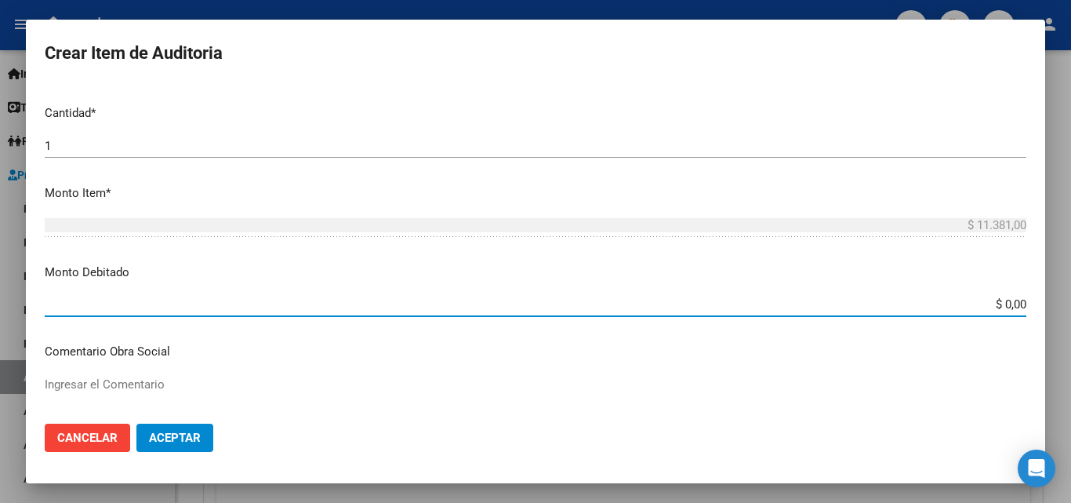
drag, startPoint x: 970, startPoint y: 308, endPoint x: 1040, endPoint y: 306, distance: 70.6
click at [1036, 305] on mat-dialog-content "Nro Documento CUIL TODOS Nombre Completo Fec. Prestación Ingresar la fecha Sele…" at bounding box center [535, 247] width 1019 height 327
type input "$ 11.381,00"
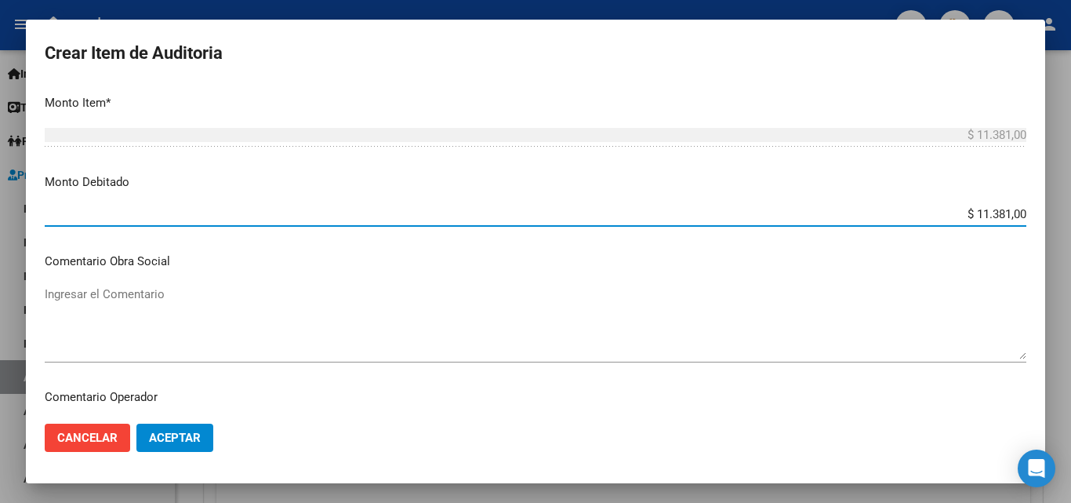
scroll to position [627, 0]
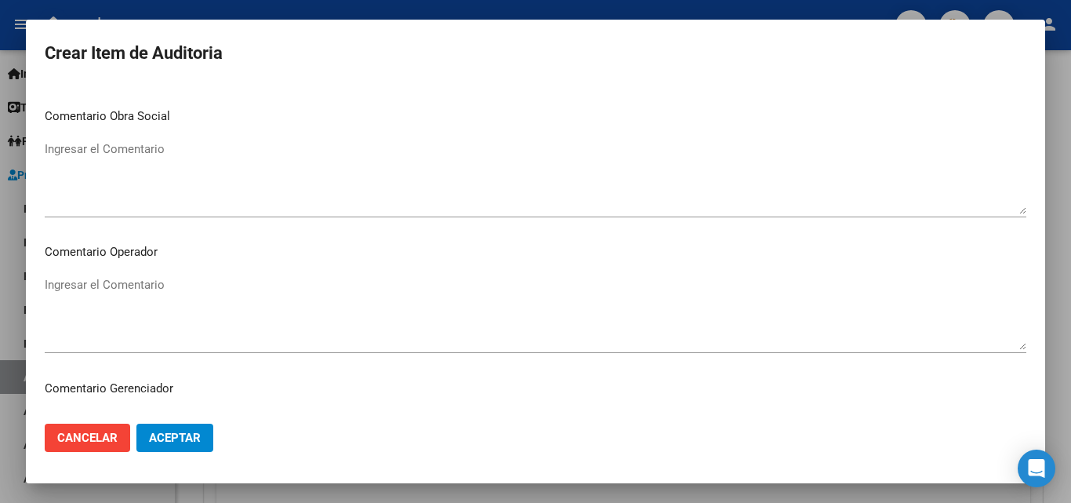
click at [126, 256] on p "Comentario Operador" at bounding box center [536, 252] width 982 height 18
click at [132, 277] on textarea "Ingresar el Comentario" at bounding box center [536, 313] width 982 height 74
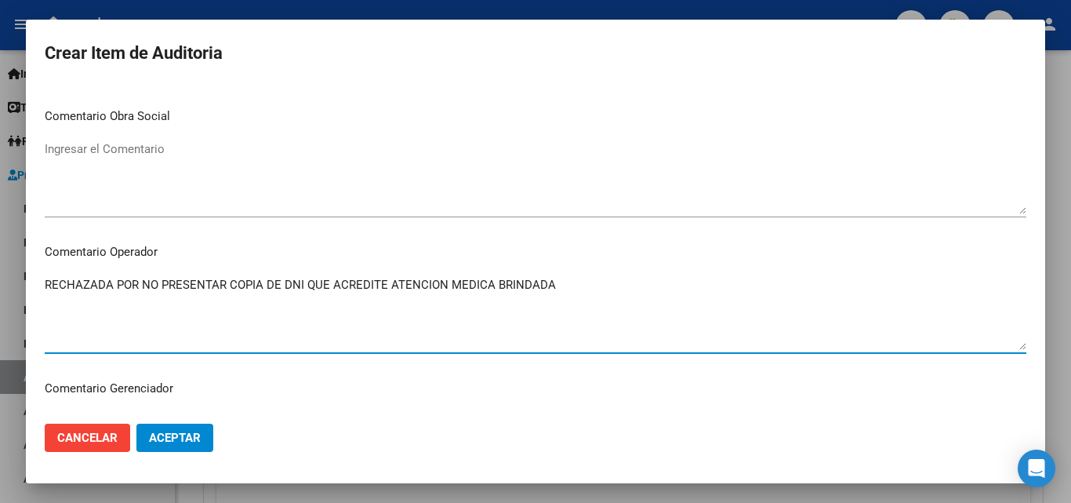
type textarea "RECHAZADA POR NO PRESENTAR COPIA DE DNI QUE ACREDITE ATENCION MEDICA BRINDADA"
click at [183, 439] on span "Aceptar" at bounding box center [175, 437] width 52 height 14
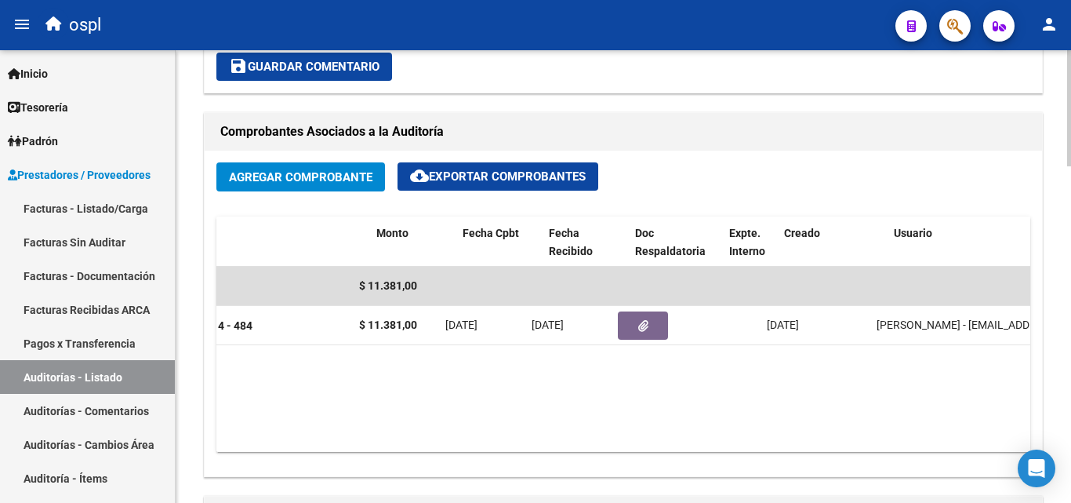
scroll to position [0, 343]
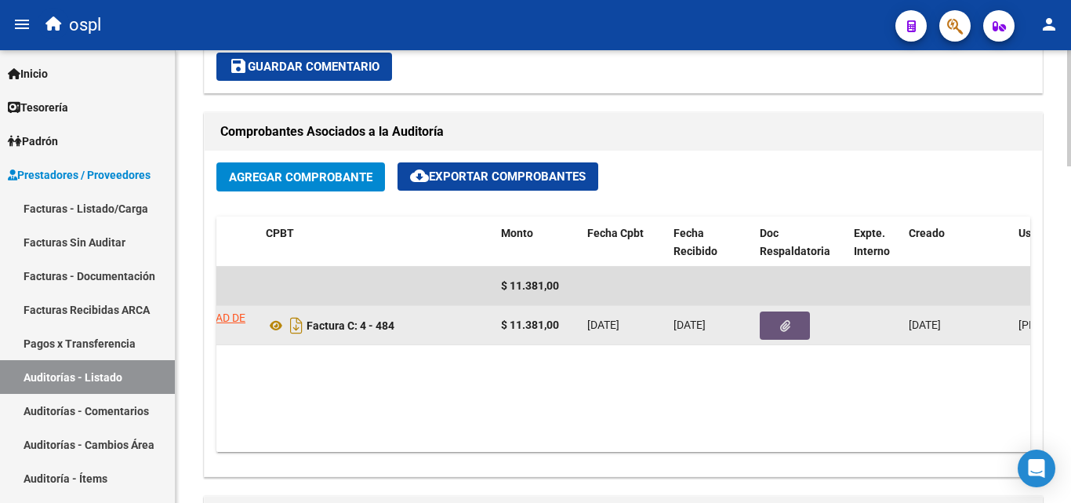
click at [787, 331] on icon "button" at bounding box center [785, 326] width 10 height 12
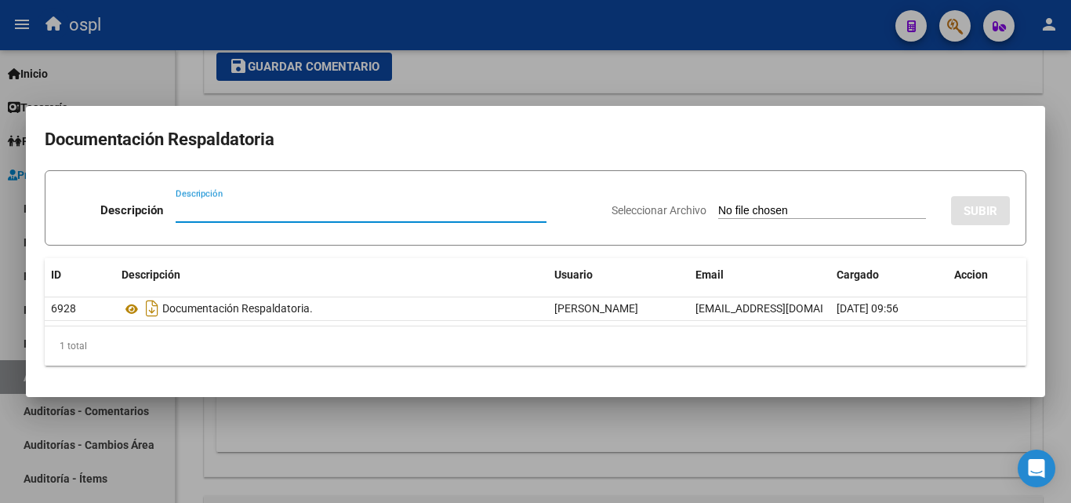
click at [767, 216] on input "Seleccionar Archivo" at bounding box center [822, 211] width 208 height 15
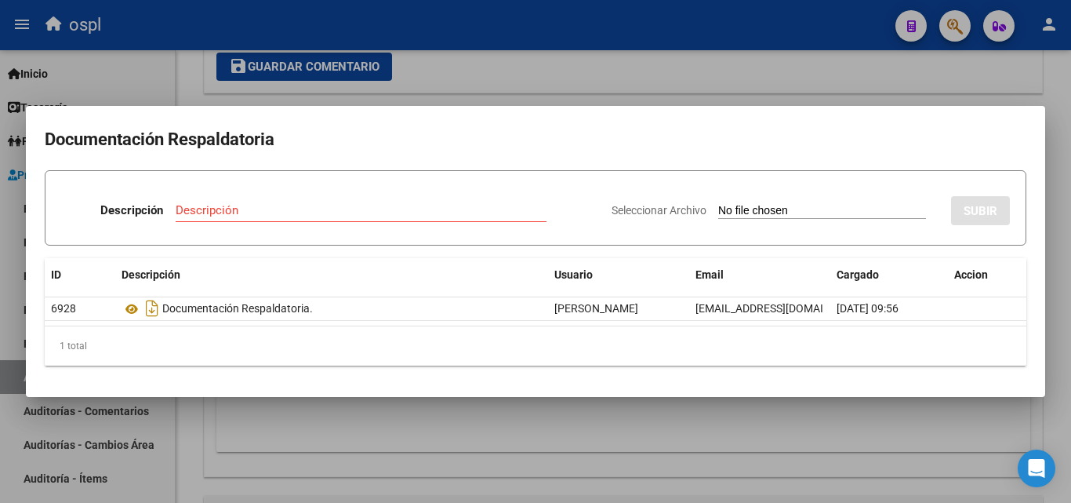
click at [528, 13] on div at bounding box center [535, 251] width 1071 height 503
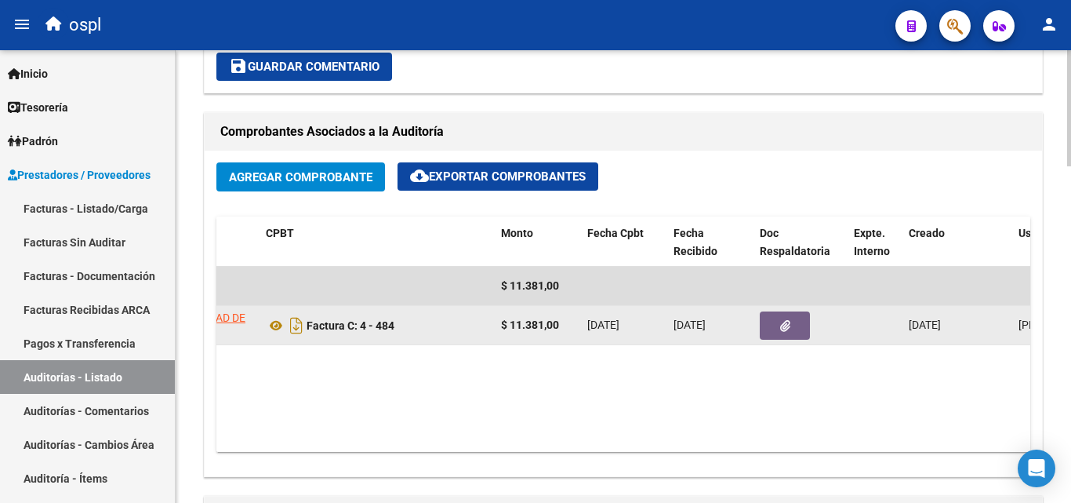
click at [765, 321] on button "button" at bounding box center [785, 325] width 50 height 28
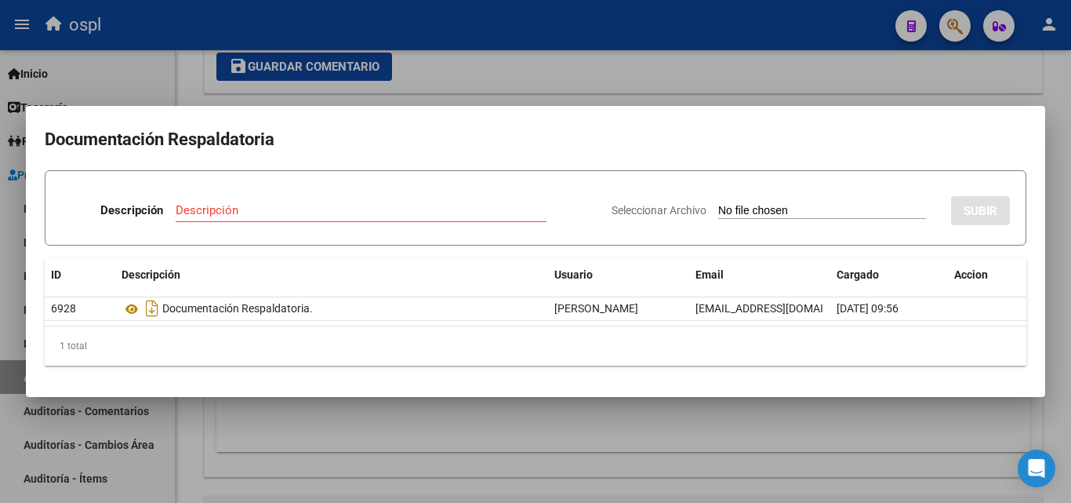
click at [755, 211] on input "Seleccionar Archivo" at bounding box center [822, 211] width 208 height 15
type input "C:\fakepath\RECHAZO X ILEGITIMA - FC 484.pdf"
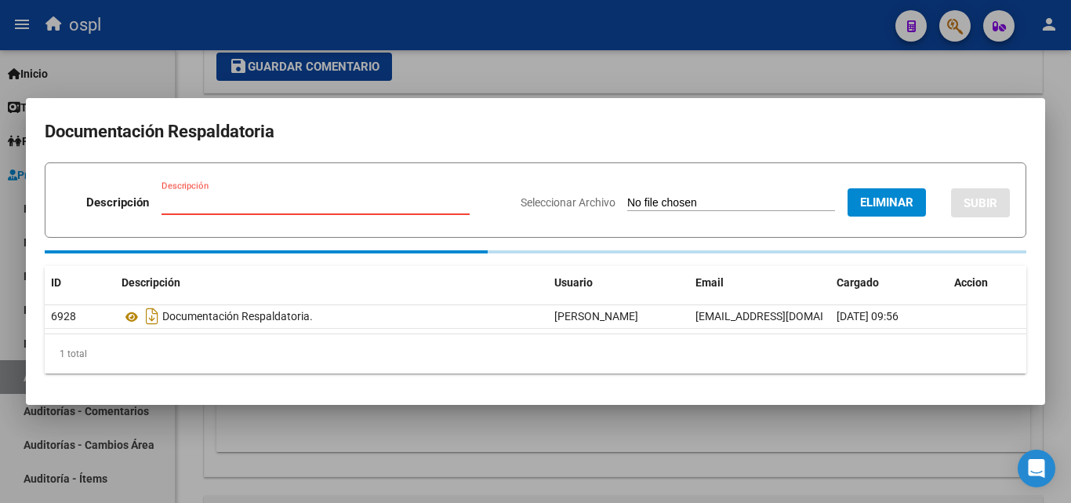
click at [369, 202] on div "Descripción" at bounding box center [316, 203] width 308 height 24
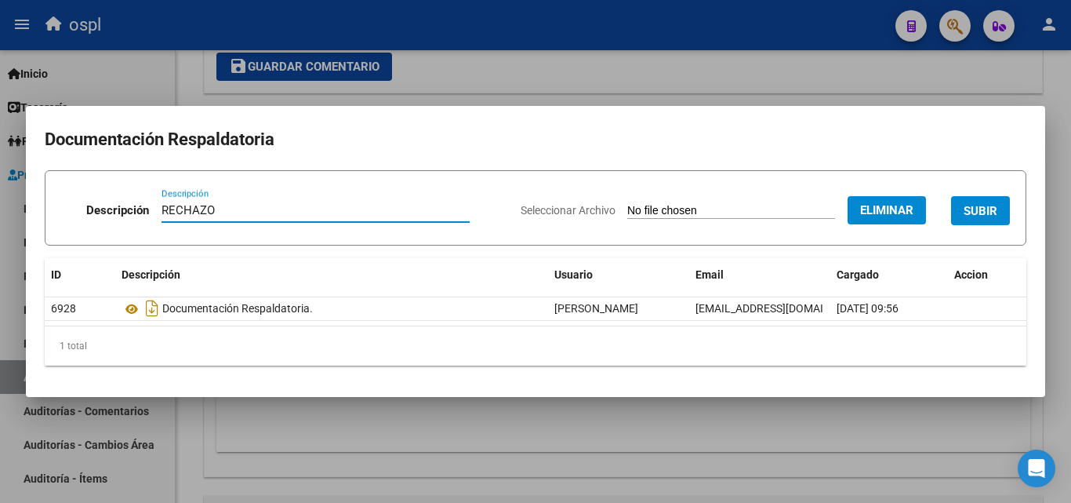
type input "RECHAZO"
click at [997, 215] on span "SUBIR" at bounding box center [981, 211] width 34 height 14
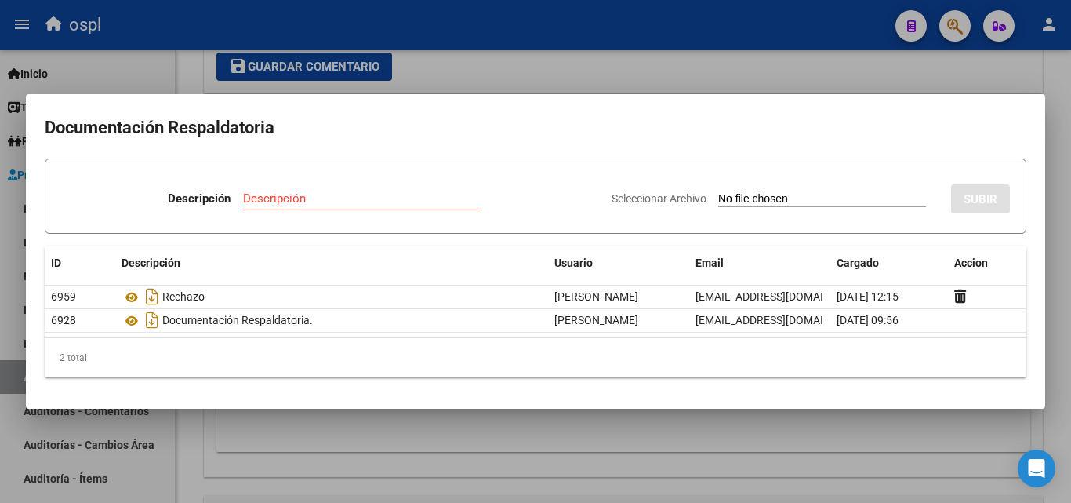
click at [451, 43] on div at bounding box center [535, 251] width 1071 height 503
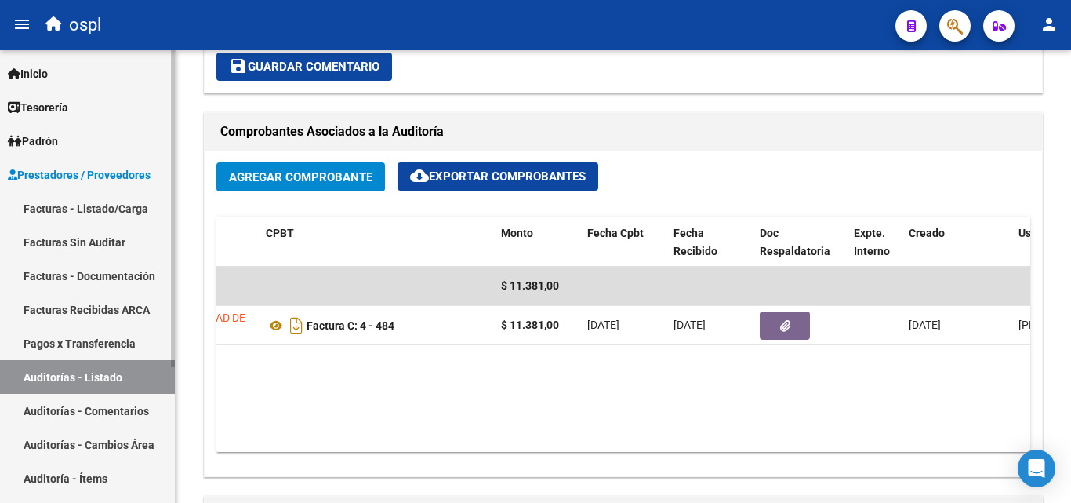
click at [97, 202] on link "Facturas - Listado/Carga" at bounding box center [87, 208] width 175 height 34
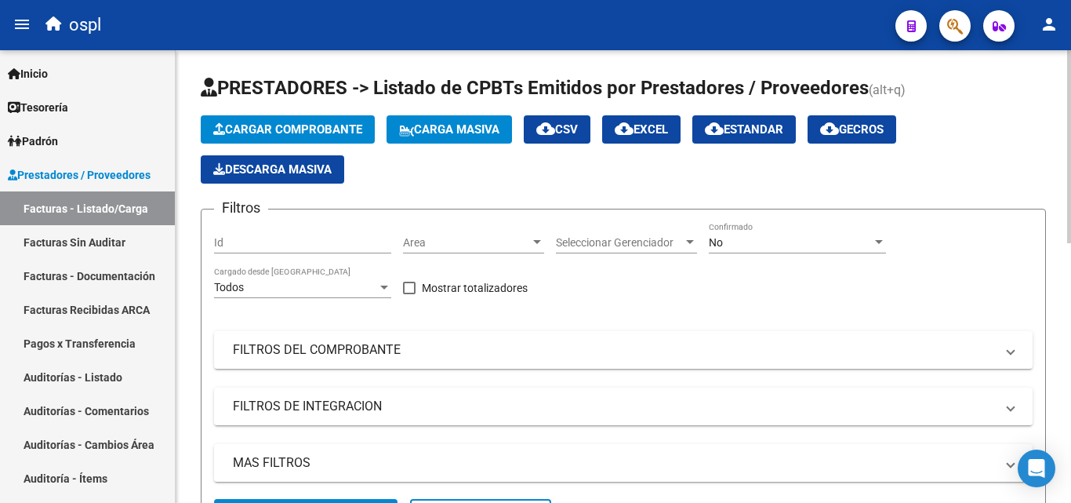
click at [532, 237] on div at bounding box center [537, 242] width 14 height 13
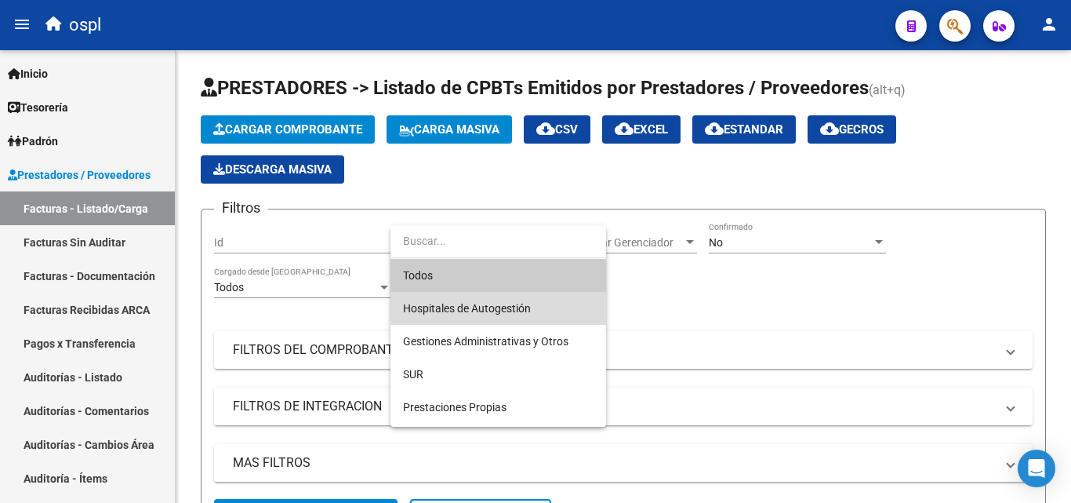
click at [561, 304] on span "Hospitales de Autogestión" at bounding box center [498, 308] width 191 height 33
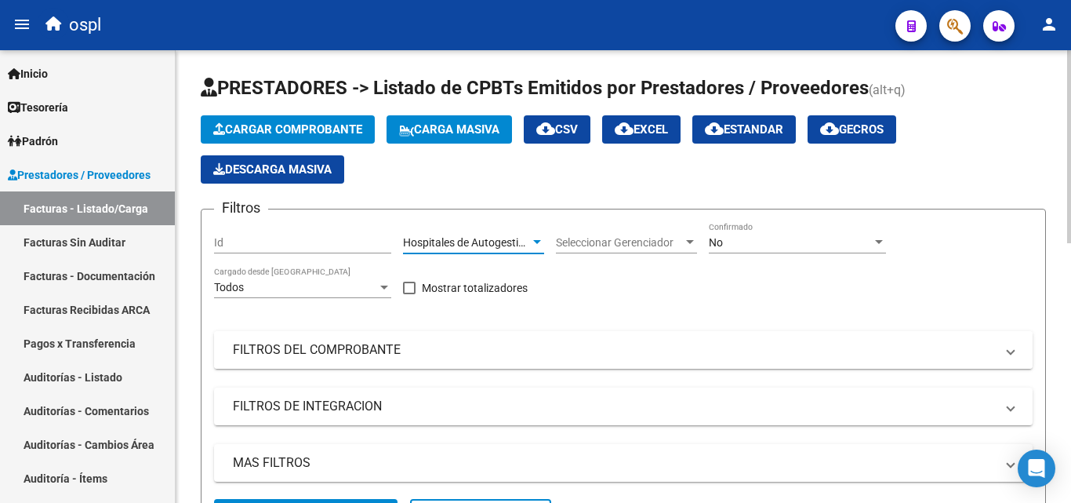
click at [438, 353] on mat-panel-title "FILTROS DEL COMPROBANTE" at bounding box center [614, 349] width 762 height 17
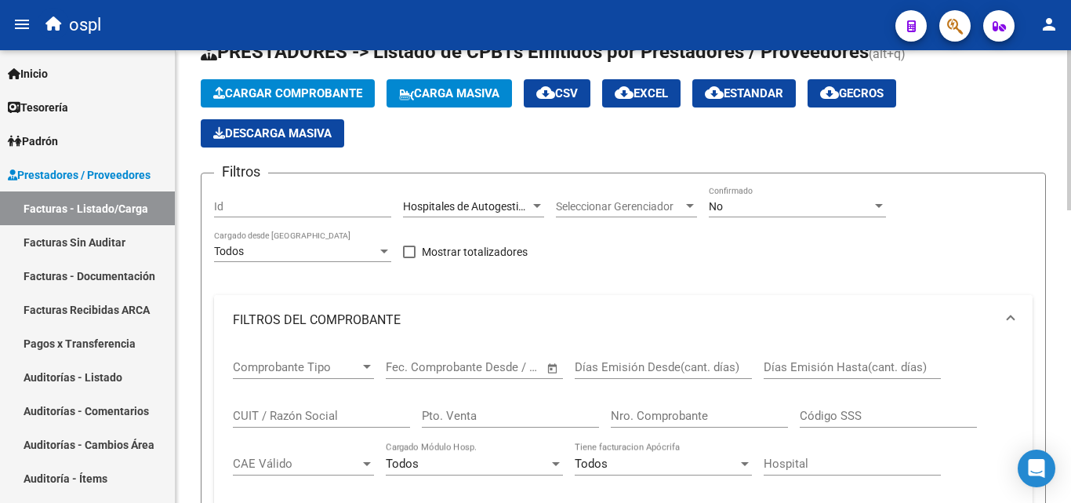
scroll to position [235, 0]
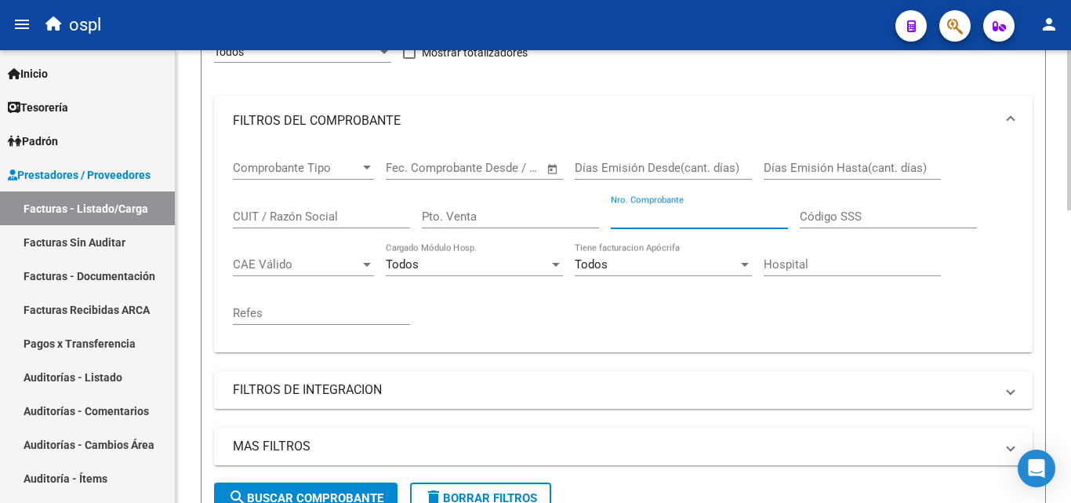
click at [674, 216] on input "Nro. Comprobante" at bounding box center [699, 216] width 177 height 14
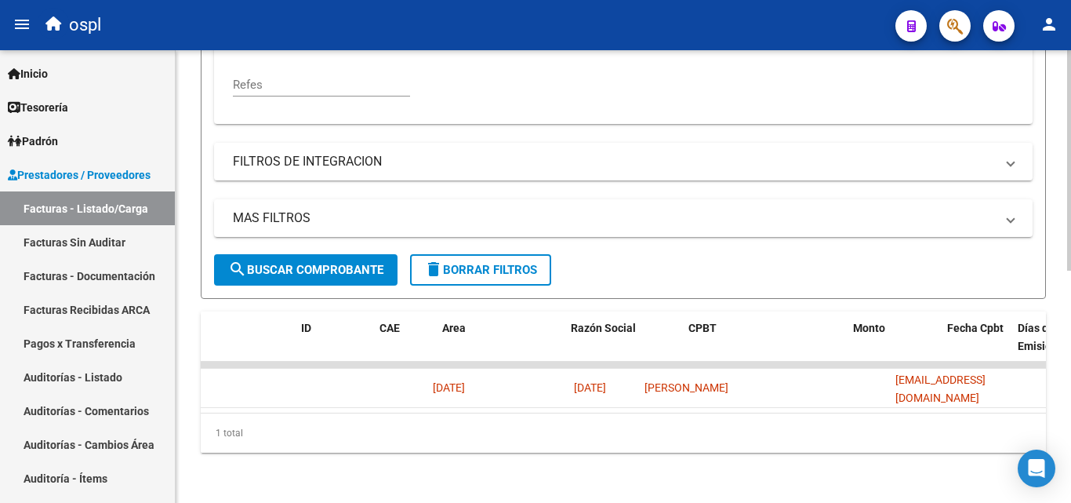
scroll to position [0, 0]
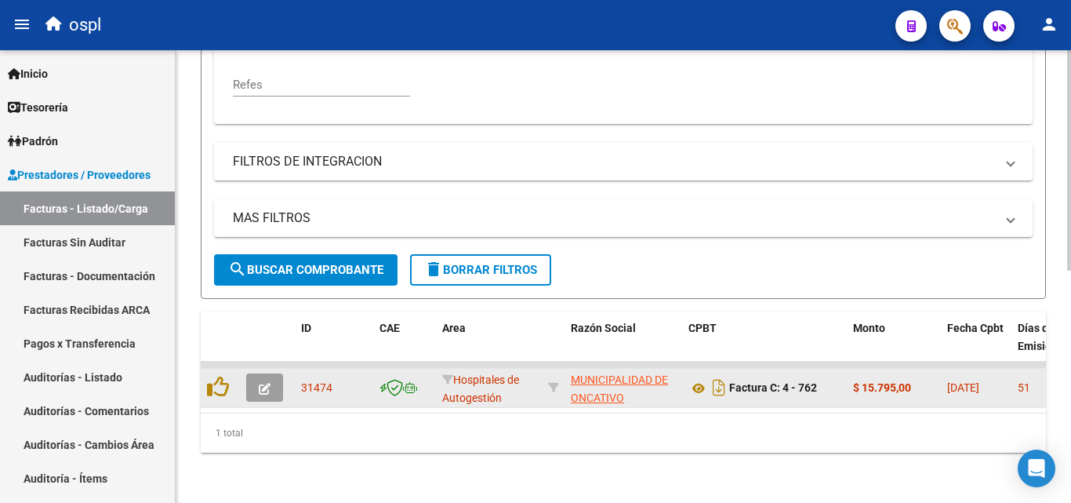
type input "762"
click at [262, 383] on icon "button" at bounding box center [265, 389] width 12 height 12
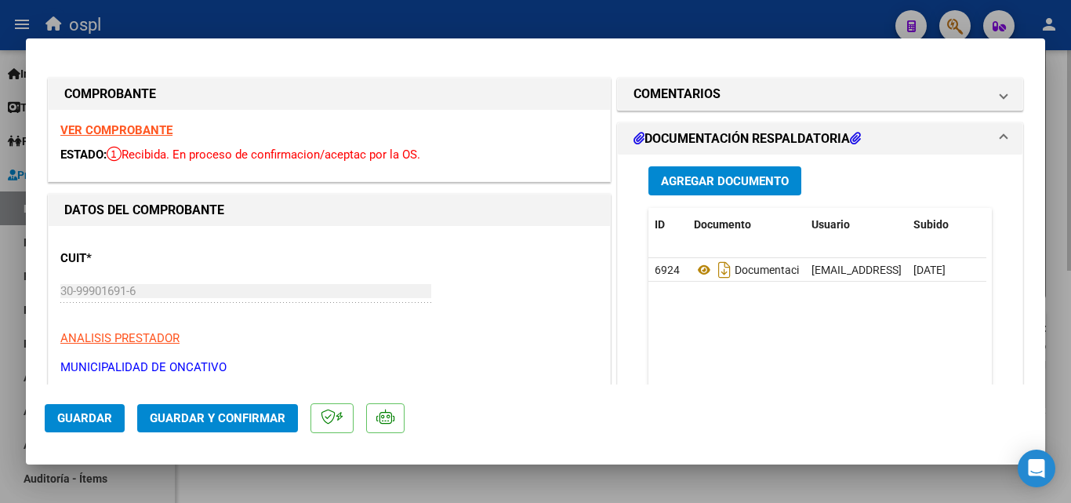
drag, startPoint x: 4, startPoint y: 212, endPoint x: 275, endPoint y: 373, distance: 315.7
click at [5, 212] on div at bounding box center [535, 251] width 1071 height 503
type input "$ 0,00"
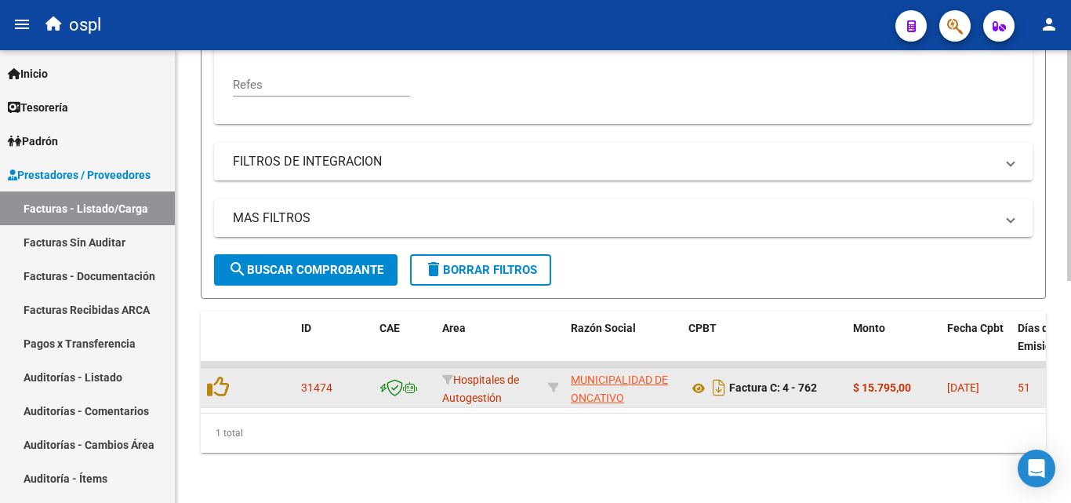
scroll to position [476, 0]
click at [267, 380] on span "button" at bounding box center [265, 387] width 12 height 14
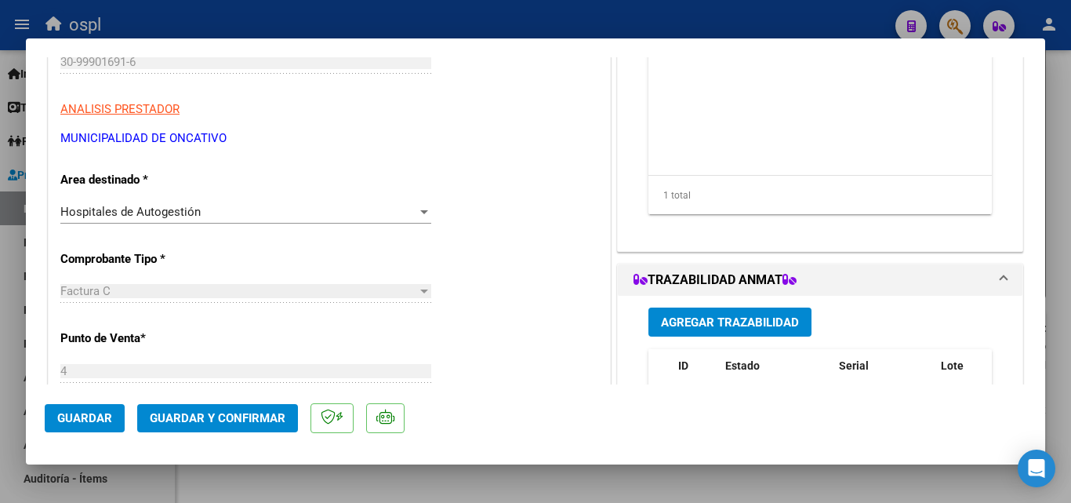
scroll to position [235, 0]
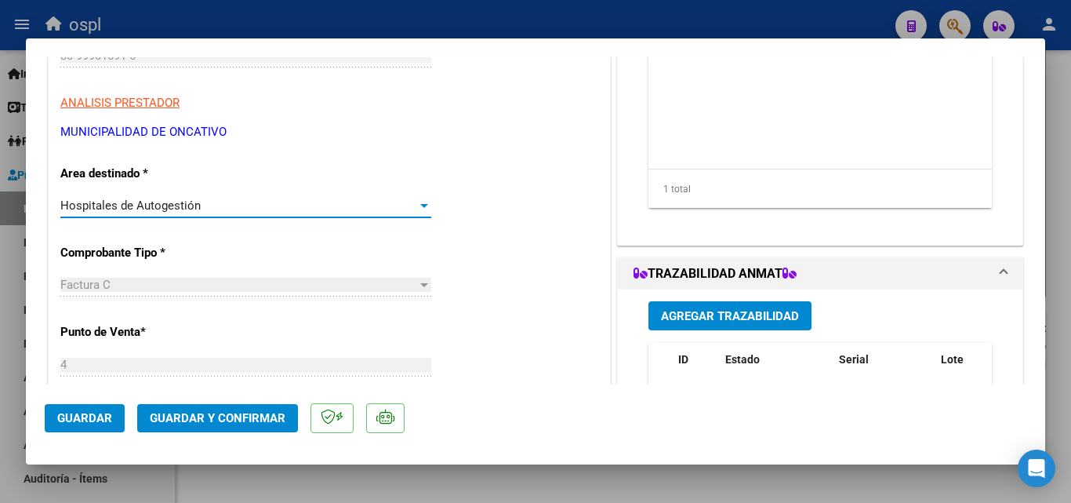
click at [128, 202] on span "Hospitales de Autogestión" at bounding box center [130, 205] width 140 height 14
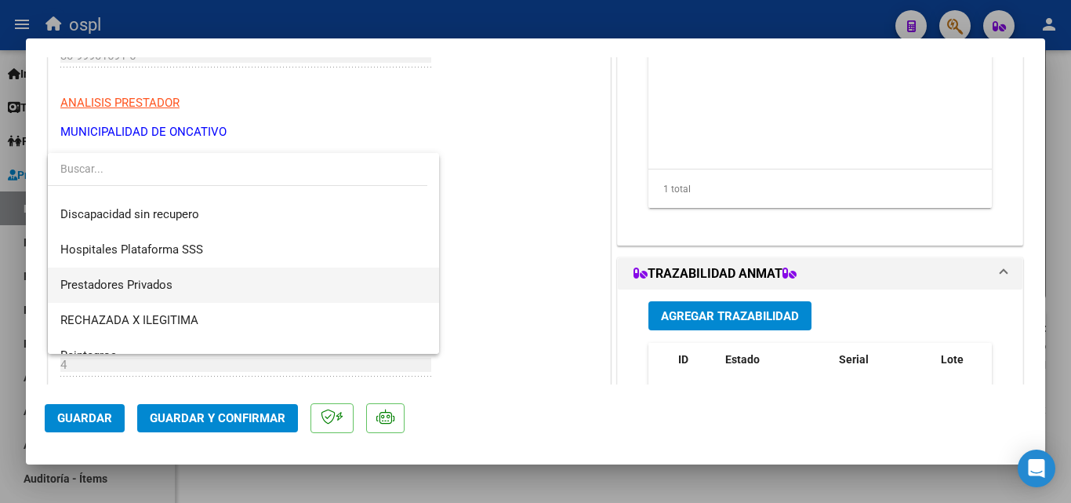
scroll to position [223, 0]
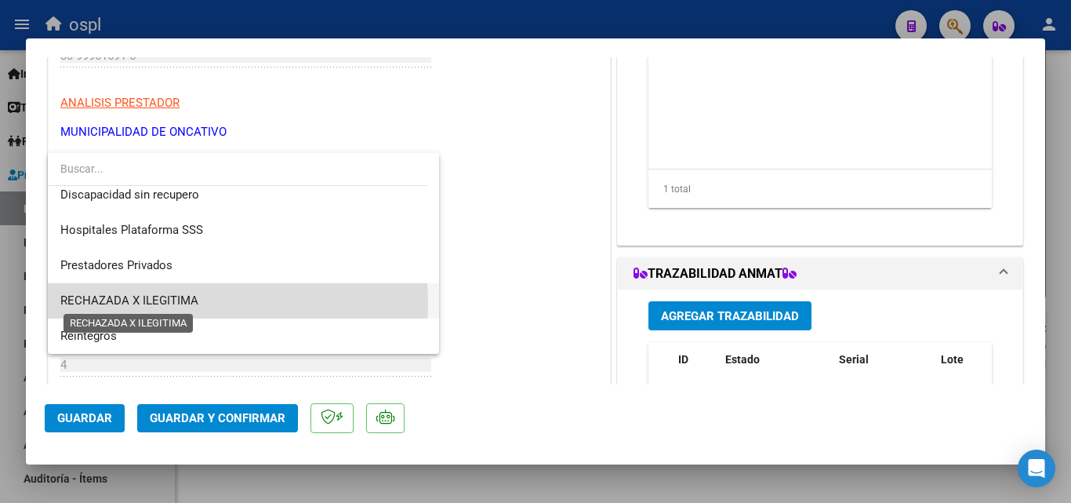
click at [187, 303] on span "RECHAZADA X ILEGITIMA" at bounding box center [129, 300] width 138 height 14
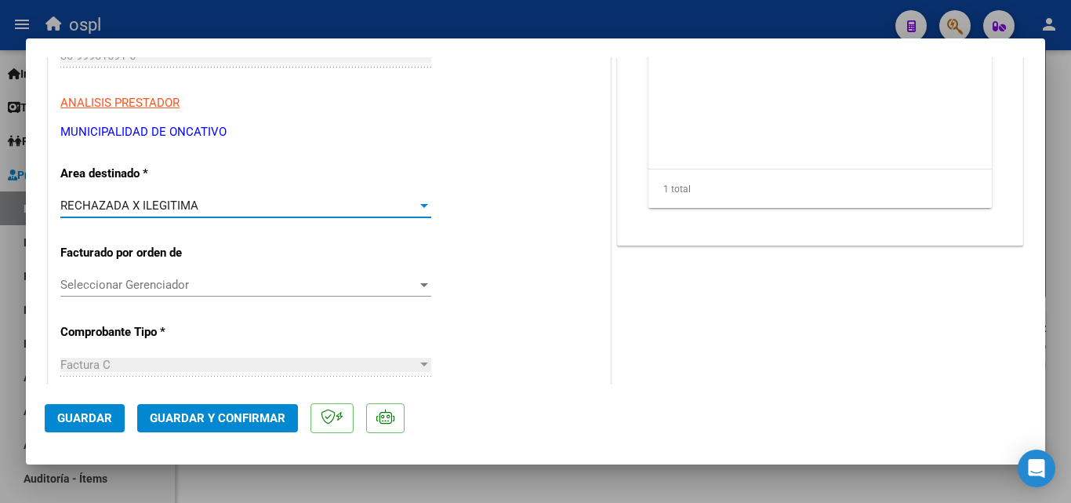
click at [220, 411] on span "Guardar y Confirmar" at bounding box center [218, 418] width 136 height 14
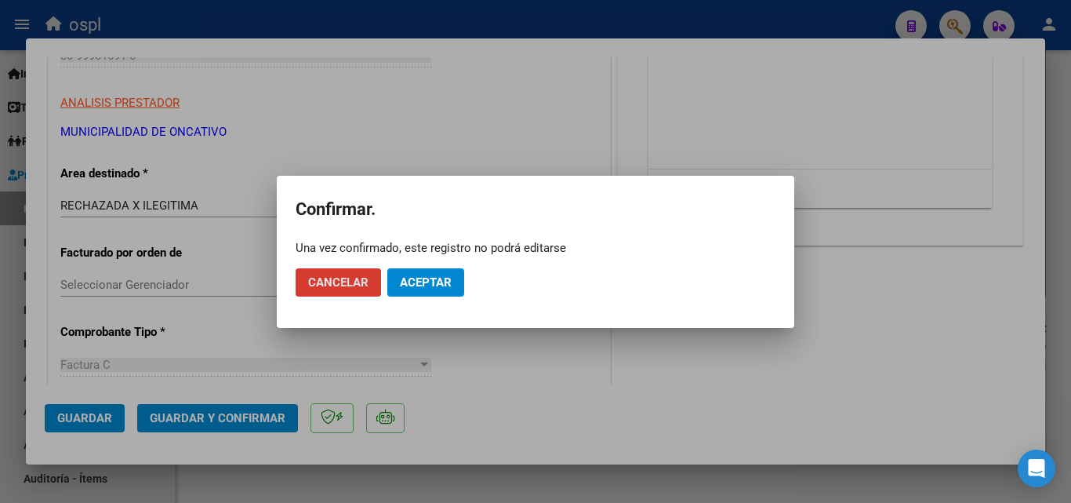
click at [414, 274] on button "Aceptar" at bounding box center [425, 282] width 77 height 28
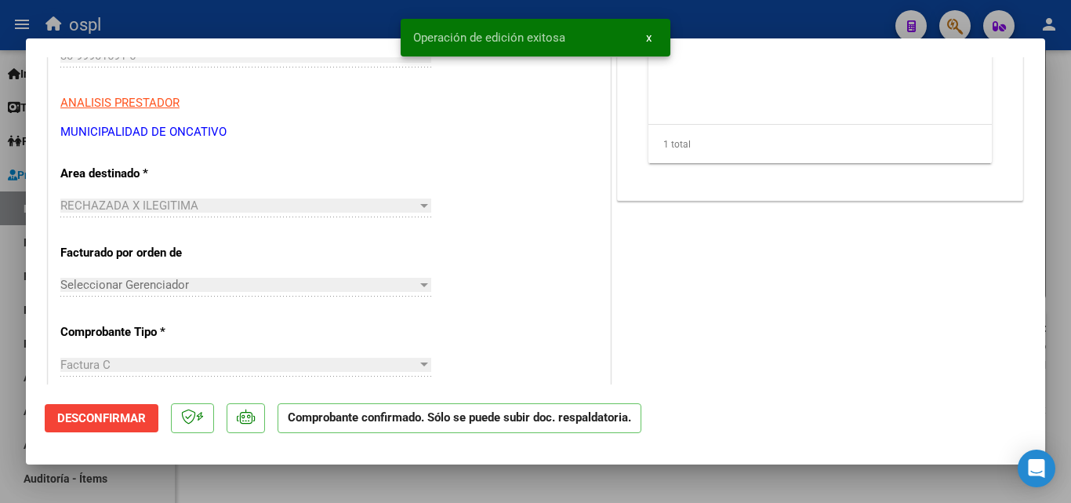
click at [2, 227] on div at bounding box center [535, 251] width 1071 height 503
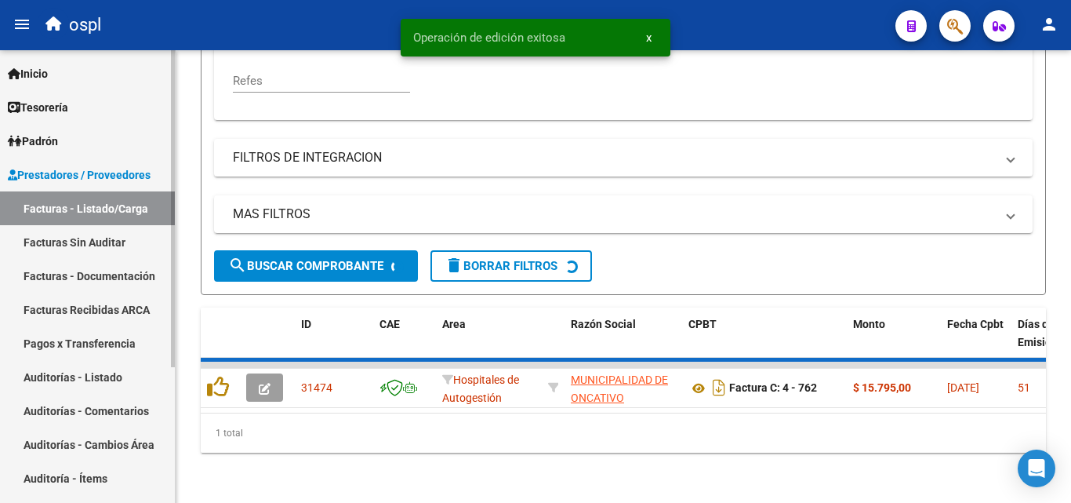
scroll to position [452, 0]
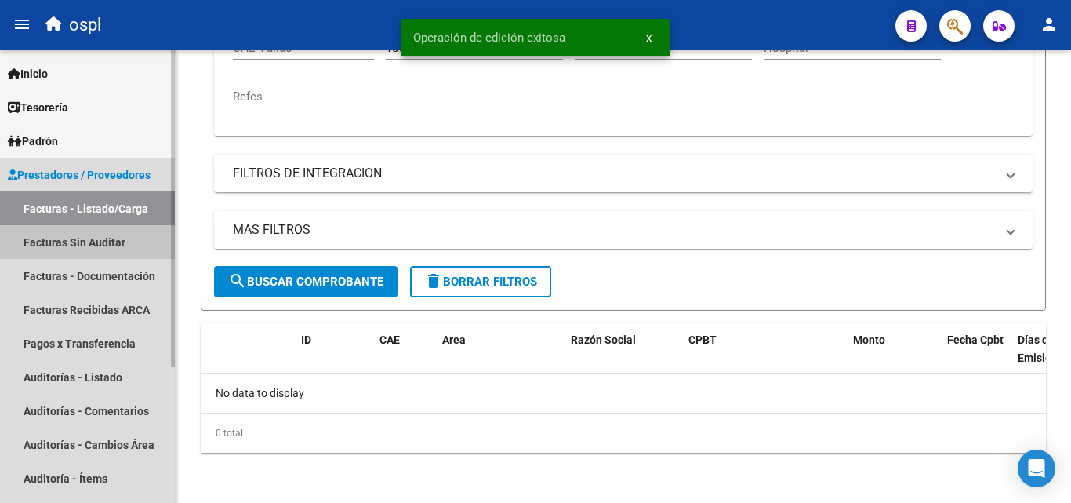
click at [114, 241] on link "Facturas Sin Auditar" at bounding box center [87, 242] width 175 height 34
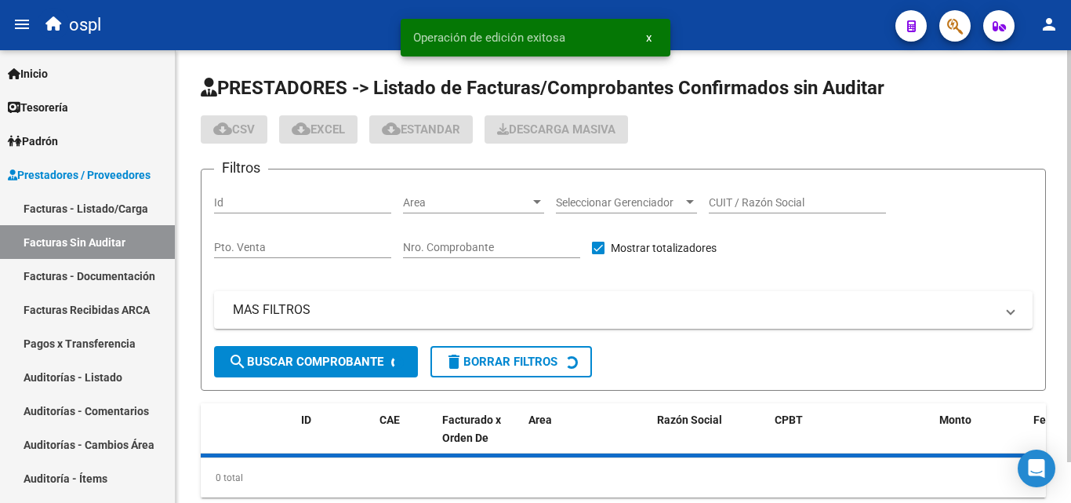
click at [451, 247] on input "Nro. Comprobante" at bounding box center [491, 247] width 177 height 13
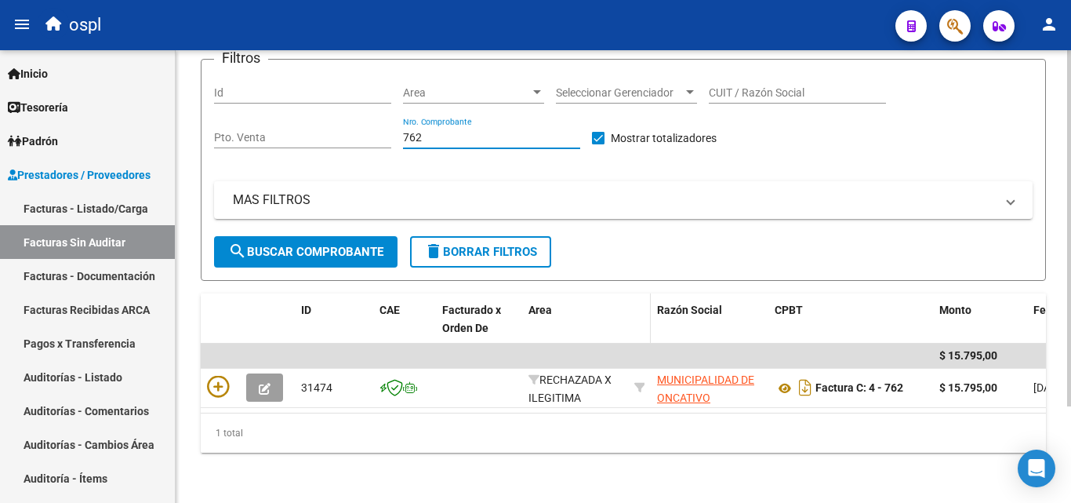
scroll to position [122, 0]
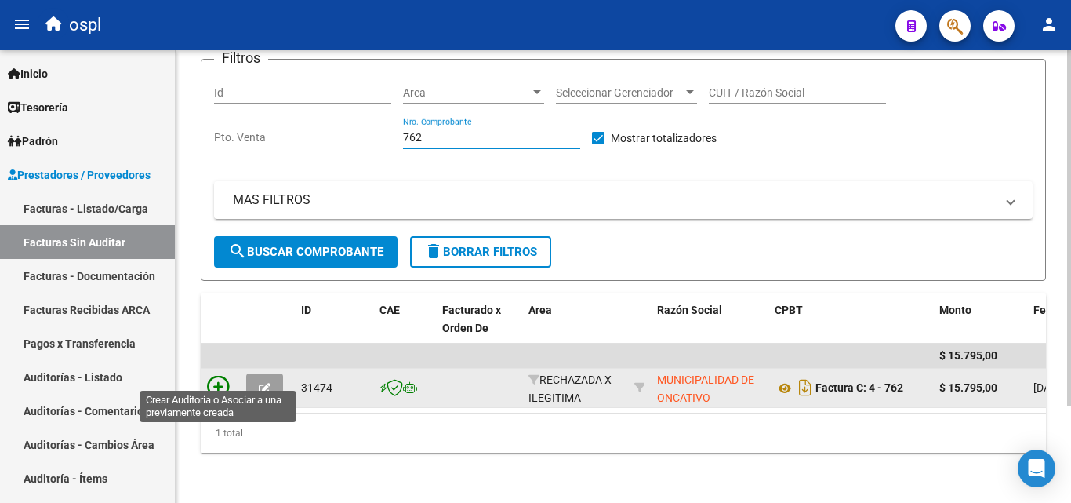
type input "762"
click at [225, 376] on icon at bounding box center [218, 387] width 22 height 22
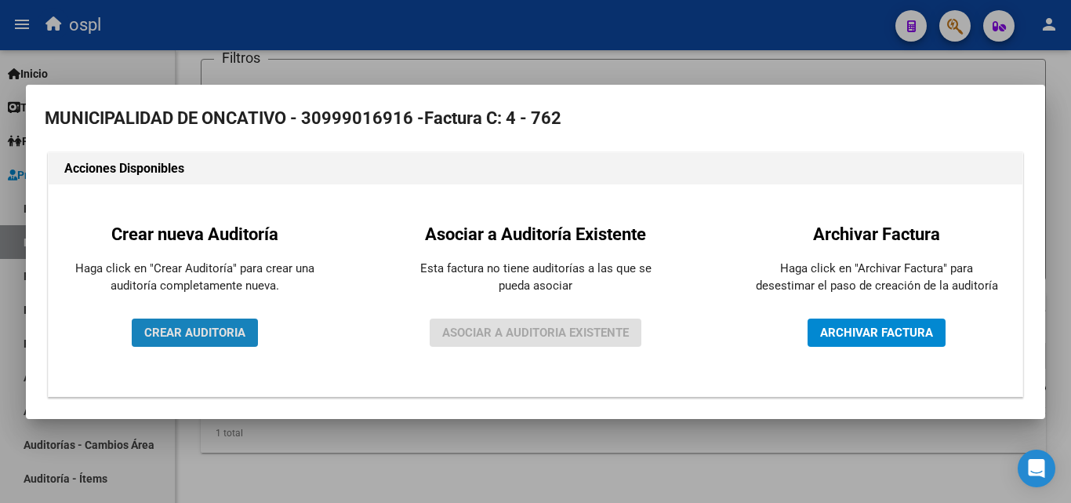
click at [231, 322] on button "CREAR AUDITORIA" at bounding box center [195, 332] width 126 height 28
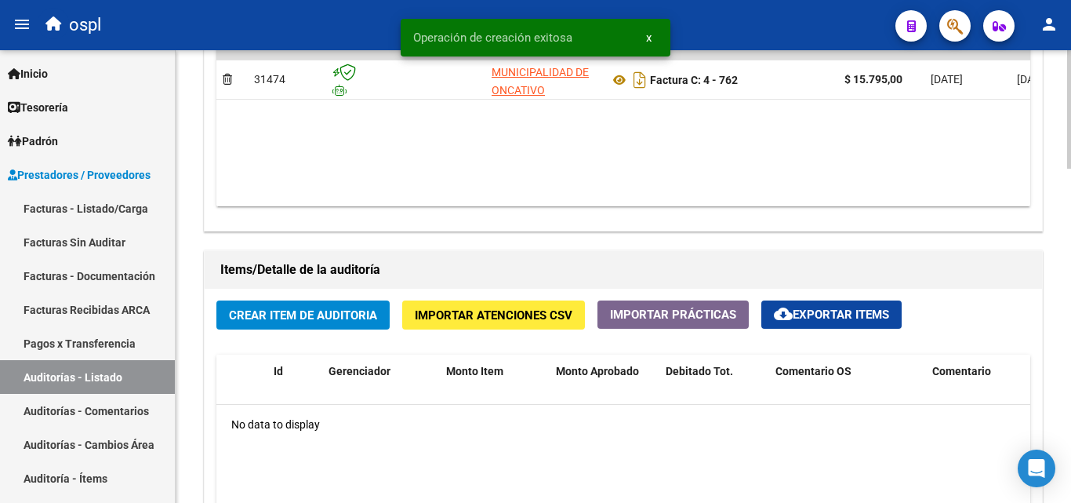
scroll to position [941, 0]
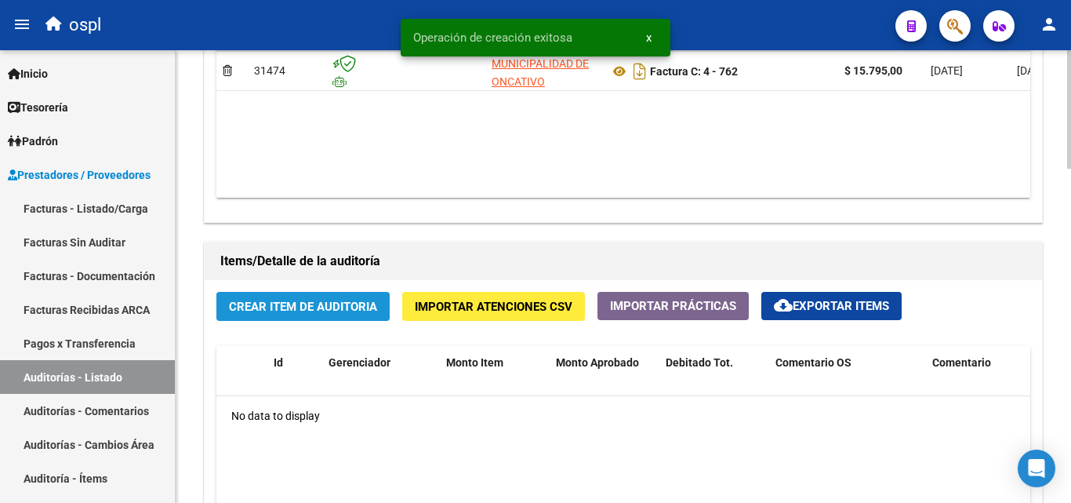
click at [310, 308] on span "Crear Item de Auditoria" at bounding box center [303, 307] width 148 height 14
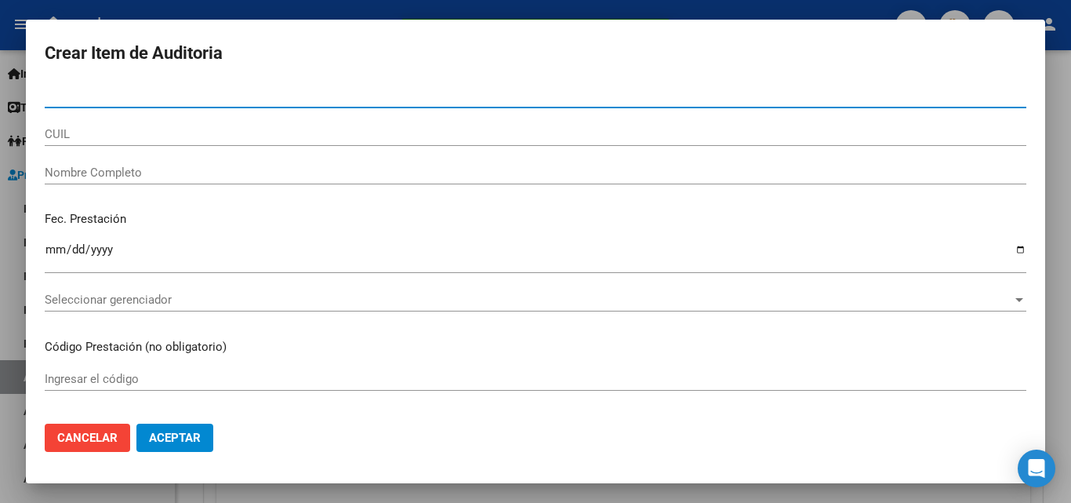
click at [248, 250] on input "Ingresar la fecha" at bounding box center [536, 255] width 982 height 25
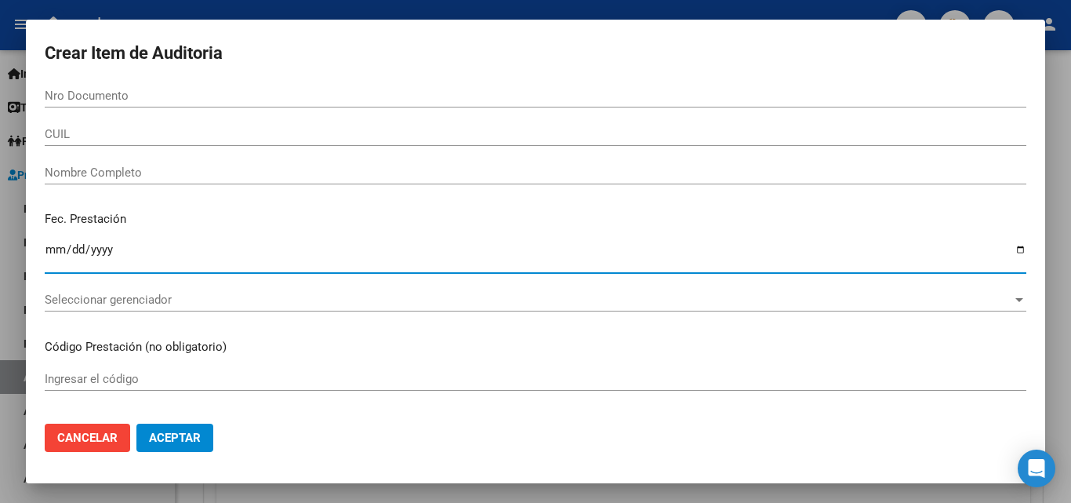
click at [230, 174] on input "Nombre Completo" at bounding box center [536, 172] width 982 height 14
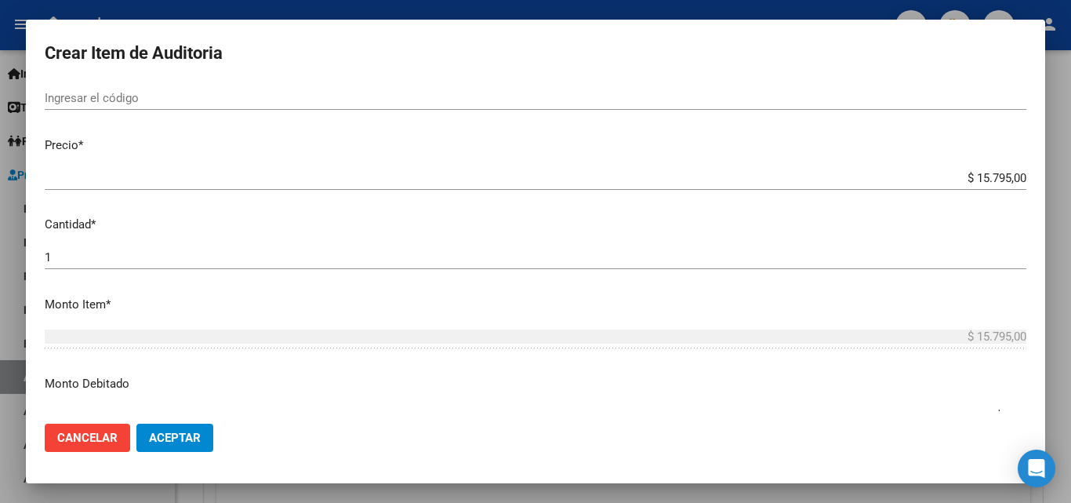
scroll to position [314, 0]
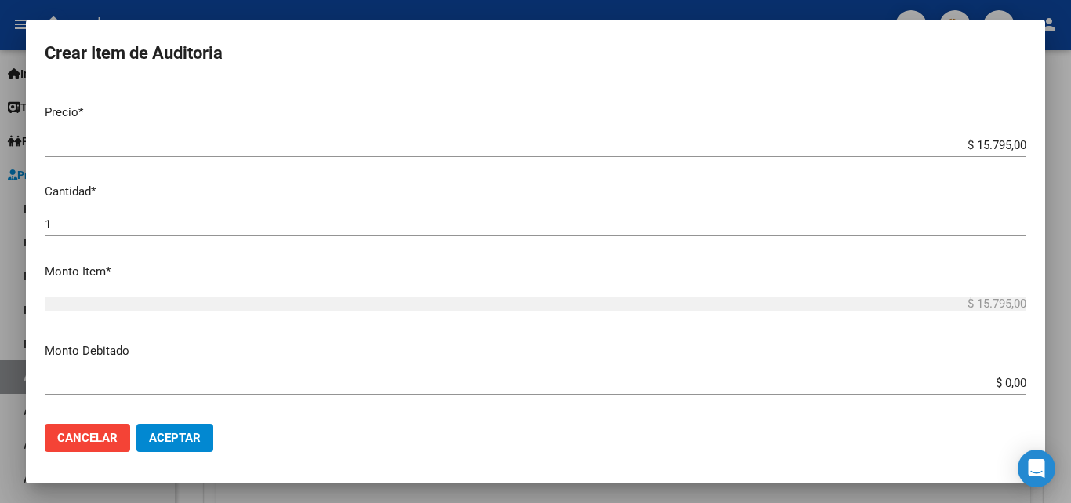
type input "TODOS"
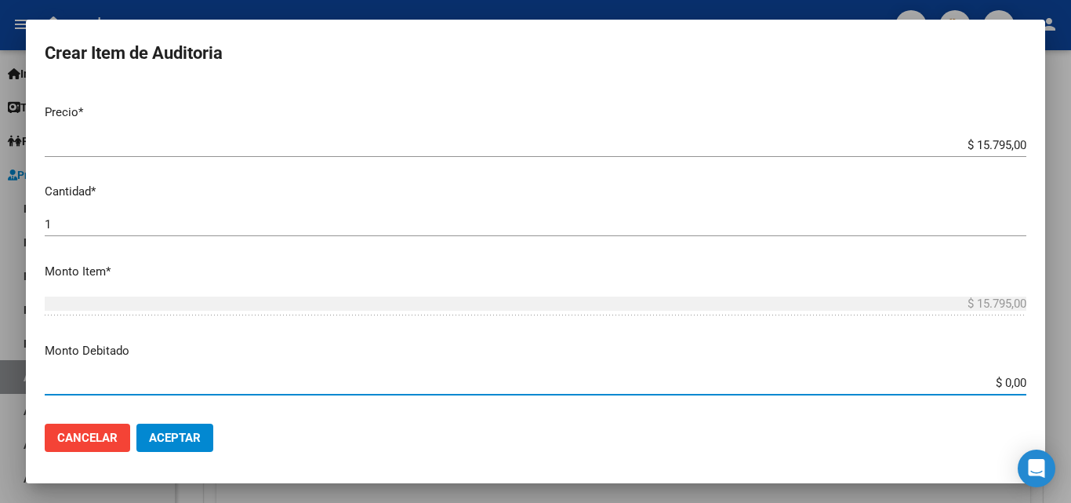
drag, startPoint x: 971, startPoint y: 381, endPoint x: 1030, endPoint y: 376, distance: 59.8
click at [1030, 376] on mat-dialog-content "Nro Documento CUIL TODOS Nombre Completo Fec. Prestación Ingresar la fecha Sele…" at bounding box center [535, 247] width 1019 height 327
type input "$ 15.795,00"
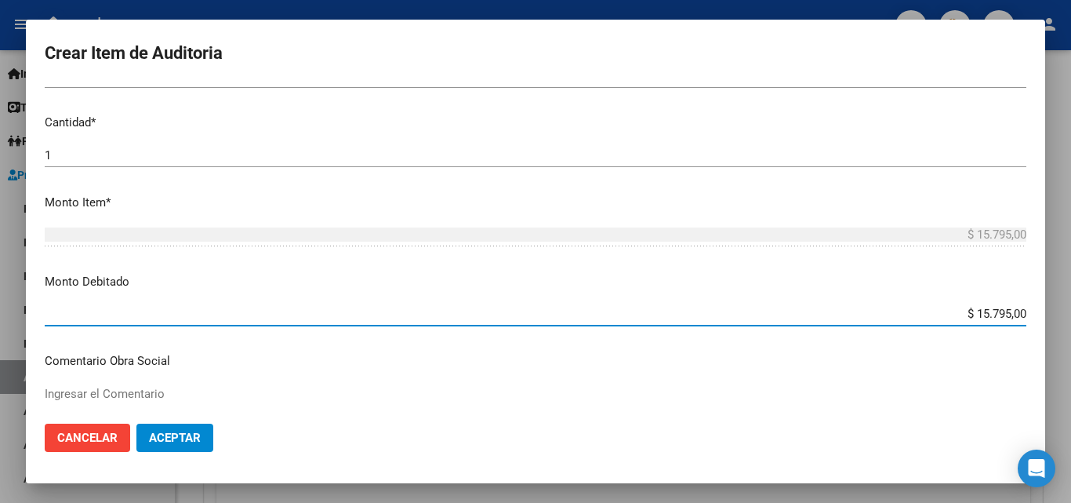
scroll to position [549, 0]
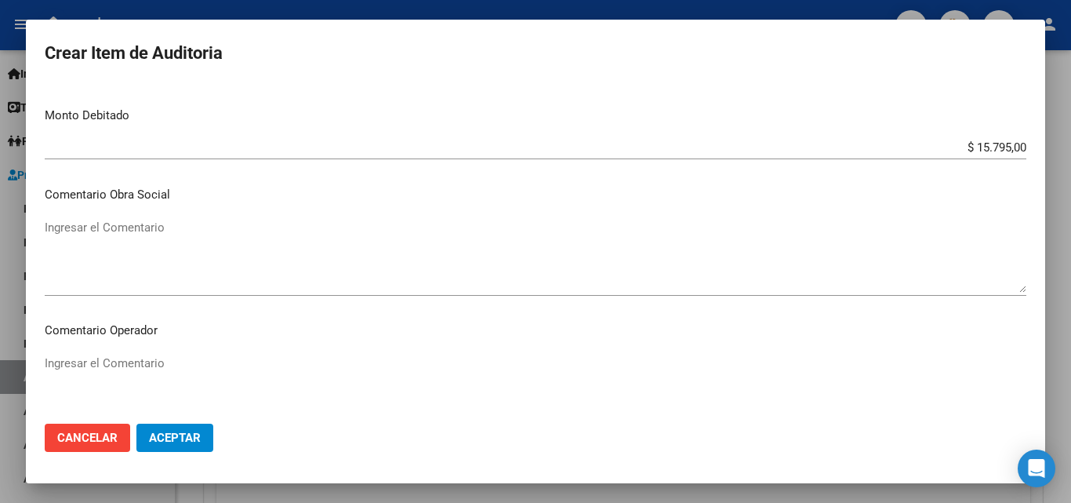
click at [177, 353] on div "Ingresar el Comentario" at bounding box center [536, 391] width 982 height 80
click at [177, 372] on textarea "Ingresar el Comentario" at bounding box center [536, 391] width 982 height 74
type textarea "RECHAZADA POR NO PRESENTAR COPIA DE DNI QUE ACREDITE ATENCION MEDICA BRINDADA"
click at [198, 424] on button "Aceptar" at bounding box center [174, 437] width 77 height 28
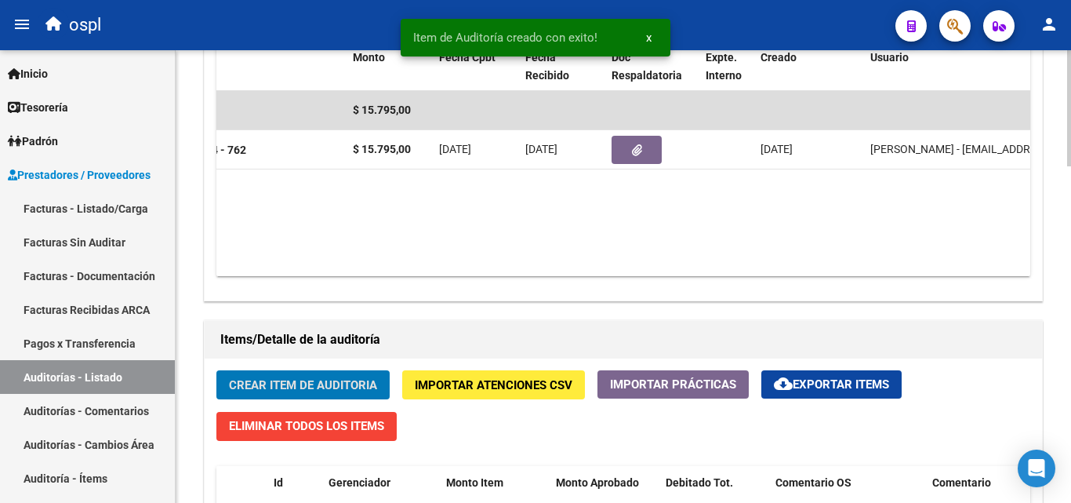
scroll to position [0, 639]
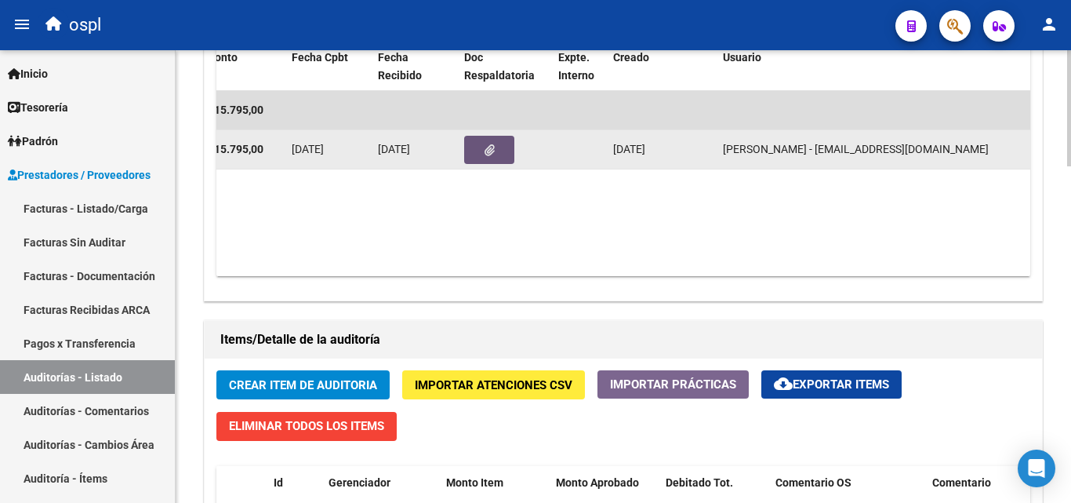
click at [482, 154] on button "button" at bounding box center [489, 150] width 50 height 28
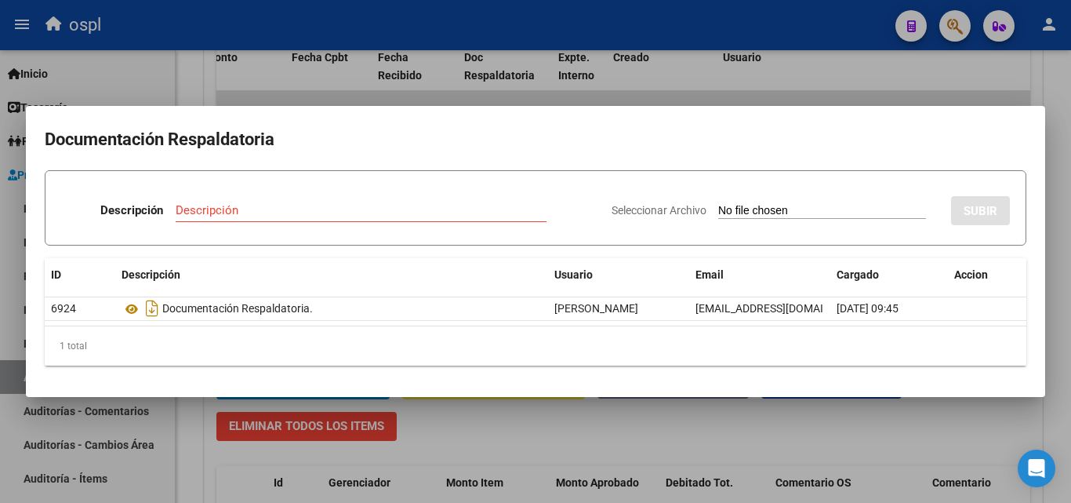
click at [773, 220] on div "Seleccionar Archivo SUBIR" at bounding box center [811, 207] width 398 height 48
click at [775, 211] on input "Seleccionar Archivo" at bounding box center [822, 211] width 208 height 15
type input "C:\fakepath\RECHAZO X ILEGITIMA - FC 1204.pdf"
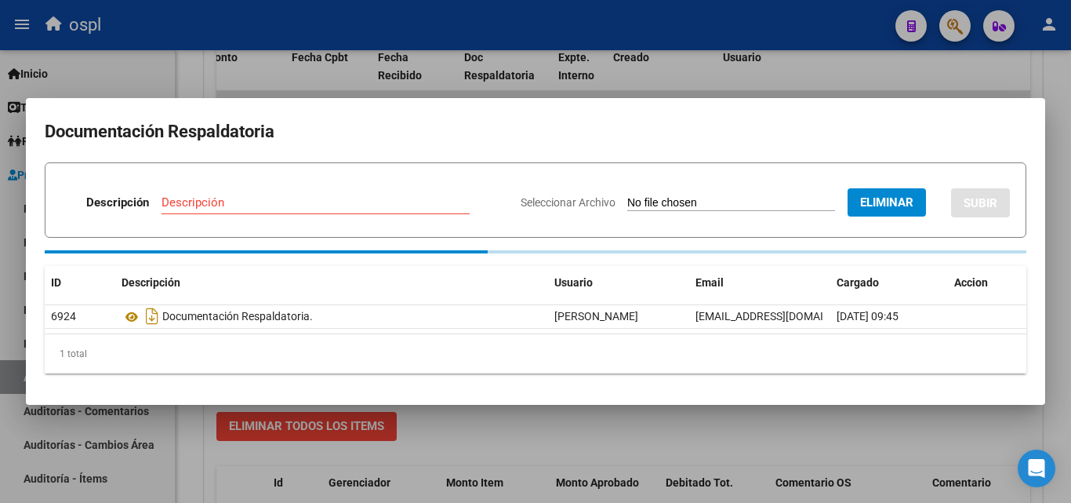
drag, startPoint x: 243, startPoint y: 187, endPoint x: 256, endPoint y: 182, distance: 14.1
click at [244, 186] on div "Descripción Descripción" at bounding box center [284, 205] width 447 height 47
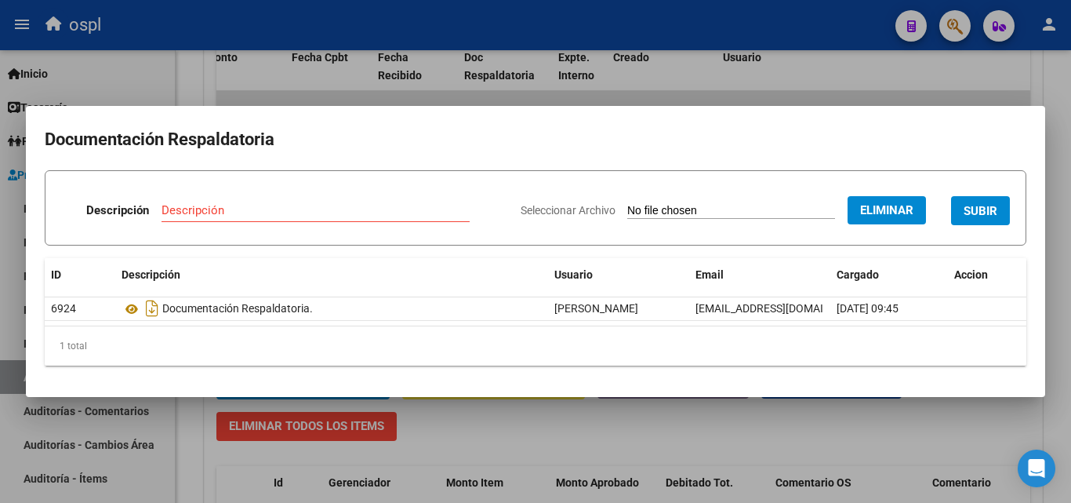
click at [259, 181] on form "Descripción Descripción Seleccionar Archivo Eliminar SUBIR" at bounding box center [536, 207] width 982 height 75
click at [281, 200] on div "Descripción" at bounding box center [316, 210] width 308 height 24
click at [281, 223] on div "Descripción" at bounding box center [316, 217] width 308 height 38
click at [307, 203] on input "Descripción" at bounding box center [316, 210] width 308 height 14
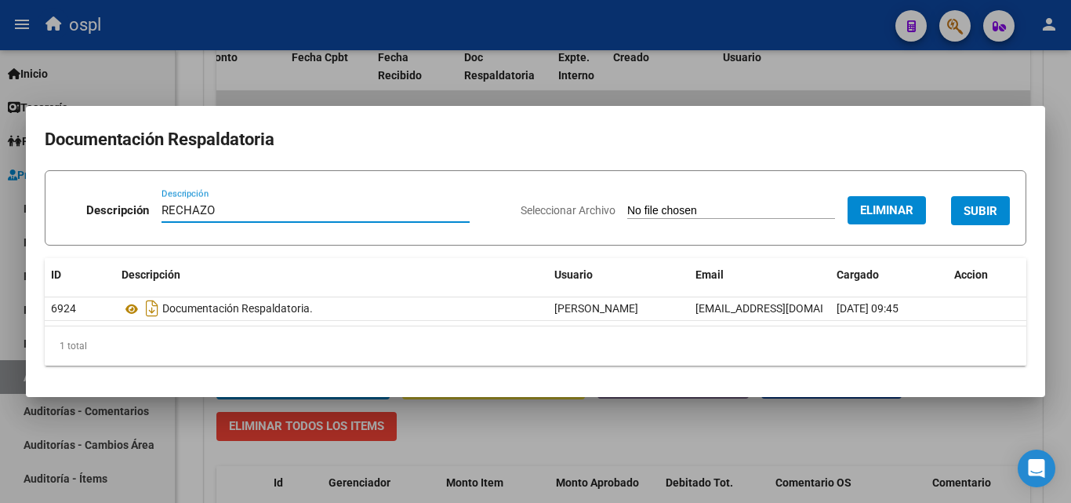
type input "RECHAZO"
click at [983, 209] on span "SUBIR" at bounding box center [981, 211] width 34 height 14
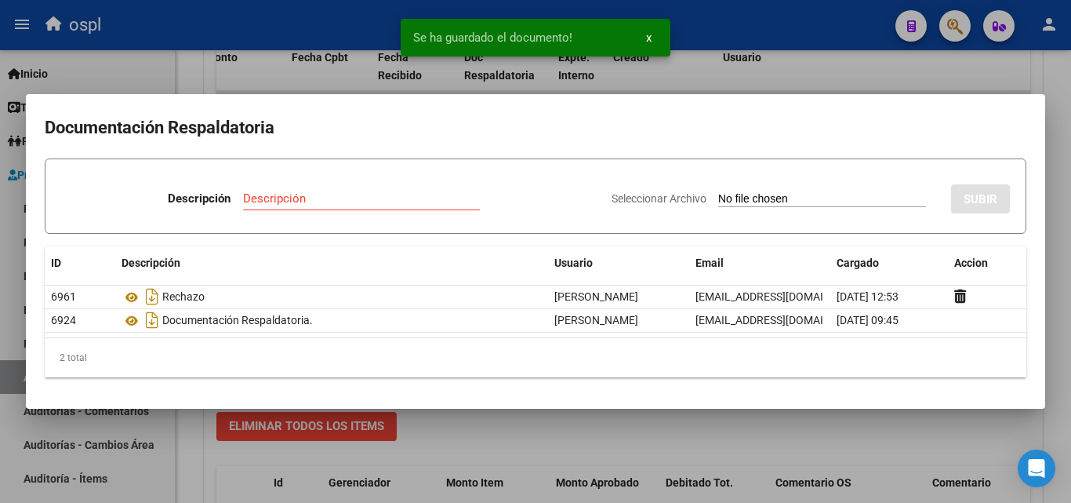
click at [739, 412] on div at bounding box center [535, 251] width 1071 height 503
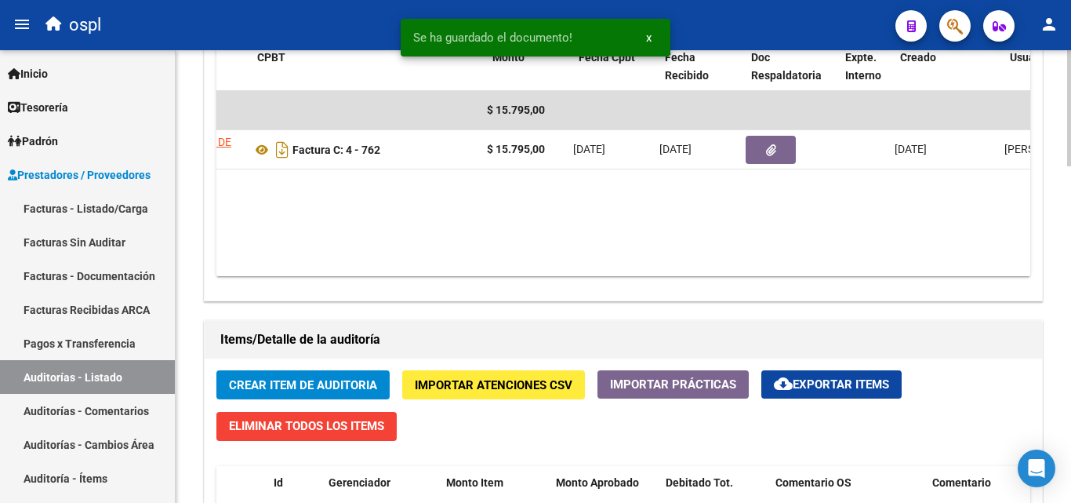
scroll to position [0, 352]
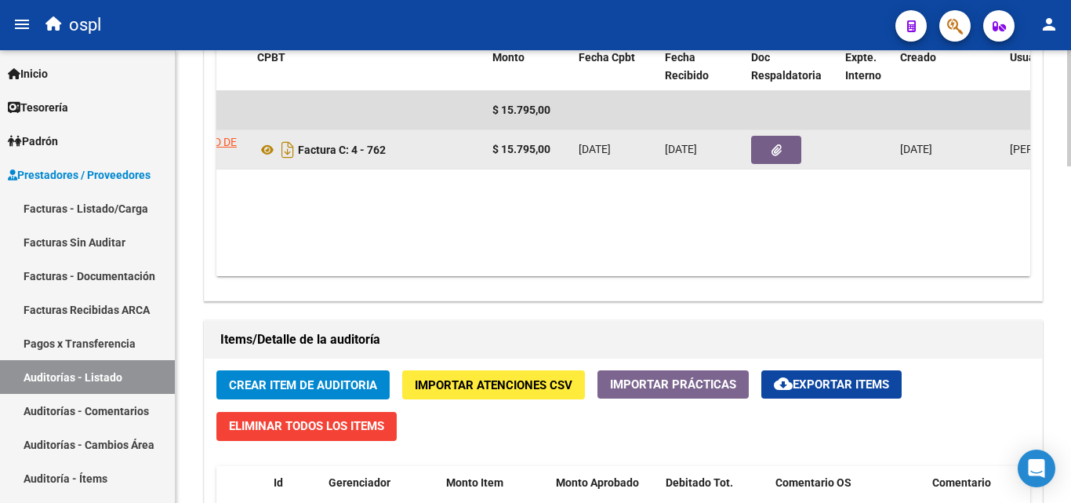
click at [776, 147] on icon "button" at bounding box center [777, 150] width 10 height 12
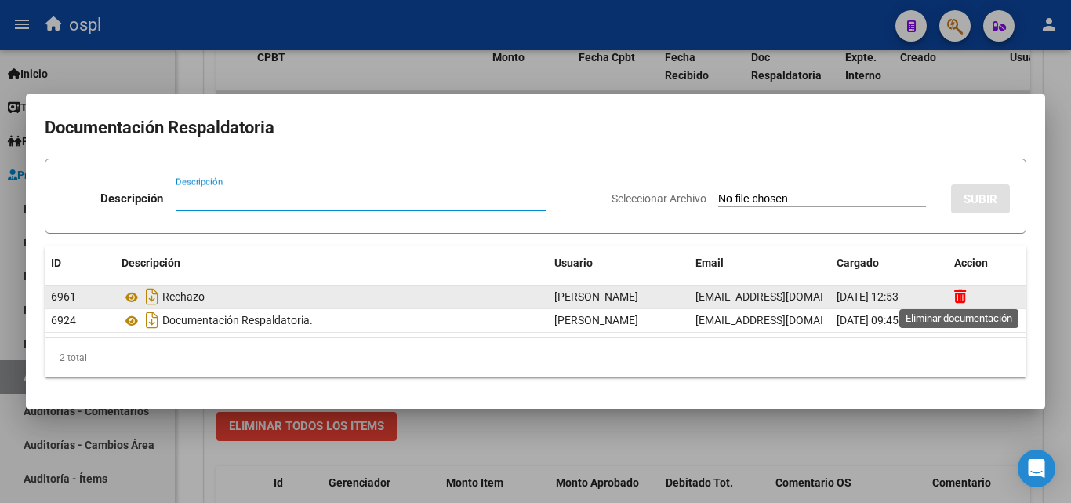
click at [960, 295] on icon at bounding box center [960, 296] width 12 height 15
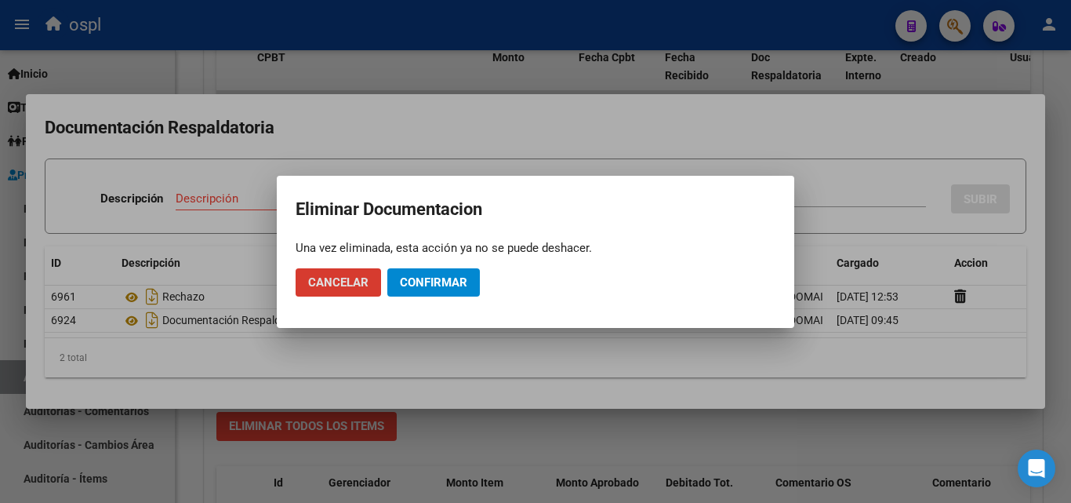
click at [457, 280] on span "Confirmar" at bounding box center [433, 282] width 67 height 14
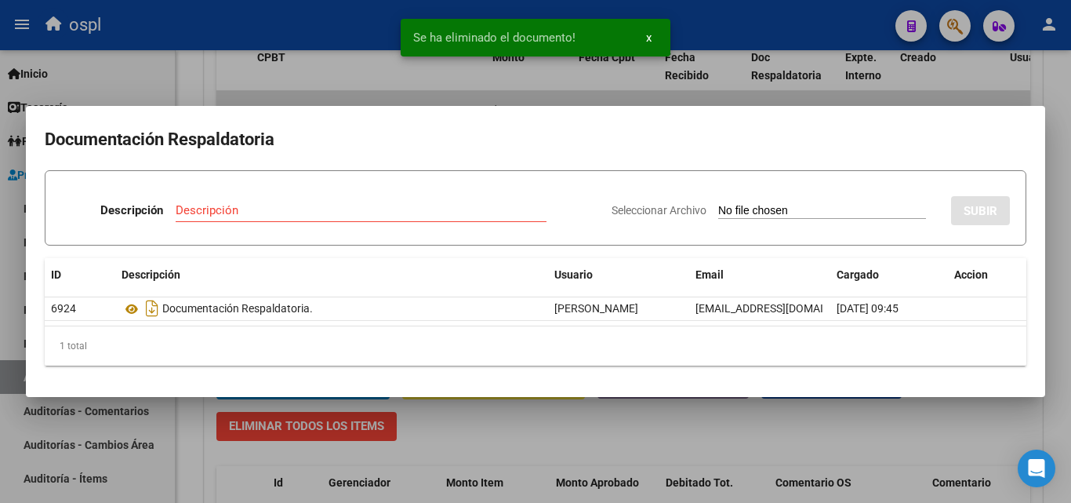
click at [763, 210] on input "Seleccionar Archivo" at bounding box center [822, 211] width 208 height 15
type input "C:\fakepath\RECHAZO X ILEGITIMA - FC 762.pdf"
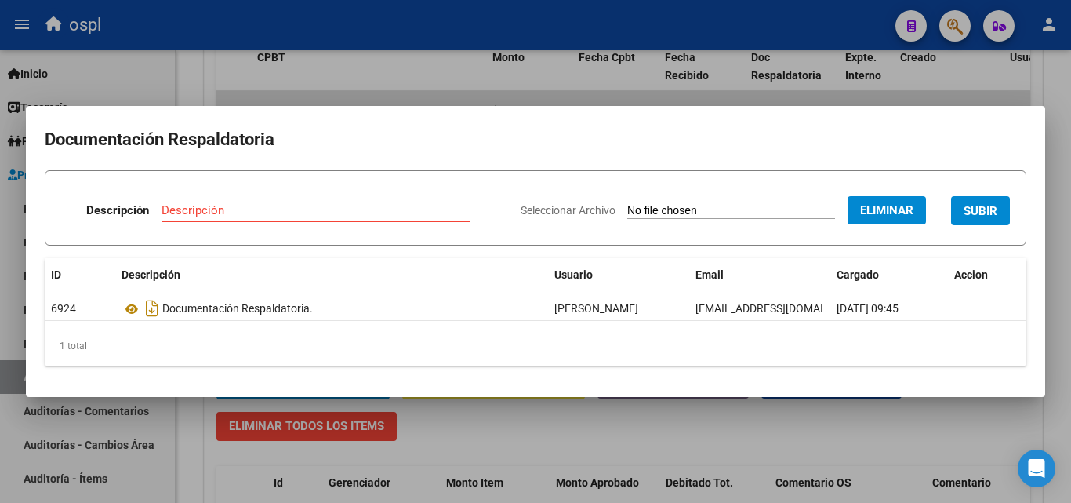
click at [289, 202] on div "Descripción" at bounding box center [316, 210] width 308 height 24
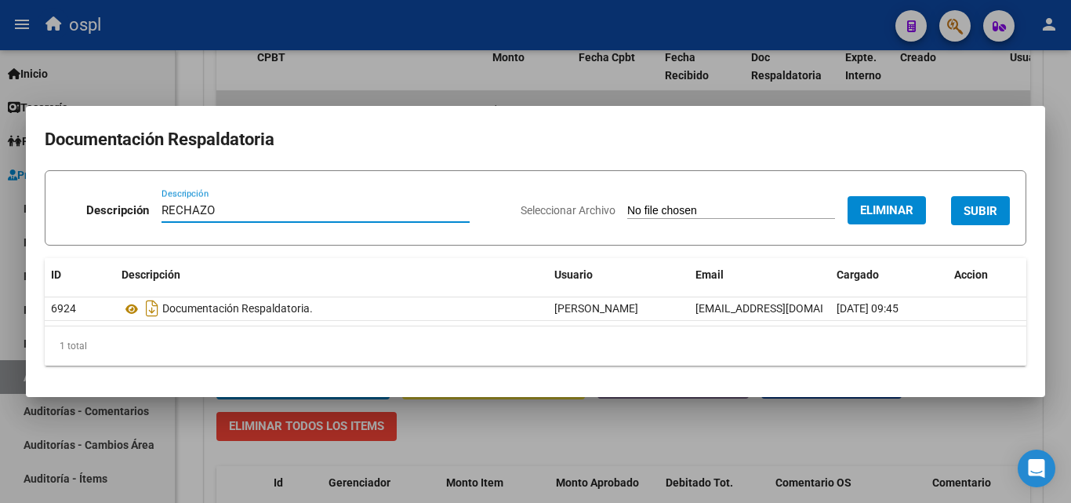
type input "RECHAZO"
click at [975, 212] on span "SUBIR" at bounding box center [981, 211] width 34 height 14
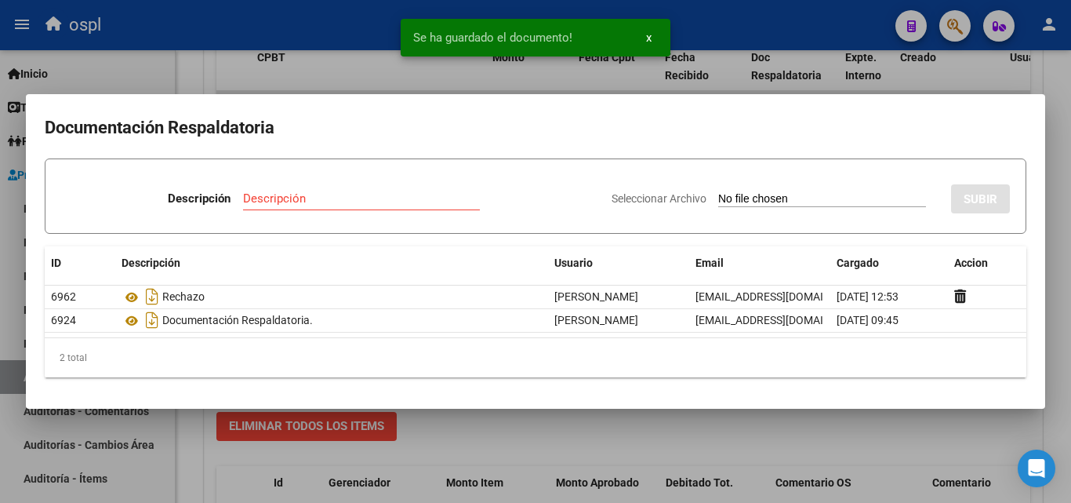
click at [679, 434] on div at bounding box center [535, 251] width 1071 height 503
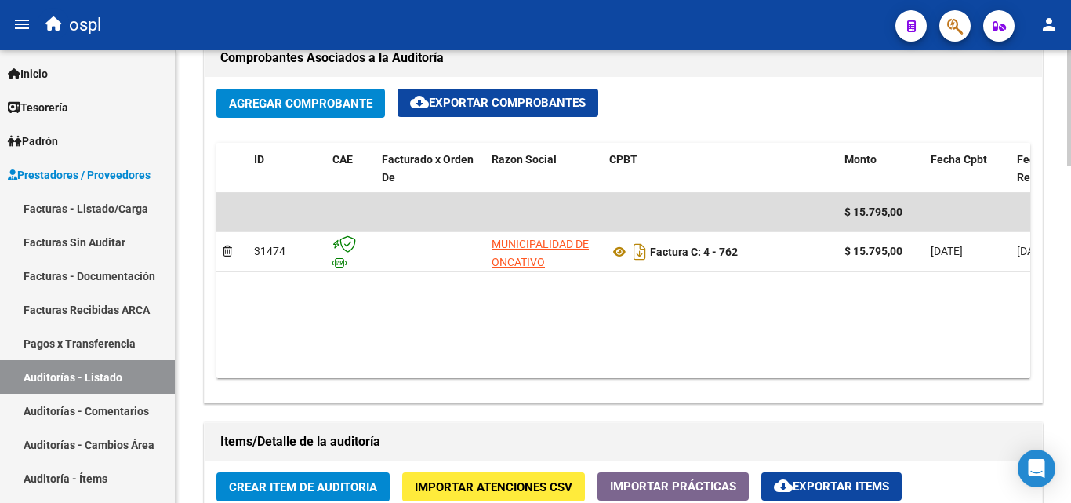
scroll to position [628, 0]
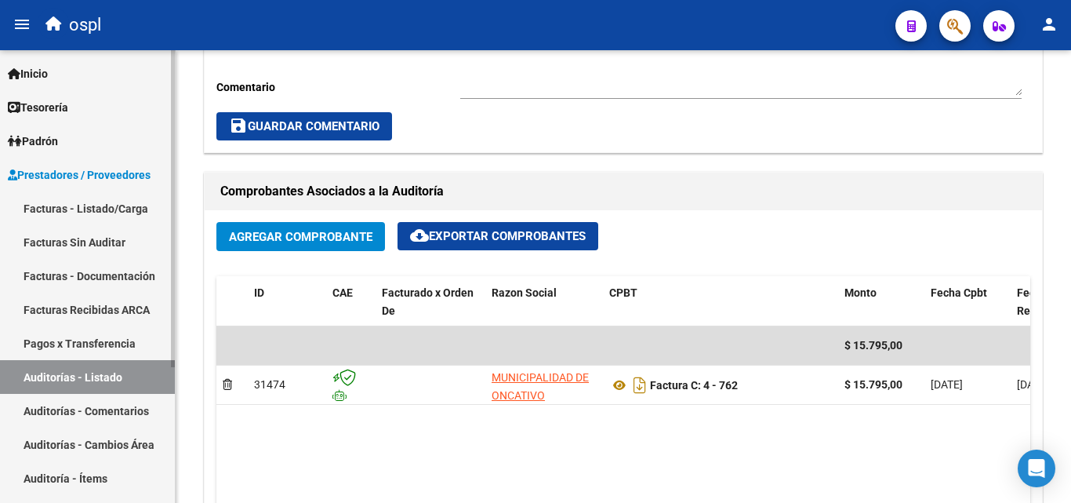
click at [68, 235] on link "Facturas Sin Auditar" at bounding box center [87, 242] width 175 height 34
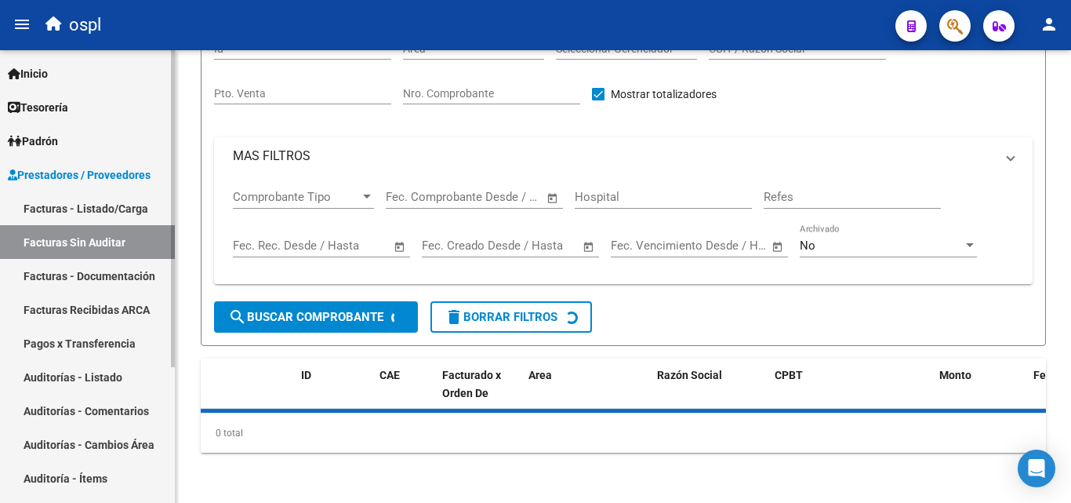
scroll to position [45, 0]
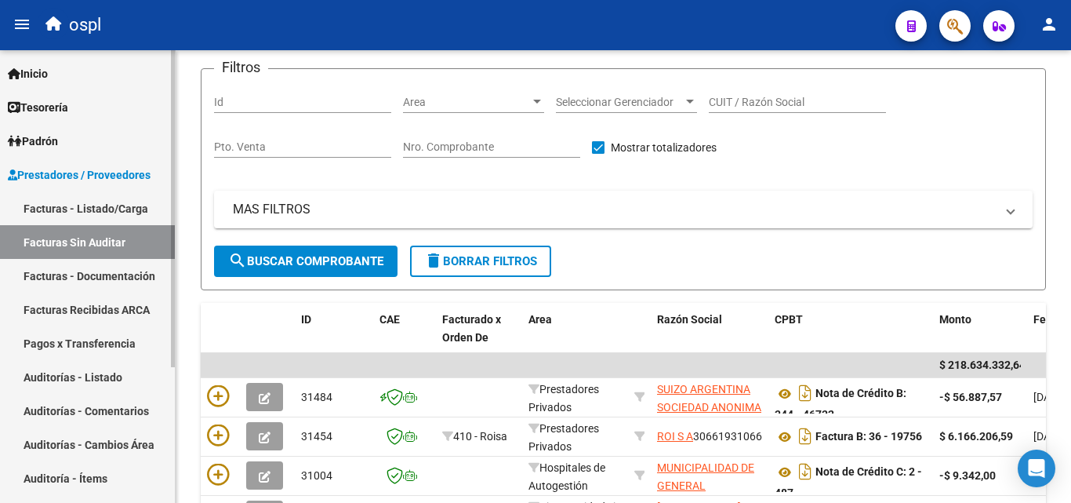
scroll to position [83, 0]
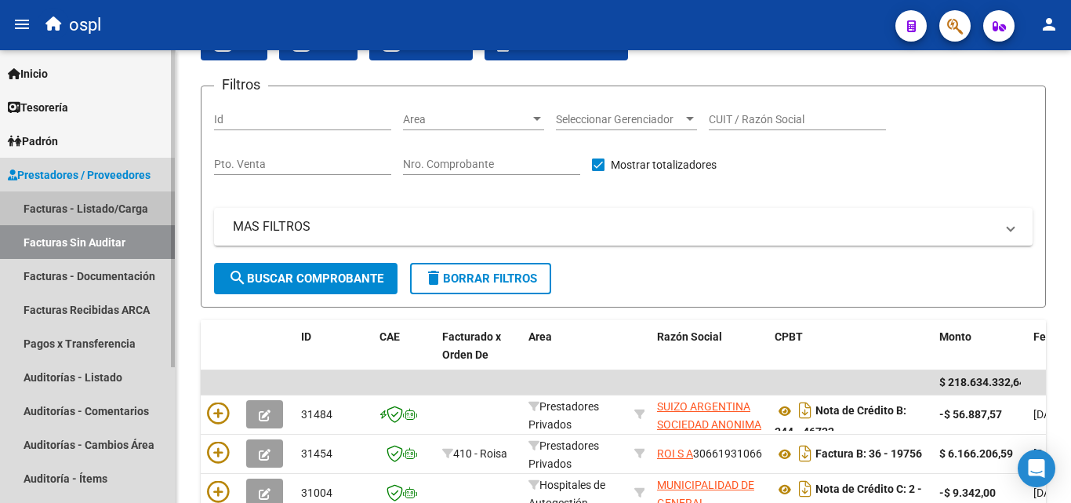
click at [67, 200] on link "Facturas - Listado/Carga" at bounding box center [87, 208] width 175 height 34
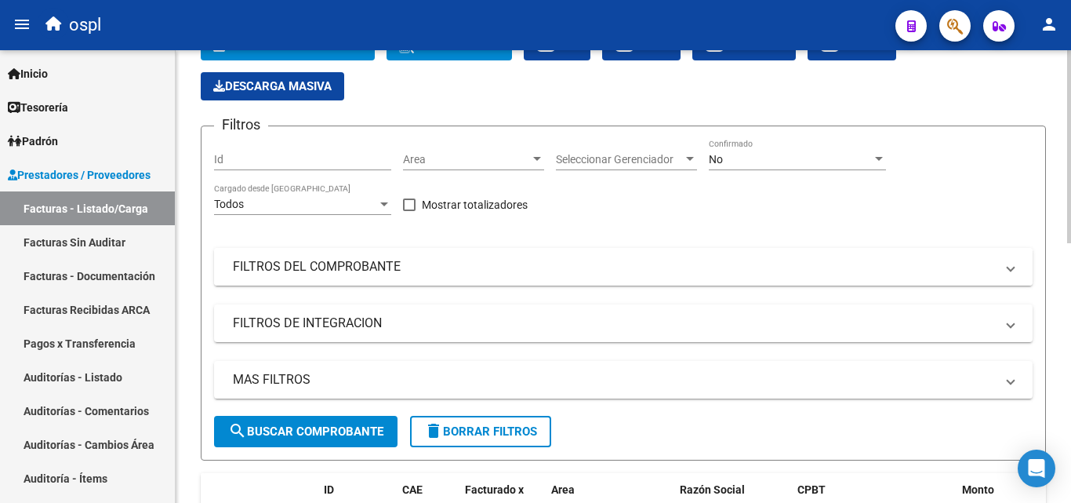
click at [345, 259] on mat-panel-title "FILTROS DEL COMPROBANTE" at bounding box center [614, 266] width 762 height 17
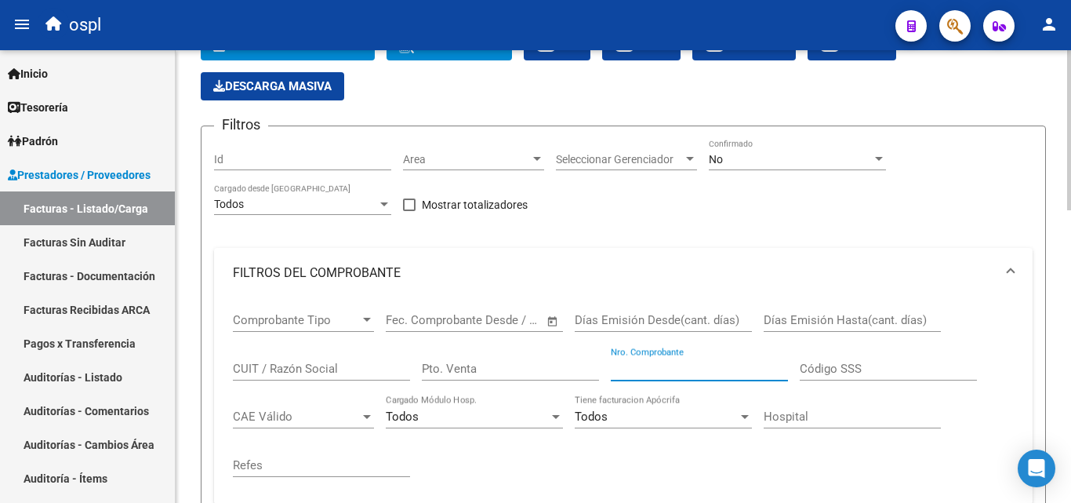
click at [675, 373] on input "Nro. Comprobante" at bounding box center [699, 368] width 177 height 14
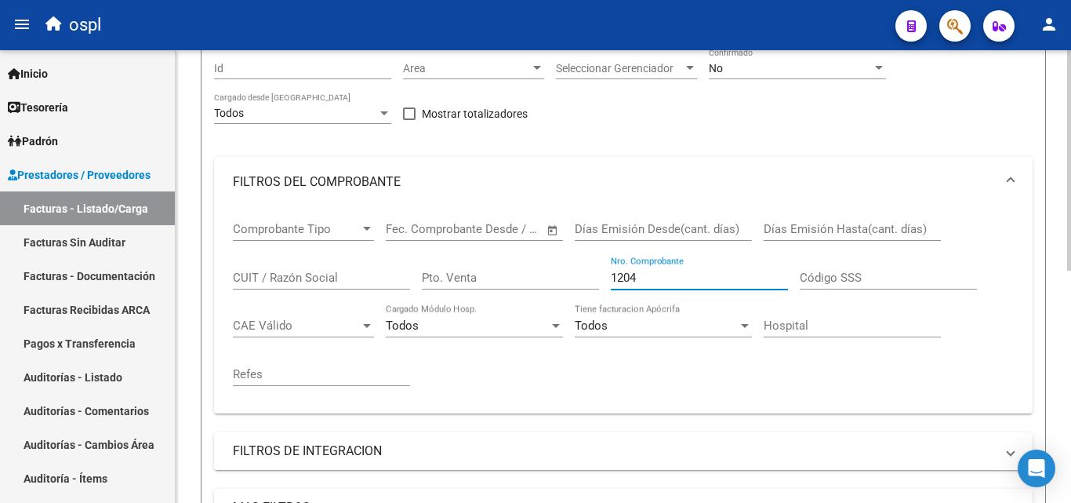
scroll to position [318, 0]
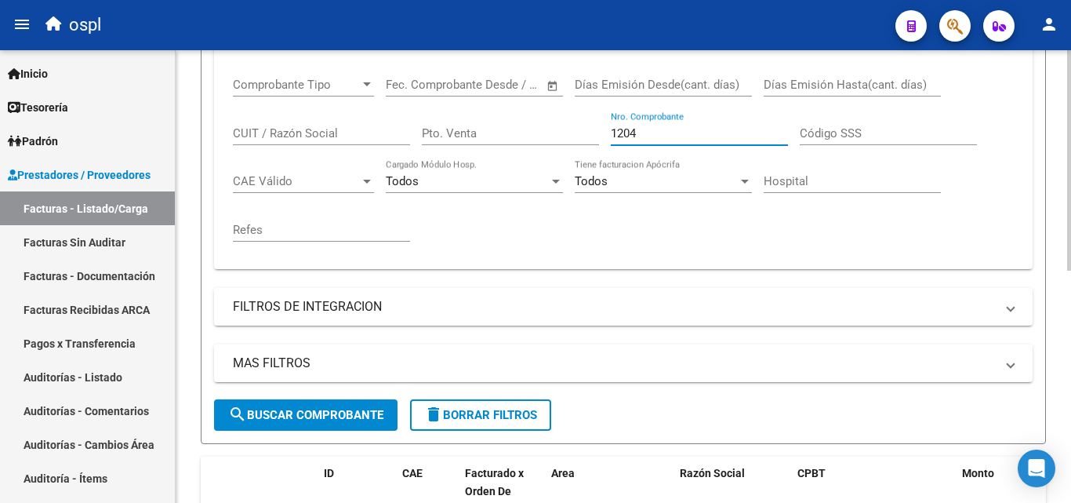
type input "1204"
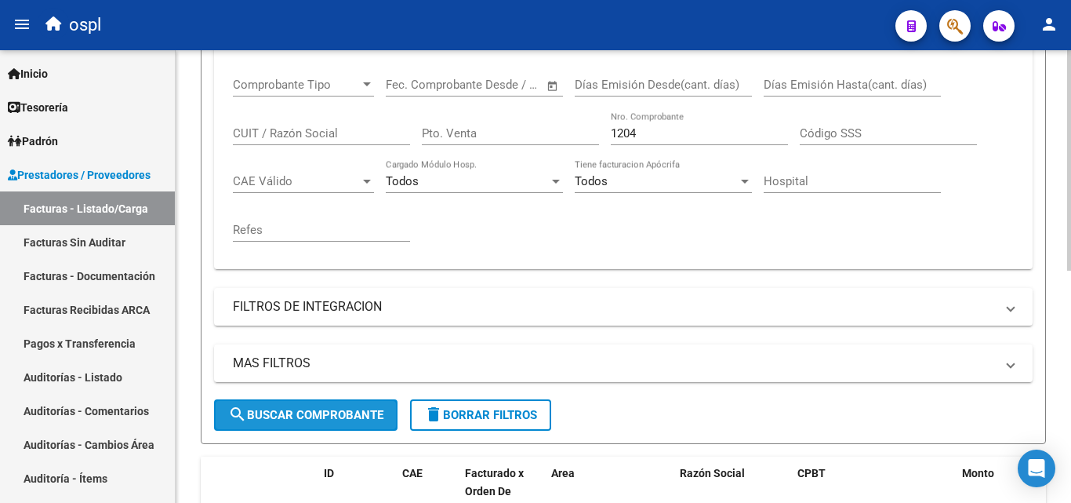
click at [304, 405] on button "search Buscar Comprobante" at bounding box center [305, 414] width 183 height 31
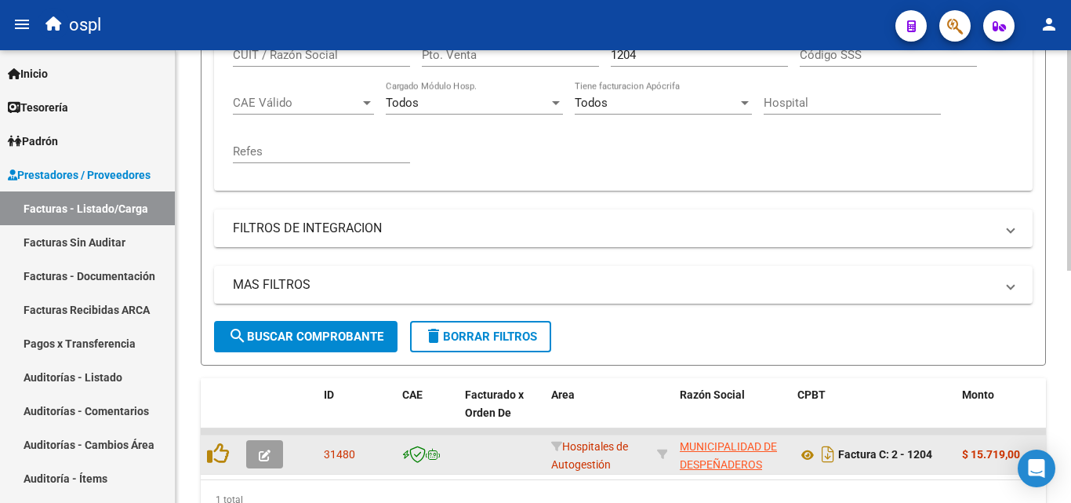
scroll to position [476, 0]
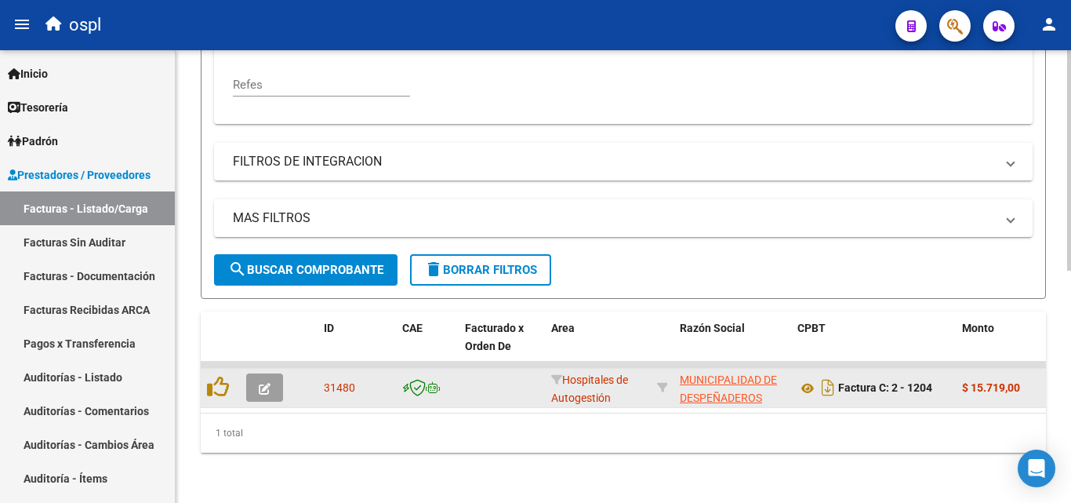
click at [270, 383] on icon "button" at bounding box center [265, 389] width 12 height 12
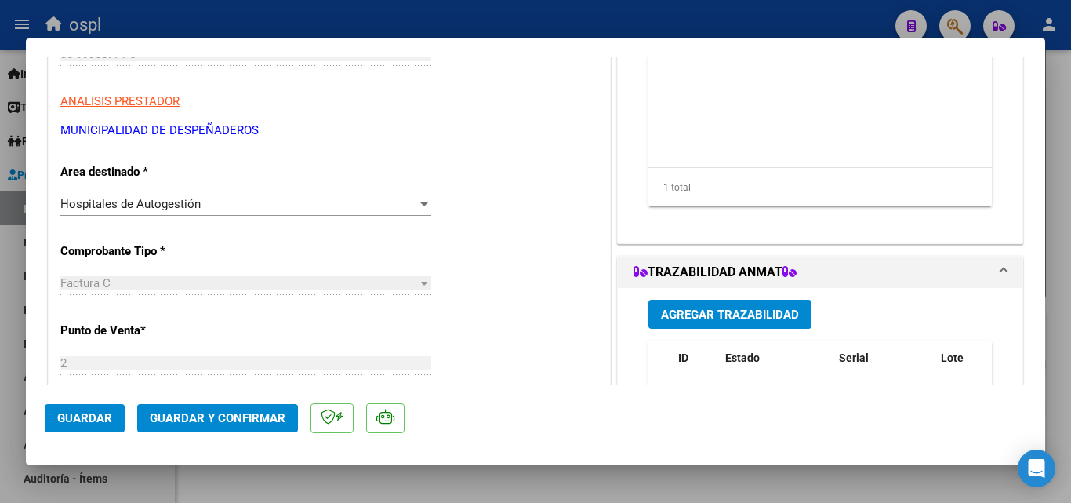
scroll to position [235, 0]
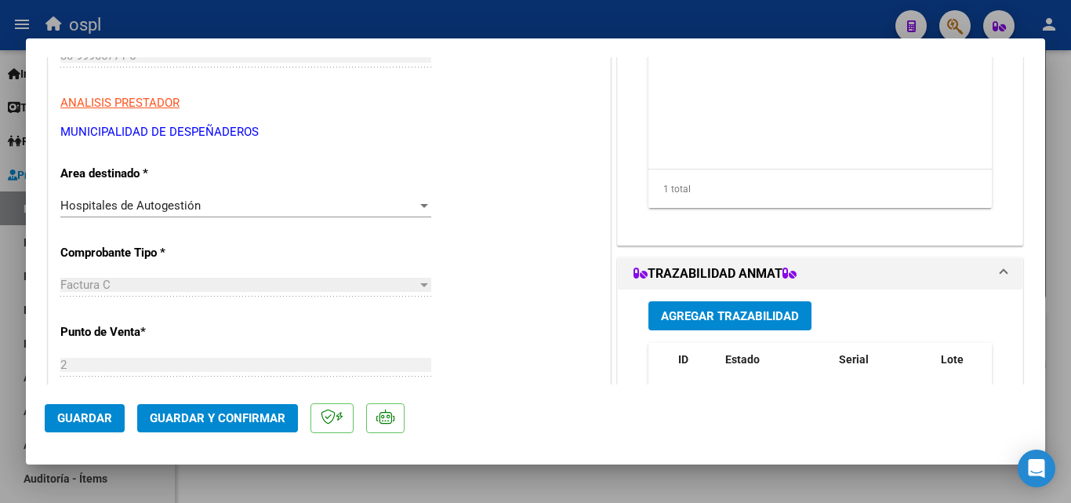
click at [271, 209] on div "Hospitales de Autogestión" at bounding box center [238, 205] width 357 height 14
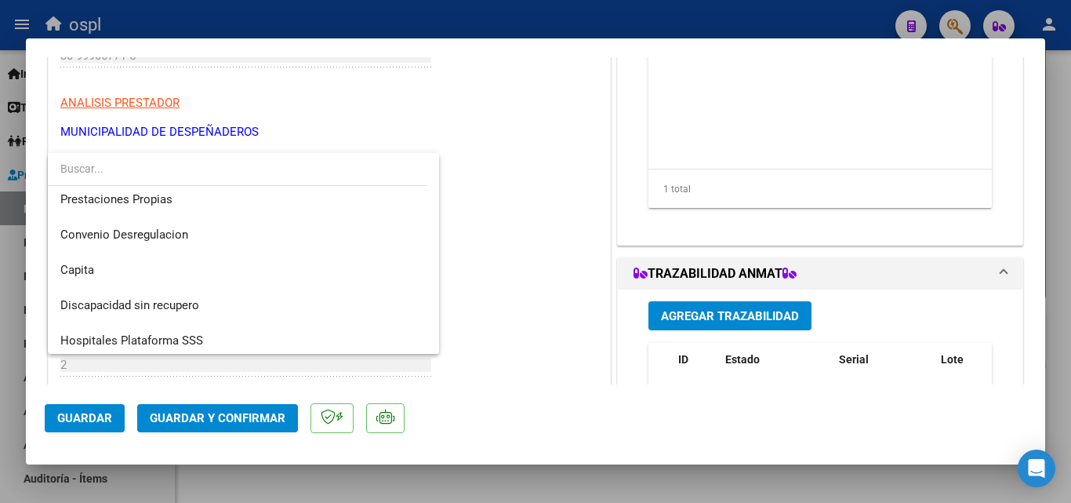
scroll to position [223, 0]
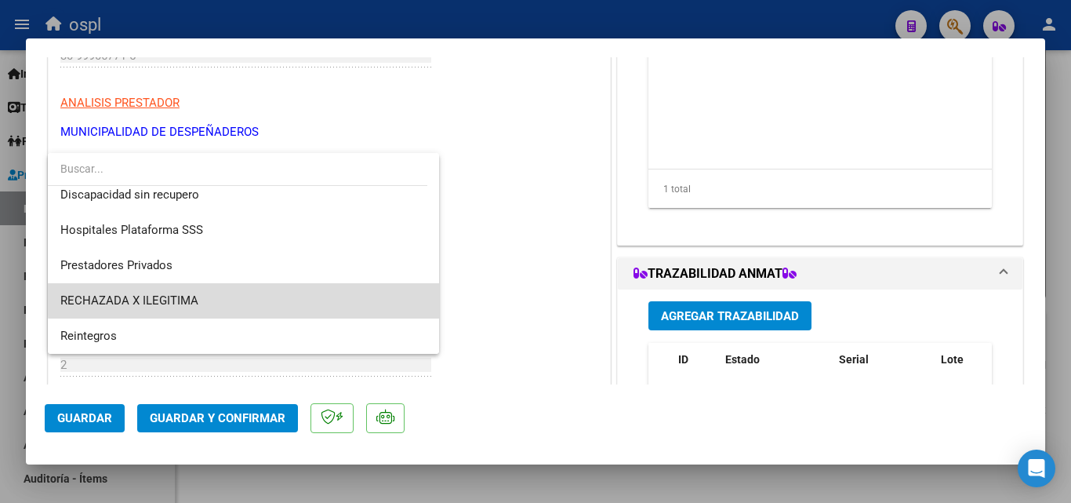
click at [296, 296] on span "RECHAZADA X ILEGITIMA" at bounding box center [243, 300] width 366 height 35
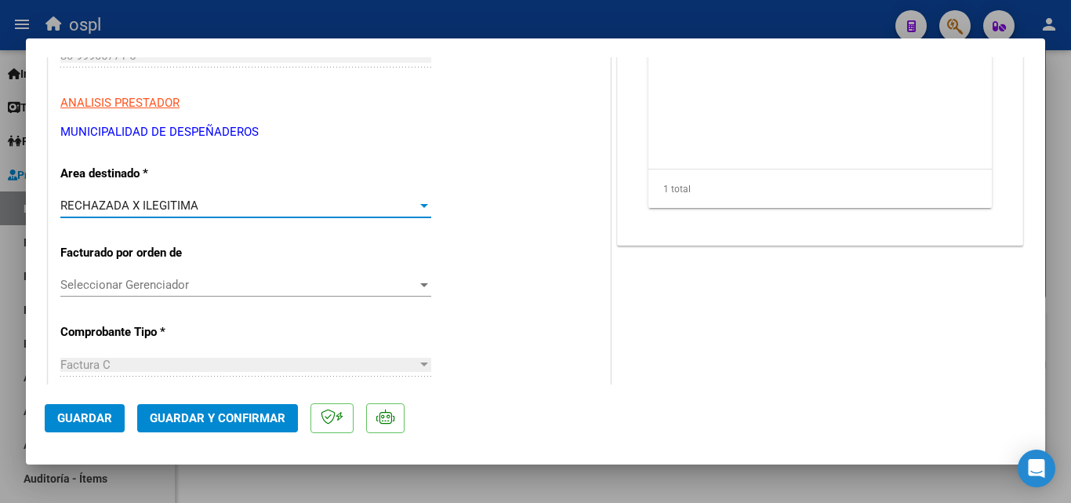
click at [241, 434] on mat-dialog-actions "Guardar Guardar y Confirmar" at bounding box center [536, 415] width 982 height 62
click at [227, 405] on button "Guardar y Confirmar" at bounding box center [217, 418] width 161 height 28
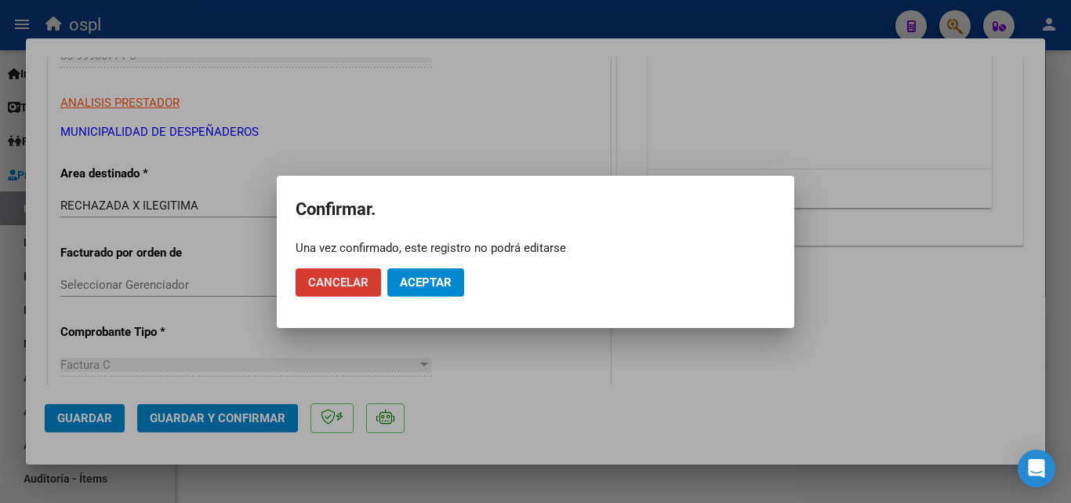
click at [430, 270] on button "Aceptar" at bounding box center [425, 282] width 77 height 28
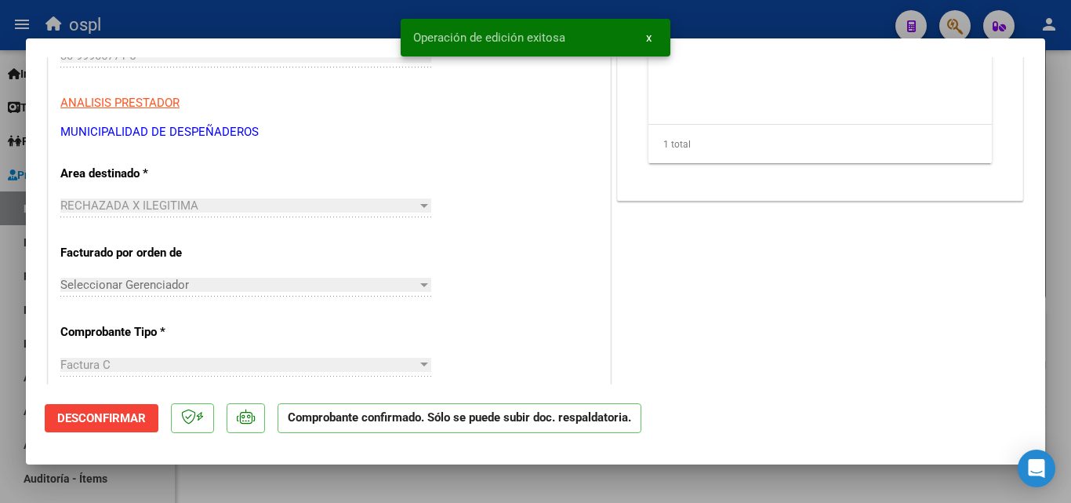
click at [2, 270] on div at bounding box center [535, 251] width 1071 height 503
type input "$ 0,00"
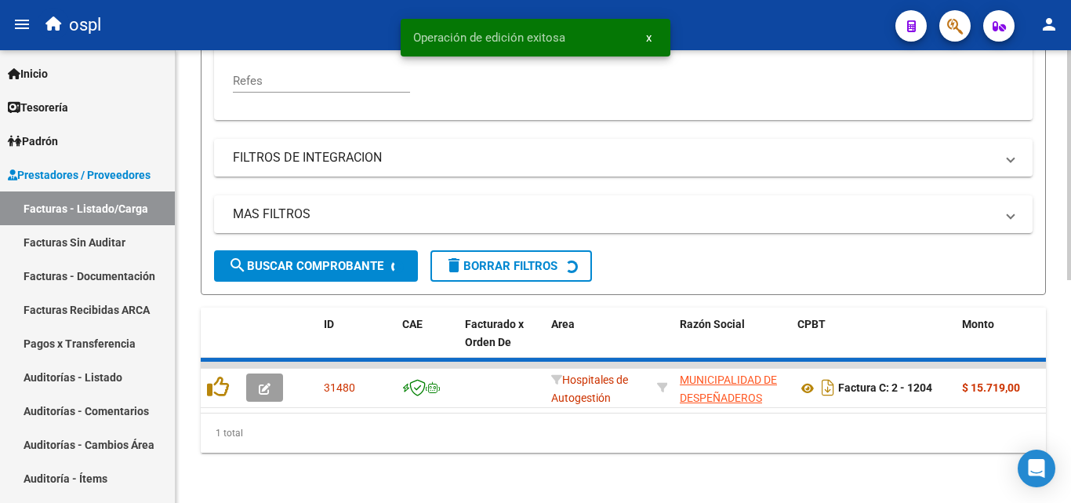
scroll to position [452, 0]
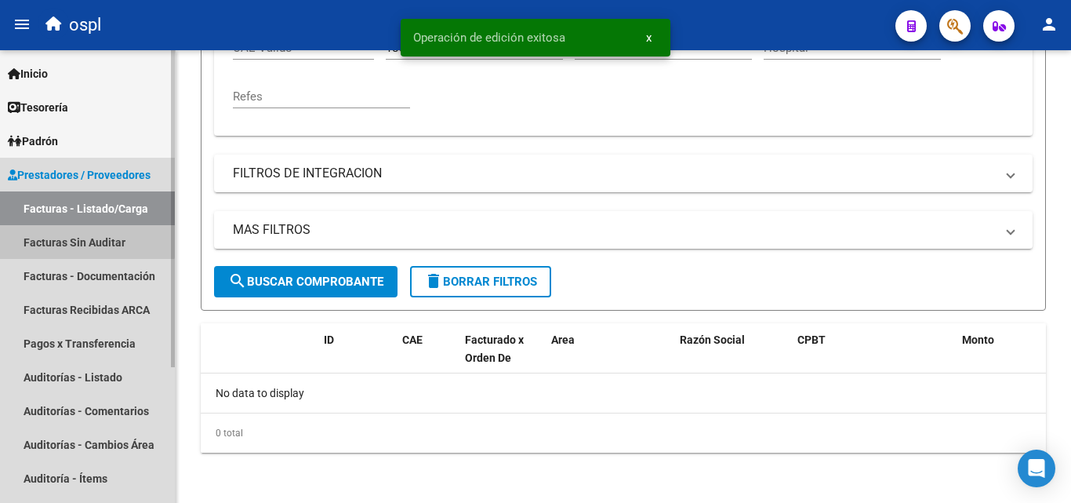
click at [60, 231] on link "Facturas Sin Auditar" at bounding box center [87, 242] width 175 height 34
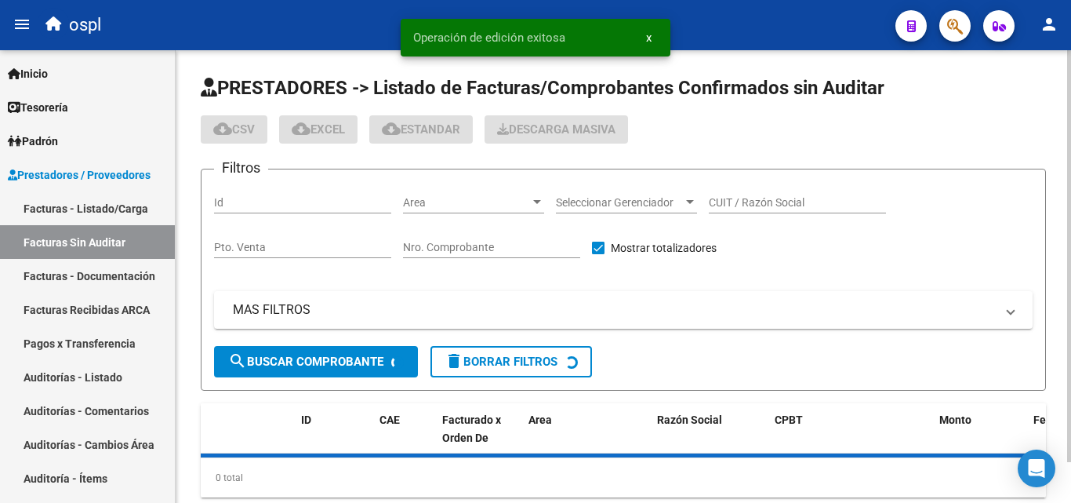
click at [462, 243] on input "Nro. Comprobante" at bounding box center [491, 247] width 177 height 13
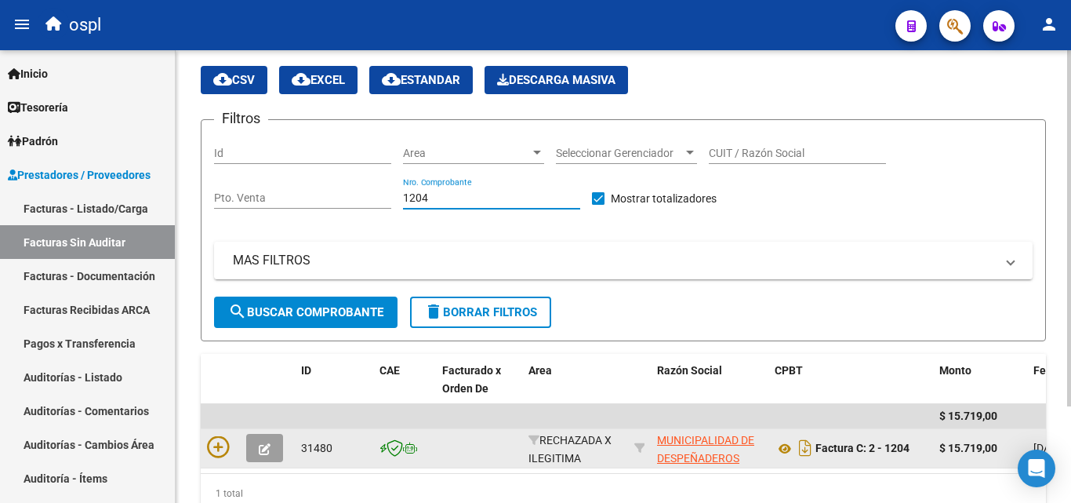
scroll to position [122, 0]
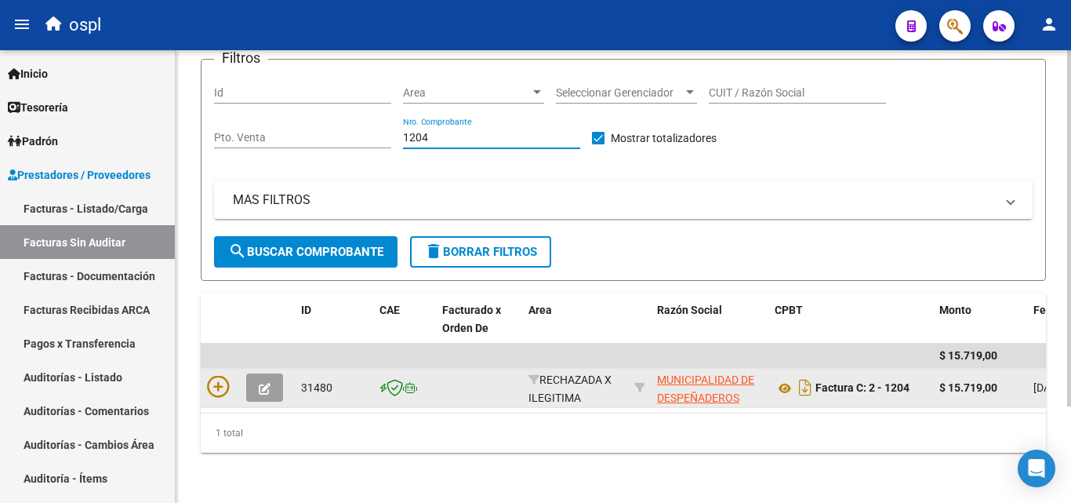
type input "1204"
click at [221, 369] on datatable-body-cell at bounding box center [220, 388] width 39 height 38
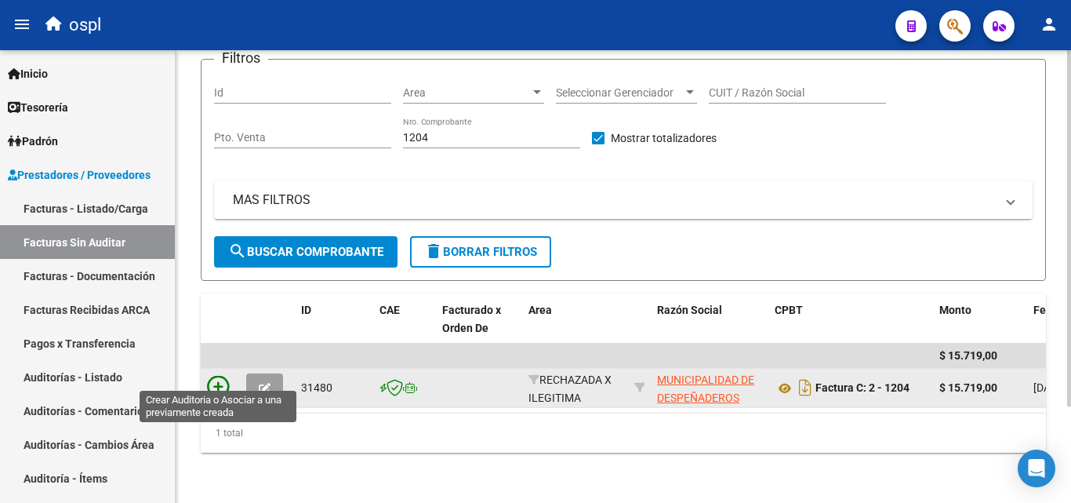
click at [218, 376] on icon at bounding box center [218, 387] width 22 height 22
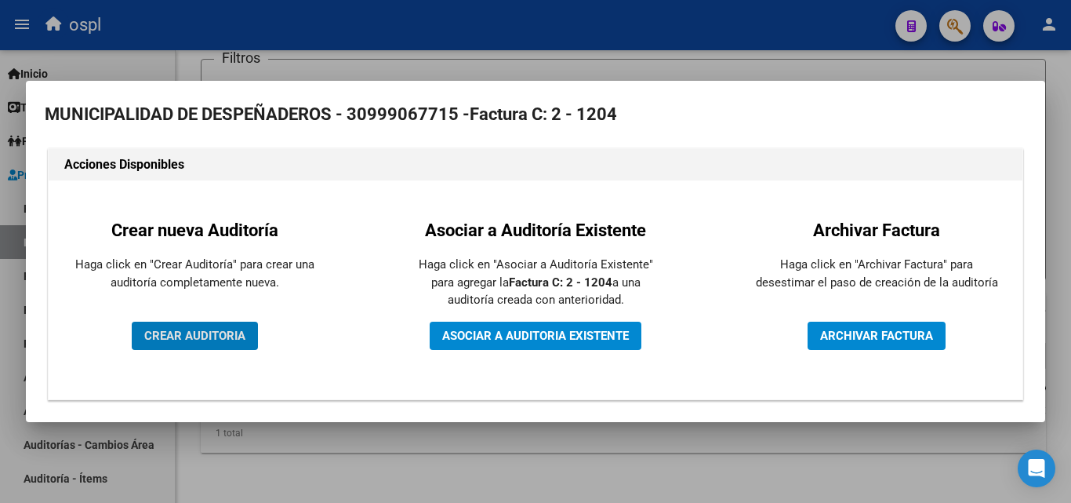
click at [218, 338] on span "CREAR AUDITORIA" at bounding box center [194, 336] width 101 height 14
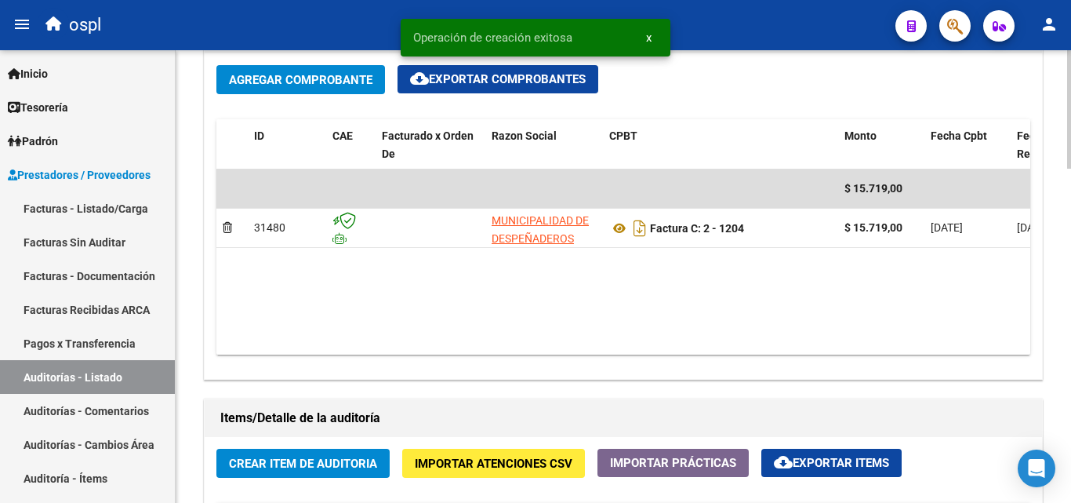
scroll to position [1019, 0]
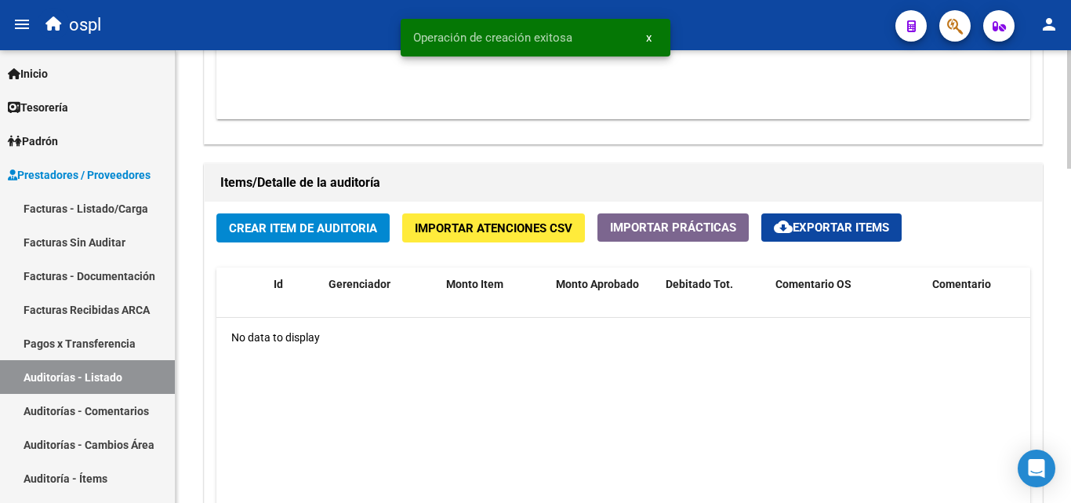
click at [350, 230] on span "Crear Item de Auditoria" at bounding box center [303, 228] width 148 height 14
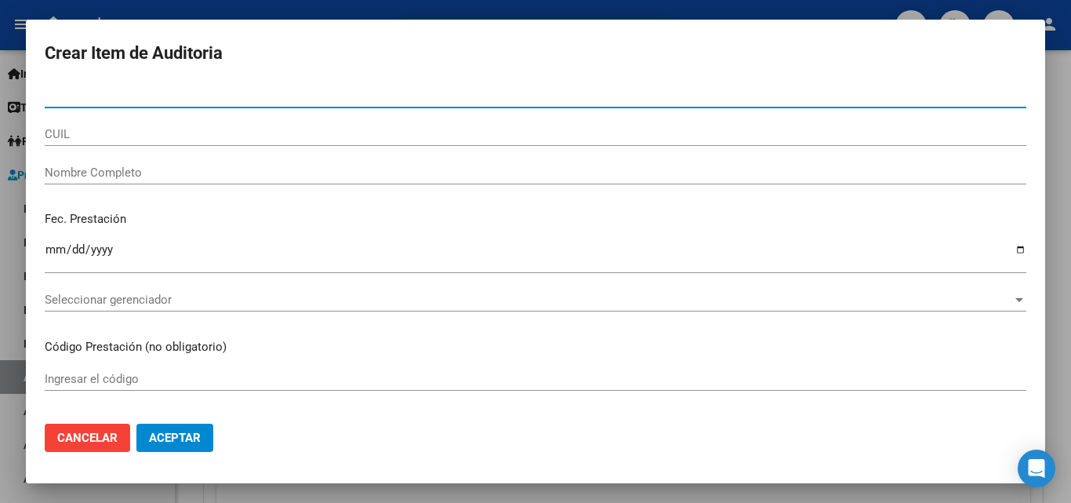
click at [160, 170] on input "Nombre Completo" at bounding box center [536, 172] width 982 height 14
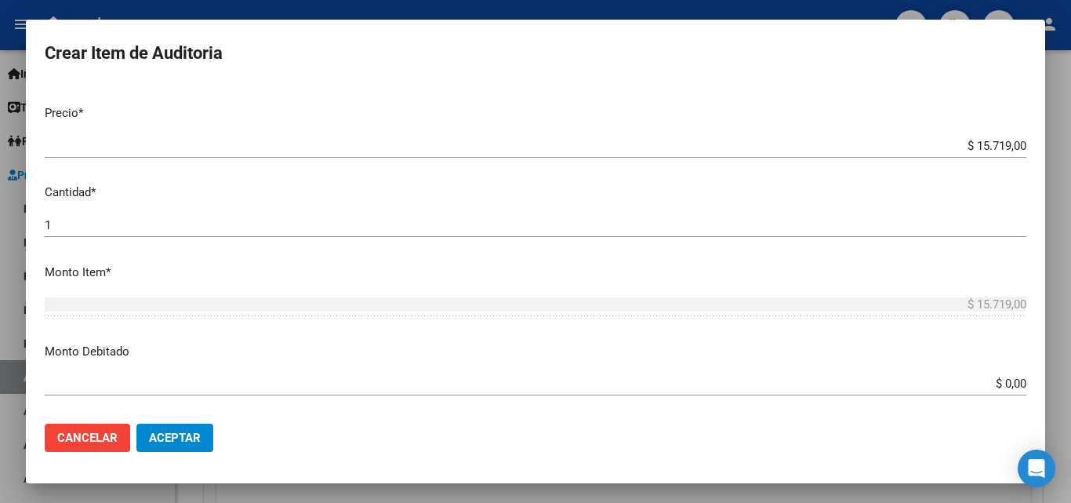
scroll to position [314, 0]
type input "TODOS"
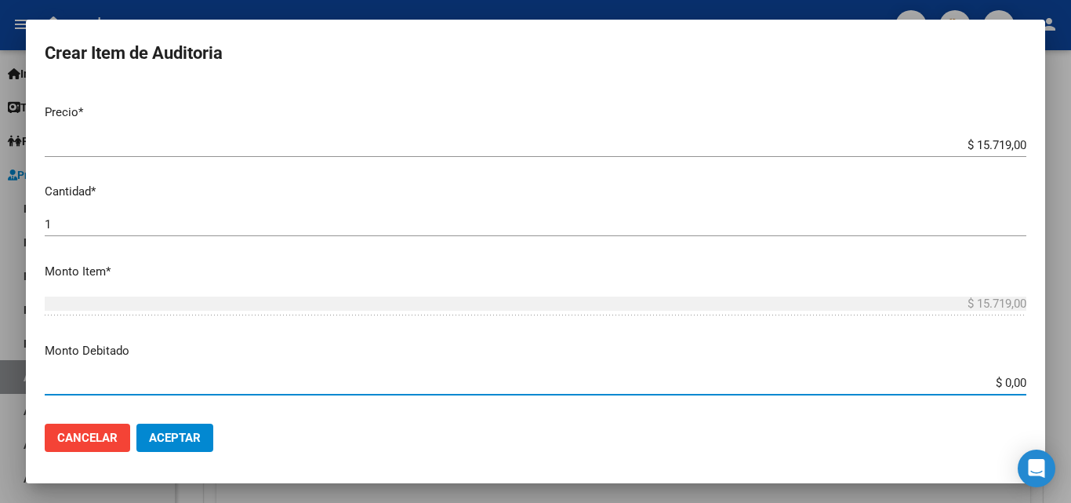
drag, startPoint x: 989, startPoint y: 388, endPoint x: 1023, endPoint y: 387, distance: 34.5
click at [1023, 387] on app-form-text-field "Monto Debitado $ 0,00 Ingresar el monto" at bounding box center [542, 366] width 994 height 49
type input "$ 15.719,00"
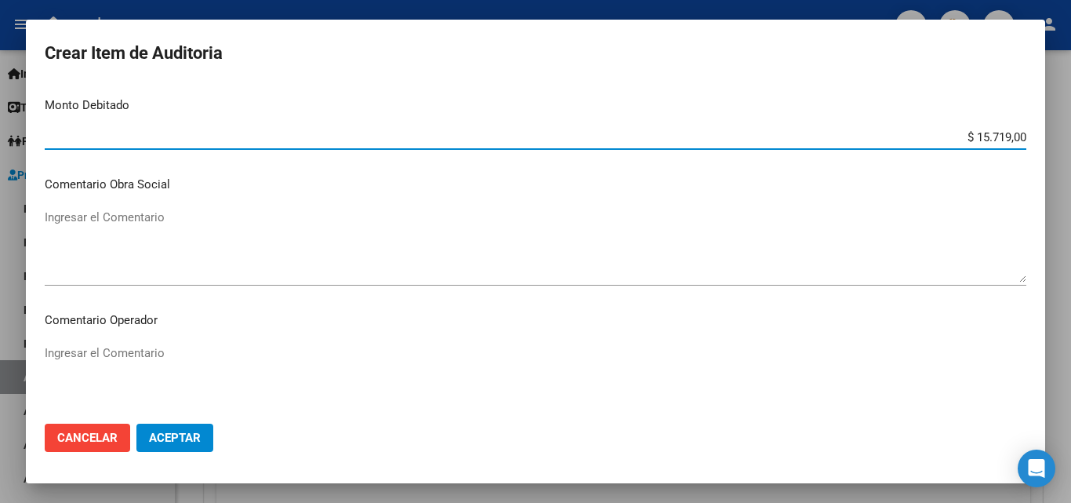
scroll to position [627, 0]
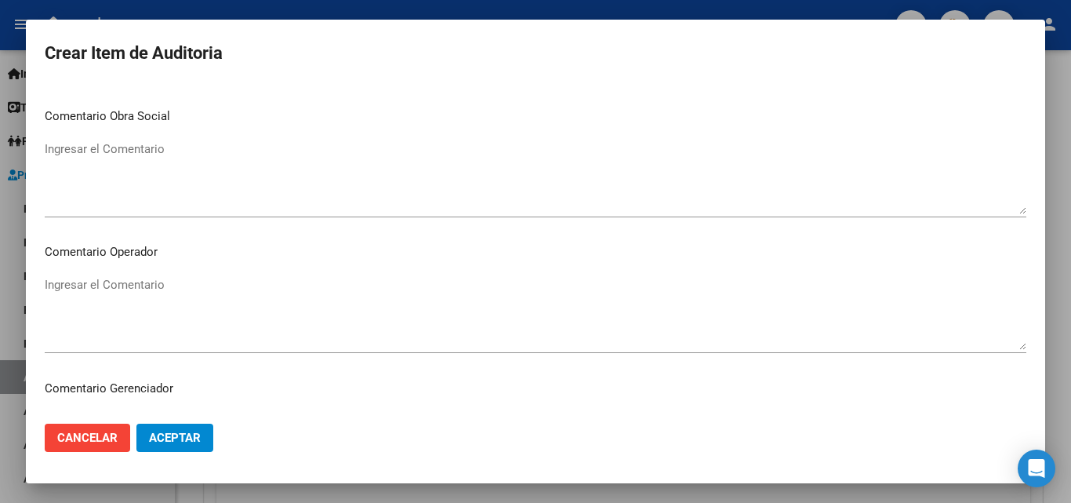
click at [158, 315] on textarea "Ingresar el Comentario" at bounding box center [536, 313] width 982 height 74
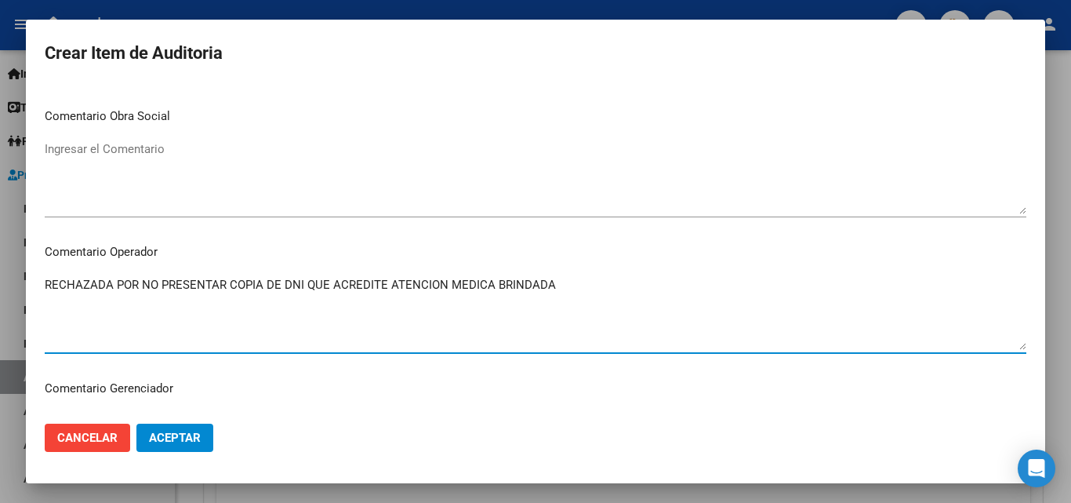
type textarea "RECHAZADA POR NO PRESENTAR COPIA DE DNI QUE ACREDITE ATENCION MEDICA BRINDADA"
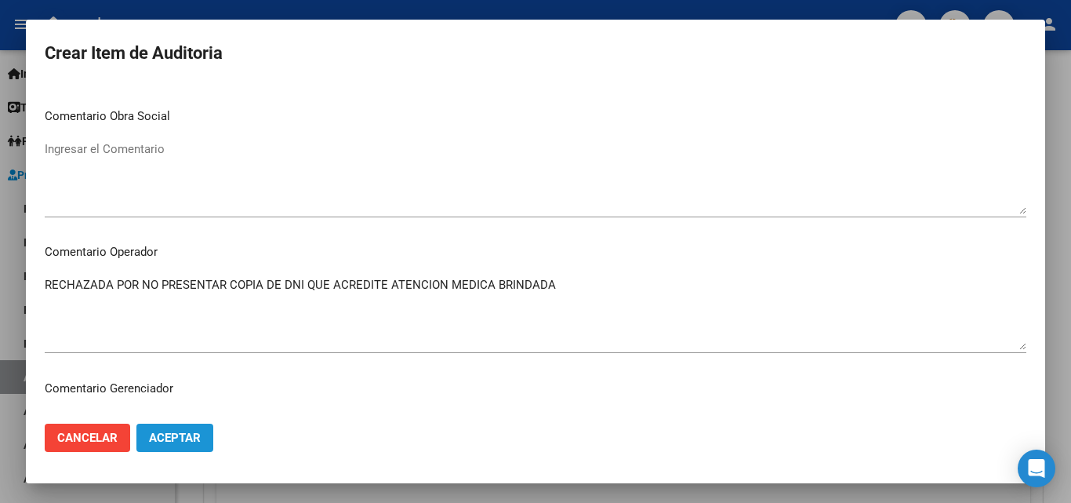
click at [187, 441] on span "Aceptar" at bounding box center [175, 437] width 52 height 14
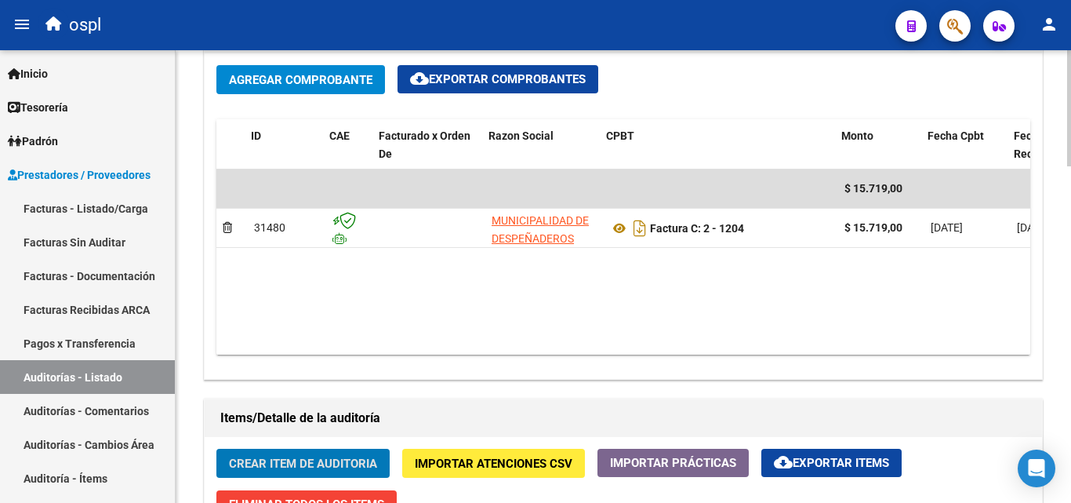
scroll to position [0, 425]
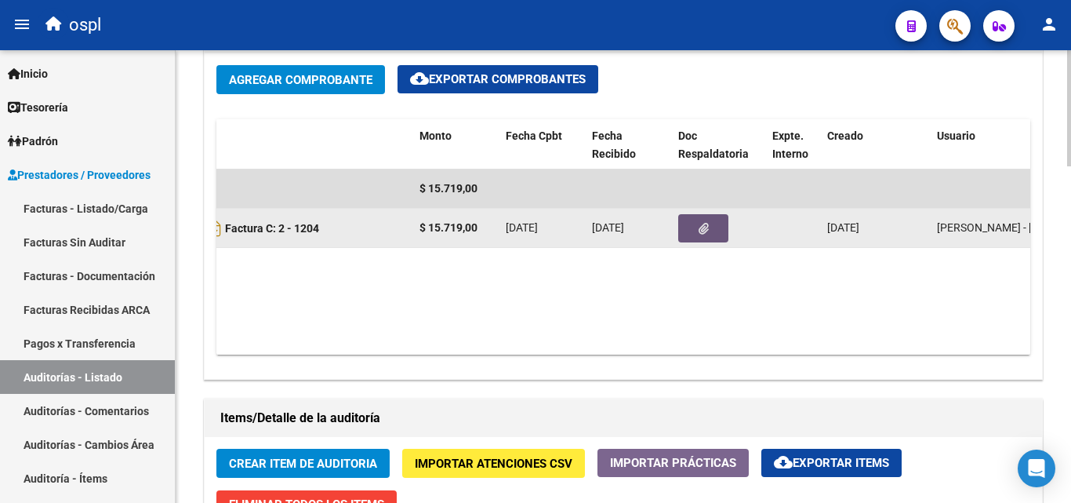
click at [697, 219] on button "button" at bounding box center [703, 228] width 50 height 28
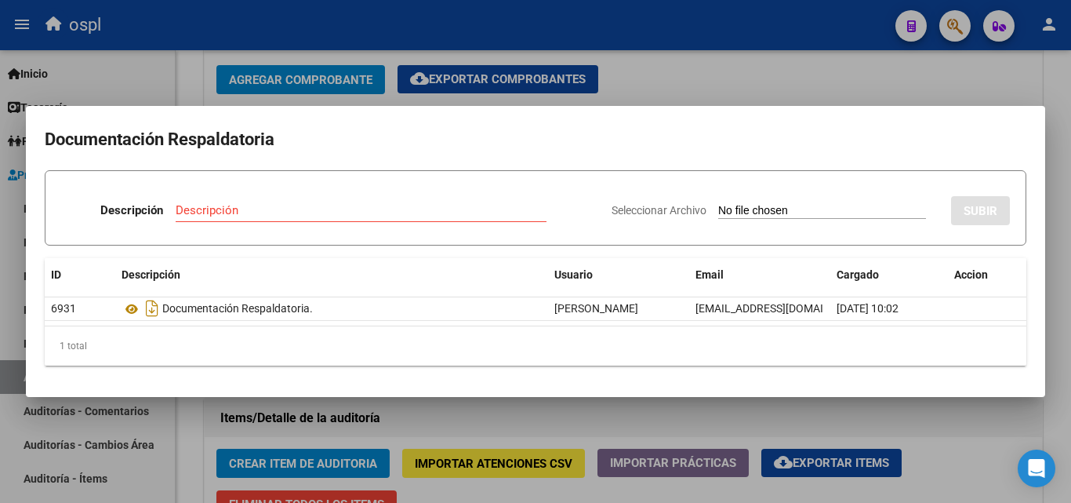
click at [721, 214] on input "Seleccionar Archivo" at bounding box center [822, 211] width 208 height 15
type input "C:\fakepath\RECHAZO X ILEGITIMA - FC 1204.pdf"
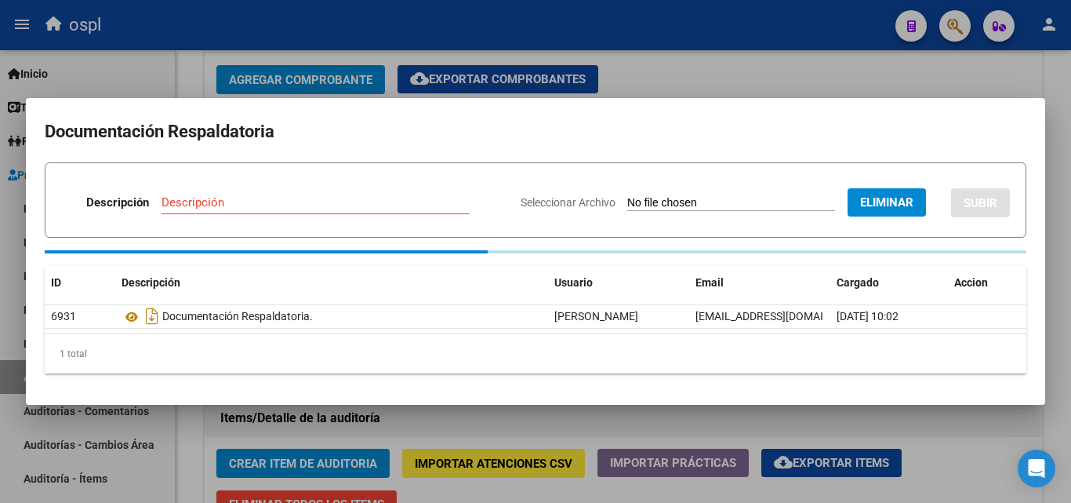
click at [336, 196] on div "Descripción Descripción" at bounding box center [284, 205] width 447 height 47
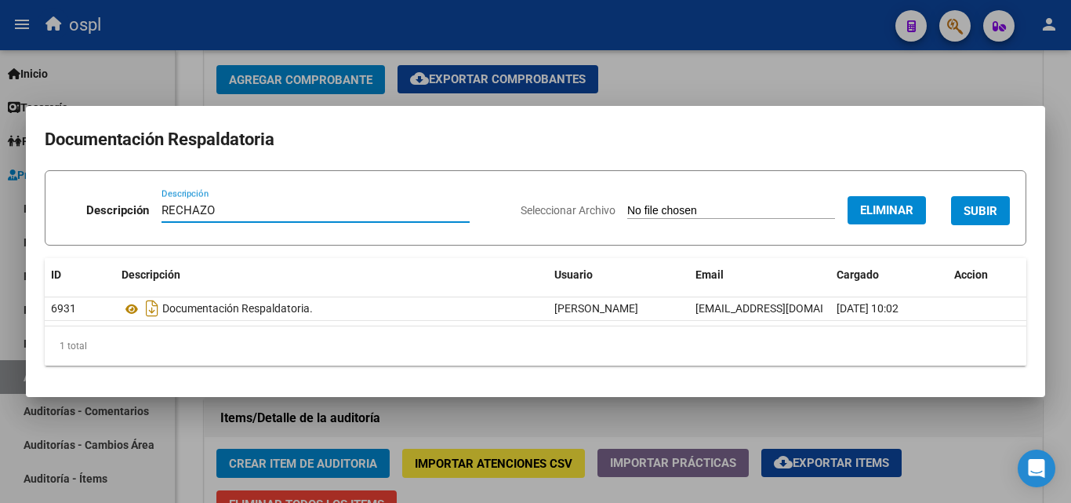
type input "RECHAZO"
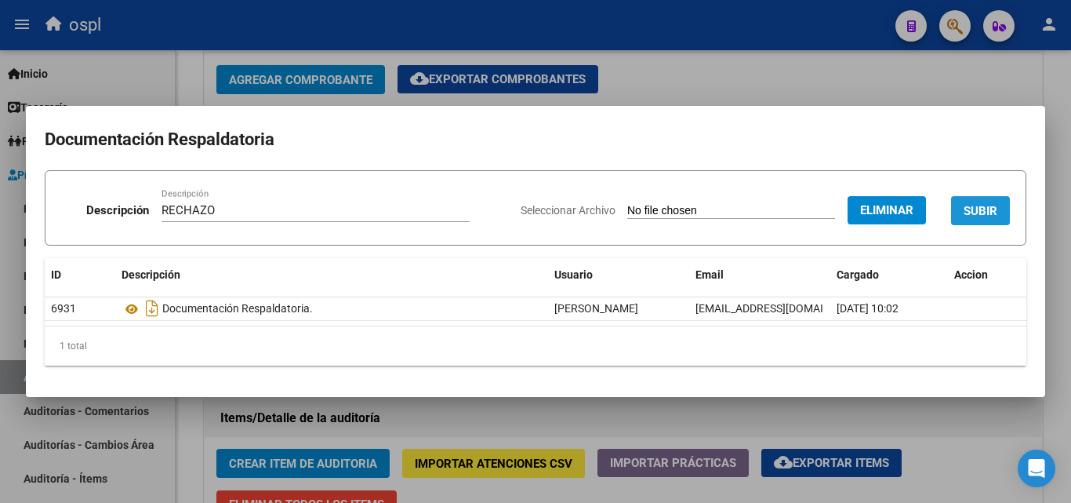
click at [981, 218] on button "SUBIR" at bounding box center [980, 210] width 59 height 29
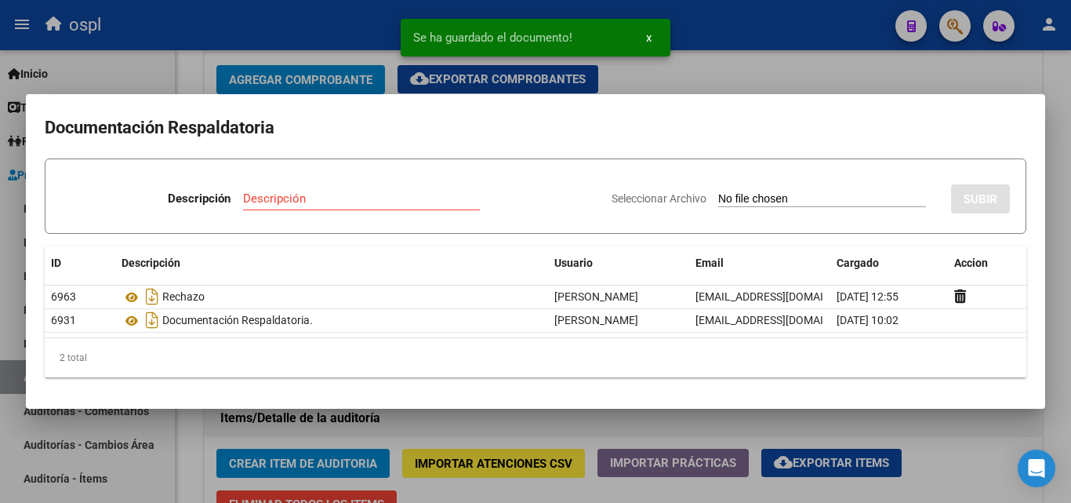
click at [801, 71] on div at bounding box center [535, 251] width 1071 height 503
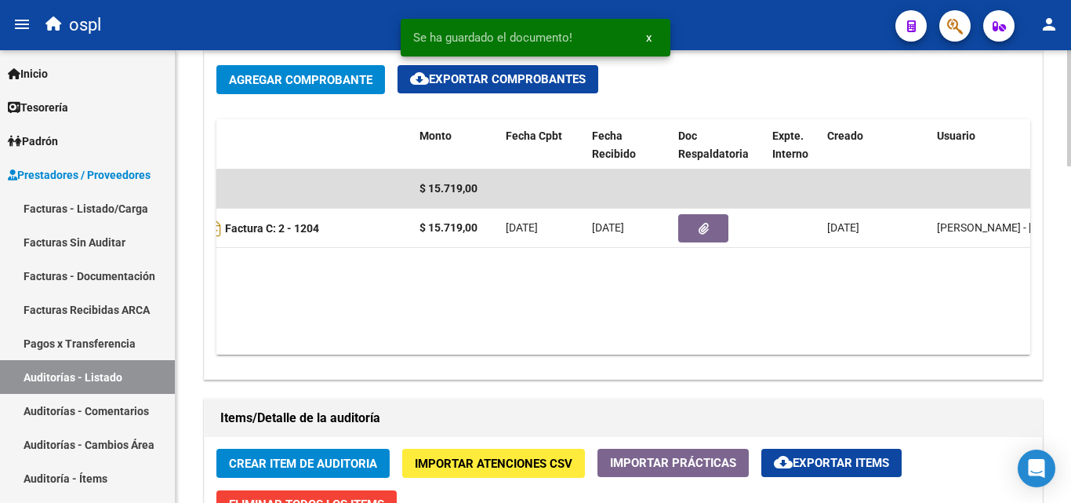
scroll to position [0, 0]
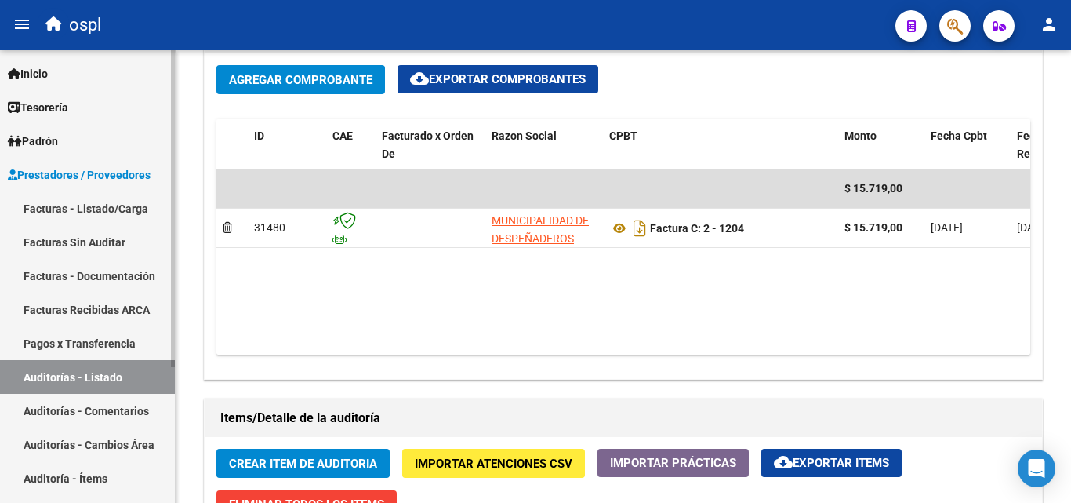
click at [99, 170] on span "Prestadores / Proveedores" at bounding box center [79, 174] width 143 height 17
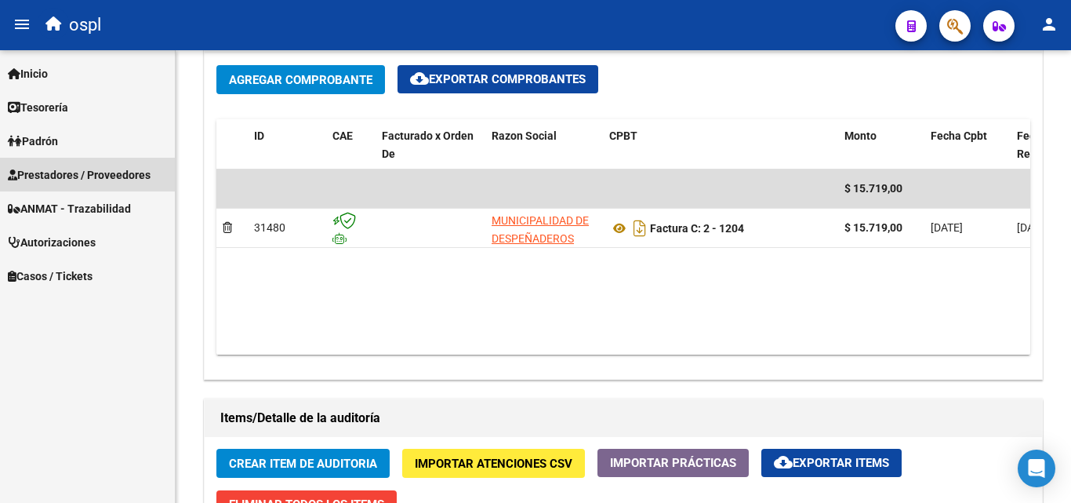
click at [136, 163] on link "Prestadores / Proveedores" at bounding box center [87, 175] width 175 height 34
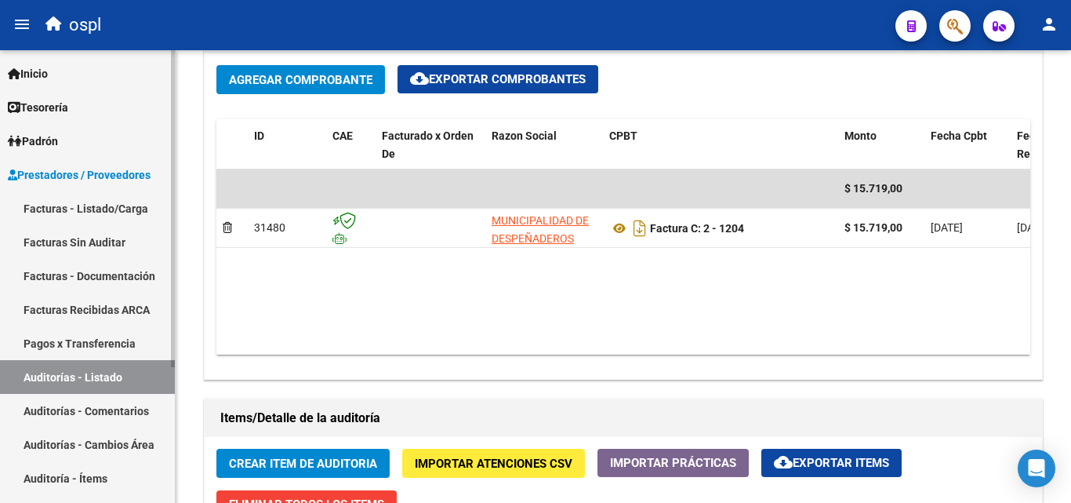
click at [107, 180] on span "Prestadores / Proveedores" at bounding box center [79, 174] width 143 height 17
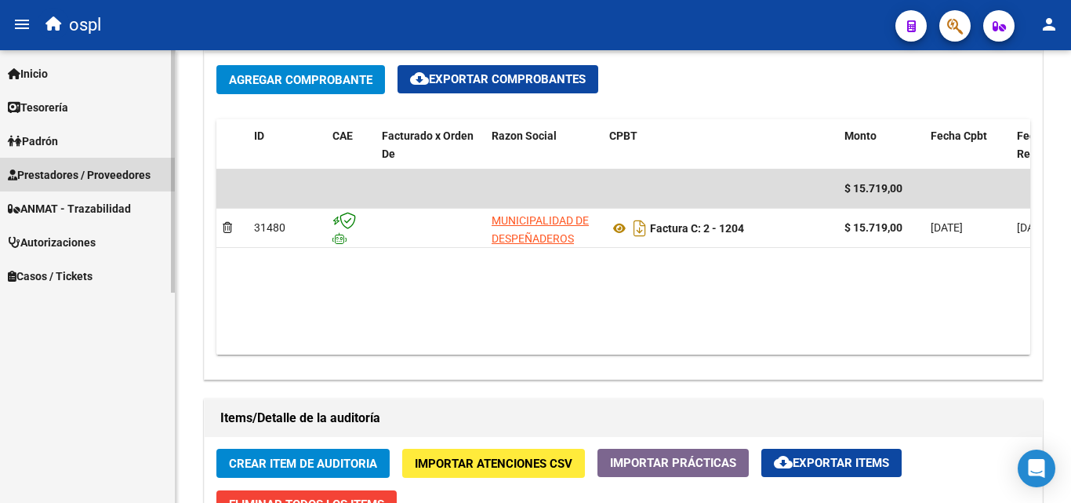
click at [107, 212] on link "Facturas - Listado/Carga" at bounding box center [87, 208] width 175 height 34
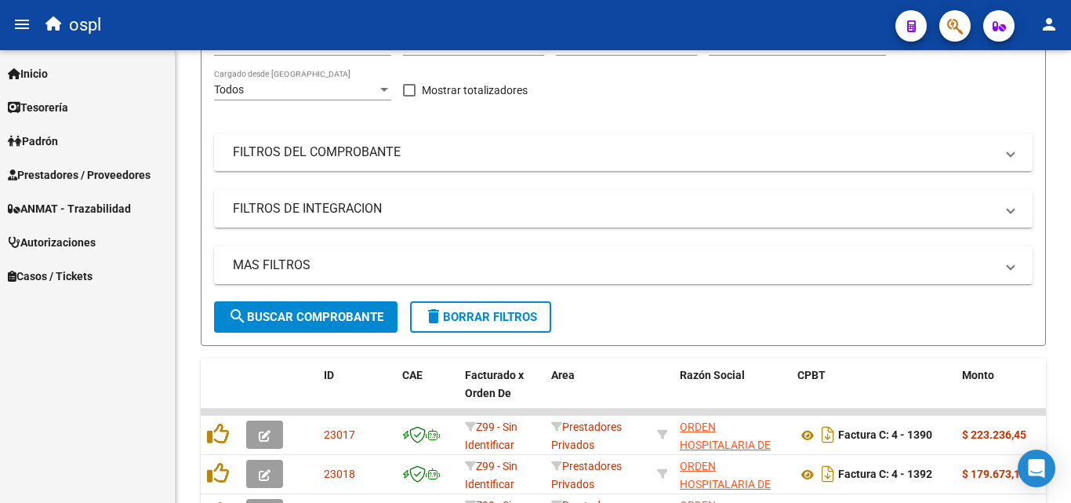
scroll to position [610, 0]
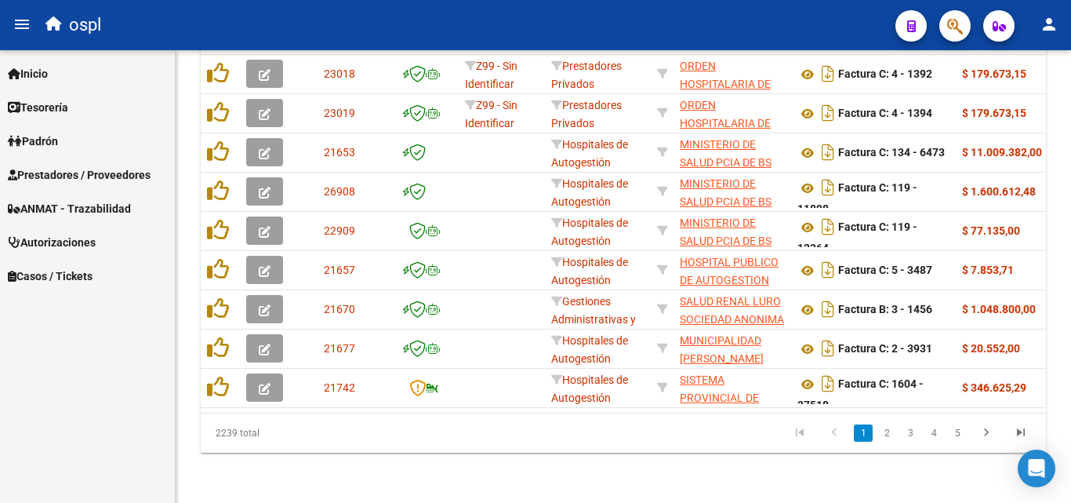
click at [42, 171] on span "Prestadores / Proveedores" at bounding box center [79, 174] width 143 height 17
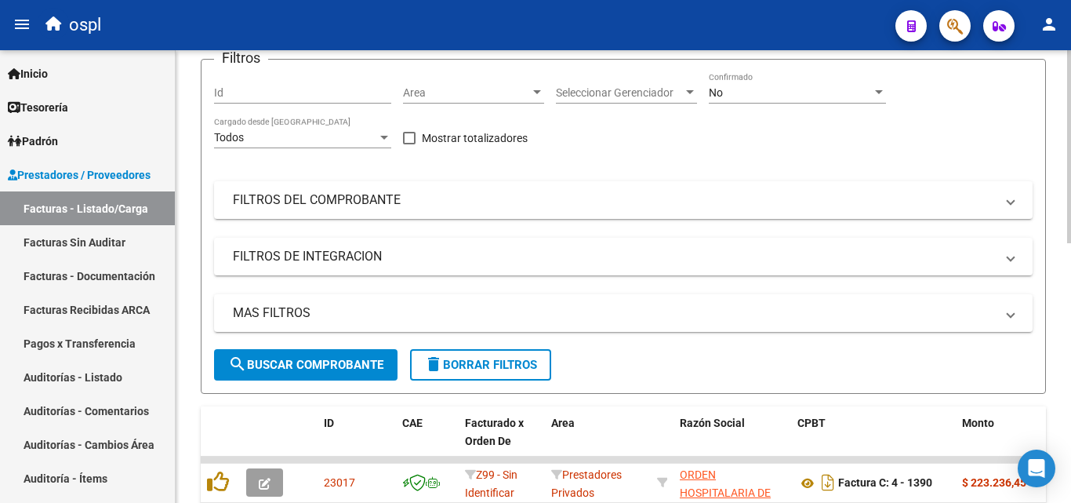
scroll to position [61, 0]
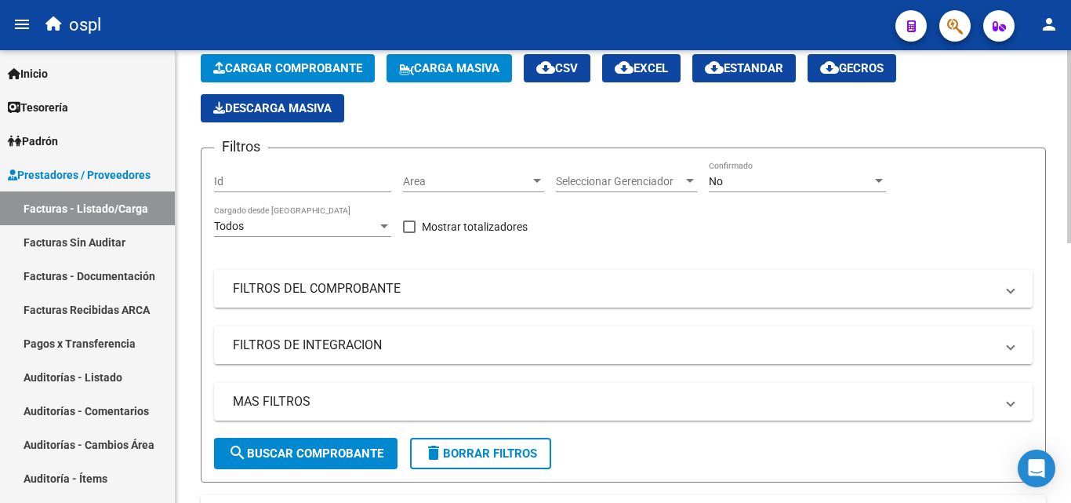
click at [452, 293] on mat-panel-title "FILTROS DEL COMPROBANTE" at bounding box center [614, 288] width 762 height 17
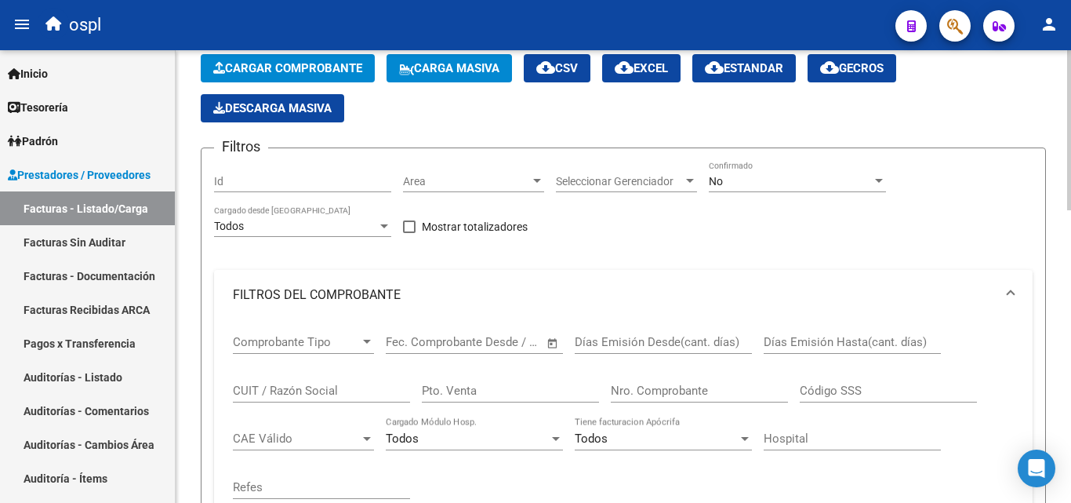
click at [707, 396] on input "Nro. Comprobante" at bounding box center [699, 390] width 177 height 14
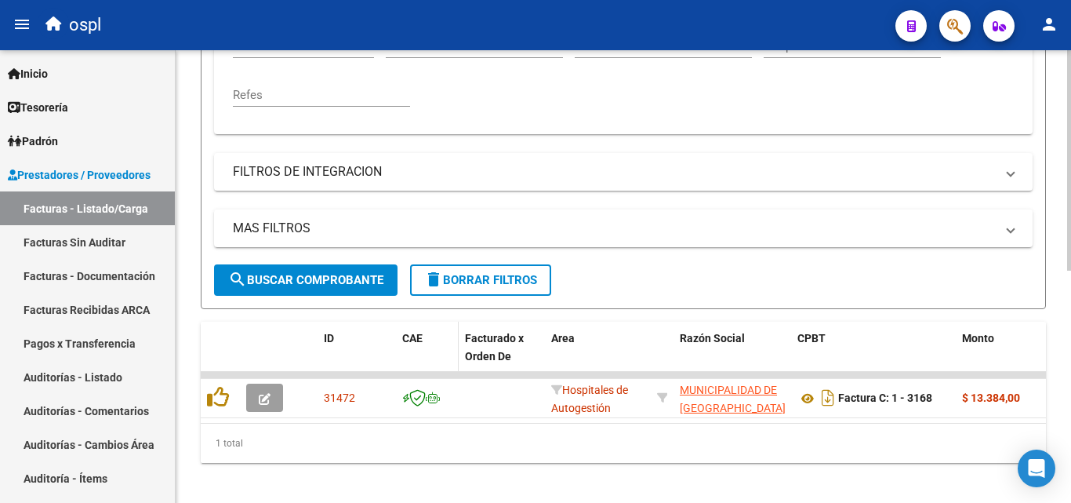
scroll to position [476, 0]
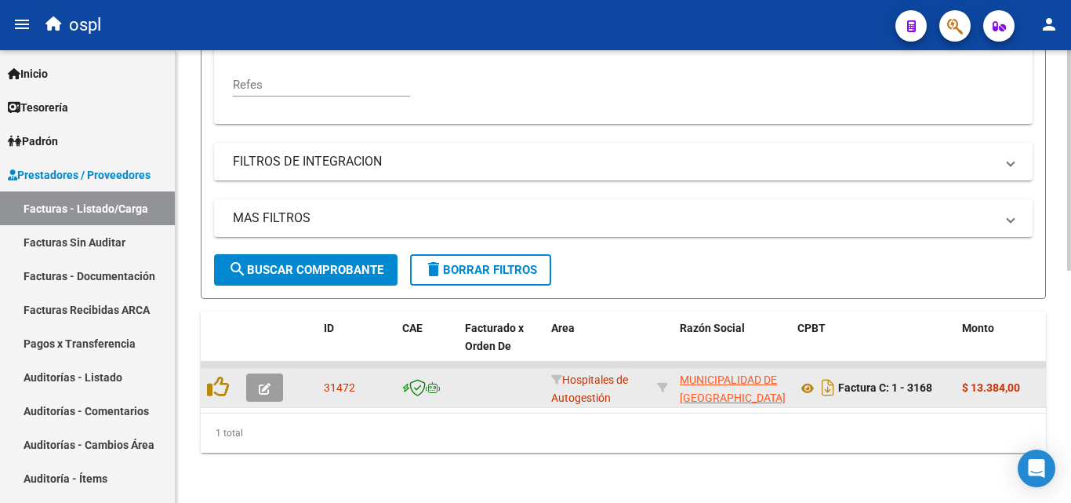
type input "3165"
click at [276, 377] on button "button" at bounding box center [264, 387] width 37 height 28
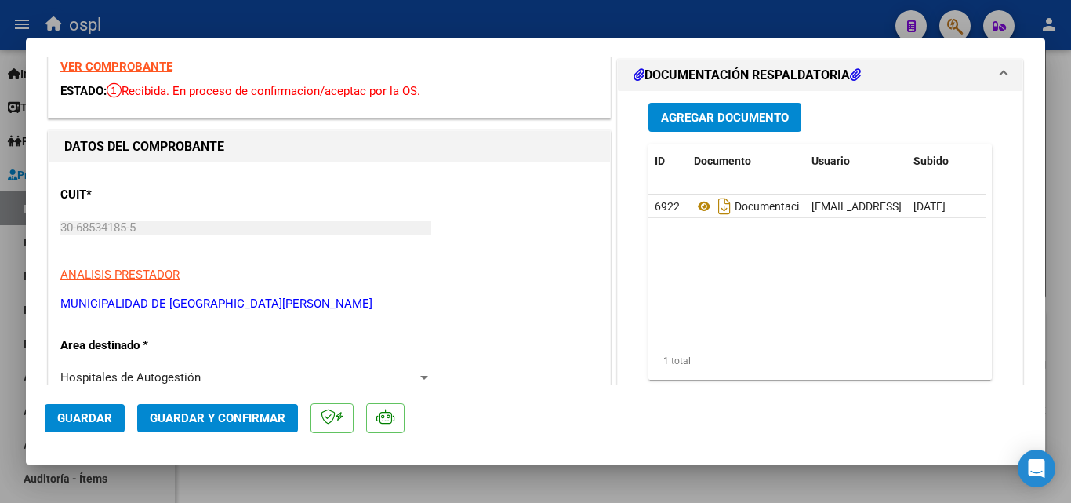
scroll to position [235, 0]
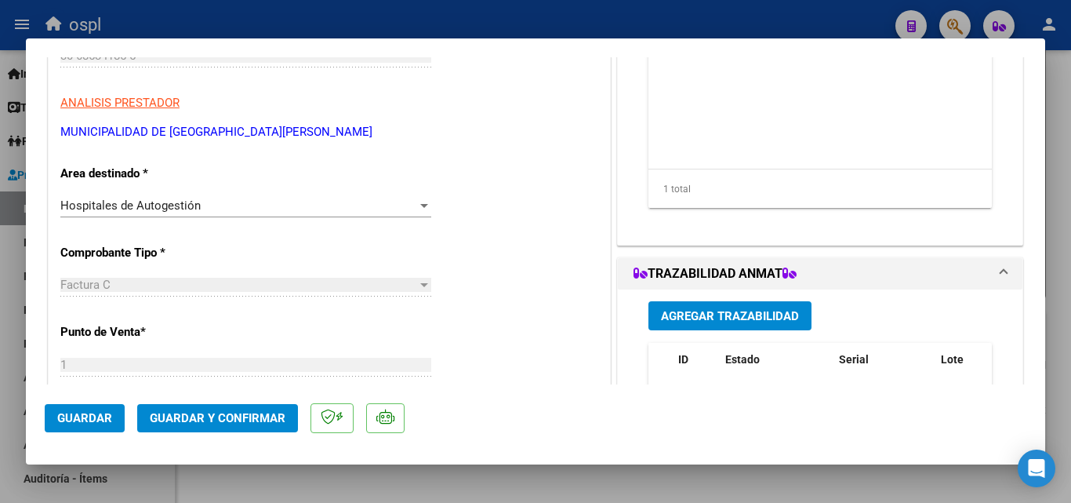
click at [162, 200] on span "Hospitales de Autogestión" at bounding box center [130, 205] width 140 height 14
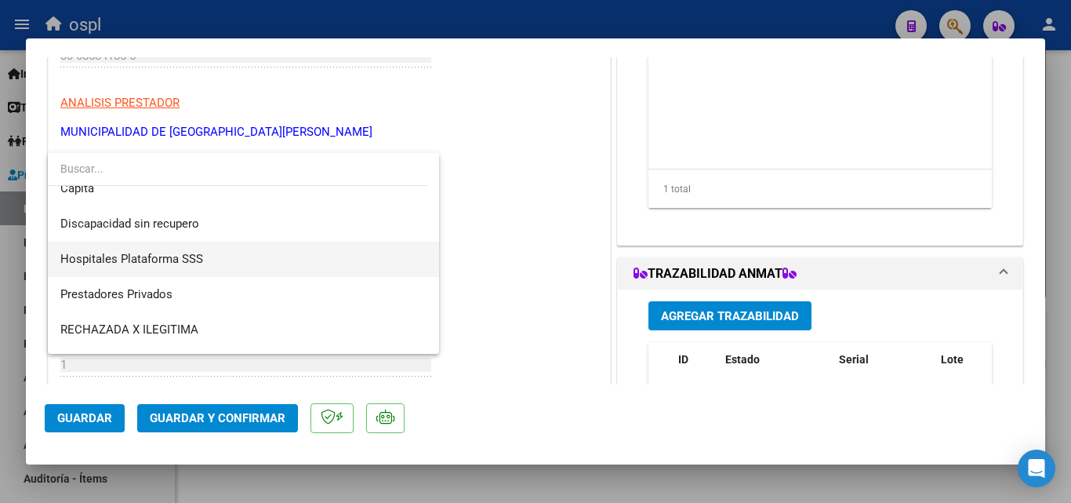
scroll to position [223, 0]
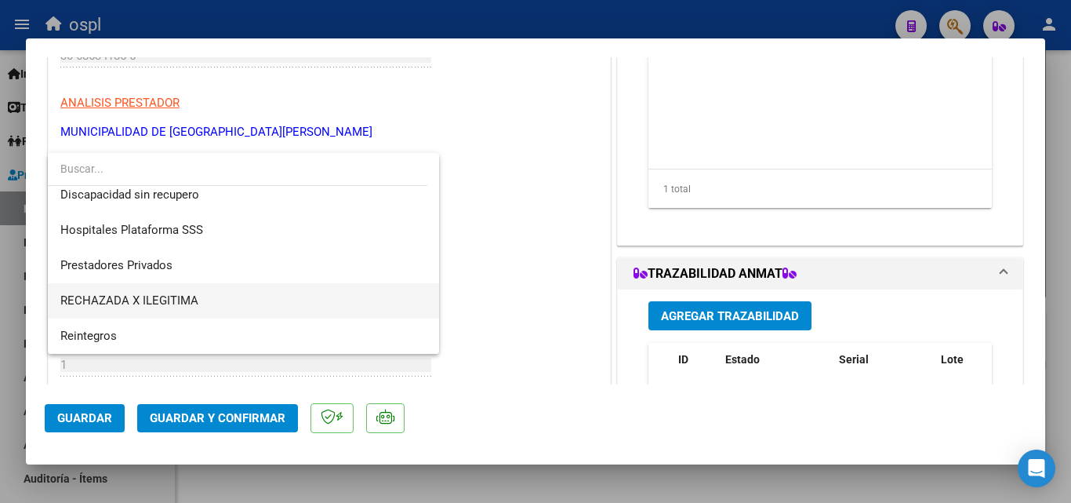
click at [252, 306] on span "RECHAZADA X ILEGITIMA" at bounding box center [243, 300] width 366 height 35
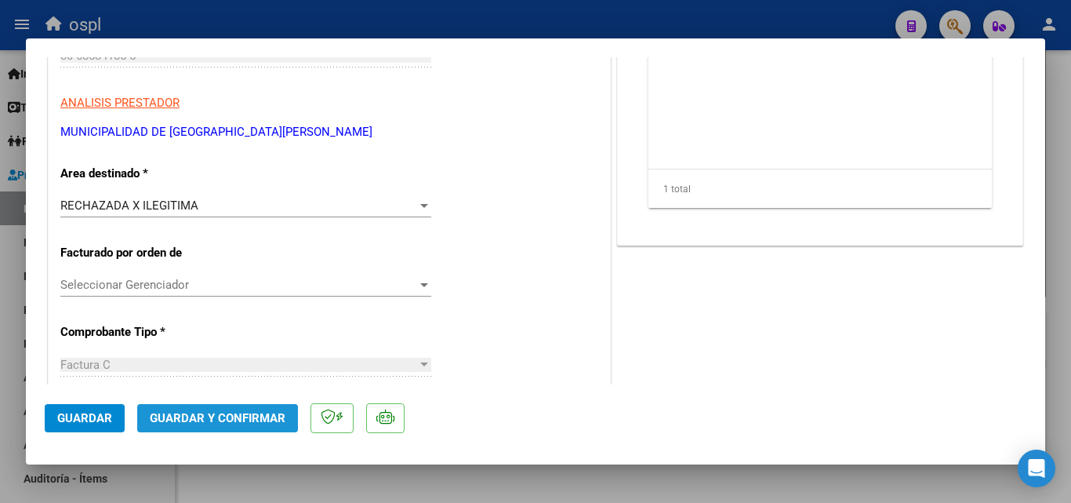
click at [265, 418] on span "Guardar y Confirmar" at bounding box center [218, 418] width 136 height 14
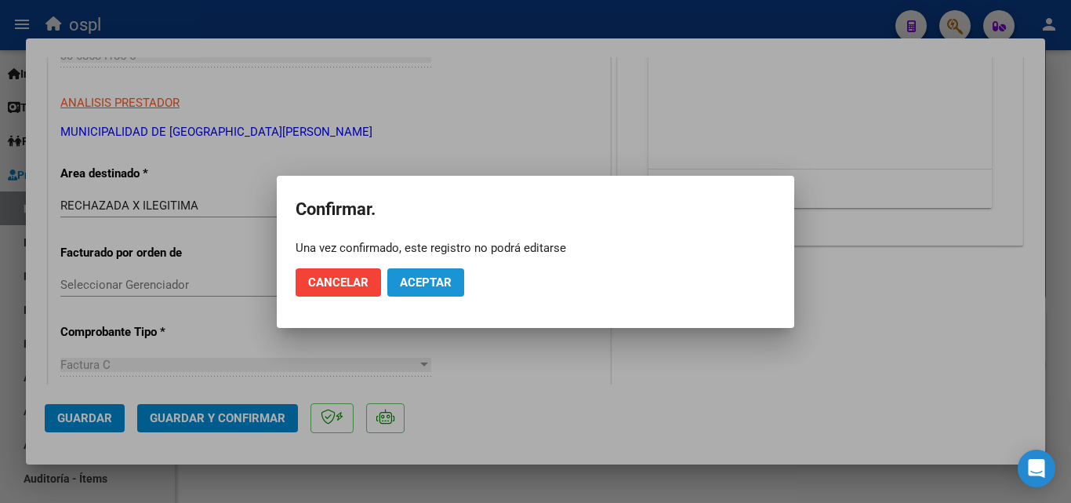
click at [433, 271] on button "Aceptar" at bounding box center [425, 282] width 77 height 28
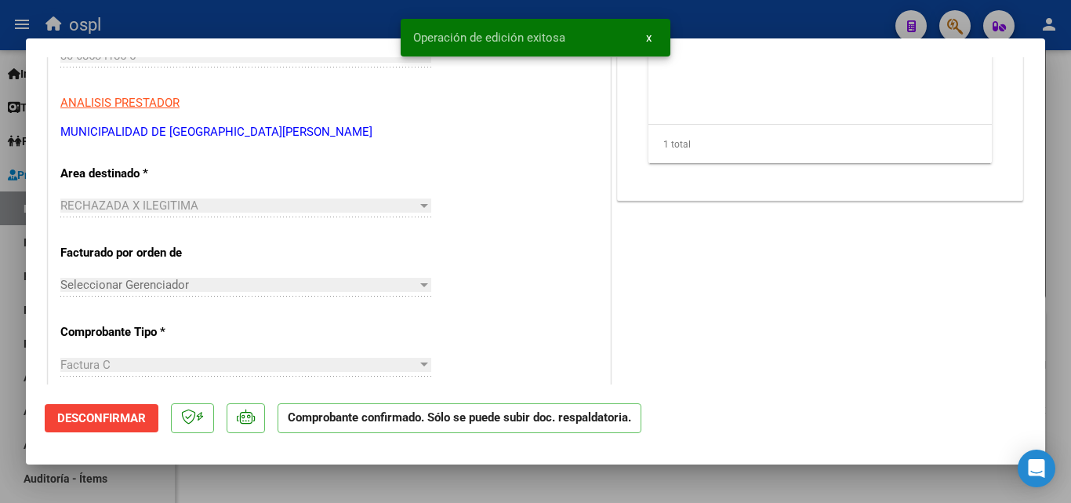
click at [1, 260] on div at bounding box center [535, 251] width 1071 height 503
type input "$ 0,00"
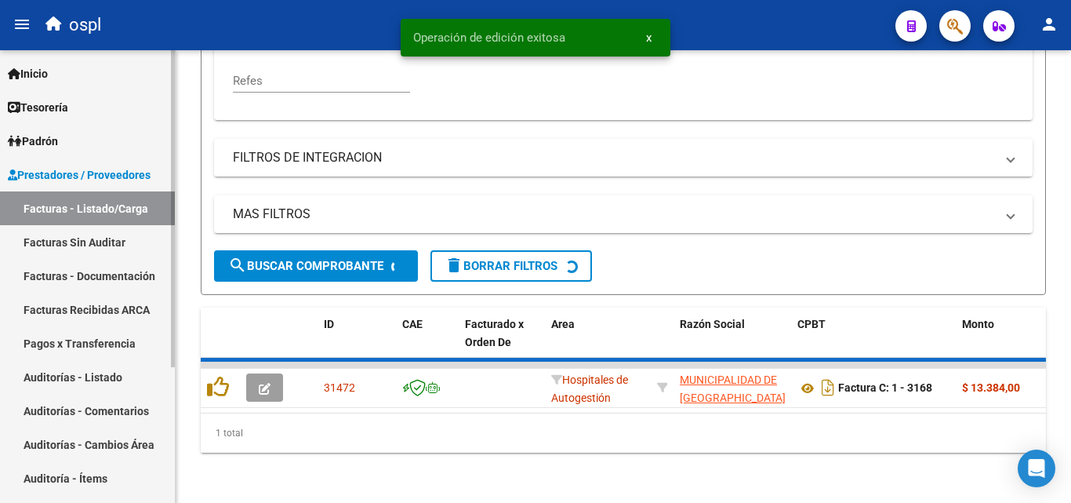
scroll to position [452, 0]
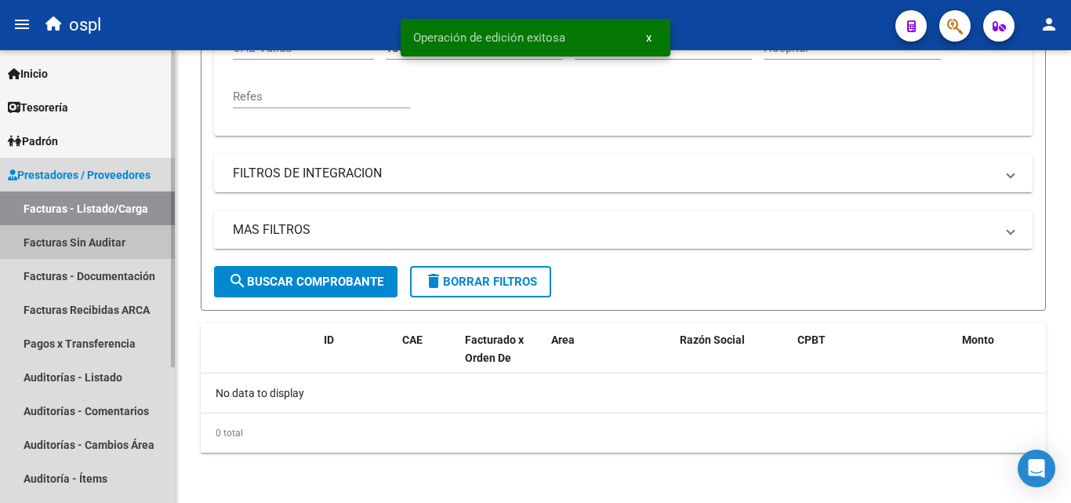
click at [121, 241] on link "Facturas Sin Auditar" at bounding box center [87, 242] width 175 height 34
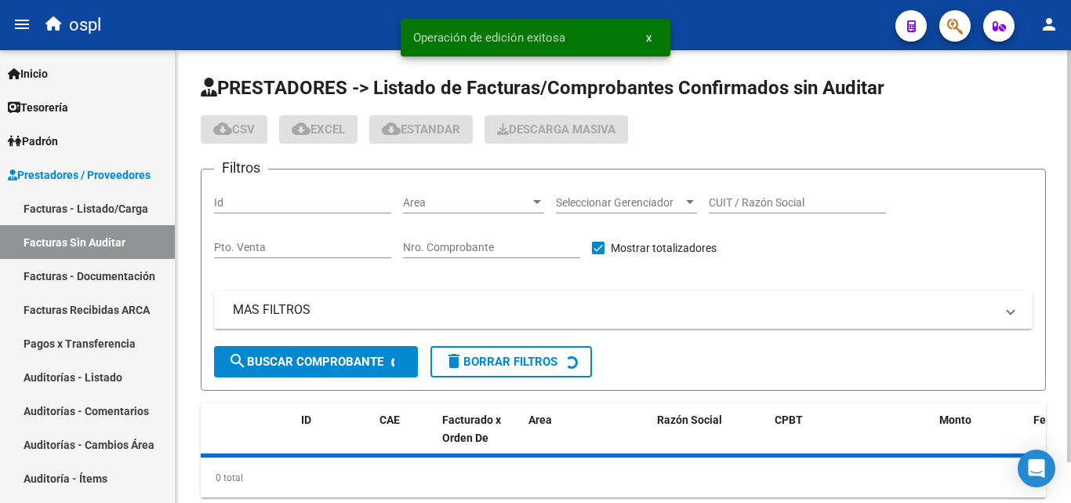
click at [464, 249] on input "Nro. Comprobante" at bounding box center [491, 247] width 177 height 13
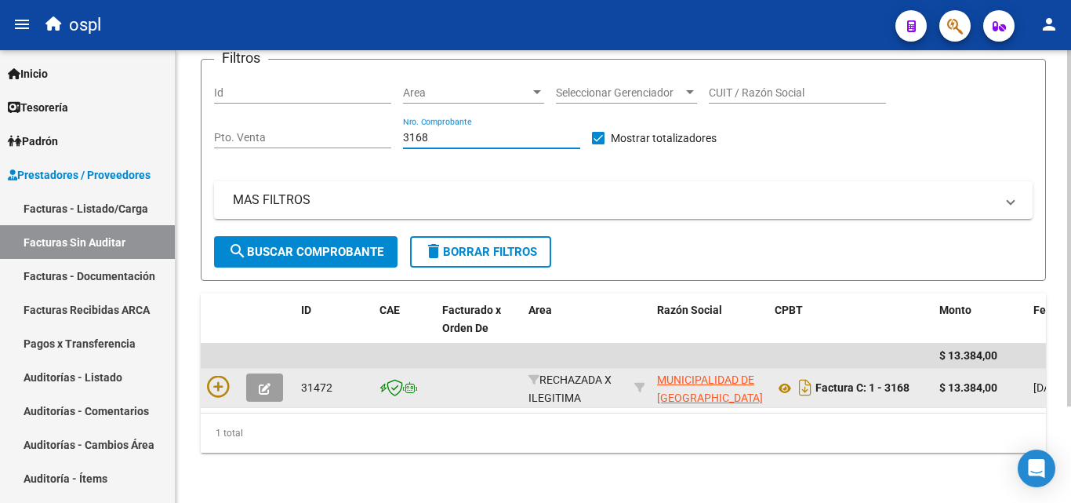
scroll to position [122, 0]
type input "3168"
click at [219, 376] on icon at bounding box center [218, 387] width 22 height 22
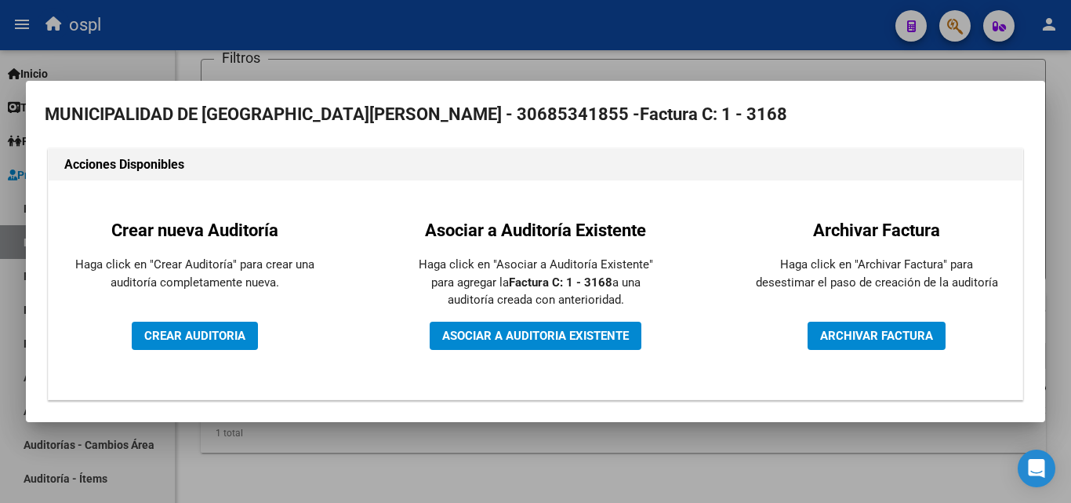
click at [122, 339] on div "Crear nueva Auditoría Haga click en "Crear Auditoría" para crear una auditoría …" at bounding box center [194, 289] width 268 height 195
click at [159, 327] on button "CREAR AUDITORIA" at bounding box center [195, 335] width 126 height 28
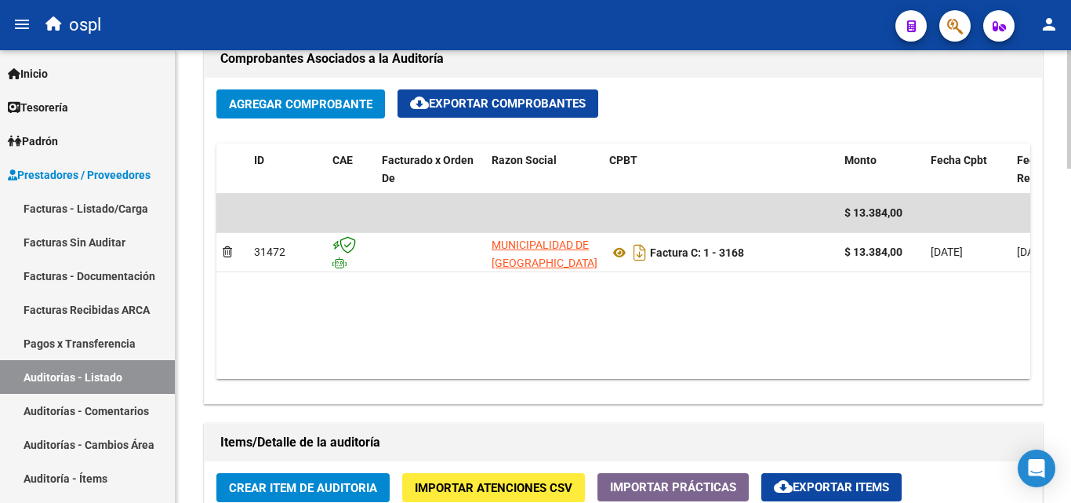
scroll to position [862, 0]
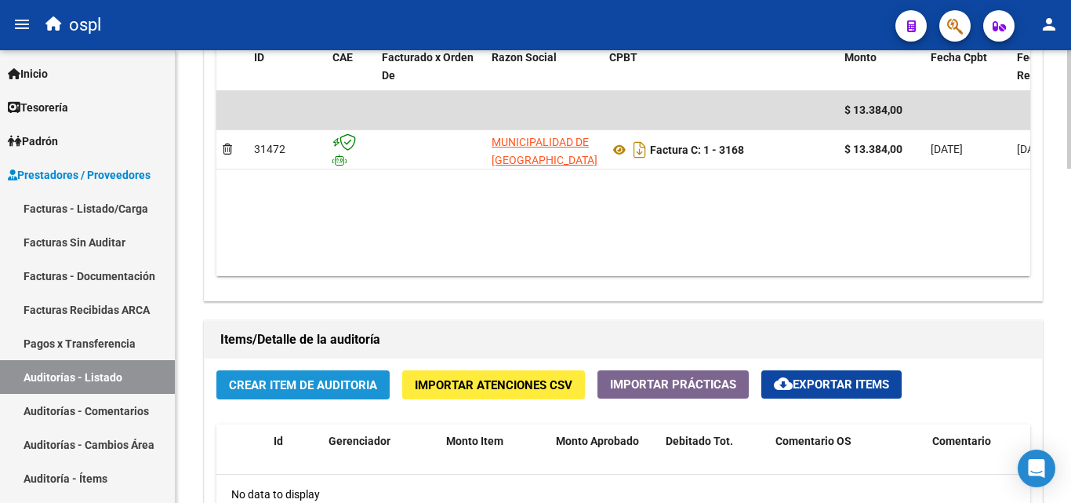
click at [377, 391] on button "Crear Item de Auditoria" at bounding box center [302, 384] width 173 height 29
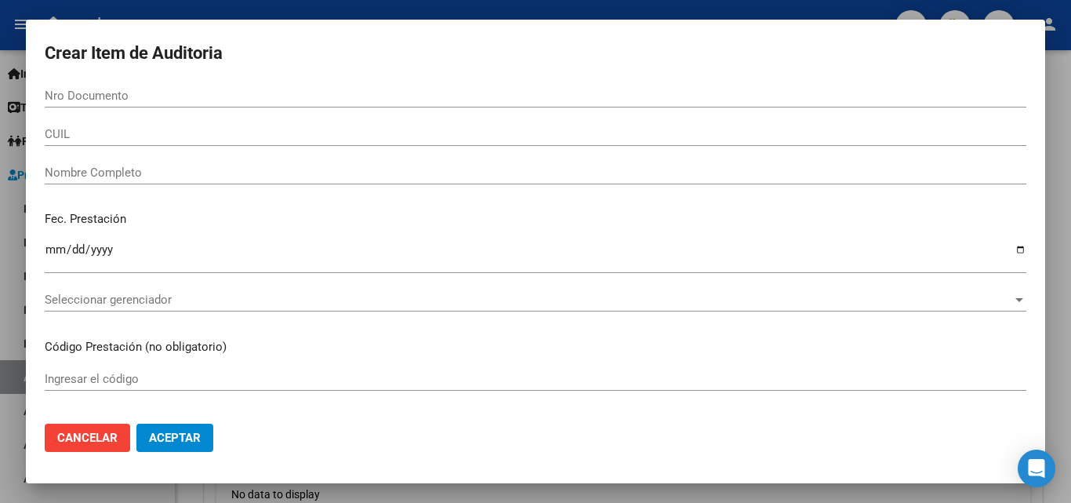
click at [153, 163] on div "Nombre Completo" at bounding box center [536, 173] width 982 height 24
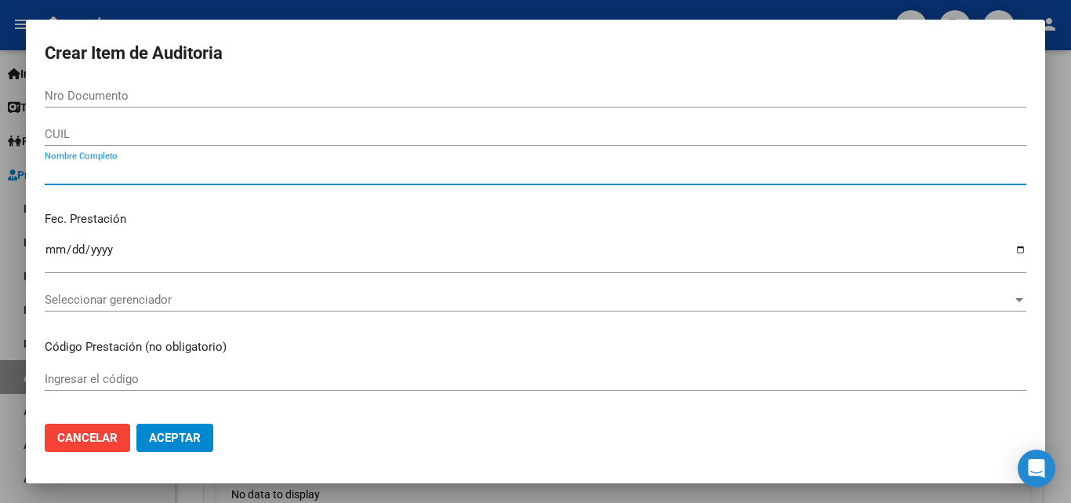
drag, startPoint x: 171, startPoint y: 194, endPoint x: 162, endPoint y: 183, distance: 13.4
click at [168, 193] on div "Nombre Completo" at bounding box center [536, 180] width 982 height 38
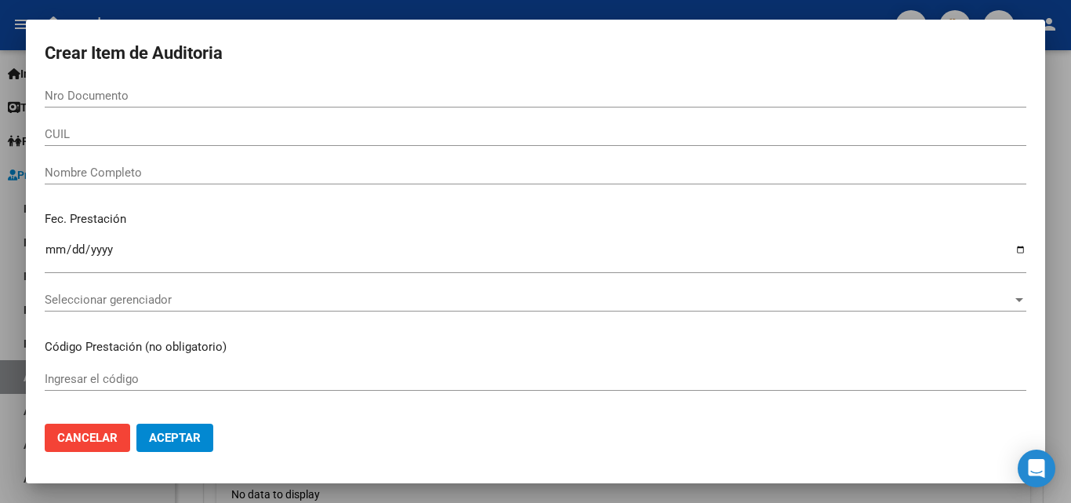
click at [162, 183] on div "Nombre Completo" at bounding box center [536, 173] width 982 height 24
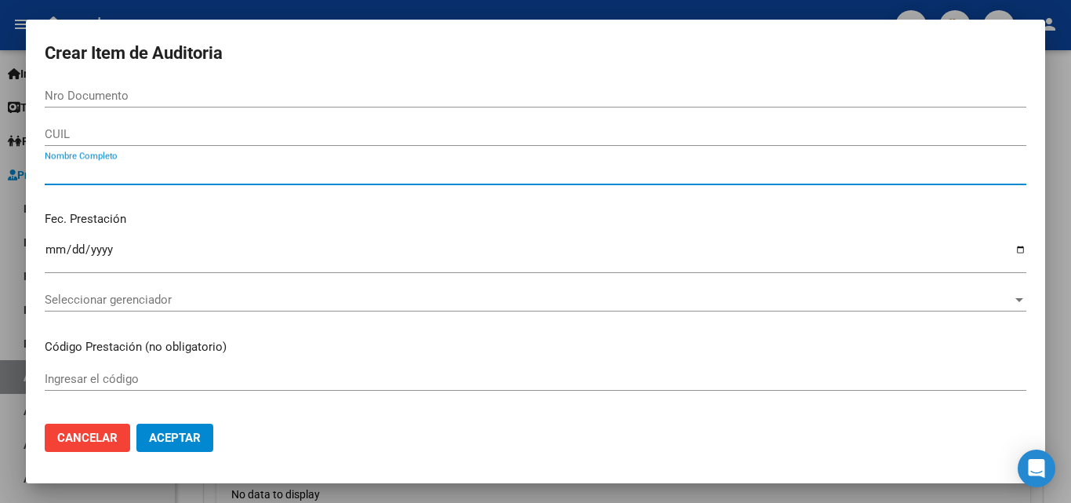
click at [162, 174] on input "Nombre Completo" at bounding box center [536, 172] width 982 height 14
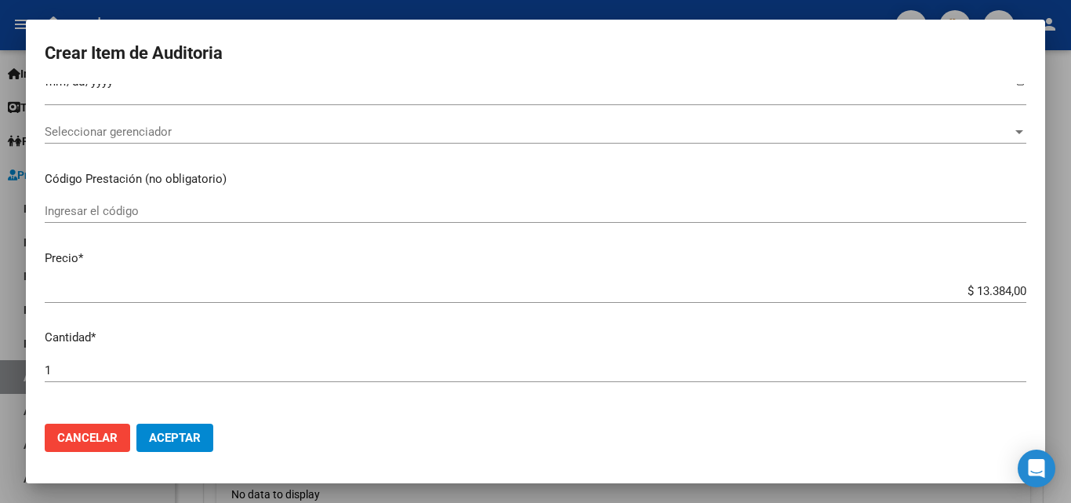
scroll to position [392, 0]
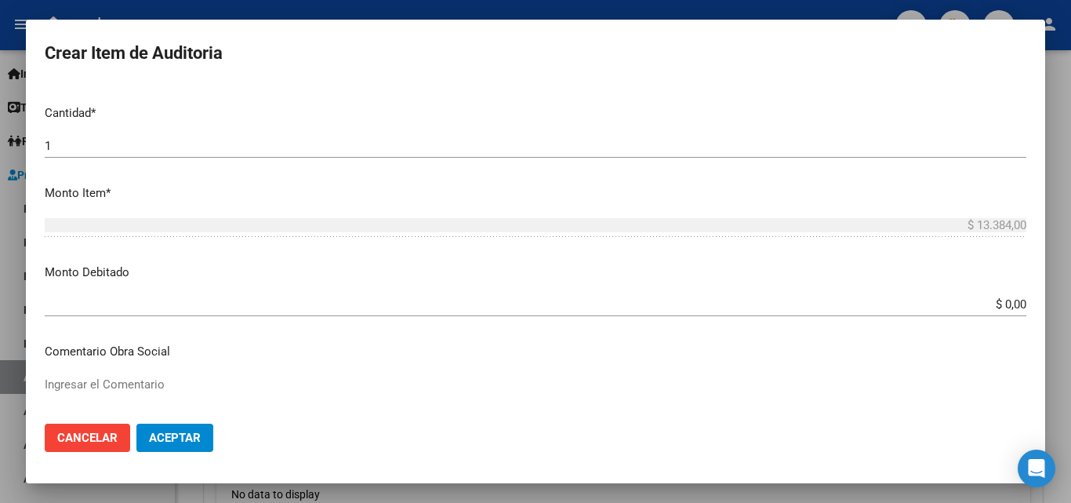
type input "TODOS"
drag, startPoint x: 993, startPoint y: 294, endPoint x: 1044, endPoint y: 285, distance: 50.9
click at [1044, 285] on mat-dialog-content "Nro Documento CUIL TODOS Nombre Completo Fec. Prestación Ingresar la fecha Sele…" at bounding box center [535, 247] width 1019 height 327
click at [985, 317] on div "$ 0,00 Ingresar el monto" at bounding box center [536, 311] width 982 height 38
drag, startPoint x: 985, startPoint y: 317, endPoint x: 1005, endPoint y: 294, distance: 30.5
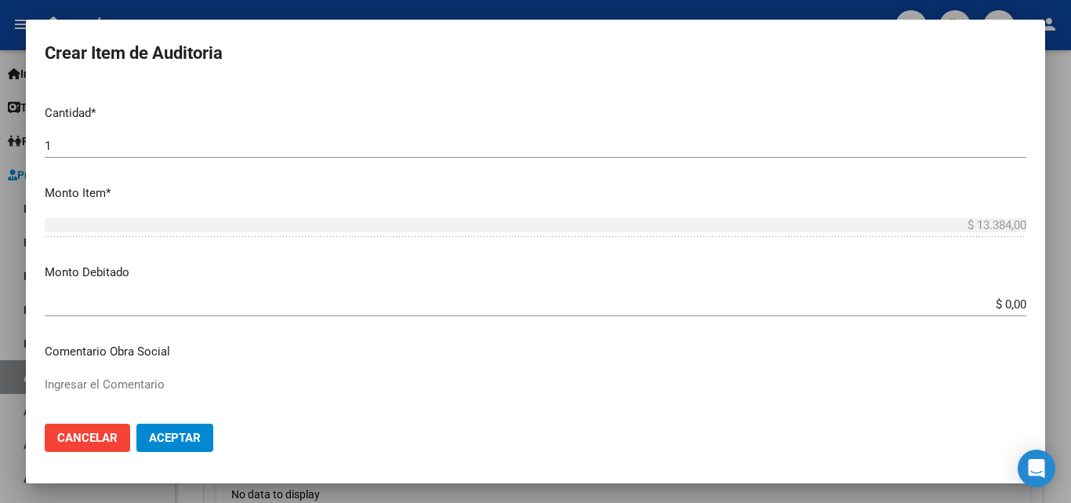
click at [985, 316] on div "$ 0,00 Ingresar el monto" at bounding box center [536, 311] width 982 height 38
click at [1005, 294] on div "$ 0,00 Ingresar el monto" at bounding box center [536, 304] width 982 height 24
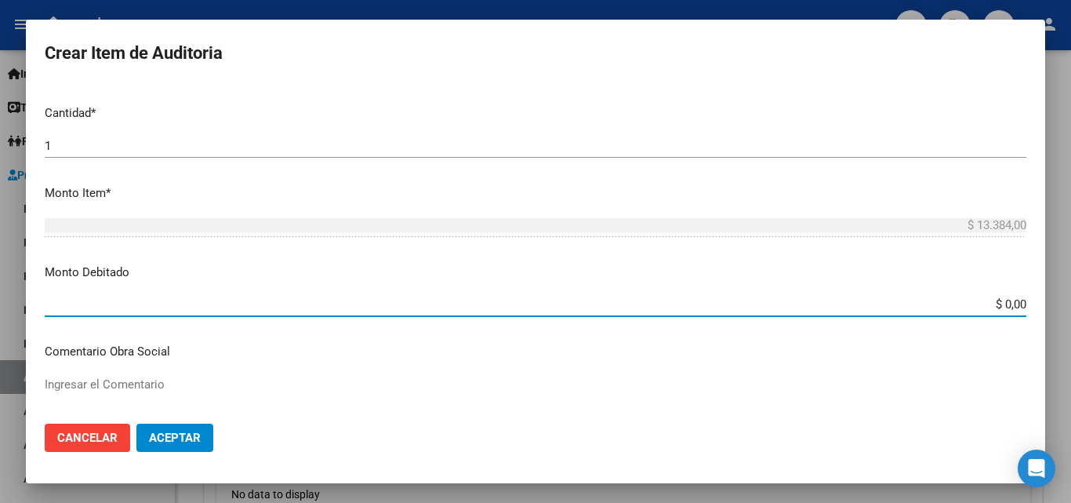
drag, startPoint x: 1012, startPoint y: 300, endPoint x: 1026, endPoint y: 301, distance: 14.1
click at [1026, 300] on app-form-text-field "Monto Debitado $ 0,00 Ingresar el monto" at bounding box center [542, 287] width 994 height 49
type input "$ 13.384,00"
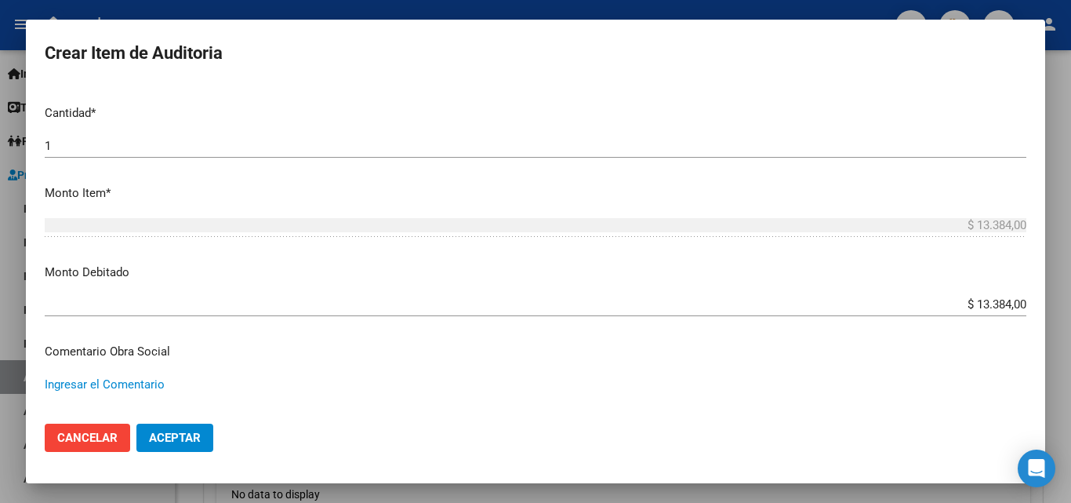
click at [701, 397] on textarea "Ingresar el Comentario" at bounding box center [536, 413] width 982 height 74
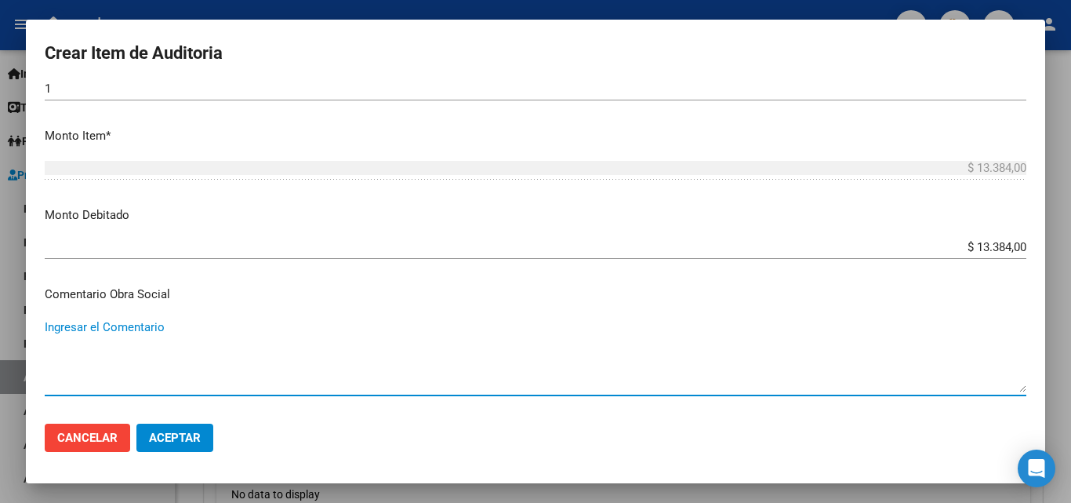
scroll to position [627, 0]
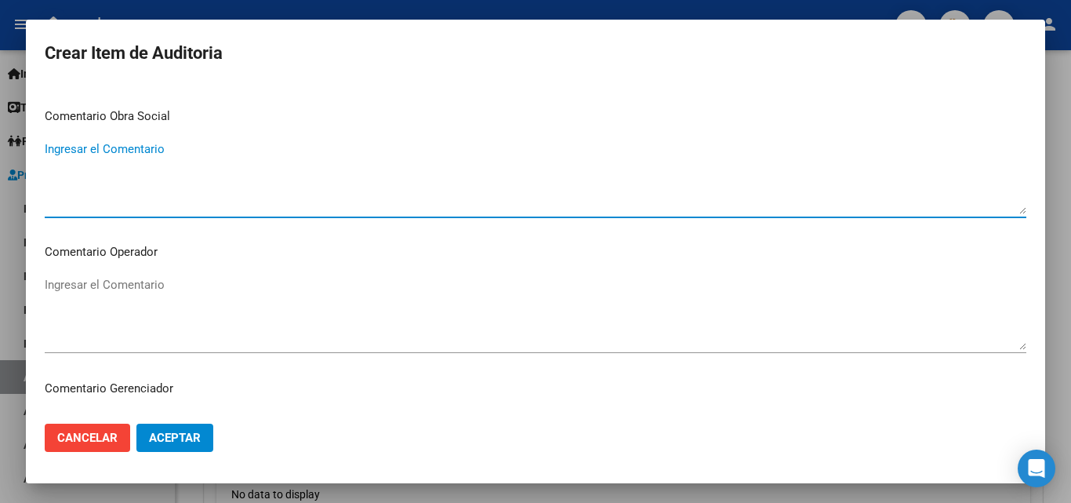
click at [184, 310] on textarea "Ingresar el Comentario" at bounding box center [536, 313] width 982 height 74
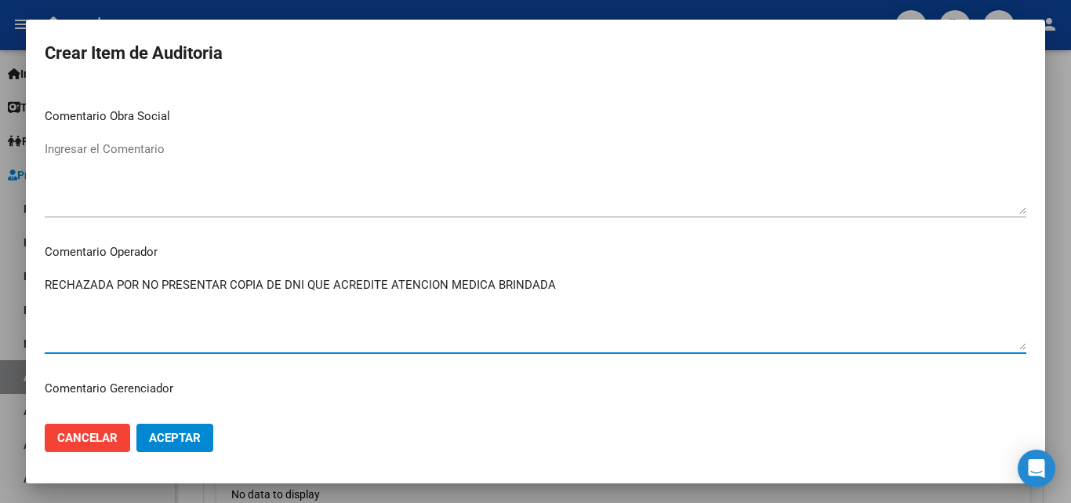
type textarea "RECHAZADA POR NO PRESENTAR COPIA DE DNI QUE ACREDITE ATENCION MEDICA BRINDADA"
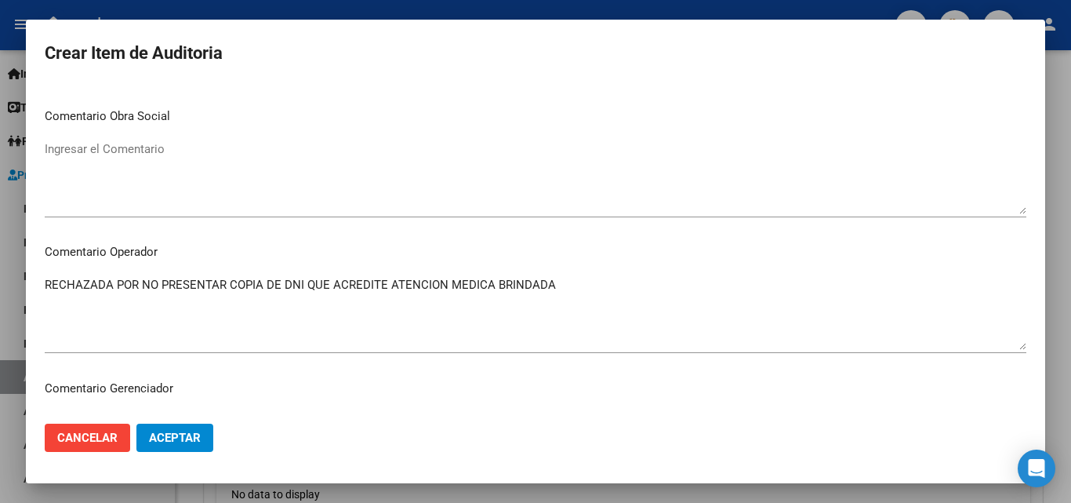
click at [188, 419] on mat-dialog-actions "Cancelar Aceptar" at bounding box center [536, 437] width 982 height 53
click at [194, 425] on button "Aceptar" at bounding box center [174, 437] width 77 height 28
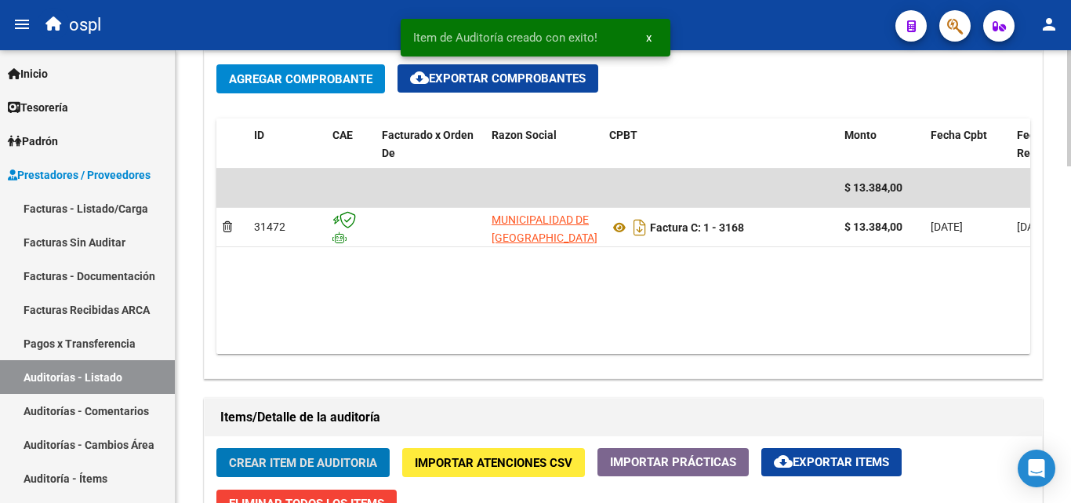
scroll to position [785, 0]
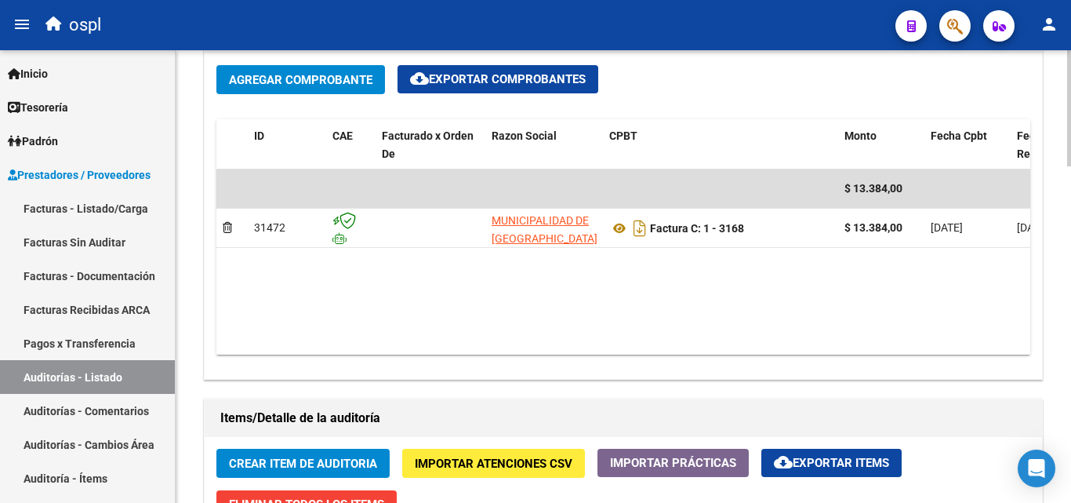
drag, startPoint x: 605, startPoint y: 340, endPoint x: 650, endPoint y: 351, distance: 46.8
click at [650, 351] on datatable-body "$ 13.384,00 31472 MUNICIPALIDAD DE VILLA PARQUE SANTA ANA Factura C: 1 - 3168 $…" at bounding box center [623, 261] width 814 height 185
drag, startPoint x: 645, startPoint y: 358, endPoint x: 764, endPoint y: 339, distance: 120.5
click at [764, 343] on div "Agregar Comprobante cloud_download Exportar Comprobantes ID CAE Facturado x Ord…" at bounding box center [623, 215] width 837 height 325
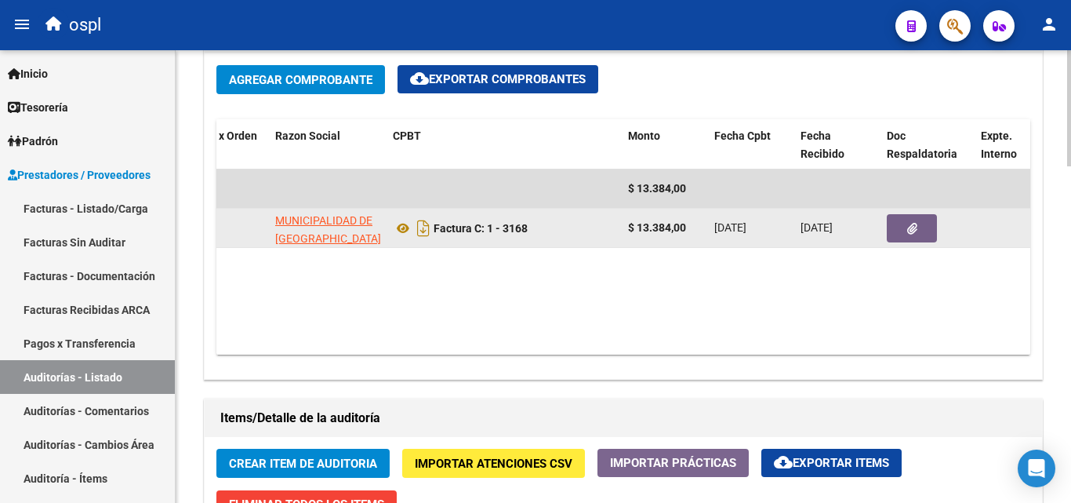
click at [896, 227] on button "button" at bounding box center [912, 228] width 50 height 28
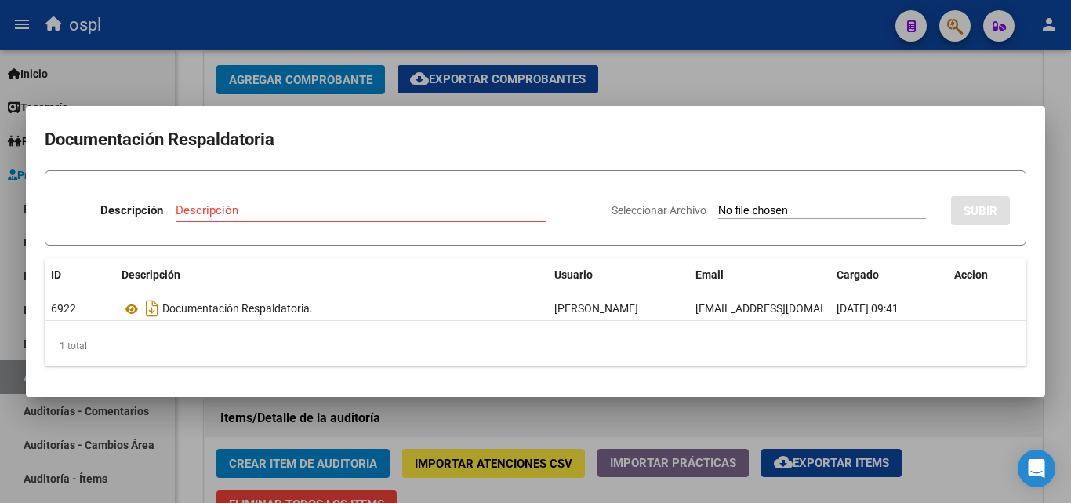
click at [777, 211] on input "Seleccionar Archivo" at bounding box center [822, 211] width 208 height 15
type input "C:\fakepath\RECHAZO X ILEGITIMA - JFC 3168.pdf"
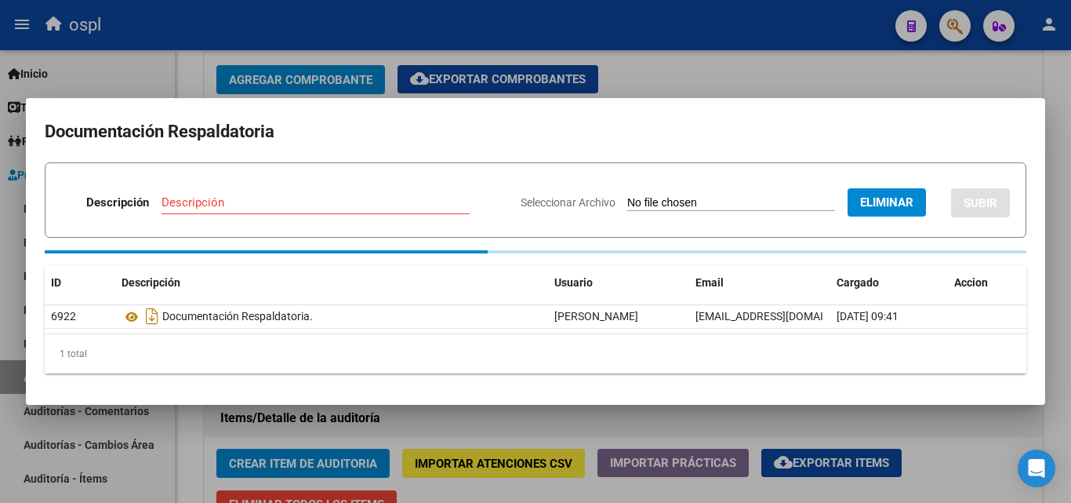
click at [413, 205] on input "Descripción" at bounding box center [316, 202] width 308 height 14
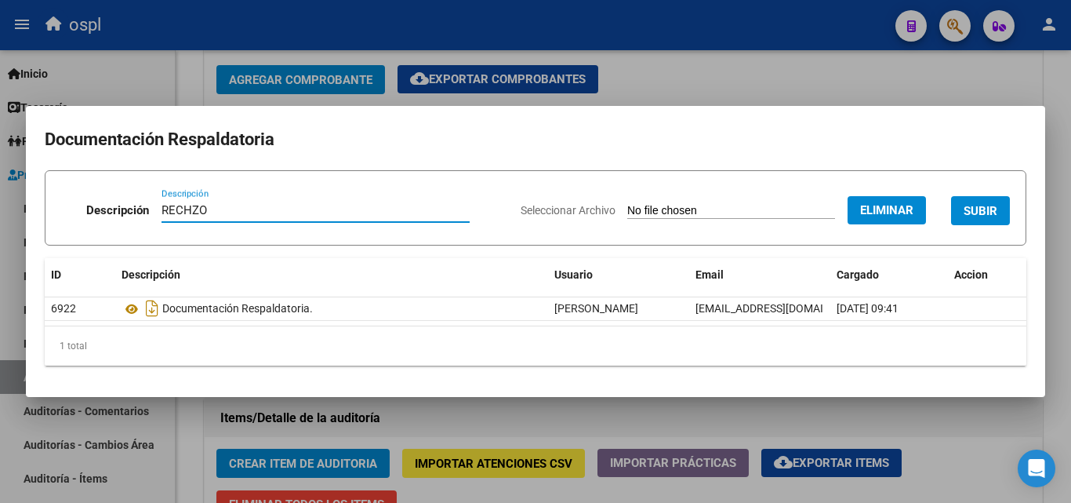
click at [183, 209] on input "RECHZO" at bounding box center [316, 210] width 308 height 14
type input "RECHAZO"
click at [993, 205] on span "SUBIR" at bounding box center [981, 211] width 34 height 14
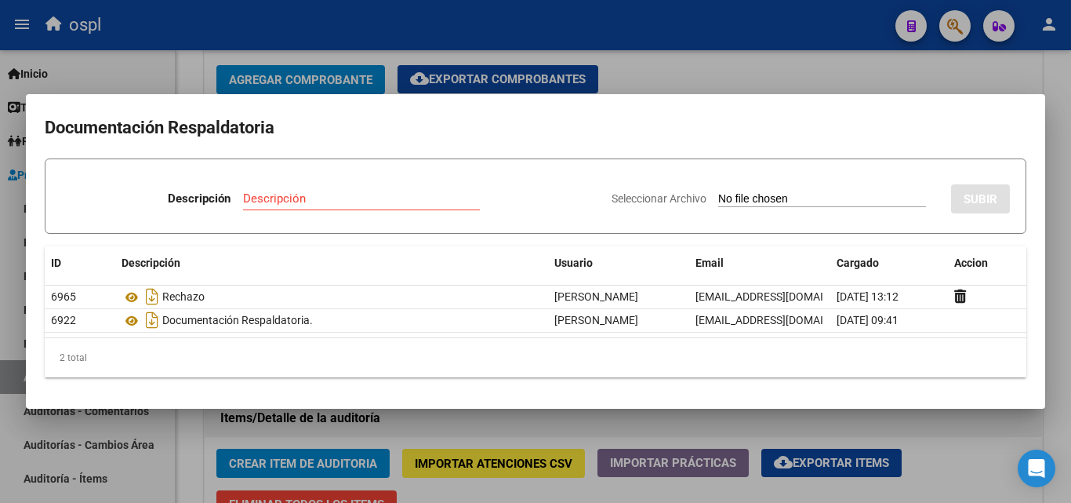
click at [820, 82] on div at bounding box center [535, 251] width 1071 height 503
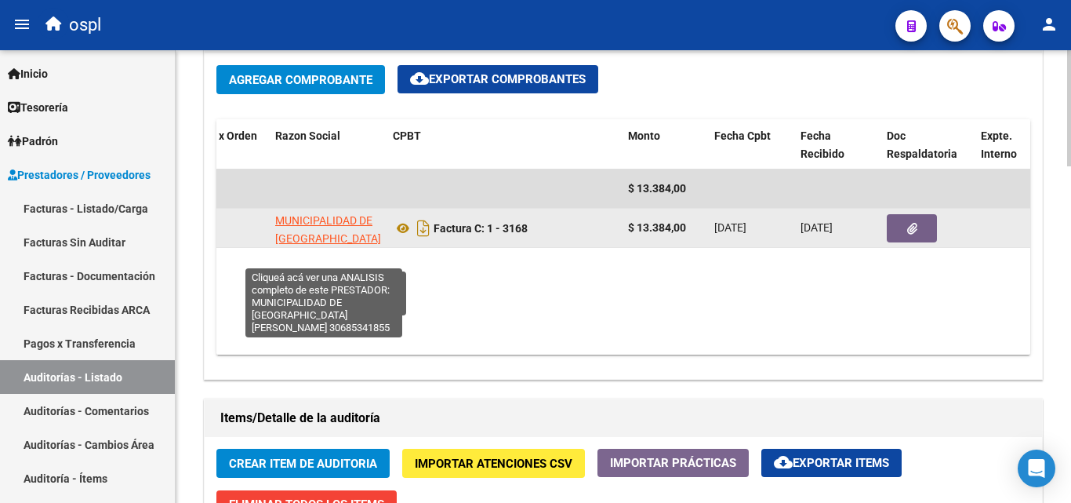
click at [887, 214] on button "button" at bounding box center [912, 228] width 50 height 28
